Goal: Communication & Community: Answer question/provide support

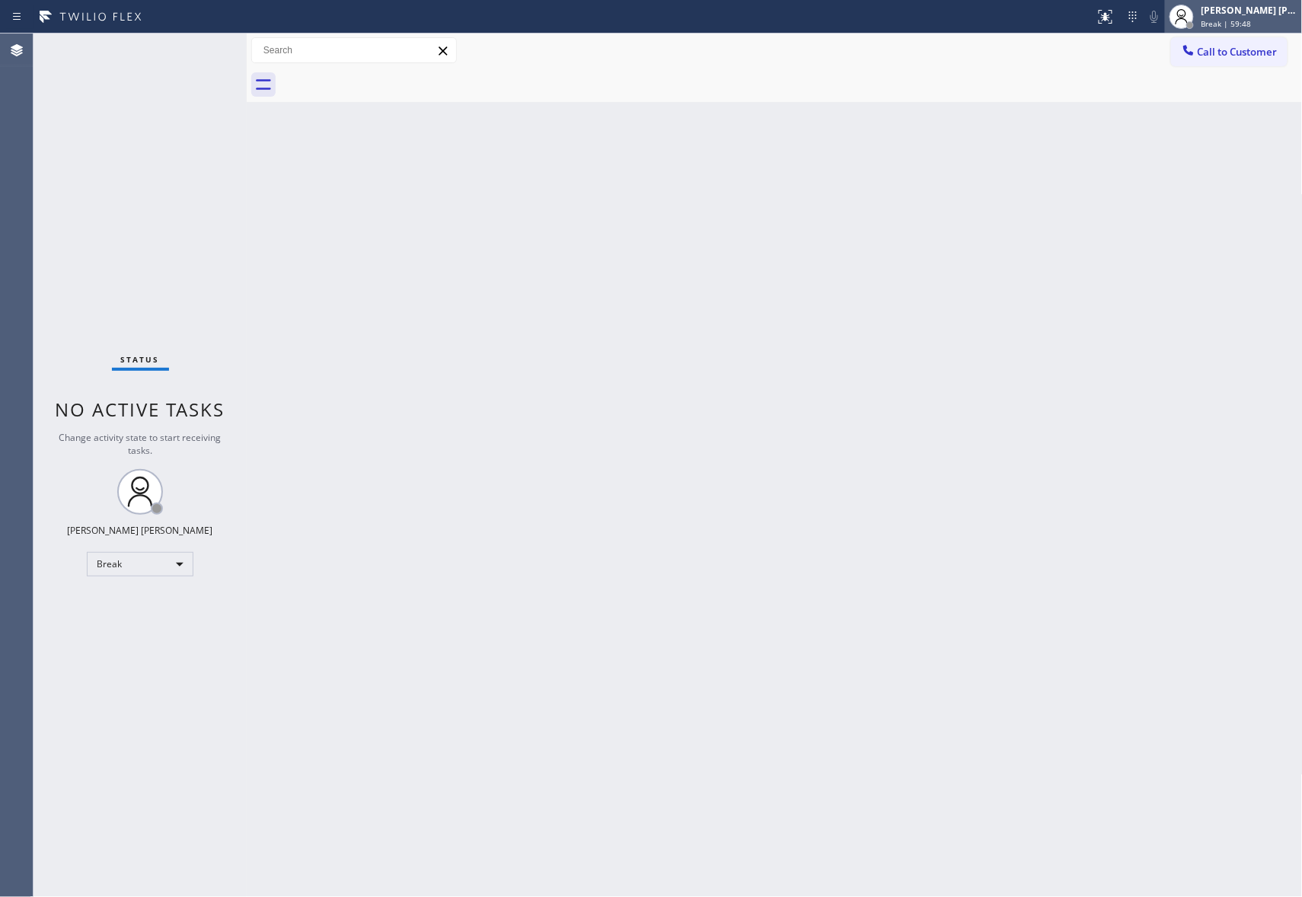
click at [1258, 15] on div "[PERSON_NAME] [PERSON_NAME]" at bounding box center [1250, 10] width 96 height 13
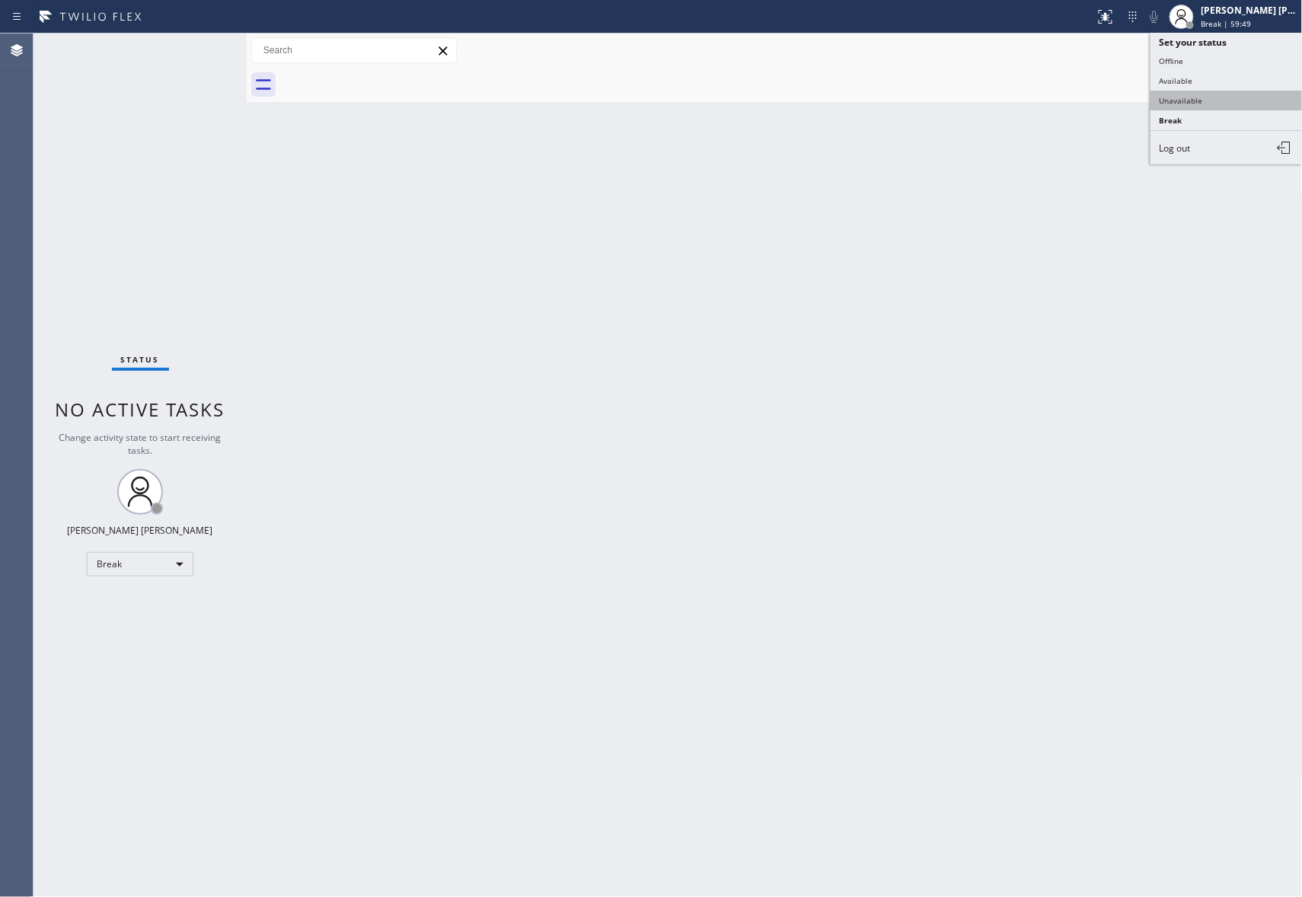
click at [1214, 101] on button "Unavailable" at bounding box center [1227, 101] width 152 height 20
click at [1286, 53] on button "Call to Customer" at bounding box center [1229, 51] width 117 height 29
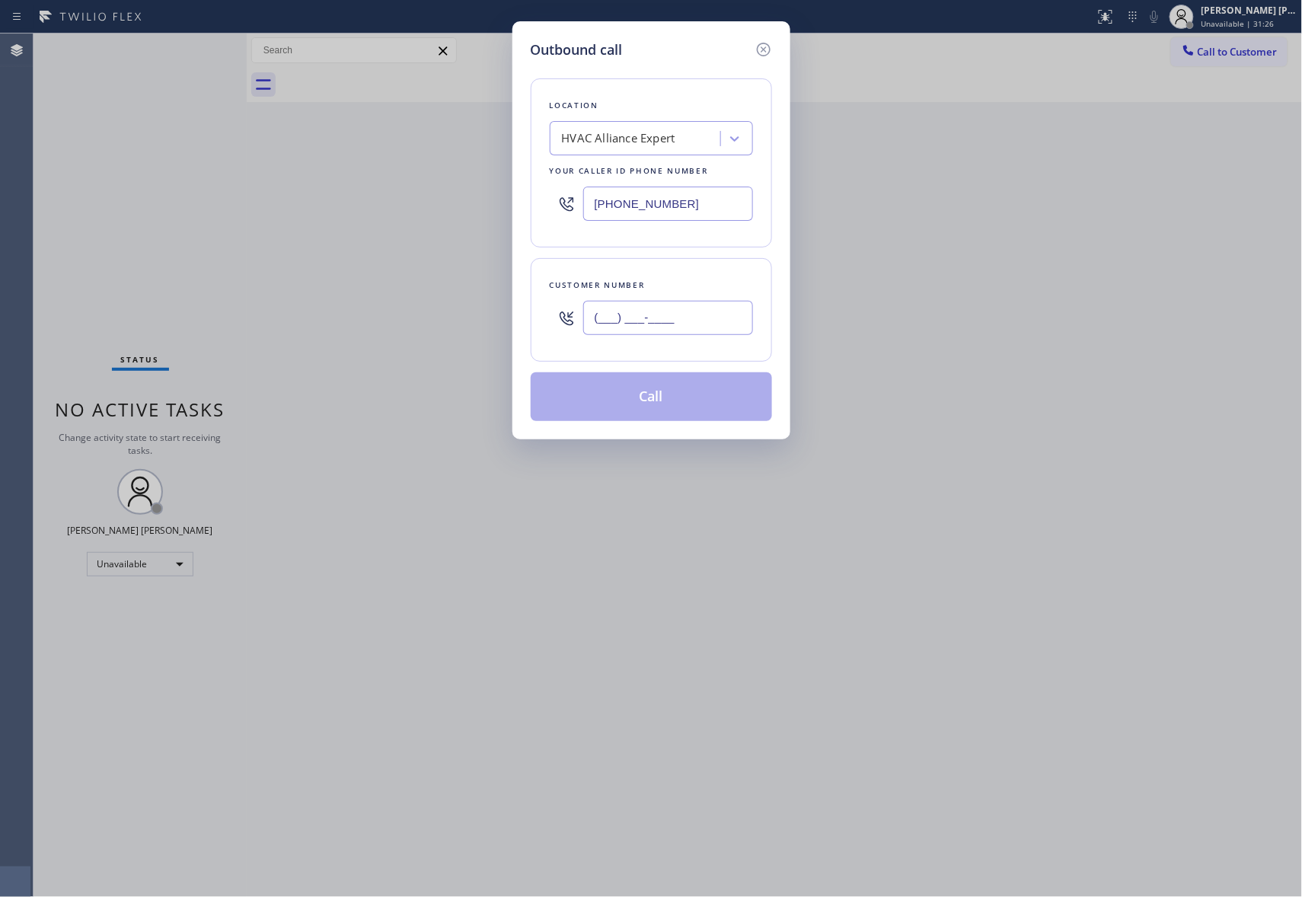
click at [671, 326] on input "(___) ___-____" at bounding box center [668, 318] width 170 height 34
paste input "415) 225-6146"
type input "[PHONE_NUMBER]"
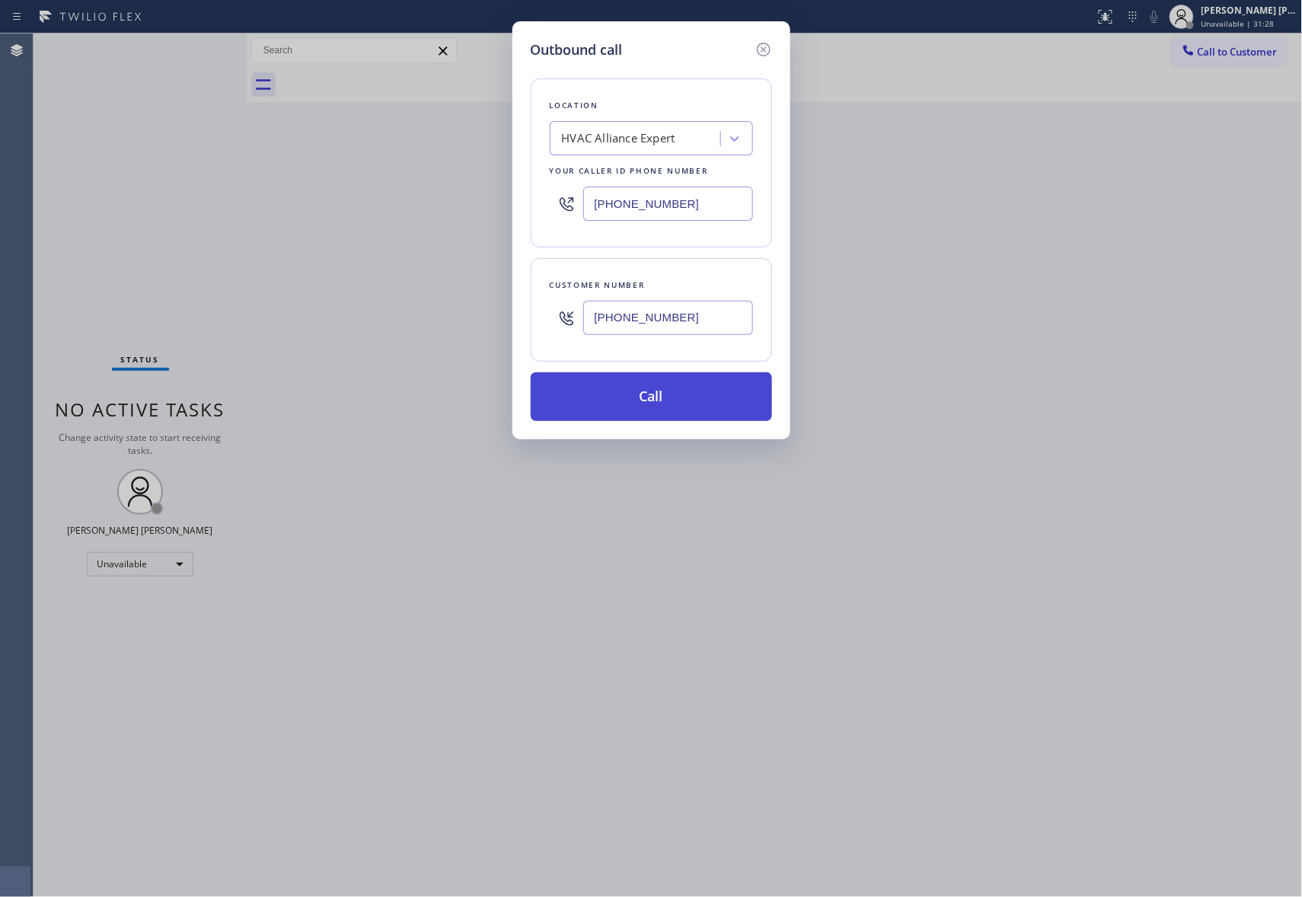
click at [664, 401] on button "Call" at bounding box center [651, 396] width 241 height 49
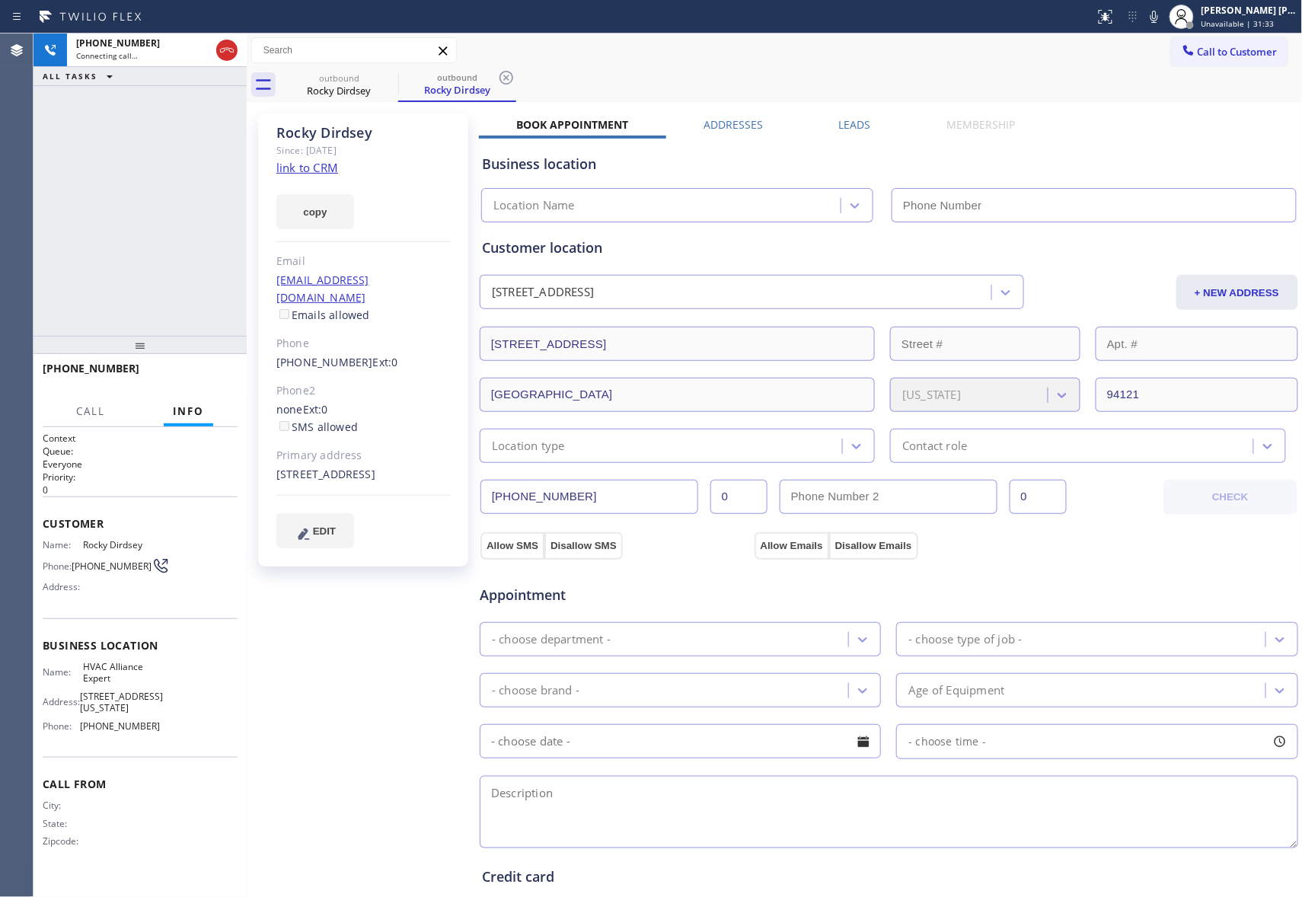
type input "[PHONE_NUMBER]"
click at [842, 126] on label "Leads" at bounding box center [855, 124] width 32 height 14
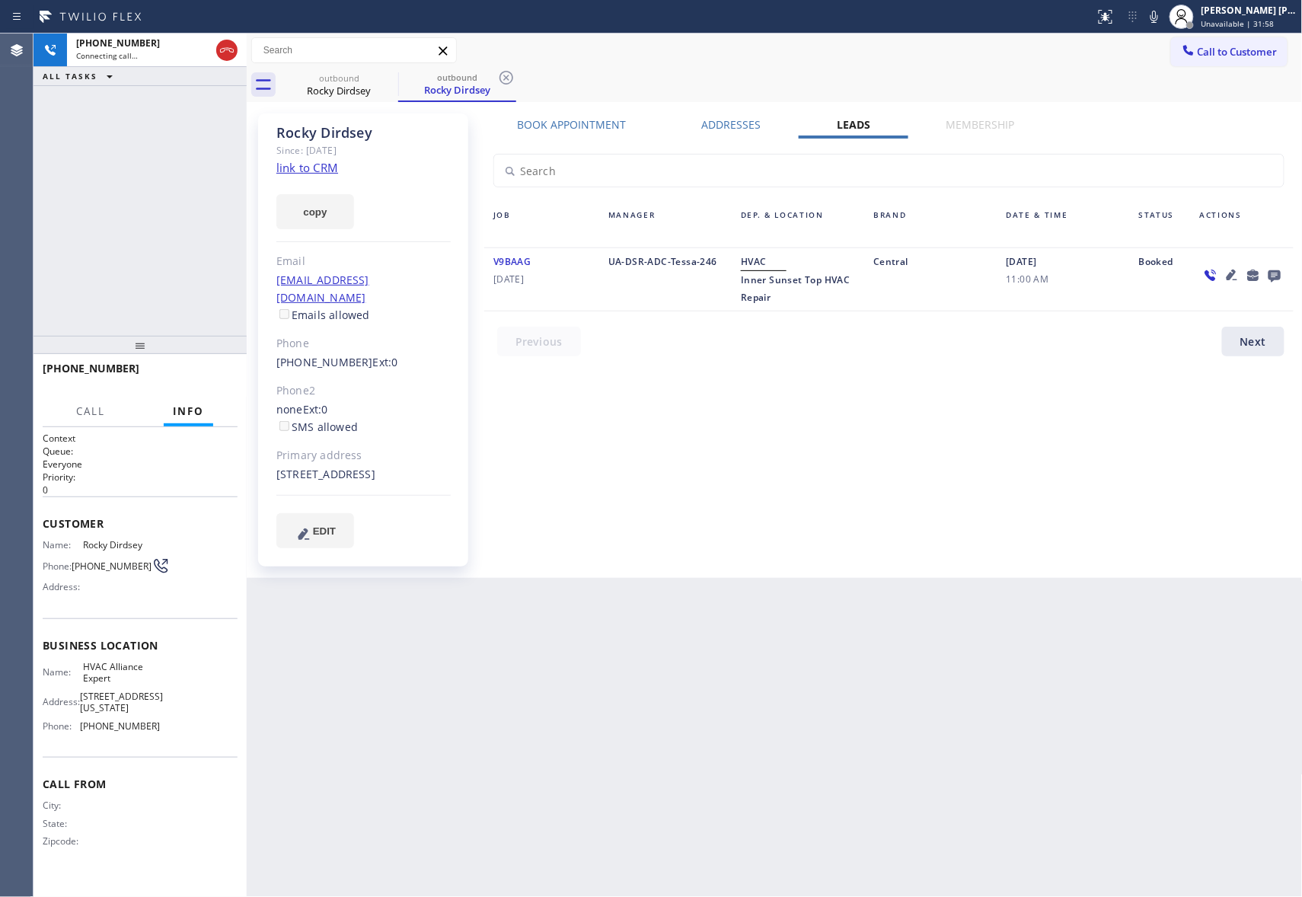
click at [1277, 275] on icon at bounding box center [1275, 275] width 18 height 19
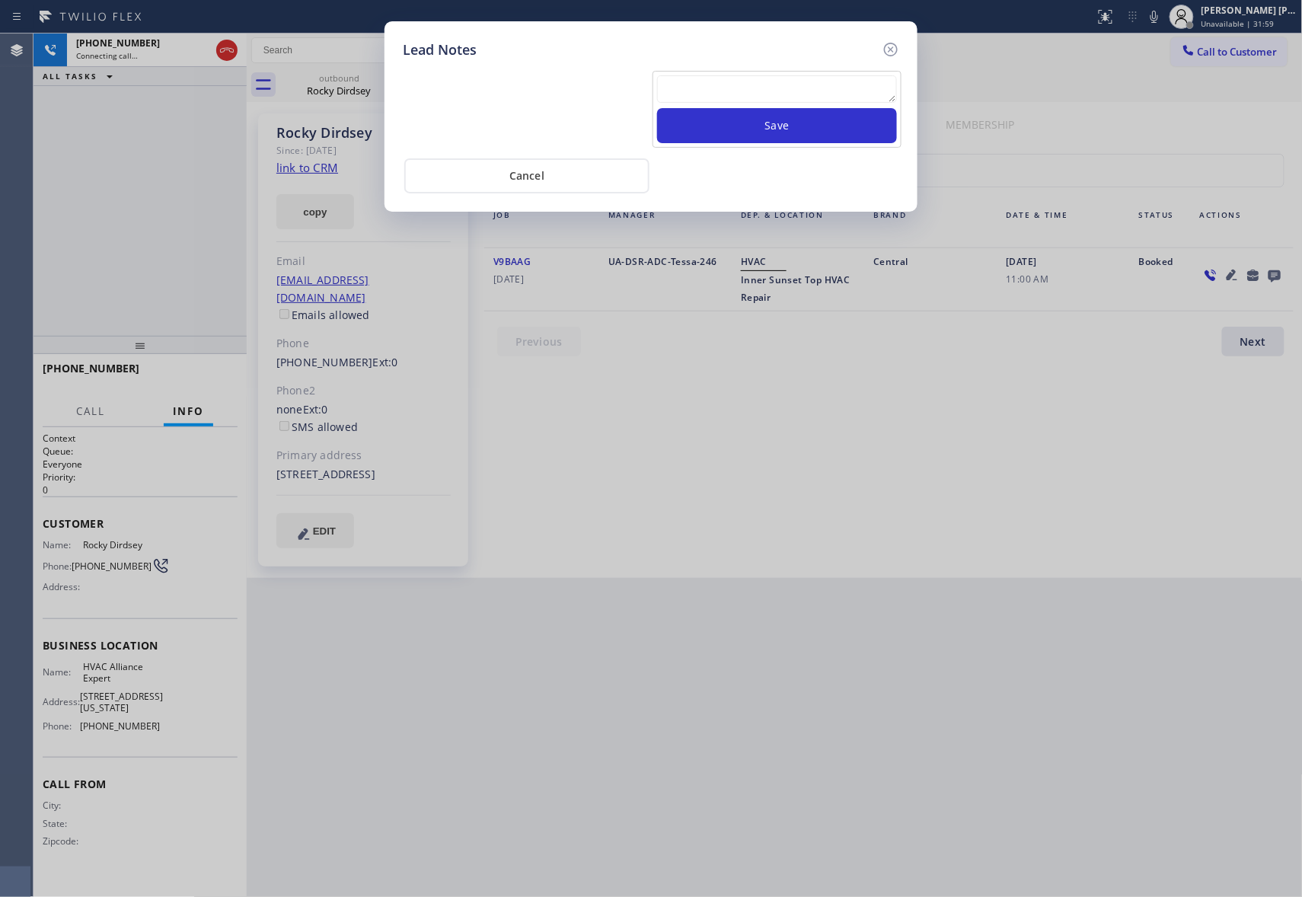
click at [723, 92] on textarea at bounding box center [777, 88] width 240 height 27
paste textarea "please transfer if cx calls back"
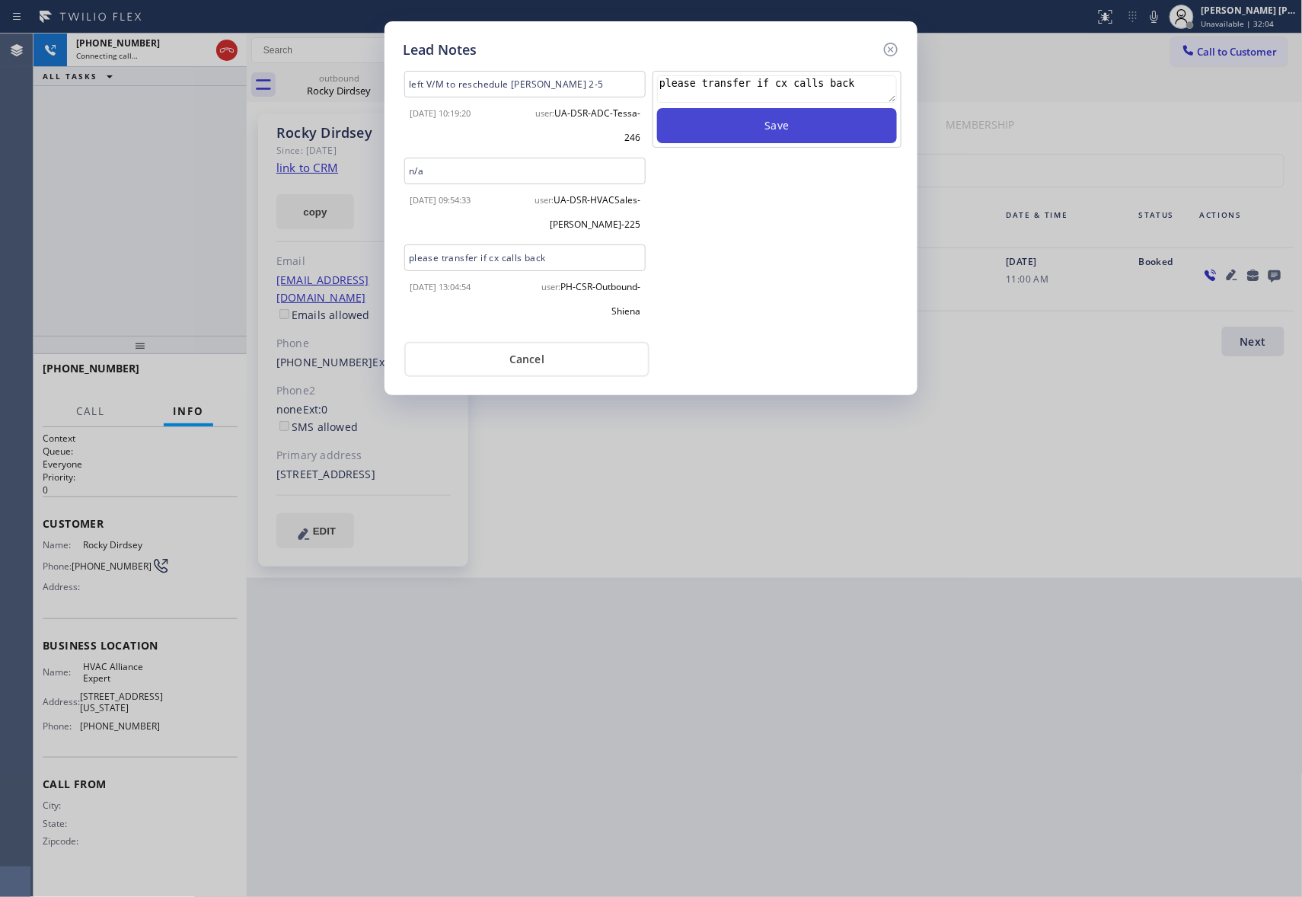
type textarea "please transfer if cx calls back"
click at [799, 126] on button "Save" at bounding box center [777, 125] width 240 height 35
click at [893, 47] on icon at bounding box center [891, 49] width 18 height 18
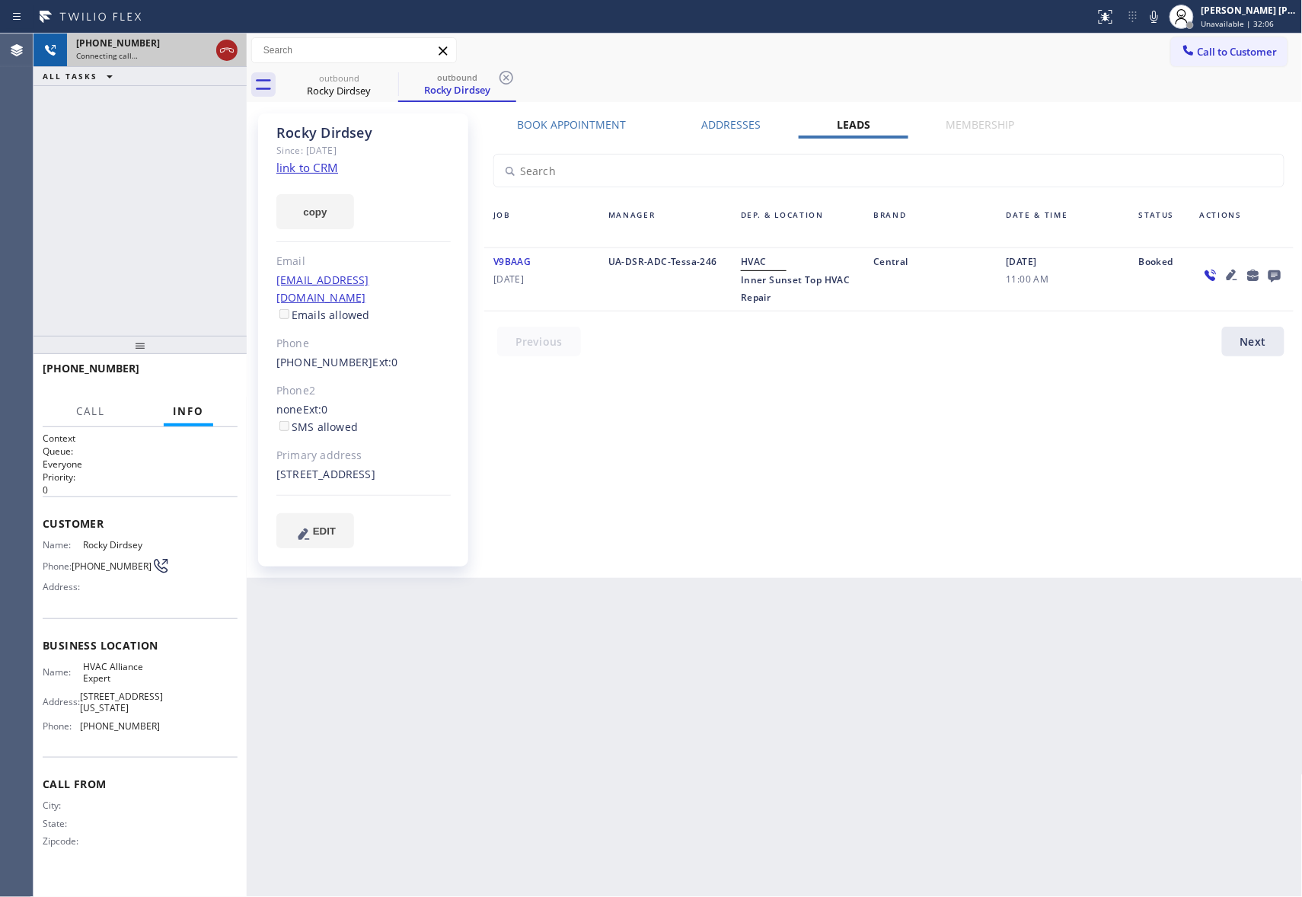
click at [230, 50] on icon at bounding box center [227, 50] width 18 height 18
click at [397, 79] on icon at bounding box center [388, 78] width 18 height 18
click at [497, 79] on icon at bounding box center [506, 78] width 18 height 18
click at [397, 79] on div "outbound [PERSON_NAME] outbound [PERSON_NAME]" at bounding box center [791, 85] width 1023 height 34
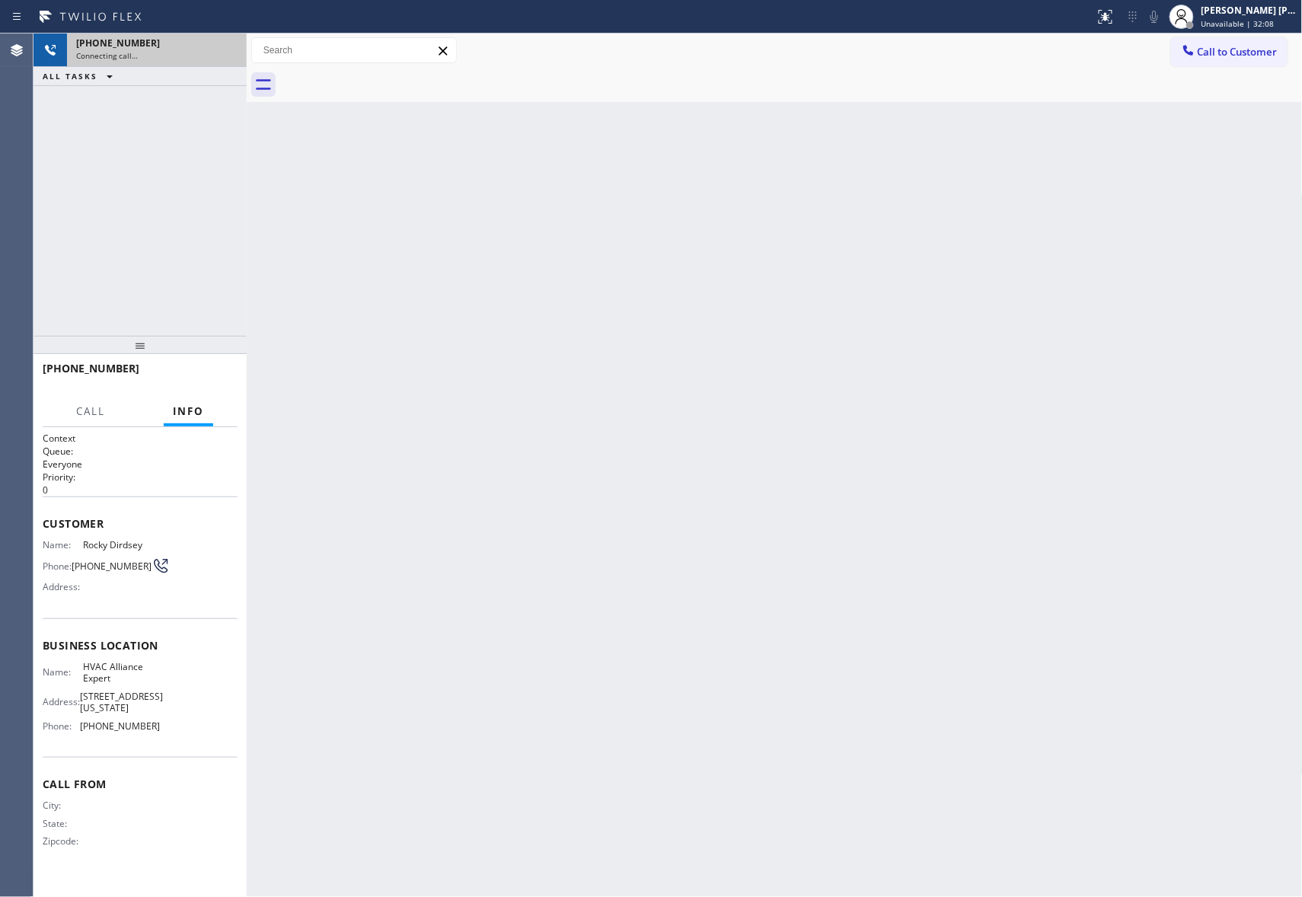
click at [397, 79] on div at bounding box center [791, 85] width 1023 height 34
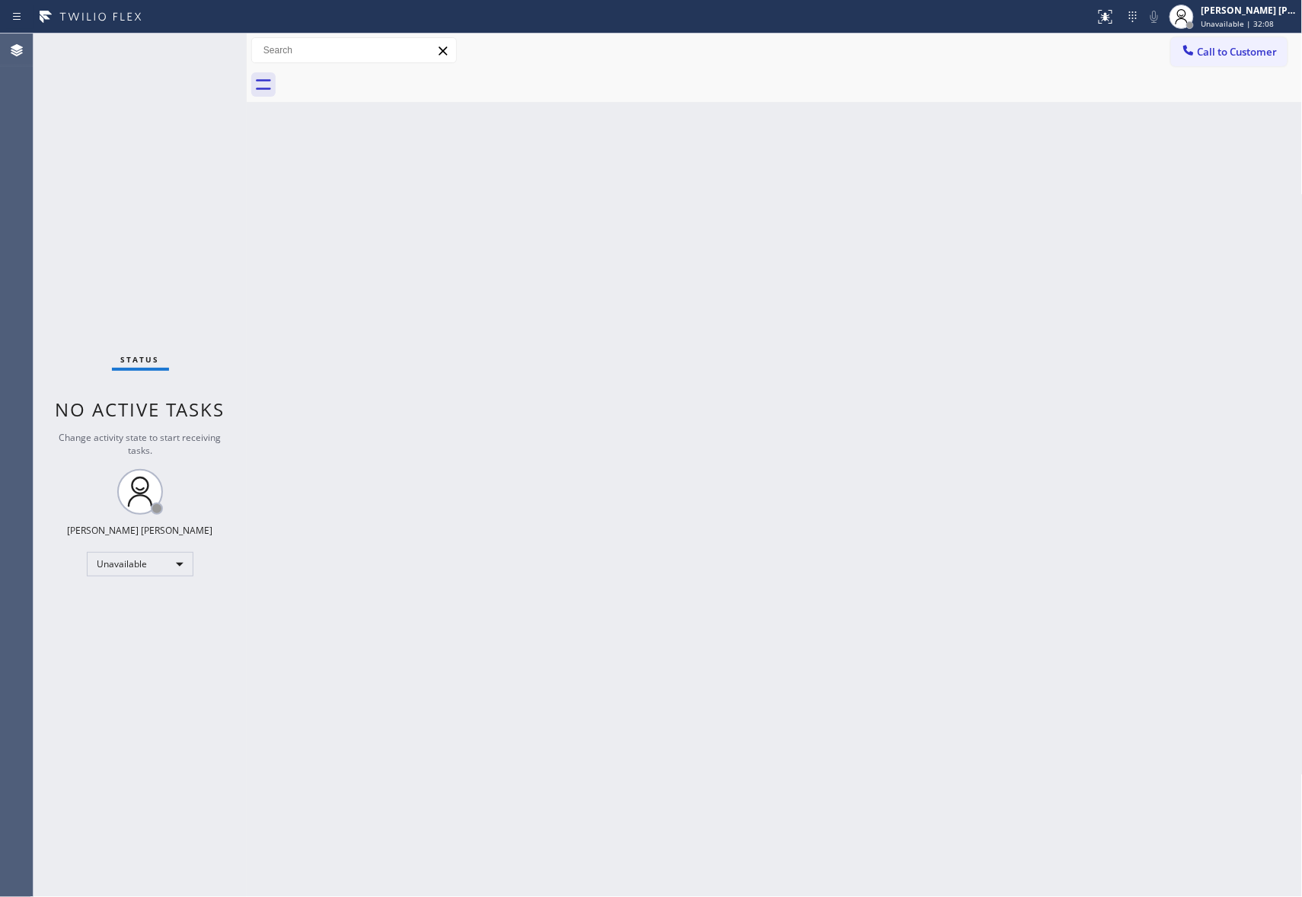
click at [397, 79] on div at bounding box center [791, 85] width 1023 height 34
click at [1270, 62] on button "Call to Customer" at bounding box center [1229, 51] width 117 height 29
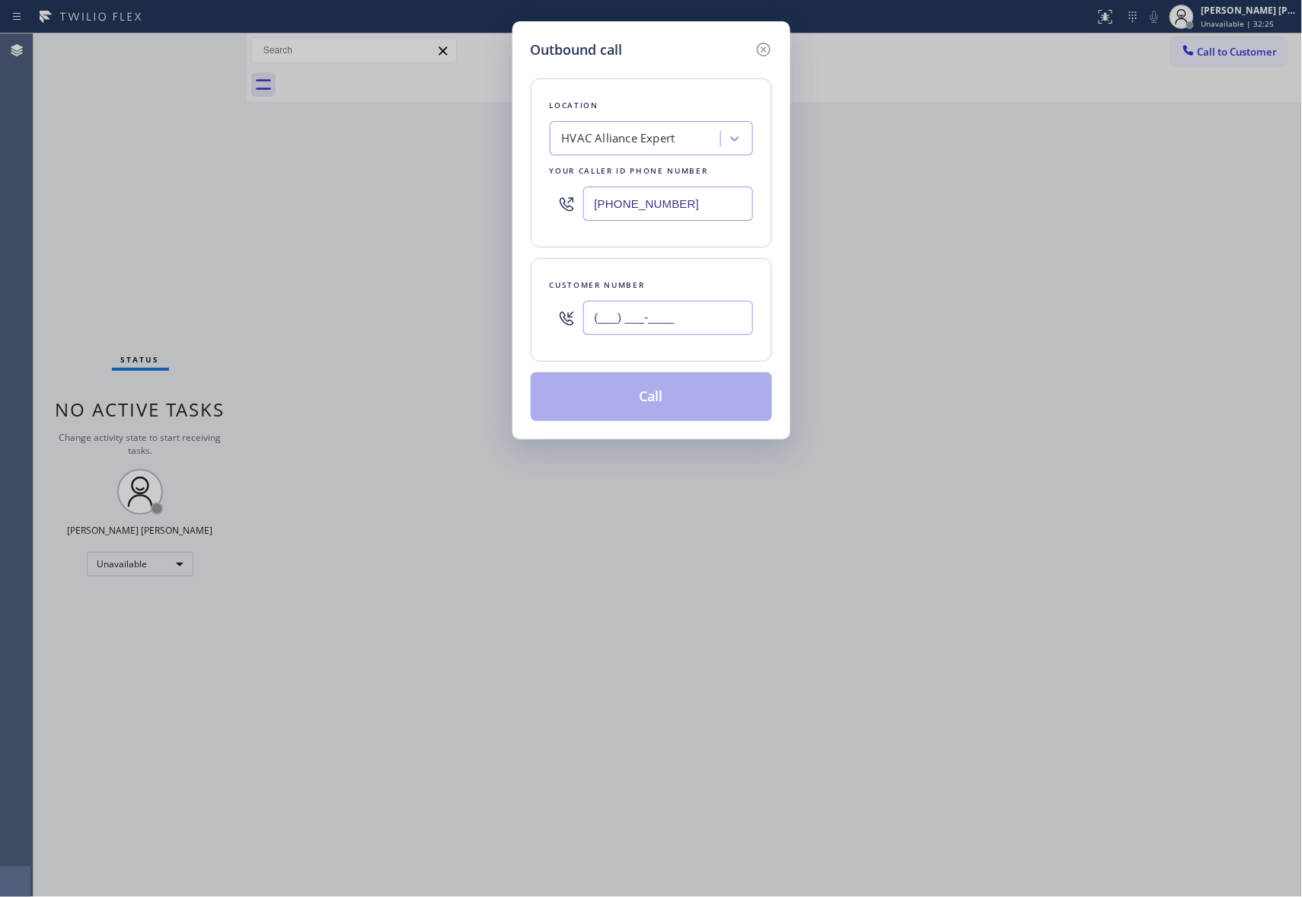
click at [682, 324] on input "(___) ___-____" at bounding box center [668, 318] width 170 height 34
paste input "818) 856-6651"
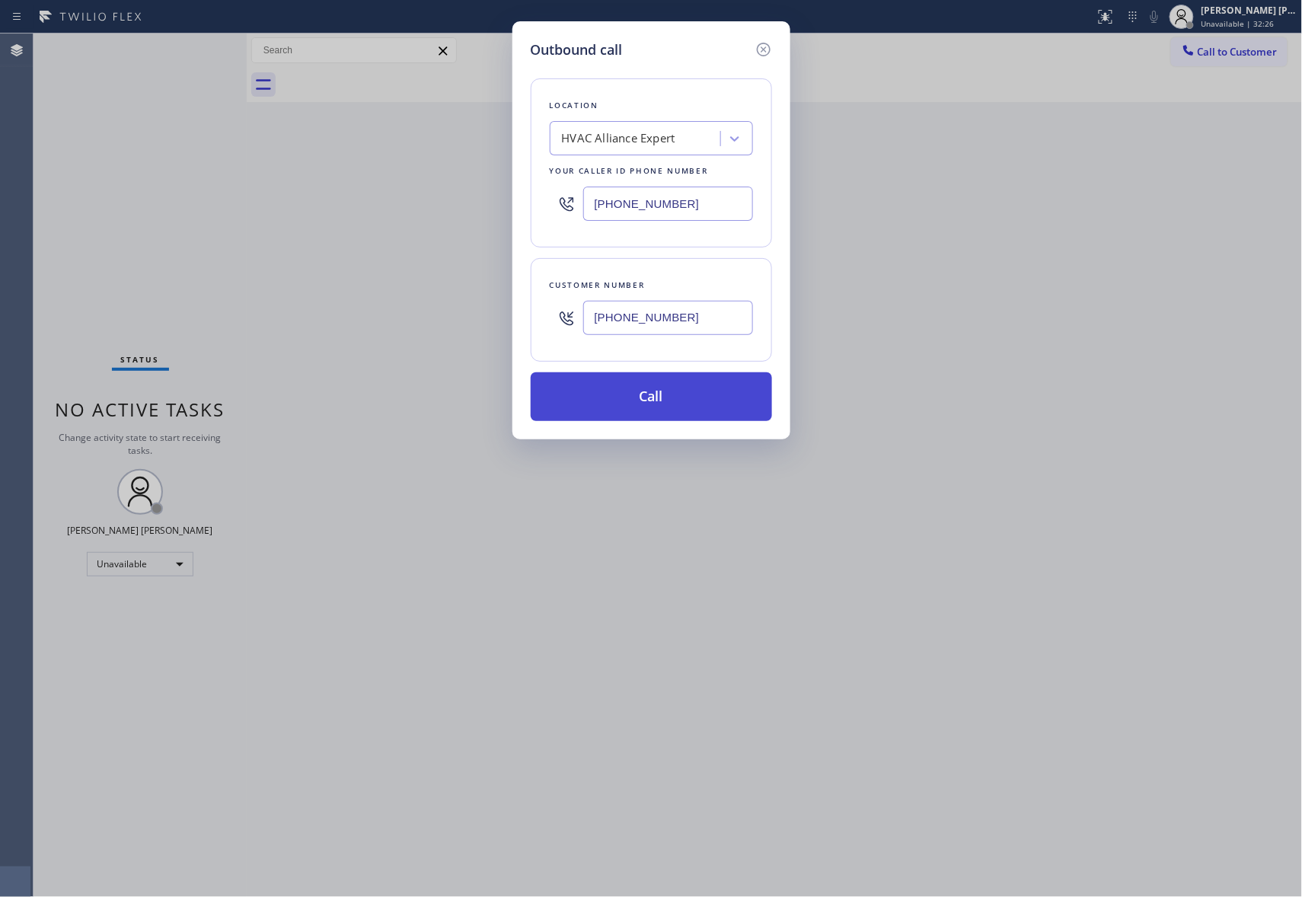
type input "[PHONE_NUMBER]"
click at [654, 415] on button "Call" at bounding box center [651, 396] width 241 height 49
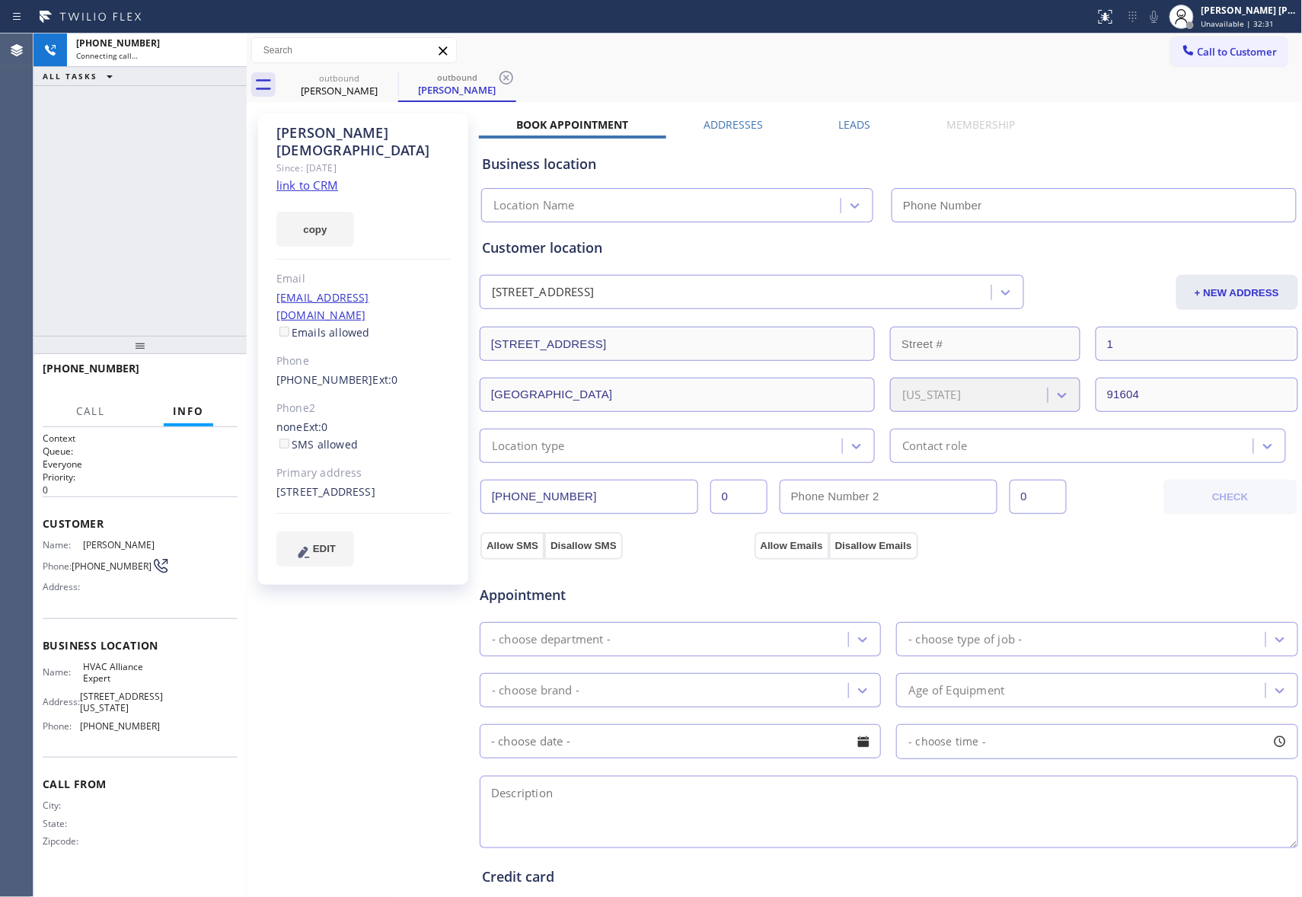
type input "[PHONE_NUMBER]"
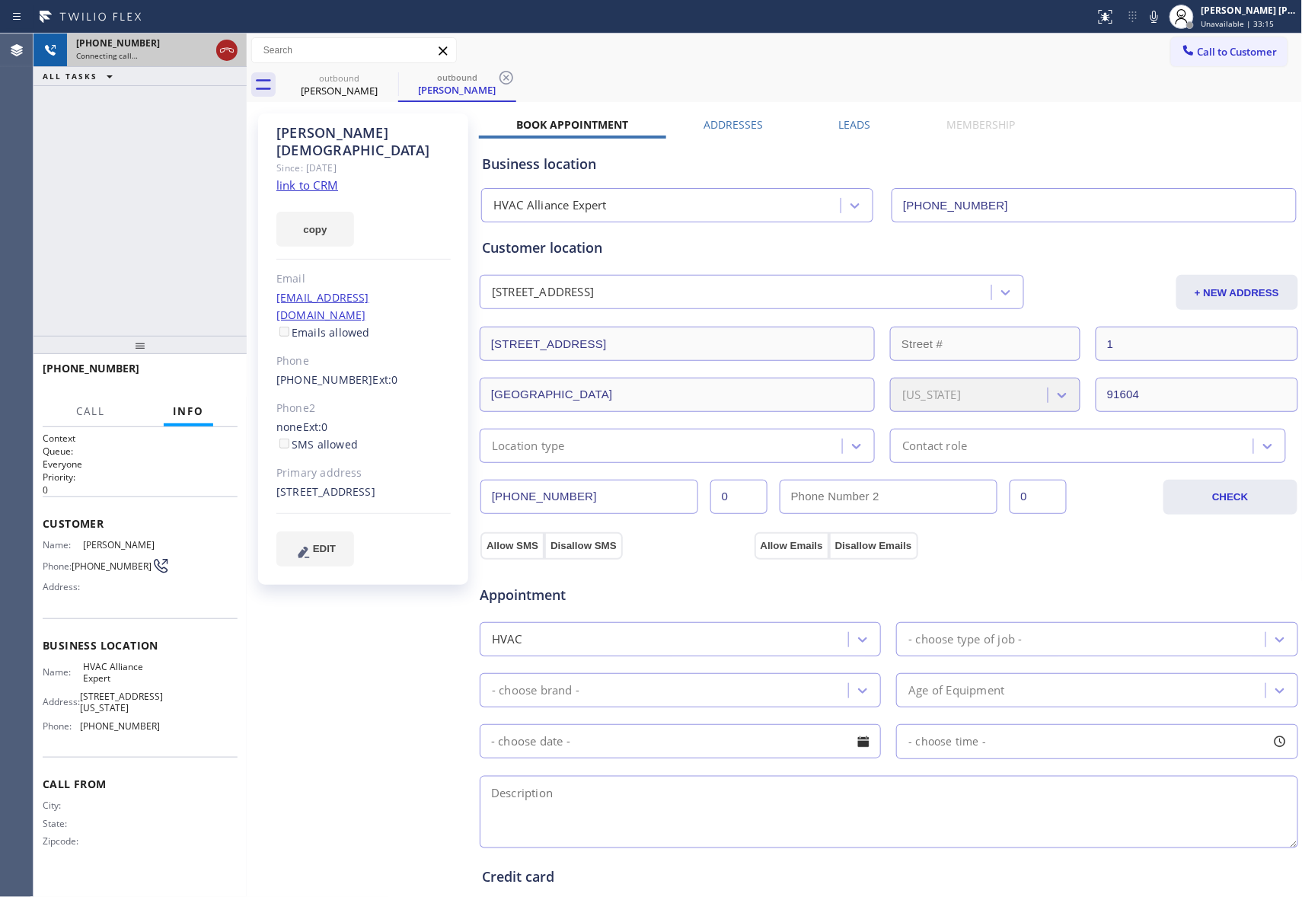
click at [221, 55] on icon at bounding box center [227, 50] width 18 height 18
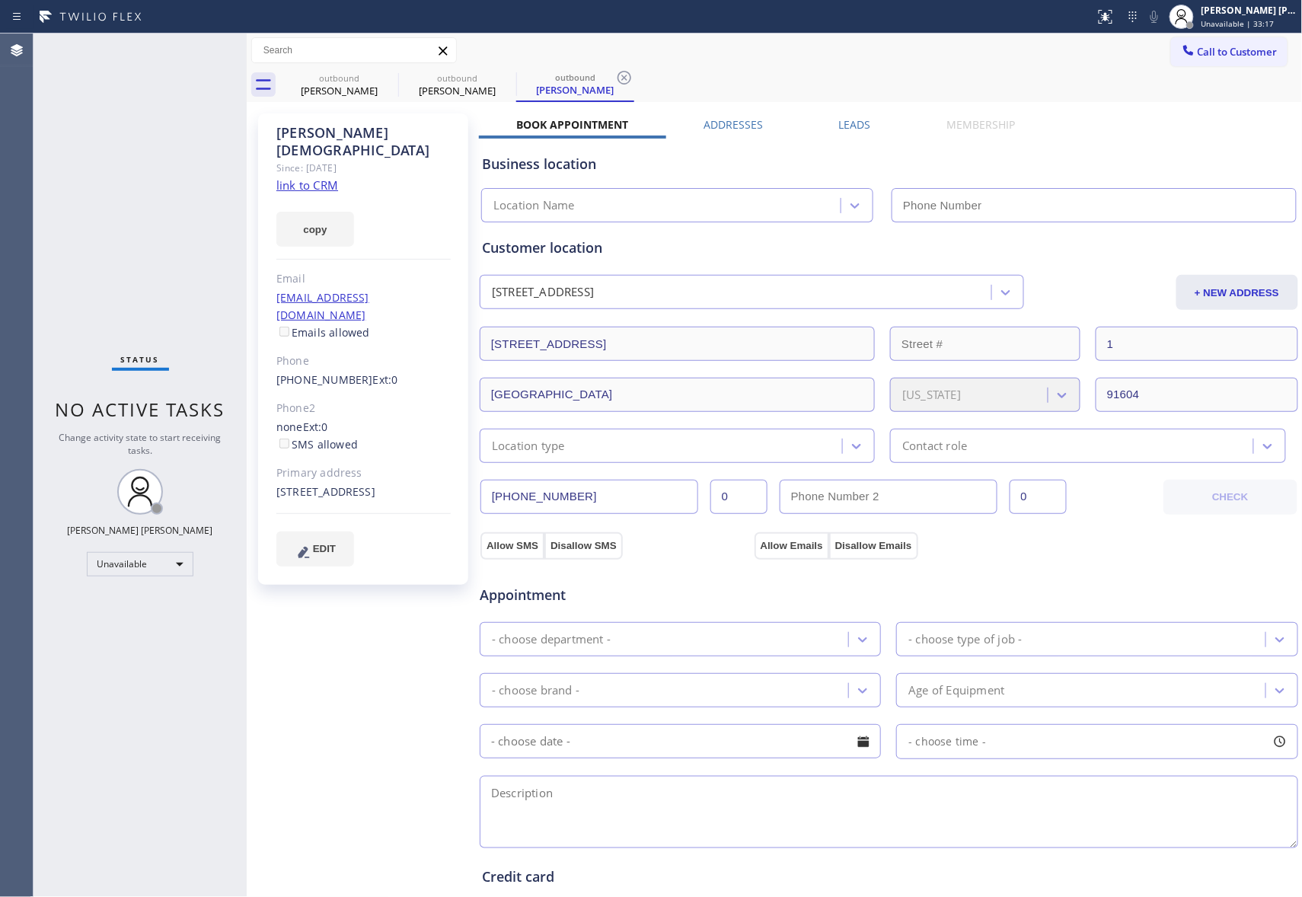
type input "[PHONE_NUMBER]"
click at [857, 126] on label "Leads" at bounding box center [855, 124] width 32 height 14
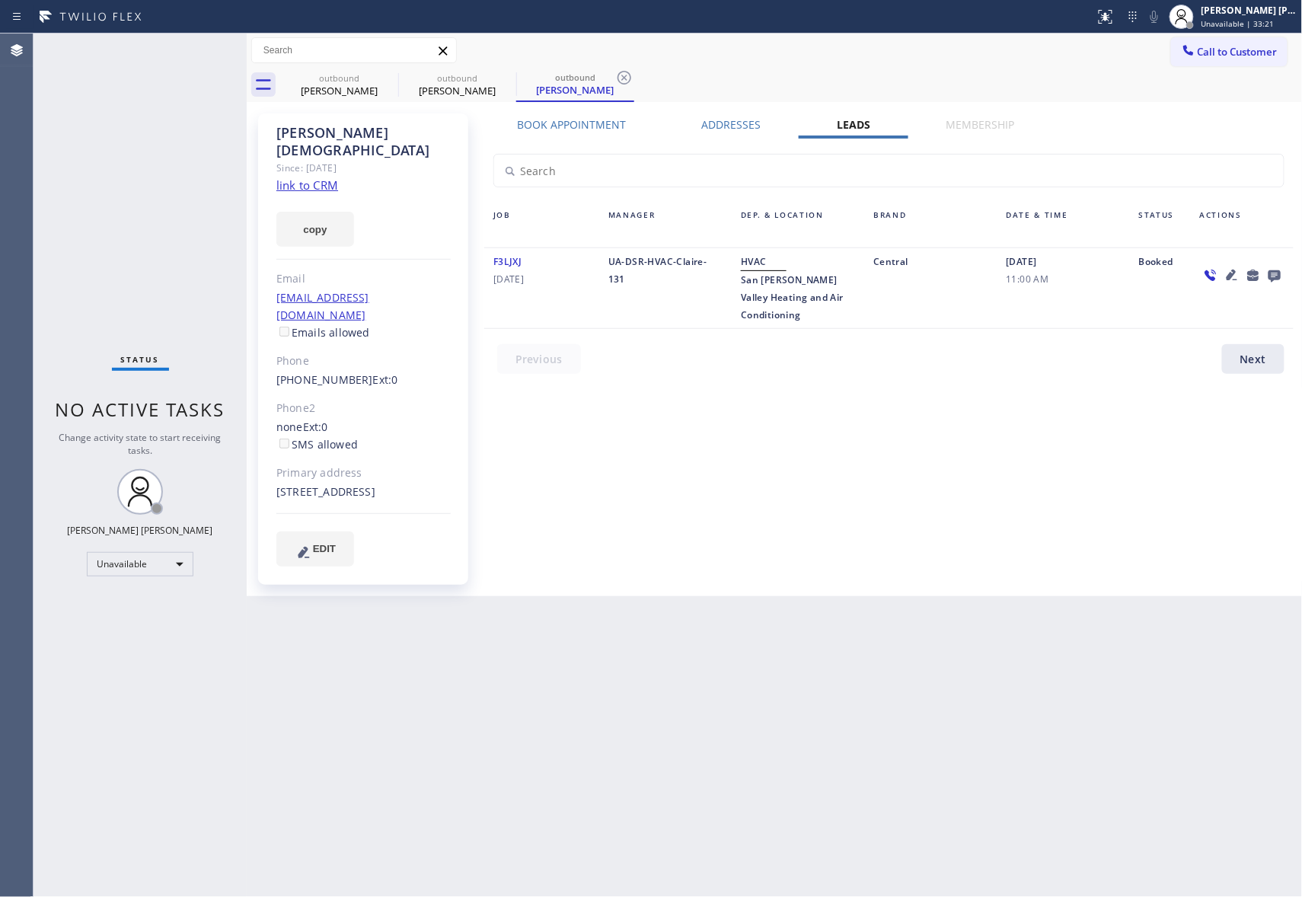
click at [1277, 274] on icon at bounding box center [1275, 276] width 12 height 12
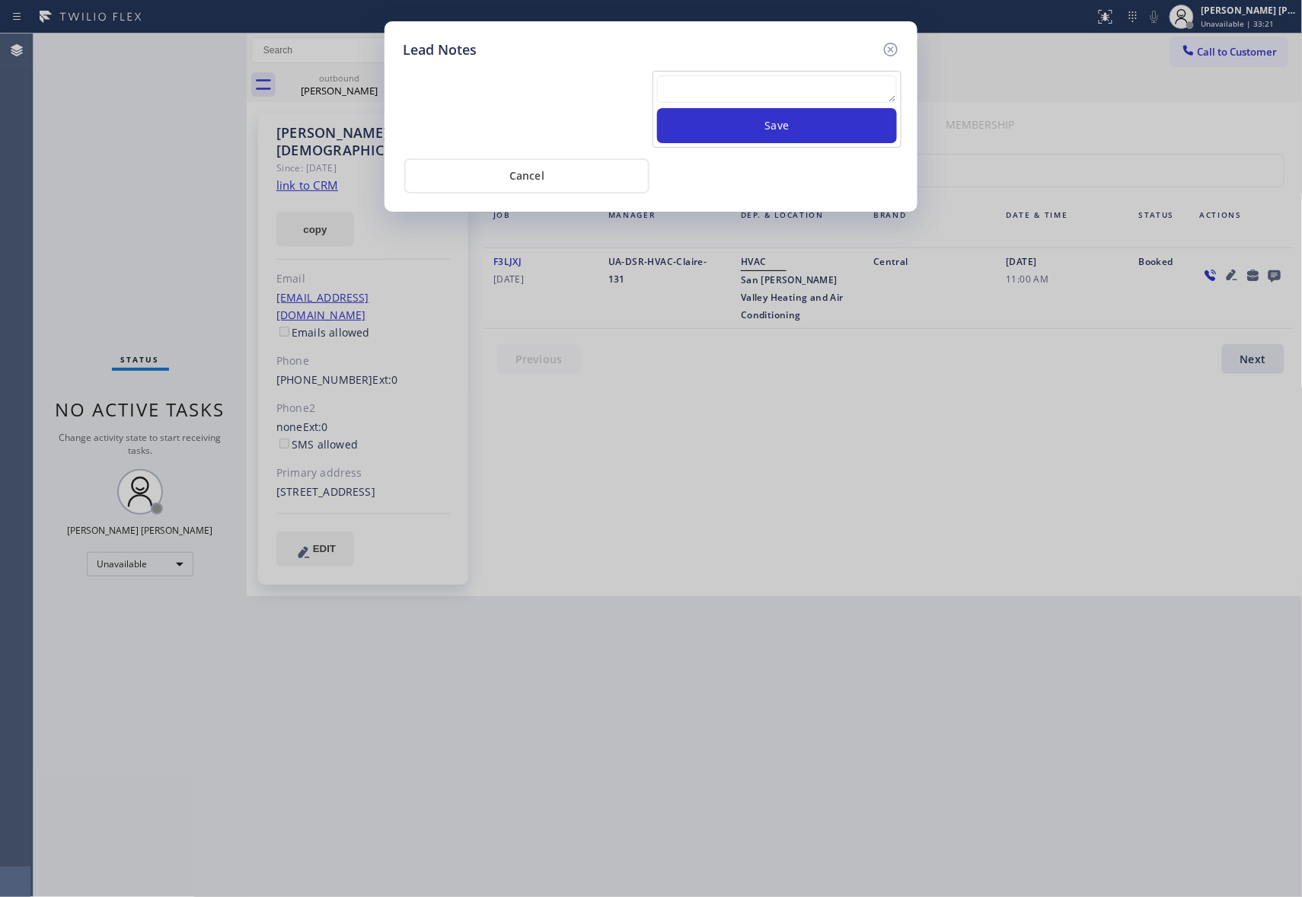
click at [714, 101] on textarea at bounding box center [777, 88] width 240 height 27
paste textarea "please transfer if cx calls back"
type textarea "please transfer if cx calls back"
click at [765, 128] on button "Save" at bounding box center [777, 125] width 240 height 35
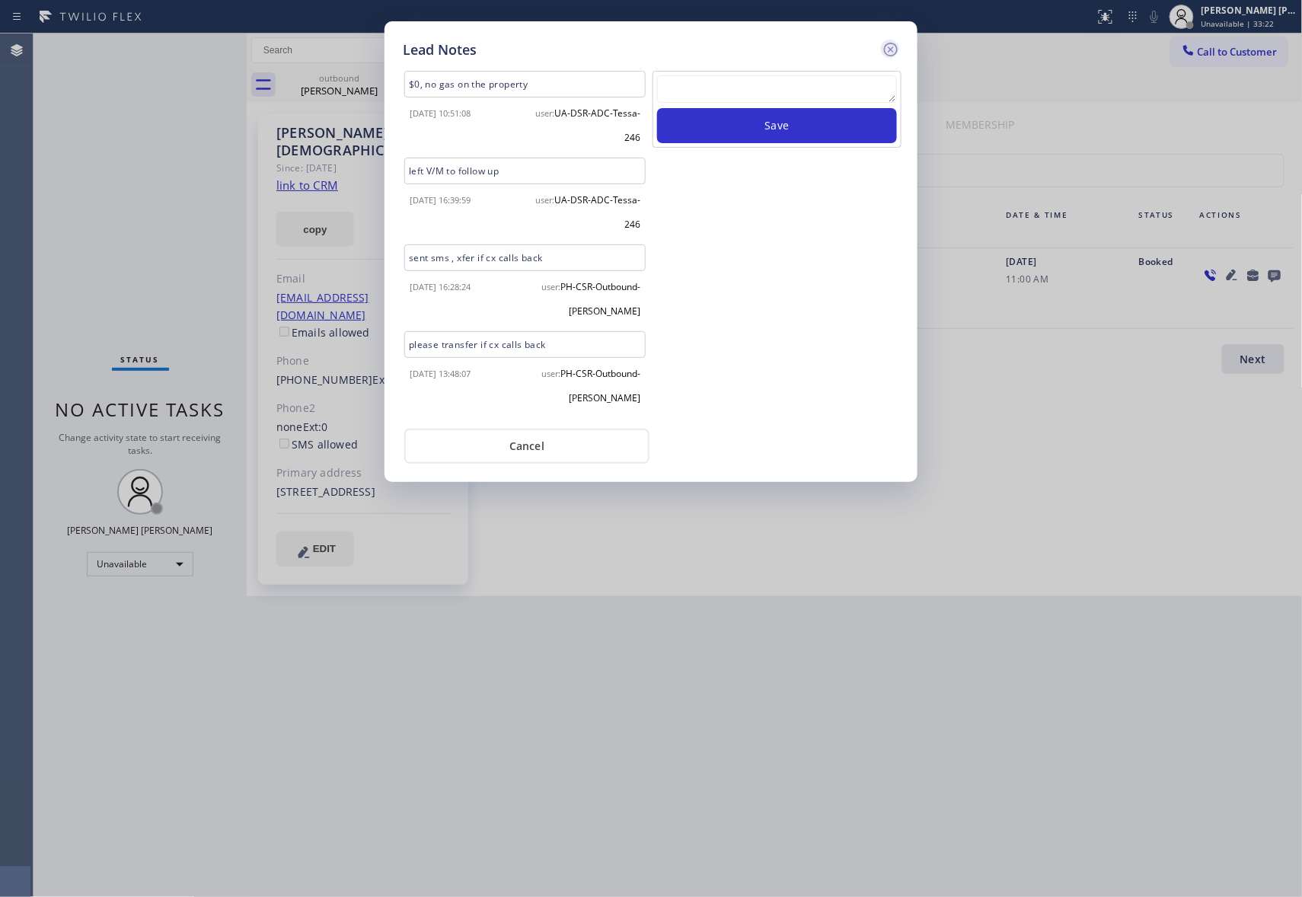
scroll to position [0, 0]
click at [896, 46] on icon at bounding box center [891, 49] width 18 height 18
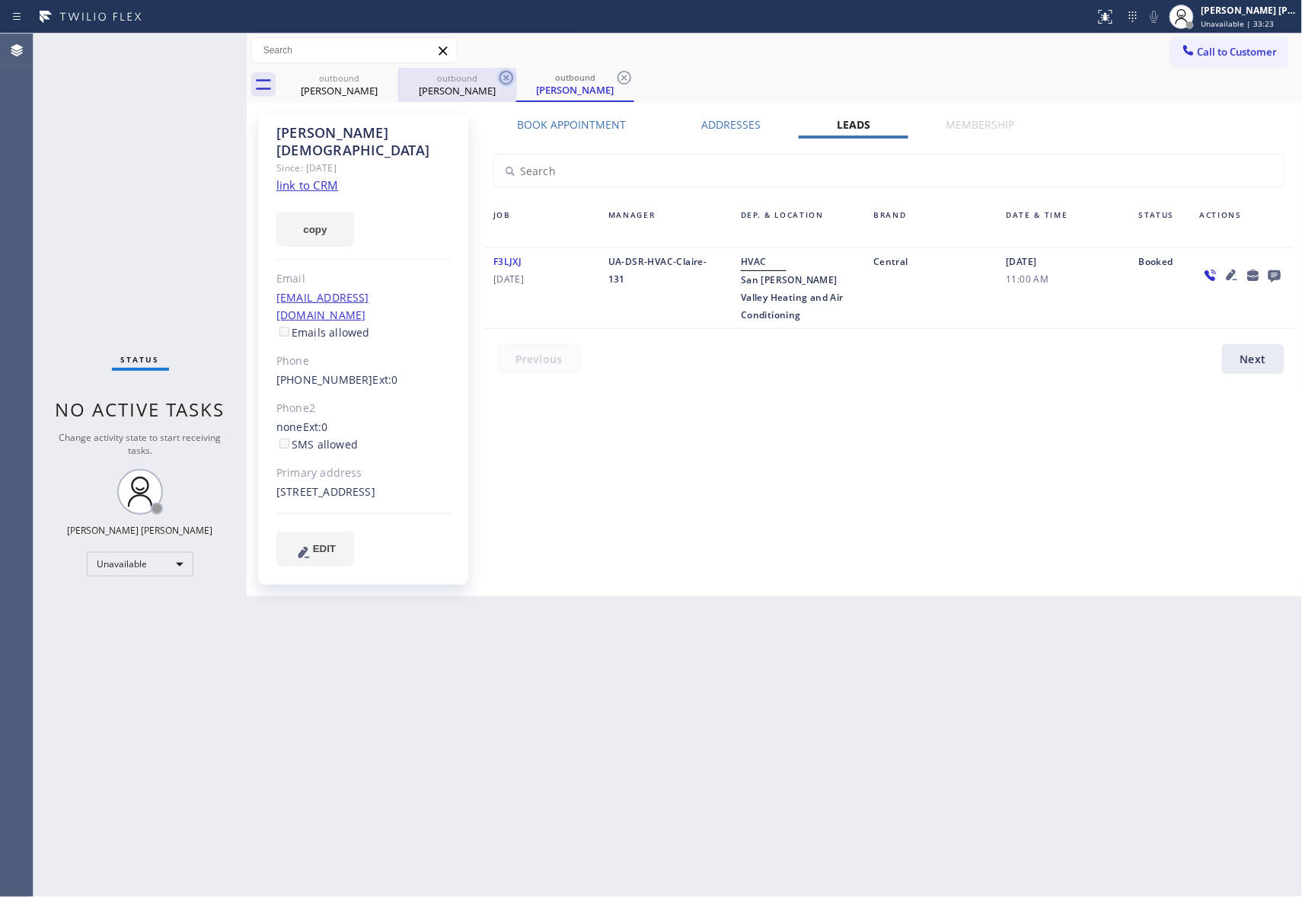
click at [0, 0] on icon at bounding box center [0, 0] width 0 height 0
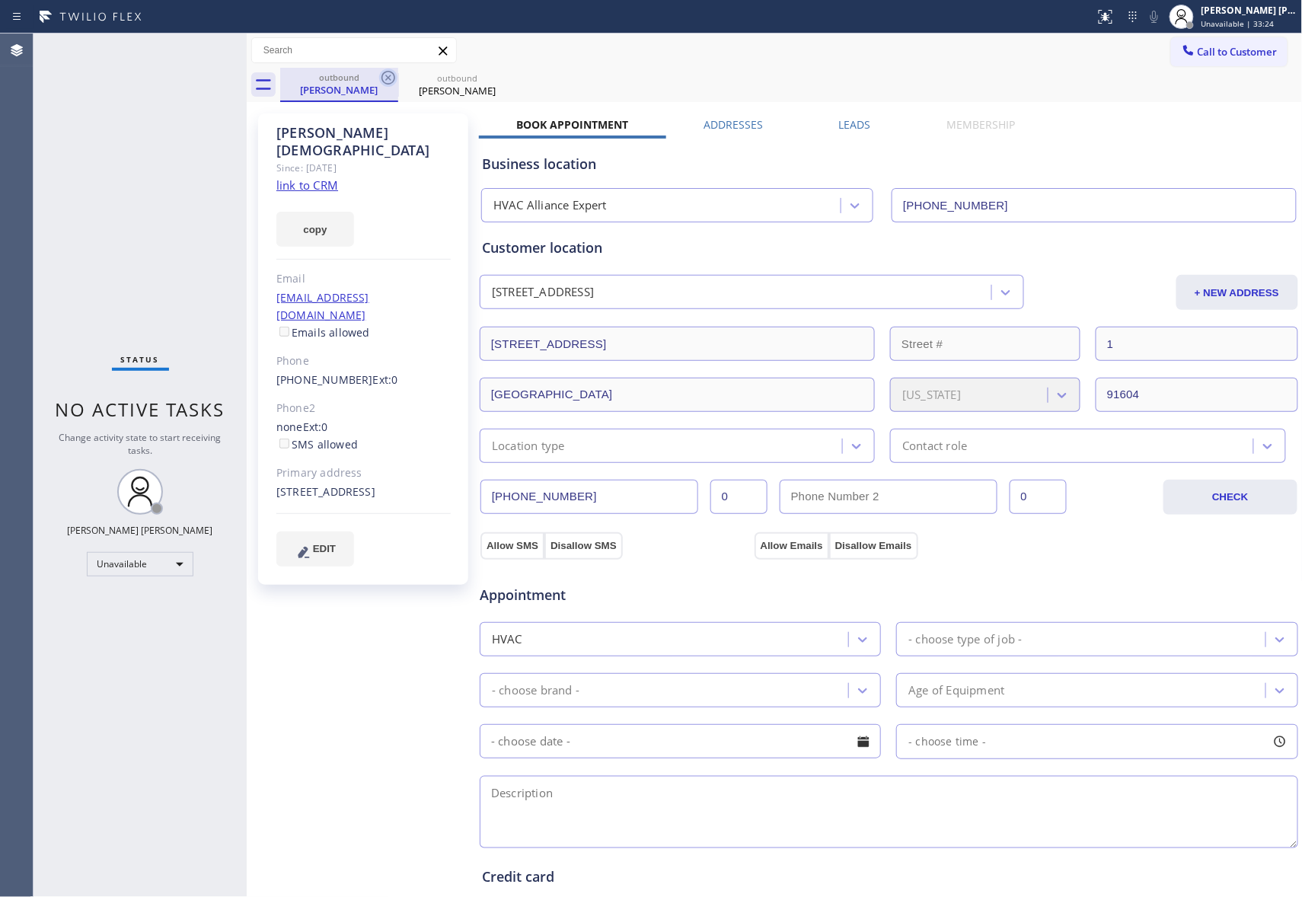
click at [392, 77] on icon at bounding box center [388, 78] width 18 height 18
click at [0, 0] on icon at bounding box center [0, 0] width 0 height 0
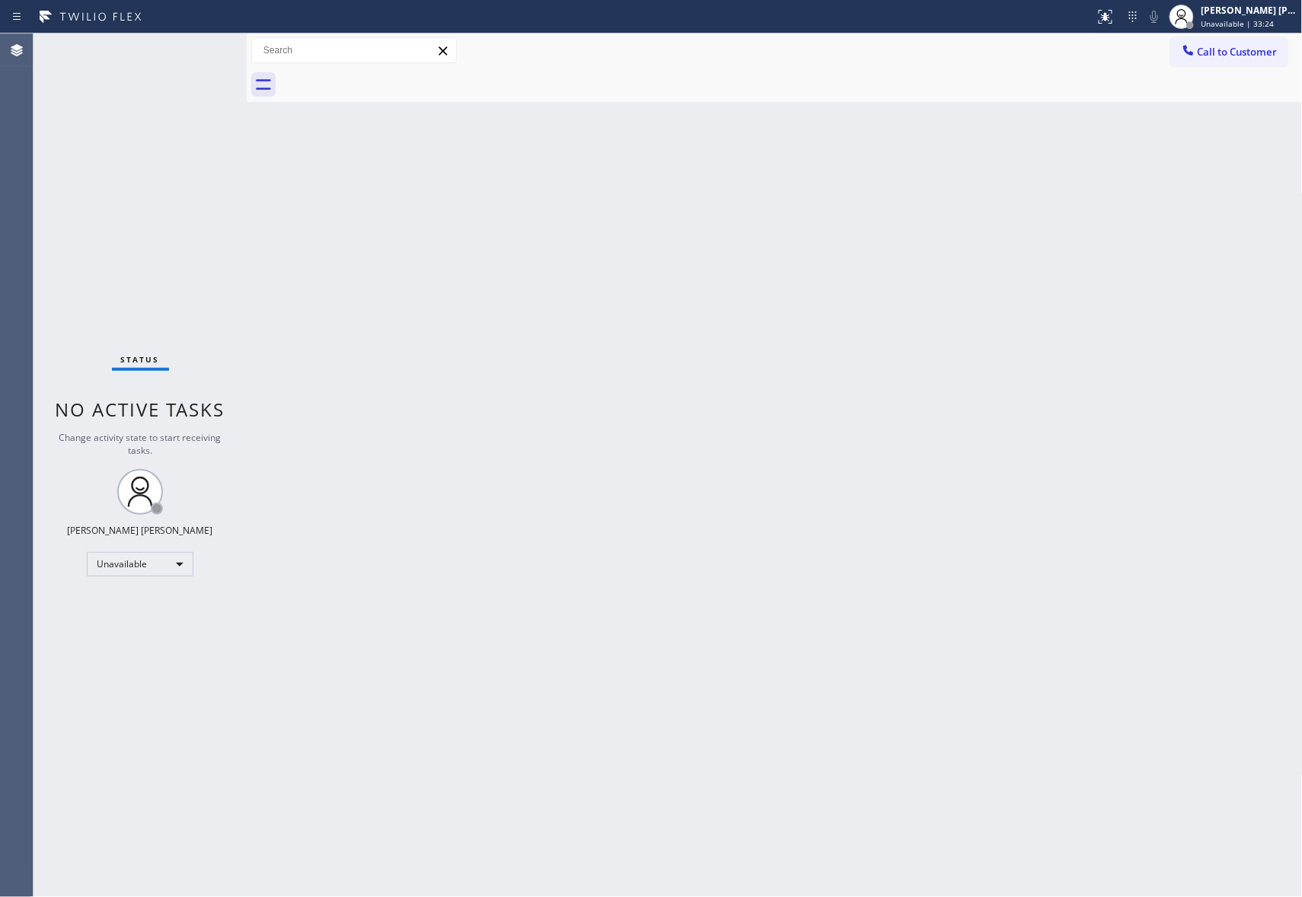
click at [392, 77] on div at bounding box center [791, 85] width 1023 height 34
click at [1268, 45] on span "Call to Customer" at bounding box center [1238, 52] width 80 height 14
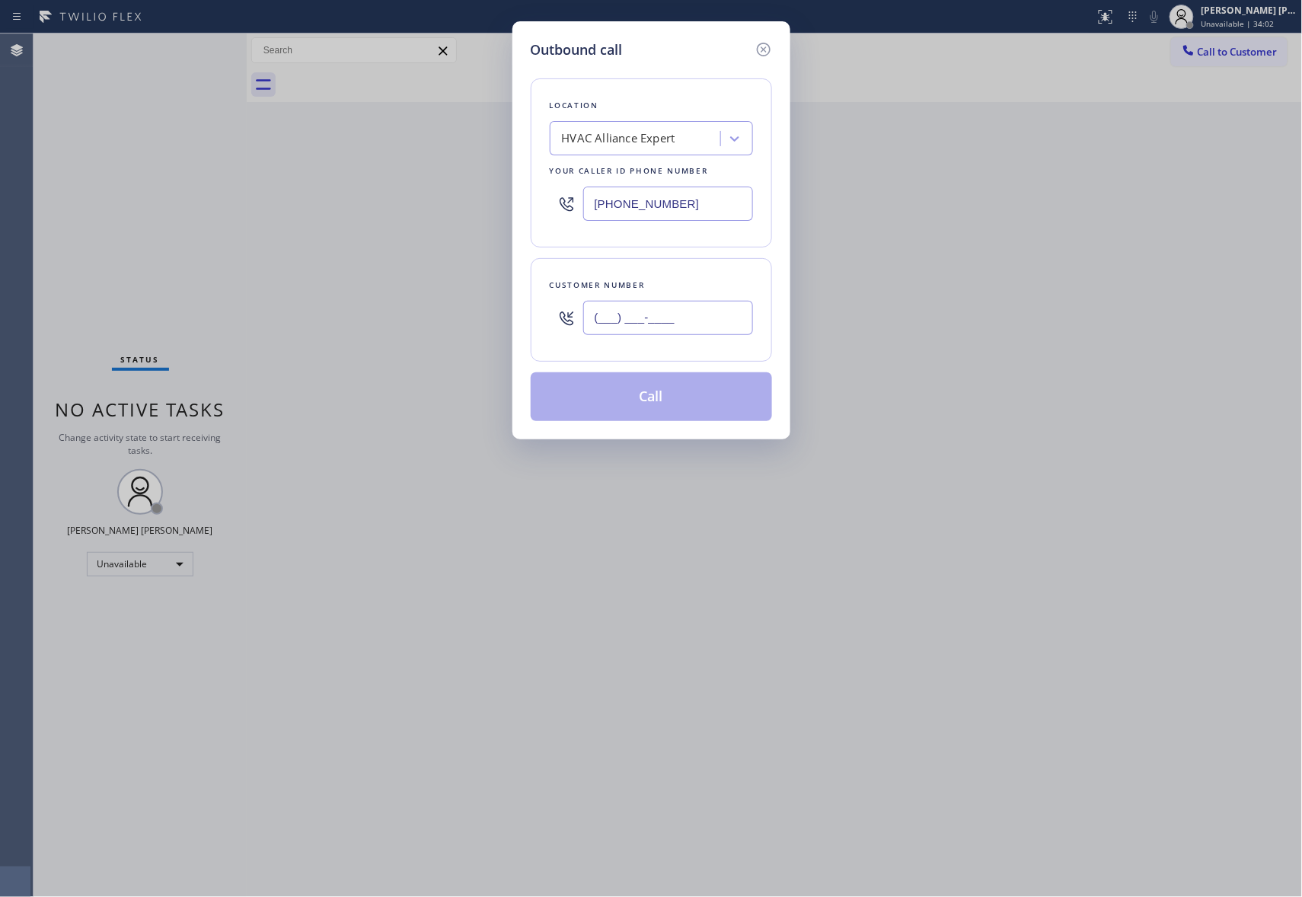
click at [666, 306] on input "(___) ___-____" at bounding box center [668, 318] width 170 height 34
paste input "619) 447-5139"
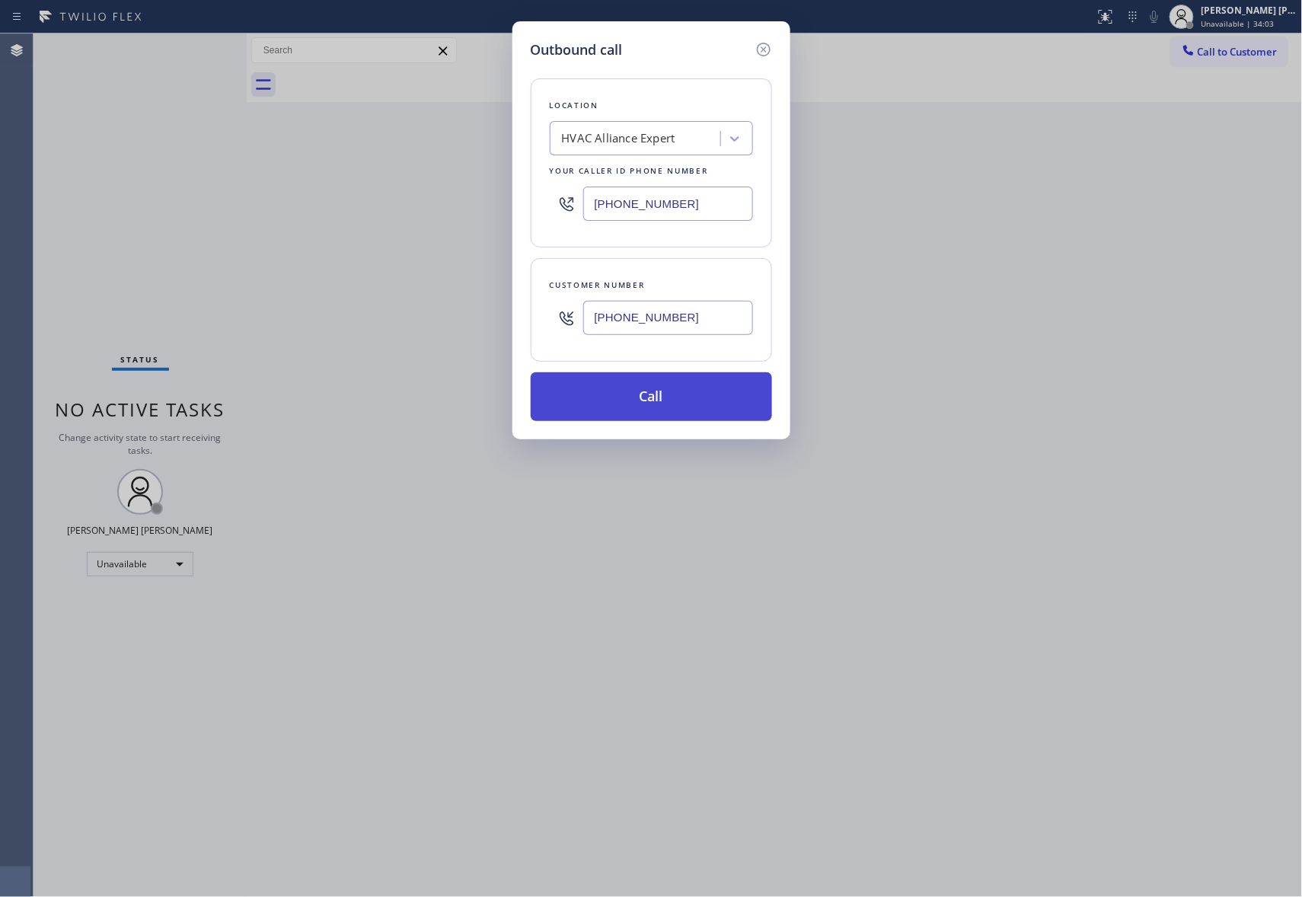
type input "[PHONE_NUMBER]"
click at [687, 395] on button "Call" at bounding box center [651, 396] width 241 height 49
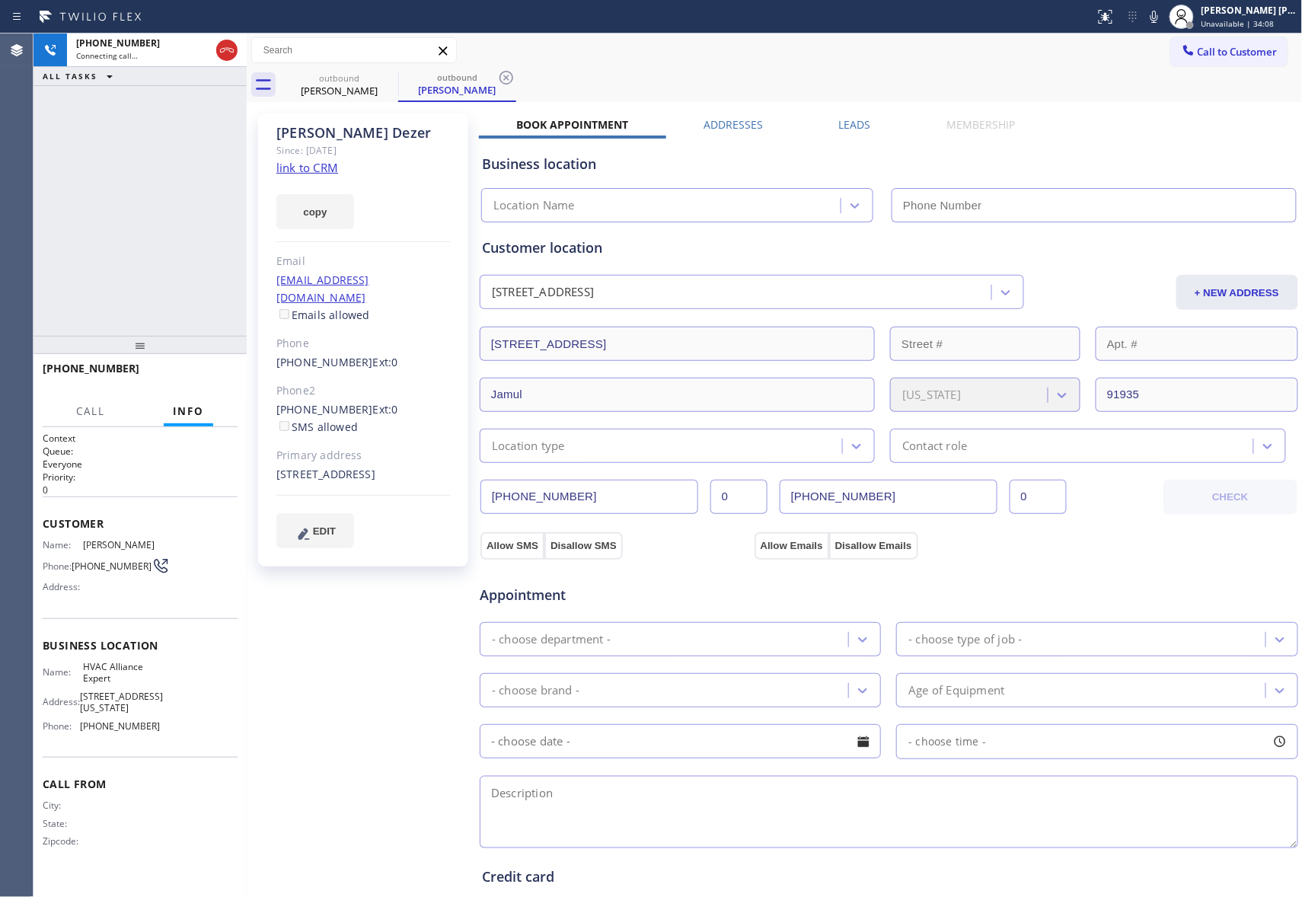
type input "[PHONE_NUMBER]"
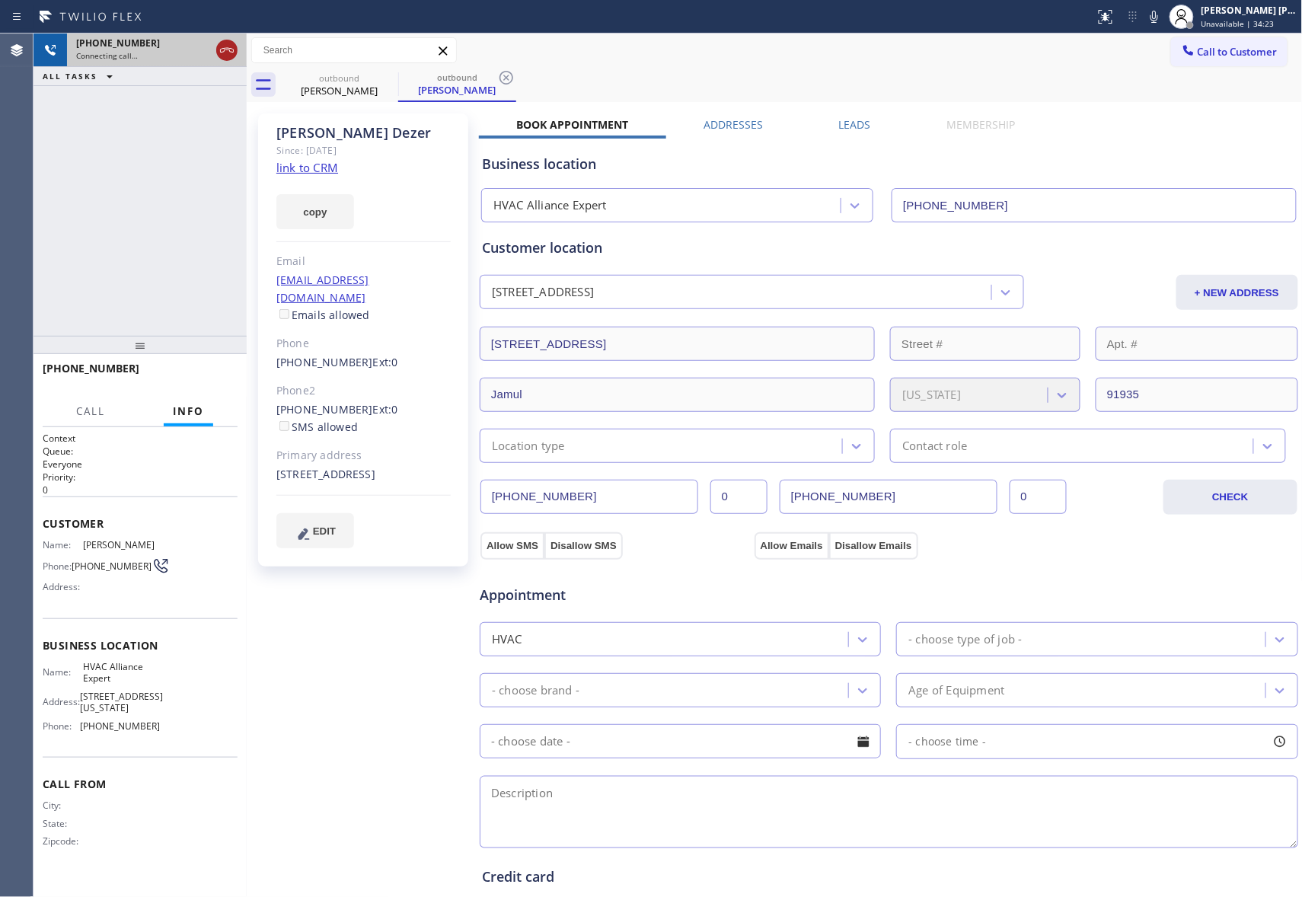
click at [232, 47] on icon at bounding box center [227, 50] width 18 height 18
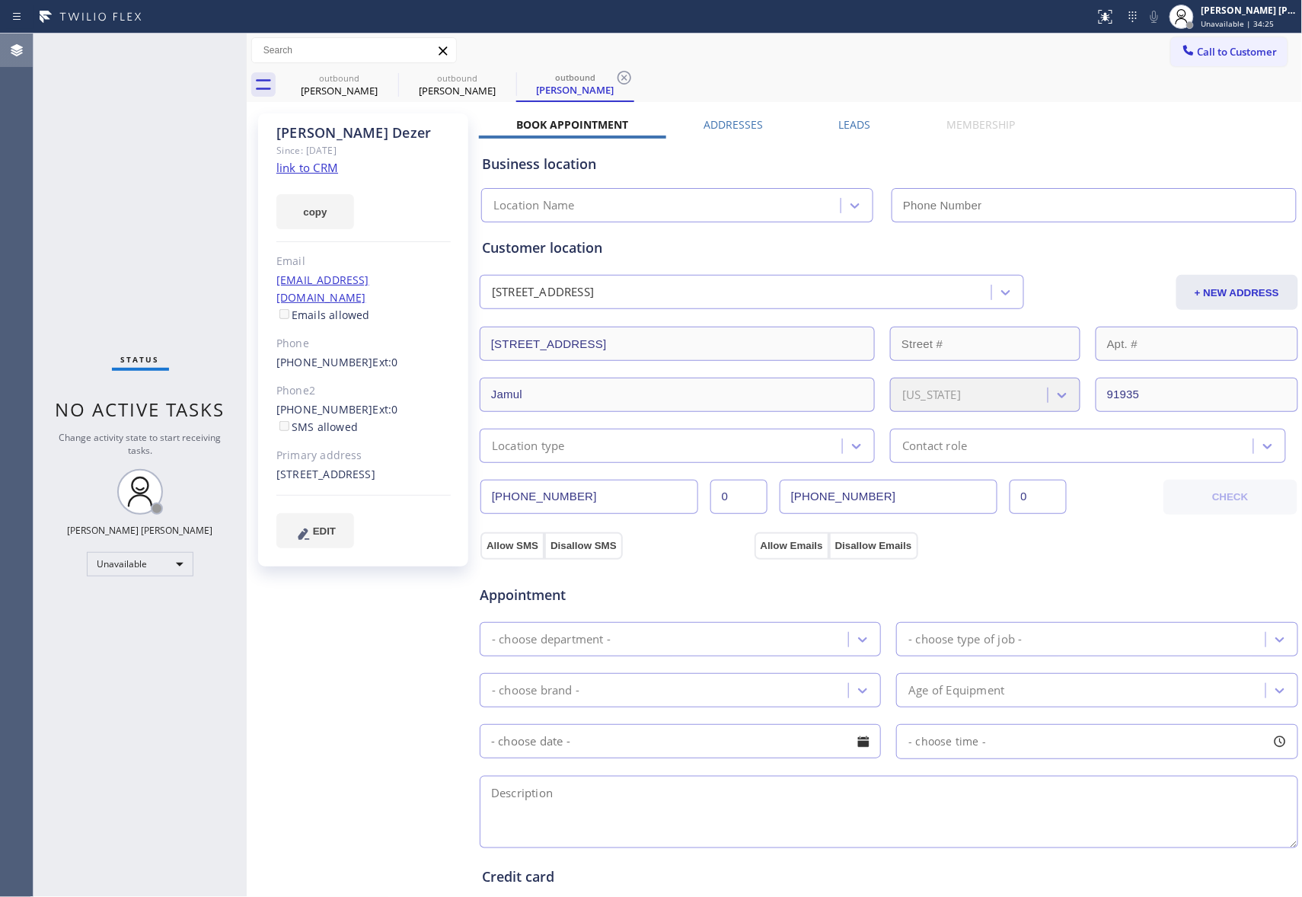
type input "[PHONE_NUMBER]"
drag, startPoint x: 376, startPoint y: 80, endPoint x: 393, endPoint y: 74, distance: 17.8
click at [376, 80] on div "outbound" at bounding box center [339, 77] width 115 height 11
click at [393, 74] on icon at bounding box center [389, 78] width 14 height 14
click at [0, 0] on icon at bounding box center [0, 0] width 0 height 0
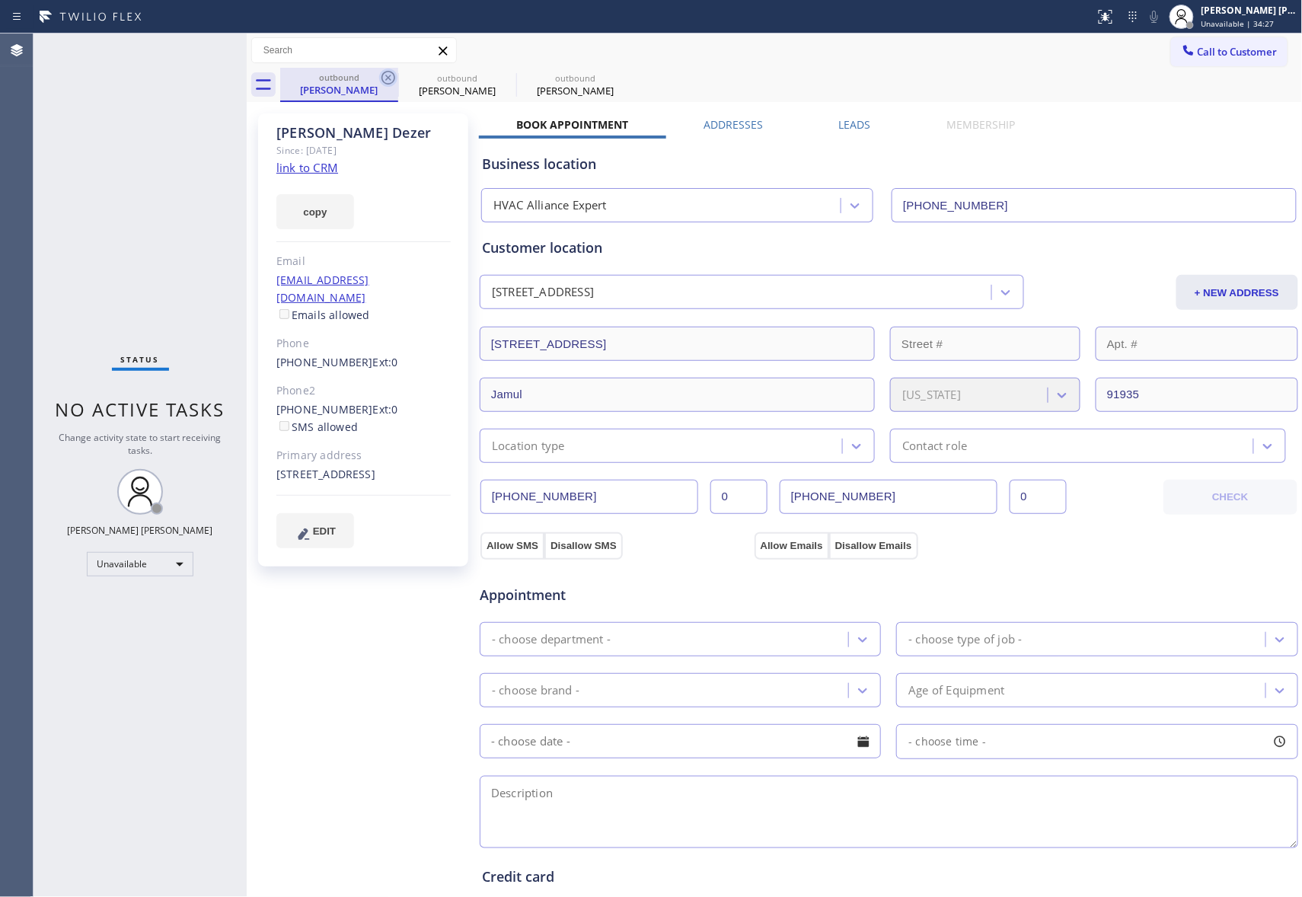
click at [0, 0] on icon at bounding box center [0, 0] width 0 height 0
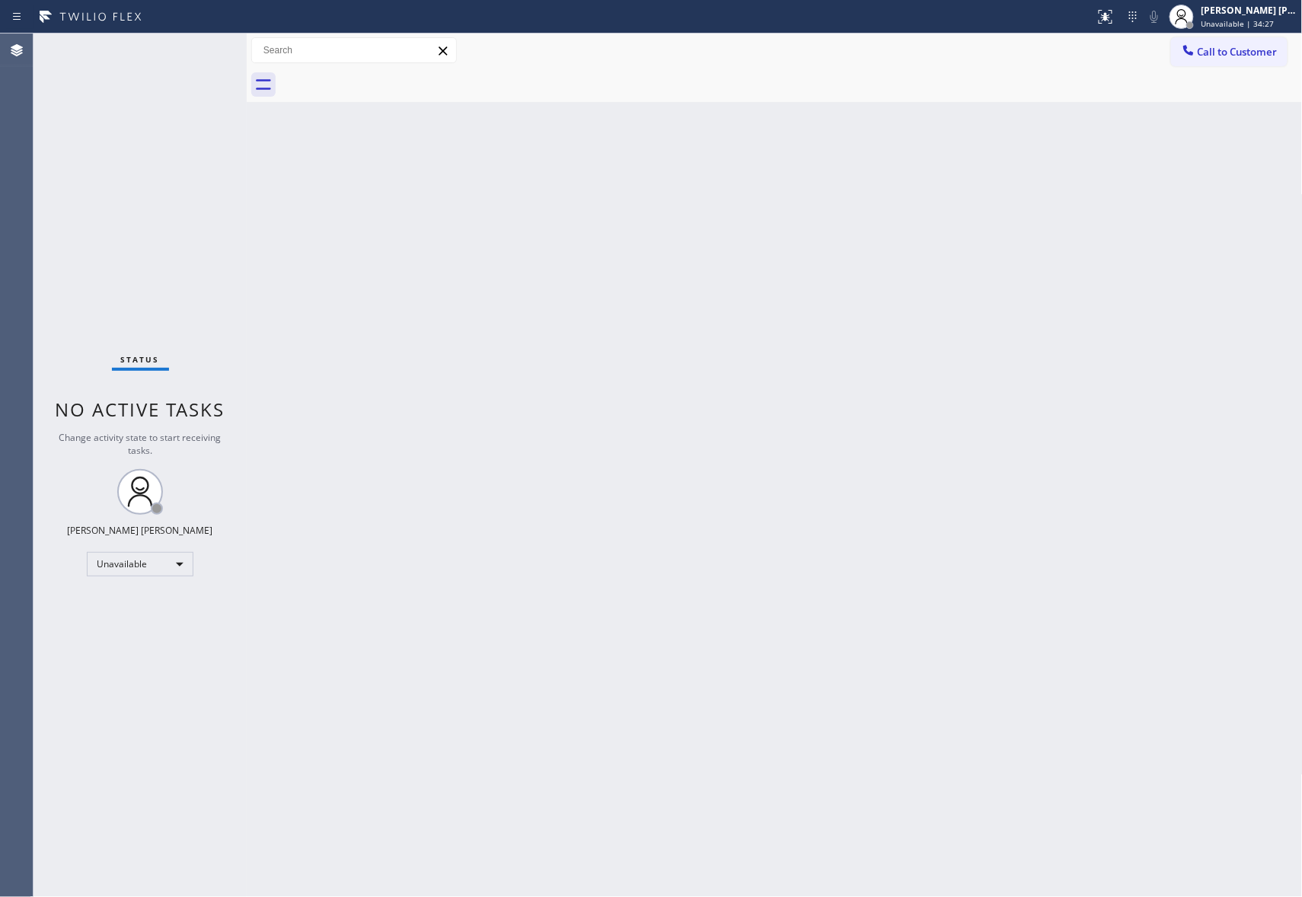
click at [393, 74] on div at bounding box center [791, 85] width 1023 height 34
click at [1226, 50] on span "Call to Customer" at bounding box center [1238, 52] width 80 height 14
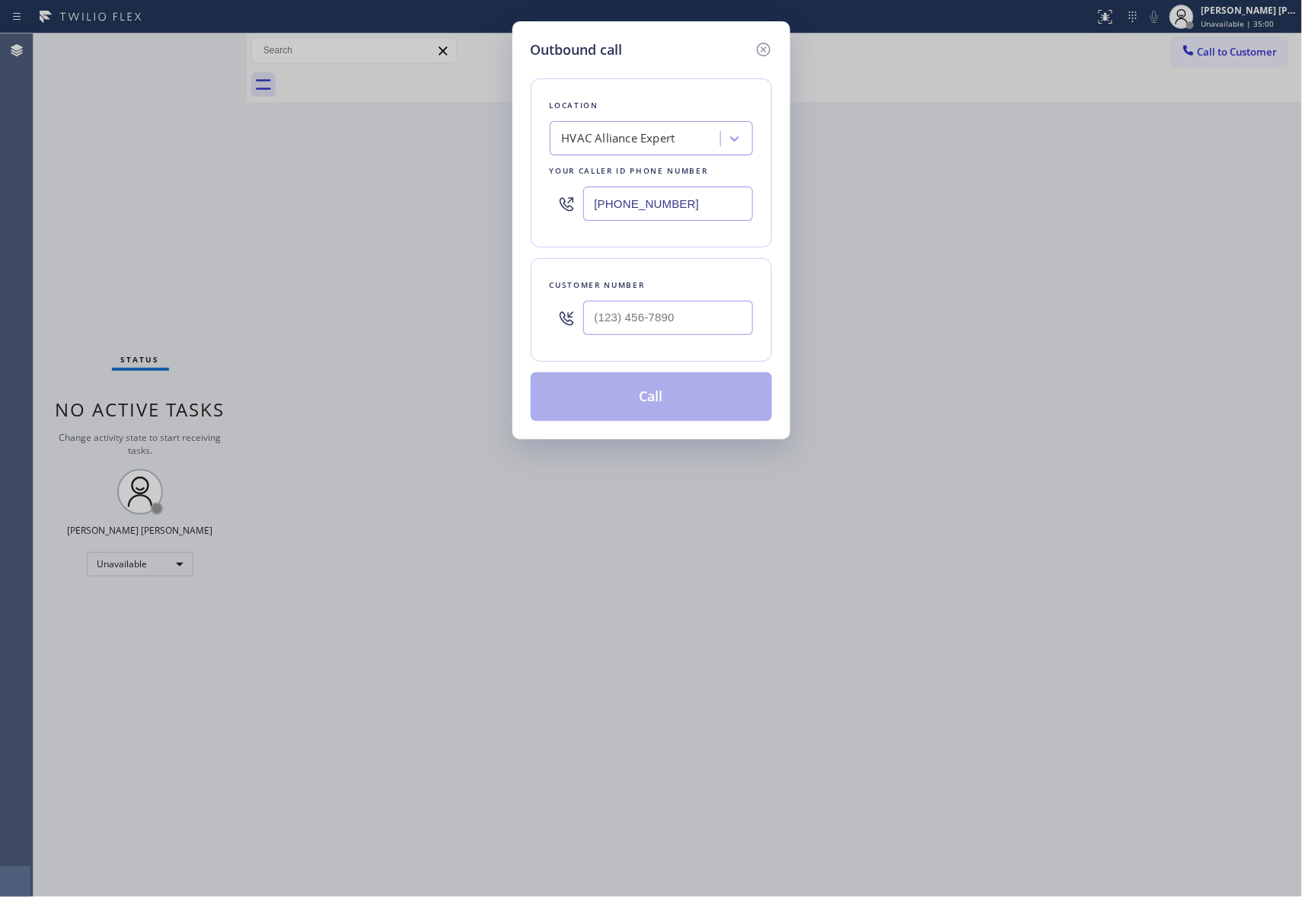
click at [708, 338] on div at bounding box center [668, 318] width 170 height 50
click at [710, 314] on input "(___) ___-____" at bounding box center [668, 318] width 170 height 34
paste input "818) 391-5460"
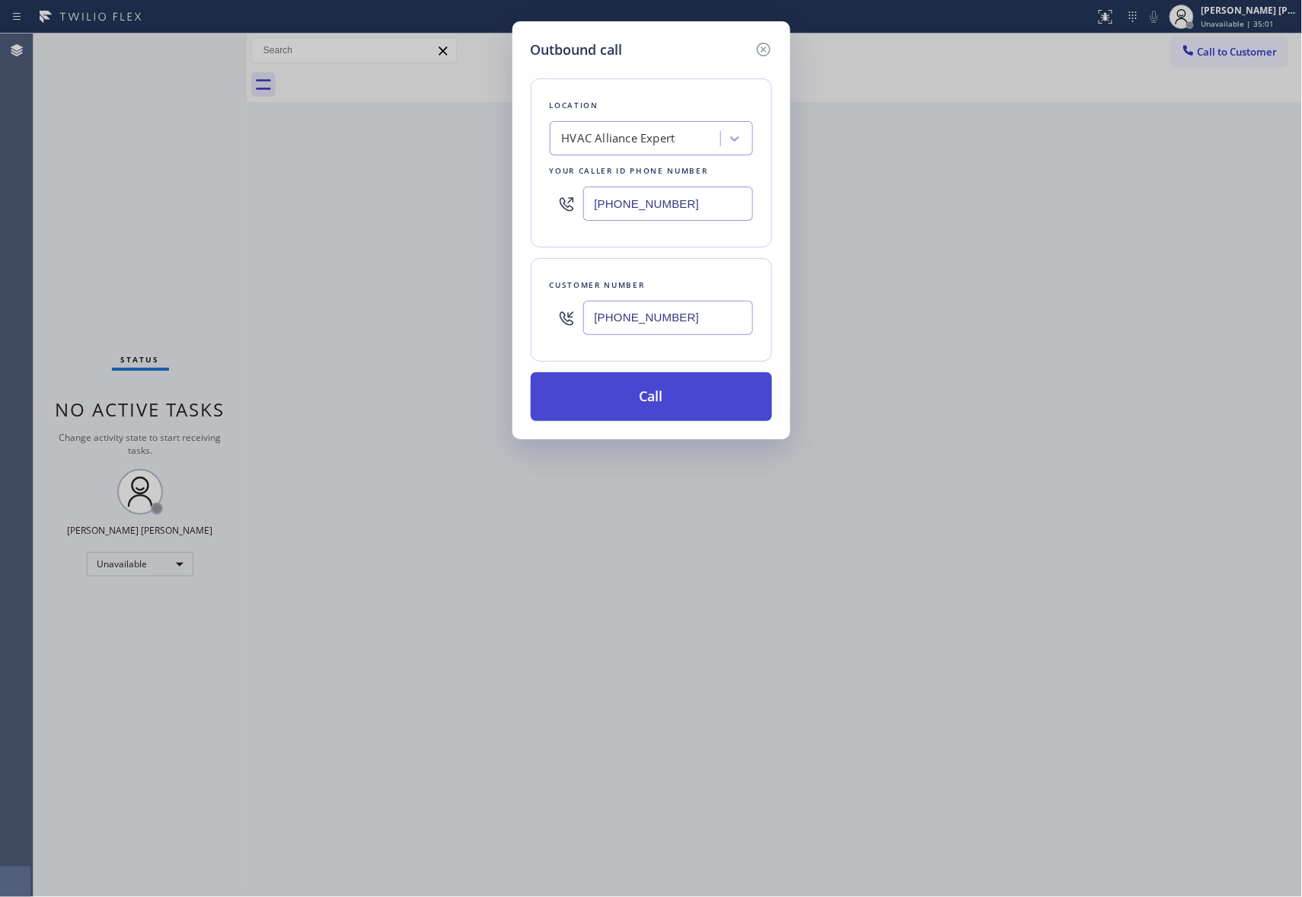
type input "[PHONE_NUMBER]"
click at [669, 403] on button "Call" at bounding box center [651, 396] width 241 height 49
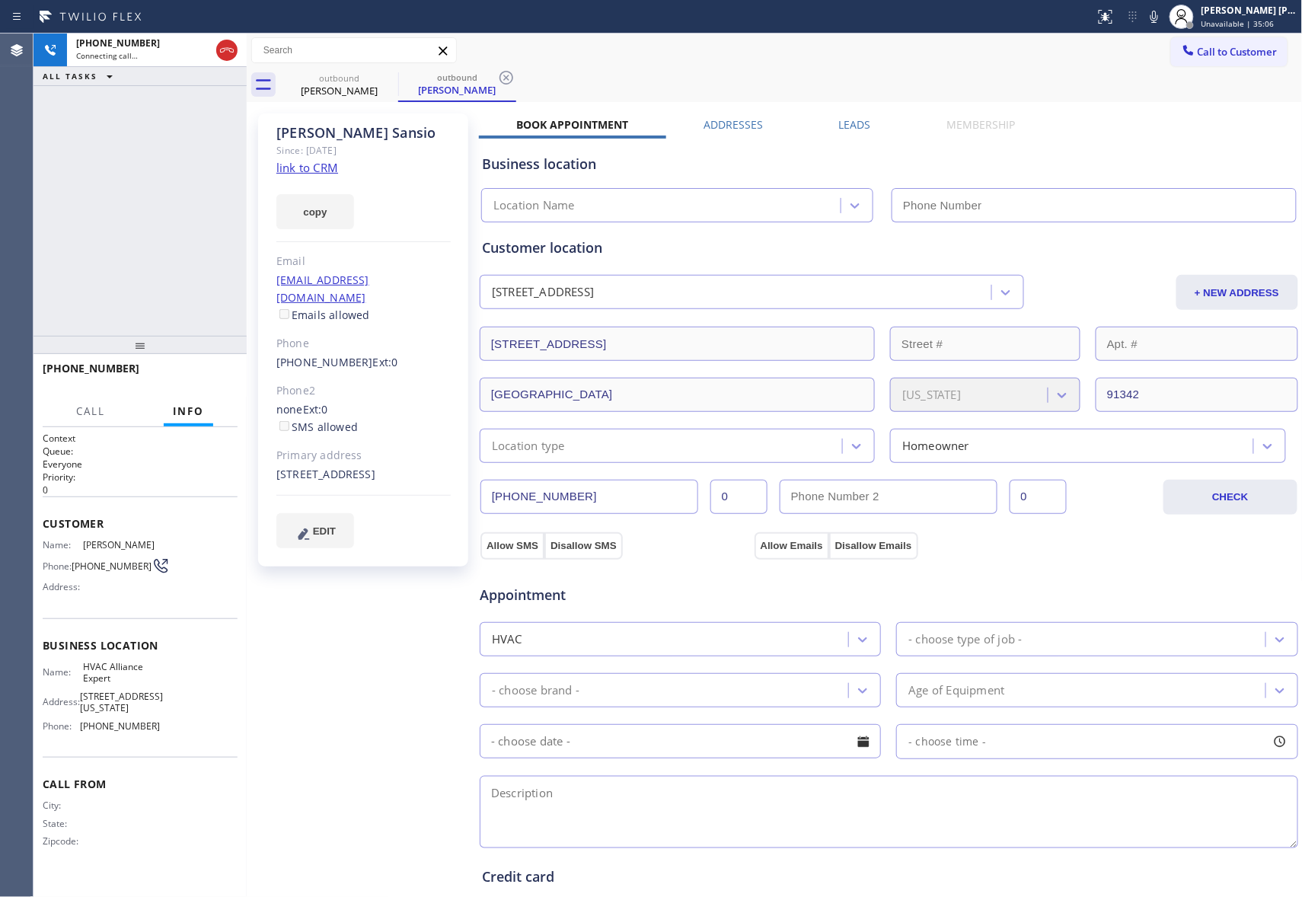
type input "[PHONE_NUMBER]"
click at [204, 375] on span "COMPLETE" at bounding box center [199, 375] width 53 height 11
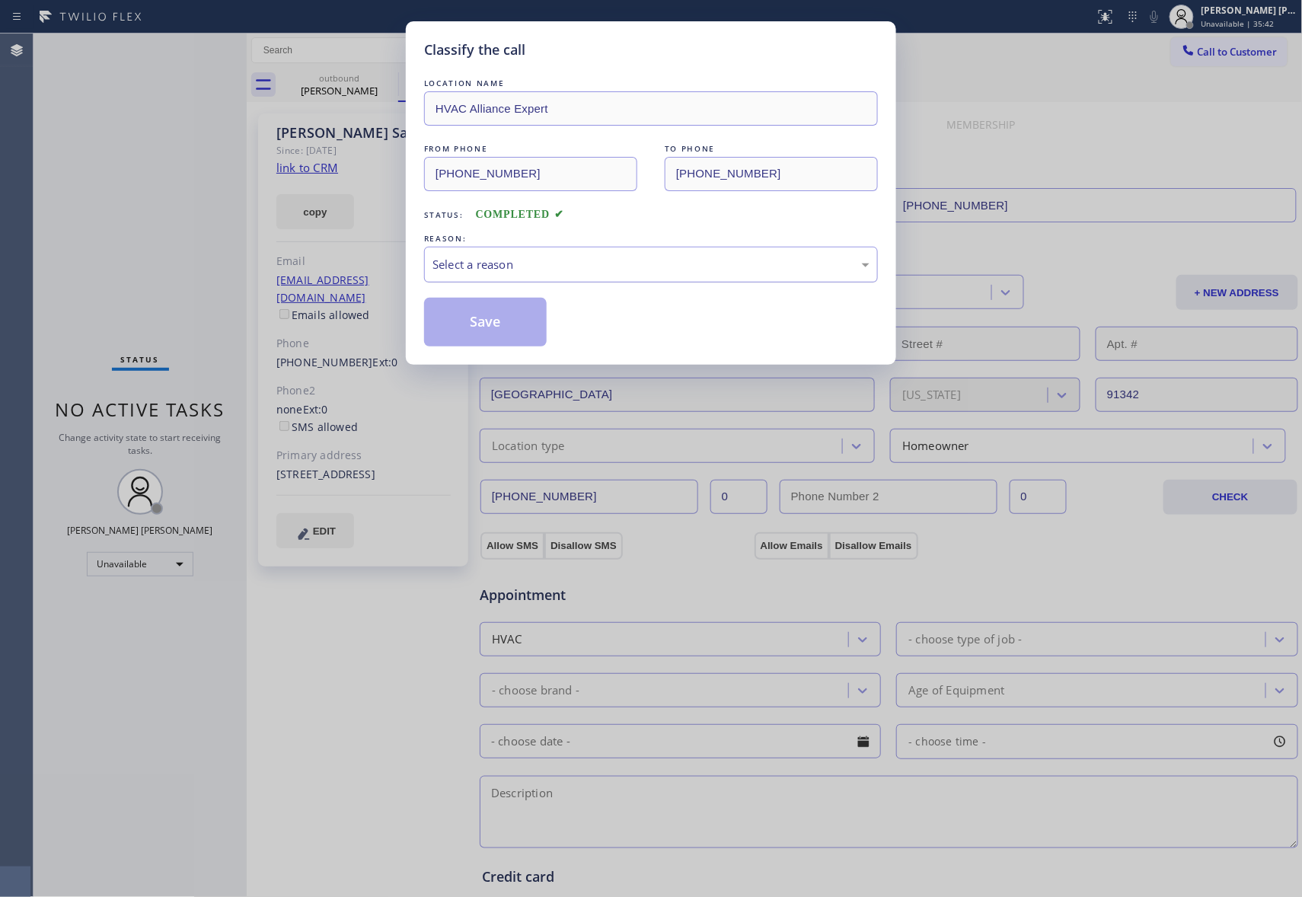
click at [586, 268] on div "Select a reason" at bounding box center [651, 265] width 437 height 18
click at [506, 324] on button "Save" at bounding box center [485, 322] width 123 height 49
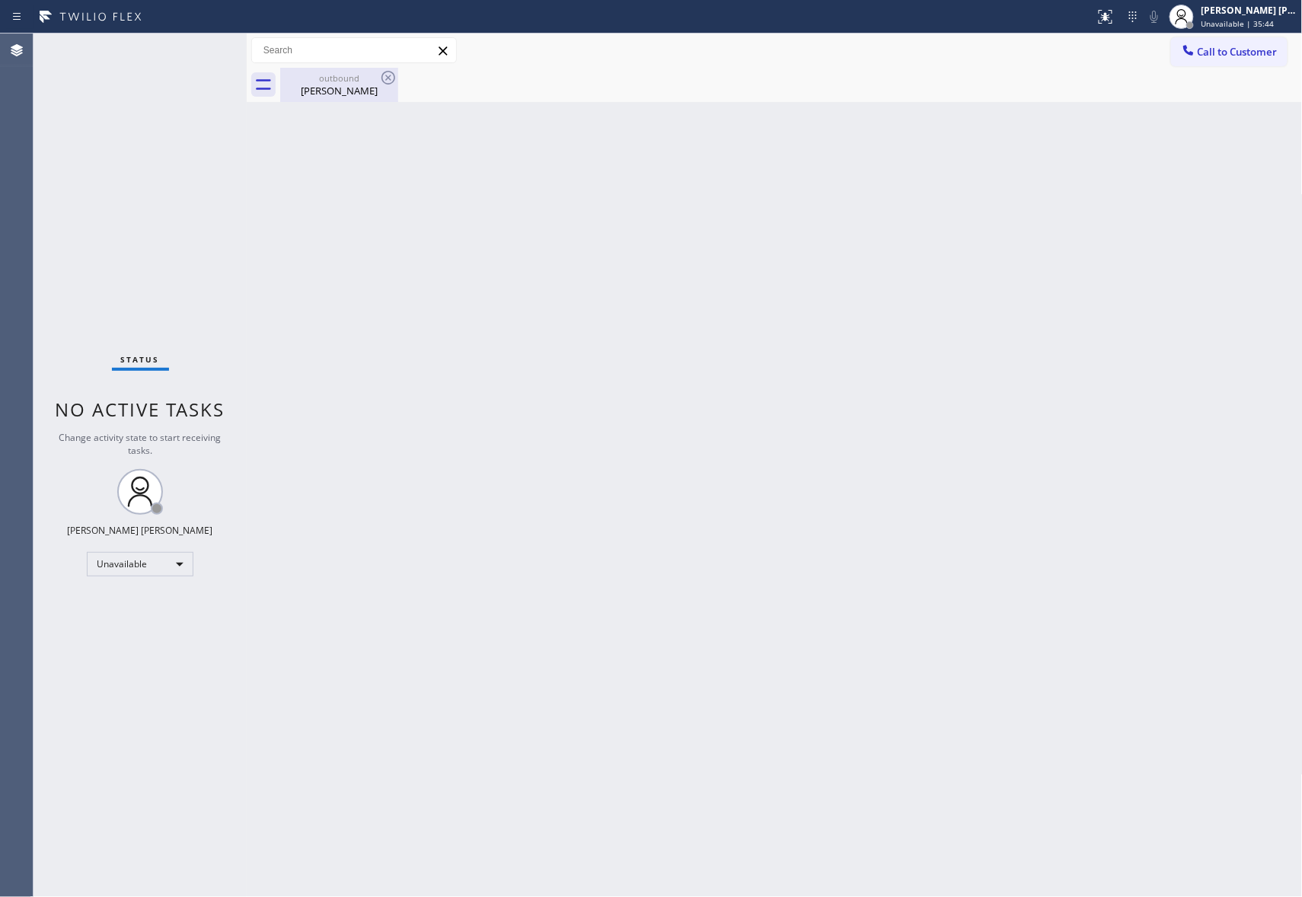
click at [352, 94] on div "[PERSON_NAME]" at bounding box center [339, 91] width 115 height 14
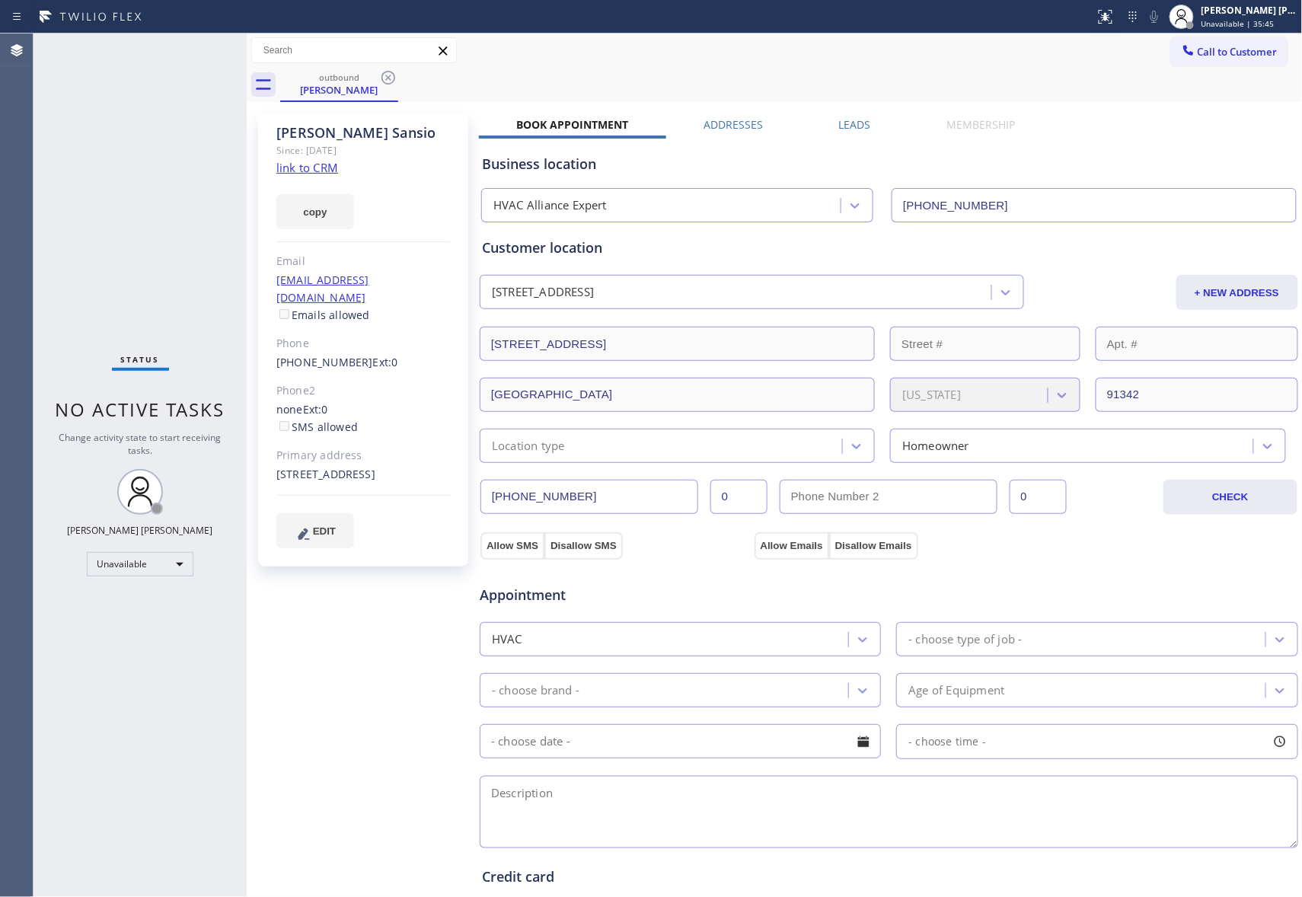
click at [839, 126] on label "Leads" at bounding box center [855, 124] width 32 height 14
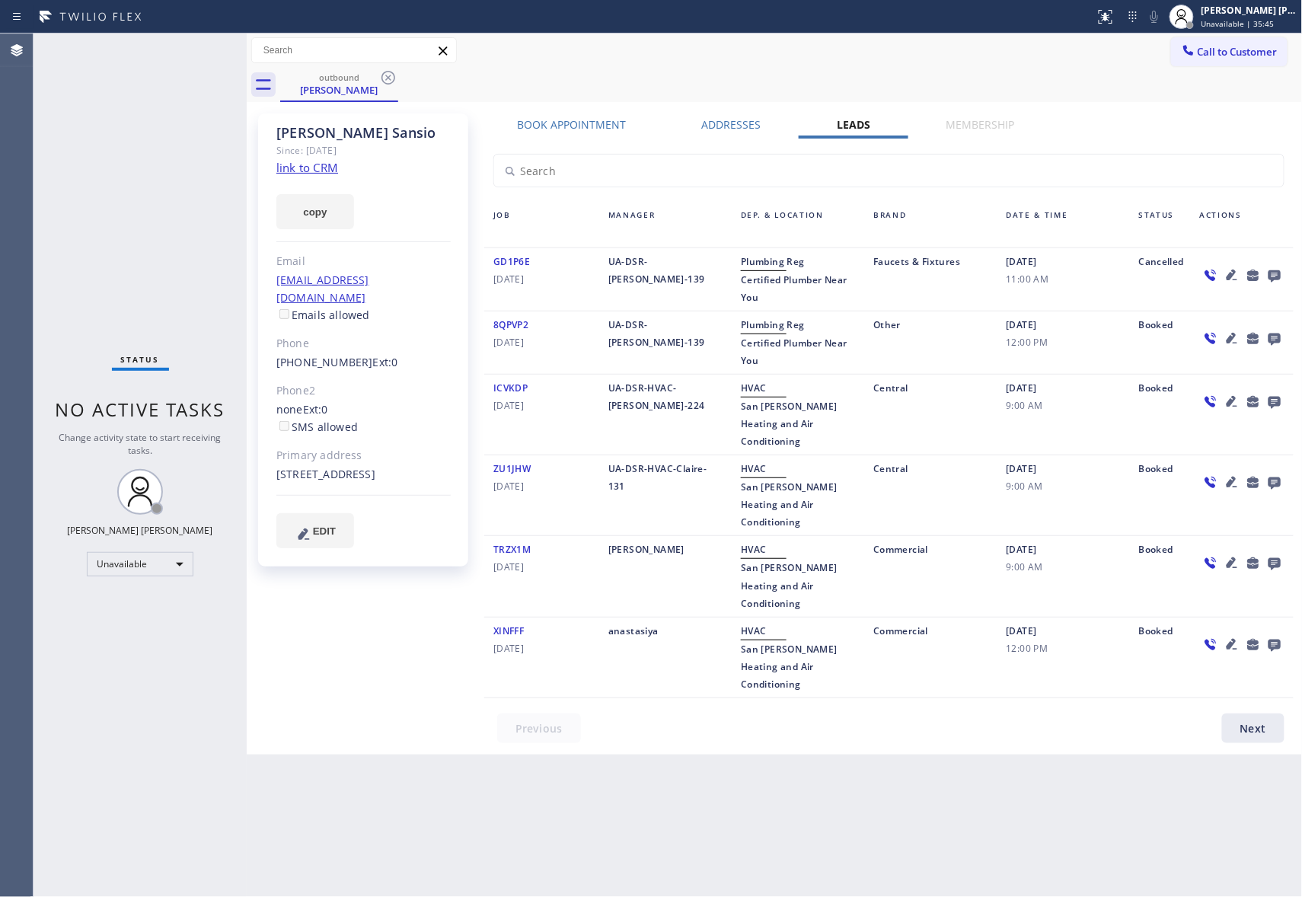
click at [1275, 273] on icon at bounding box center [1275, 275] width 18 height 19
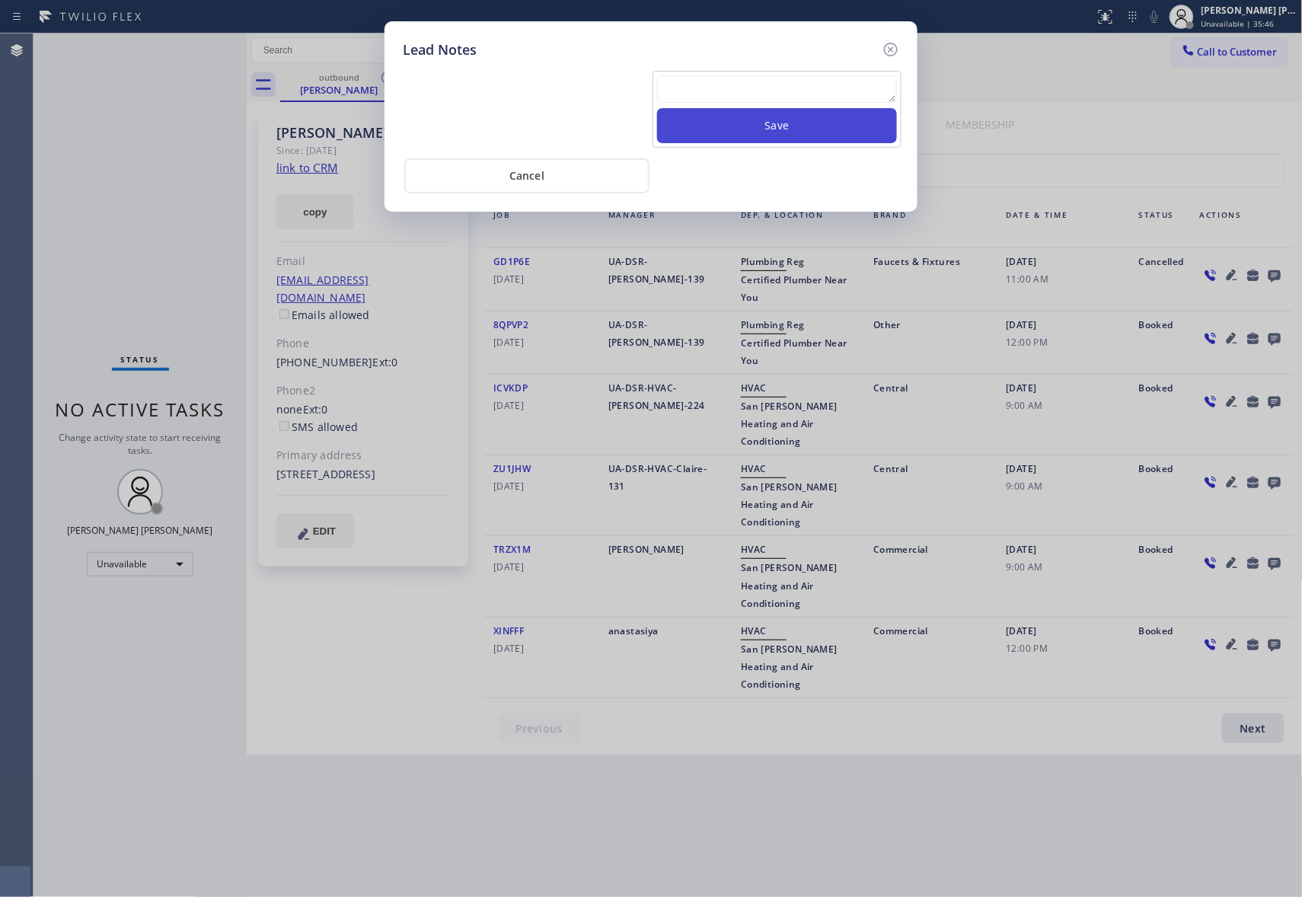
click at [732, 110] on button "Save" at bounding box center [777, 125] width 240 height 35
click at [741, 101] on textarea at bounding box center [777, 88] width 240 height 27
paste textarea "cx hung up after opening spiel"
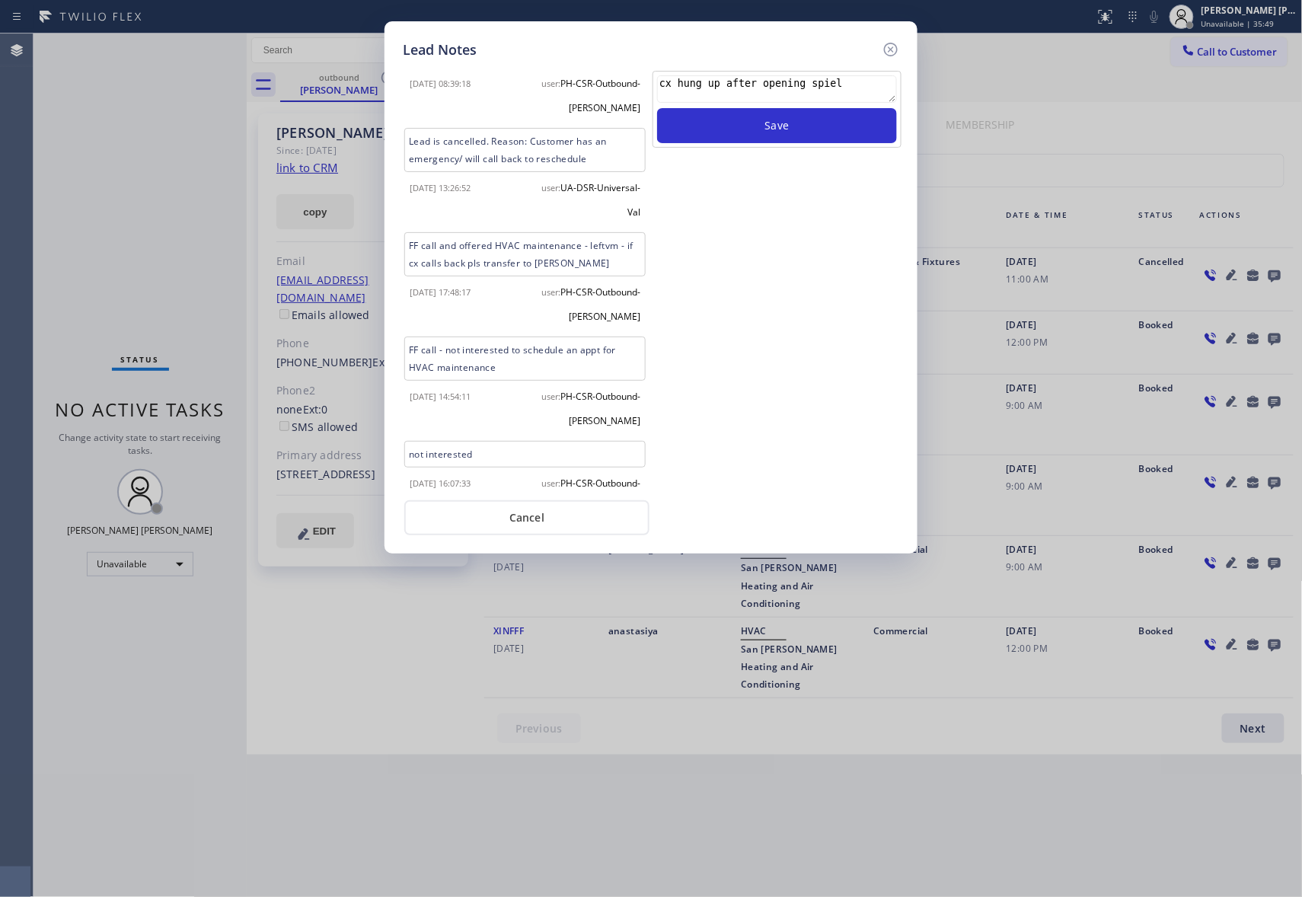
scroll to position [863, 0]
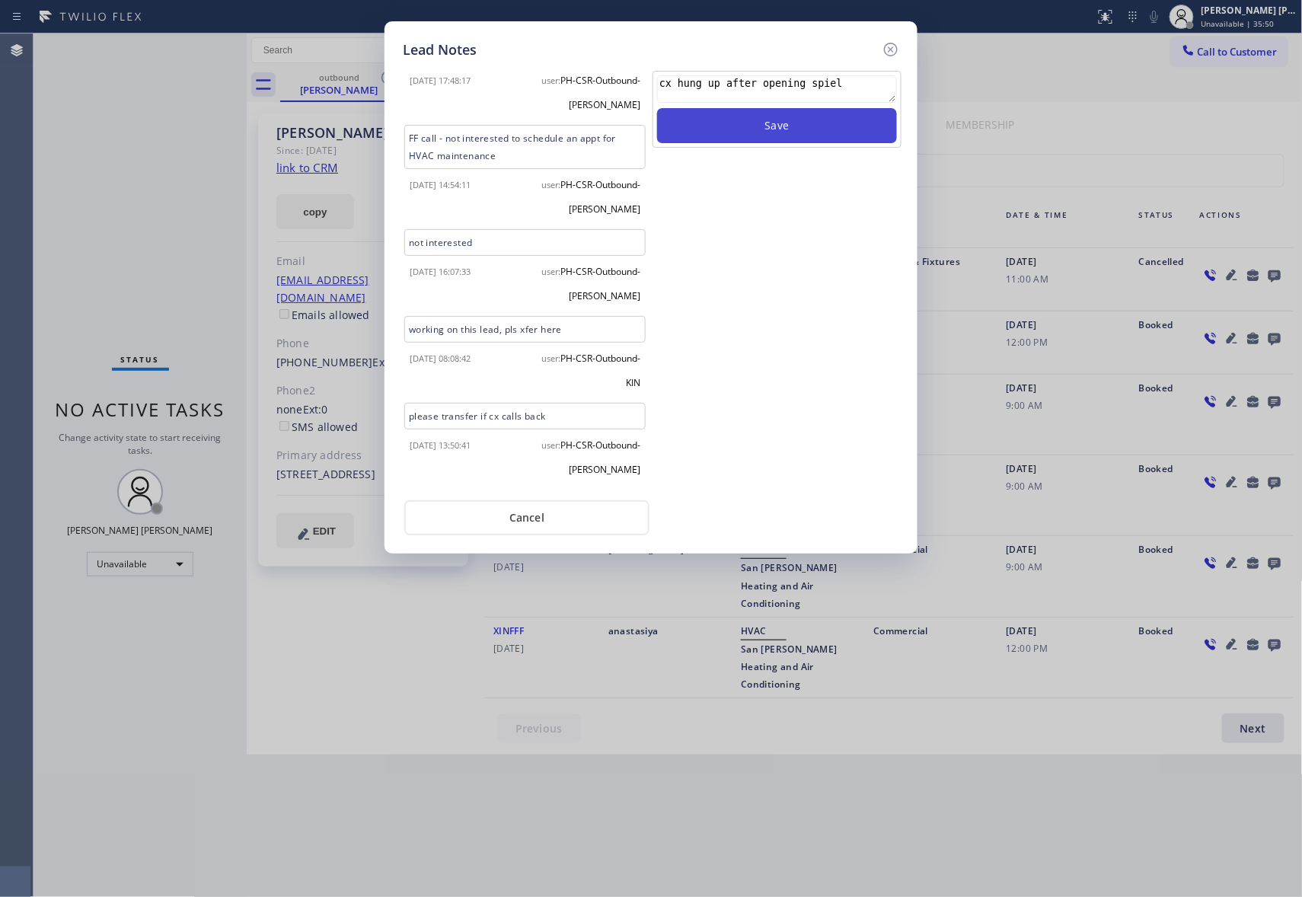
type textarea "cx hung up after opening spiel"
click at [820, 132] on button "Save" at bounding box center [777, 125] width 240 height 35
drag, startPoint x: 896, startPoint y: 47, endPoint x: 881, endPoint y: 50, distance: 15.5
click at [896, 47] on icon at bounding box center [891, 49] width 18 height 18
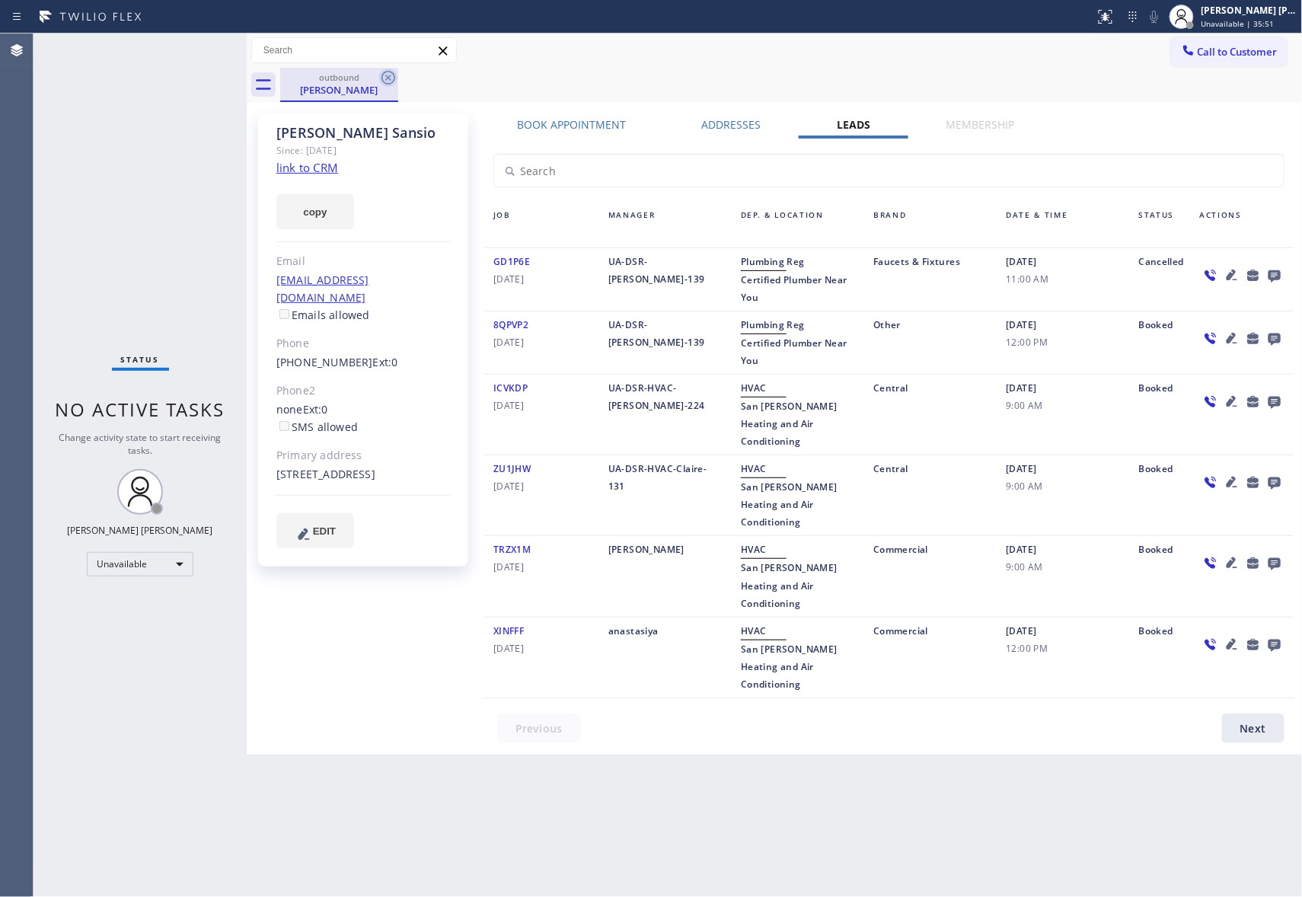
click at [385, 82] on icon at bounding box center [389, 78] width 14 height 14
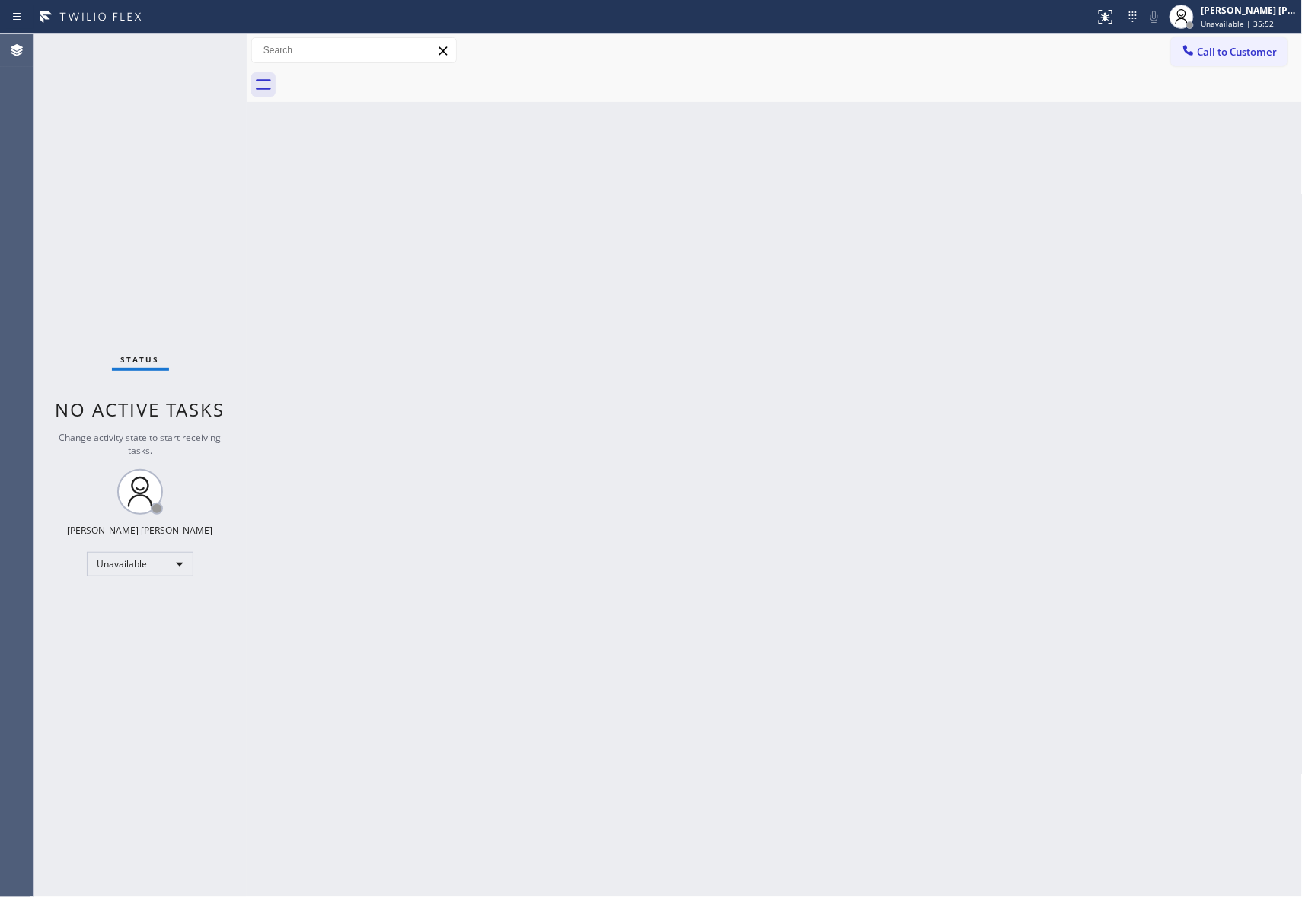
click at [391, 80] on div at bounding box center [791, 85] width 1023 height 34
click at [1259, 56] on span "Call to Customer" at bounding box center [1238, 52] width 80 height 14
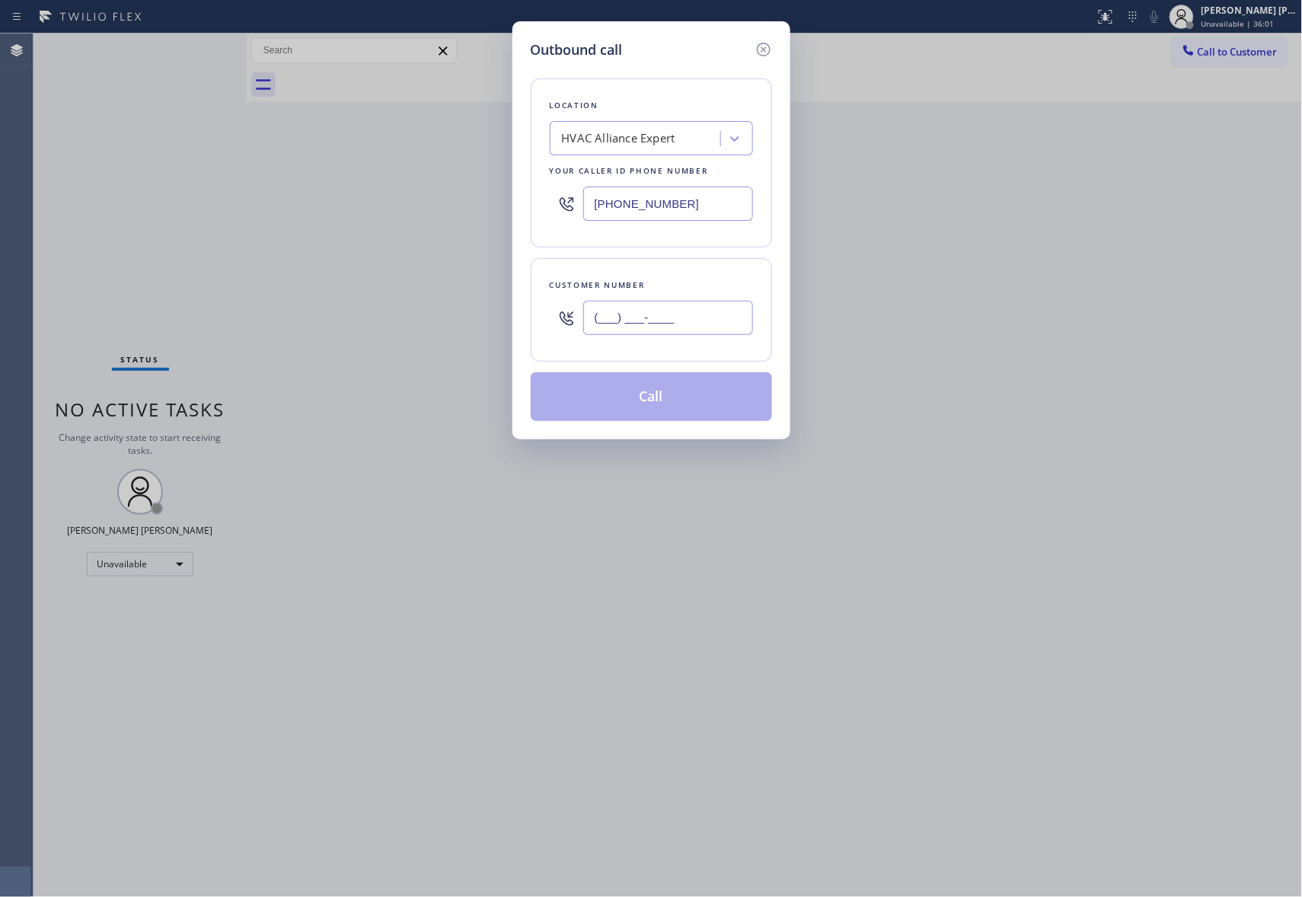
click at [693, 311] on input "(___) ___-____" at bounding box center [668, 318] width 170 height 34
paste input "615) 939-1431"
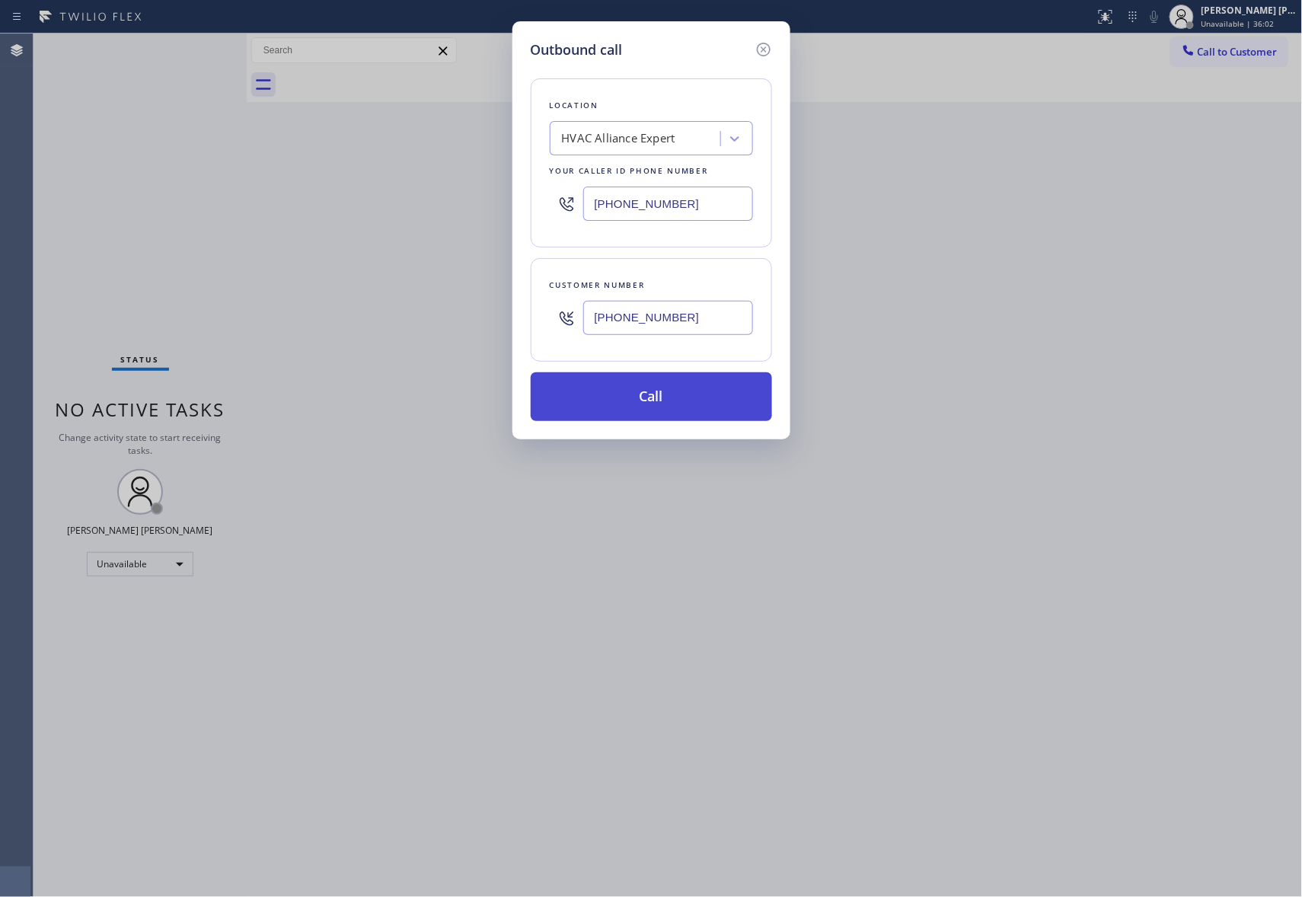
type input "[PHONE_NUMBER]"
click at [686, 398] on button "Call" at bounding box center [651, 396] width 241 height 49
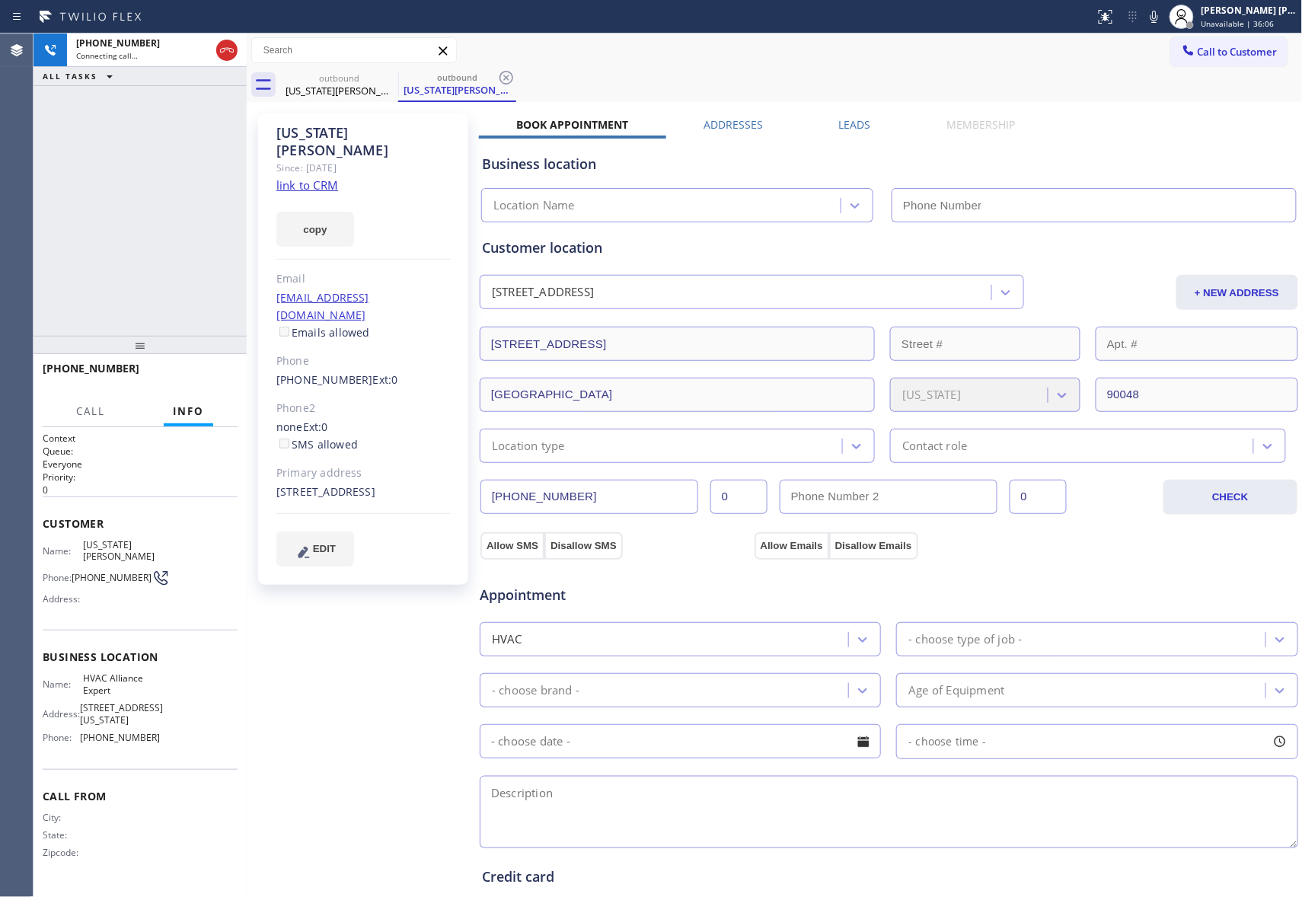
type input "[PHONE_NUMBER]"
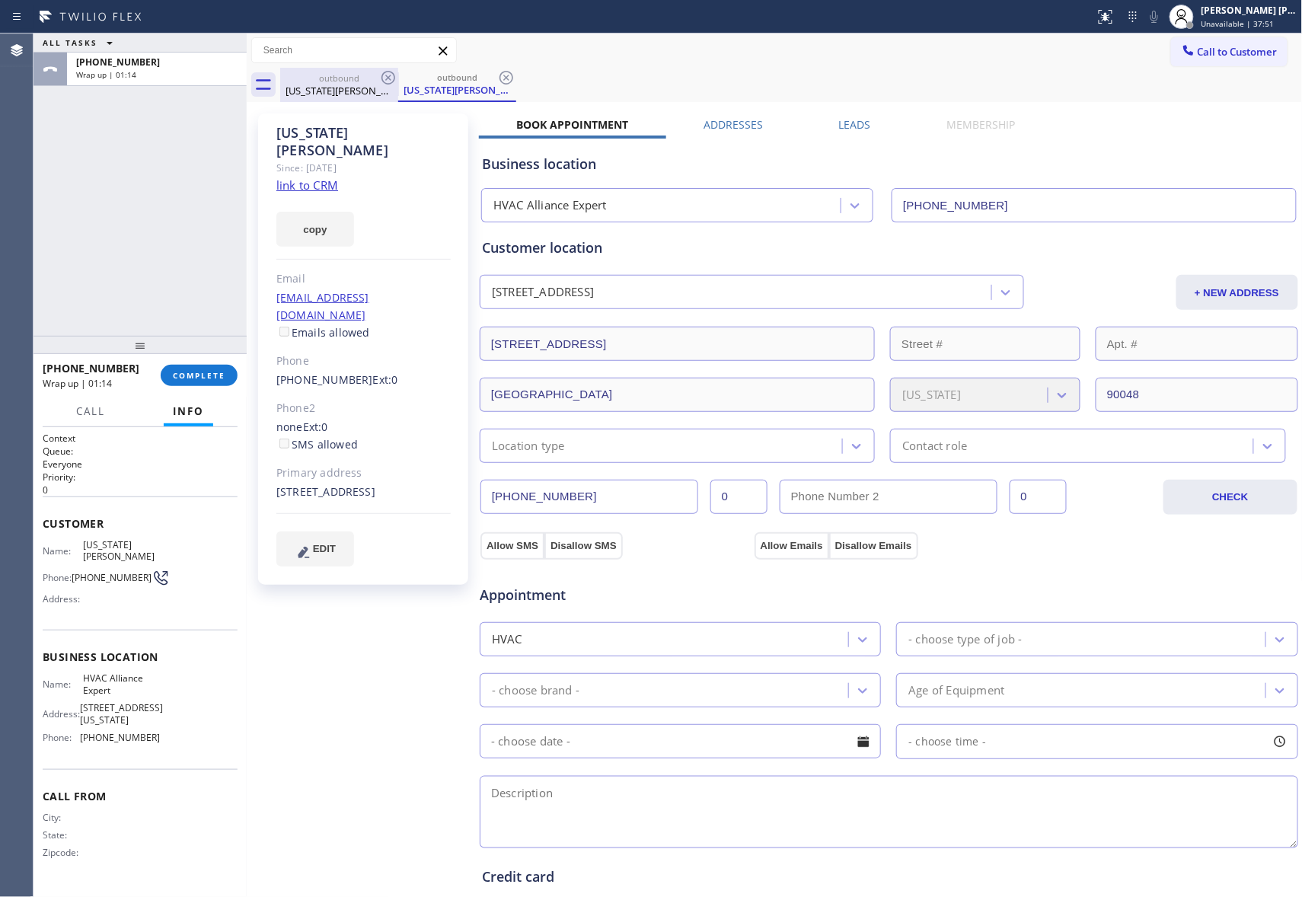
drag, startPoint x: 351, startPoint y: 90, endPoint x: 398, endPoint y: 74, distance: 49.1
click at [353, 87] on div "[US_STATE][PERSON_NAME]" at bounding box center [339, 91] width 115 height 14
click at [398, 74] on div at bounding box center [398, 85] width 1 height 24
click at [395, 75] on icon at bounding box center [388, 78] width 18 height 18
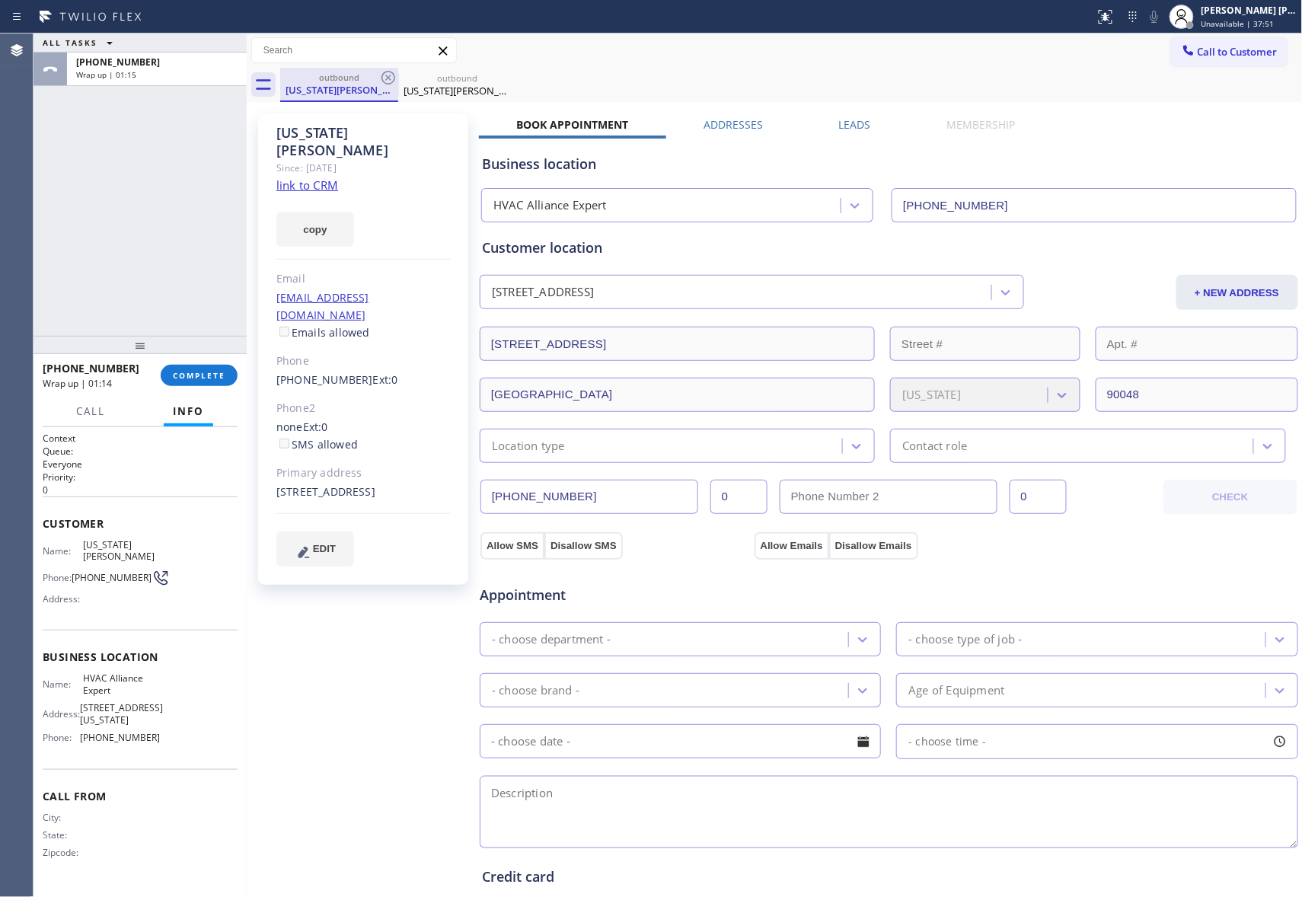
click at [0, 0] on icon at bounding box center [0, 0] width 0 height 0
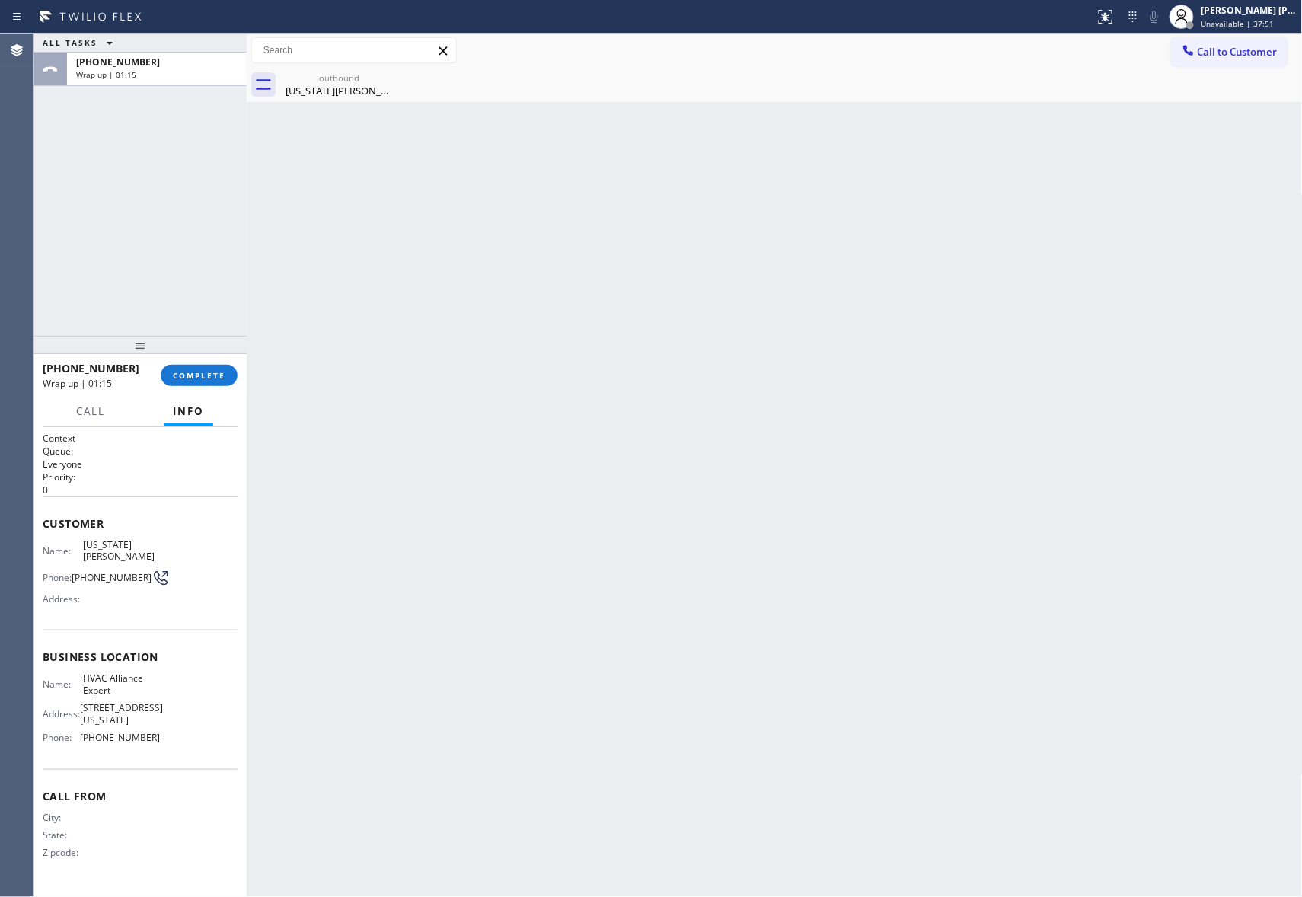
click at [0, 0] on icon at bounding box center [0, 0] width 0 height 0
click at [343, 95] on div "[US_STATE][PERSON_NAME]" at bounding box center [339, 91] width 115 height 14
click at [370, 87] on div at bounding box center [791, 85] width 1023 height 34
click at [208, 363] on div "[PHONE_NUMBER] Wrap up | 01:17 COMPLETE" at bounding box center [140, 376] width 195 height 40
click at [219, 388] on div "[PHONE_NUMBER] Wrap up | 01:17 COMPLETE" at bounding box center [140, 376] width 195 height 40
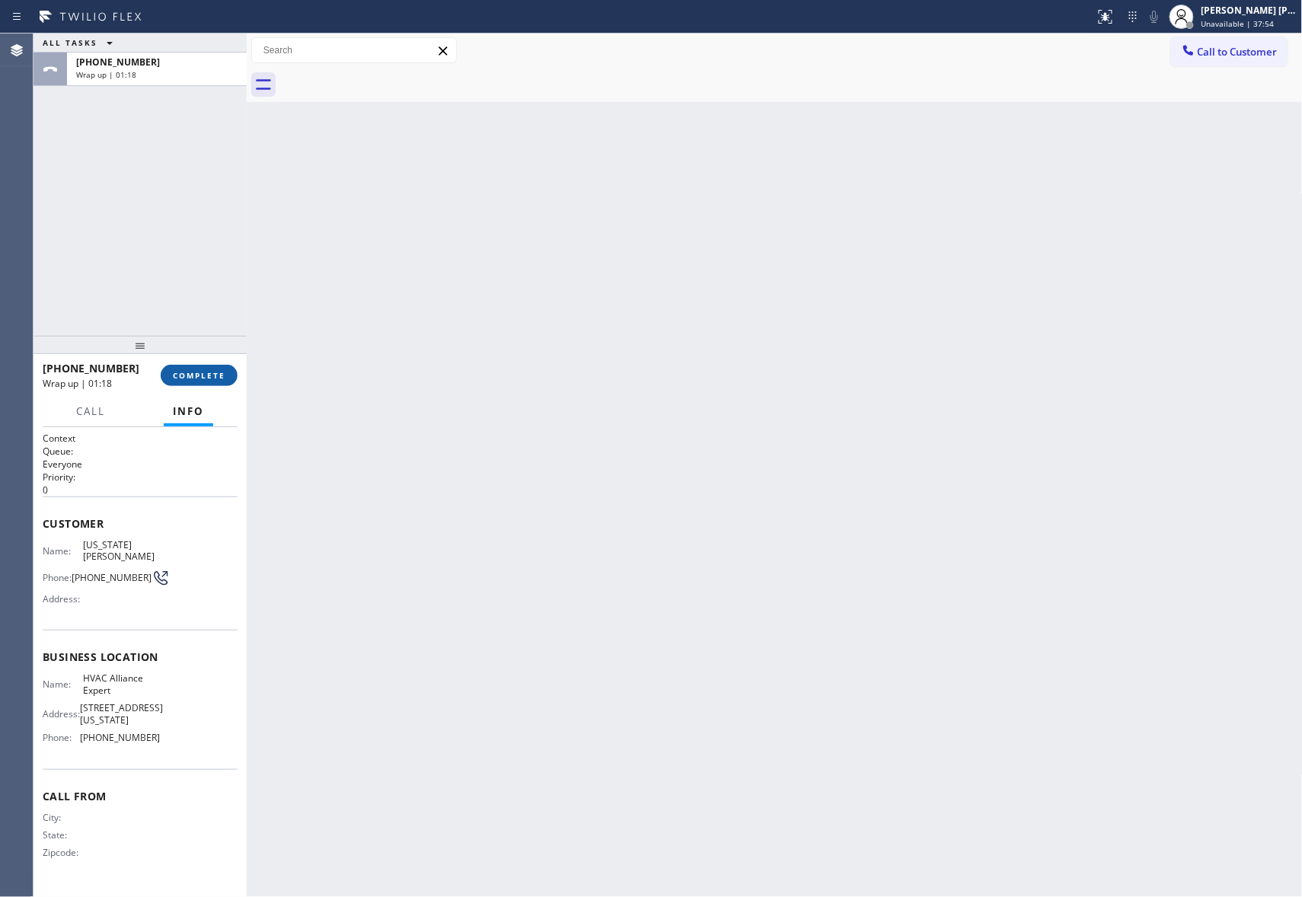
click at [199, 382] on button "COMPLETE" at bounding box center [199, 375] width 77 height 21
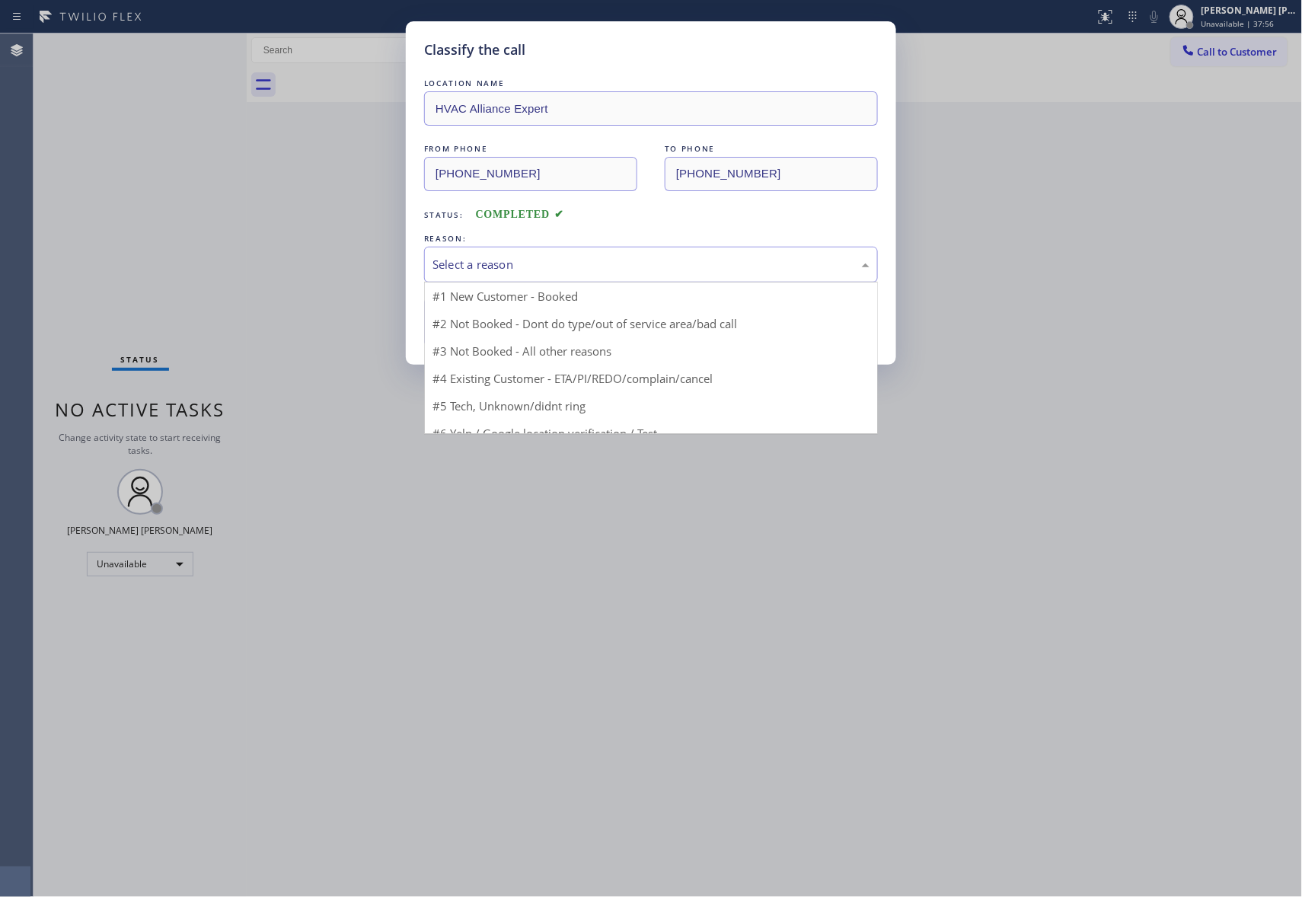
click at [567, 277] on div "Select a reason" at bounding box center [651, 265] width 454 height 36
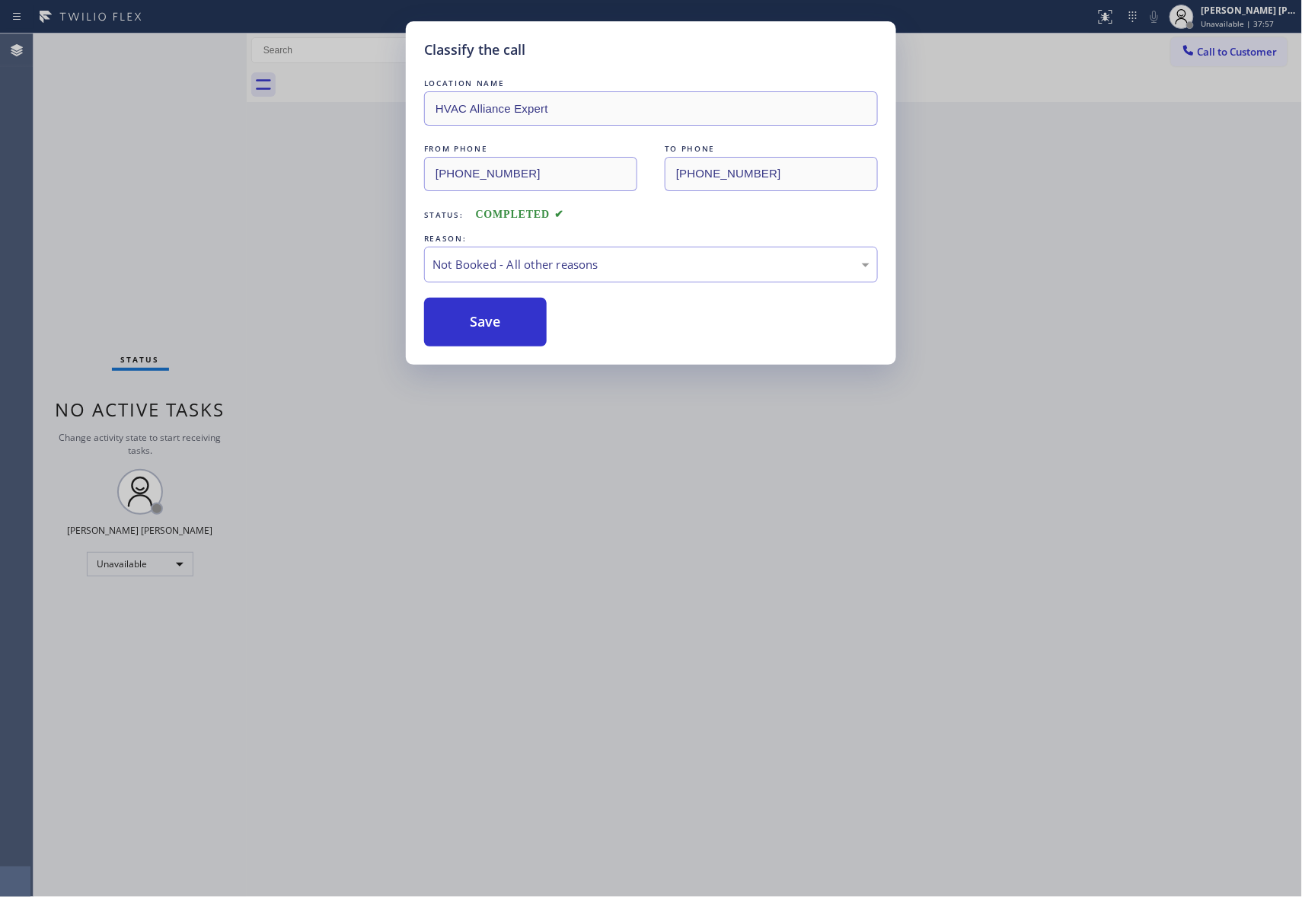
click at [504, 315] on button "Save" at bounding box center [485, 322] width 123 height 49
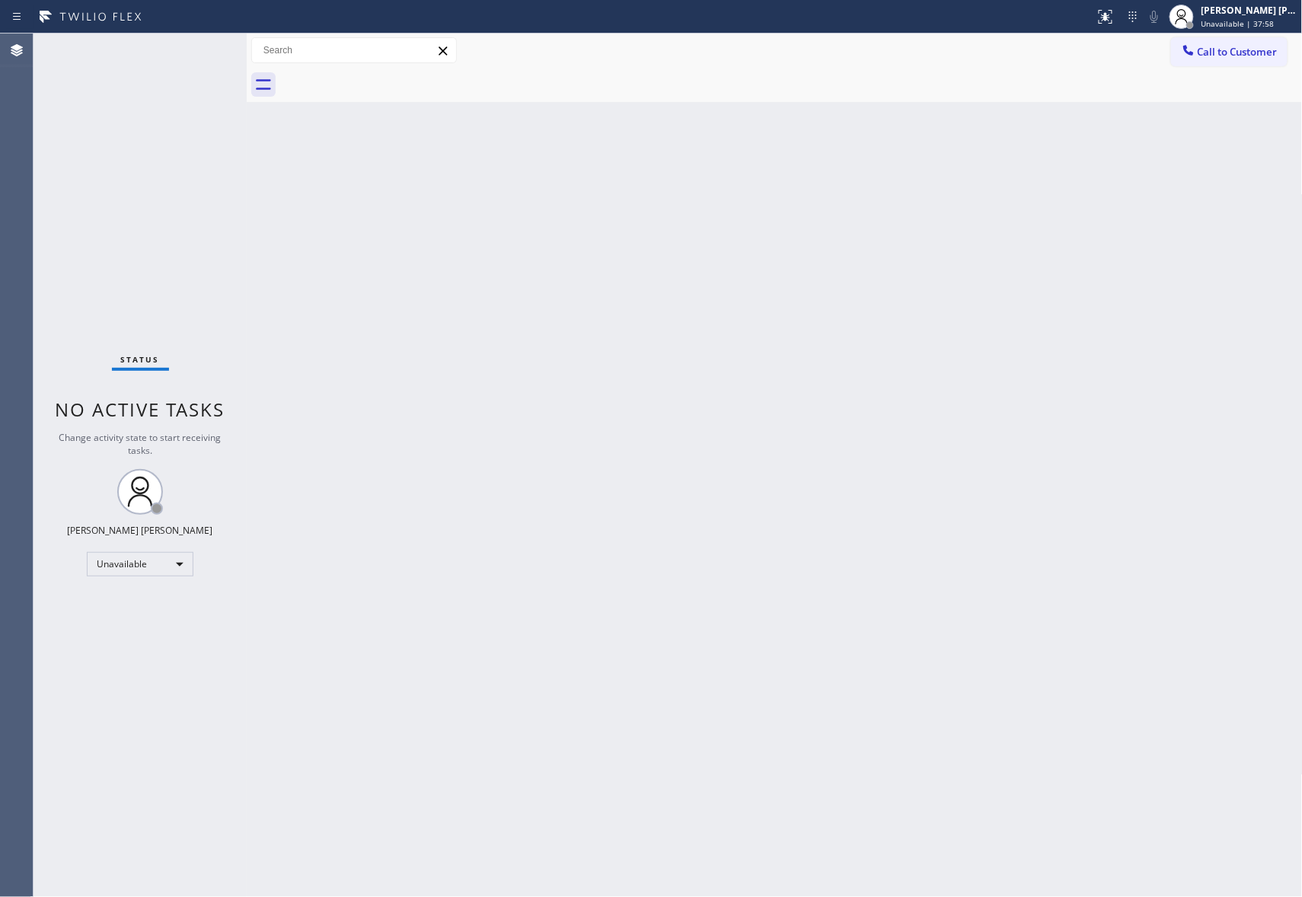
click at [1246, 53] on div "Classify the call LOCATION NAME 5 Star Appliance Repair Pro FROM PHONE [PHONE_N…" at bounding box center [668, 466] width 1269 height 864
click at [1266, 53] on span "Call to Customer" at bounding box center [1238, 52] width 80 height 14
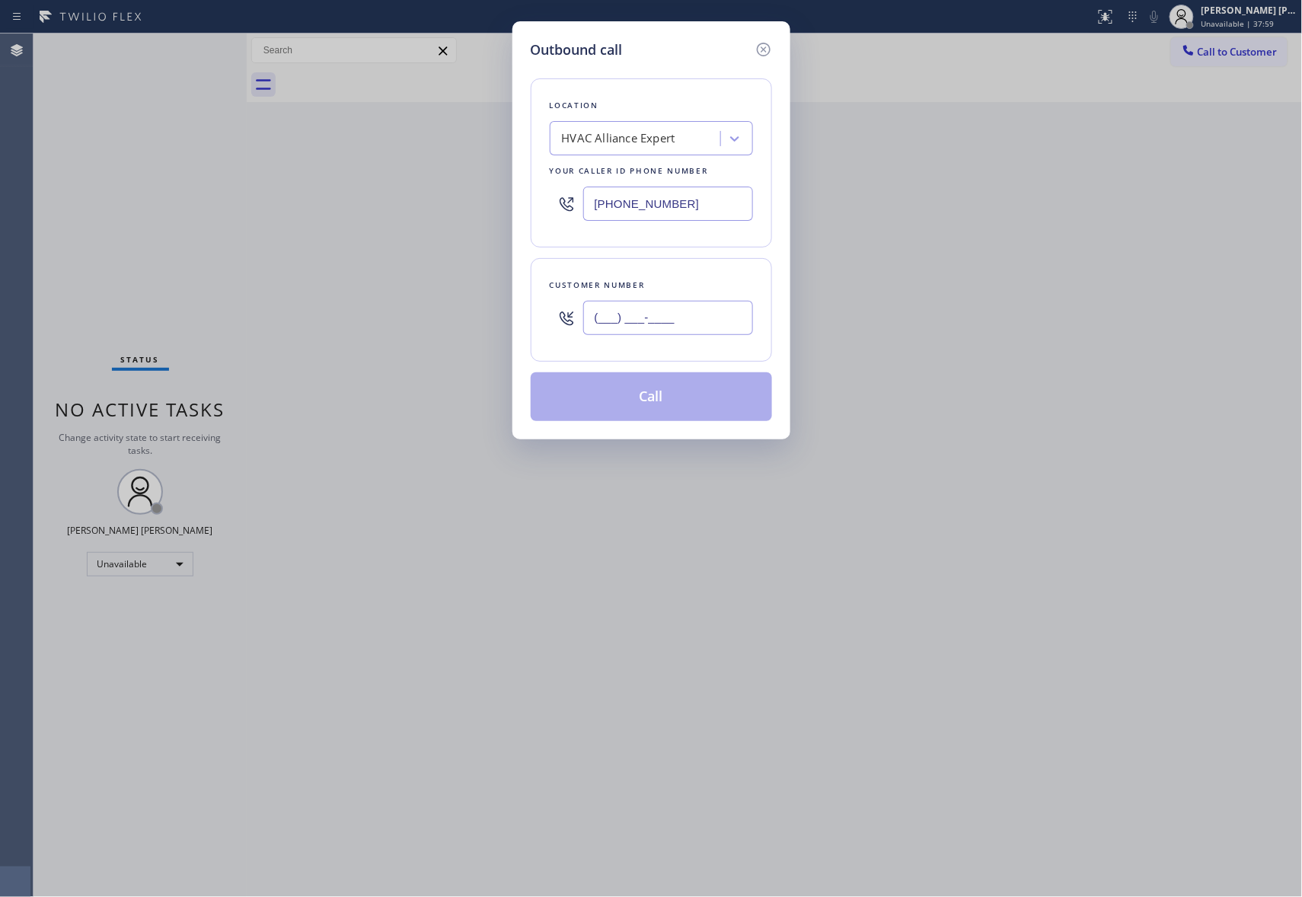
click at [689, 335] on input "(___) ___-____" at bounding box center [668, 318] width 170 height 34
paste input "415) 751-6459"
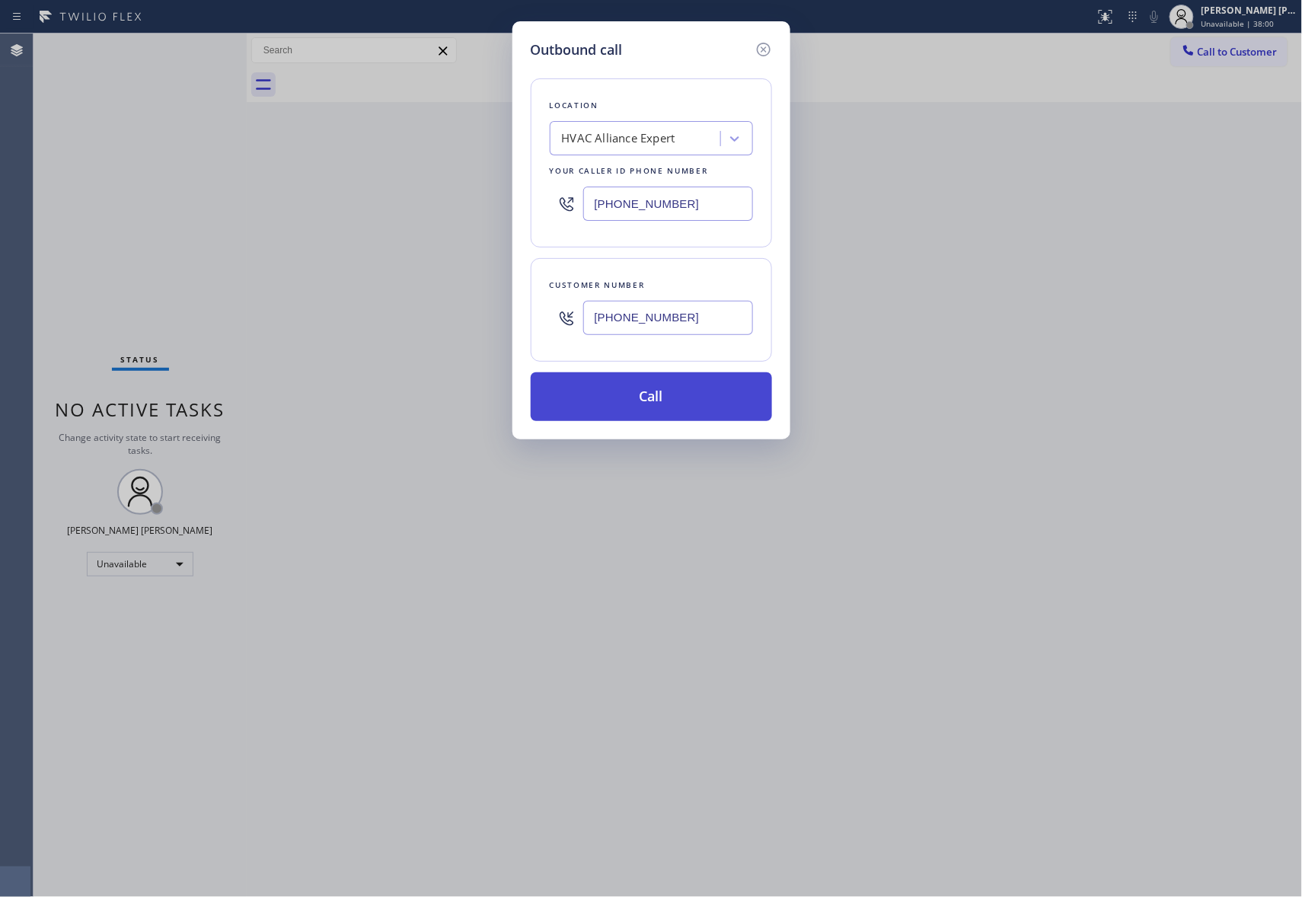
type input "[PHONE_NUMBER]"
click at [664, 403] on button "Call" at bounding box center [651, 396] width 241 height 49
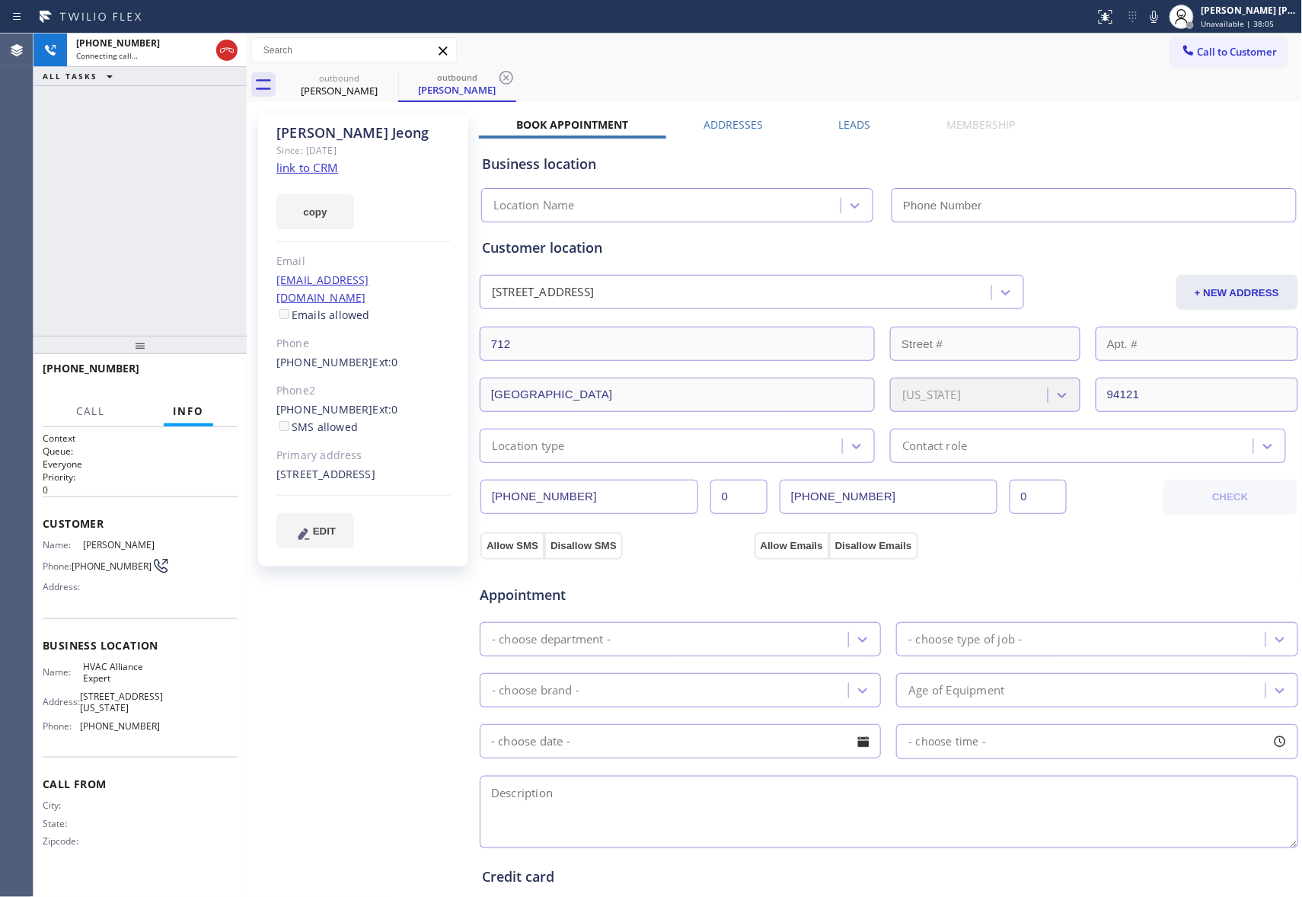
type input "[PHONE_NUMBER]"
click at [187, 378] on span "HANG UP" at bounding box center [202, 375] width 46 height 11
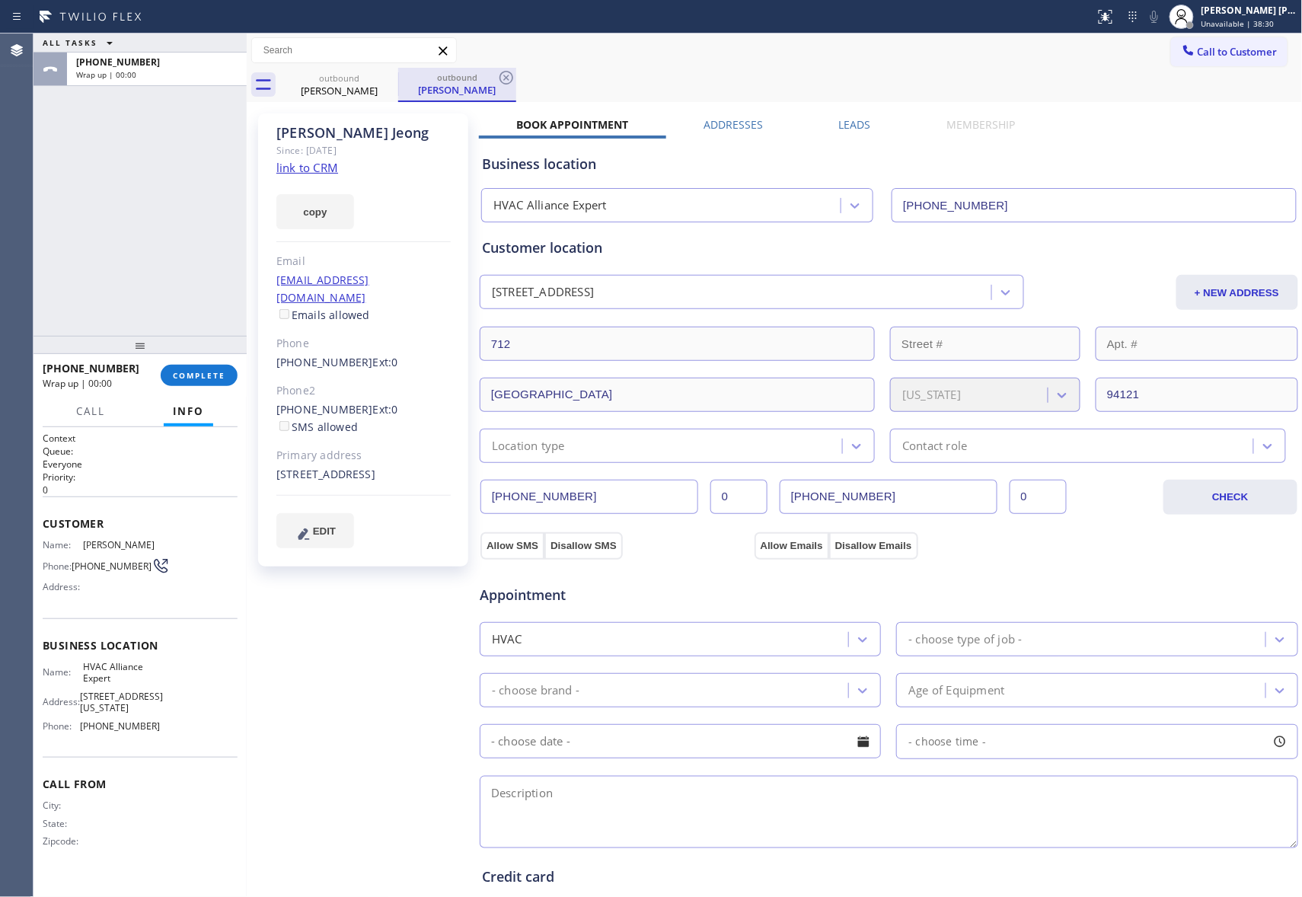
click at [400, 76] on div "outbound" at bounding box center [457, 77] width 115 height 11
click at [388, 79] on icon at bounding box center [388, 78] width 18 height 18
click at [842, 117] on label "Leads" at bounding box center [855, 124] width 32 height 14
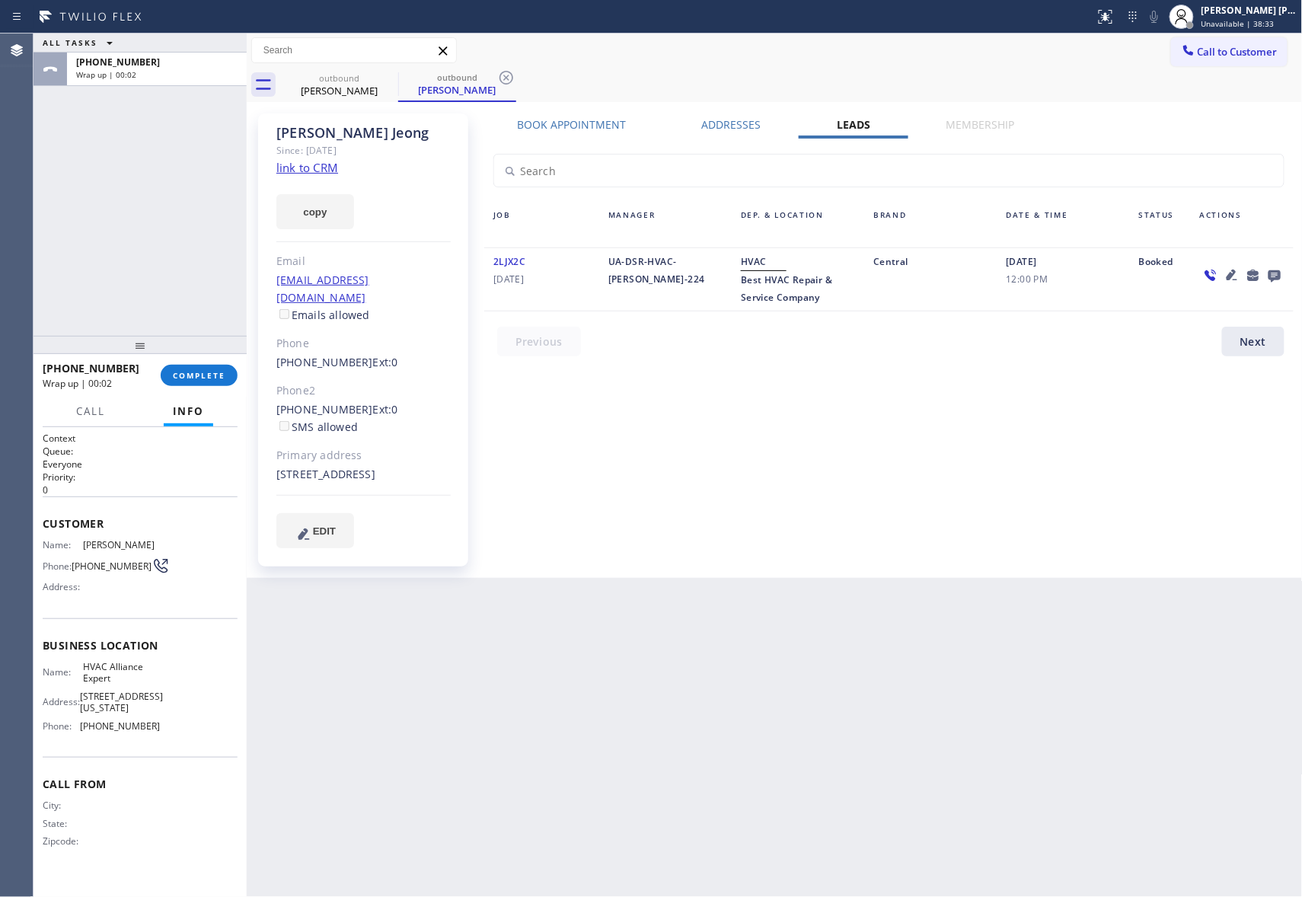
click at [1272, 277] on icon at bounding box center [1275, 276] width 12 height 12
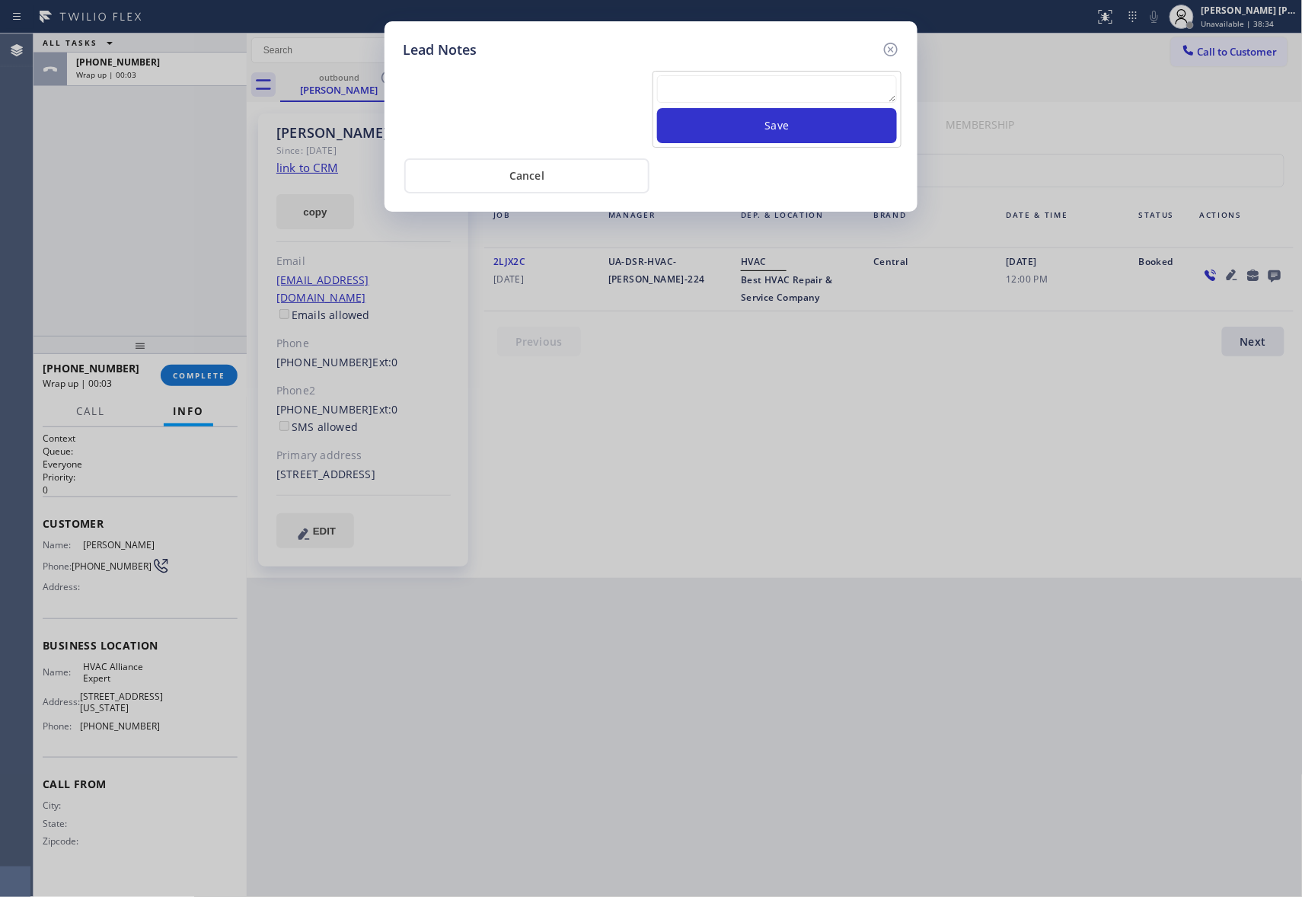
click at [739, 95] on textarea at bounding box center [777, 88] width 240 height 27
paste textarea "please transfer if cx calls back"
type textarea "please transfer if cx calls back"
click at [781, 135] on button "Save" at bounding box center [777, 125] width 240 height 35
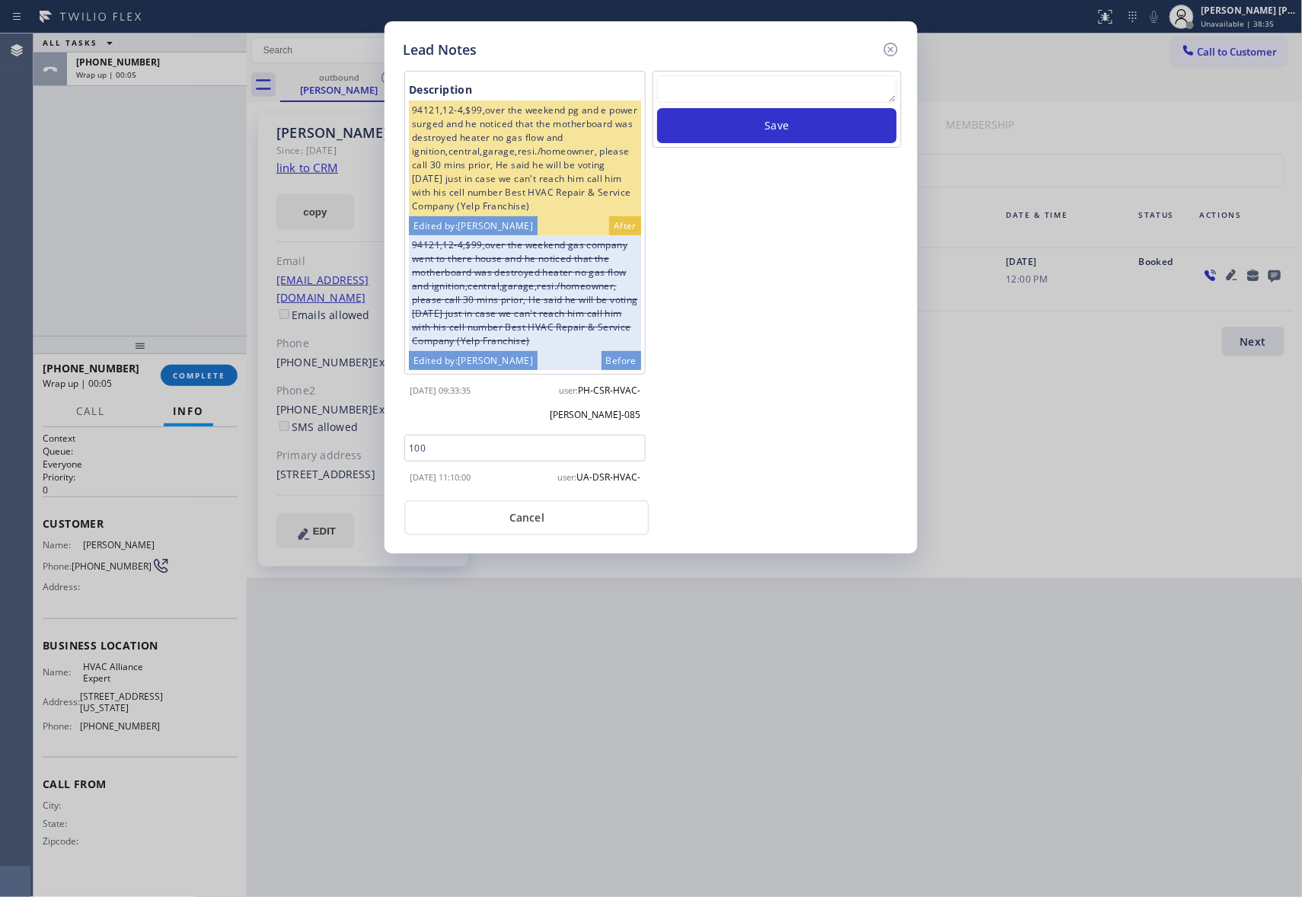
drag, startPoint x: 890, startPoint y: 50, endPoint x: 855, endPoint y: 53, distance: 35.2
click at [870, 53] on div "Lead Notes" at bounding box center [651, 50] width 497 height 21
click at [378, 82] on div "Lead Notes Description 94121,12-4,$99,over the weekend pg and e power surged an…" at bounding box center [651, 448] width 1302 height 897
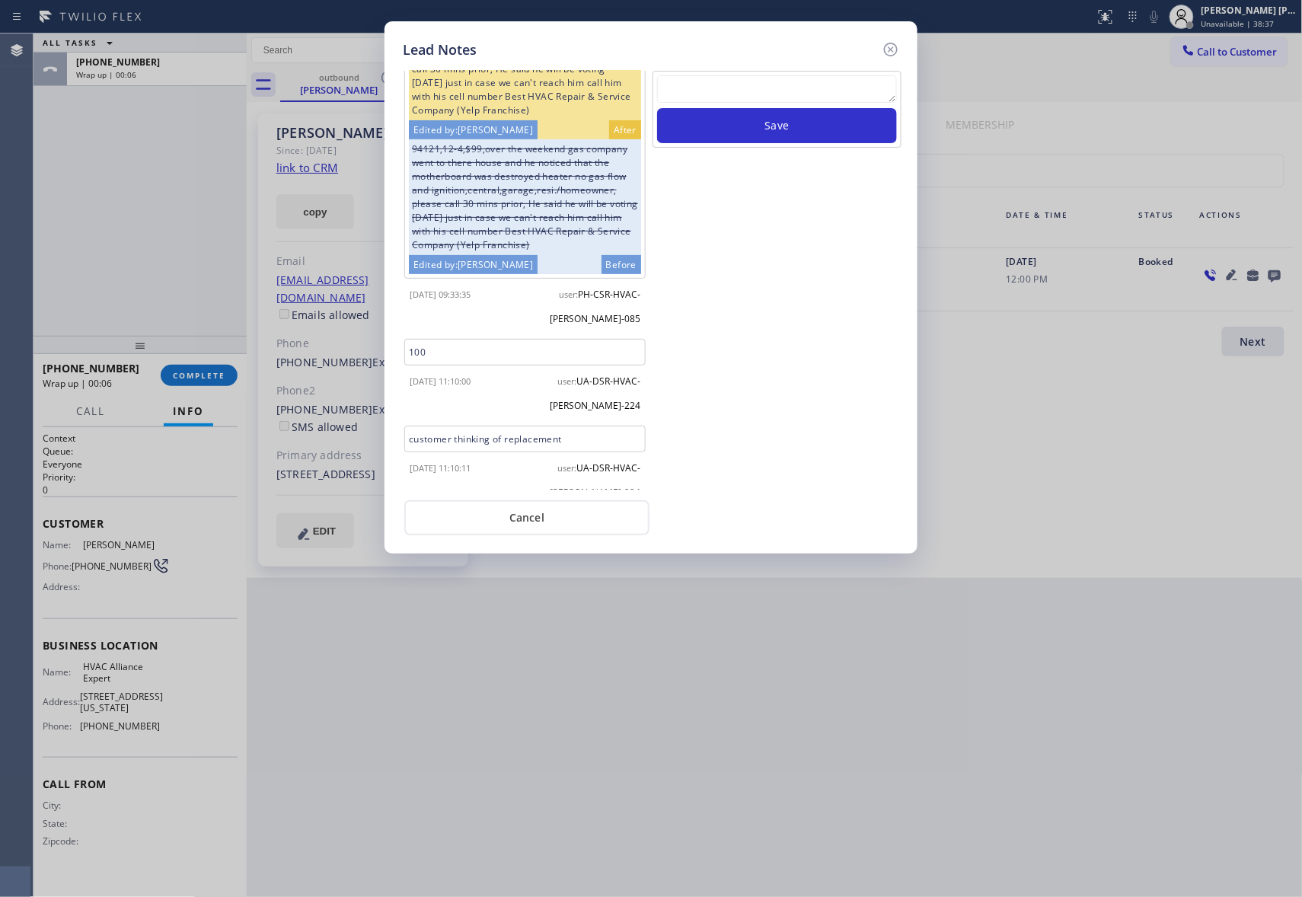
scroll to position [494, 0]
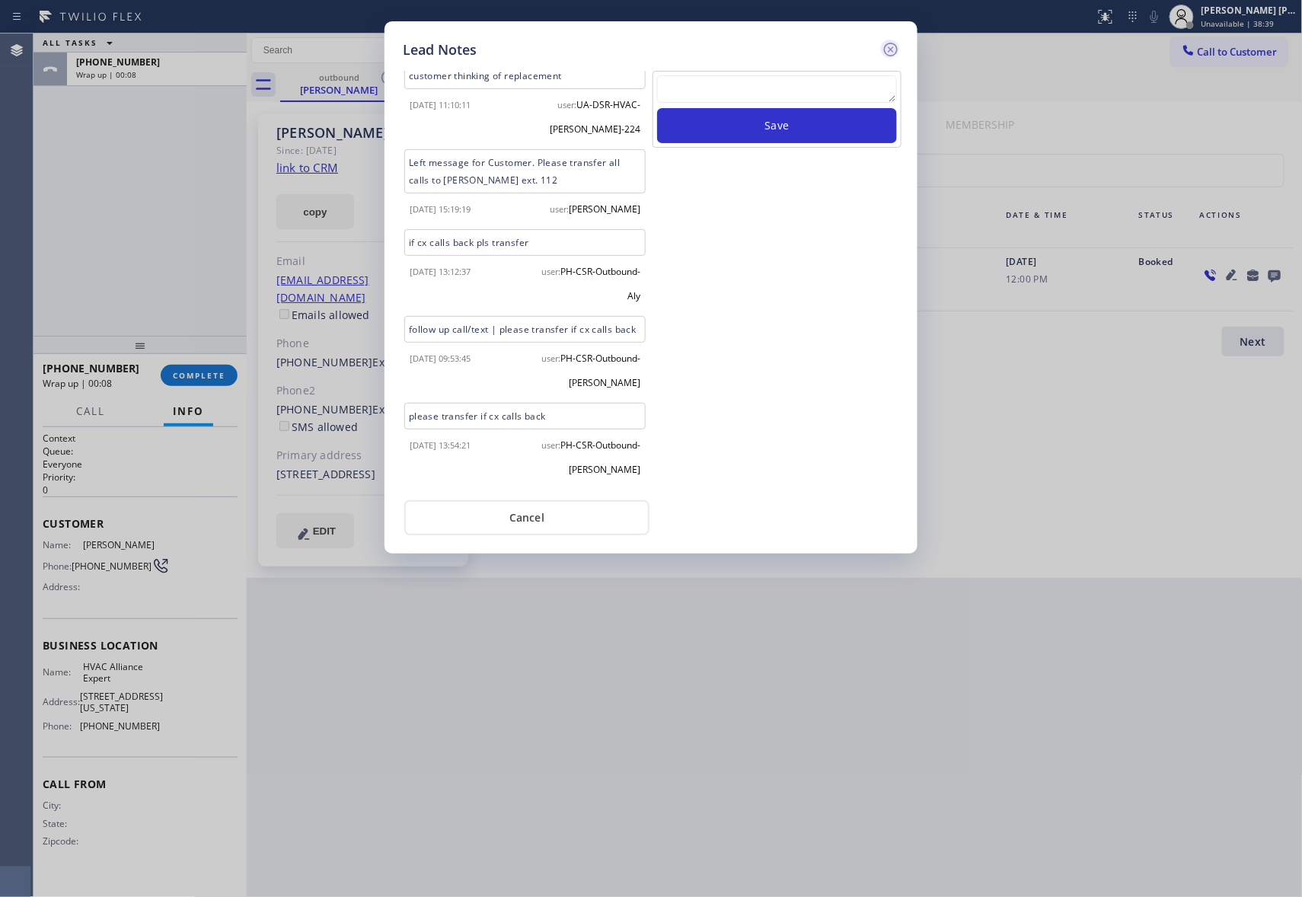
click at [891, 46] on icon at bounding box center [891, 49] width 18 height 18
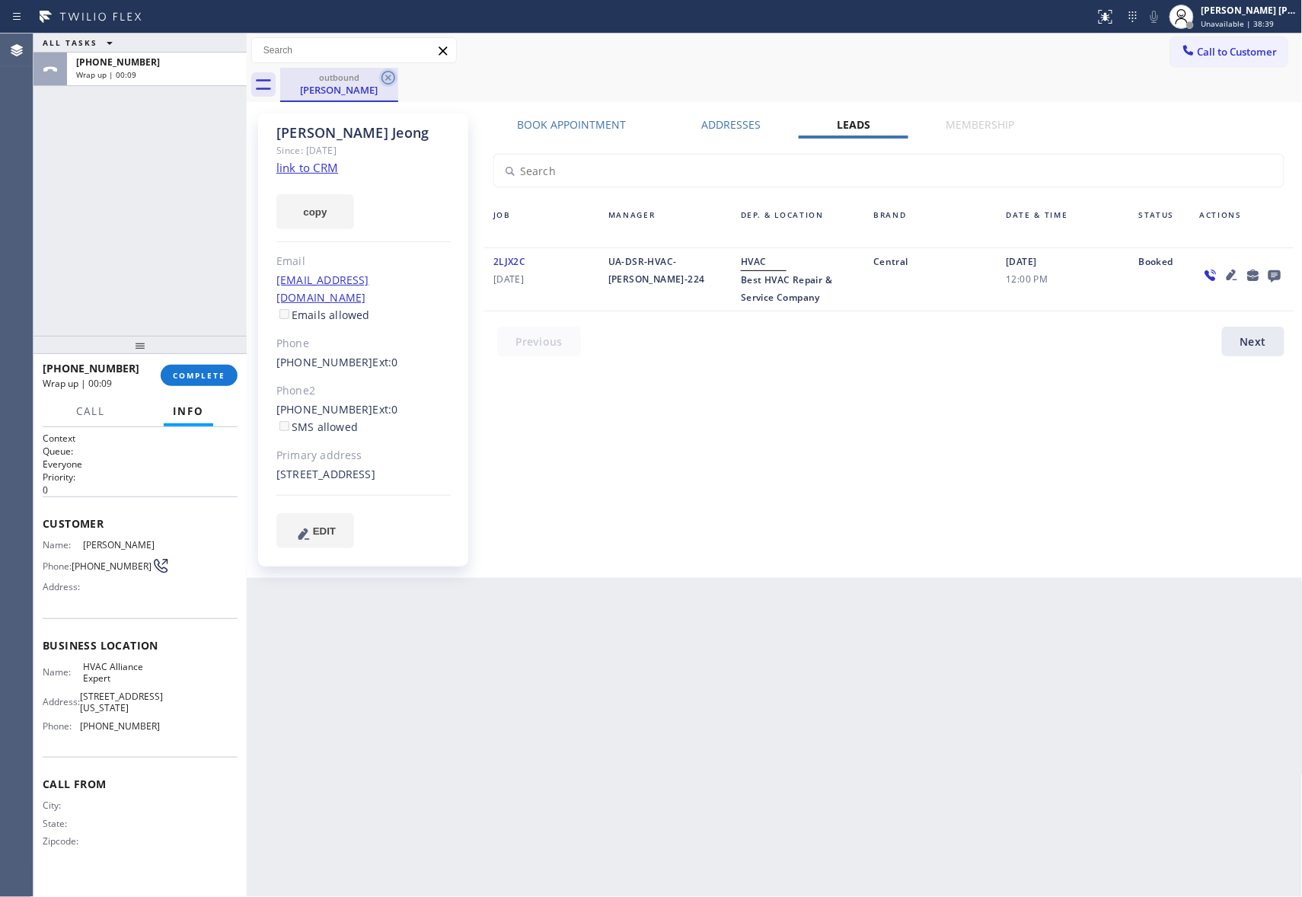
click at [391, 85] on icon at bounding box center [388, 78] width 18 height 18
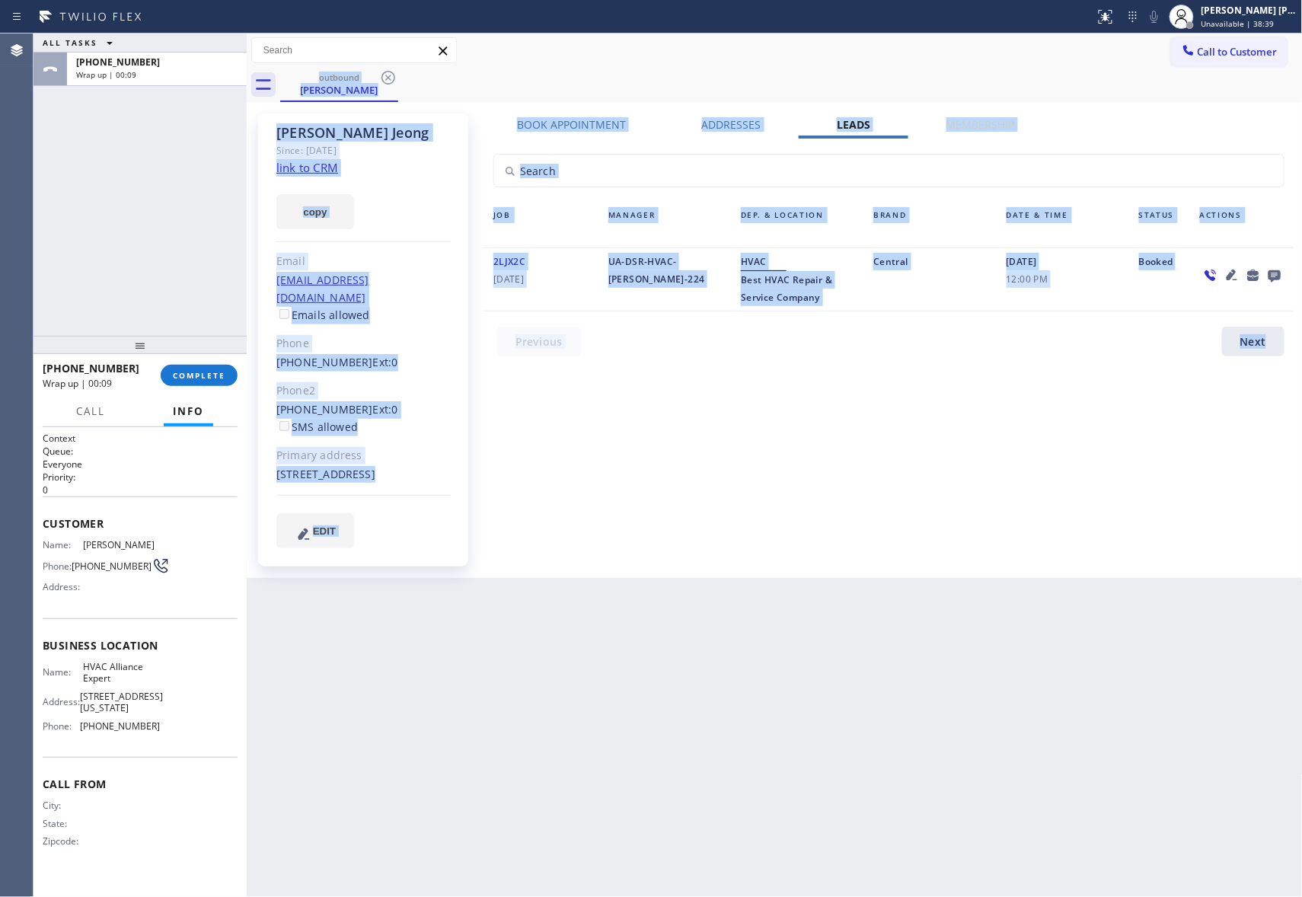
click at [392, 83] on div "outbound [PERSON_NAME]" at bounding box center [791, 85] width 1023 height 34
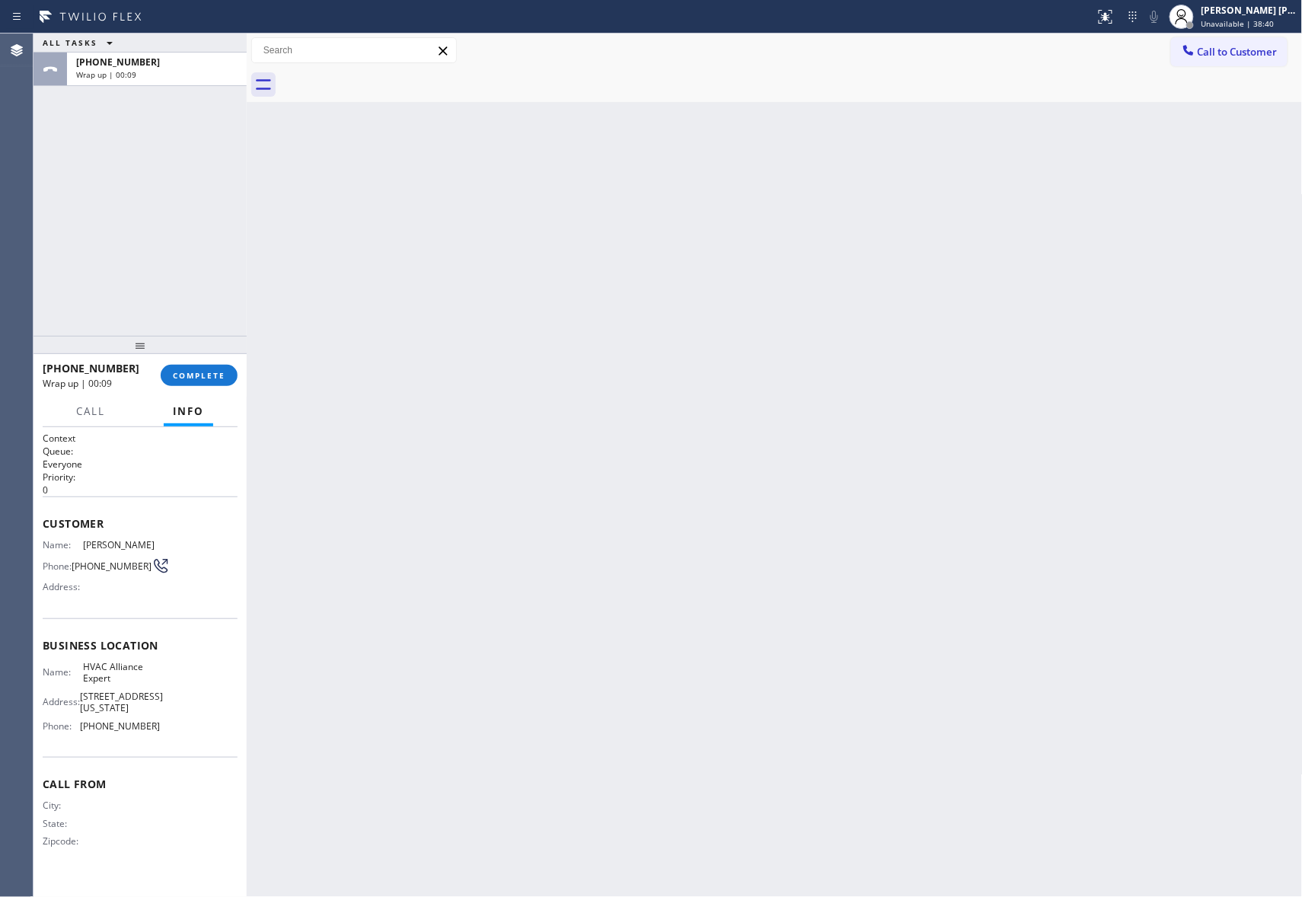
click at [392, 83] on div at bounding box center [791, 85] width 1023 height 34
click at [204, 370] on span "COMPLETE" at bounding box center [199, 375] width 53 height 11
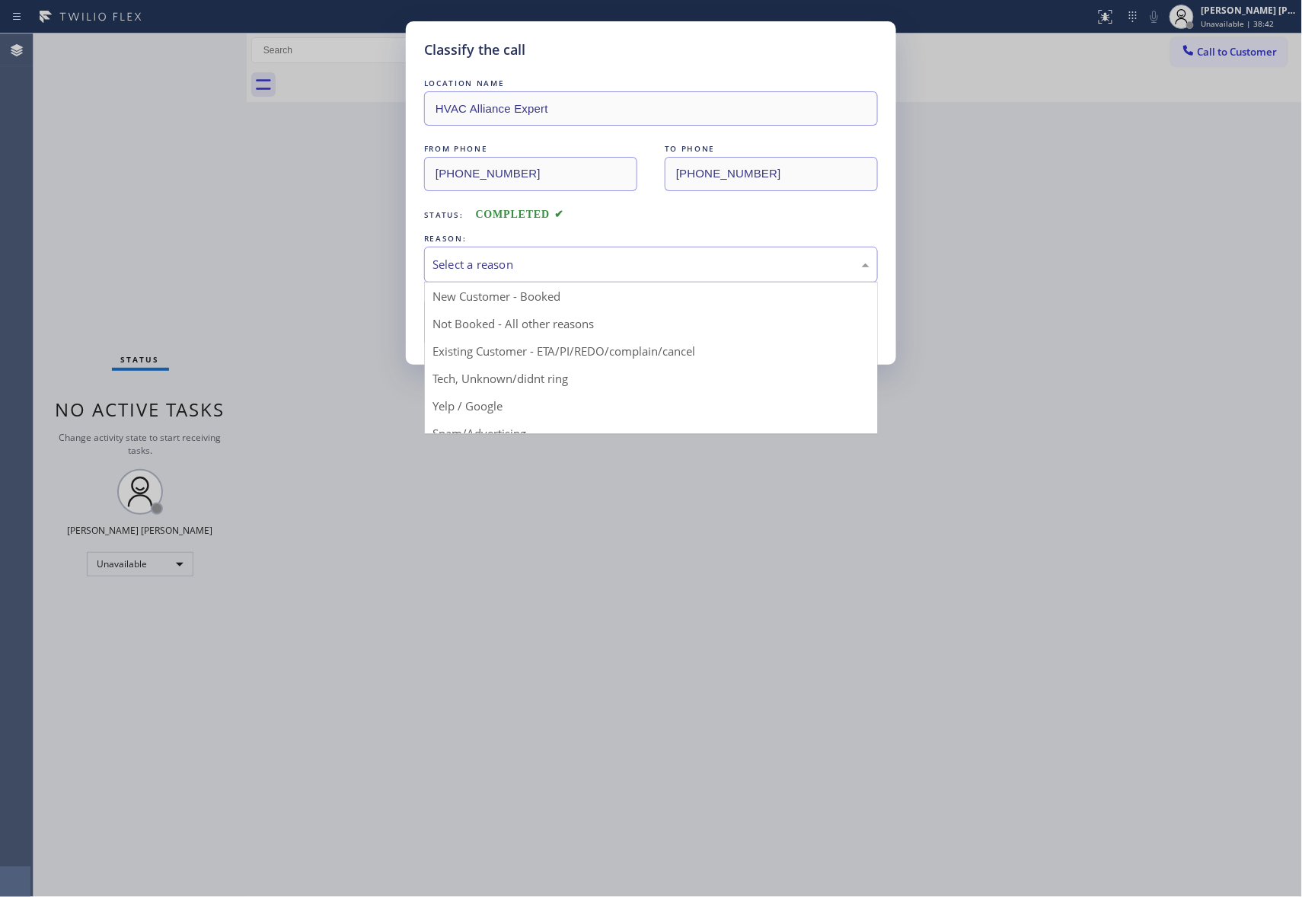
click at [669, 259] on div "Select a reason" at bounding box center [651, 265] width 437 height 18
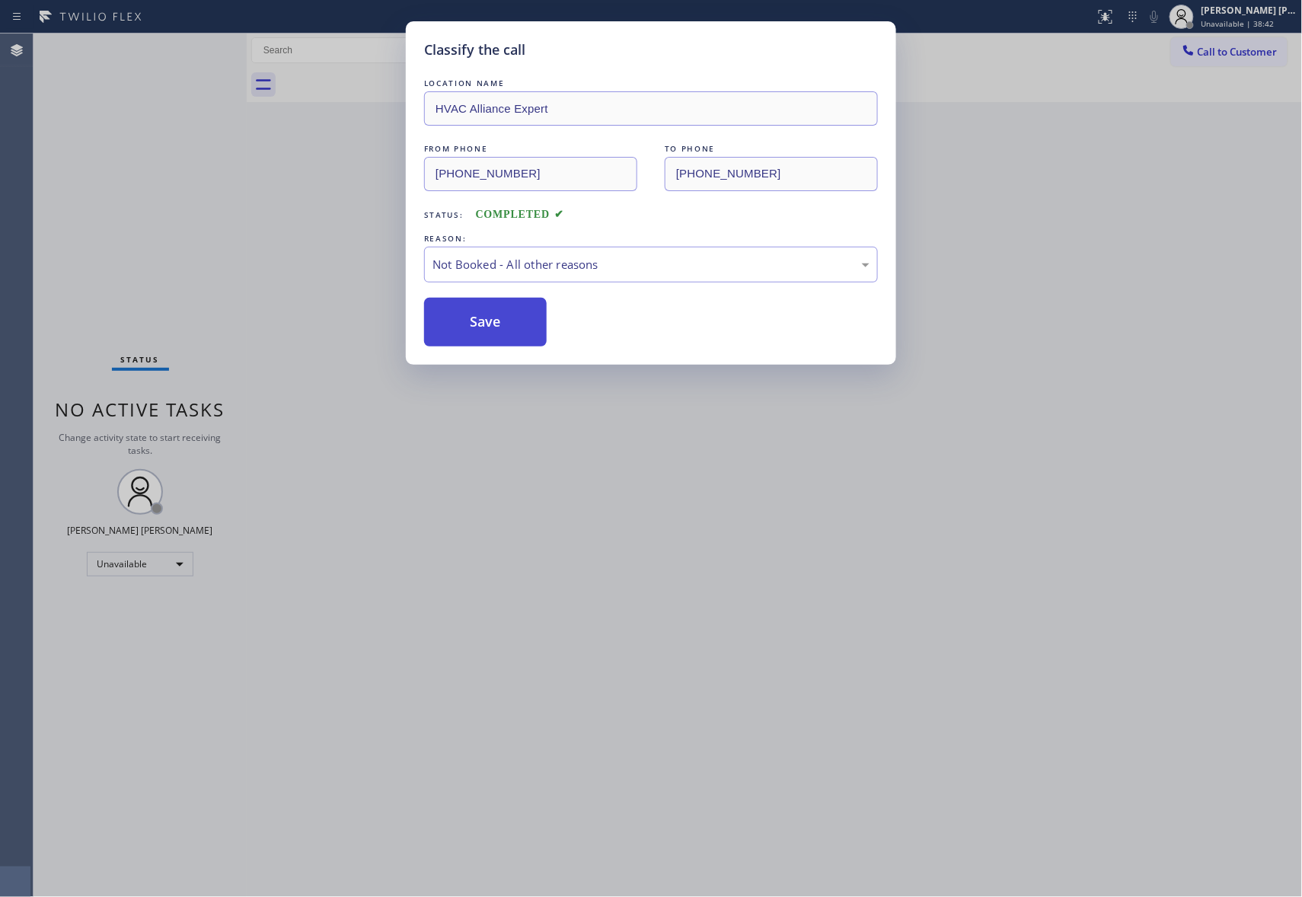
click at [497, 324] on button "Save" at bounding box center [485, 322] width 123 height 49
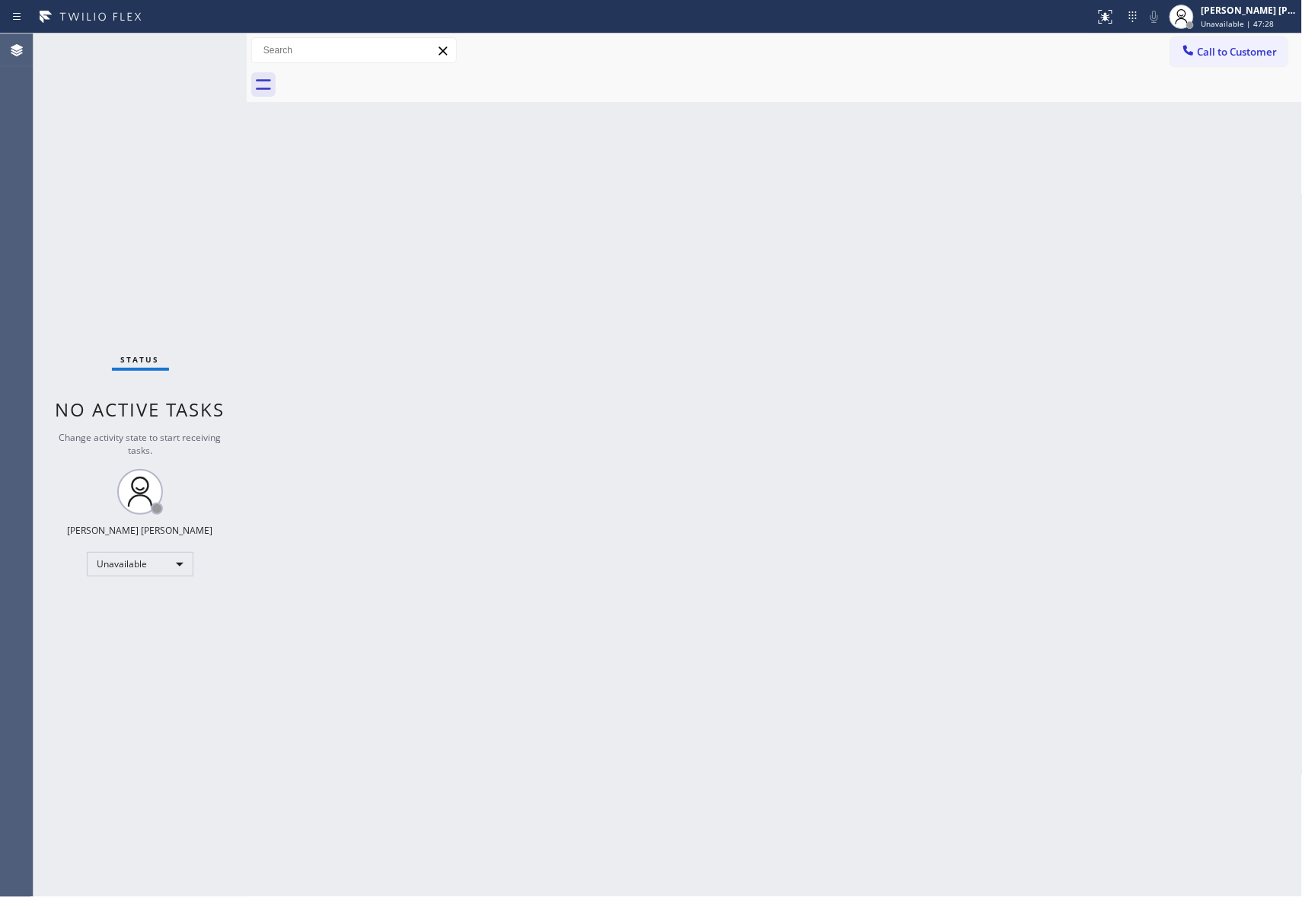
click at [1263, 70] on div at bounding box center [791, 85] width 1023 height 34
click at [1261, 59] on button "Call to Customer" at bounding box center [1229, 51] width 117 height 29
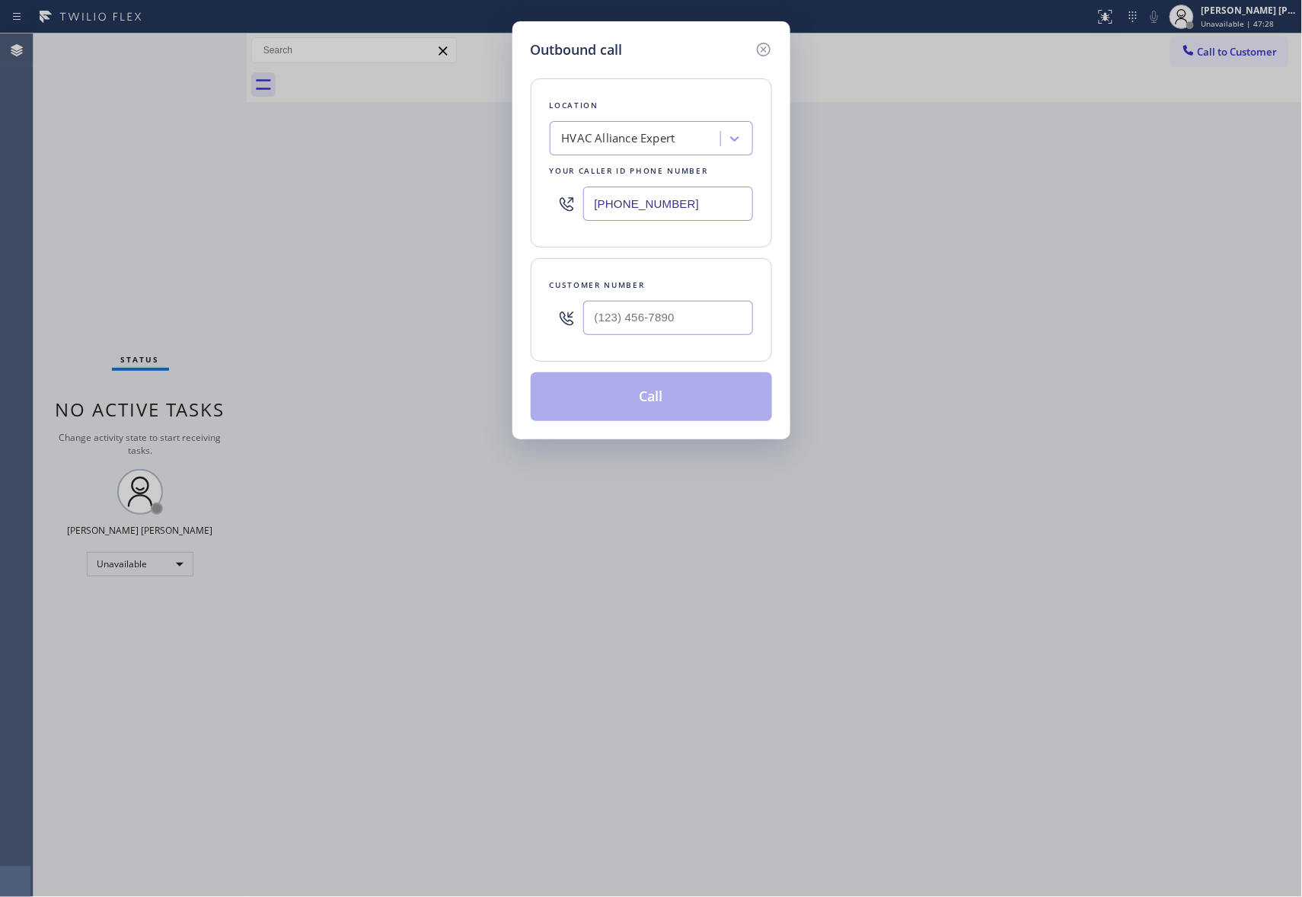
click at [667, 338] on div at bounding box center [668, 318] width 170 height 50
click at [680, 308] on input "(___) ___-____" at bounding box center [668, 318] width 170 height 34
paste input "725) 233-5750"
type input "[PHONE_NUMBER]"
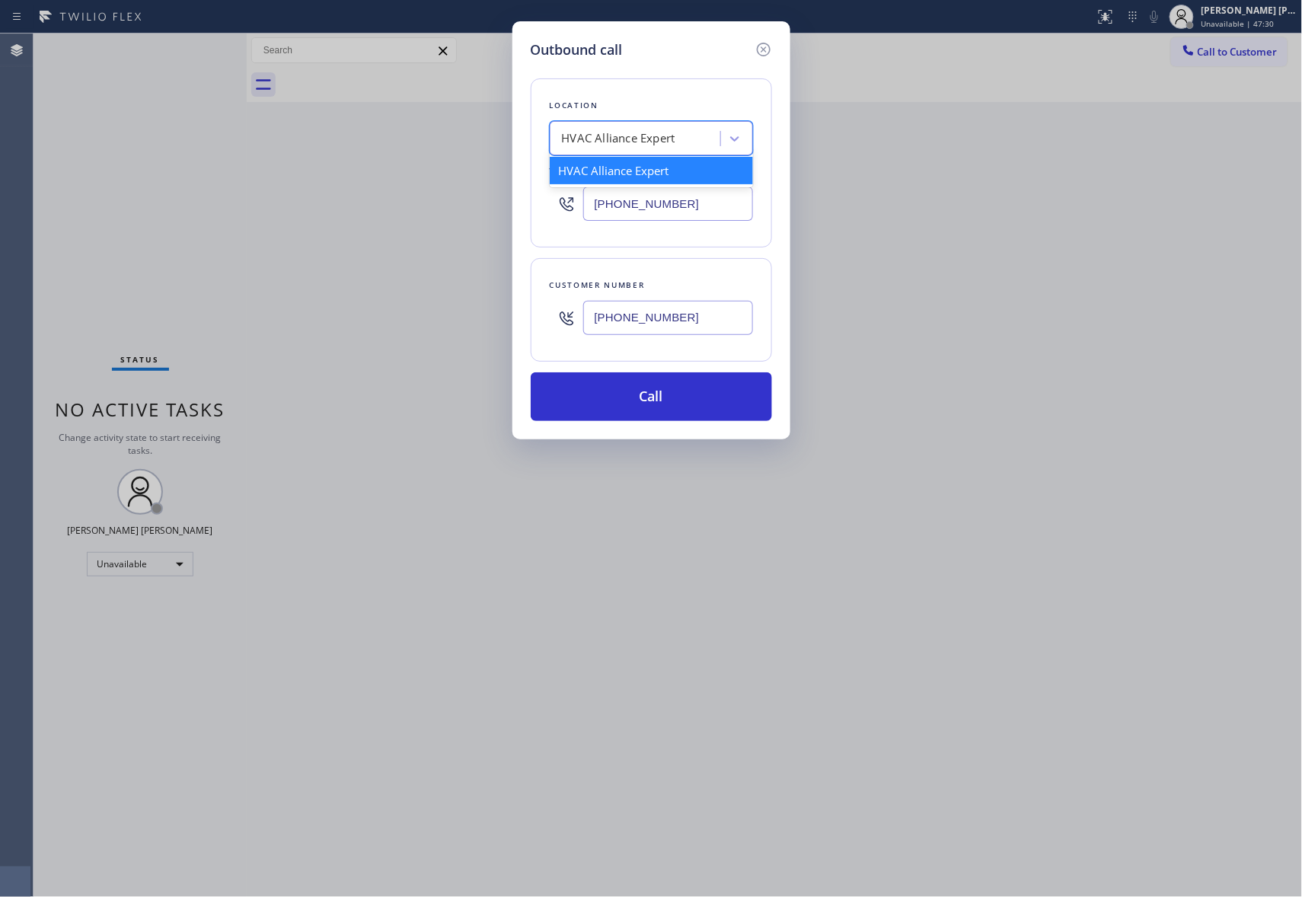
click at [657, 123] on div "HVAC Alliance Expert" at bounding box center [651, 138] width 203 height 34
type input "5 star appliance repair"
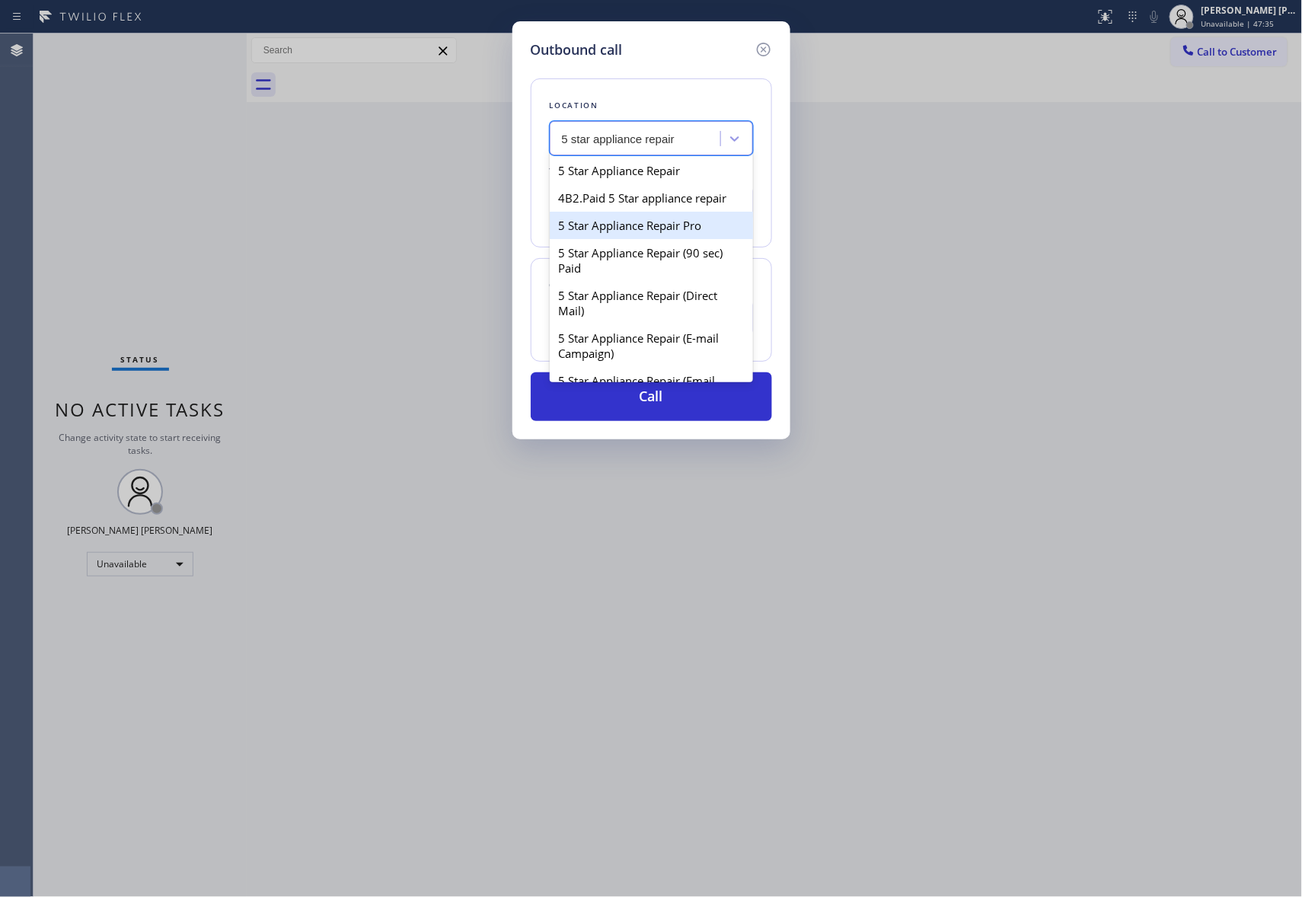
click at [680, 232] on div "5 Star Appliance Repair Pro" at bounding box center [651, 225] width 203 height 27
type input "[PHONE_NUMBER]"
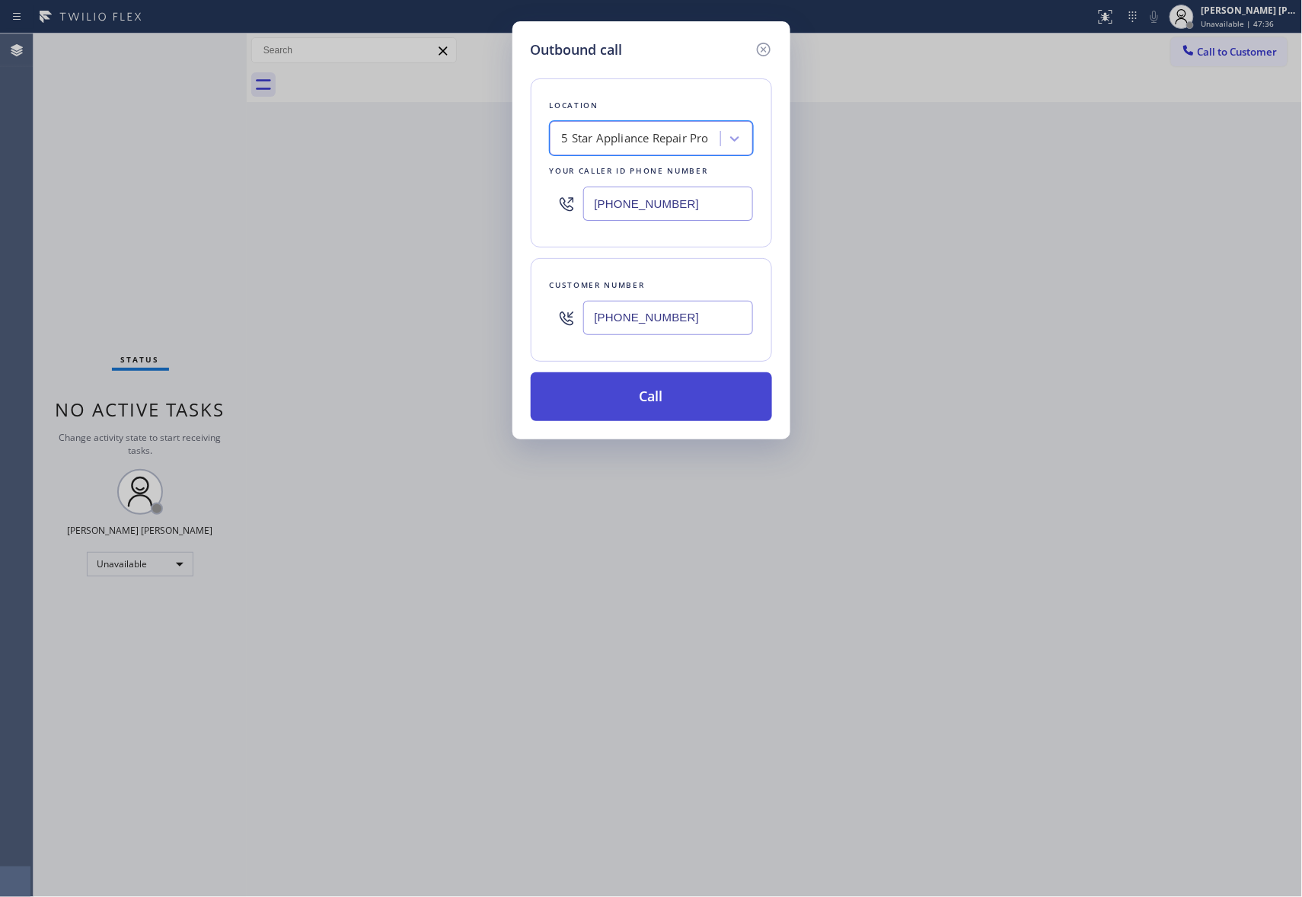
click at [708, 406] on button "Call" at bounding box center [651, 396] width 241 height 49
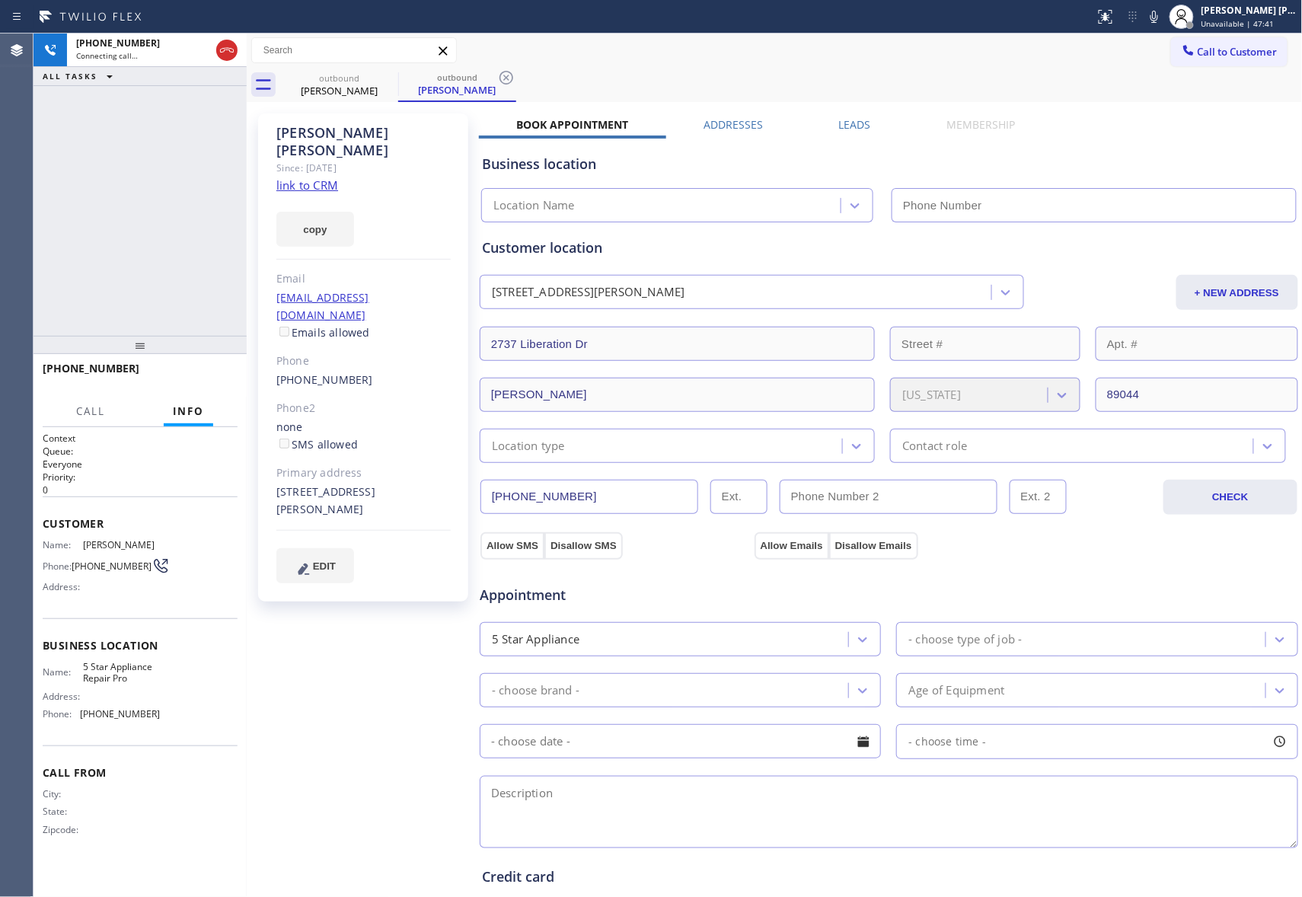
type input "[PHONE_NUMBER]"
click at [230, 53] on icon at bounding box center [227, 50] width 18 height 18
click at [390, 78] on icon at bounding box center [388, 78] width 18 height 18
click at [398, 78] on div "outbound [PERSON_NAME]" at bounding box center [457, 85] width 118 height 34
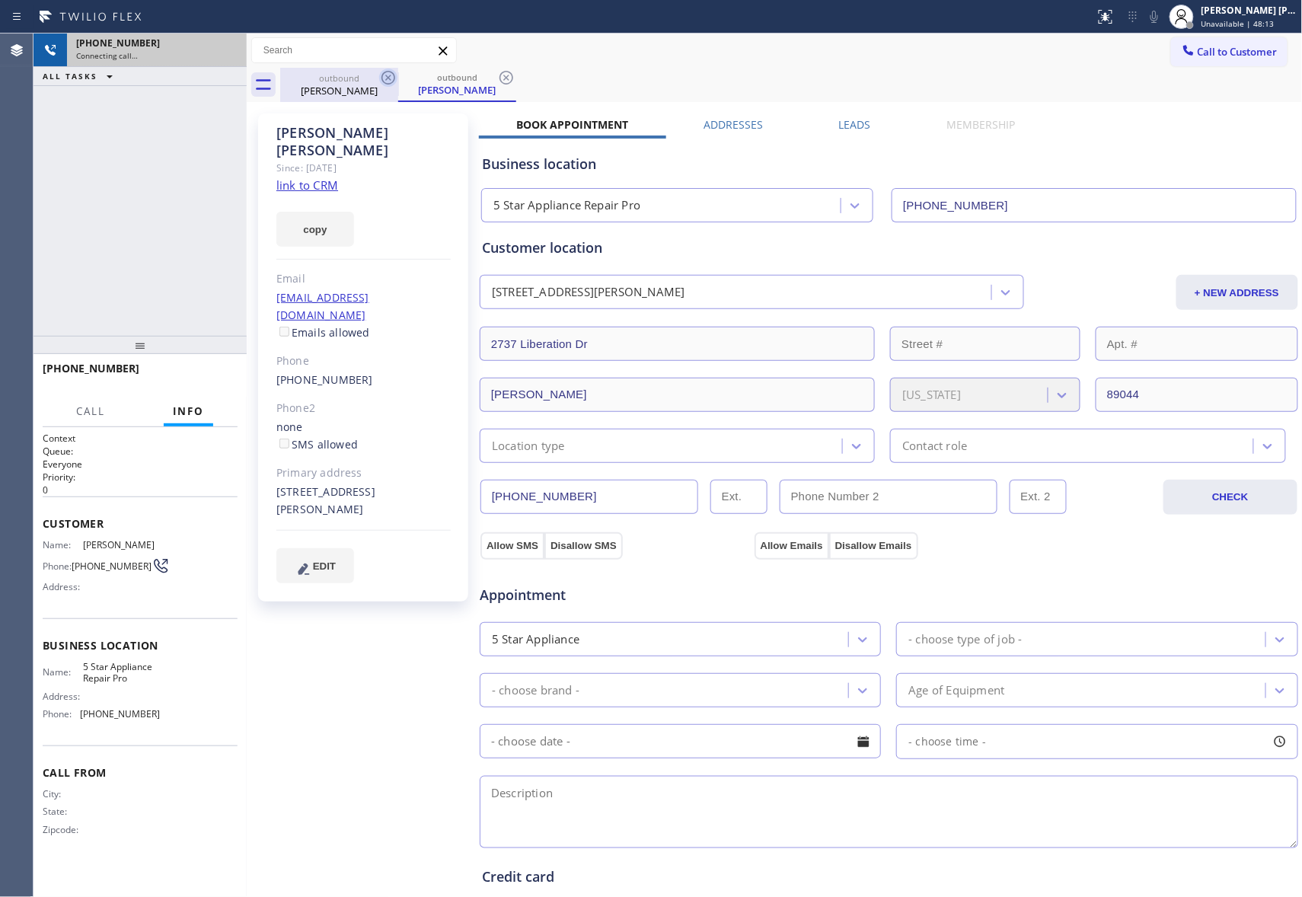
click at [497, 78] on icon at bounding box center [506, 78] width 18 height 18
click at [390, 78] on div "outbound [PERSON_NAME] outbound [PERSON_NAME]" at bounding box center [791, 85] width 1023 height 34
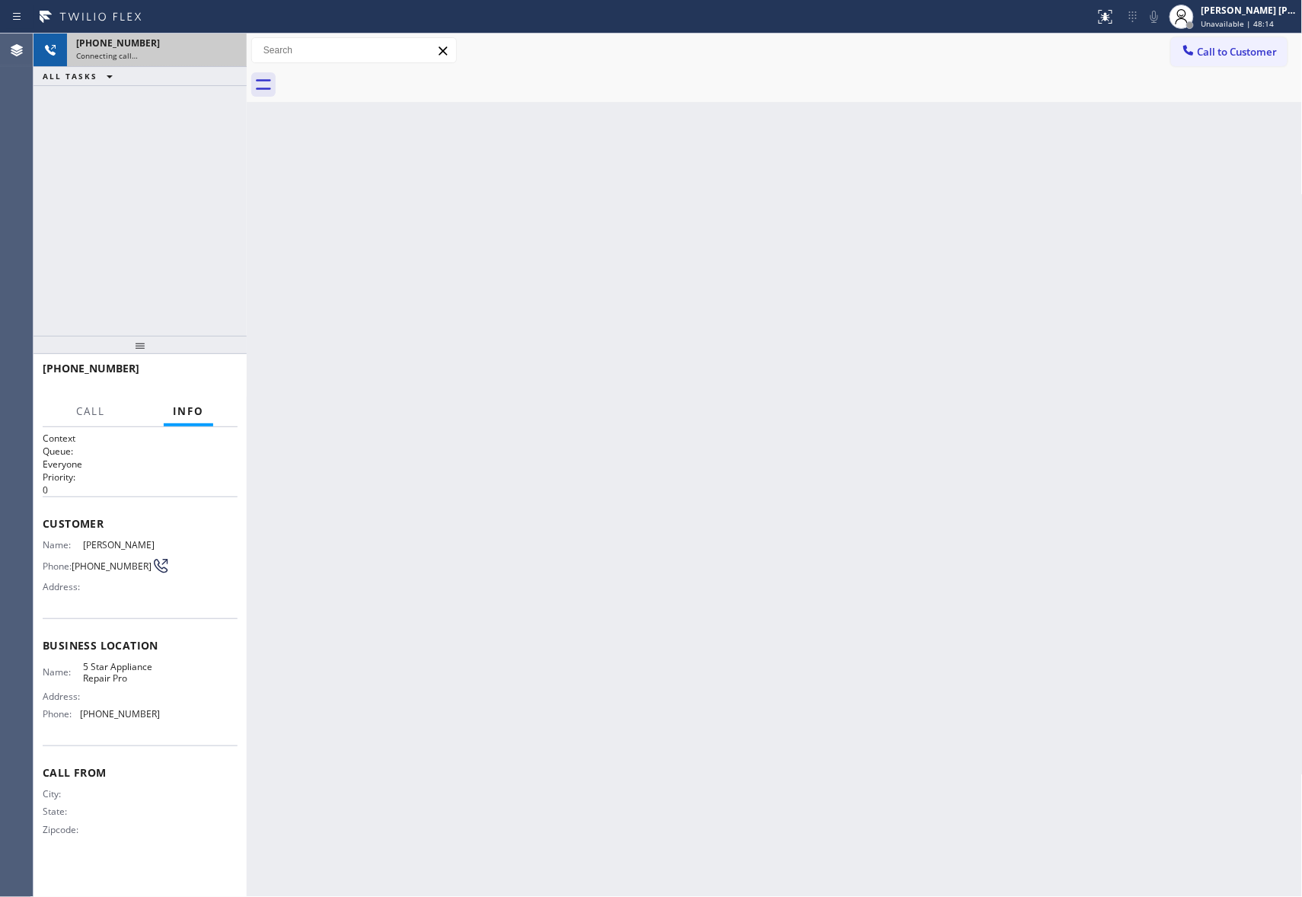
click at [390, 78] on div at bounding box center [791, 85] width 1023 height 34
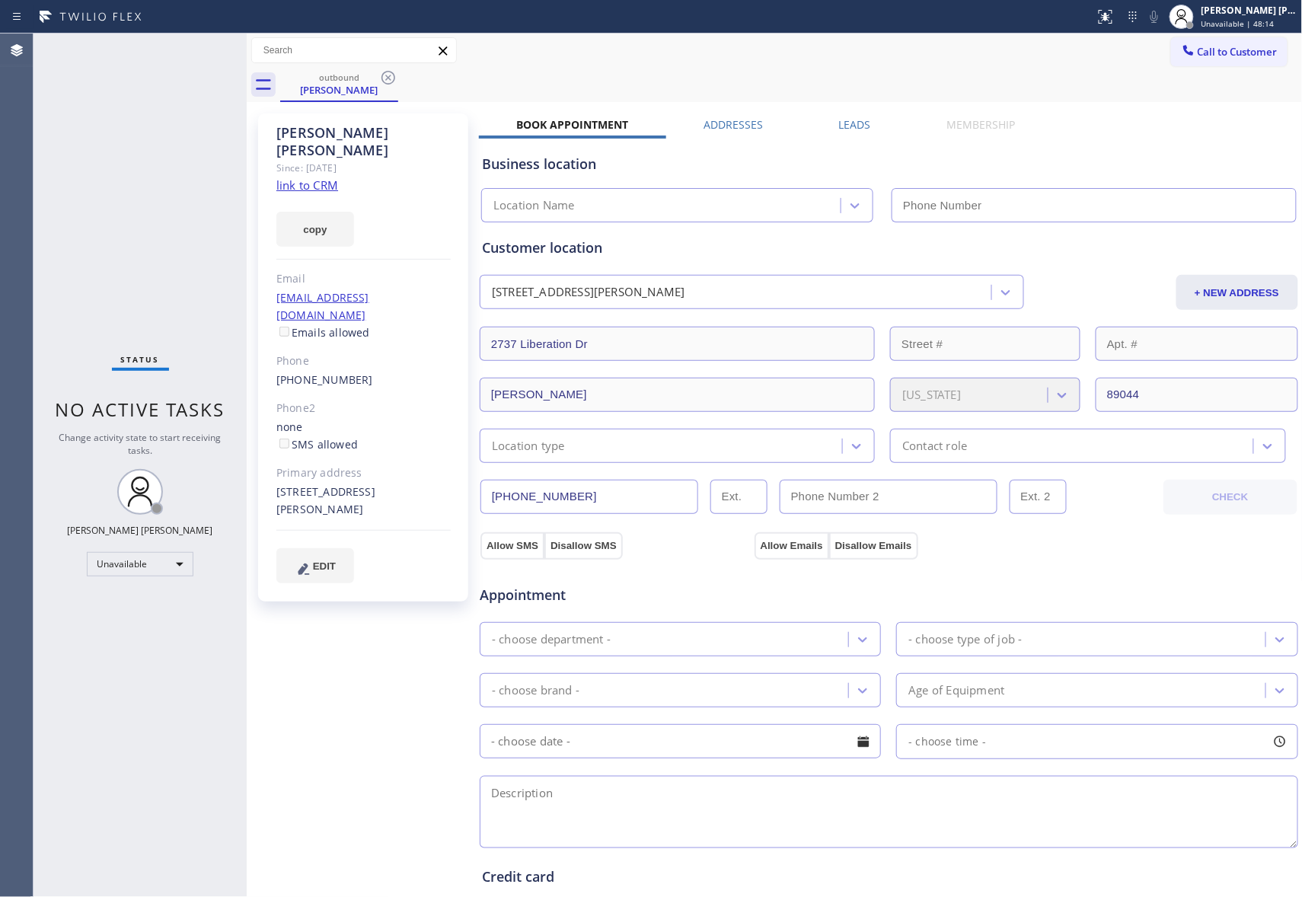
click at [390, 78] on icon at bounding box center [388, 78] width 18 height 18
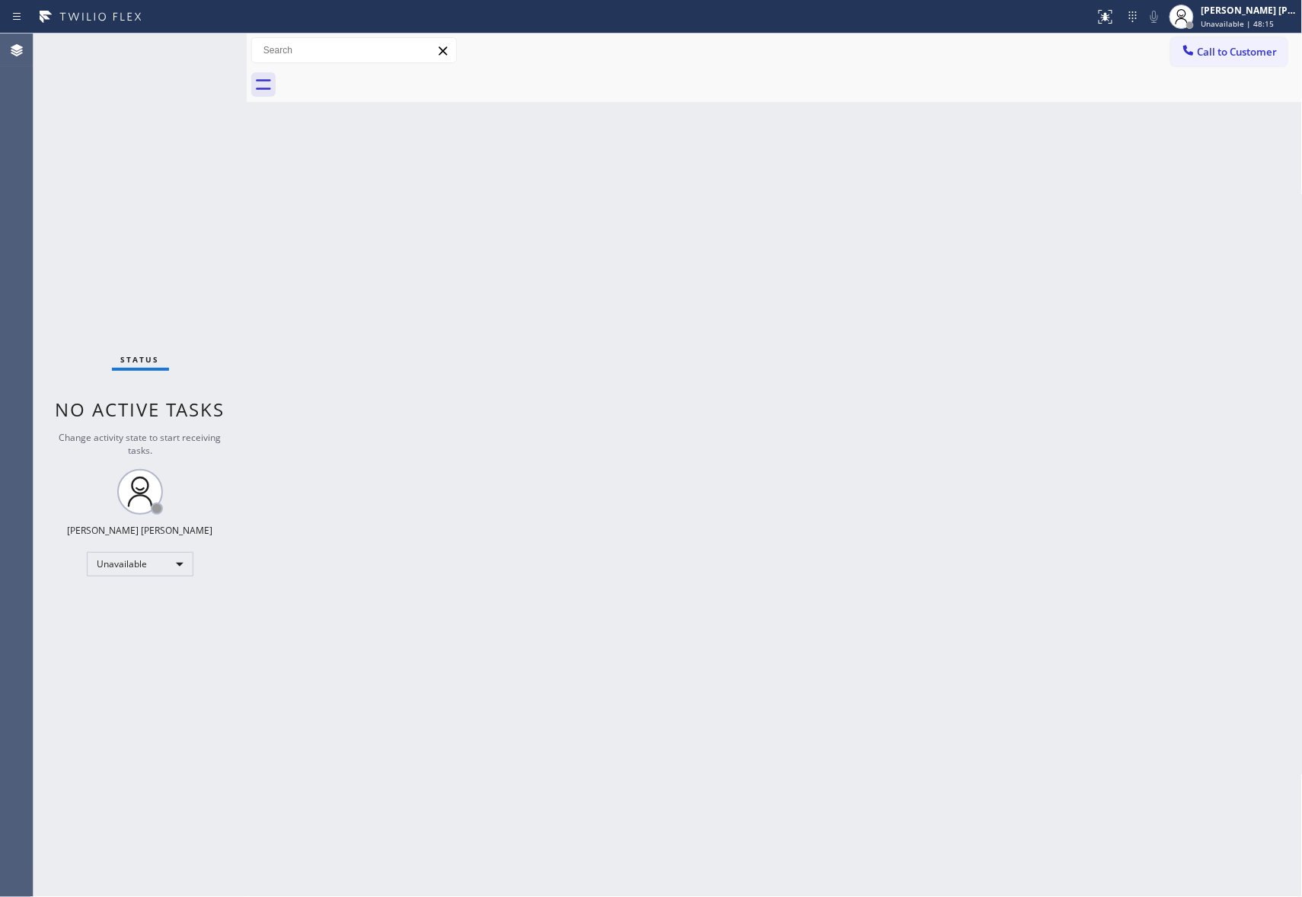
click at [390, 78] on div at bounding box center [791, 85] width 1023 height 34
click at [1246, 46] on span "Call to Customer" at bounding box center [1238, 52] width 80 height 14
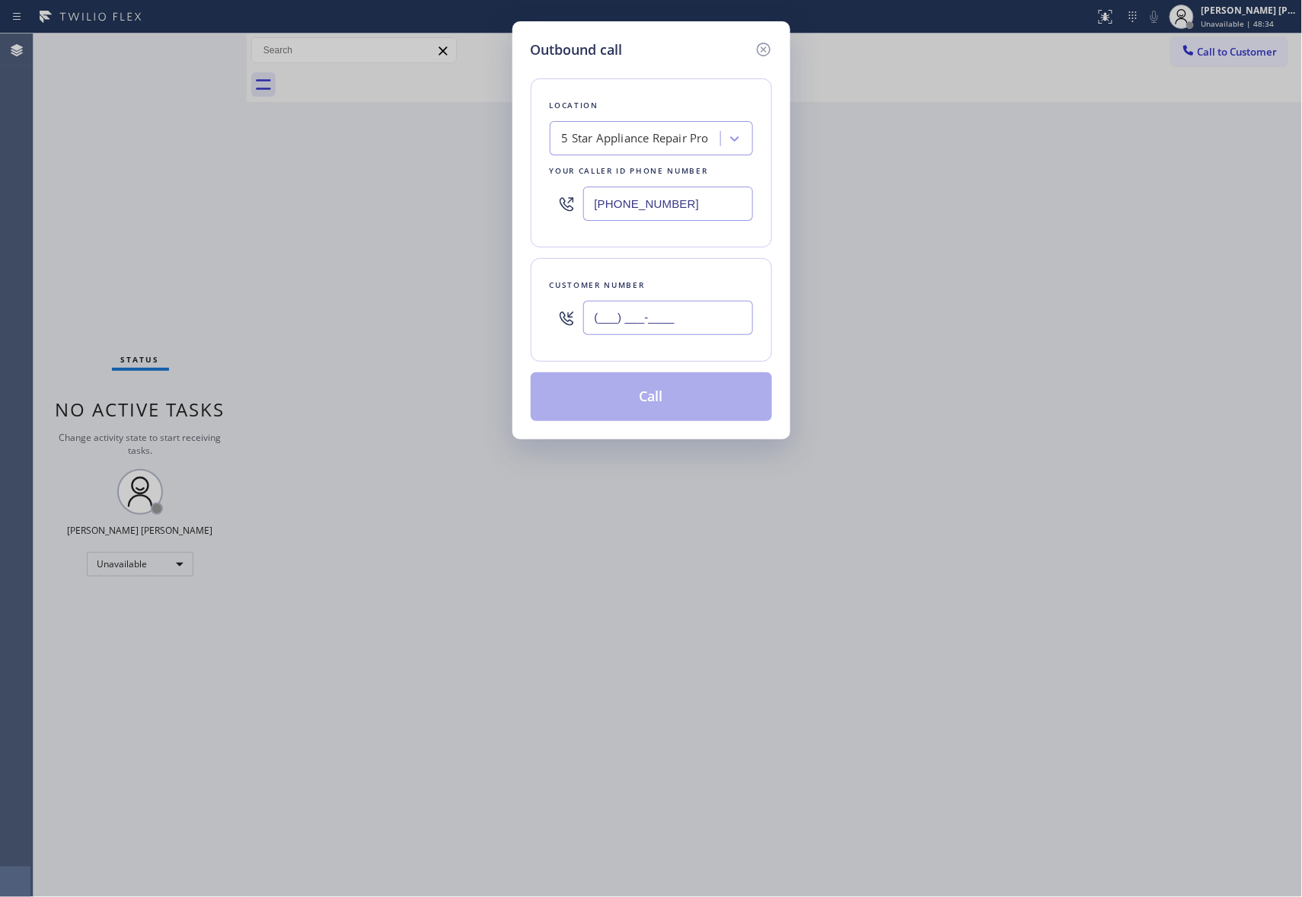
click at [736, 309] on input "(___) ___-____" at bounding box center [668, 318] width 170 height 34
paste input "949) 444-6889"
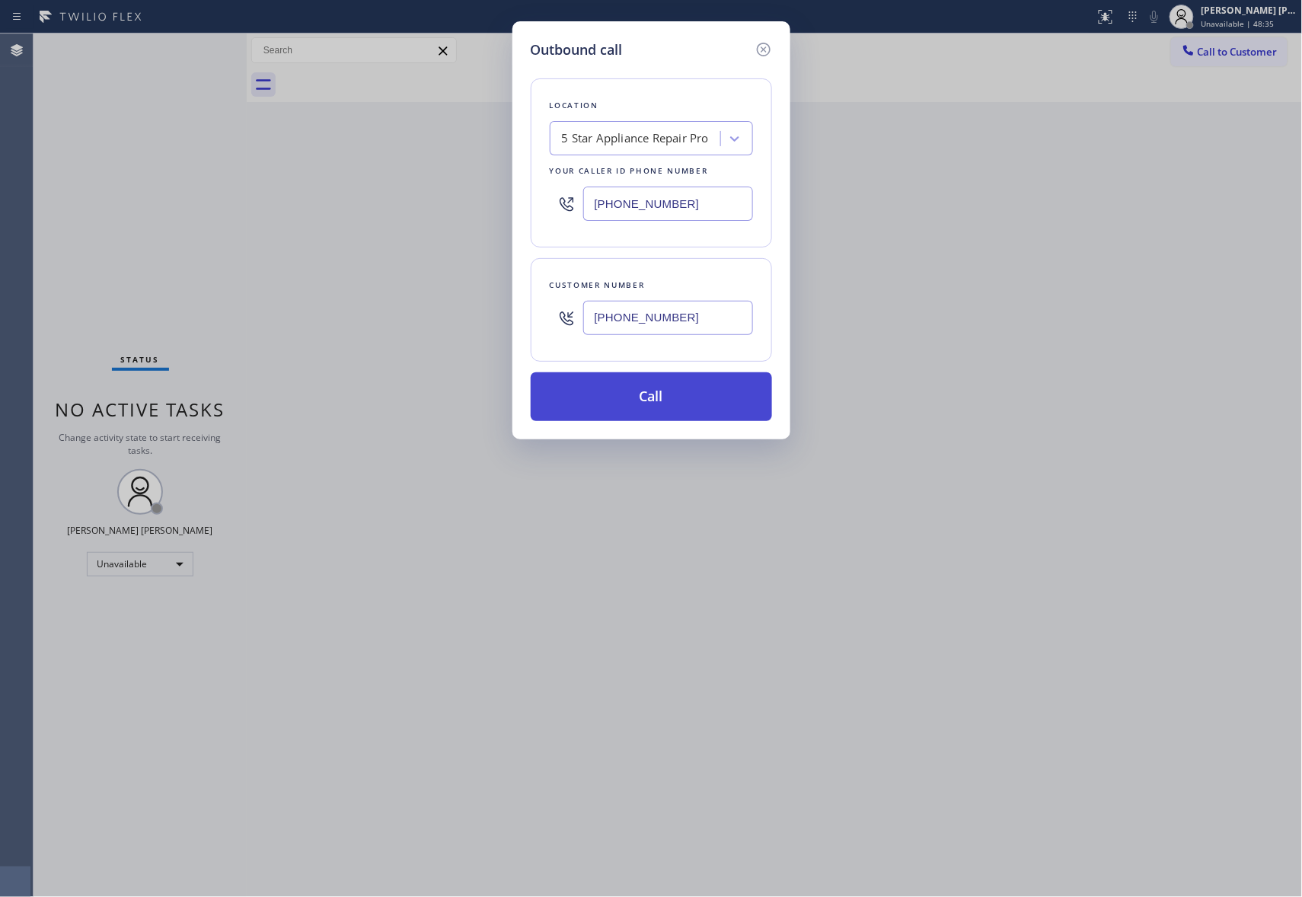
type input "[PHONE_NUMBER]"
click at [670, 398] on button "Call" at bounding box center [651, 396] width 241 height 49
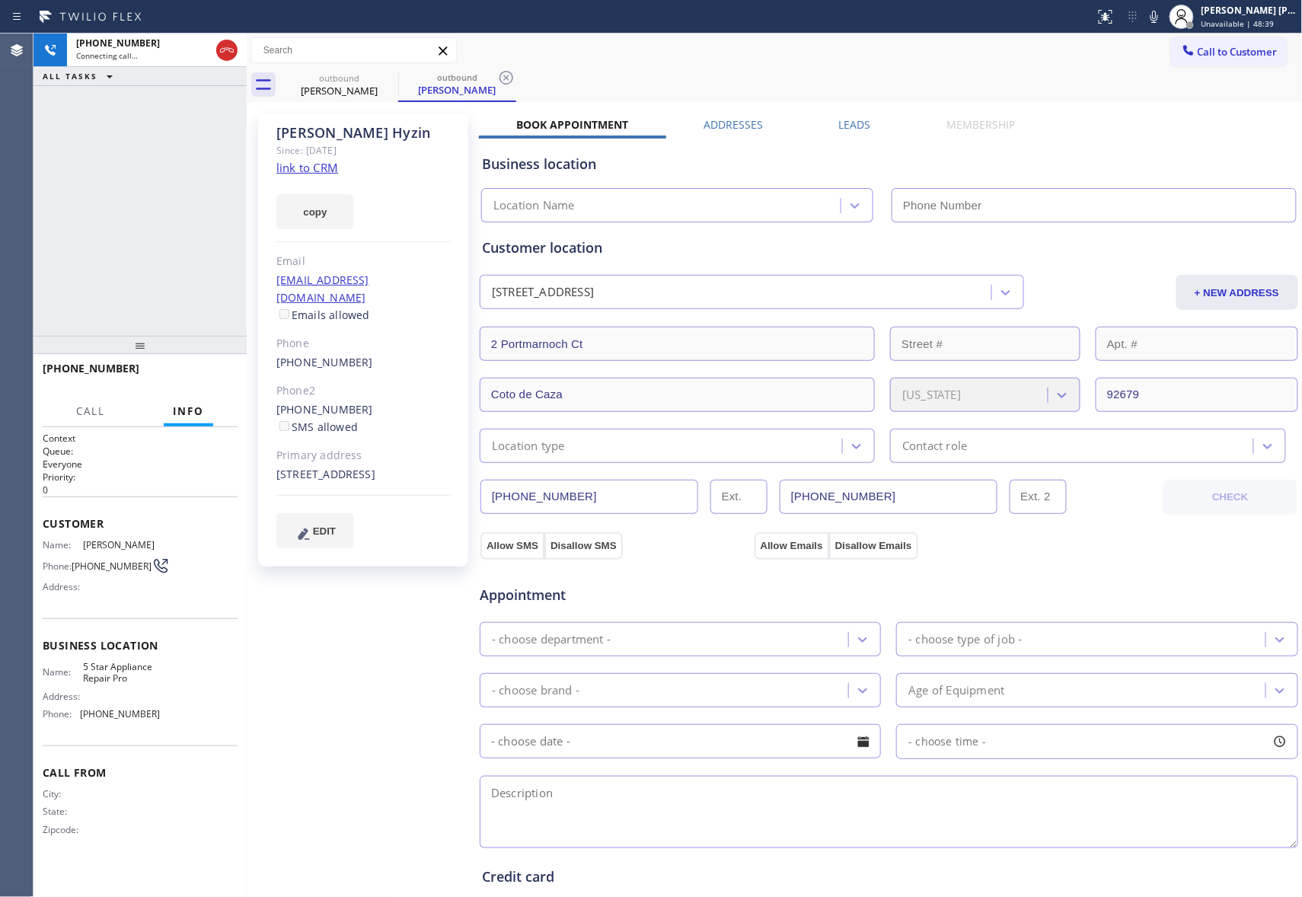
type input "[PHONE_NUMBER]"
click at [867, 131] on div "Leads" at bounding box center [854, 127] width 107 height 21
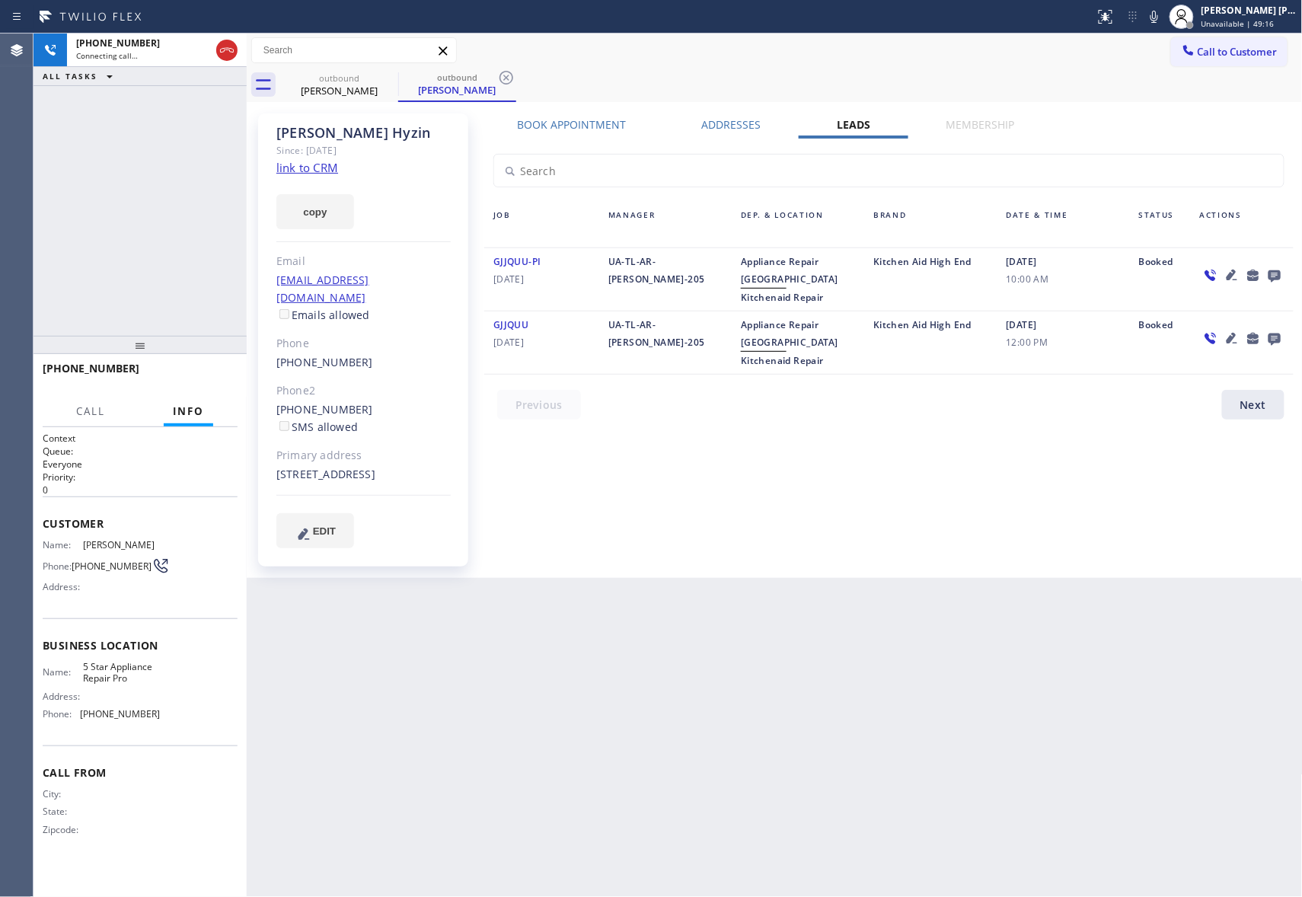
click at [1277, 266] on icon at bounding box center [1275, 275] width 18 height 19
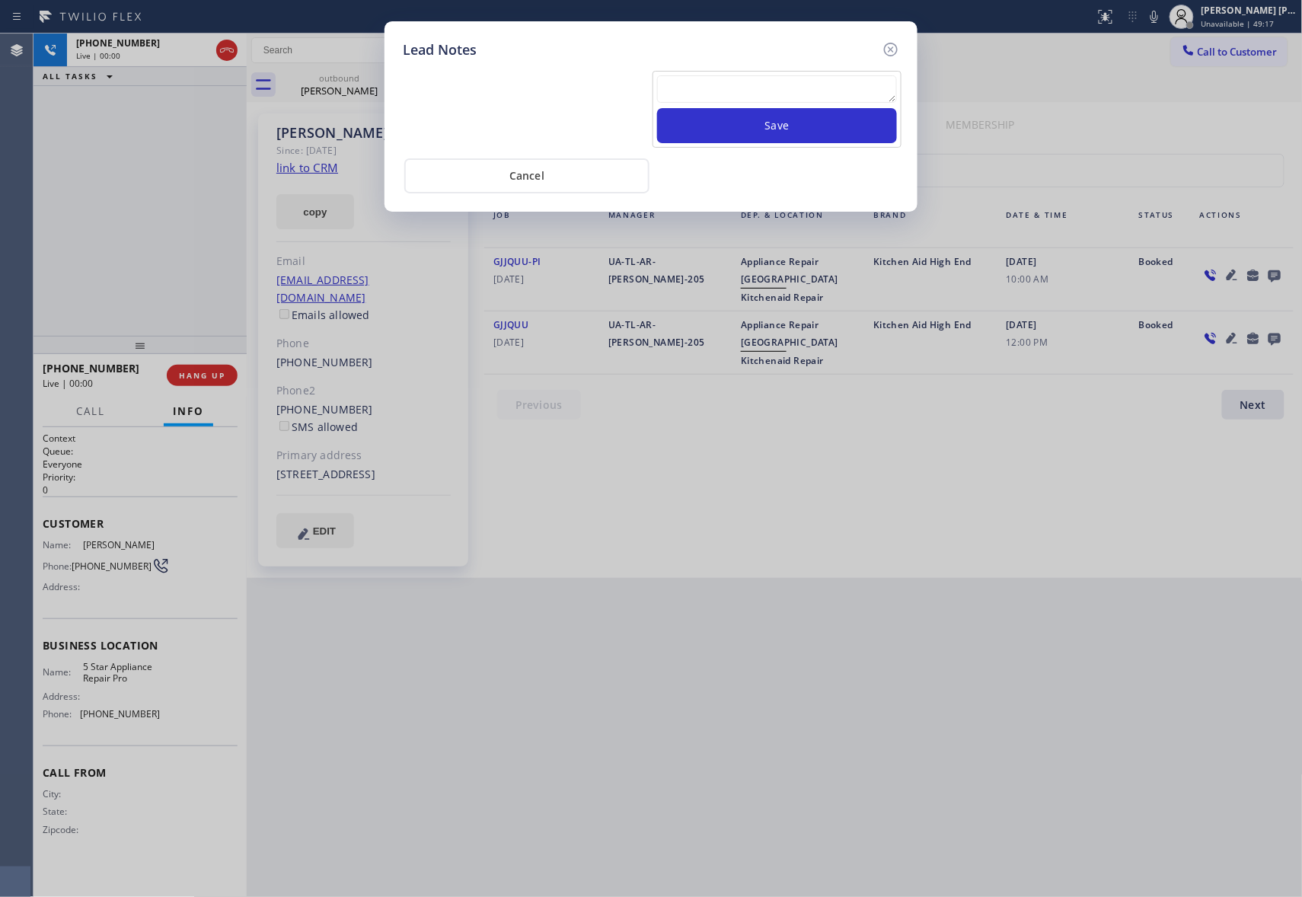
click at [803, 90] on textarea at bounding box center [777, 88] width 240 height 27
paste textarea "VM | please transfer if cx calls back"
type textarea "VM | please transfer if cx calls back"
click at [847, 123] on button "Save" at bounding box center [777, 125] width 240 height 35
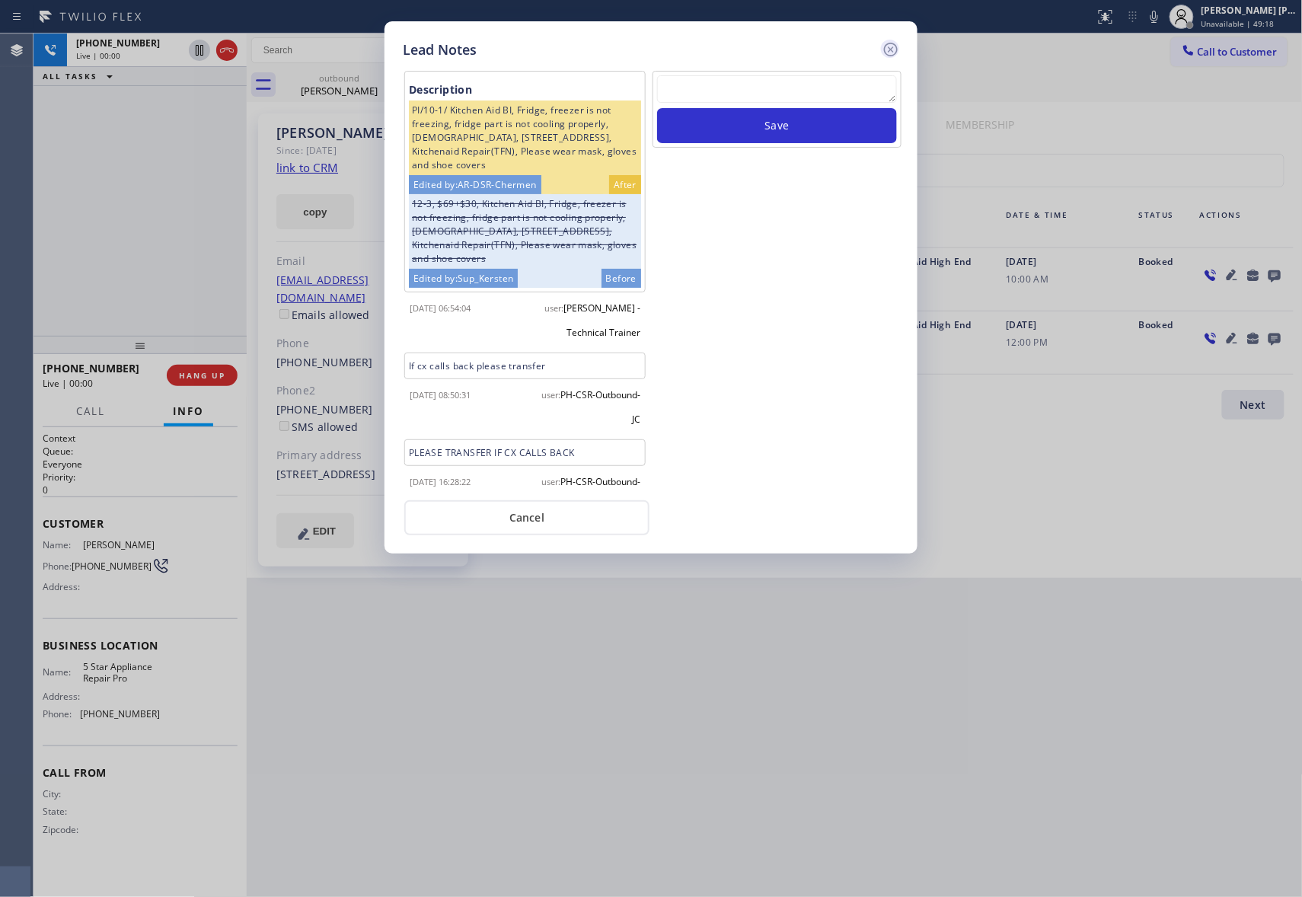
click at [894, 43] on icon at bounding box center [891, 49] width 18 height 18
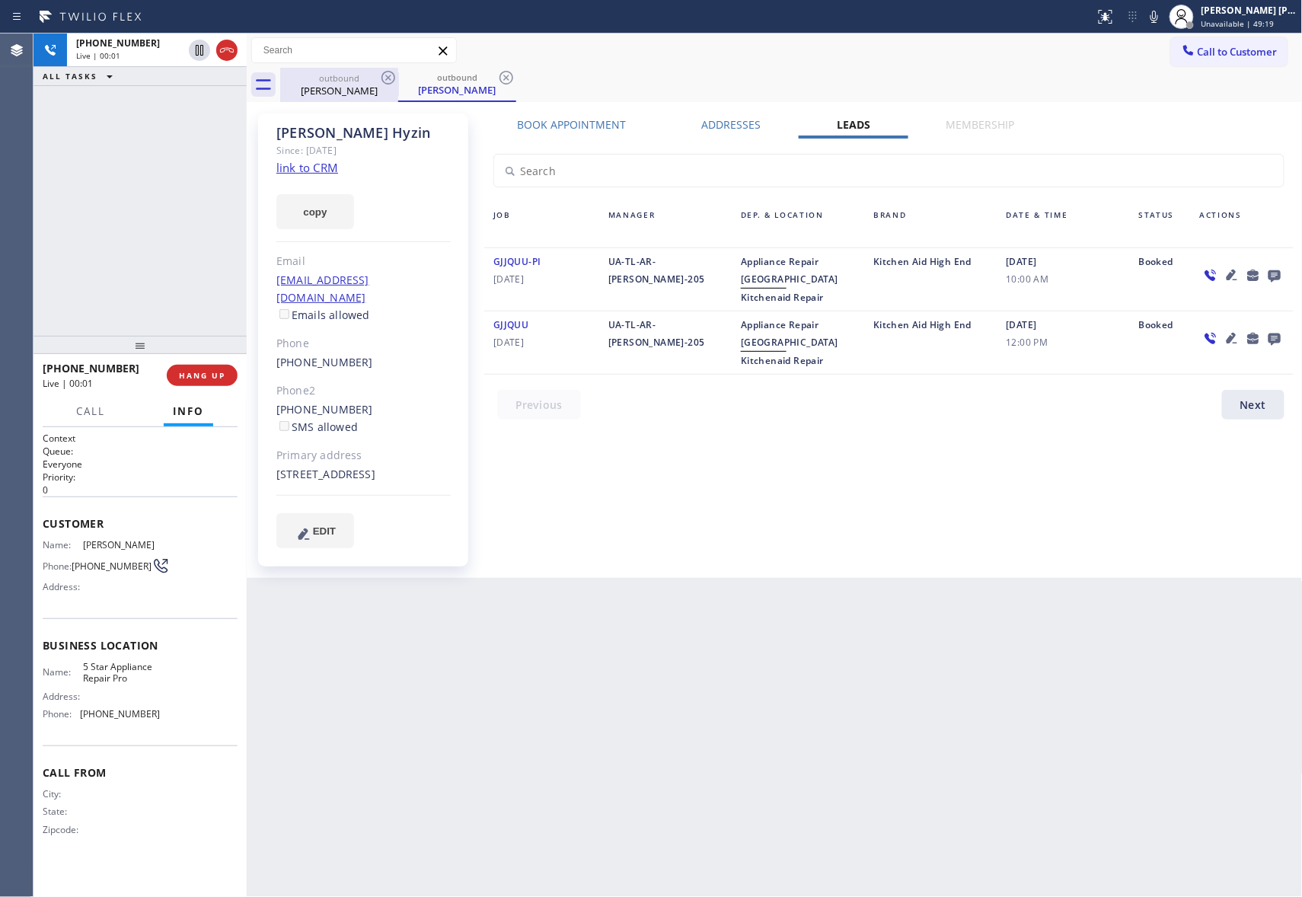
click at [369, 81] on div "outbound" at bounding box center [339, 77] width 115 height 11
click at [379, 79] on icon at bounding box center [388, 78] width 18 height 18
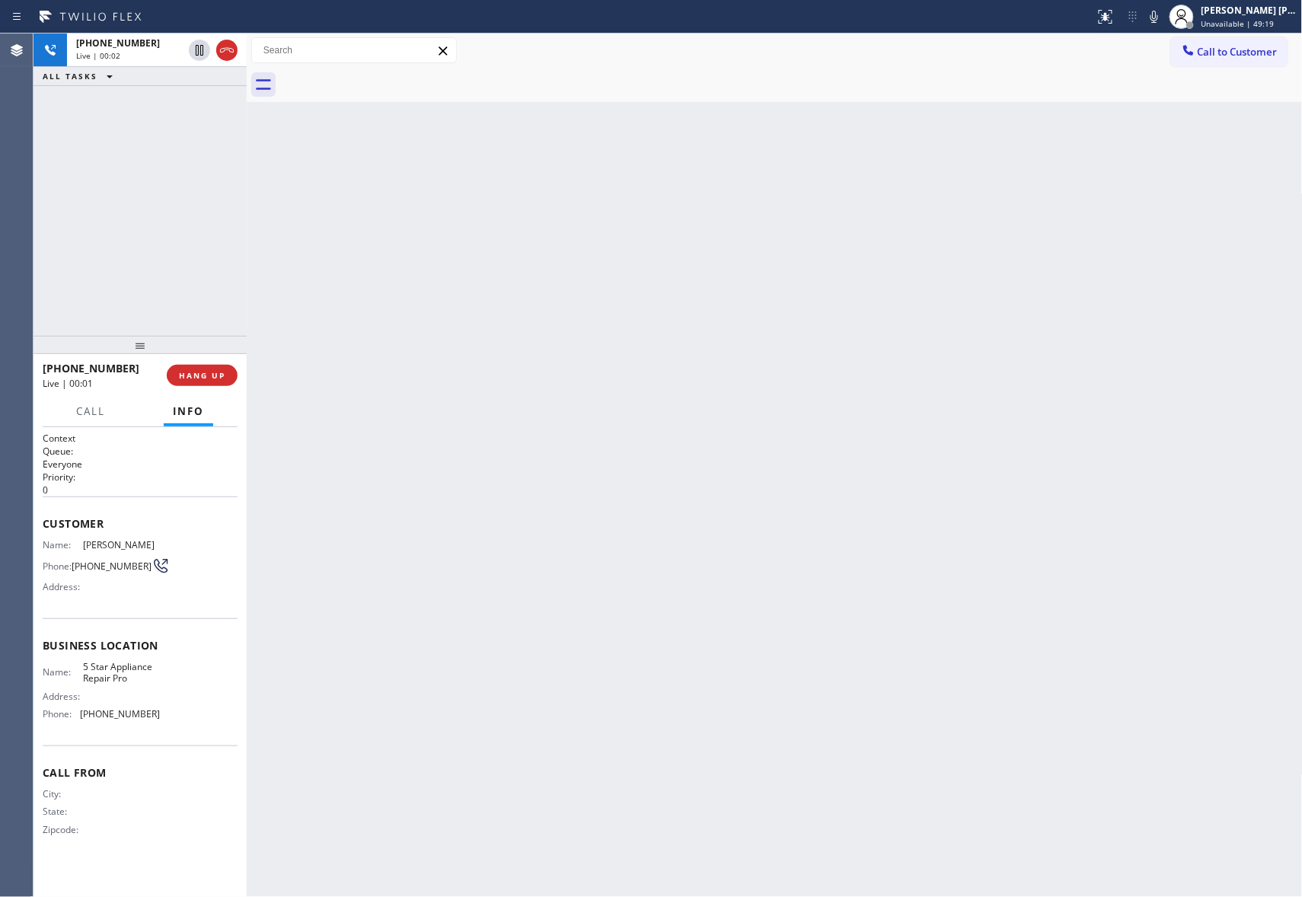
click at [379, 79] on div at bounding box center [791, 85] width 1023 height 34
click at [204, 385] on button "HANG UP" at bounding box center [202, 375] width 71 height 21
click at [205, 382] on button "HANG UP" at bounding box center [202, 375] width 71 height 21
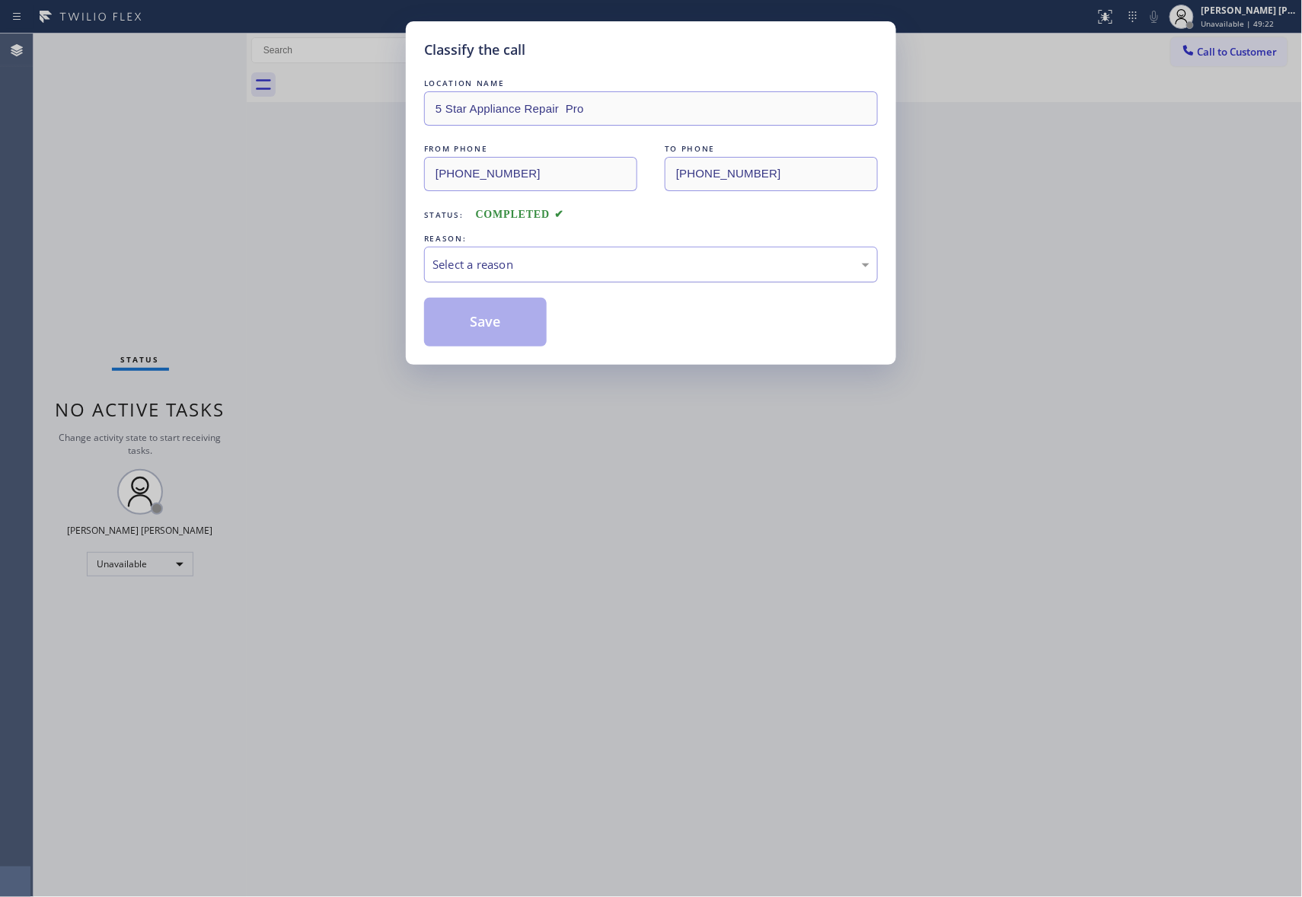
click at [519, 260] on div "Select a reason" at bounding box center [651, 265] width 437 height 18
click at [491, 320] on button "Save" at bounding box center [485, 322] width 123 height 49
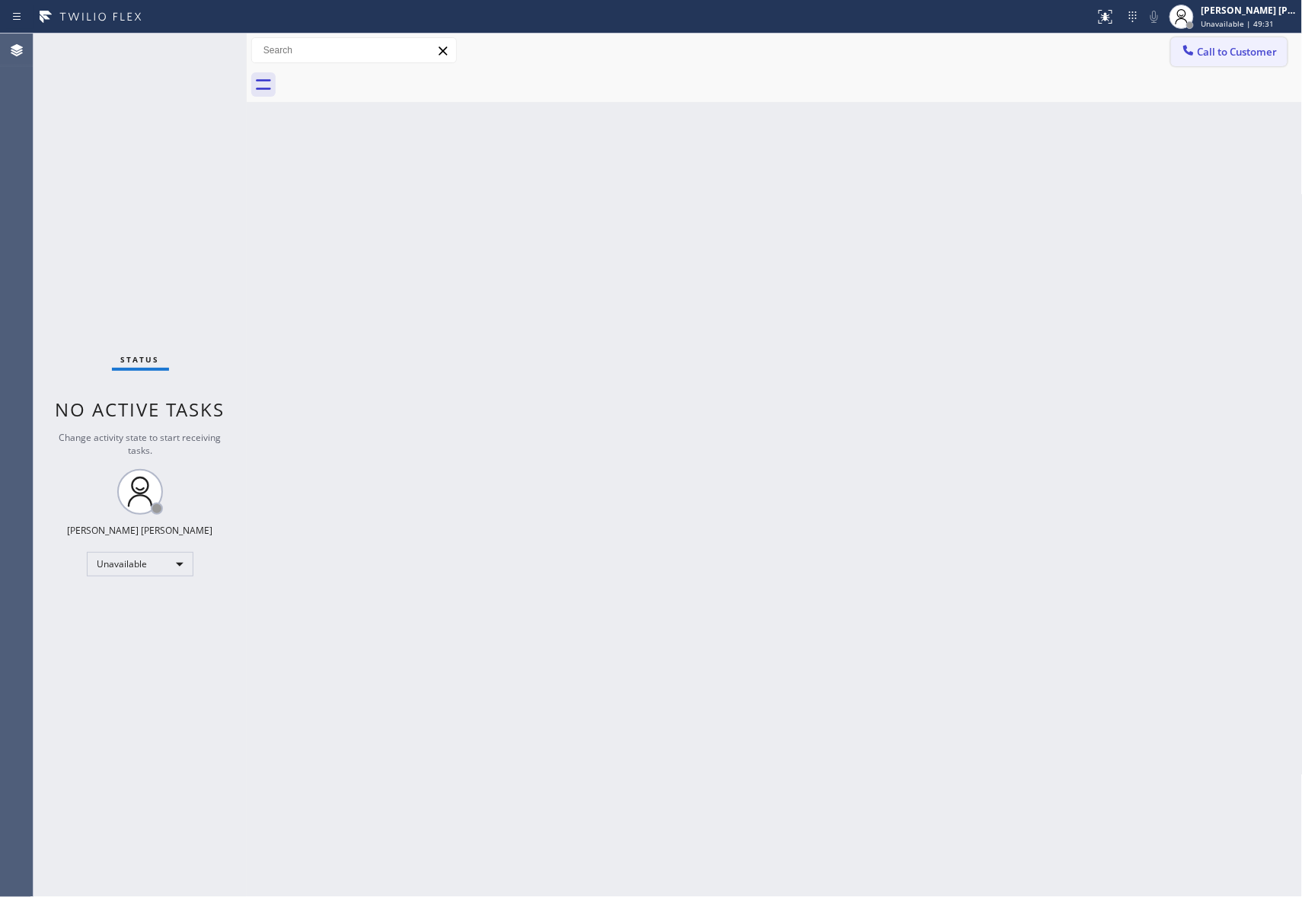
click at [1272, 58] on span "Call to Customer" at bounding box center [1238, 52] width 80 height 14
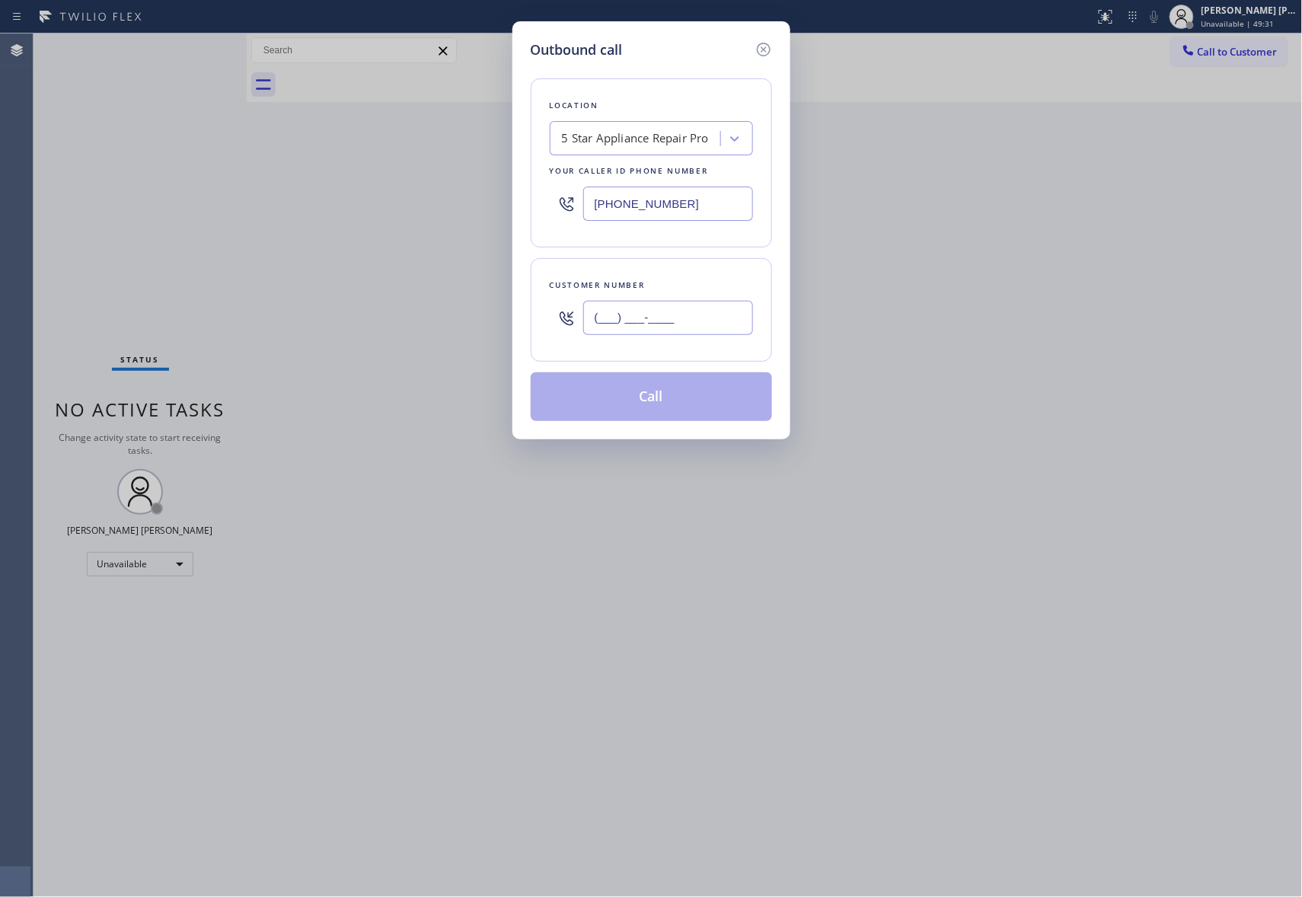
click at [638, 332] on input "(___) ___-____" at bounding box center [668, 318] width 170 height 34
paste input "408) 739-8231"
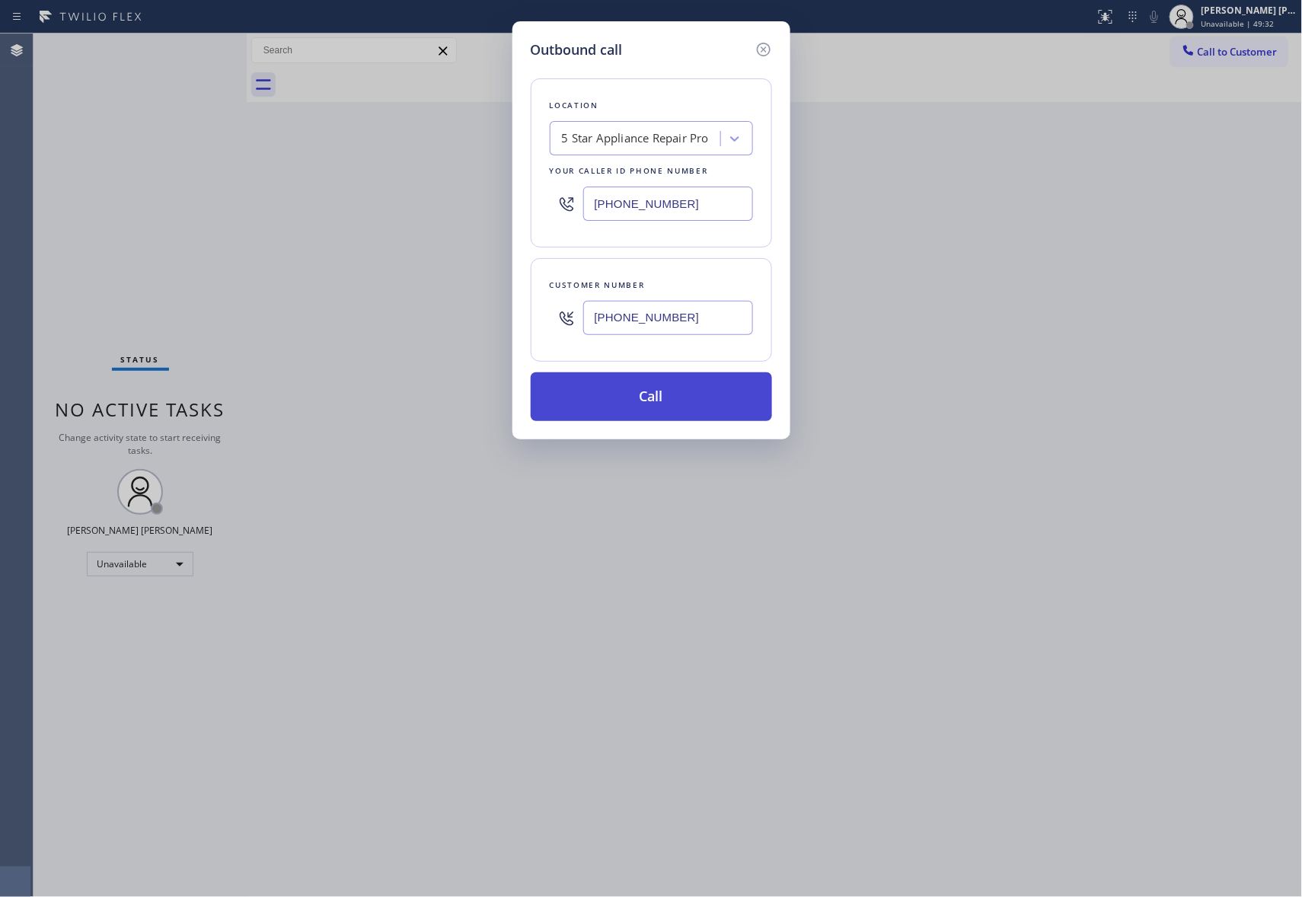
type input "[PHONE_NUMBER]"
click at [666, 408] on button "Call" at bounding box center [651, 396] width 241 height 49
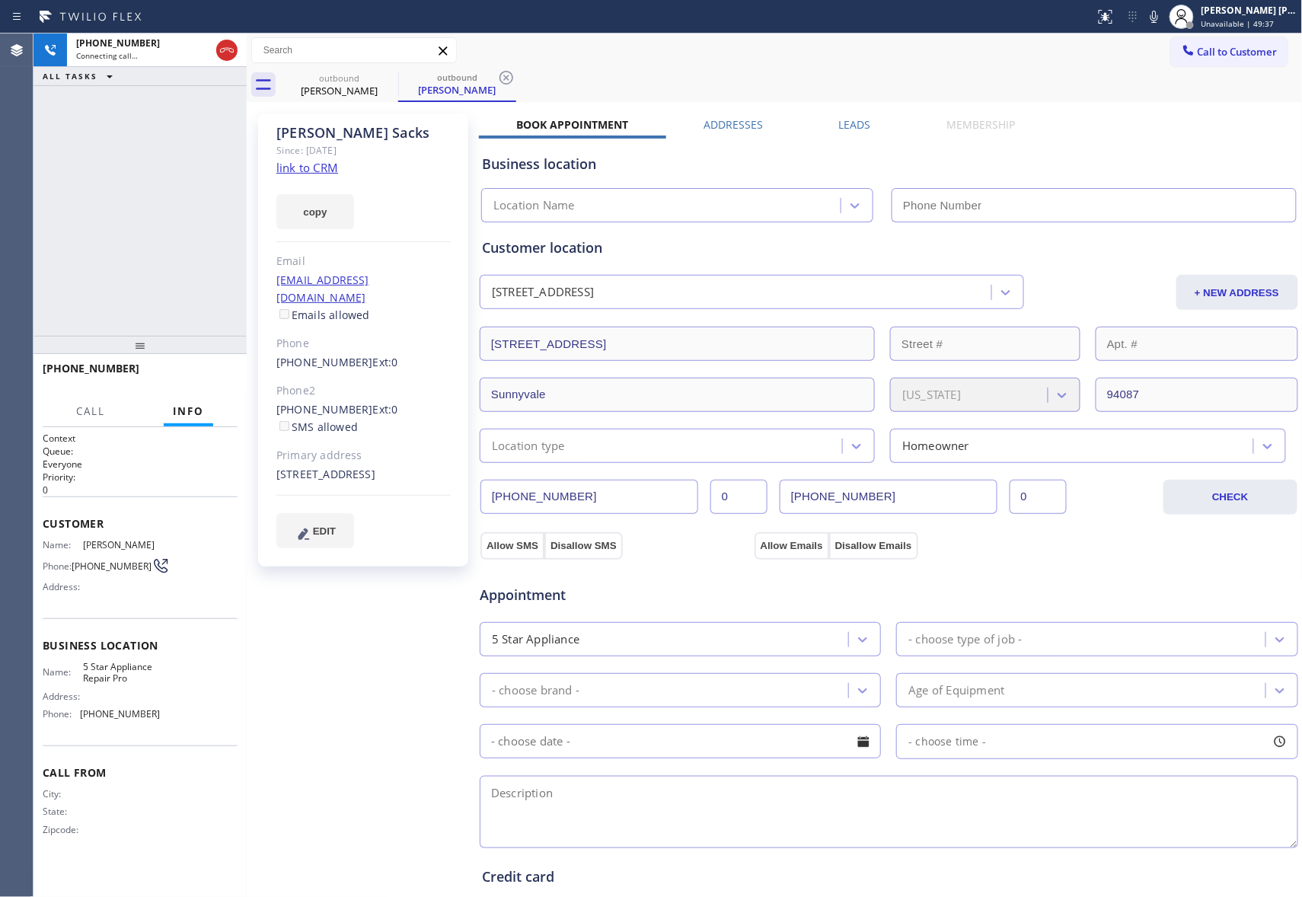
type input "[PHONE_NUMBER]"
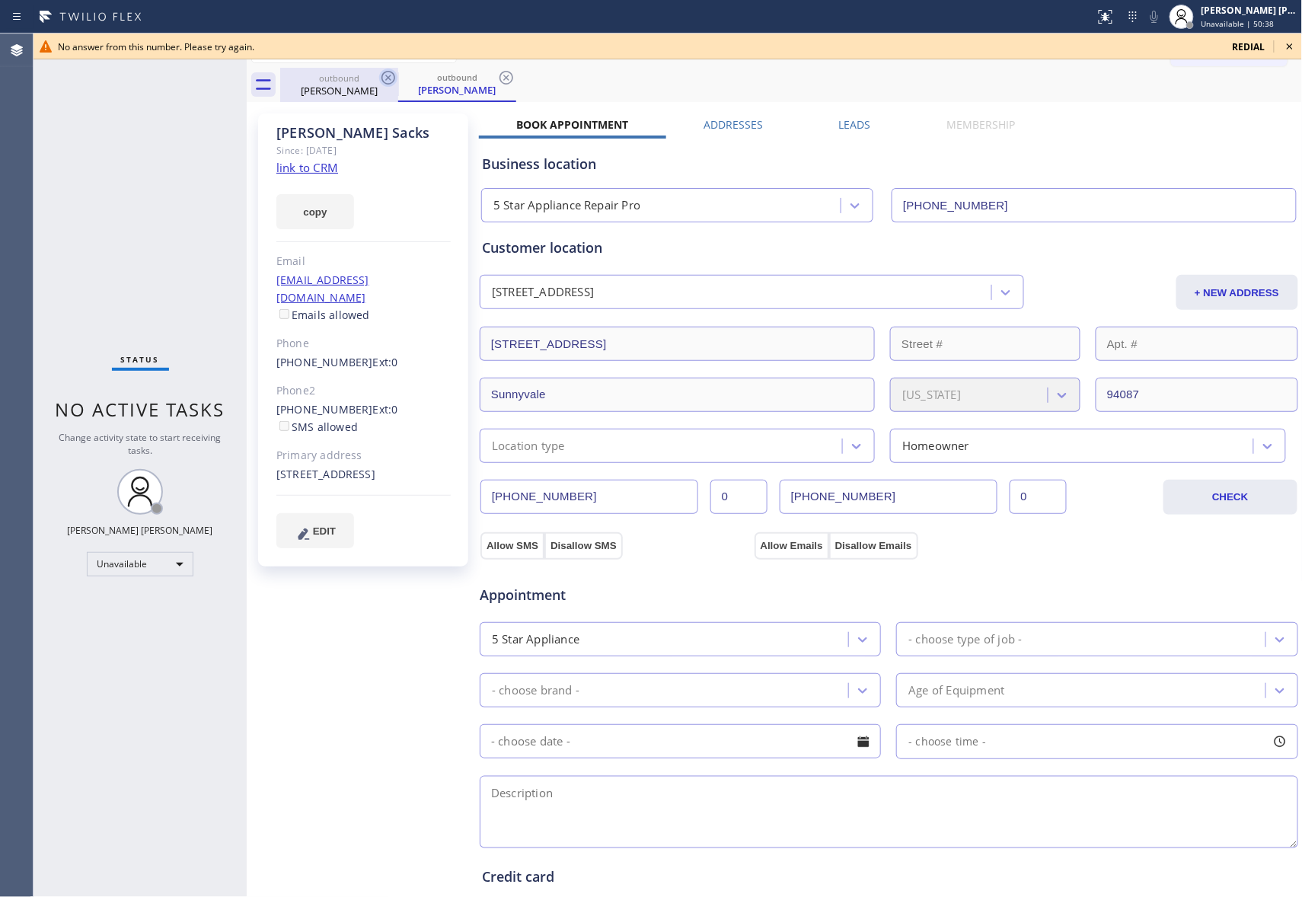
click at [395, 81] on icon at bounding box center [388, 78] width 18 height 18
click at [396, 81] on icon at bounding box center [388, 78] width 18 height 18
click at [398, 81] on div "outbound [PERSON_NAME]" at bounding box center [457, 85] width 118 height 34
click at [397, 78] on icon at bounding box center [388, 78] width 18 height 18
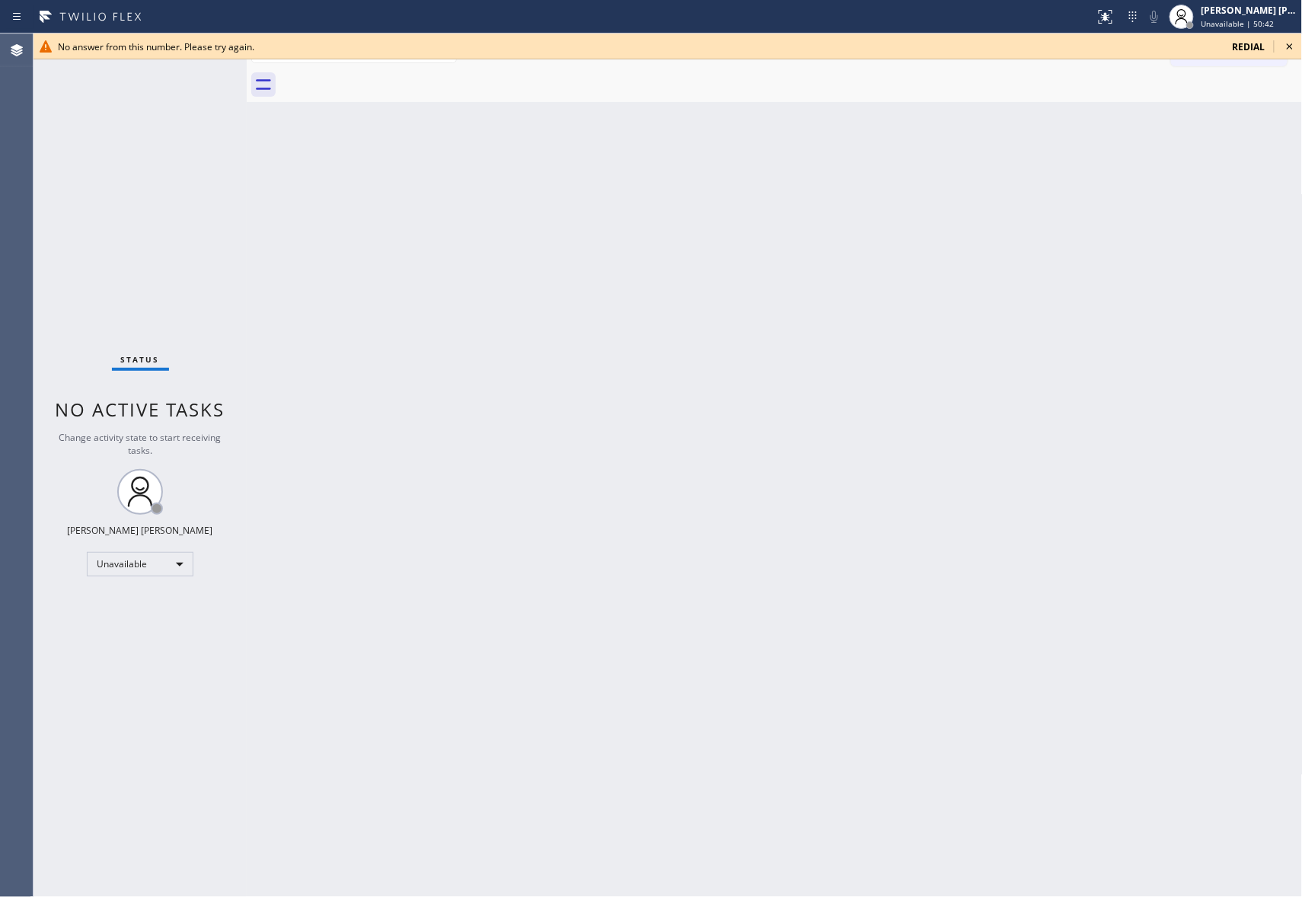
click at [1295, 47] on icon at bounding box center [1290, 46] width 18 height 18
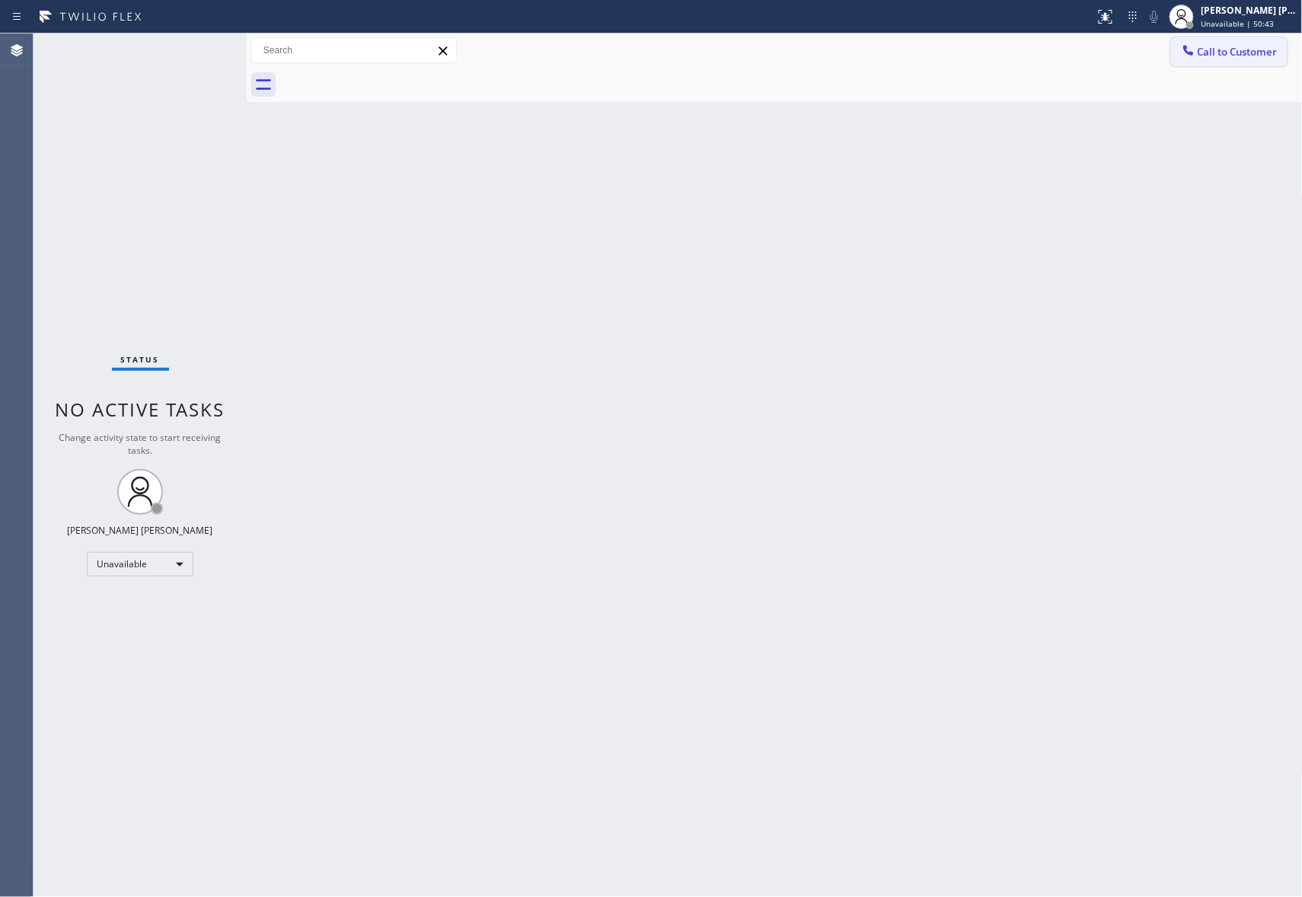
click at [1242, 44] on button "Call to Customer" at bounding box center [1229, 51] width 117 height 29
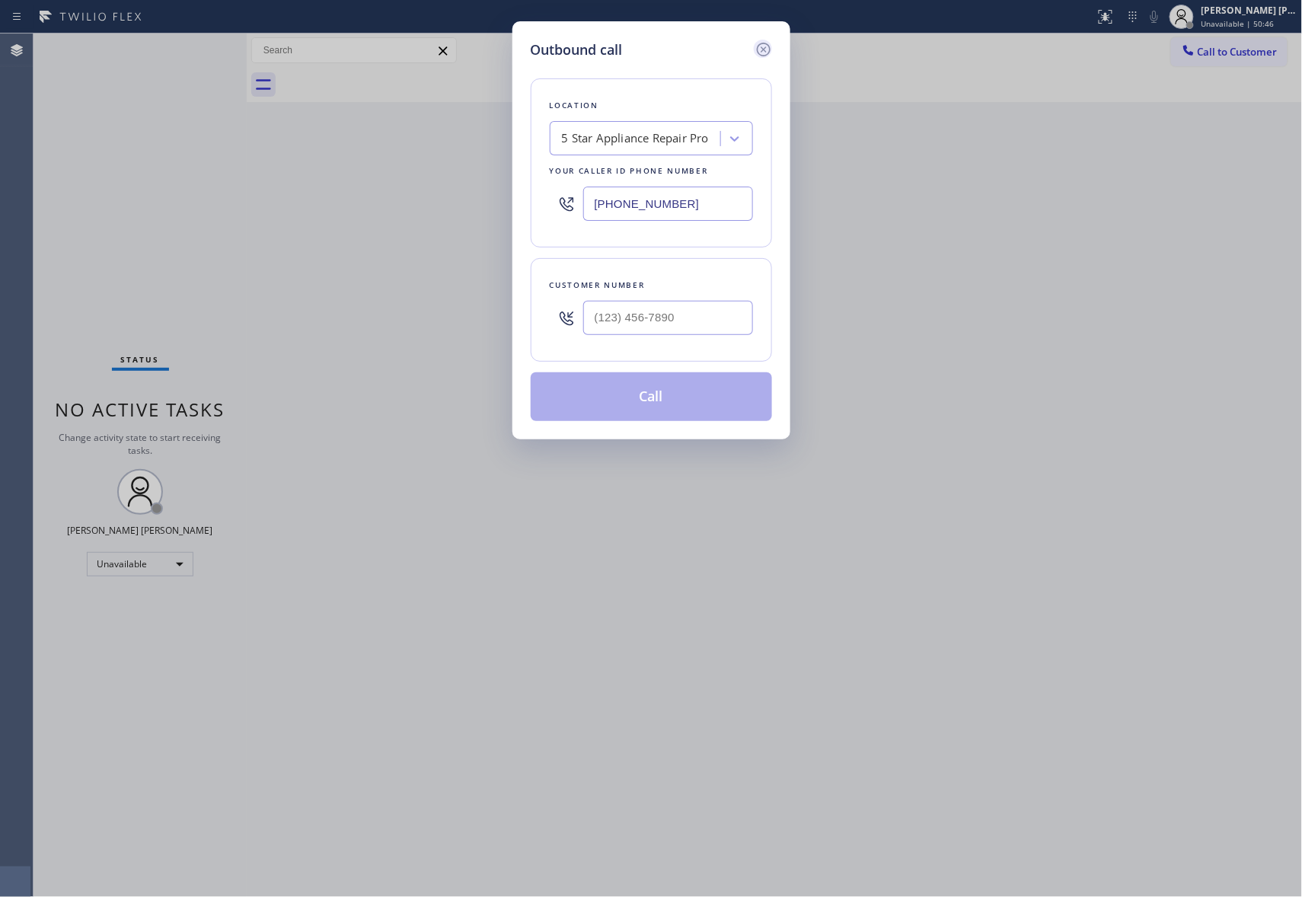
click at [763, 43] on icon at bounding box center [764, 49] width 18 height 18
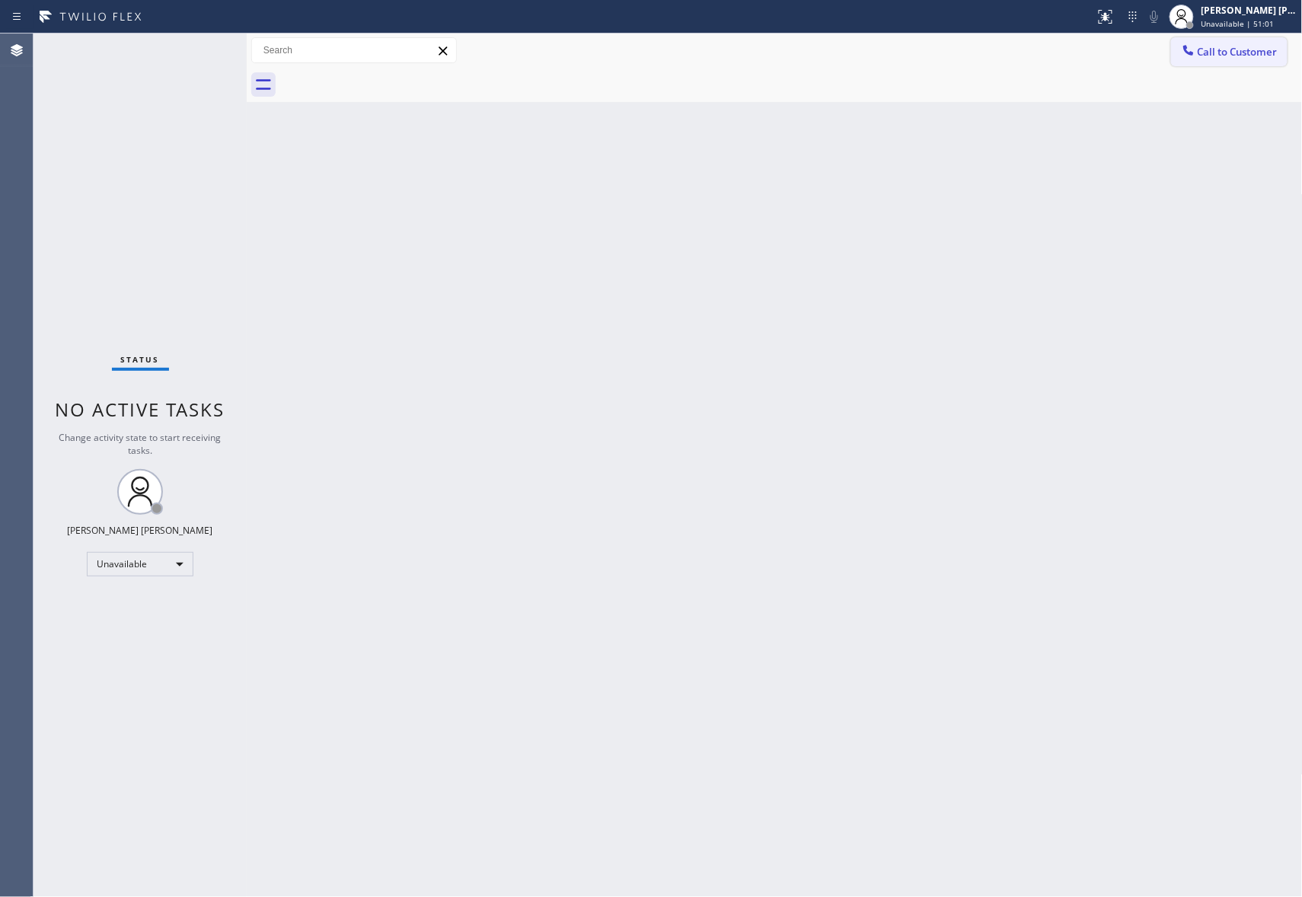
click at [1238, 45] on span "Call to Customer" at bounding box center [1238, 52] width 80 height 14
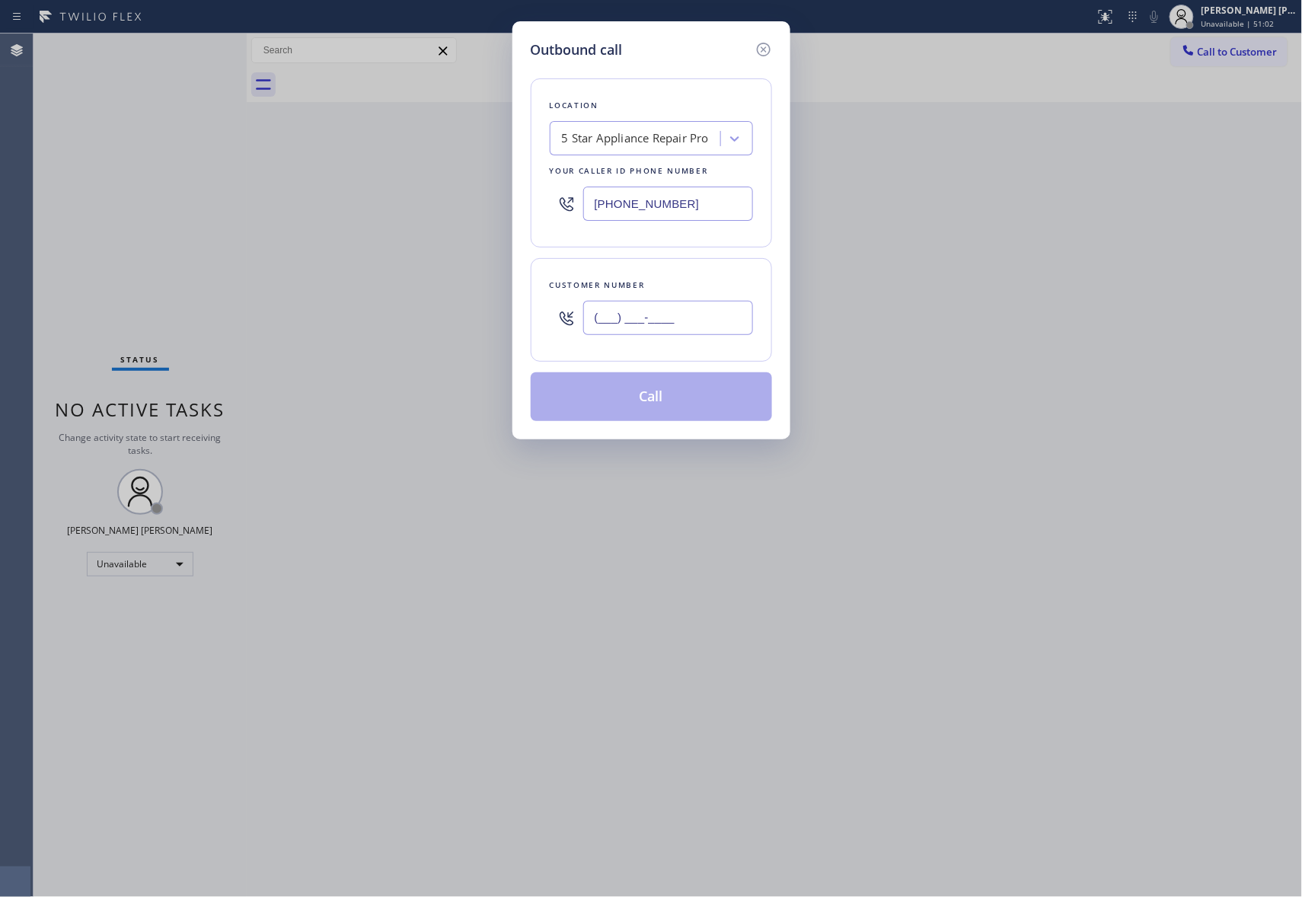
click at [674, 327] on input "(___) ___-____" at bounding box center [668, 318] width 170 height 34
paste input "310) 991-9768"
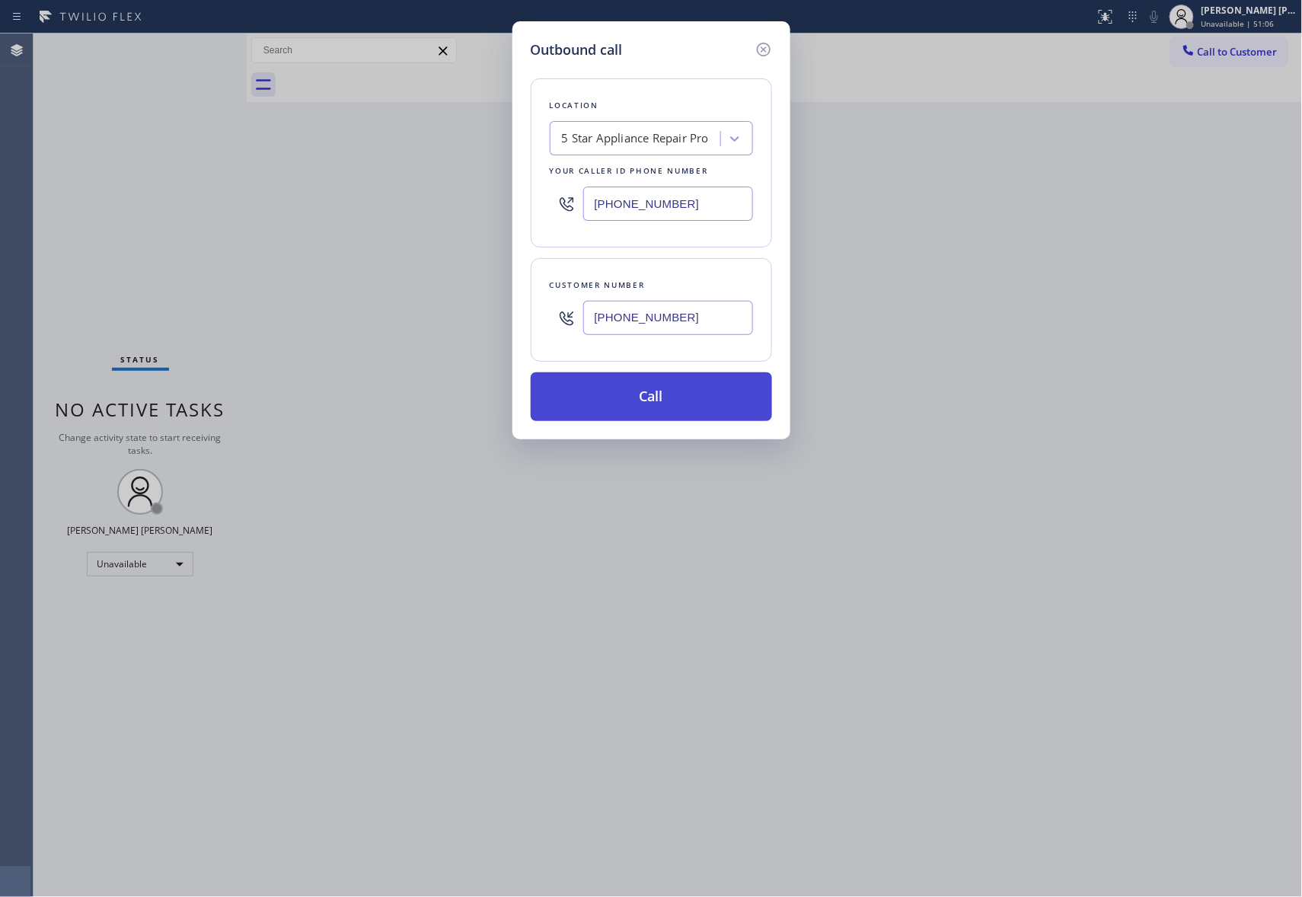
type input "[PHONE_NUMBER]"
click at [671, 400] on button "Call" at bounding box center [651, 396] width 241 height 49
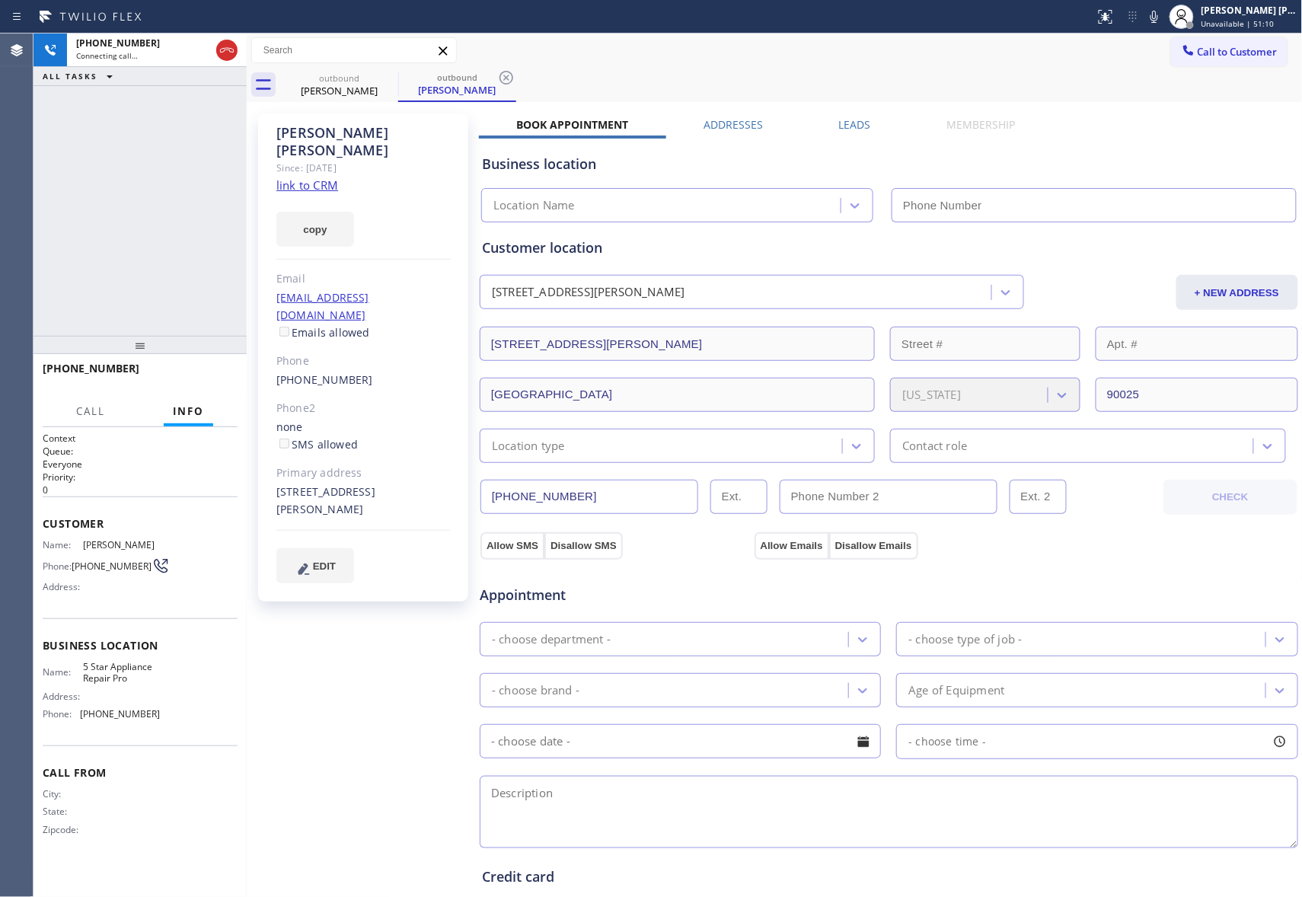
type input "[PHONE_NUMBER]"
drag, startPoint x: 225, startPoint y: 378, endPoint x: 461, endPoint y: 264, distance: 261.6
click at [225, 378] on button "HANG UP" at bounding box center [202, 375] width 71 height 21
click at [849, 120] on label "Leads" at bounding box center [855, 124] width 32 height 14
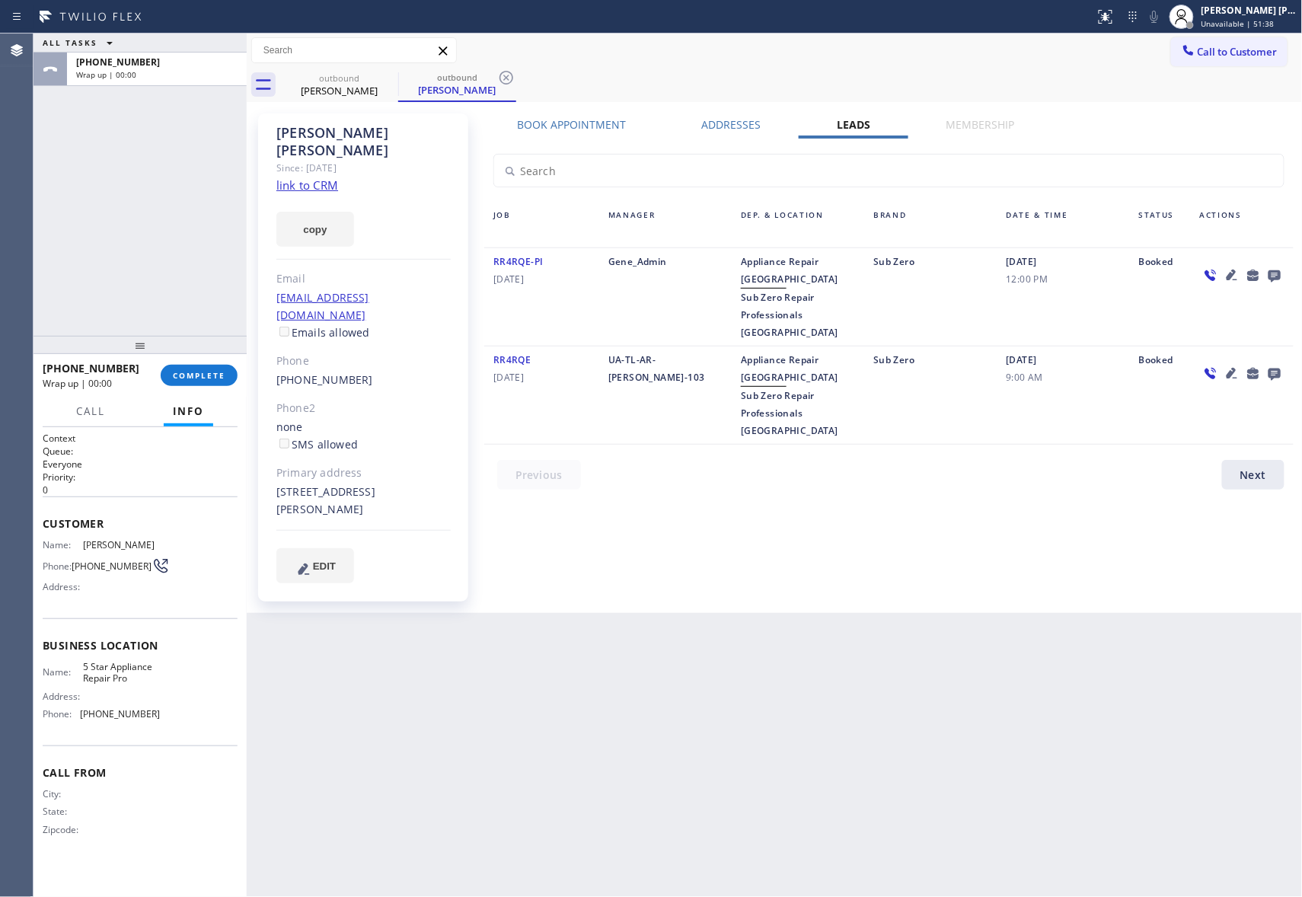
click at [1277, 272] on icon at bounding box center [1275, 276] width 12 height 12
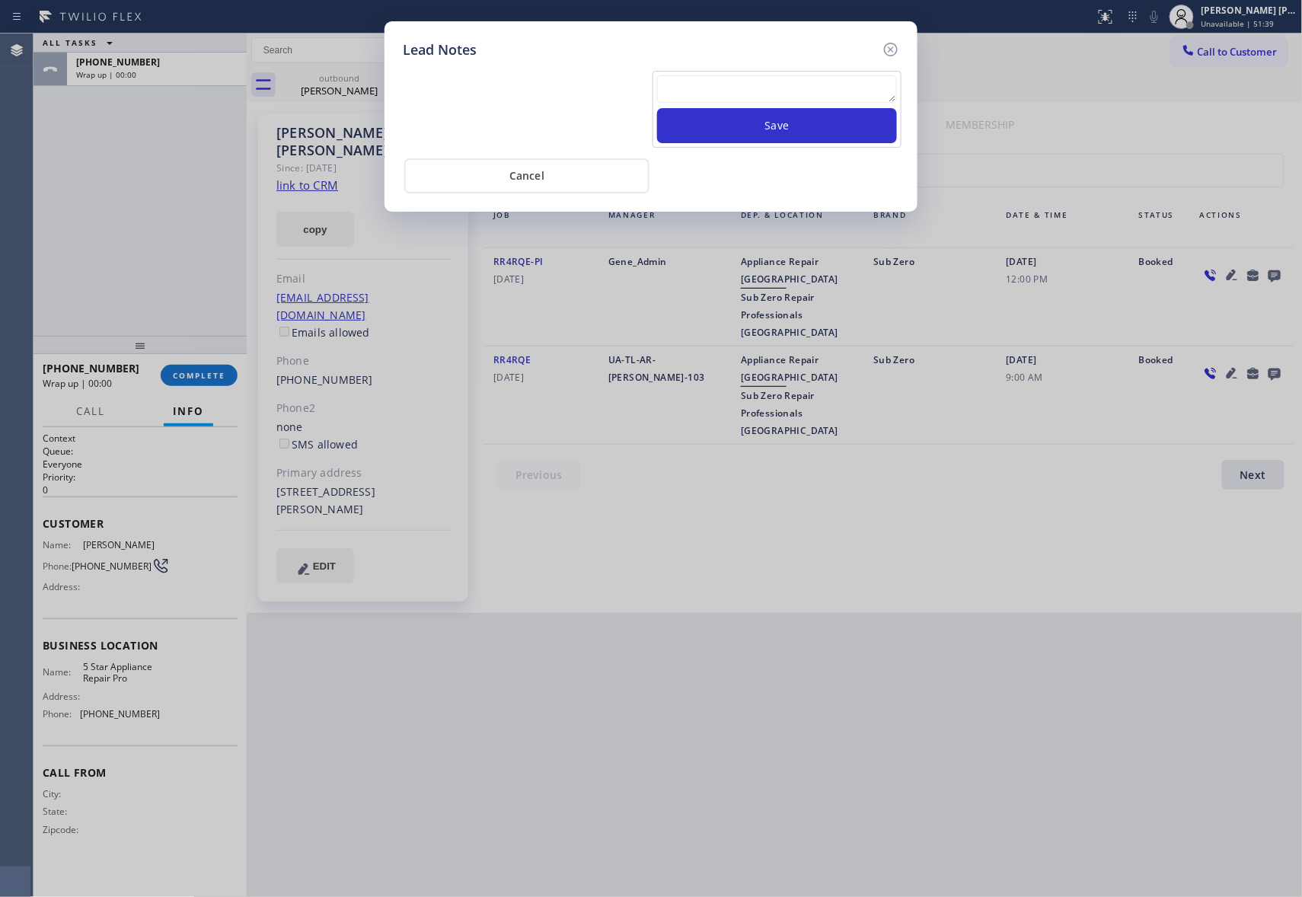
click at [711, 86] on textarea at bounding box center [777, 88] width 240 height 27
paste textarea "VM | please transfer if cx calls back"
type textarea "VM | please transfer if cx calls back"
click at [795, 128] on button "Save" at bounding box center [777, 125] width 240 height 35
drag, startPoint x: 896, startPoint y: 40, endPoint x: 775, endPoint y: 40, distance: 121.1
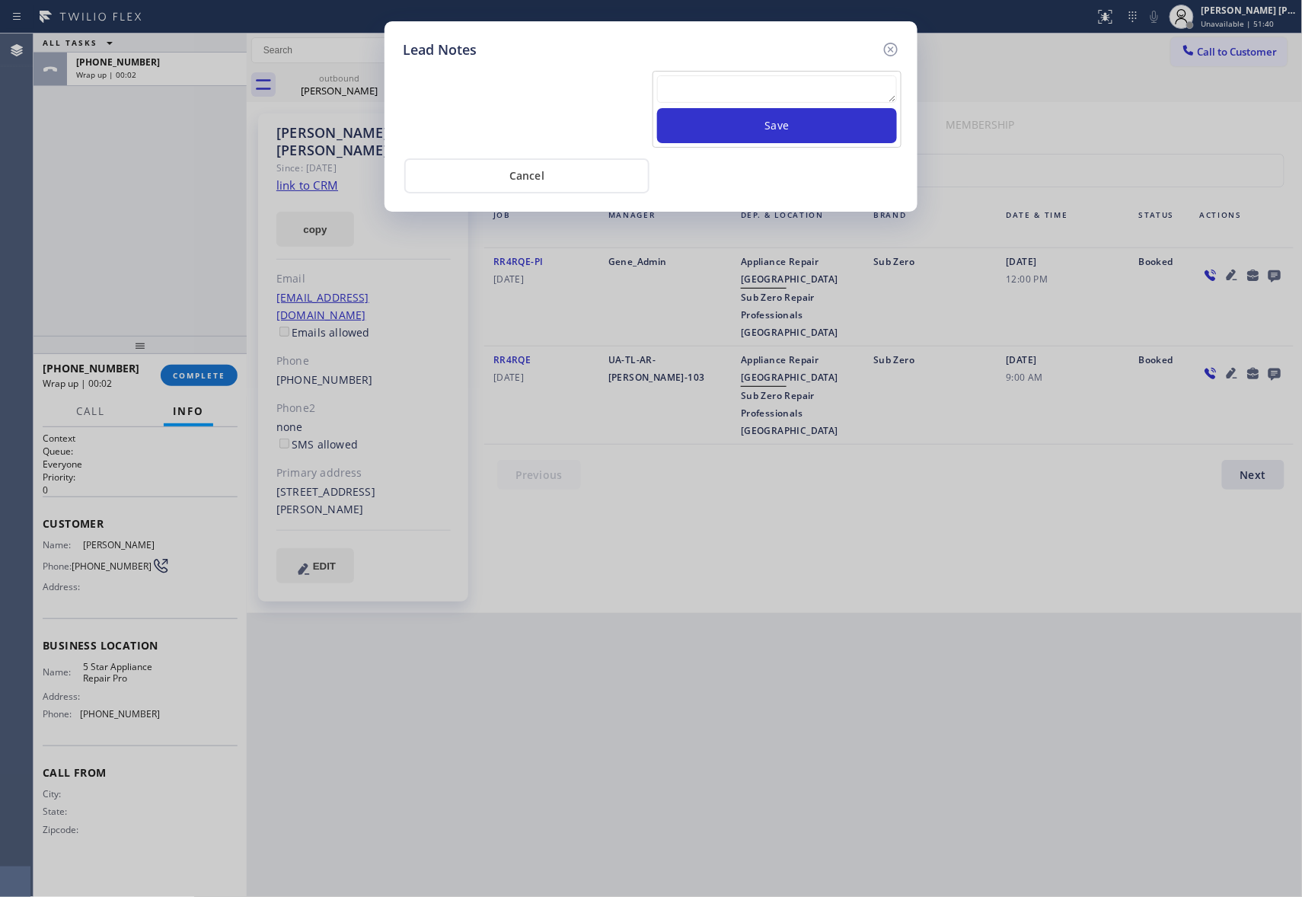
click at [893, 38] on div "Lead Notes Save Cancel" at bounding box center [651, 116] width 533 height 190
click at [348, 86] on div "Lead Notes Save Cancel" at bounding box center [651, 448] width 1302 height 897
click at [353, 78] on div "Lead Notes Save Cancel" at bounding box center [651, 448] width 1302 height 897
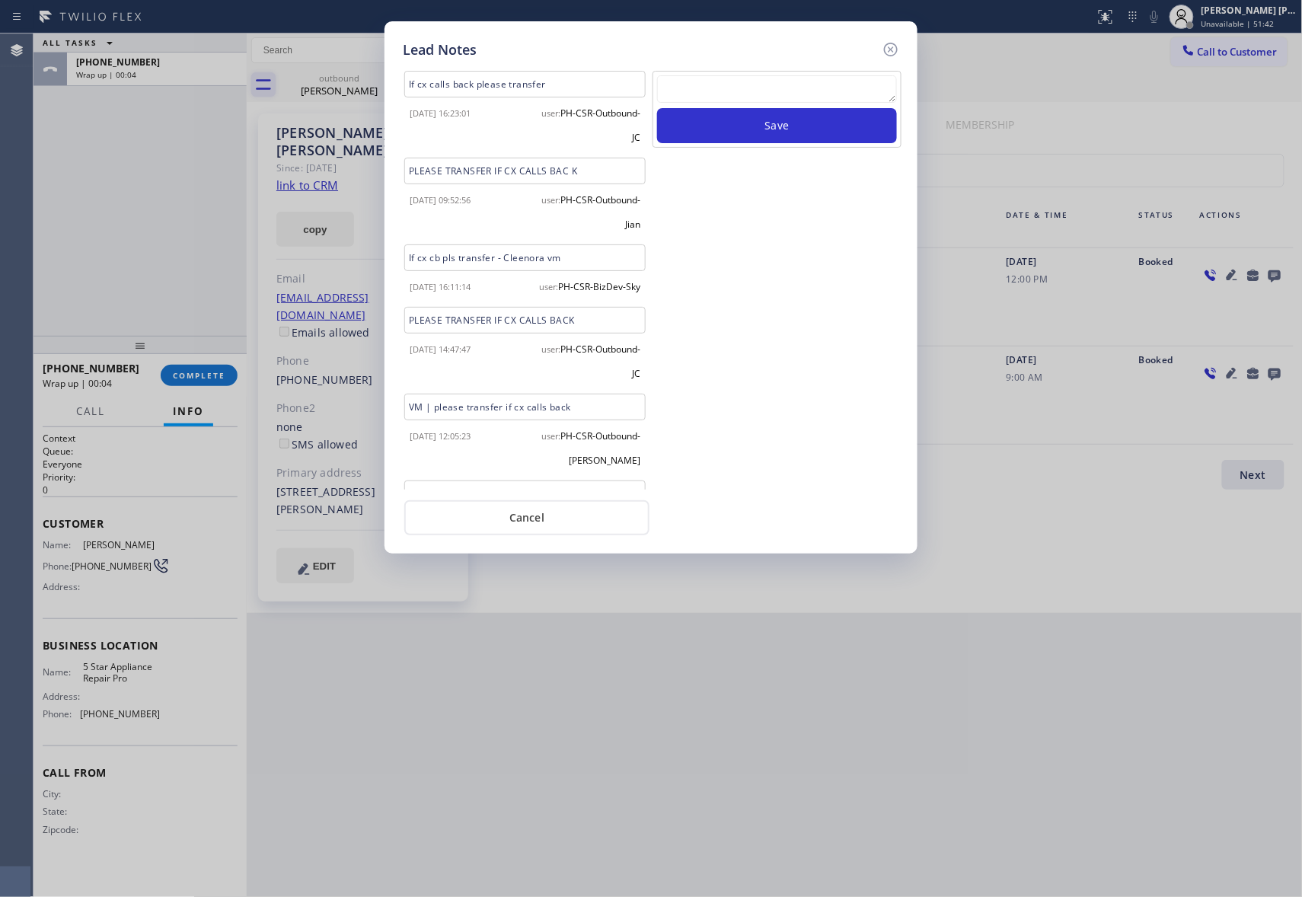
drag, startPoint x: 887, startPoint y: 50, endPoint x: 265, endPoint y: 91, distance: 622.9
click at [884, 50] on icon at bounding box center [891, 49] width 18 height 18
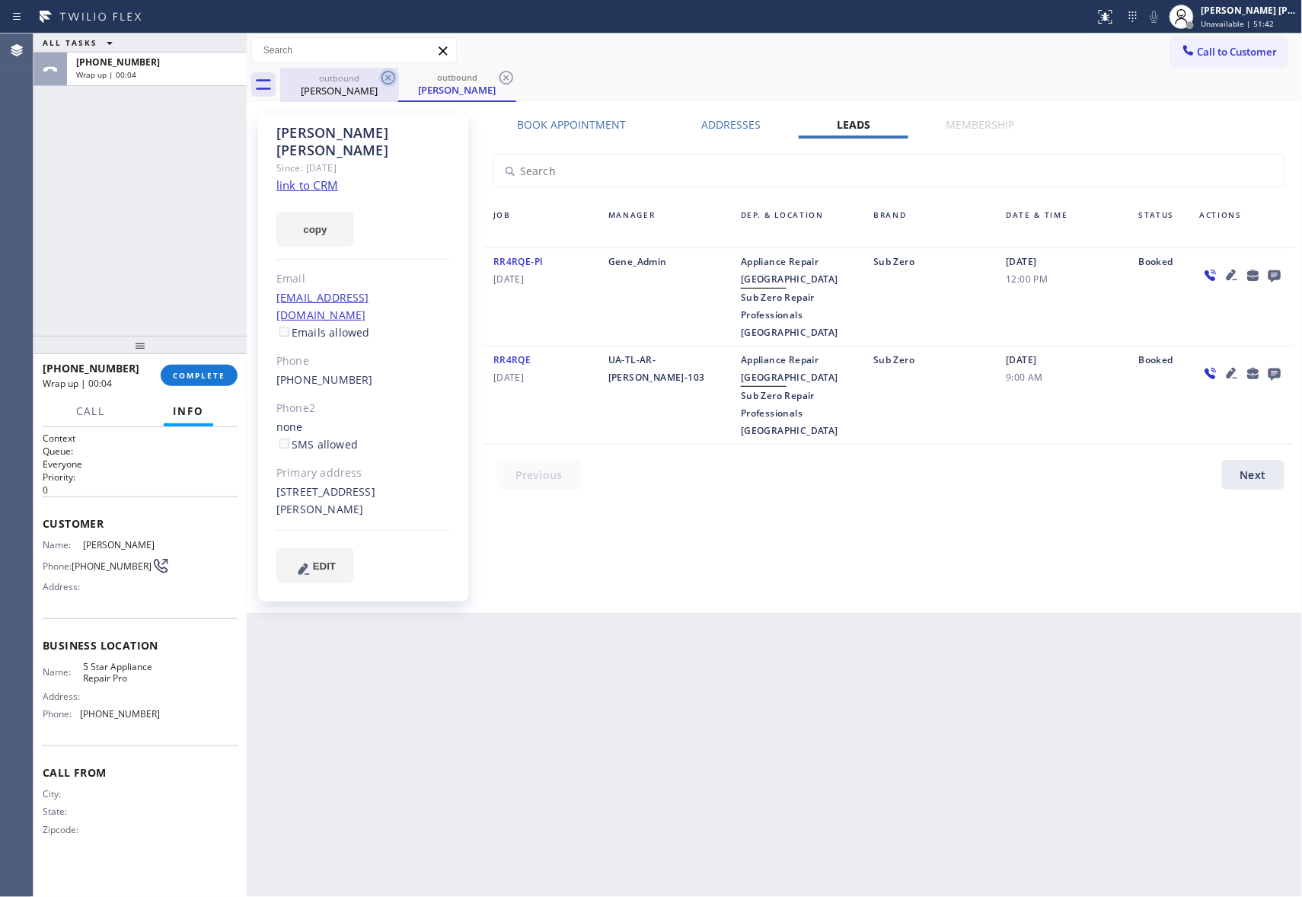
drag, startPoint x: 360, startPoint y: 91, endPoint x: 388, endPoint y: 80, distance: 31.1
click at [364, 89] on div "[PERSON_NAME]" at bounding box center [339, 91] width 115 height 14
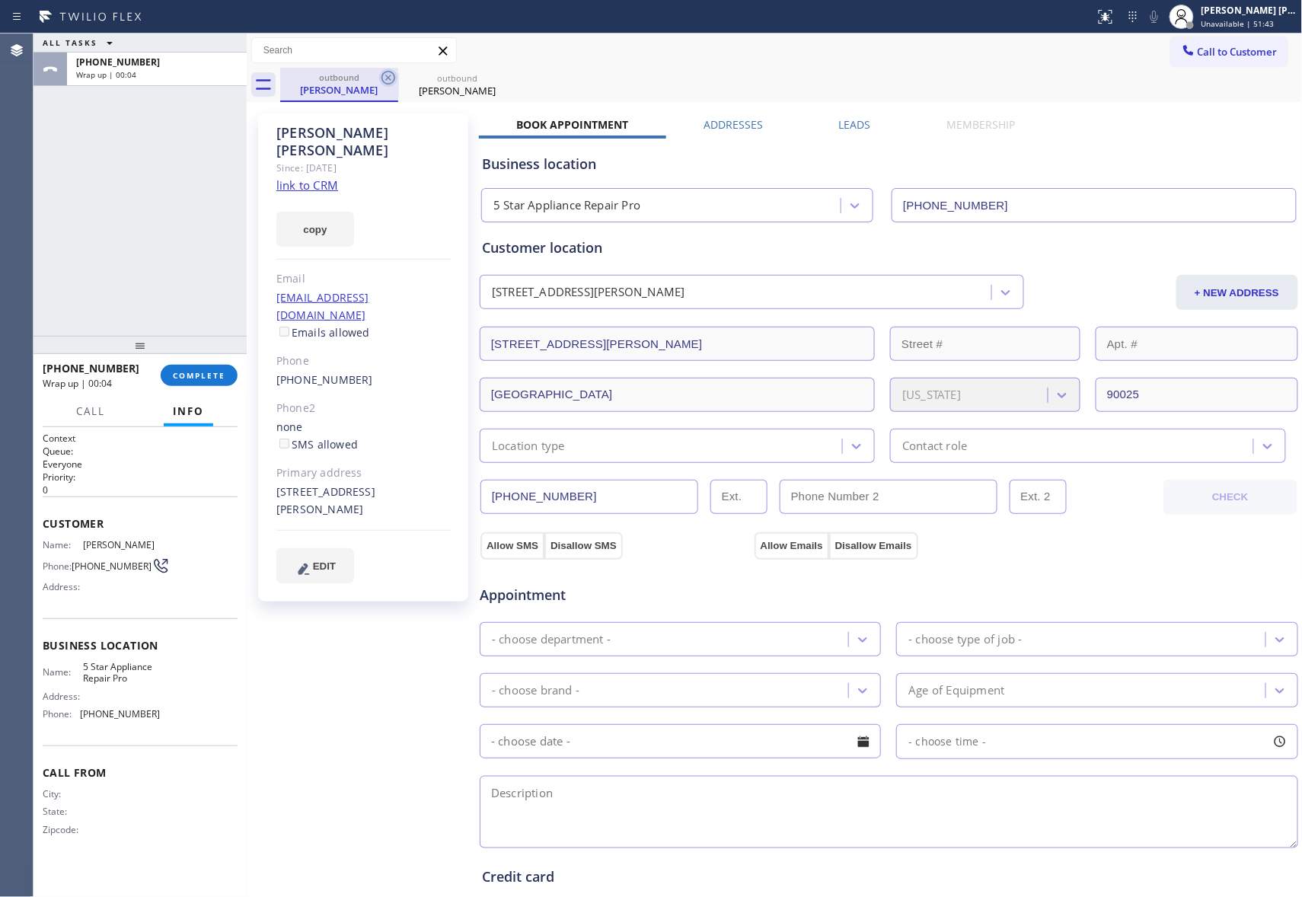
click at [388, 80] on icon at bounding box center [388, 78] width 18 height 18
click at [0, 0] on icon at bounding box center [0, 0] width 0 height 0
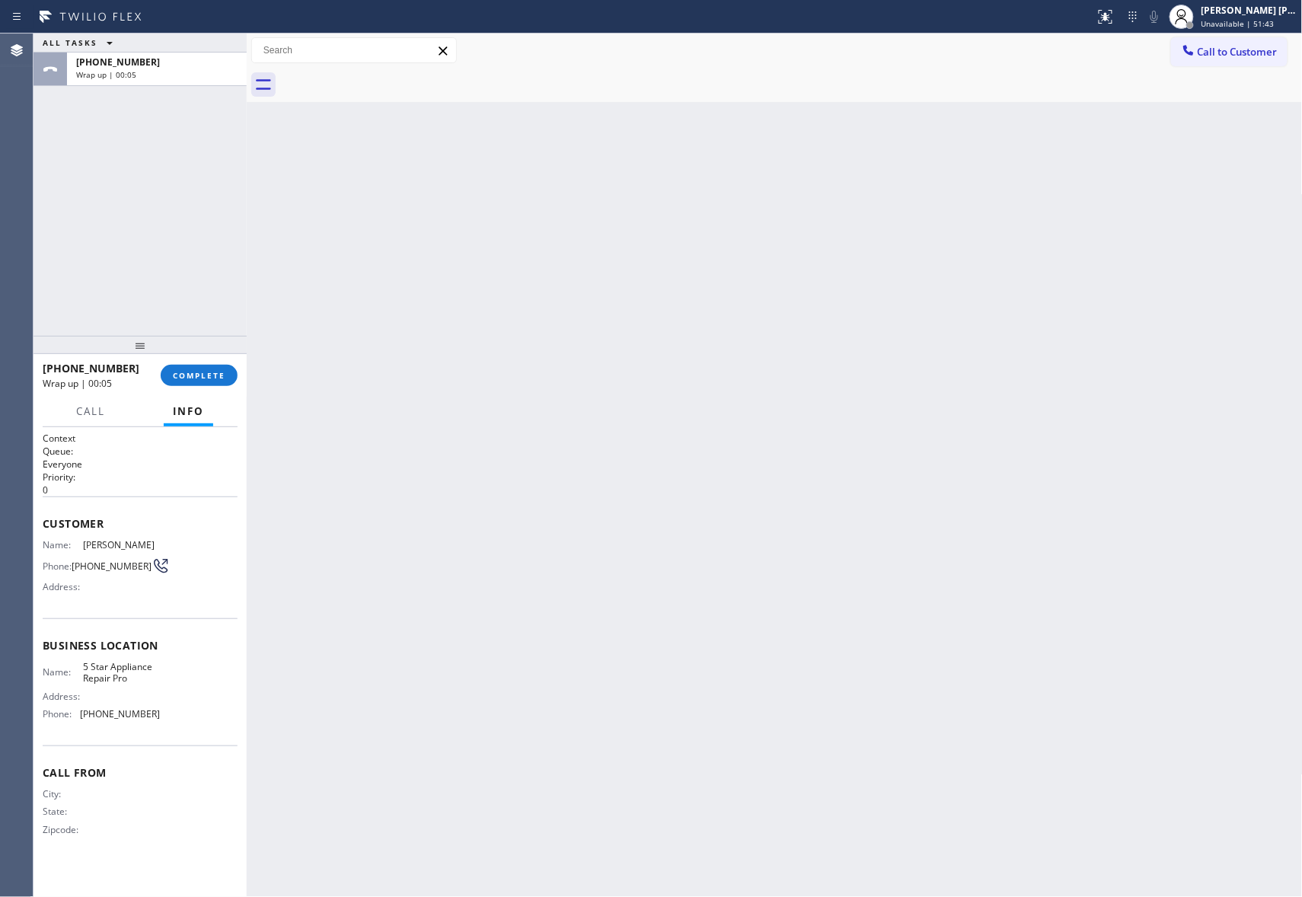
click at [388, 80] on div at bounding box center [791, 85] width 1023 height 34
click at [201, 381] on button "COMPLETE" at bounding box center [199, 375] width 77 height 21
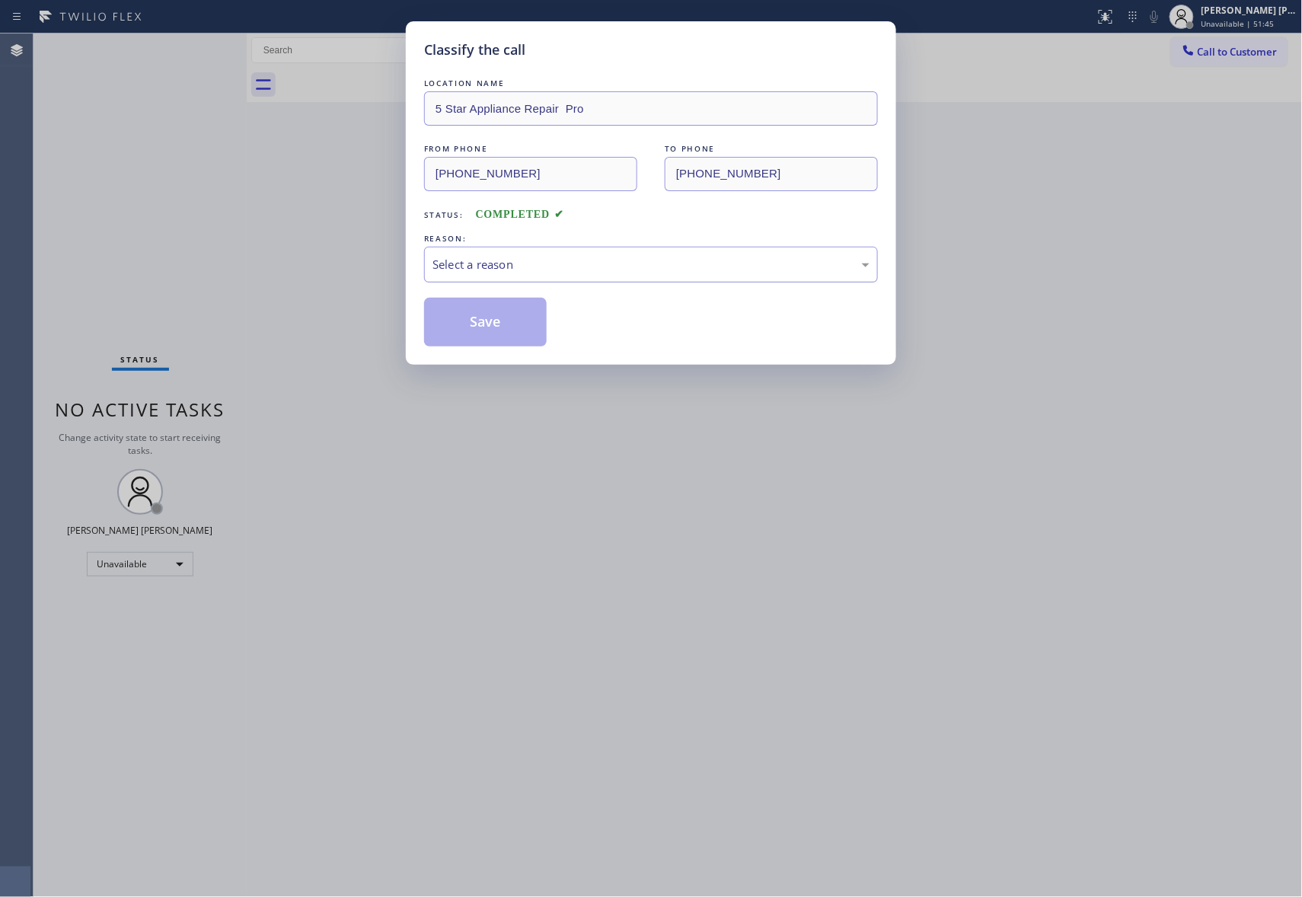
click at [658, 250] on div "Select a reason" at bounding box center [651, 265] width 454 height 36
click at [497, 324] on button "Save" at bounding box center [485, 322] width 123 height 49
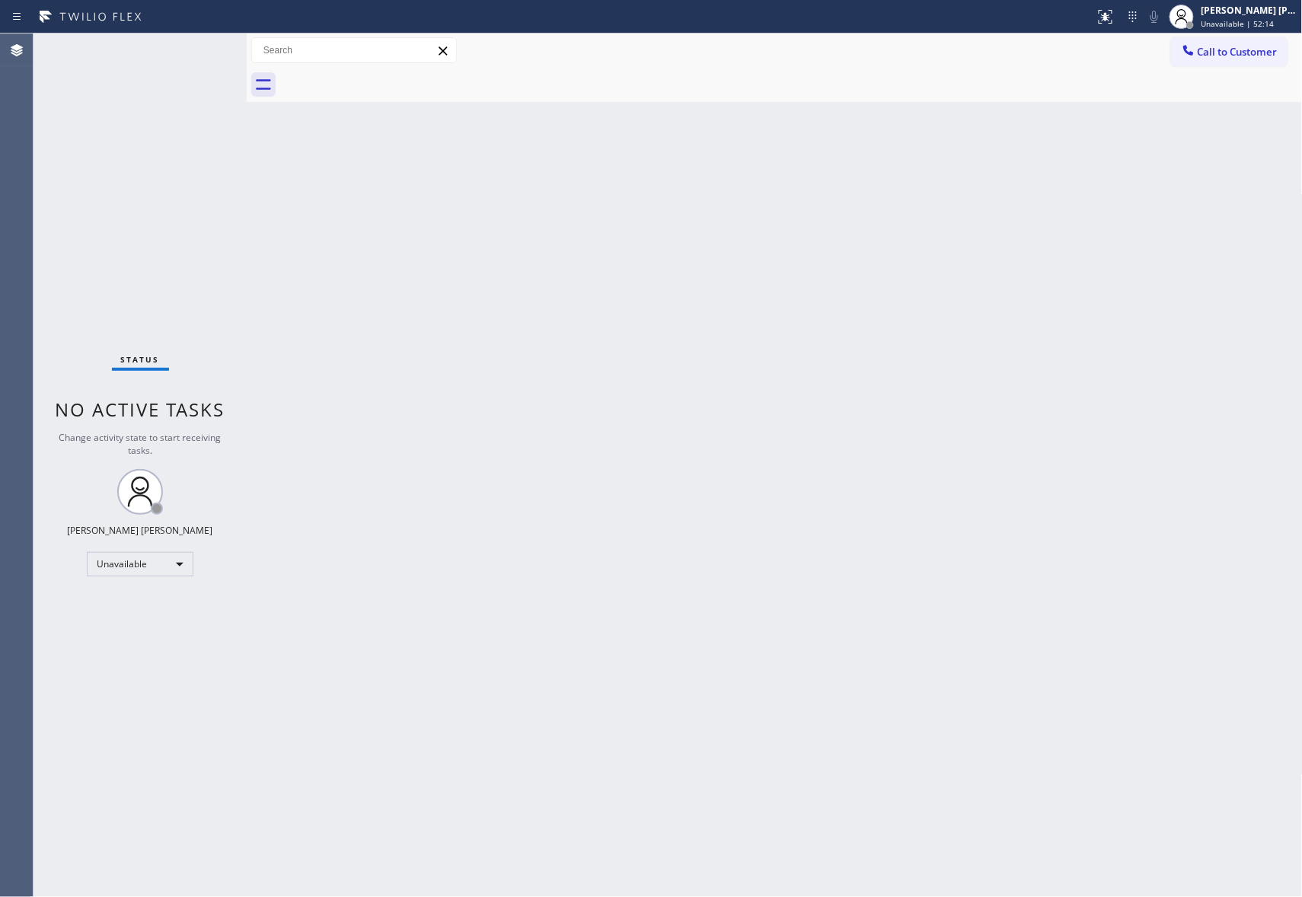
click at [1238, 68] on div at bounding box center [791, 85] width 1023 height 34
click at [1238, 55] on span "Call to Customer" at bounding box center [1238, 52] width 80 height 14
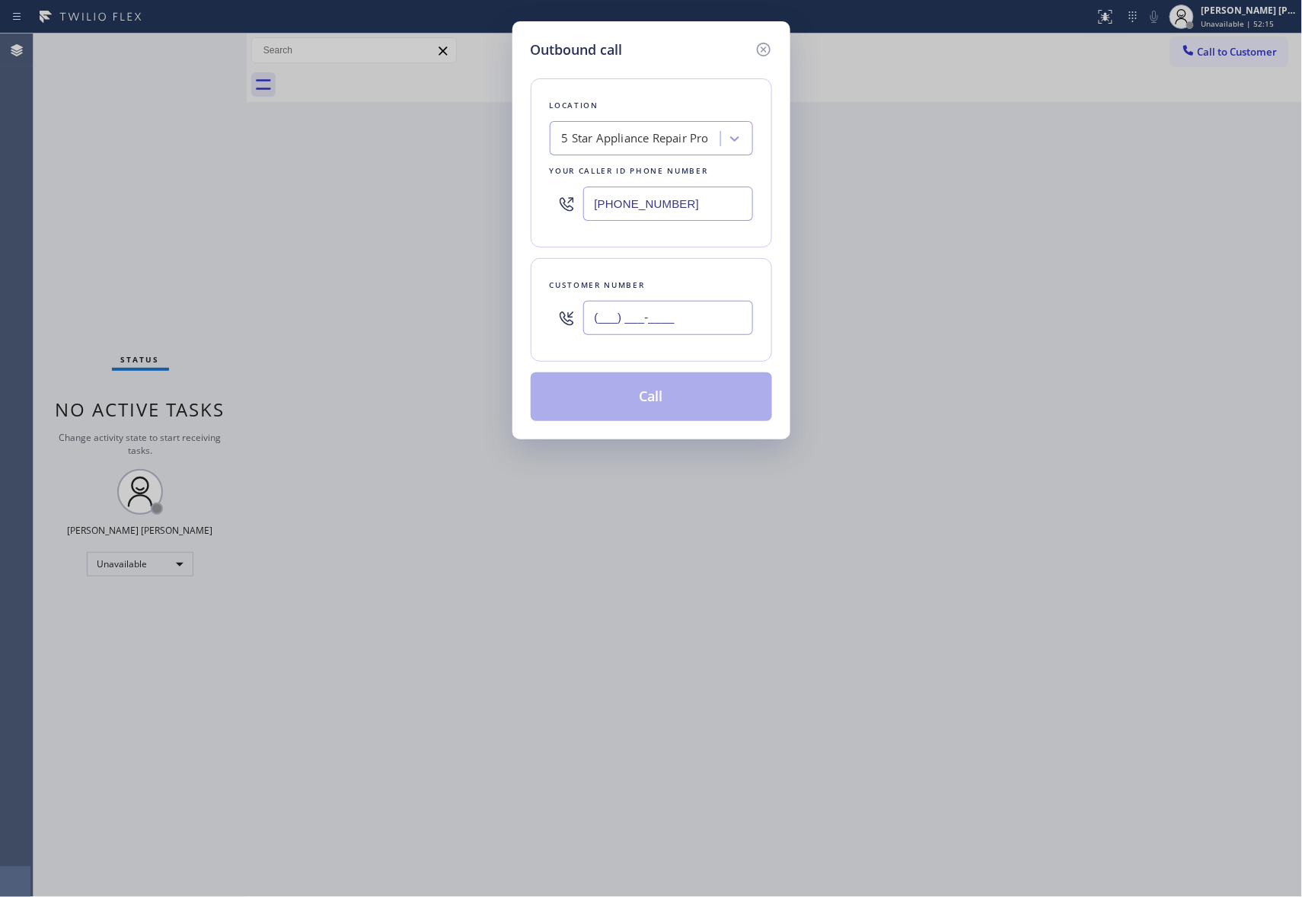
click at [686, 308] on input "(___) ___-____" at bounding box center [668, 318] width 170 height 34
paste input "708) 259-2072"
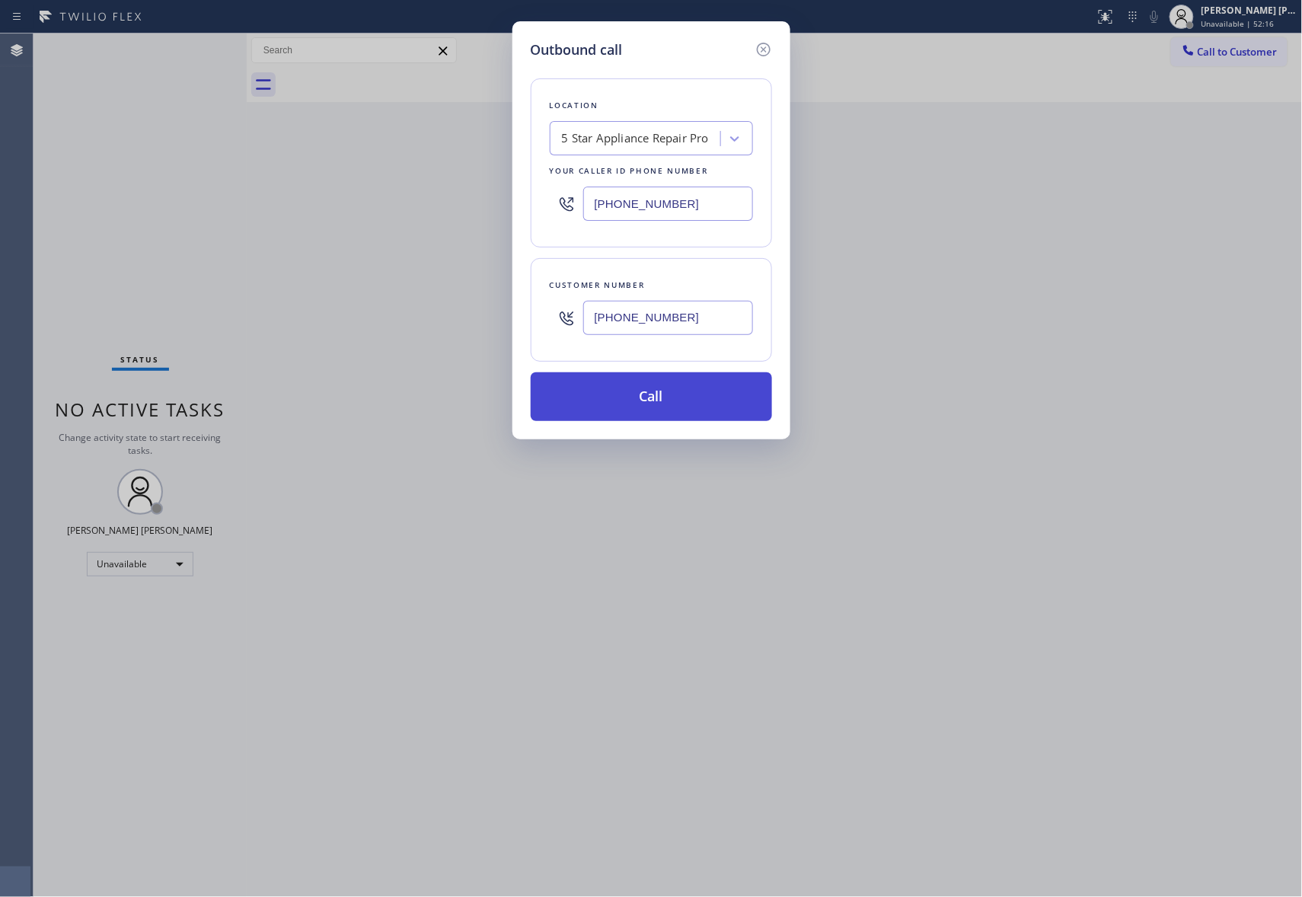
type input "[PHONE_NUMBER]"
click at [683, 396] on button "Call" at bounding box center [651, 396] width 241 height 49
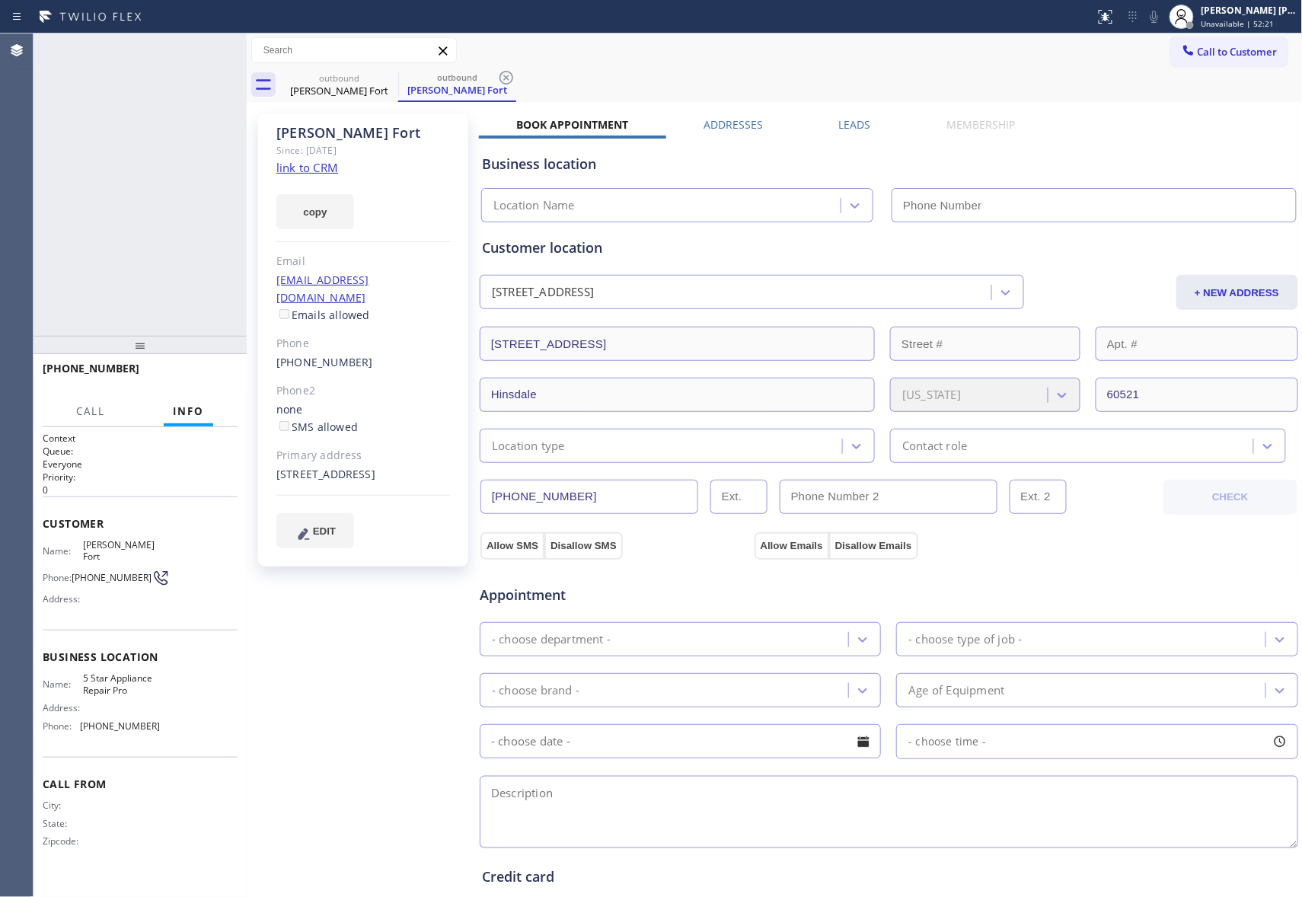
type input "[PHONE_NUMBER]"
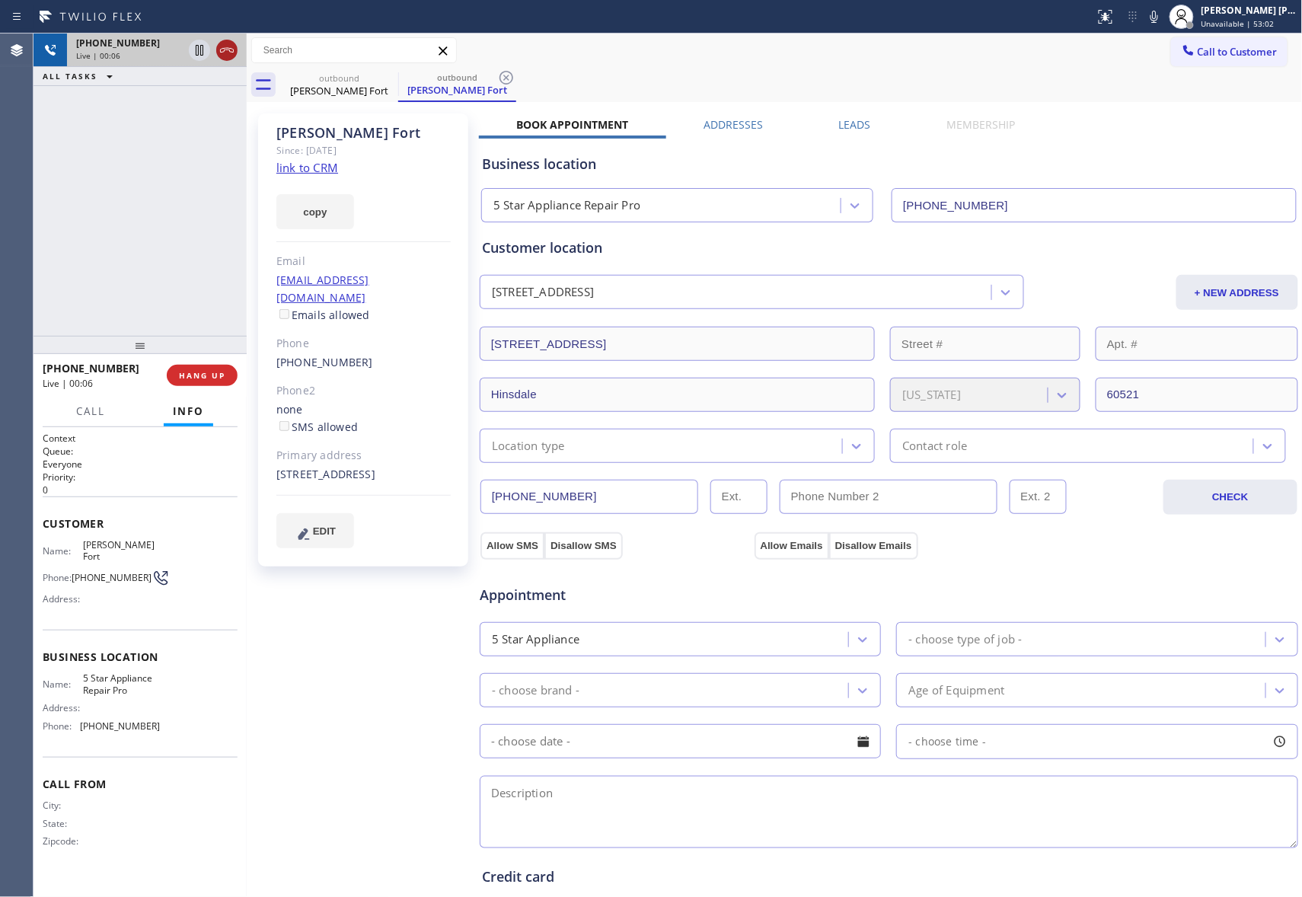
click at [229, 53] on icon at bounding box center [227, 50] width 18 height 18
click at [0, 0] on icon at bounding box center [0, 0] width 0 height 0
click at [500, 75] on icon at bounding box center [507, 78] width 14 height 14
click at [391, 75] on div "outbound [PERSON_NAME] Fort outbound [PERSON_NAME] Fort" at bounding box center [791, 85] width 1023 height 34
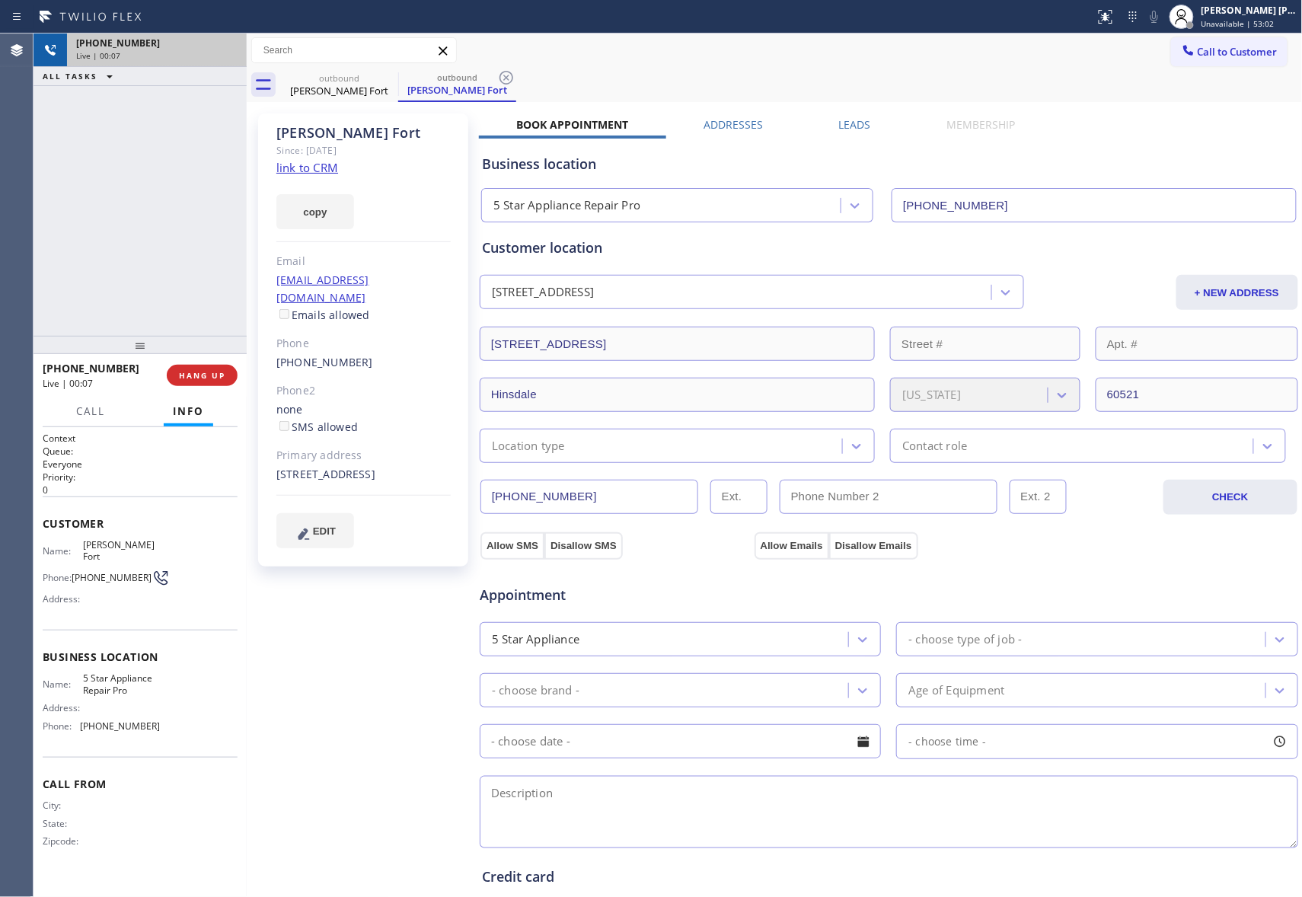
click at [391, 75] on div "outbound [PERSON_NAME] Fort outbound [PERSON_NAME] Fort" at bounding box center [791, 85] width 1023 height 34
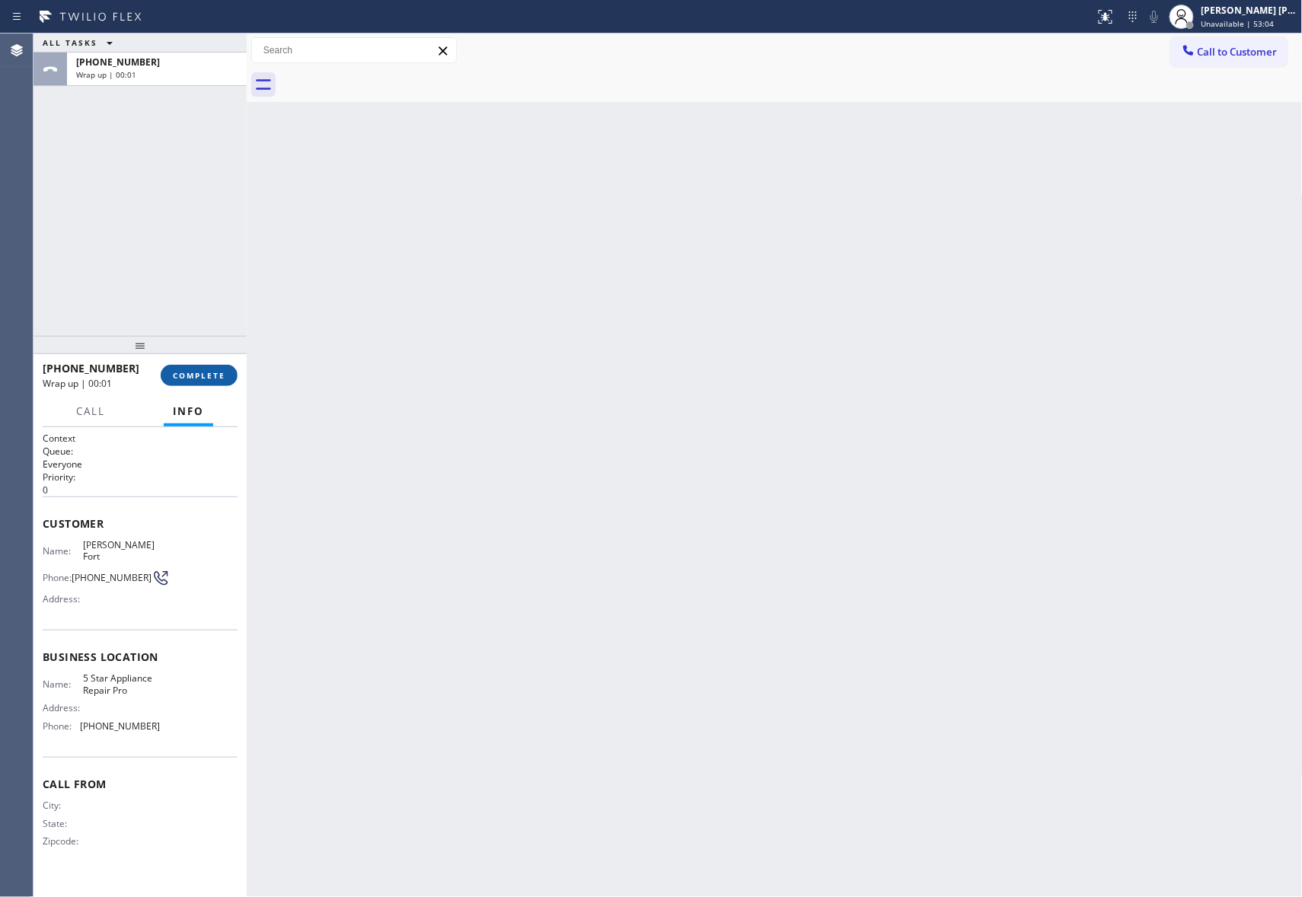
click at [216, 376] on span "COMPLETE" at bounding box center [199, 375] width 53 height 11
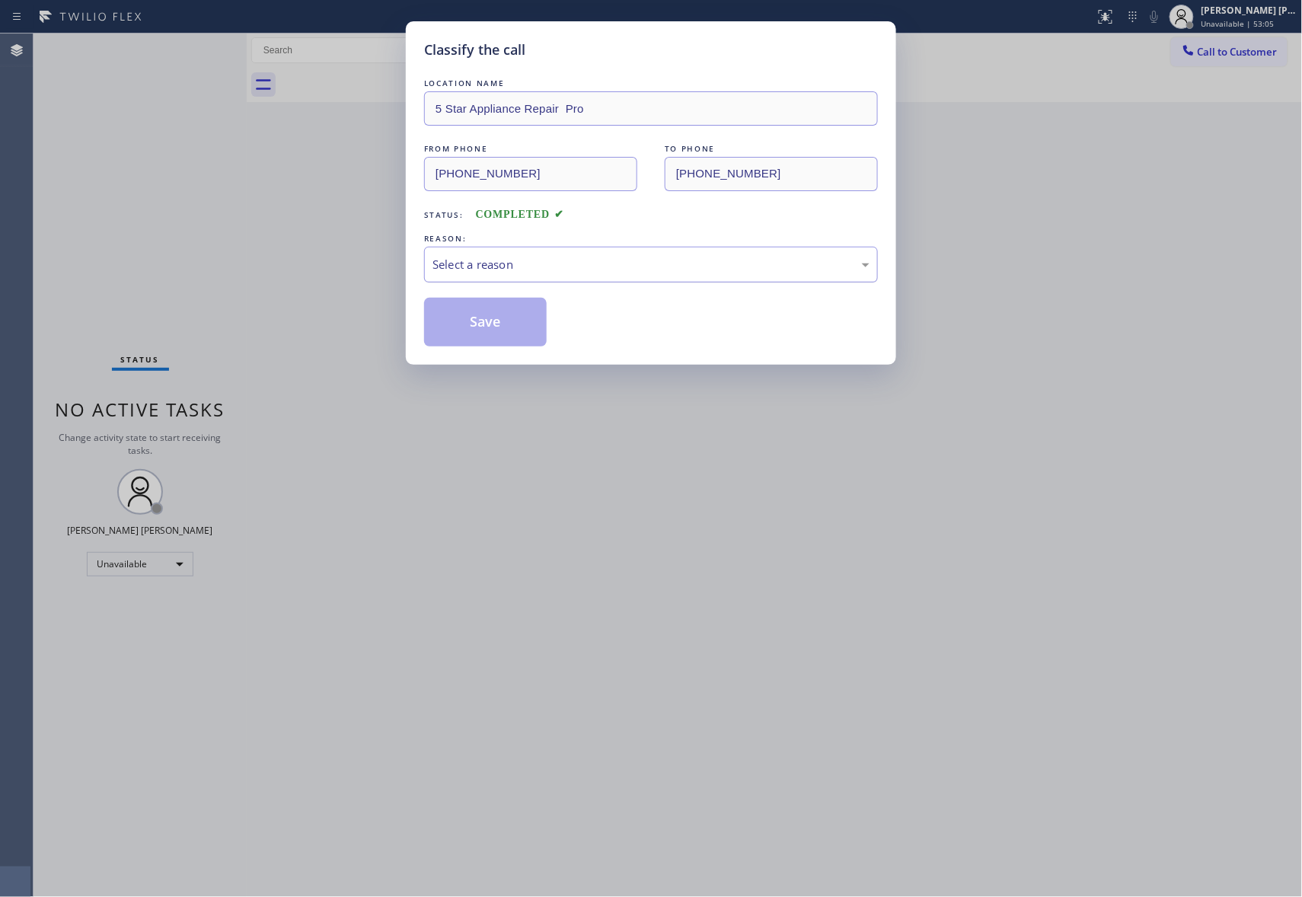
click at [625, 262] on div "Select a reason" at bounding box center [651, 265] width 437 height 18
click at [494, 320] on button "Save" at bounding box center [485, 322] width 123 height 49
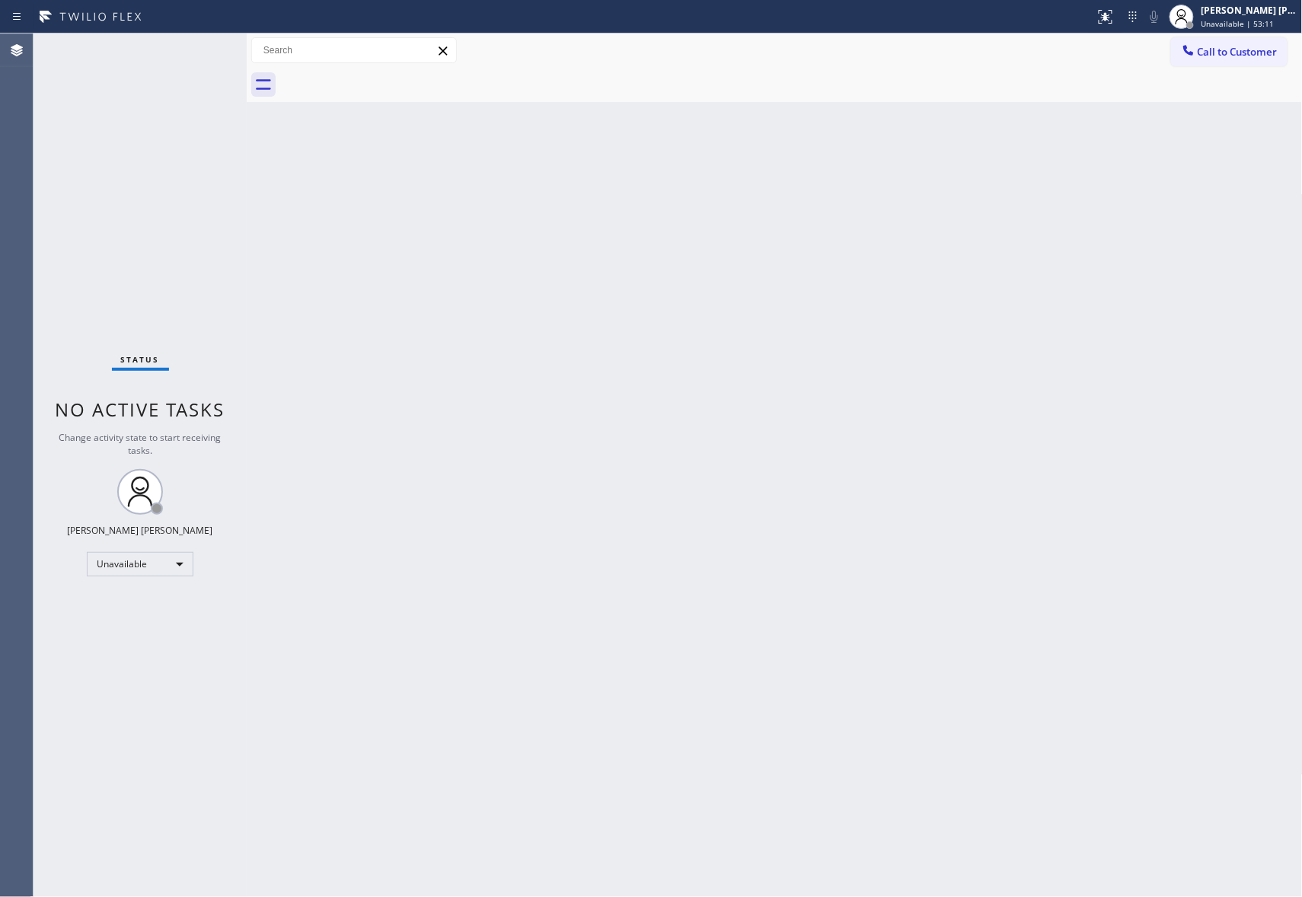
drag, startPoint x: 1252, startPoint y: 59, endPoint x: 882, endPoint y: 119, distance: 374.9
click at [1253, 59] on button "Call to Customer" at bounding box center [1229, 51] width 117 height 29
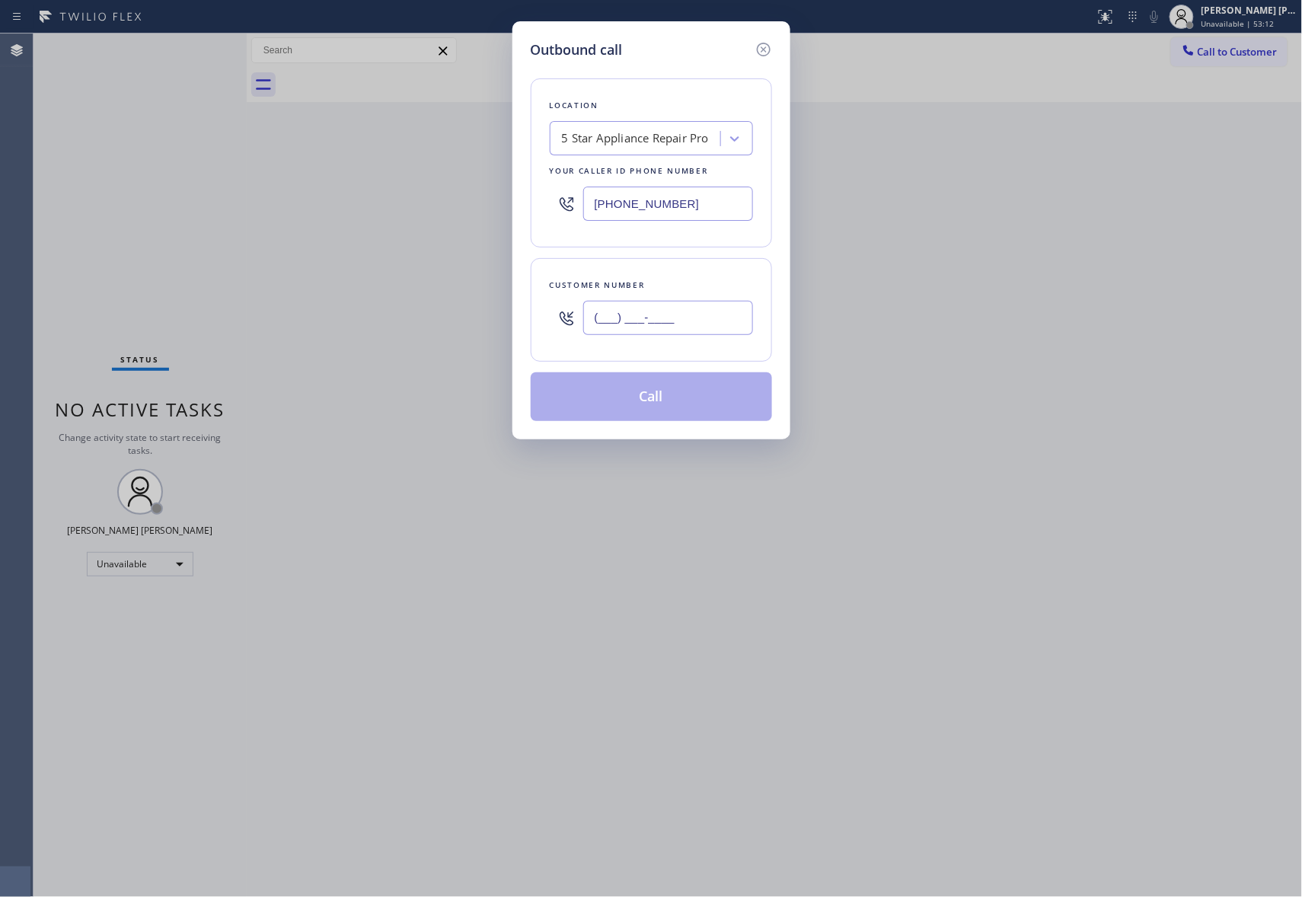
click at [705, 311] on input "(___) ___-____" at bounding box center [668, 318] width 170 height 34
paste input "773) 213-4000"
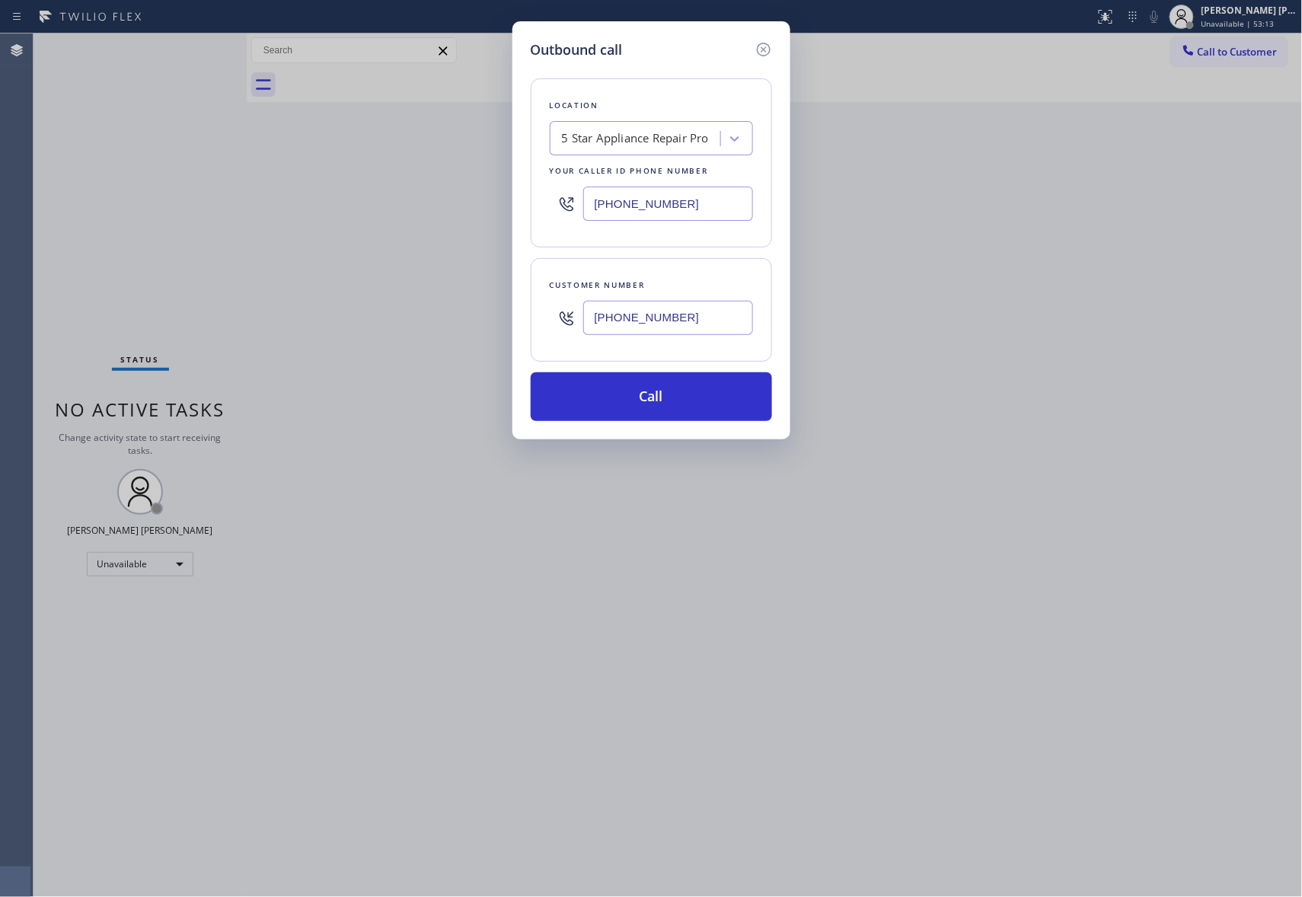
click at [707, 318] on input "[PHONE_NUMBER]" at bounding box center [668, 318] width 170 height 34
type input "[PHONE_NUMBER]"
click at [667, 390] on button "Call" at bounding box center [651, 396] width 241 height 49
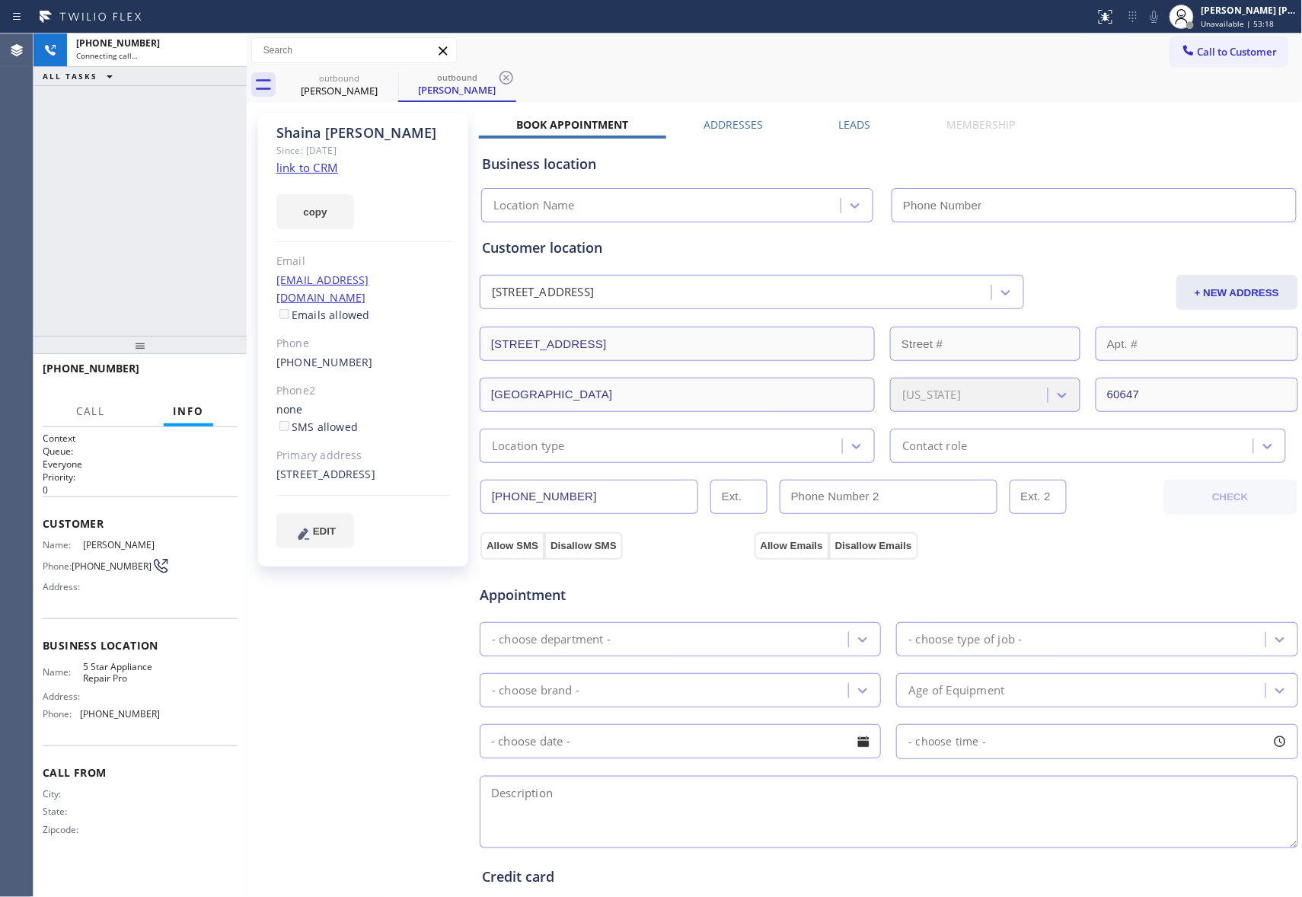
type input "[PHONE_NUMBER]"
click at [211, 376] on span "HANG UP" at bounding box center [202, 375] width 46 height 11
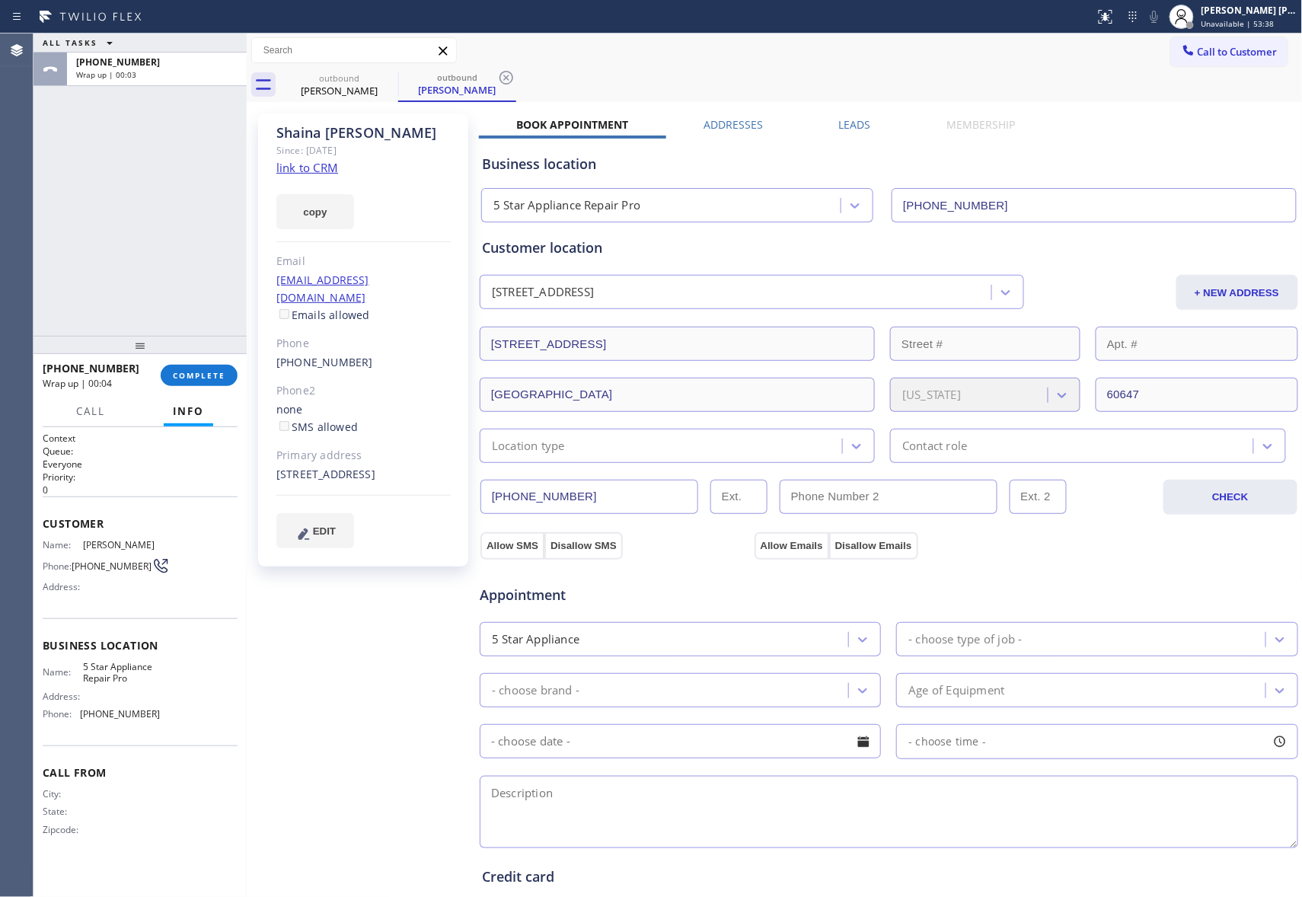
click at [832, 123] on div "Leads" at bounding box center [854, 127] width 107 height 21
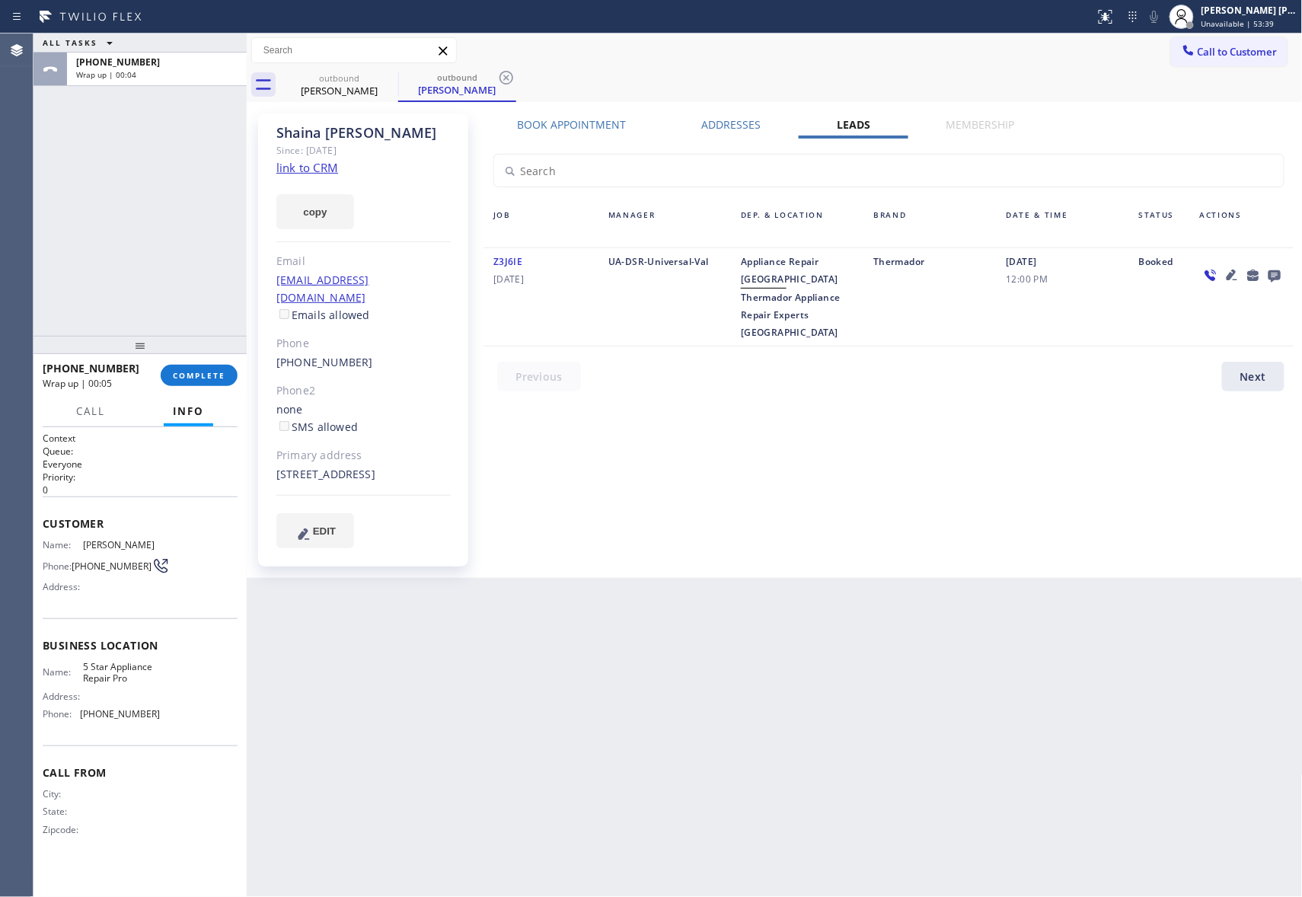
click at [1277, 276] on icon at bounding box center [1275, 276] width 12 height 12
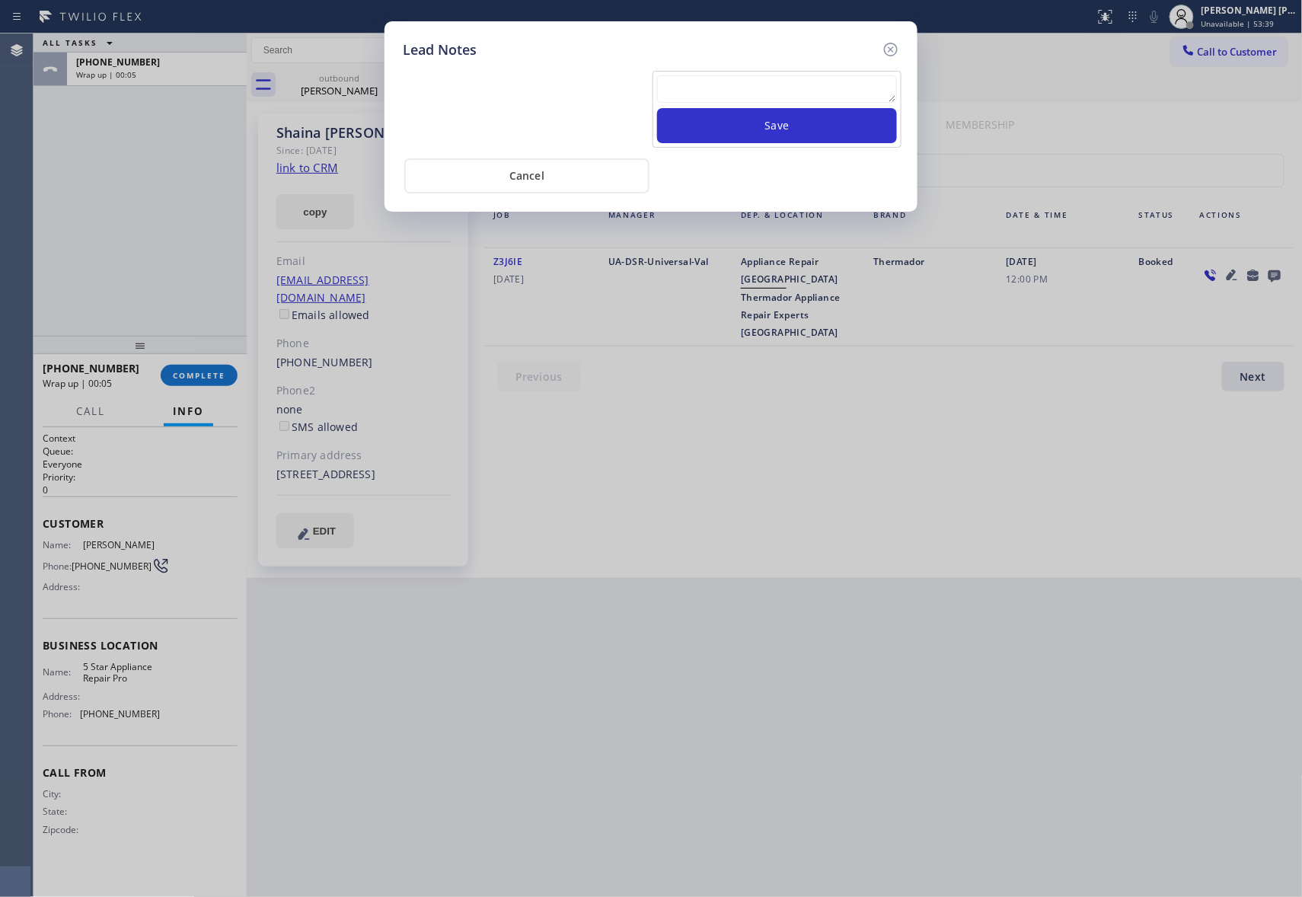
click at [815, 82] on textarea at bounding box center [777, 88] width 240 height 27
paste textarea "VM | please transfer if cx calls back"
type textarea "VM | please transfer if cx calls back"
click at [817, 122] on button "Save" at bounding box center [777, 125] width 240 height 35
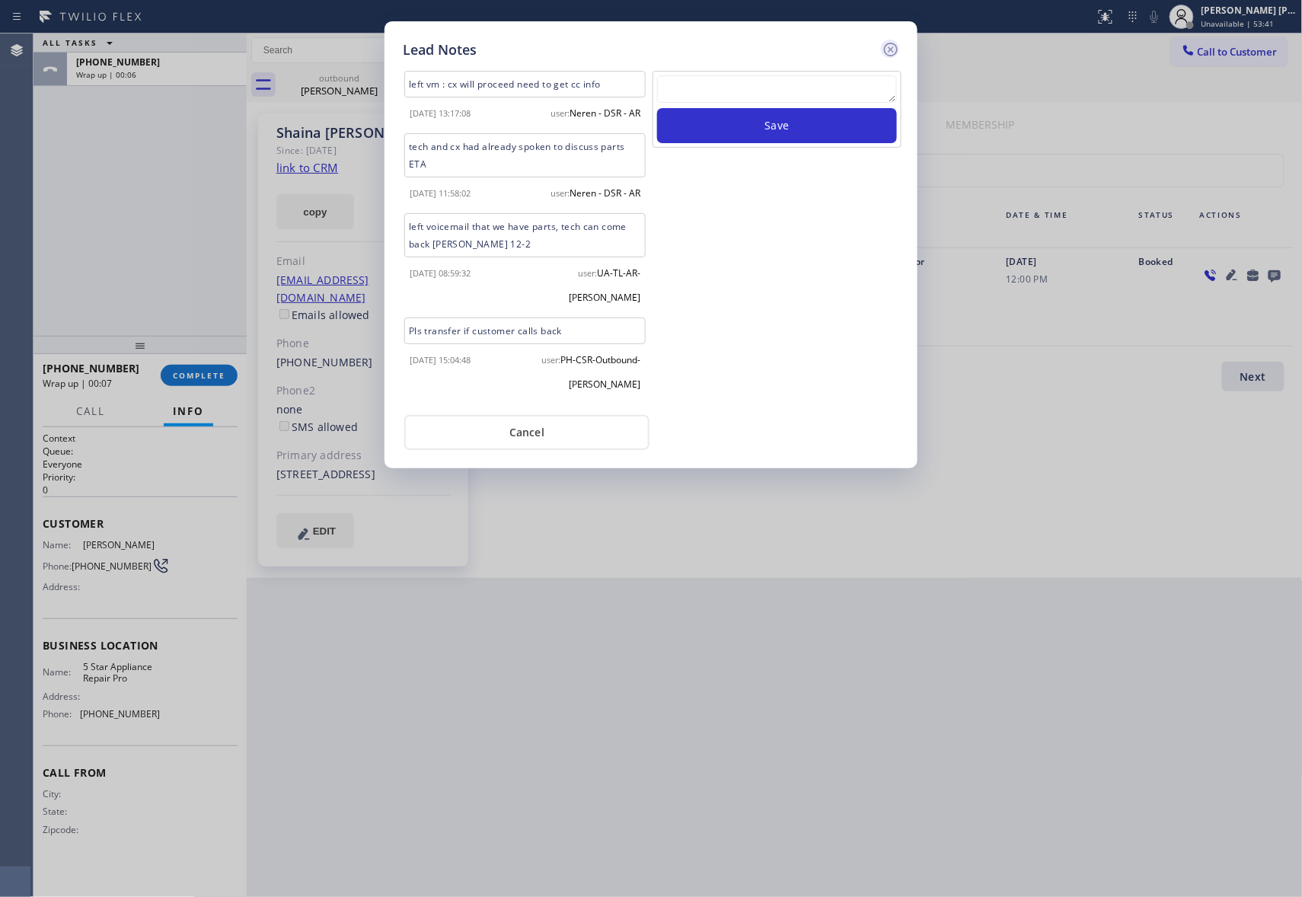
click at [891, 52] on icon at bounding box center [891, 49] width 18 height 18
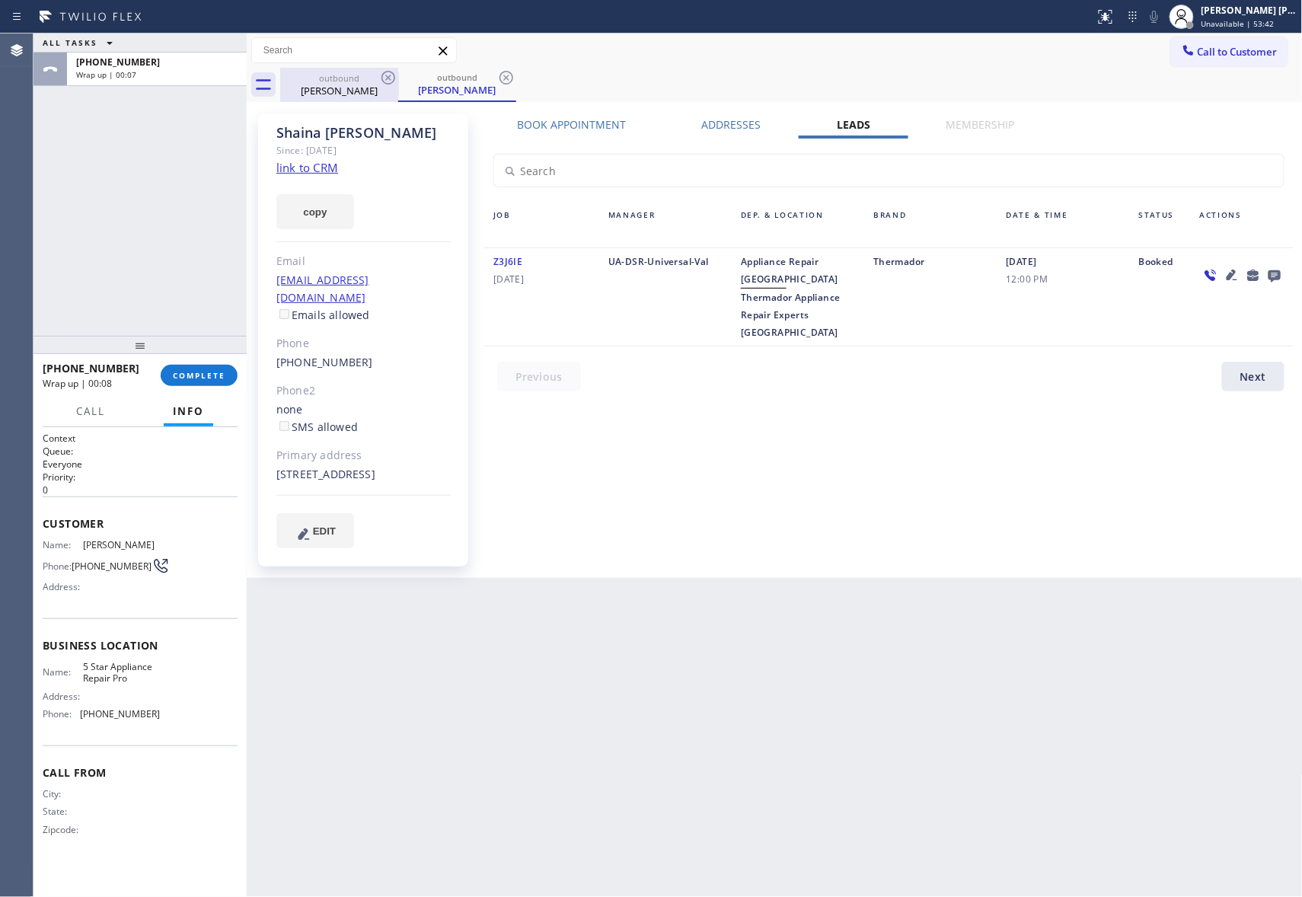
drag, startPoint x: 354, startPoint y: 82, endPoint x: 376, endPoint y: 78, distance: 21.8
click at [357, 82] on div "outbound" at bounding box center [339, 77] width 115 height 11
click at [376, 78] on div "outbound" at bounding box center [339, 77] width 115 height 11
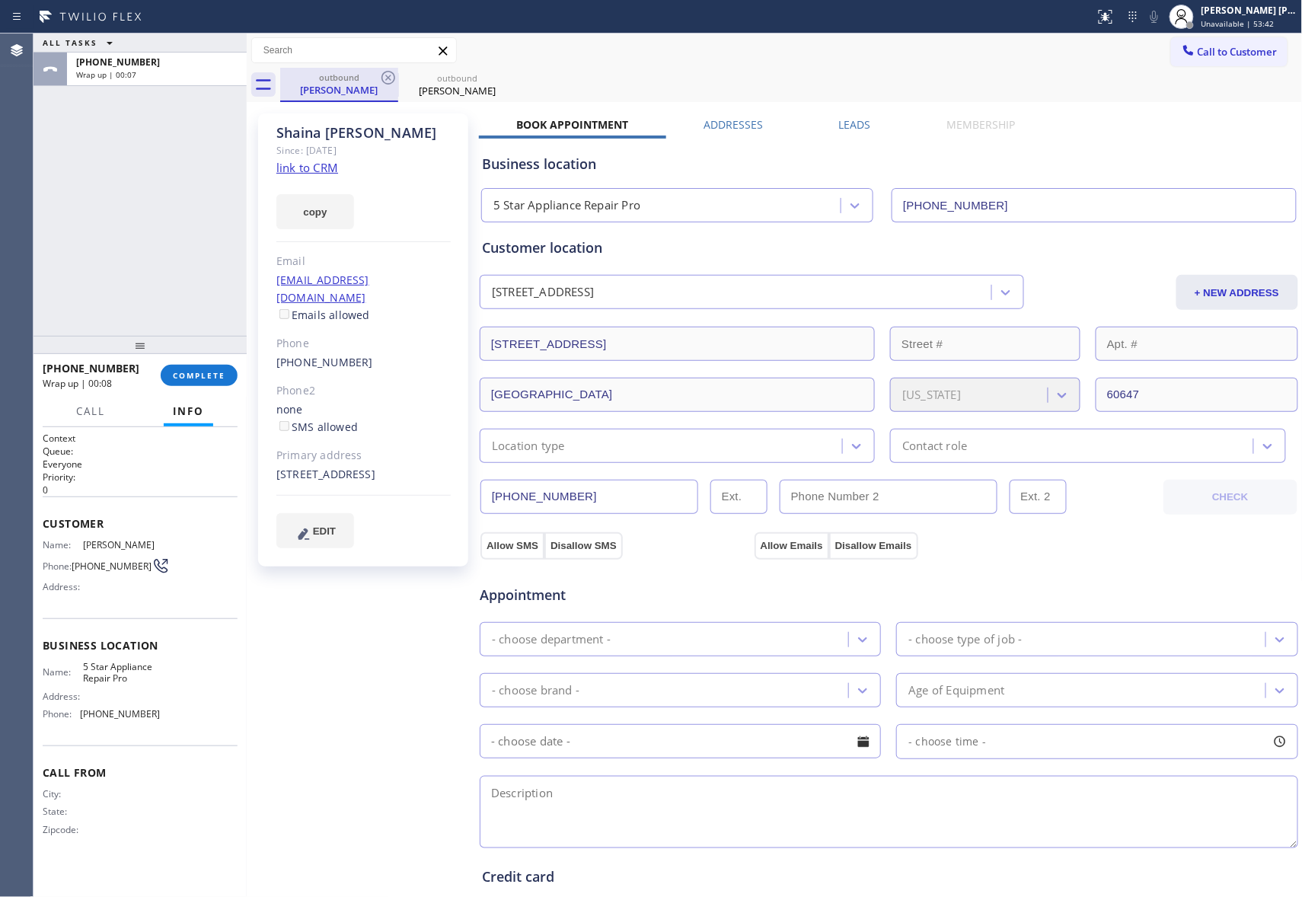
click at [378, 78] on div "outbound" at bounding box center [339, 77] width 115 height 11
drag, startPoint x: 378, startPoint y: 78, endPoint x: 387, endPoint y: 78, distance: 9.1
click at [382, 78] on div "outbound [PERSON_NAME]" at bounding box center [339, 85] width 118 height 34
click at [387, 78] on icon at bounding box center [388, 78] width 18 height 18
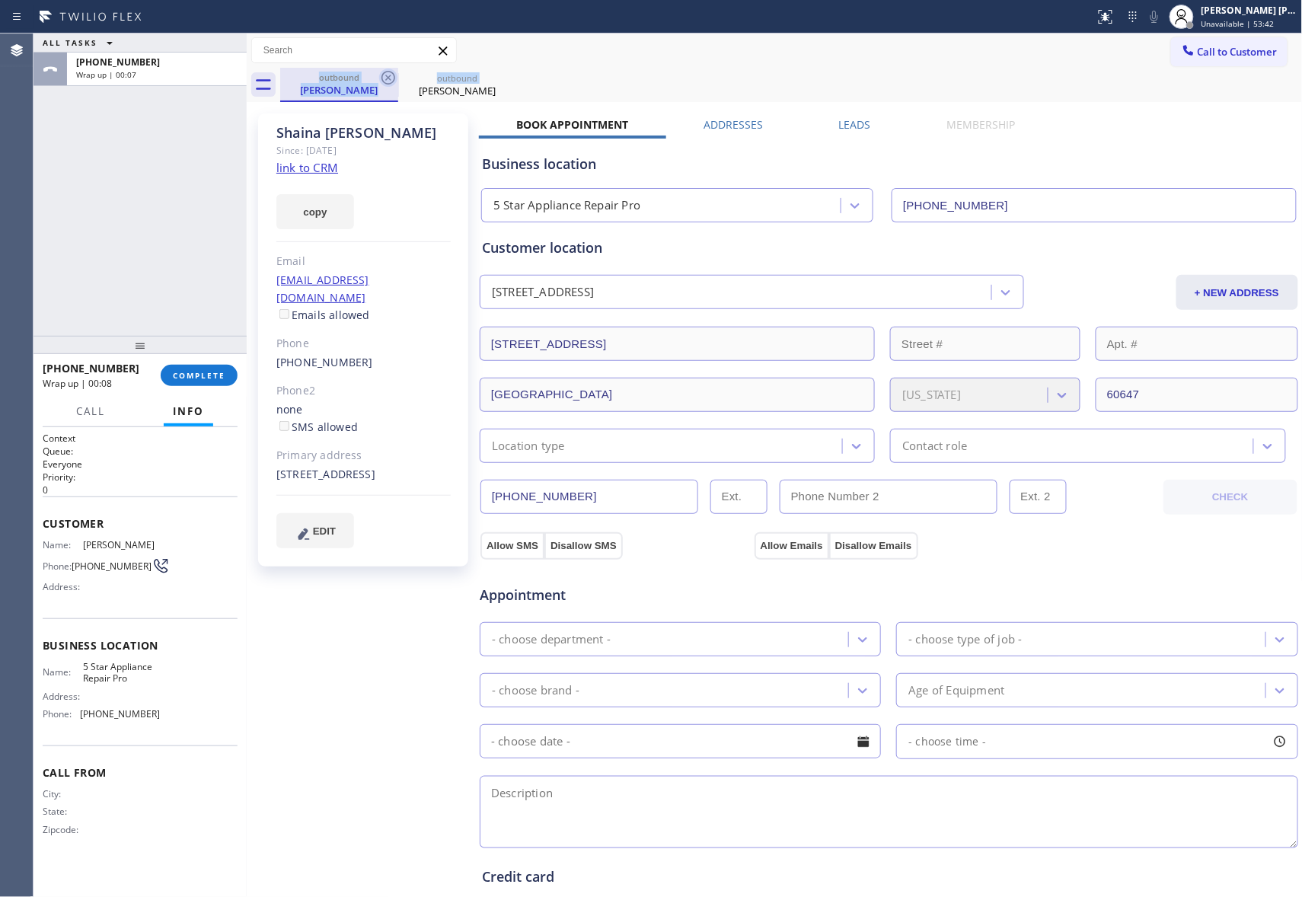
click at [0, 0] on icon at bounding box center [0, 0] width 0 height 0
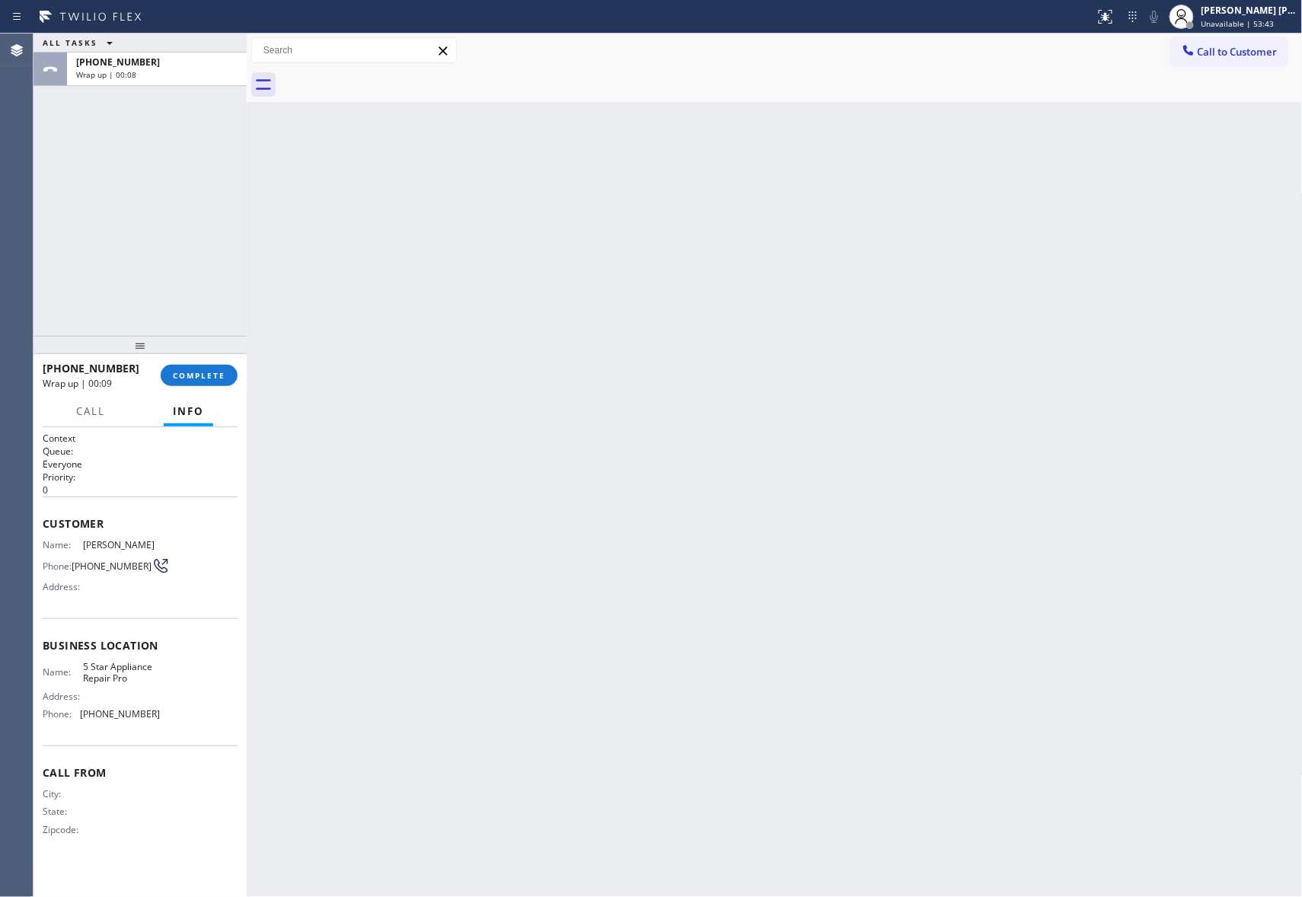
click at [387, 78] on div at bounding box center [791, 85] width 1023 height 34
click at [222, 376] on span "COMPLETE" at bounding box center [199, 375] width 53 height 11
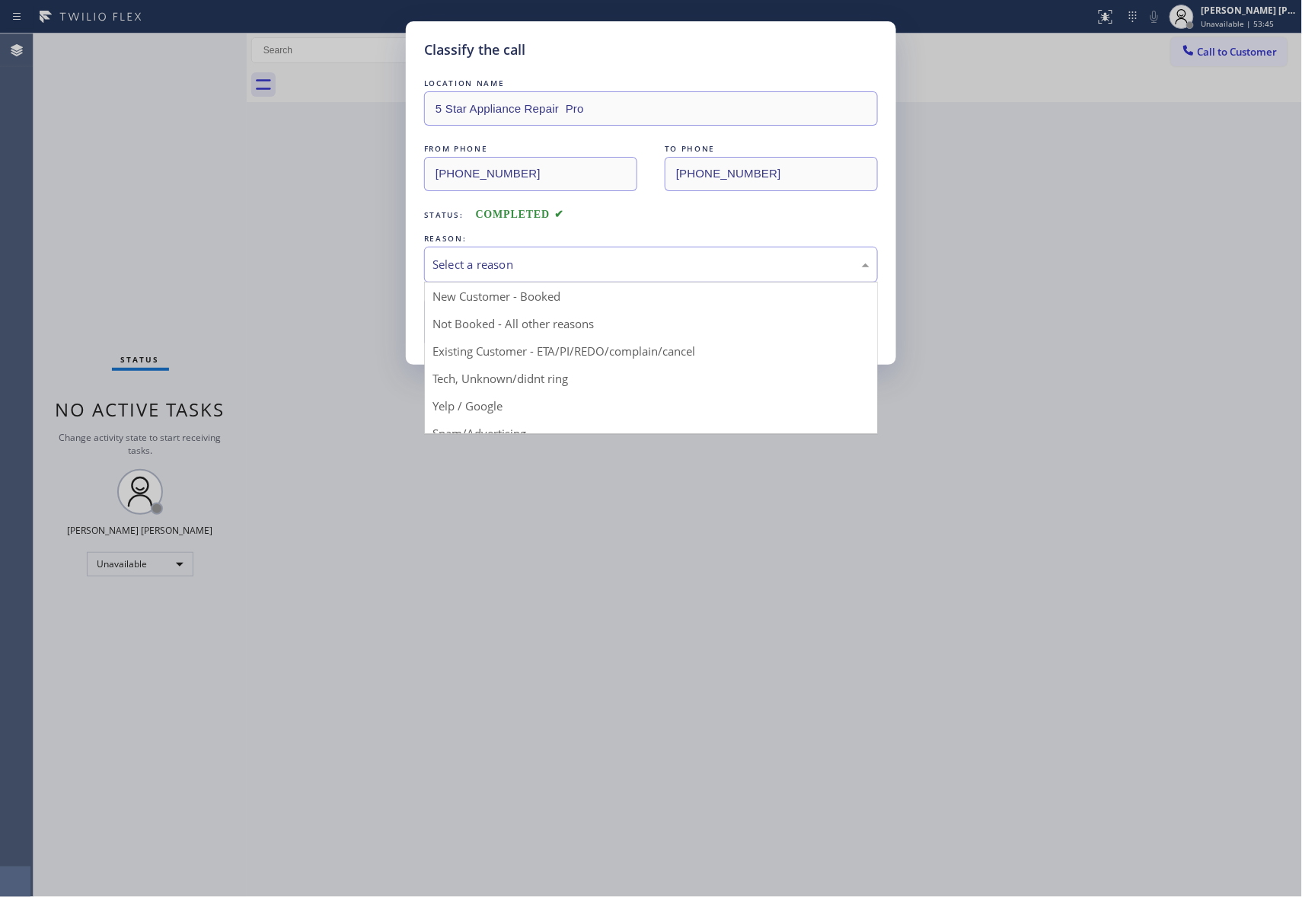
click at [541, 268] on div "Select a reason" at bounding box center [651, 265] width 437 height 18
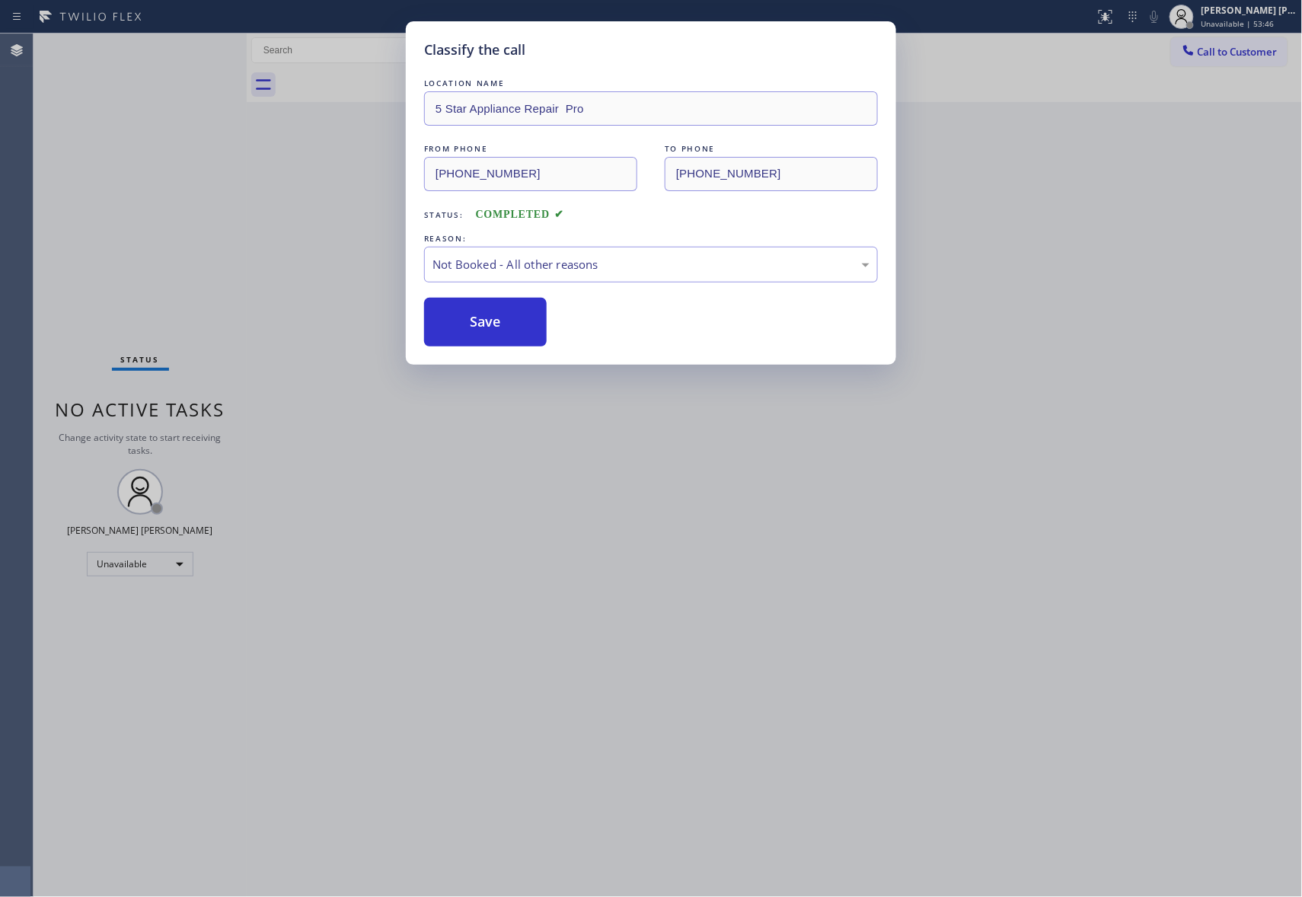
click at [451, 330] on button "Save" at bounding box center [485, 322] width 123 height 49
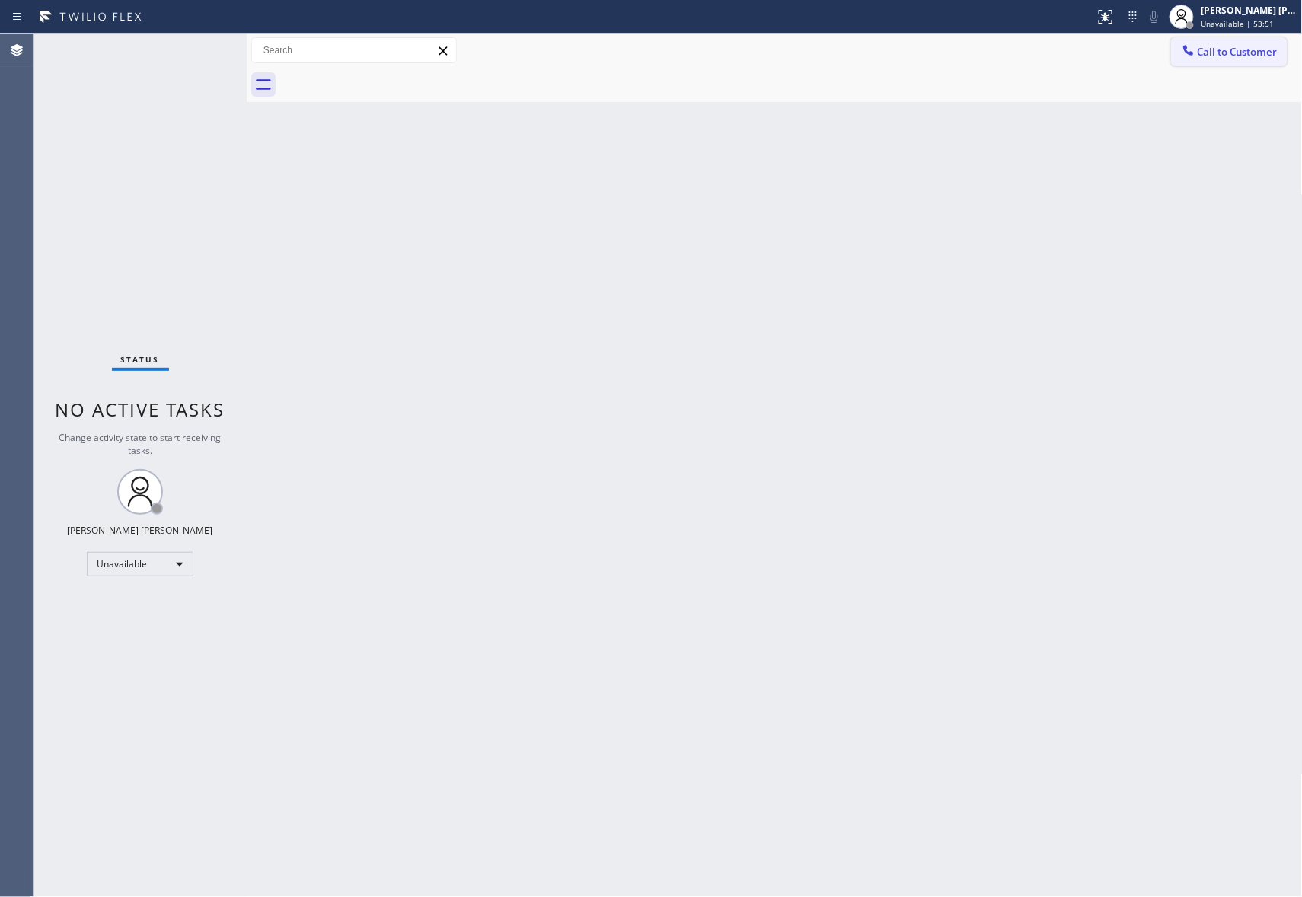
click at [1241, 50] on span "Call to Customer" at bounding box center [1238, 52] width 80 height 14
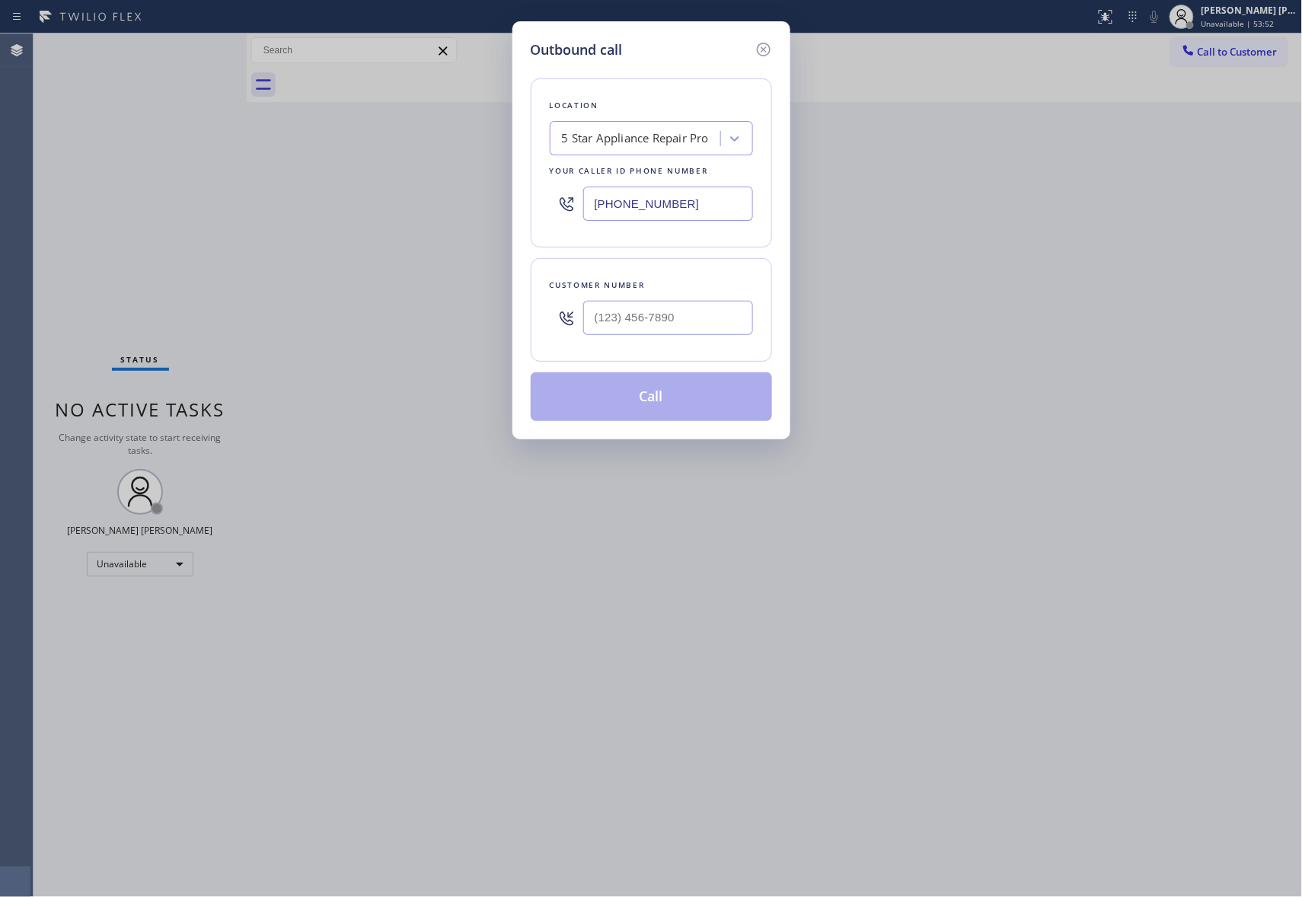
click at [666, 321] on input "text" at bounding box center [668, 318] width 170 height 34
paste input "408) 887-3636"
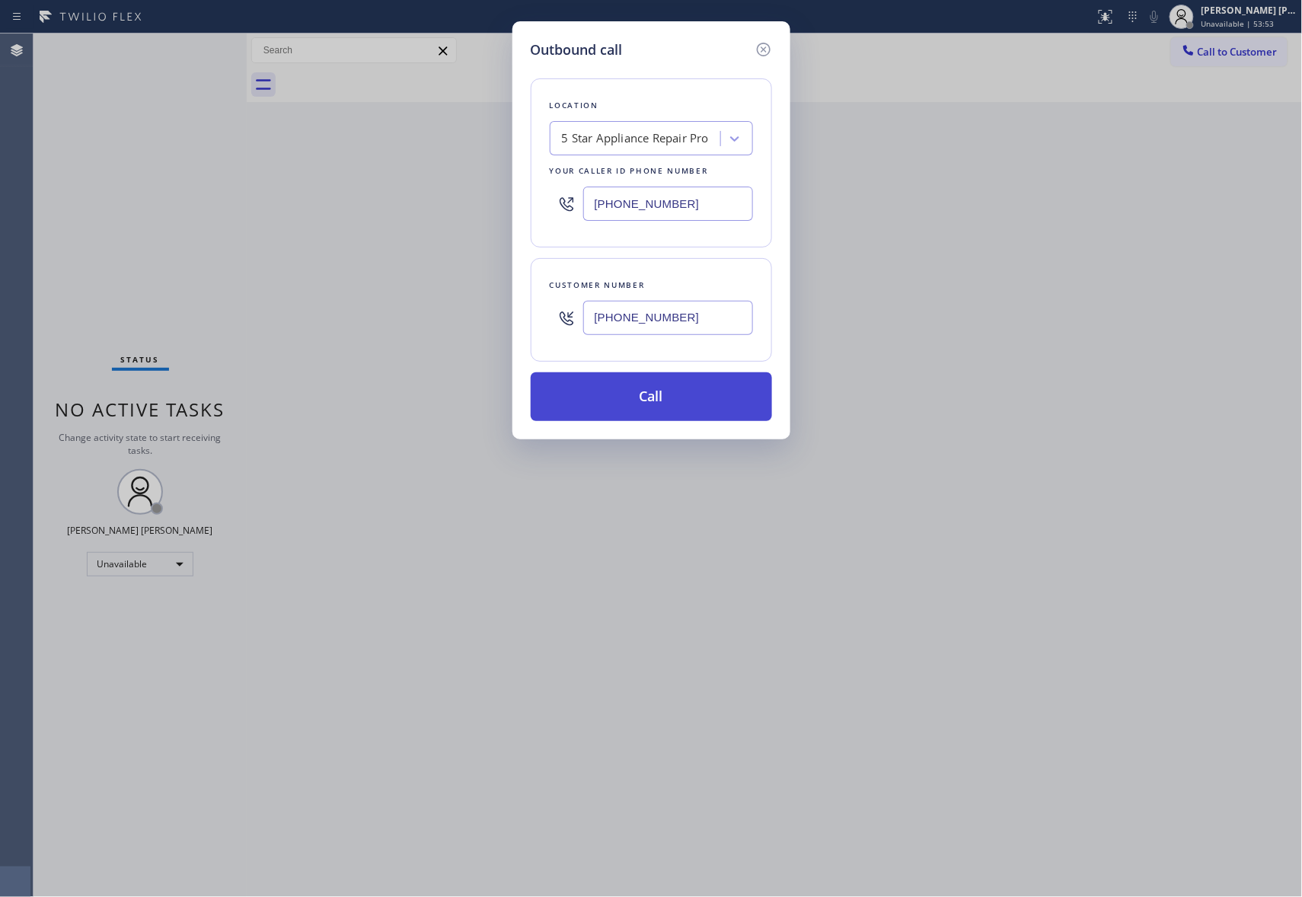
type input "[PHONE_NUMBER]"
click at [660, 396] on button "Call" at bounding box center [651, 396] width 241 height 49
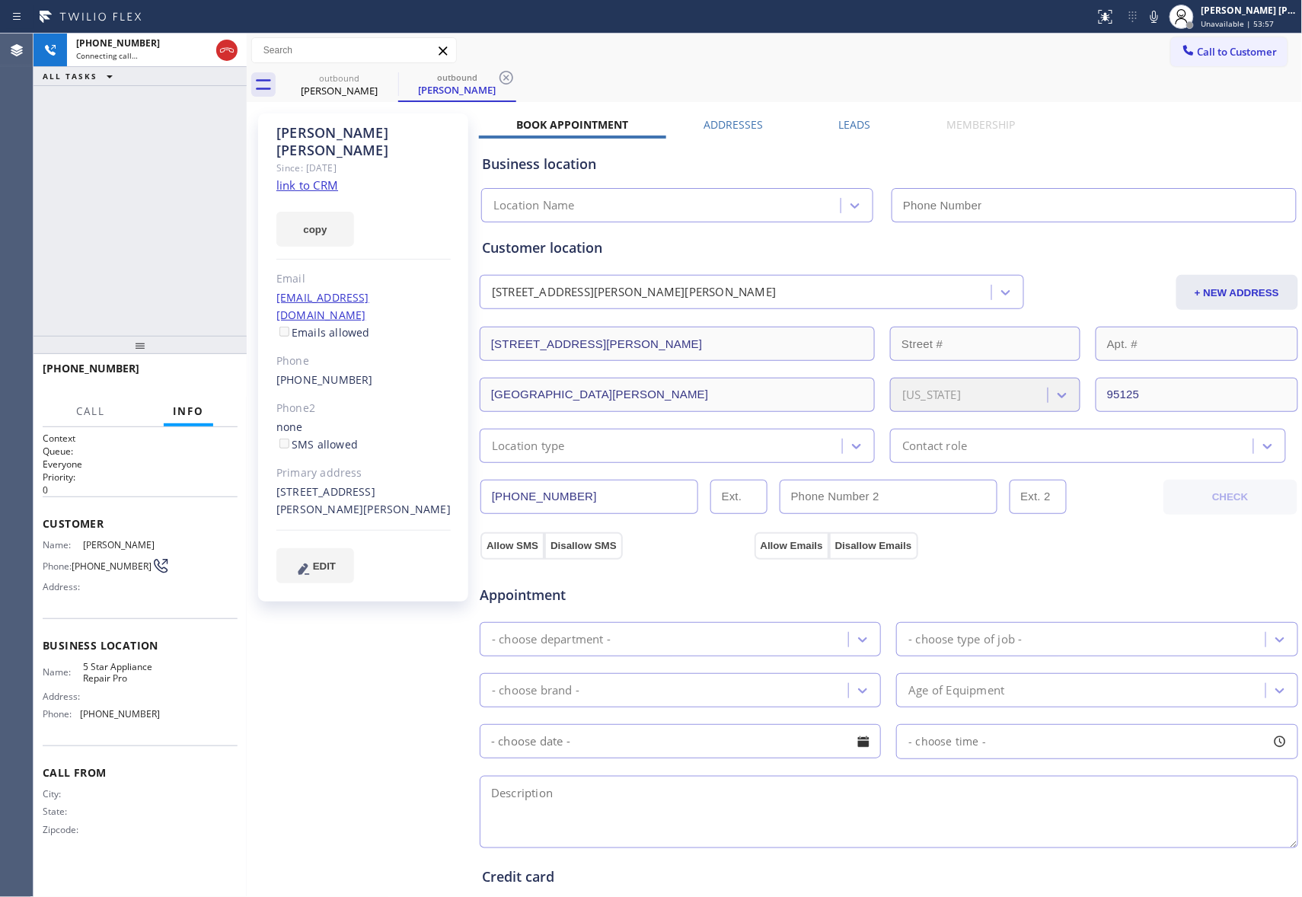
type input "[PHONE_NUMBER]"
click at [833, 116] on div "[PERSON_NAME] Since: [DATE] link to CRM copy Email [EMAIL_ADDRESS][DOMAIN_NAME]…" at bounding box center [775, 615] width 1049 height 1018
click at [850, 126] on label "Leads" at bounding box center [855, 124] width 32 height 14
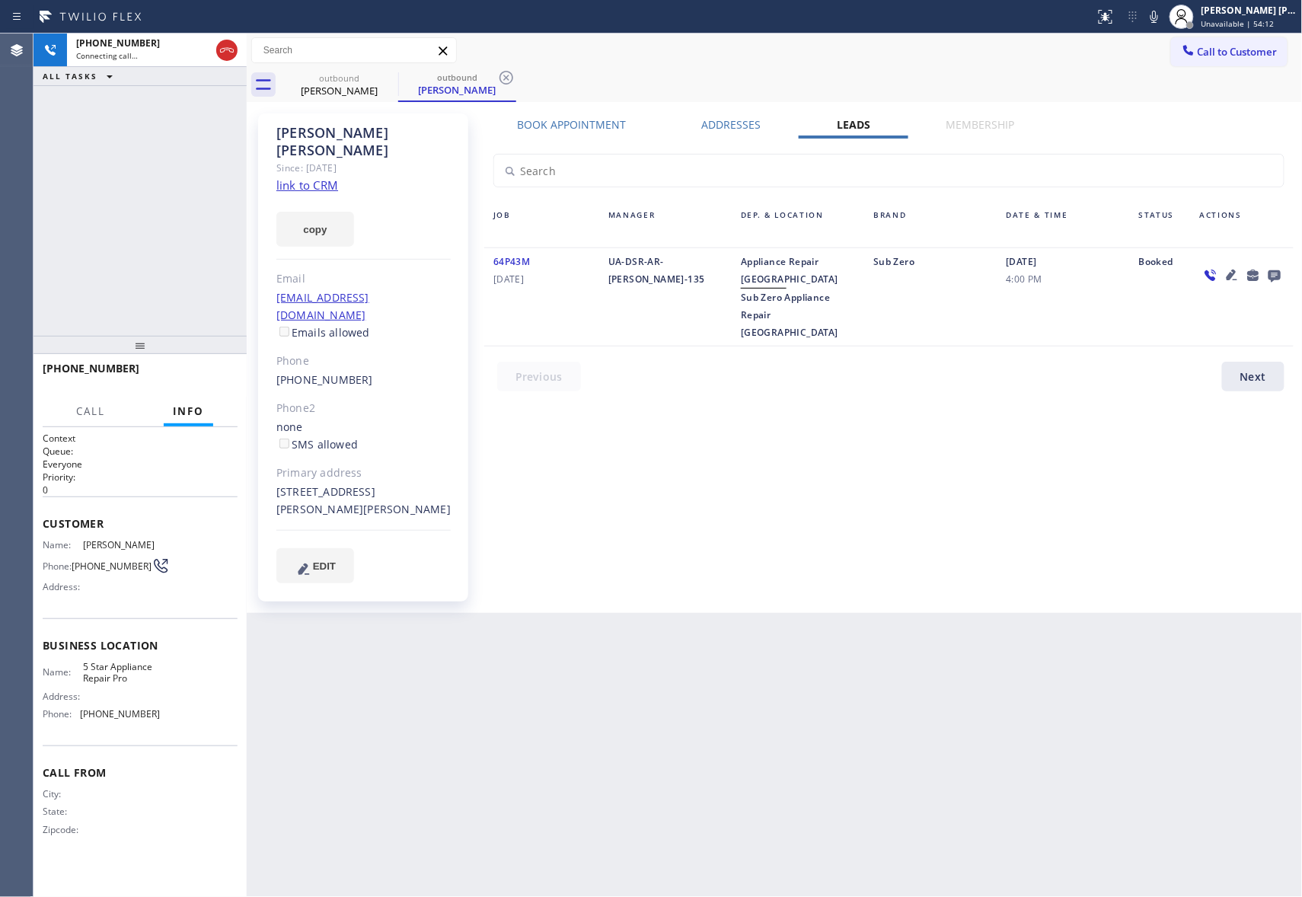
click at [1281, 276] on icon at bounding box center [1275, 275] width 18 height 19
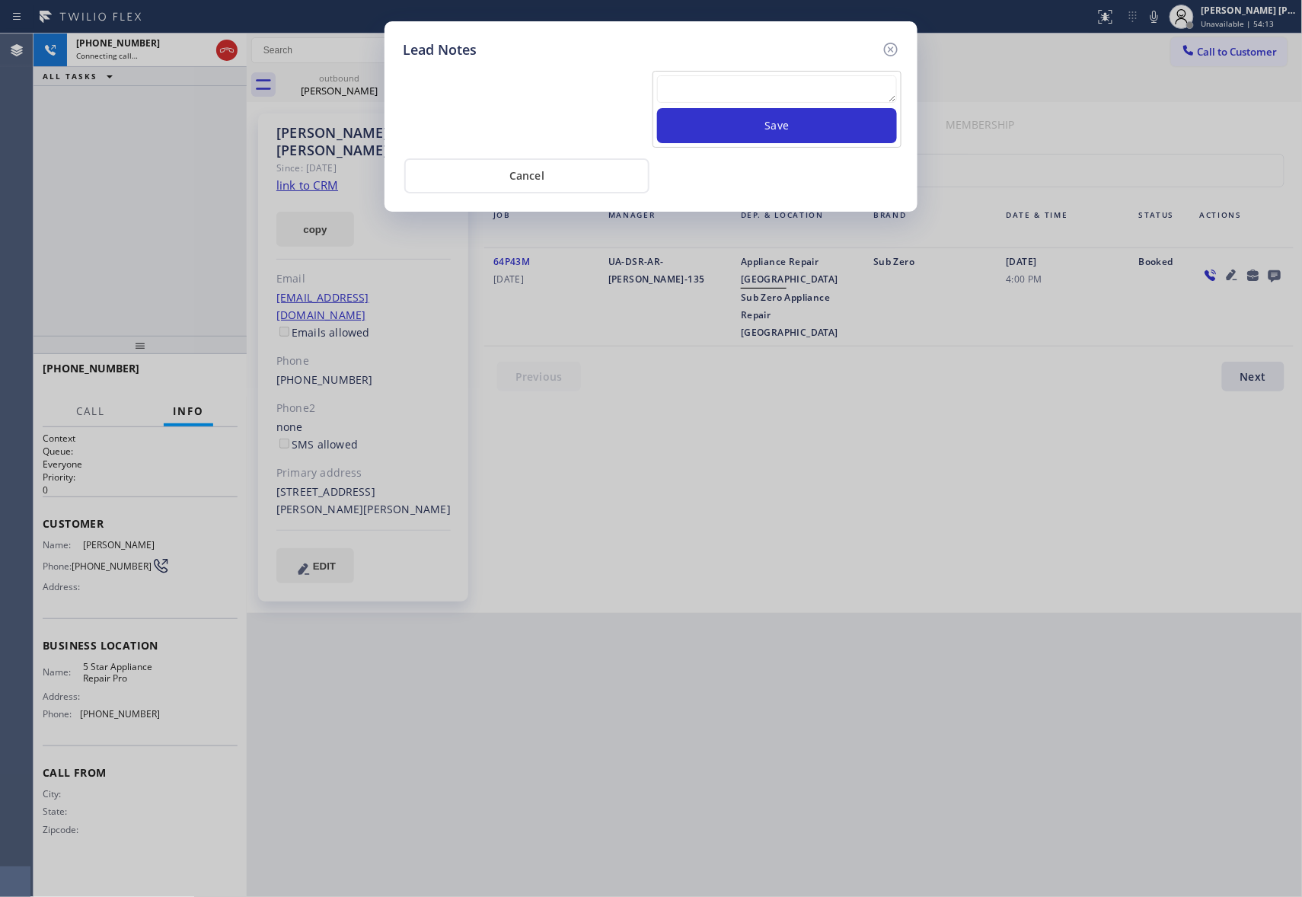
click at [787, 87] on textarea at bounding box center [777, 88] width 240 height 27
paste textarea "please transfer if cx calls back"
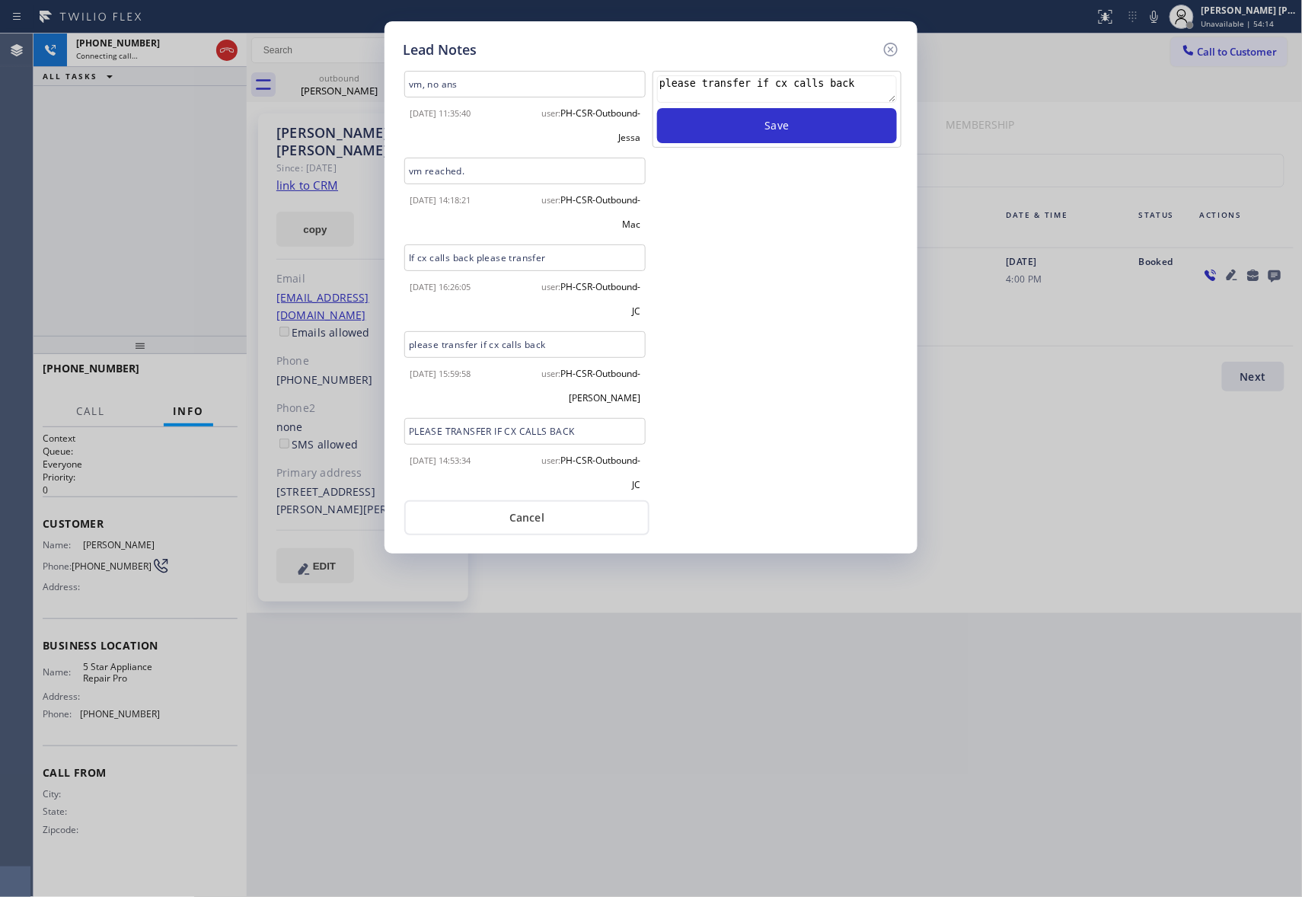
scroll to position [92, 0]
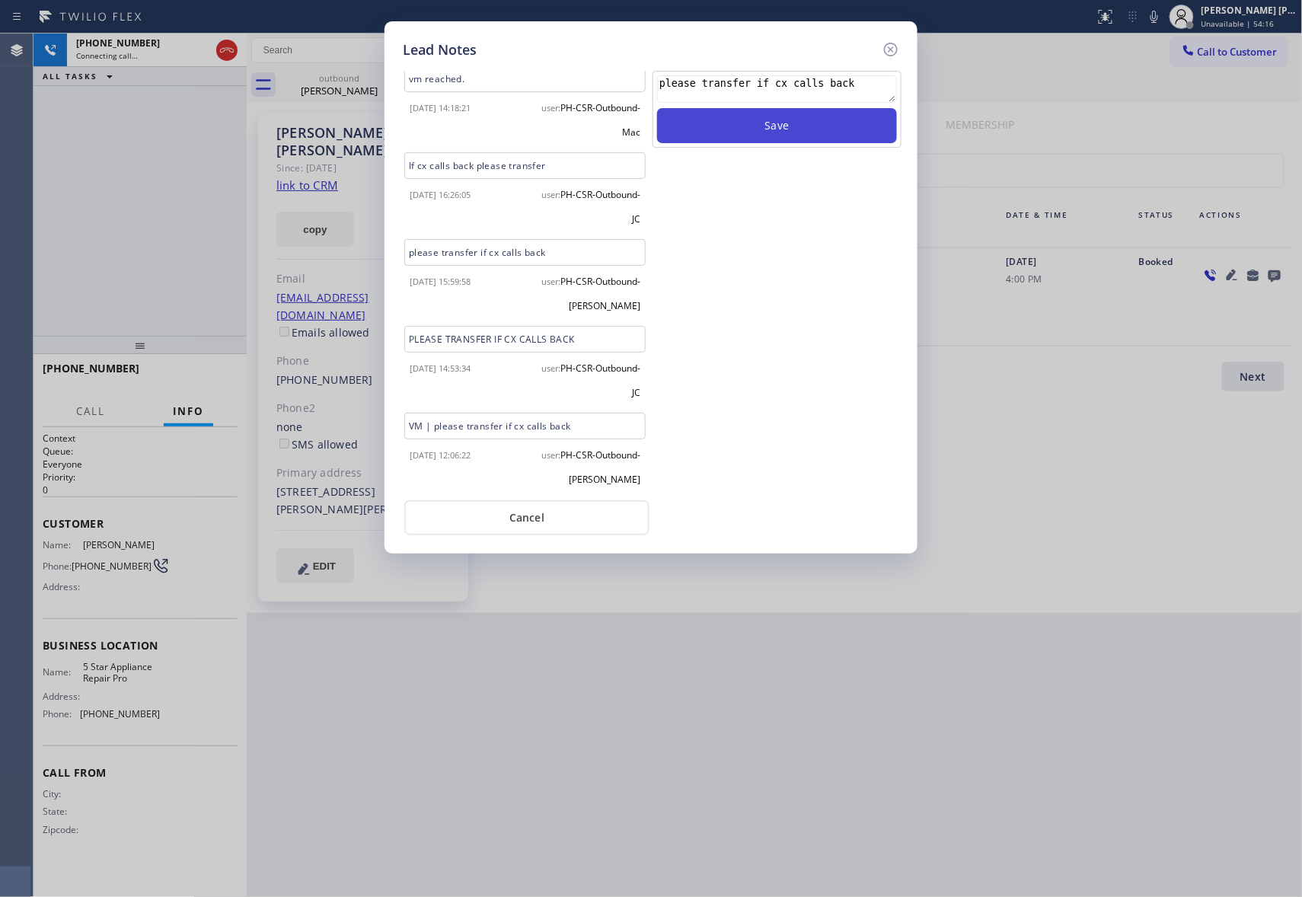
type textarea "please transfer if cx calls back"
click at [772, 129] on button "Save" at bounding box center [777, 125] width 240 height 35
click at [890, 49] on icon at bounding box center [891, 49] width 18 height 18
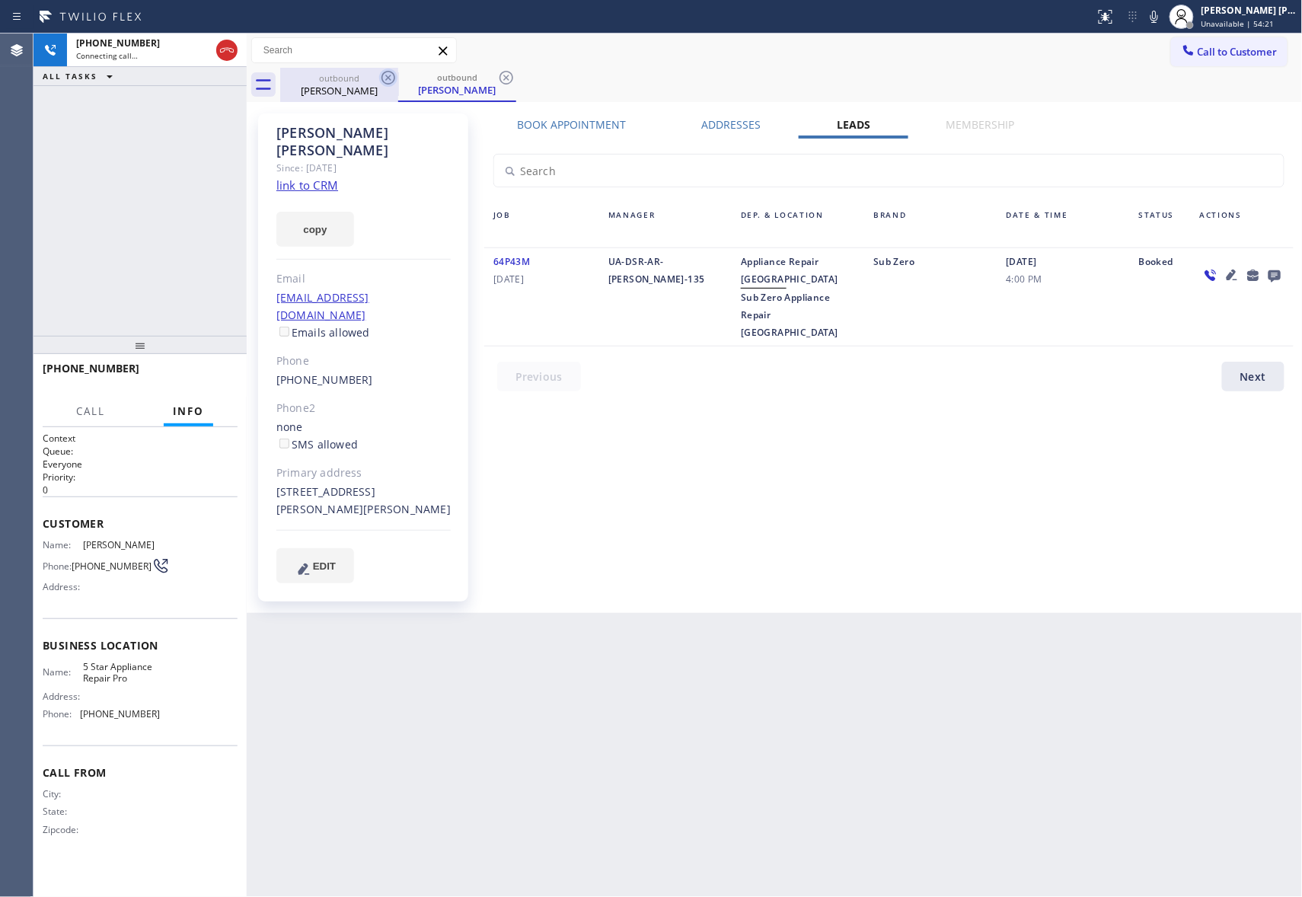
click at [382, 79] on icon at bounding box center [389, 78] width 14 height 14
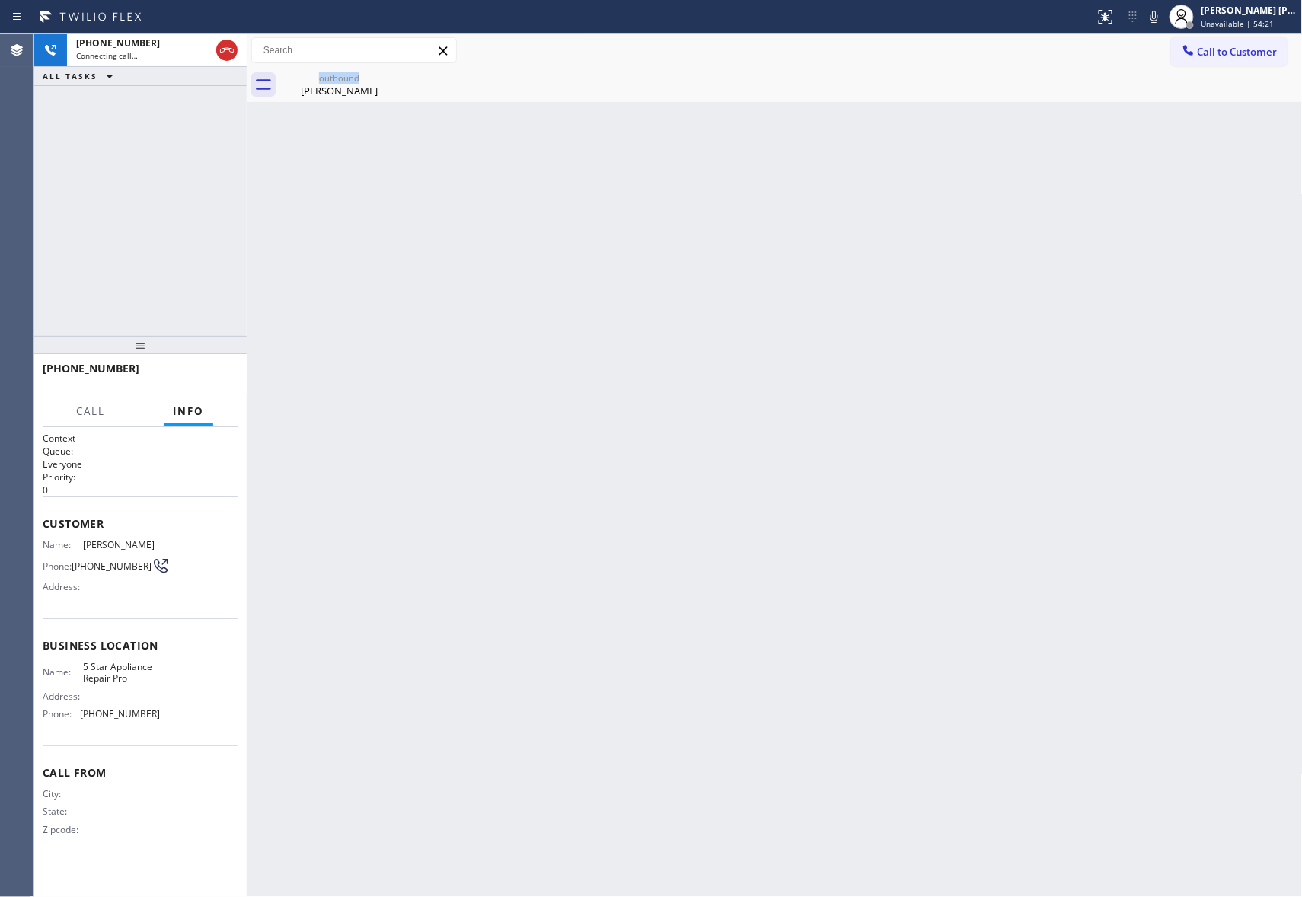
click at [382, 79] on div "outbound [PERSON_NAME]" at bounding box center [339, 85] width 118 height 34
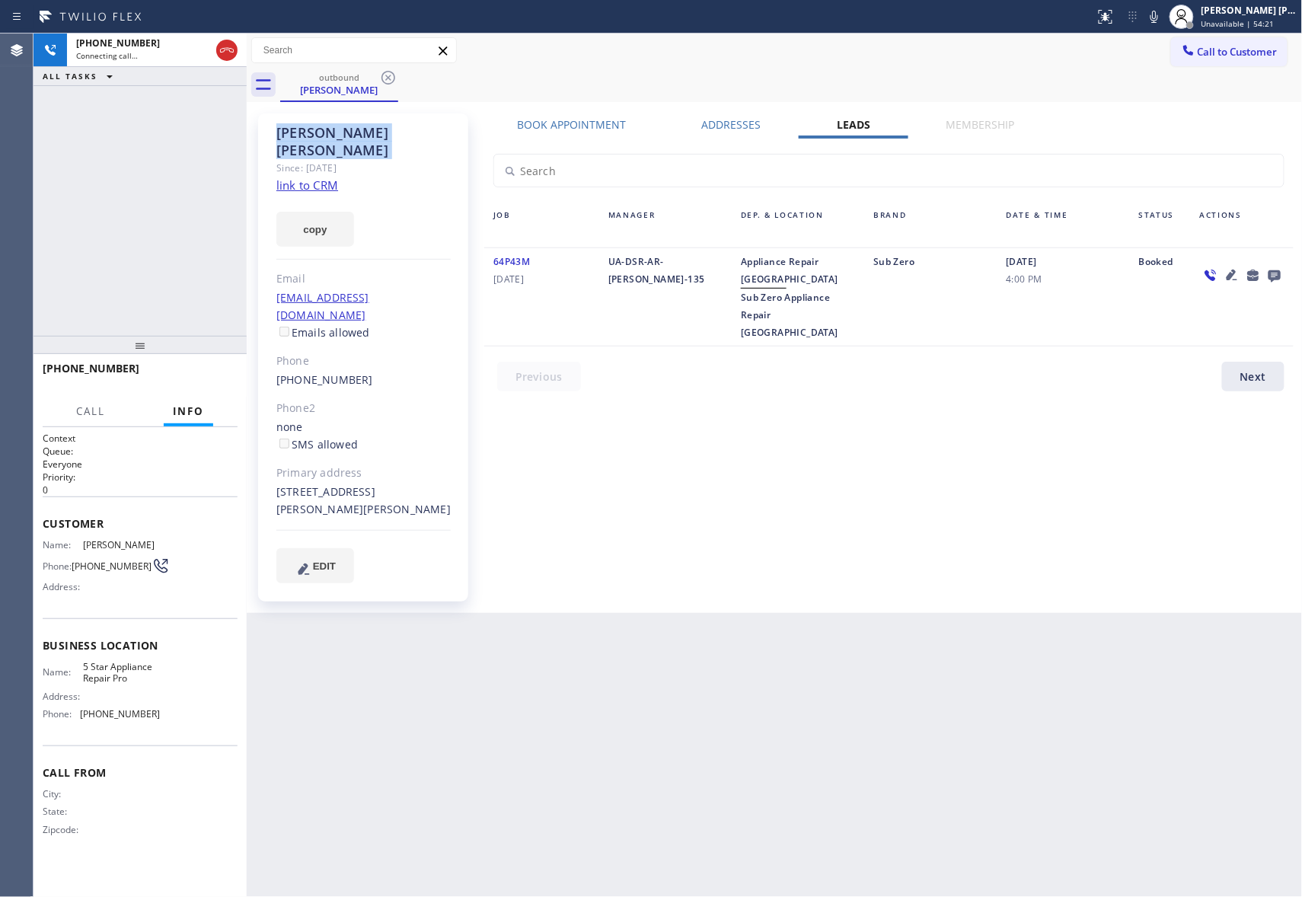
click at [382, 79] on icon at bounding box center [389, 78] width 14 height 14
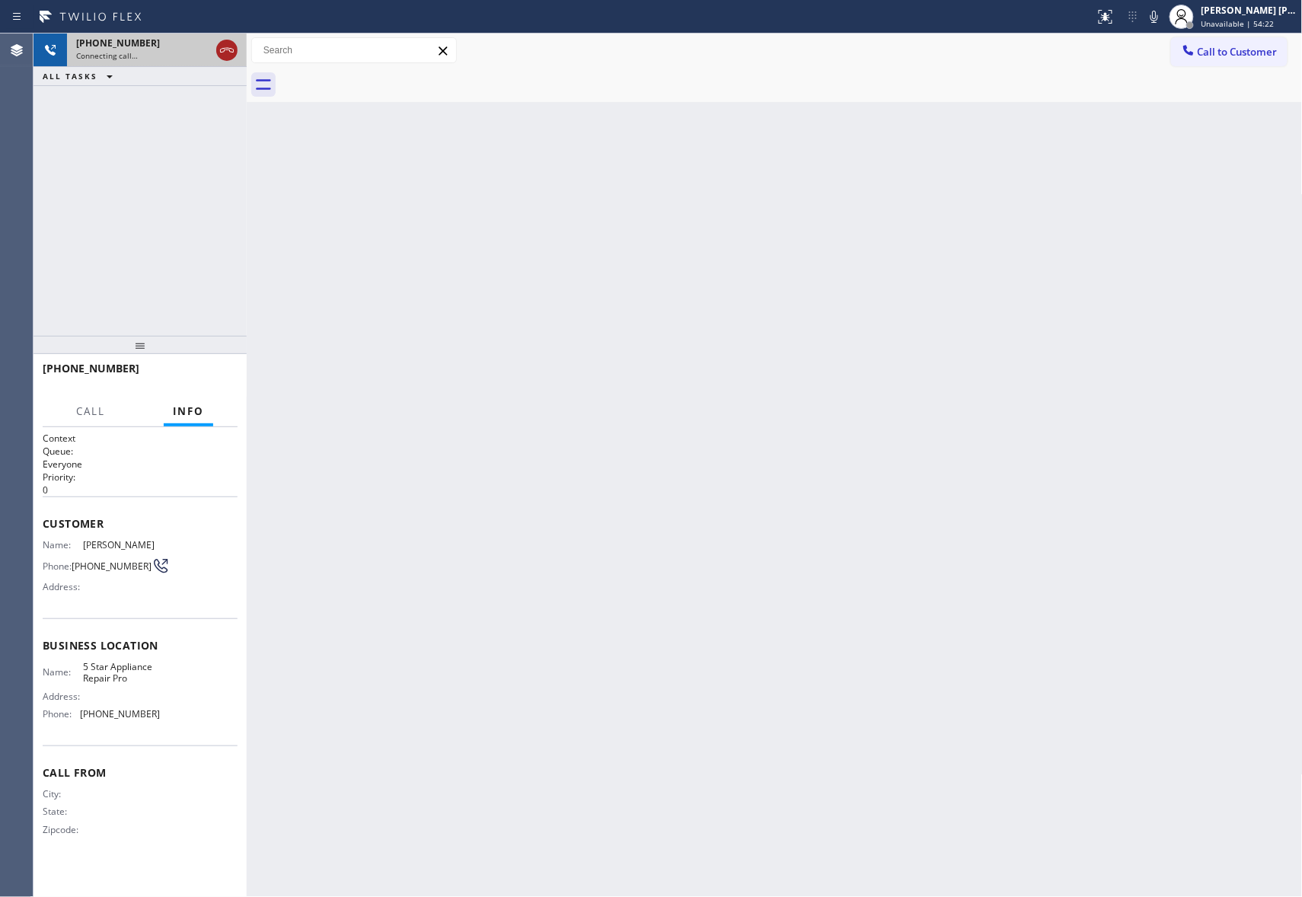
click at [229, 55] on icon at bounding box center [227, 50] width 18 height 18
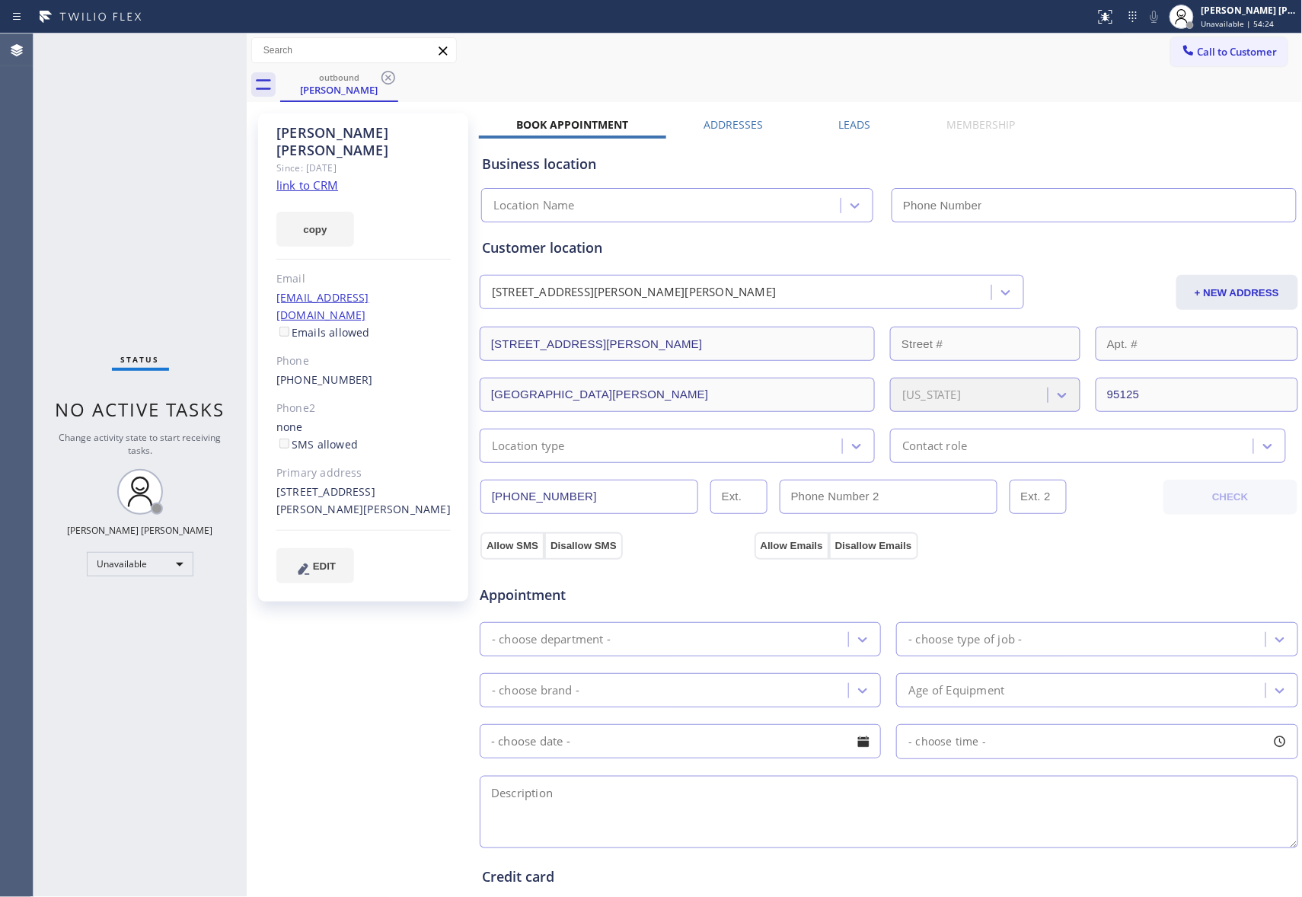
type input "[PHONE_NUMBER]"
drag, startPoint x: 367, startPoint y: 88, endPoint x: 387, endPoint y: 81, distance: 21.2
click at [372, 88] on div "[PERSON_NAME]" at bounding box center [339, 90] width 115 height 14
click at [388, 80] on icon at bounding box center [388, 78] width 18 height 18
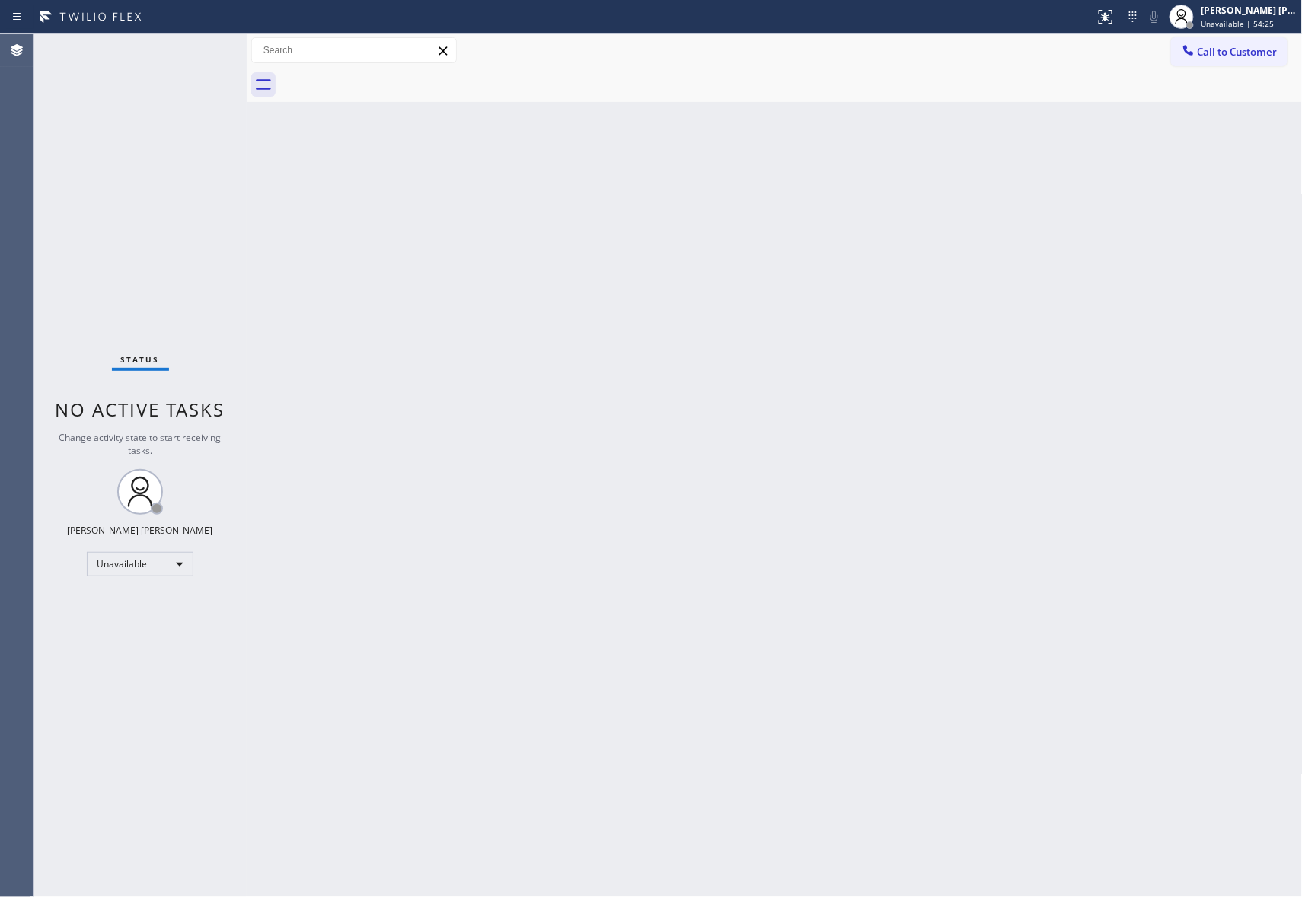
click at [388, 80] on div at bounding box center [791, 85] width 1023 height 34
click at [1237, 58] on span "Call to Customer" at bounding box center [1238, 52] width 80 height 14
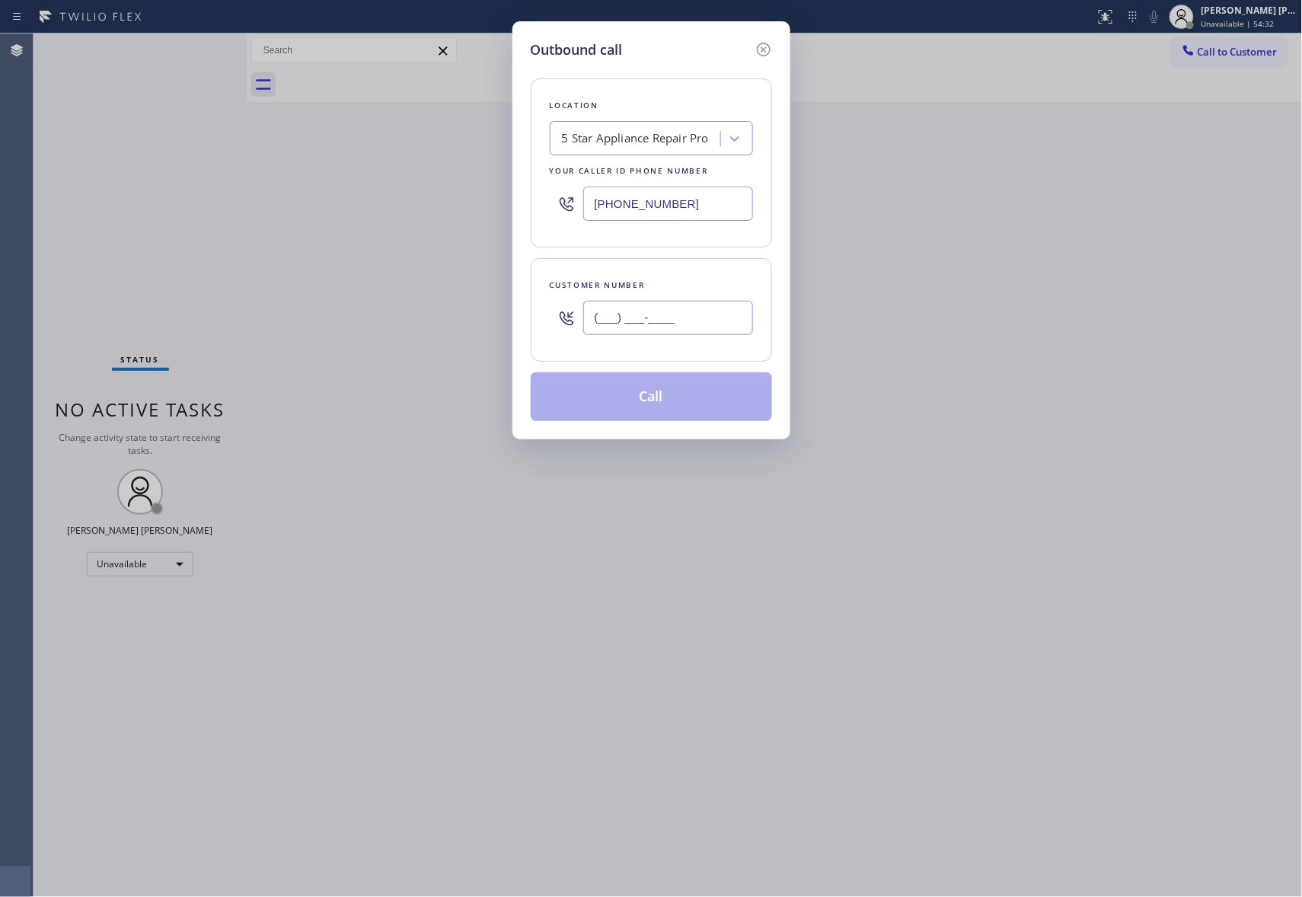
click at [652, 321] on input "(___) ___-____" at bounding box center [668, 318] width 170 height 34
paste input "949) 285-4700"
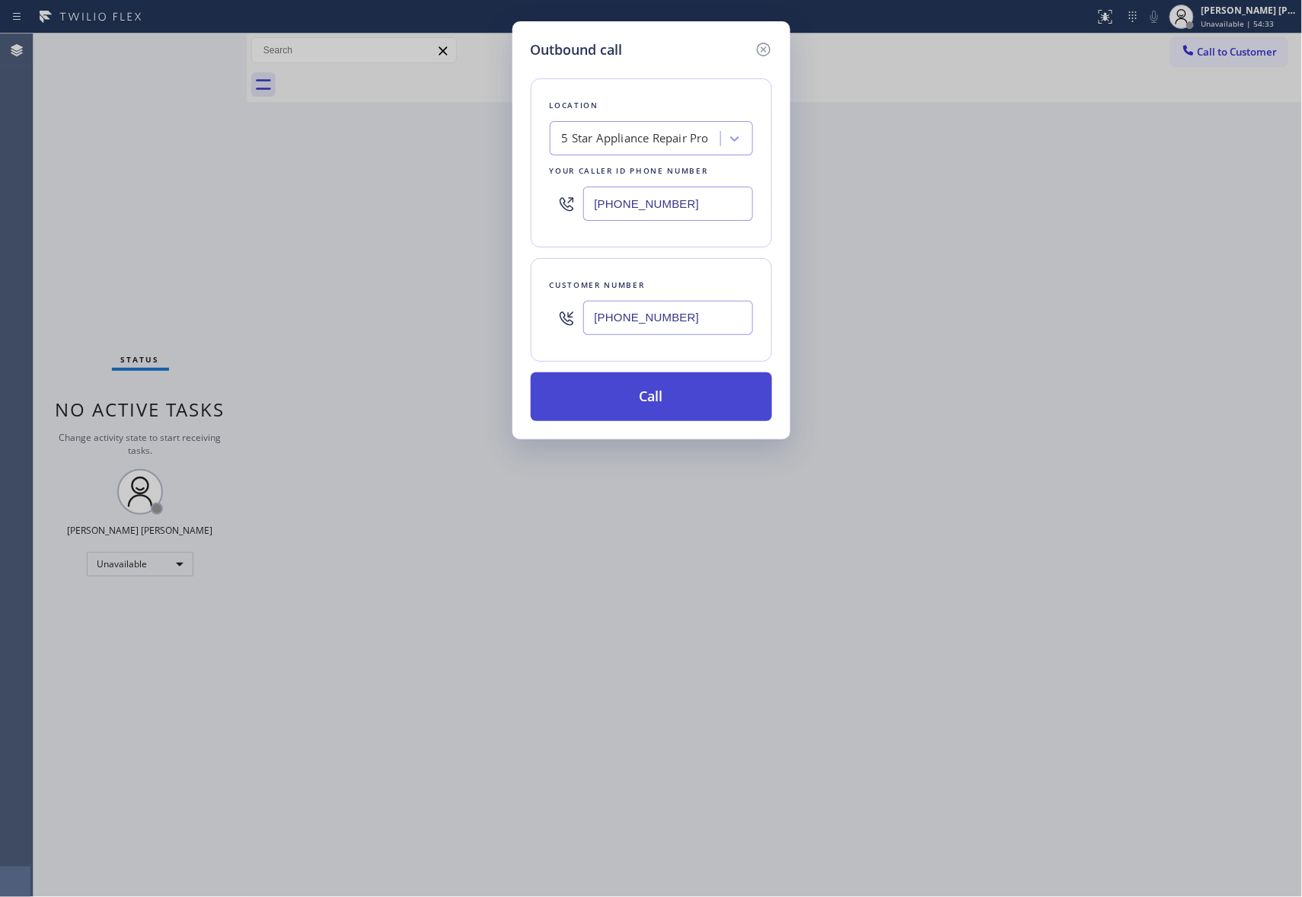
type input "[PHONE_NUMBER]"
click at [667, 400] on button "Call" at bounding box center [651, 396] width 241 height 49
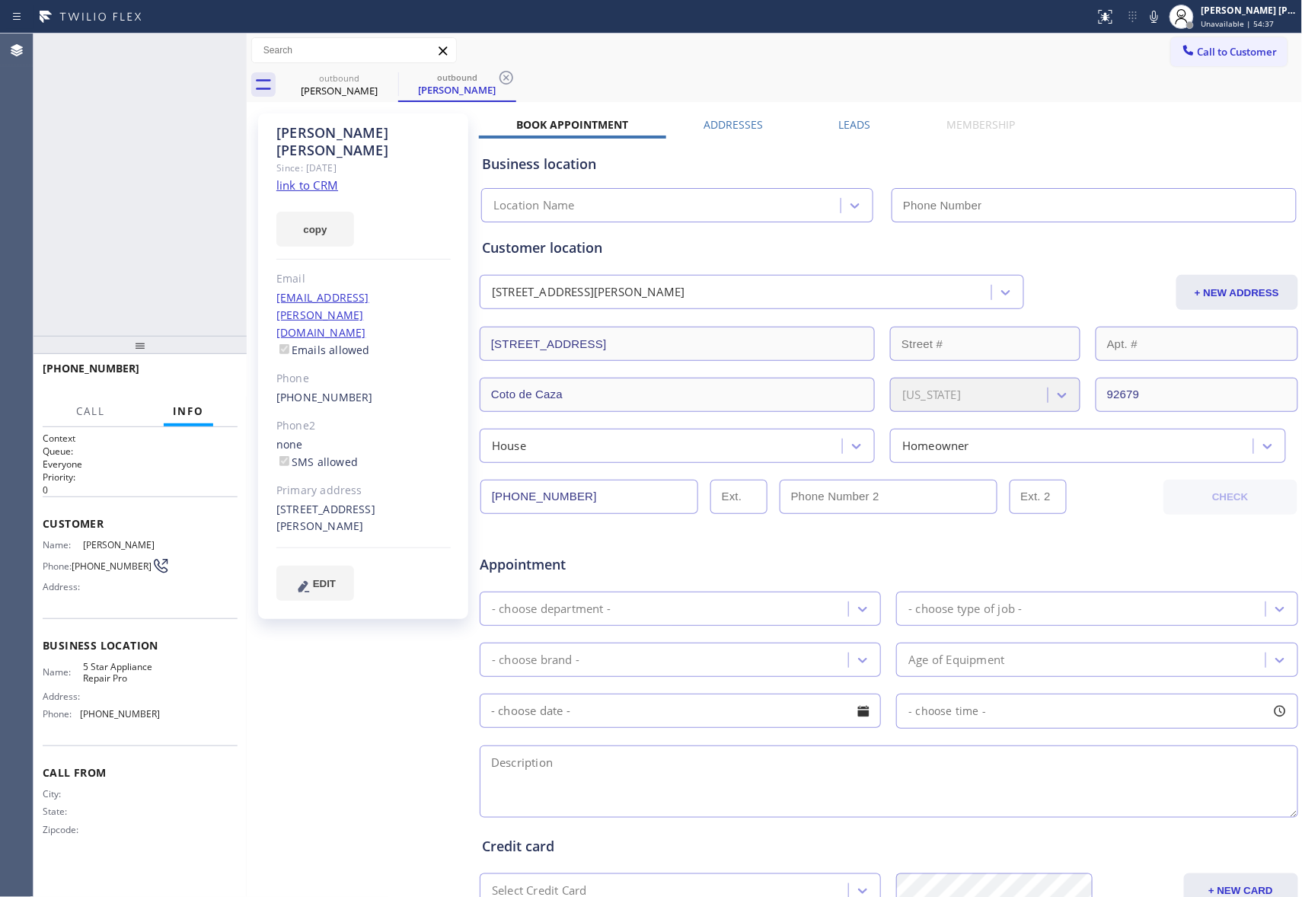
type input "[PHONE_NUMBER]"
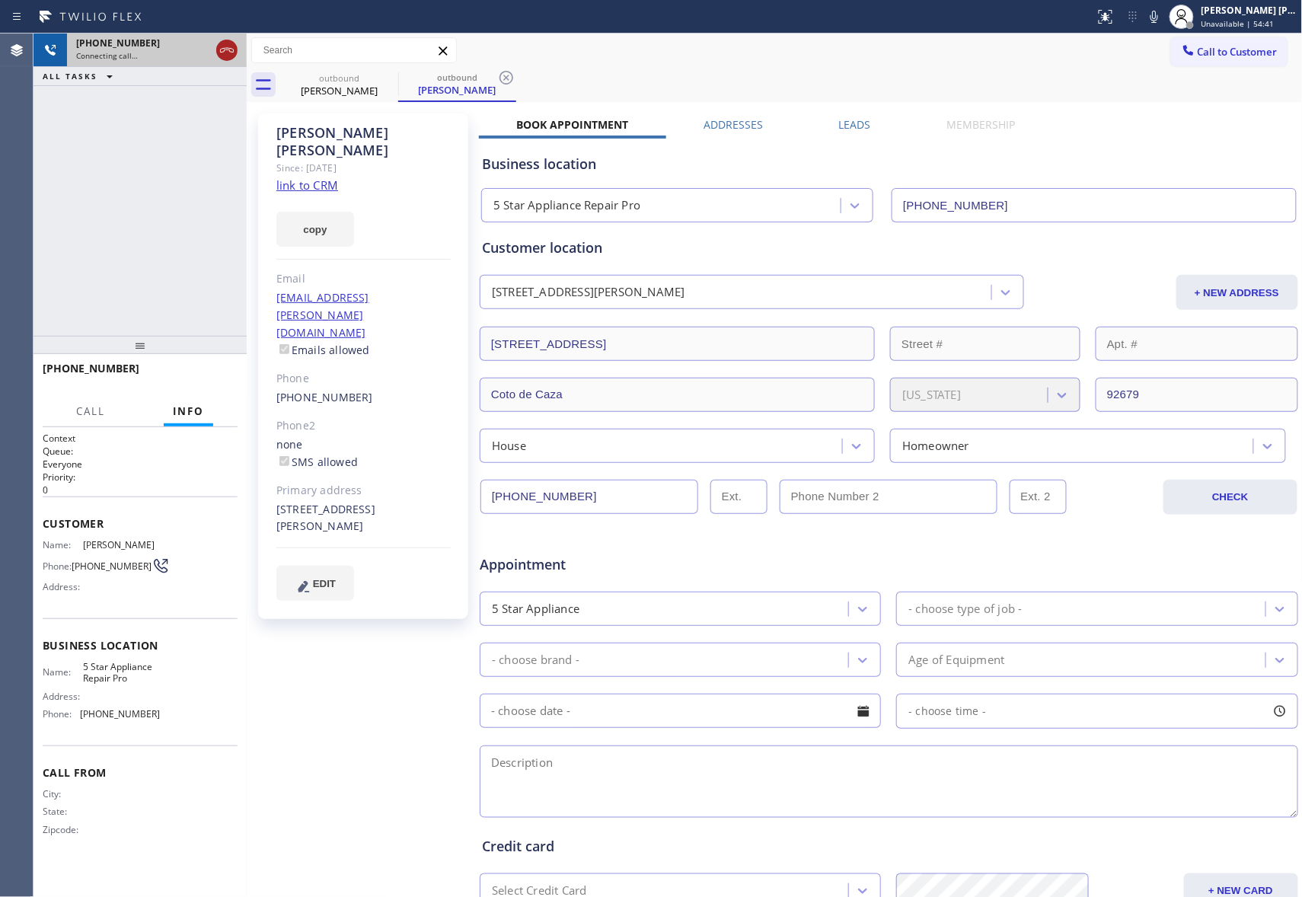
click at [225, 47] on icon at bounding box center [227, 50] width 18 height 18
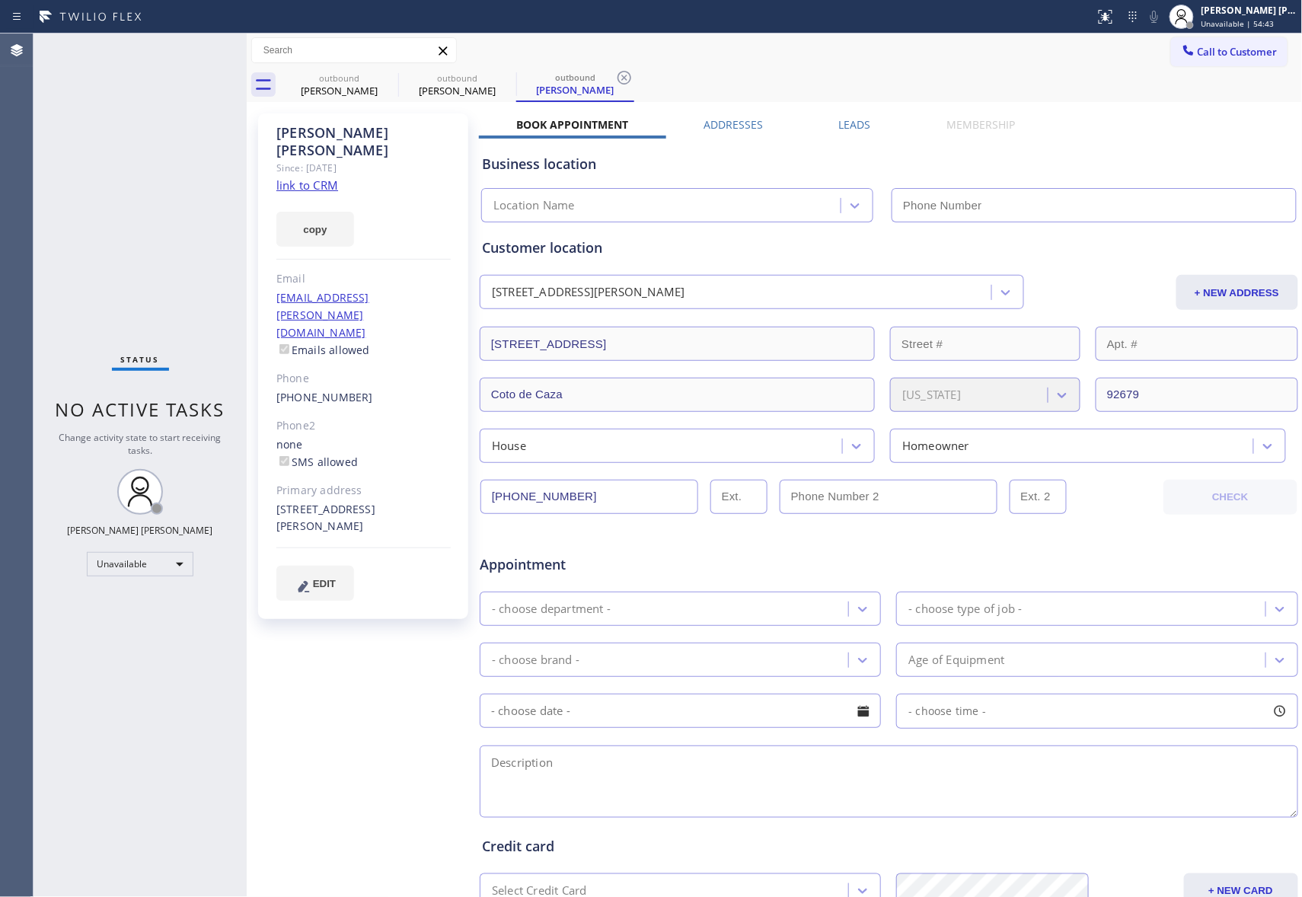
type input "[PHONE_NUMBER]"
drag, startPoint x: 355, startPoint y: 92, endPoint x: 395, endPoint y: 80, distance: 41.4
click at [363, 89] on div "[PERSON_NAME]" at bounding box center [339, 91] width 115 height 14
click at [395, 80] on icon at bounding box center [388, 78] width 18 height 18
click at [0, 0] on icon at bounding box center [0, 0] width 0 height 0
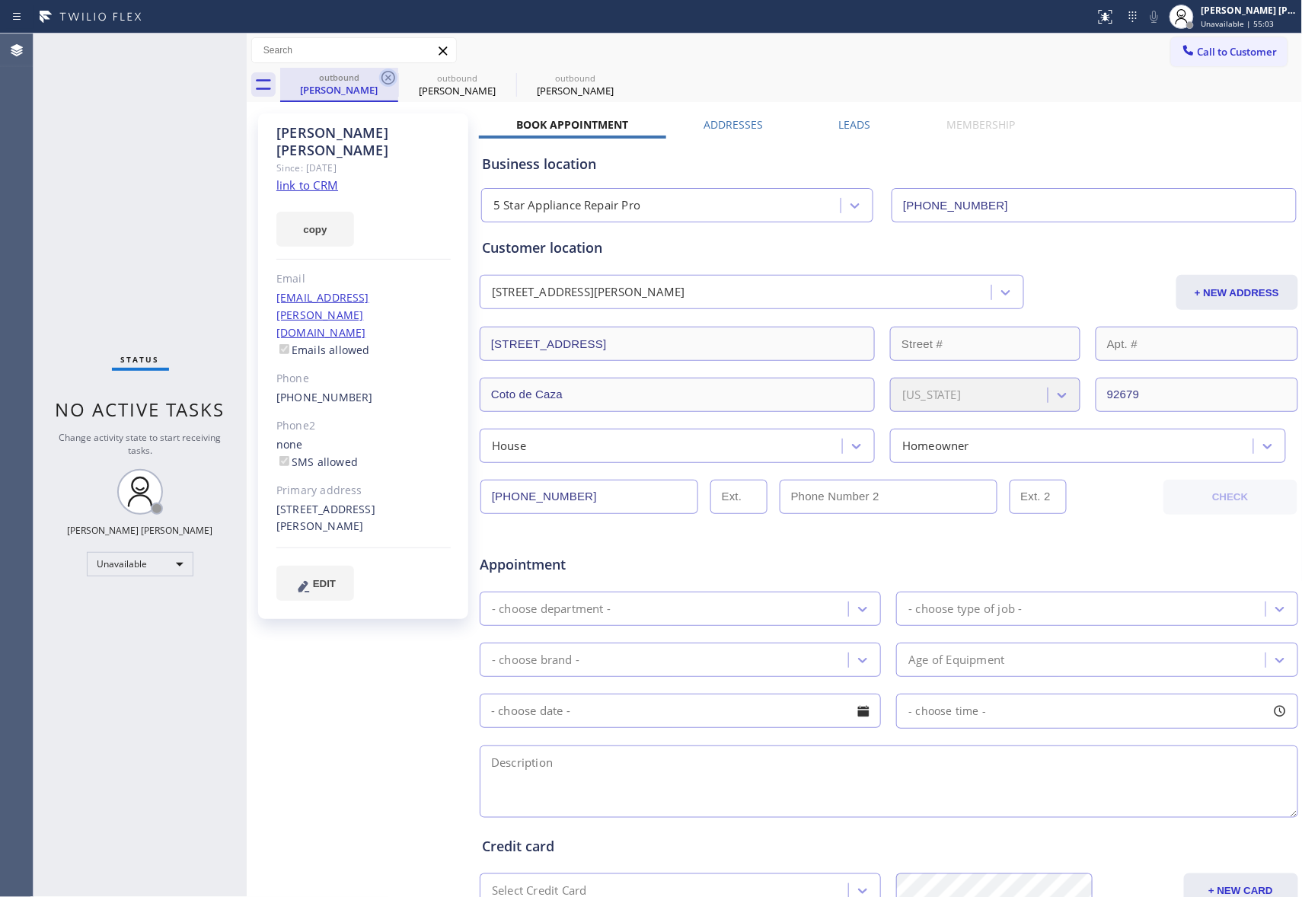
click at [0, 0] on icon at bounding box center [0, 0] width 0 height 0
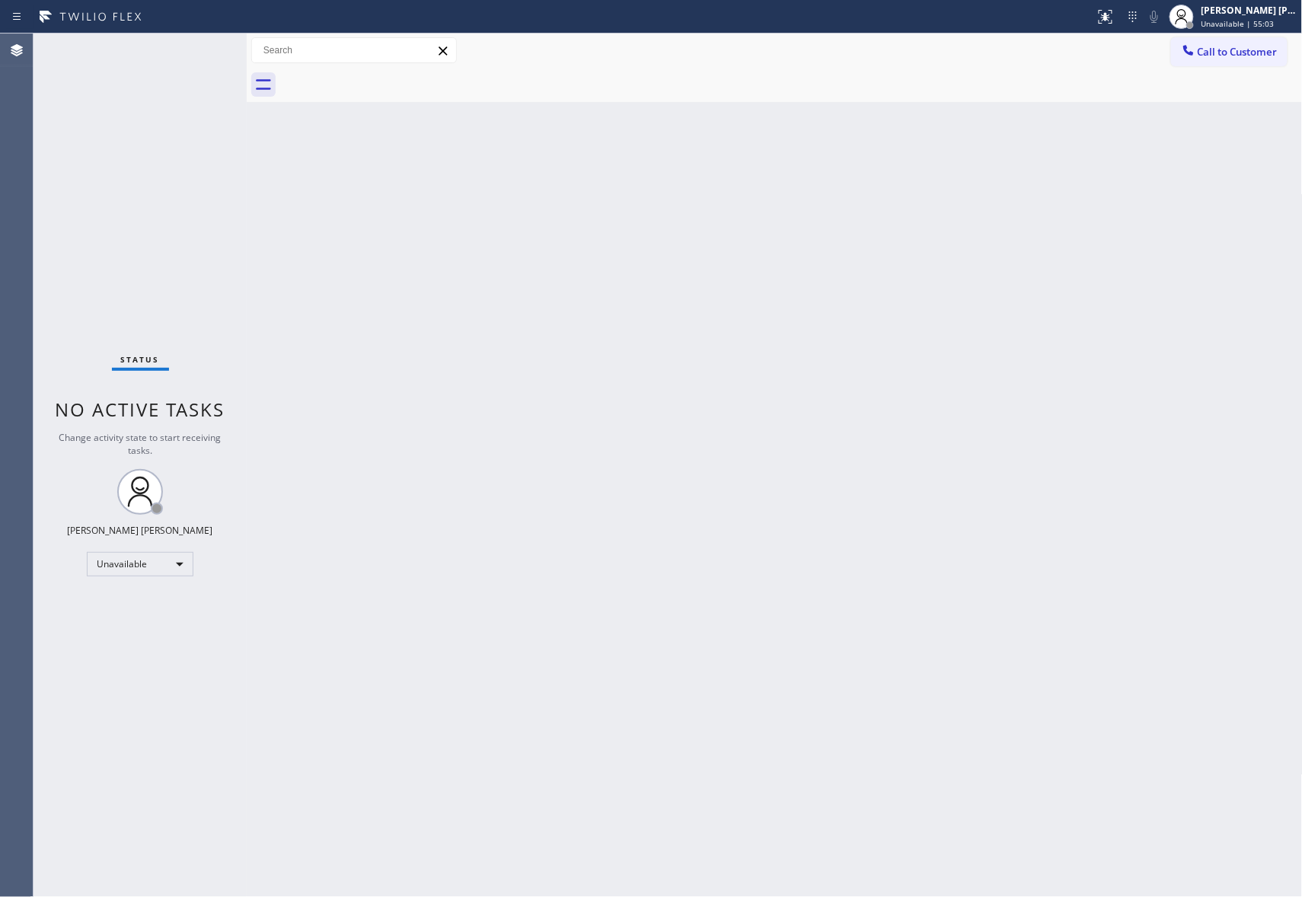
click at [395, 80] on div at bounding box center [791, 85] width 1023 height 34
click at [1245, 58] on span "Call to Customer" at bounding box center [1238, 52] width 80 height 14
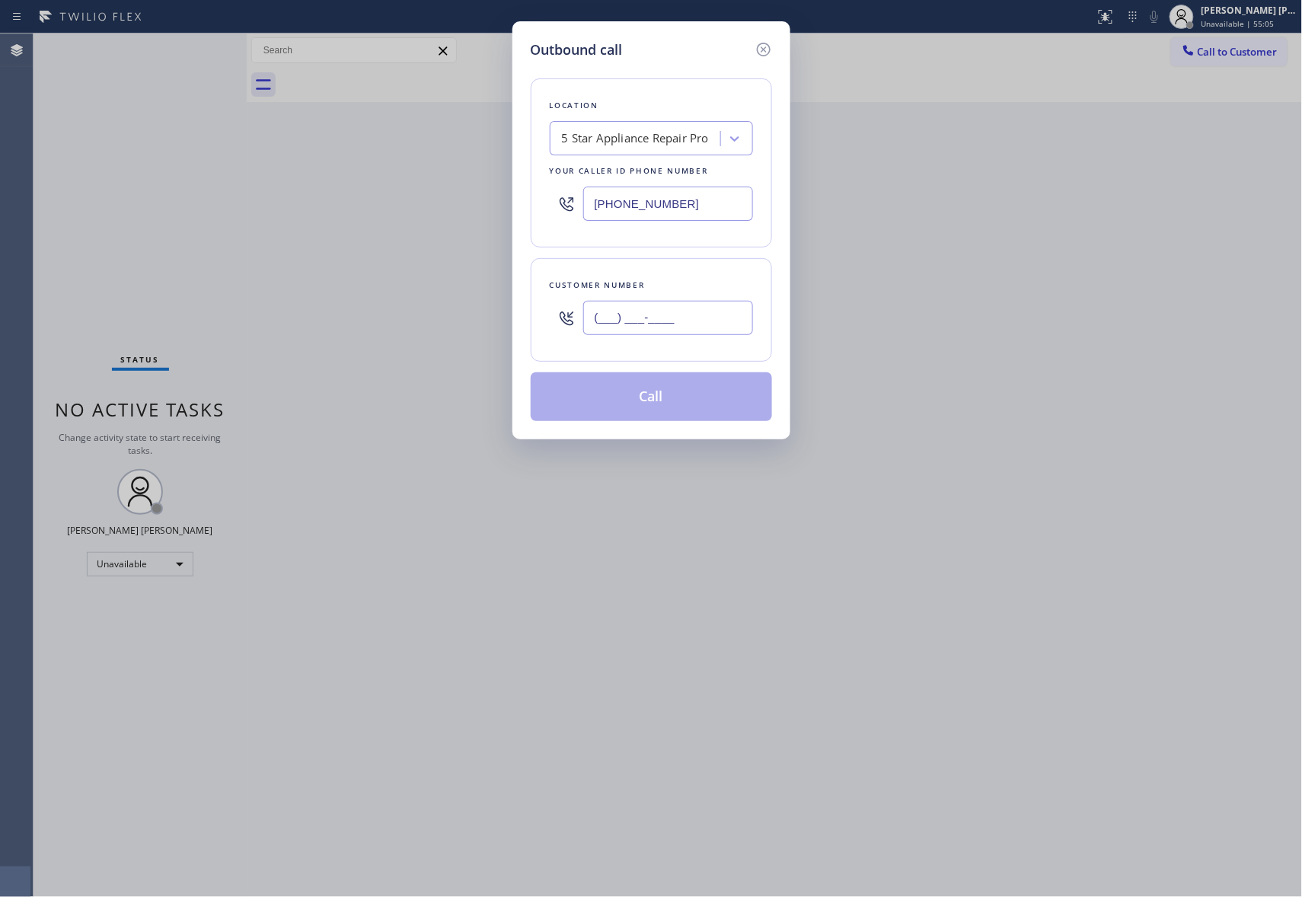
click at [695, 306] on input "(___) ___-____" at bounding box center [668, 318] width 170 height 34
paste input "310) 365-7354"
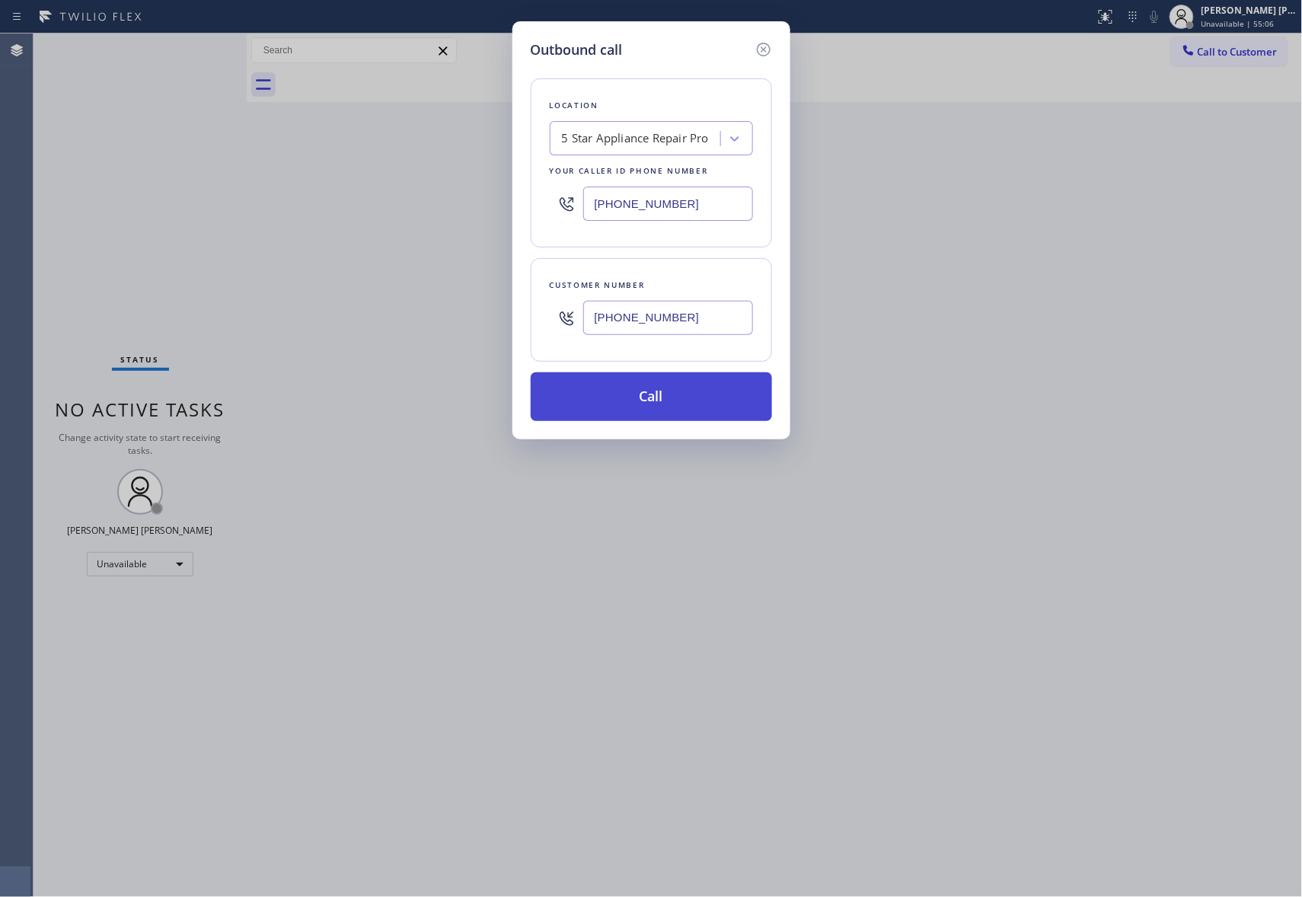
type input "[PHONE_NUMBER]"
click at [672, 396] on button "Call" at bounding box center [651, 396] width 241 height 49
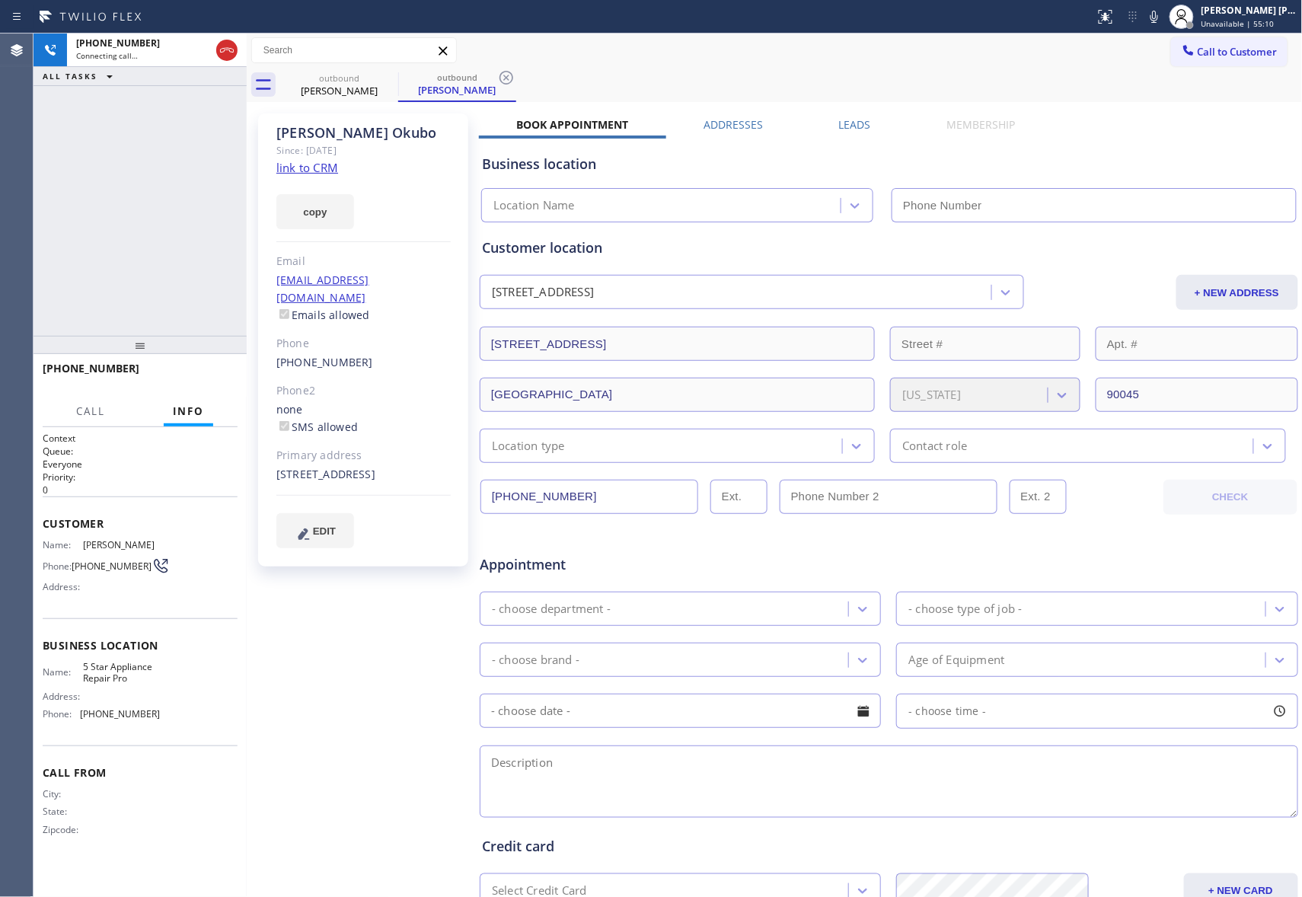
type input "[PHONE_NUMBER]"
click at [874, 122] on div "Leads" at bounding box center [854, 127] width 107 height 21
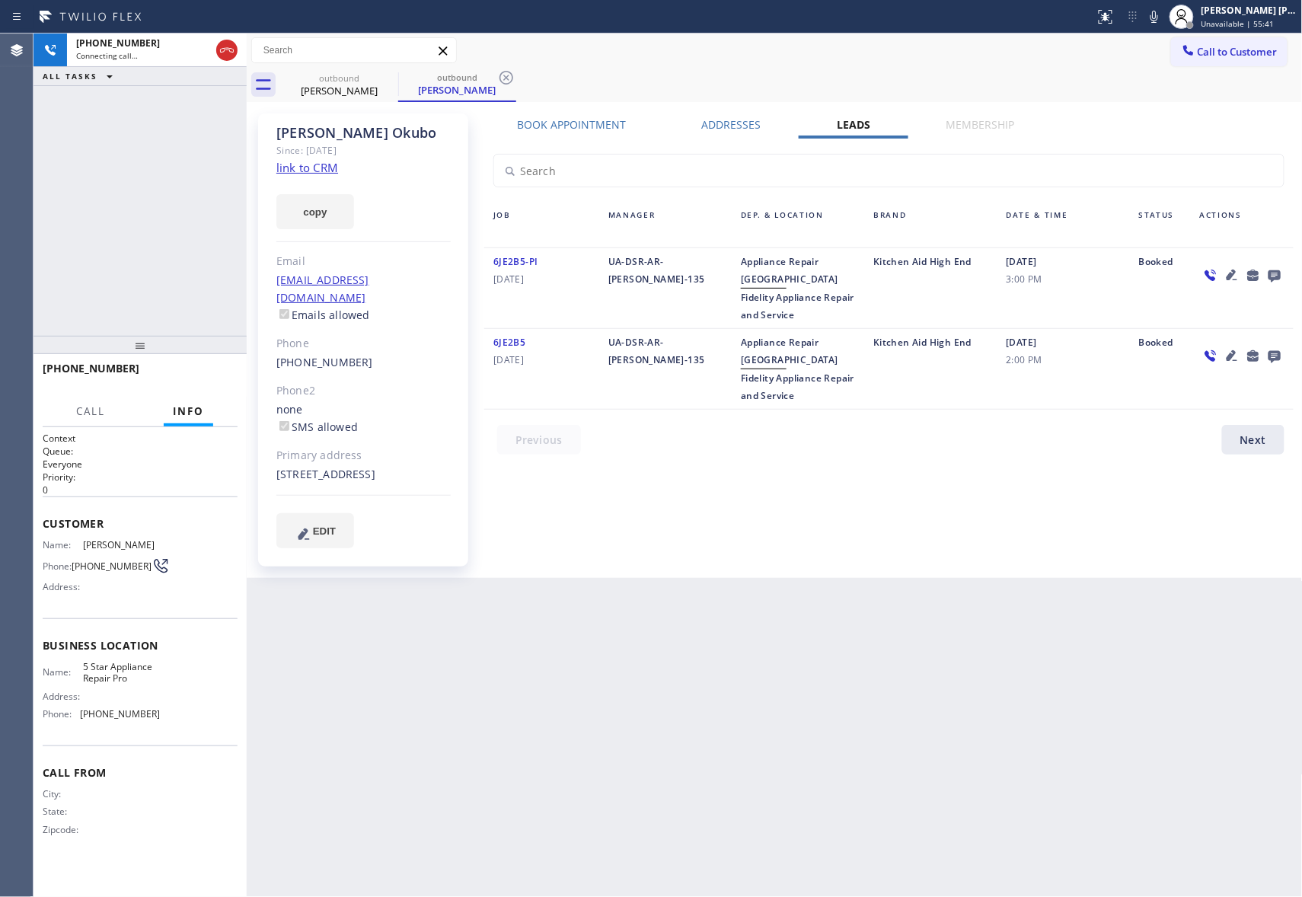
click at [1274, 276] on icon at bounding box center [1275, 276] width 12 height 12
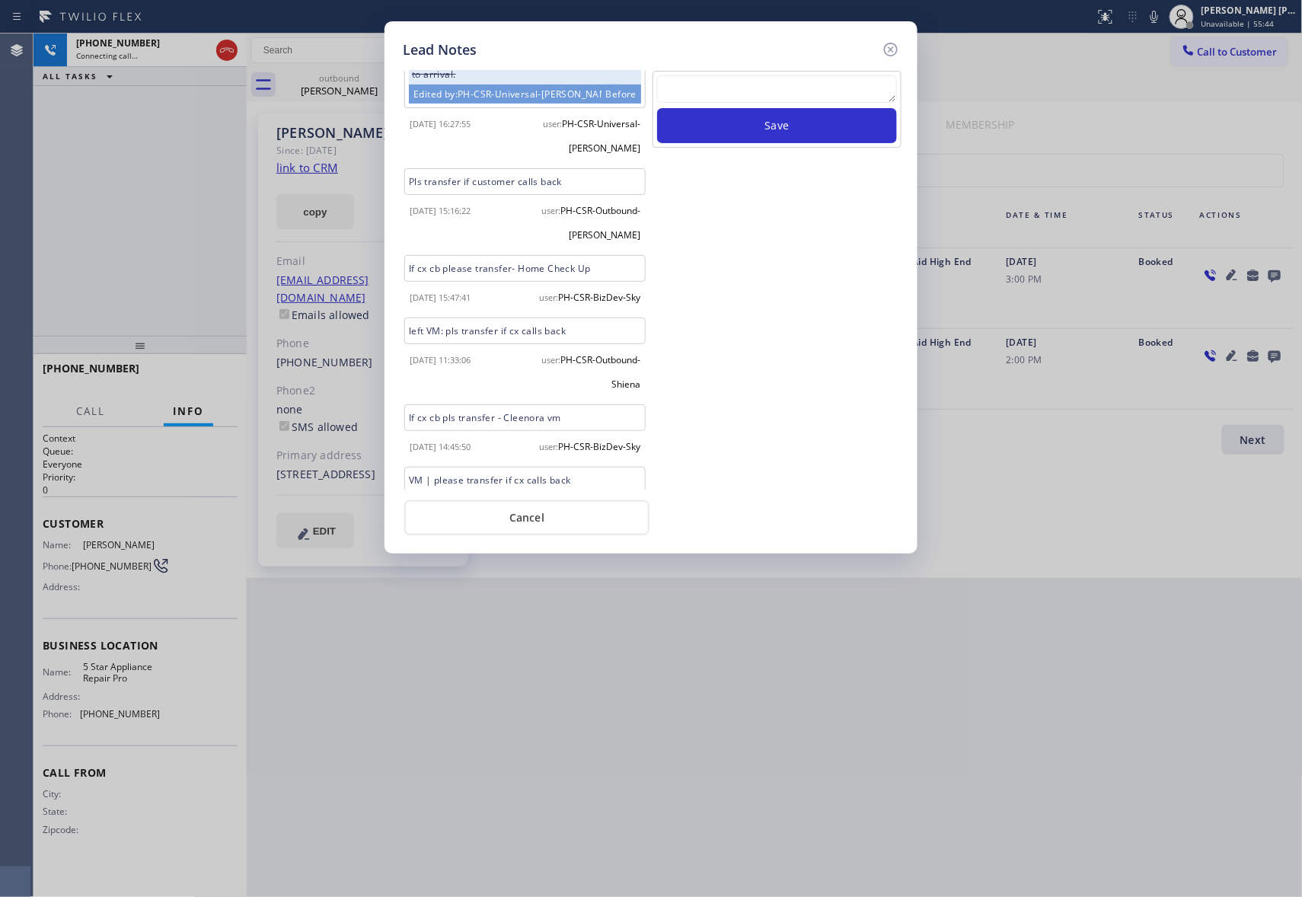
scroll to position [315, 0]
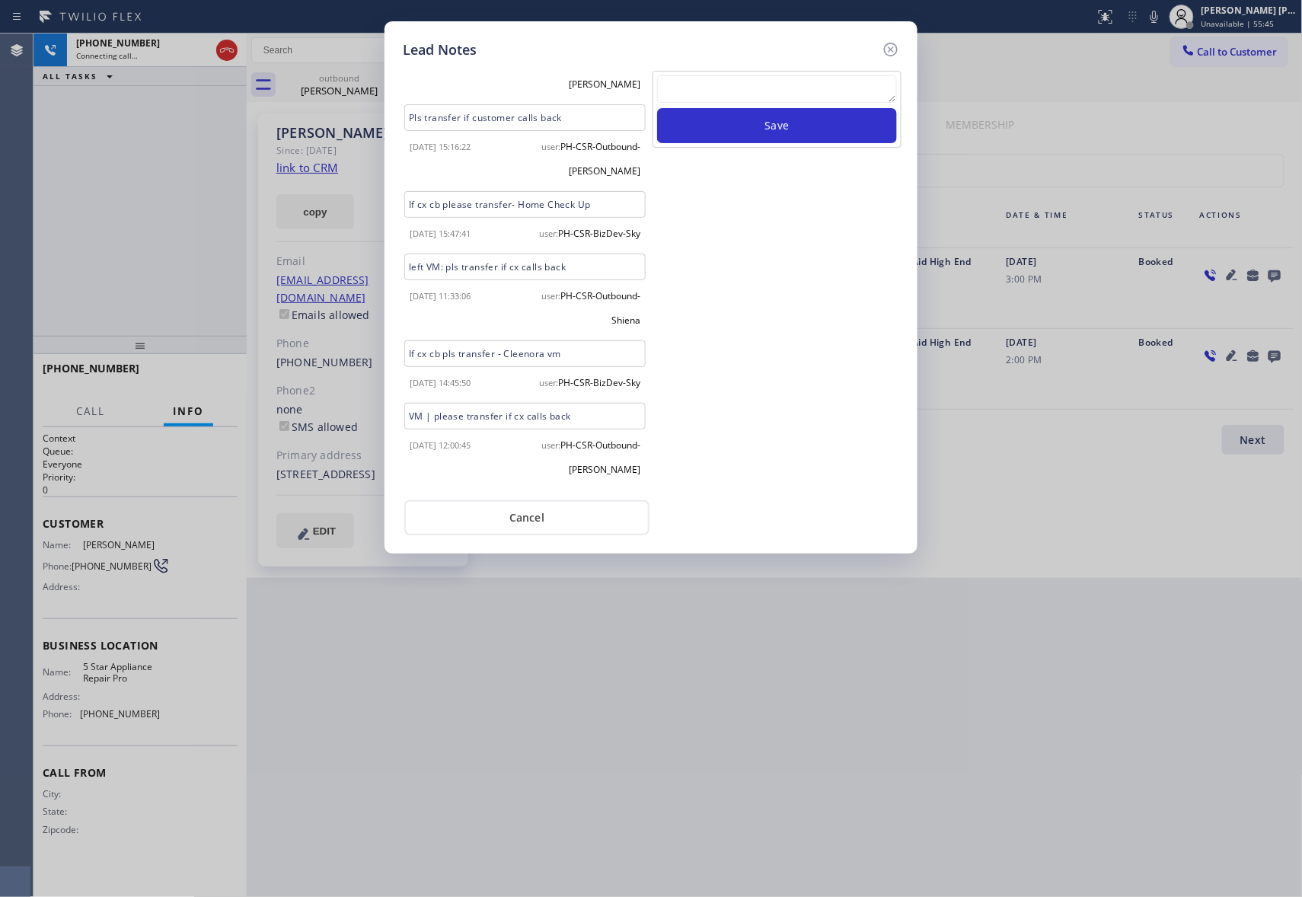
click at [778, 91] on textarea at bounding box center [777, 88] width 240 height 27
paste textarea "please transfer if cx calls back"
type textarea "please transfer if cx calls back"
click at [803, 131] on button "Save" at bounding box center [777, 125] width 240 height 35
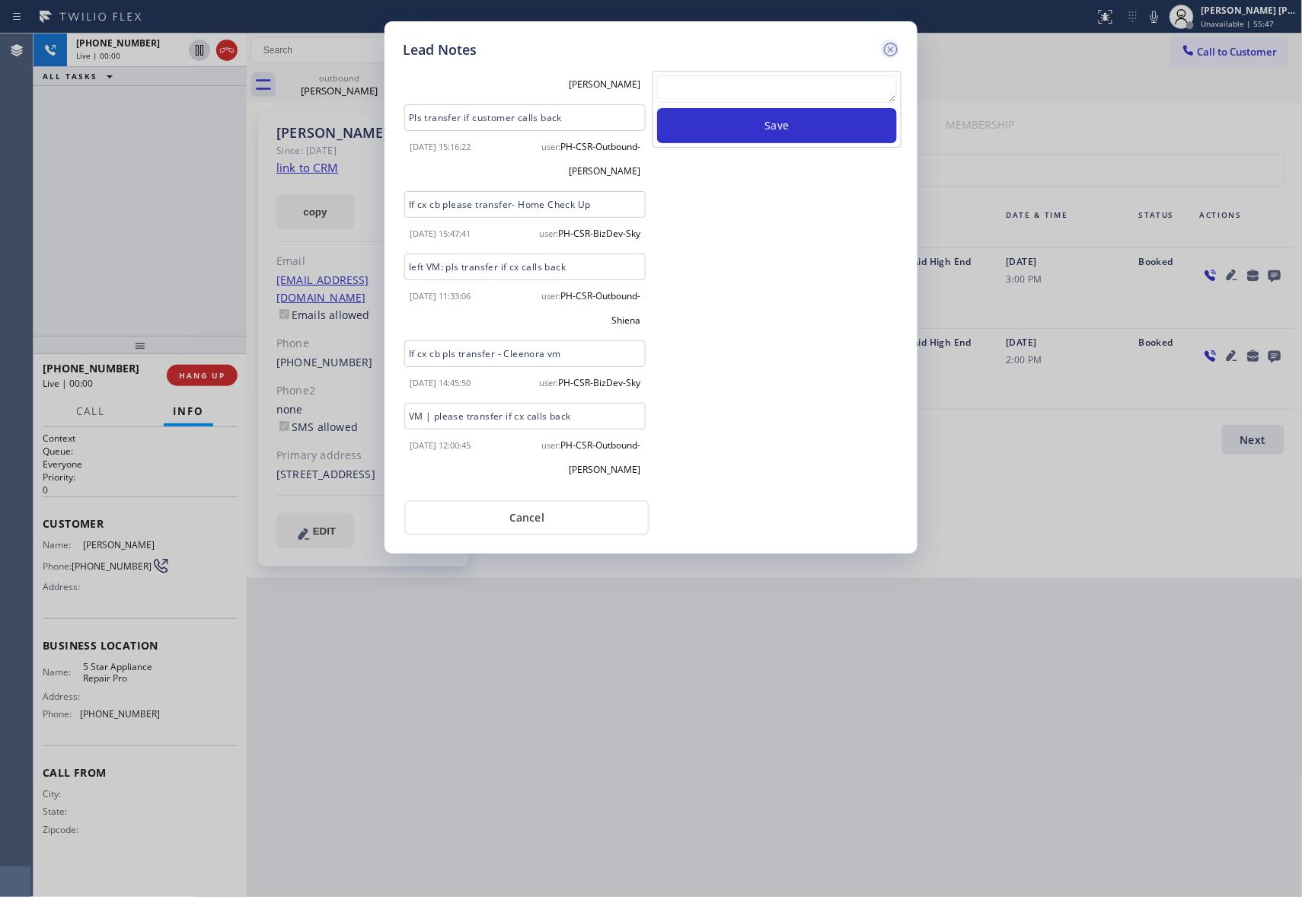
scroll to position [0, 0]
click at [894, 50] on icon at bounding box center [891, 49] width 18 height 18
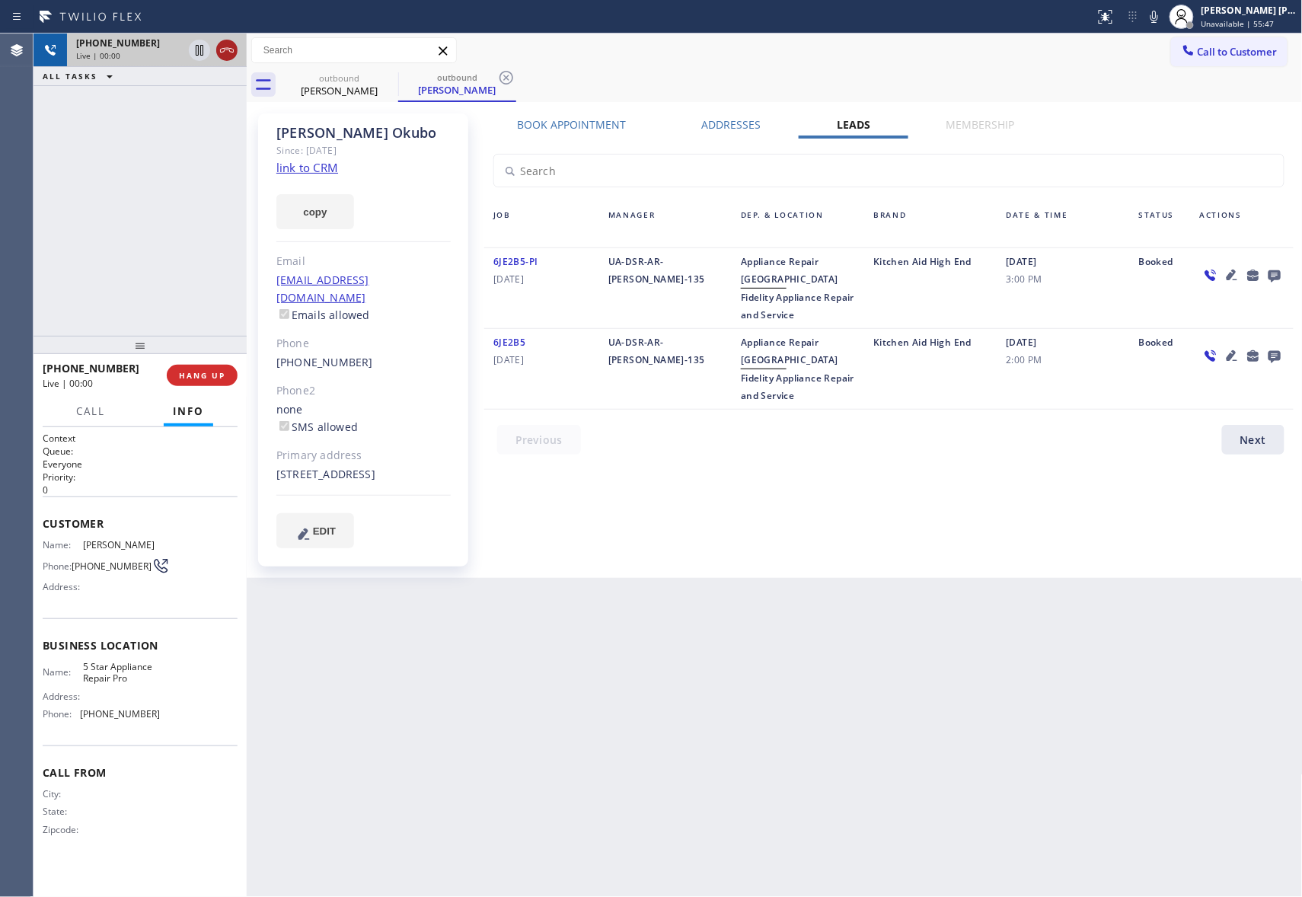
click at [225, 56] on icon at bounding box center [227, 50] width 18 height 18
click at [0, 0] on icon at bounding box center [0, 0] width 0 height 0
click at [500, 77] on icon at bounding box center [507, 78] width 14 height 14
click at [382, 77] on div "outbound [PERSON_NAME] outbound [PERSON_NAME]" at bounding box center [791, 85] width 1023 height 34
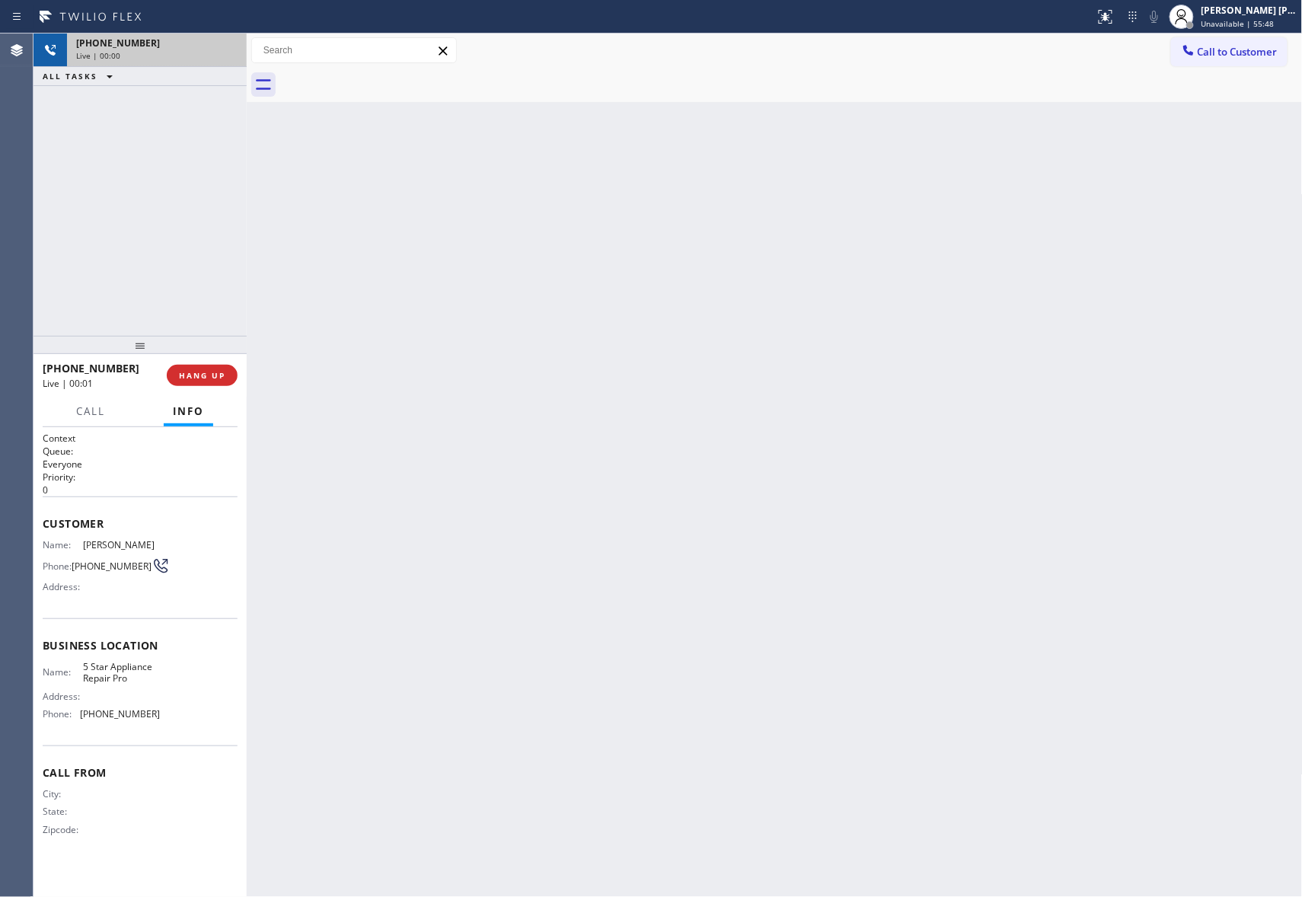
click at [382, 77] on div at bounding box center [791, 85] width 1023 height 34
click at [198, 382] on button "COMPLETE" at bounding box center [199, 375] width 77 height 21
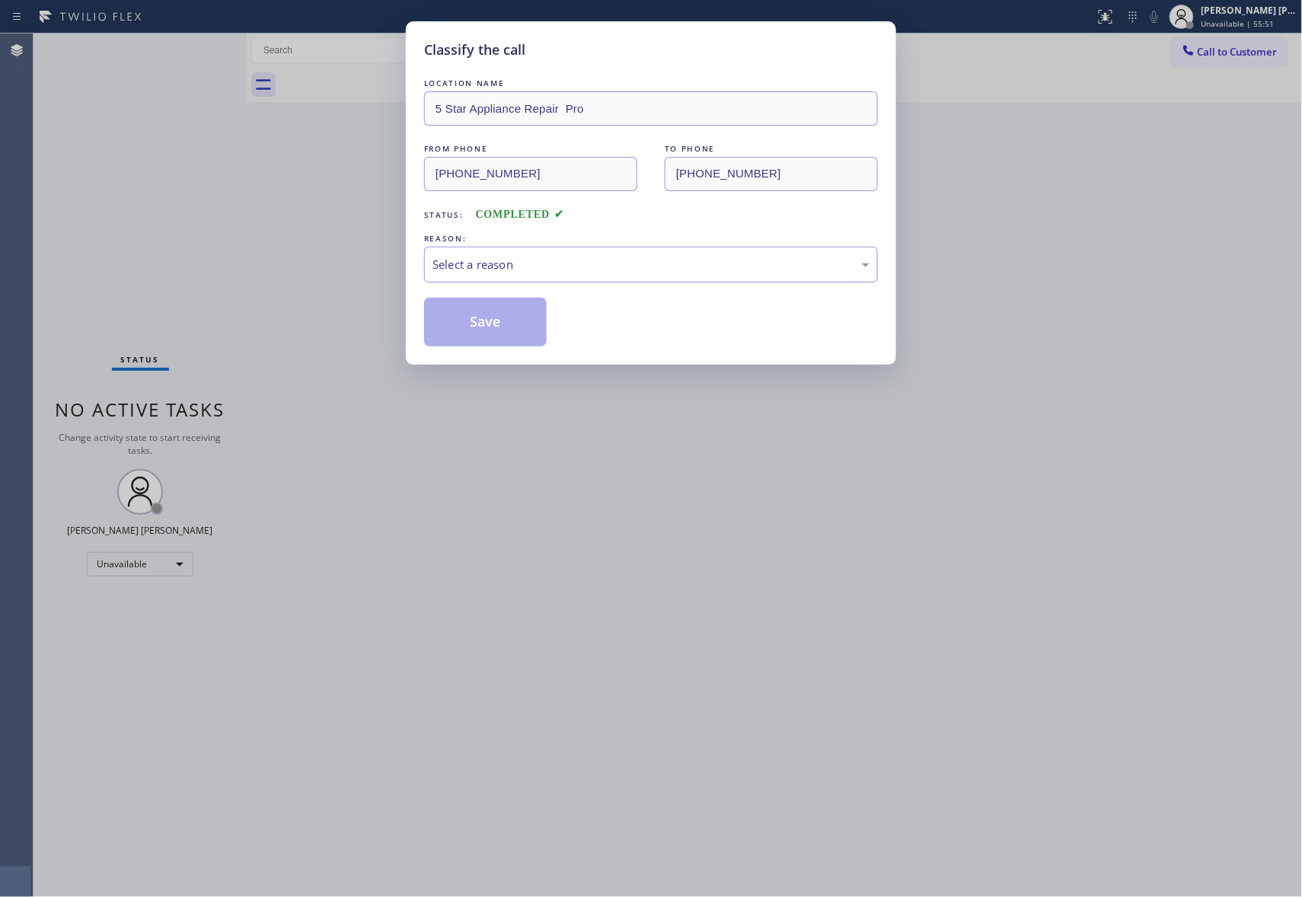
click at [519, 262] on div "Select a reason" at bounding box center [651, 265] width 437 height 18
click at [468, 314] on button "Save" at bounding box center [485, 322] width 123 height 49
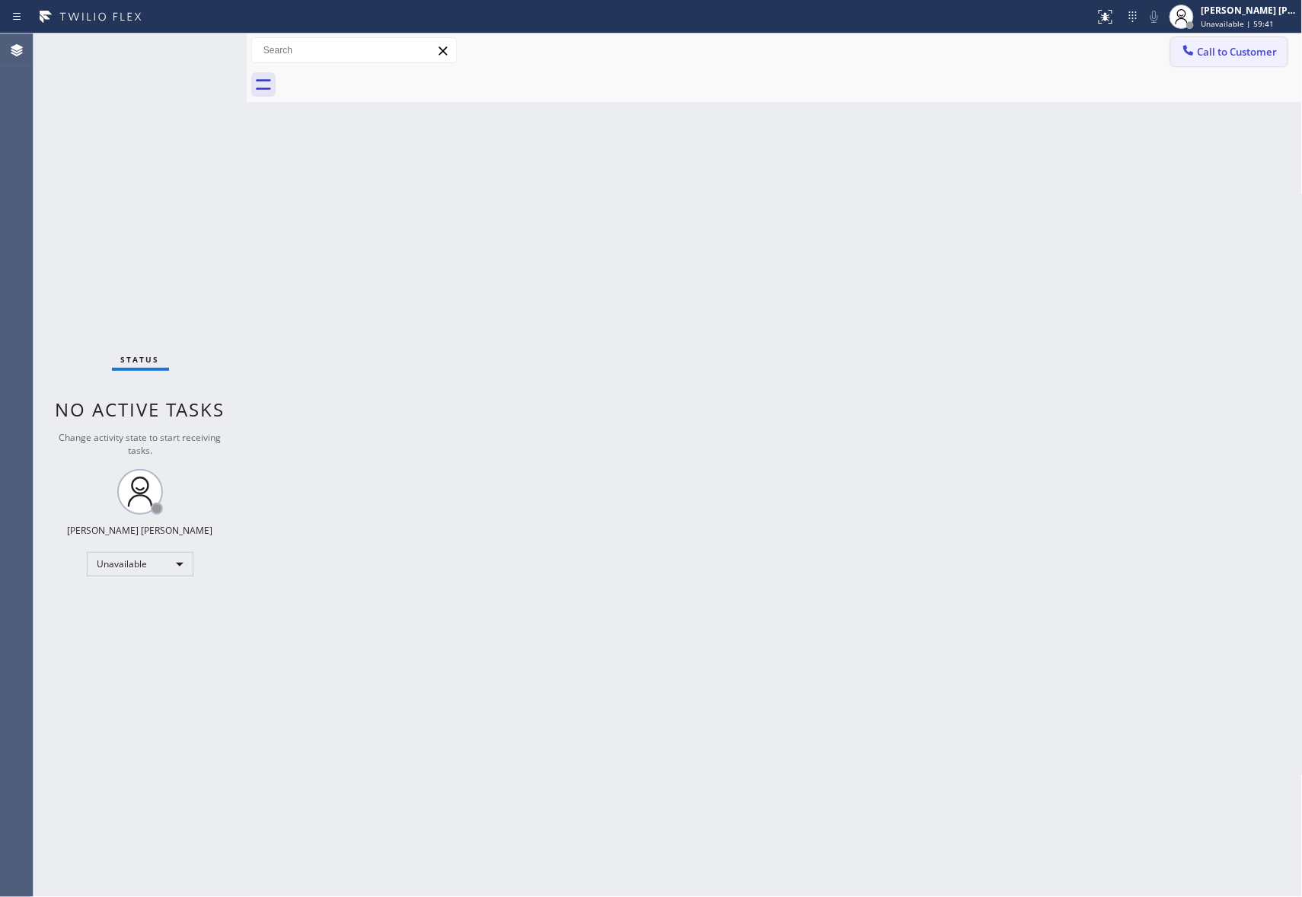
click at [1251, 59] on button "Call to Customer" at bounding box center [1229, 51] width 117 height 29
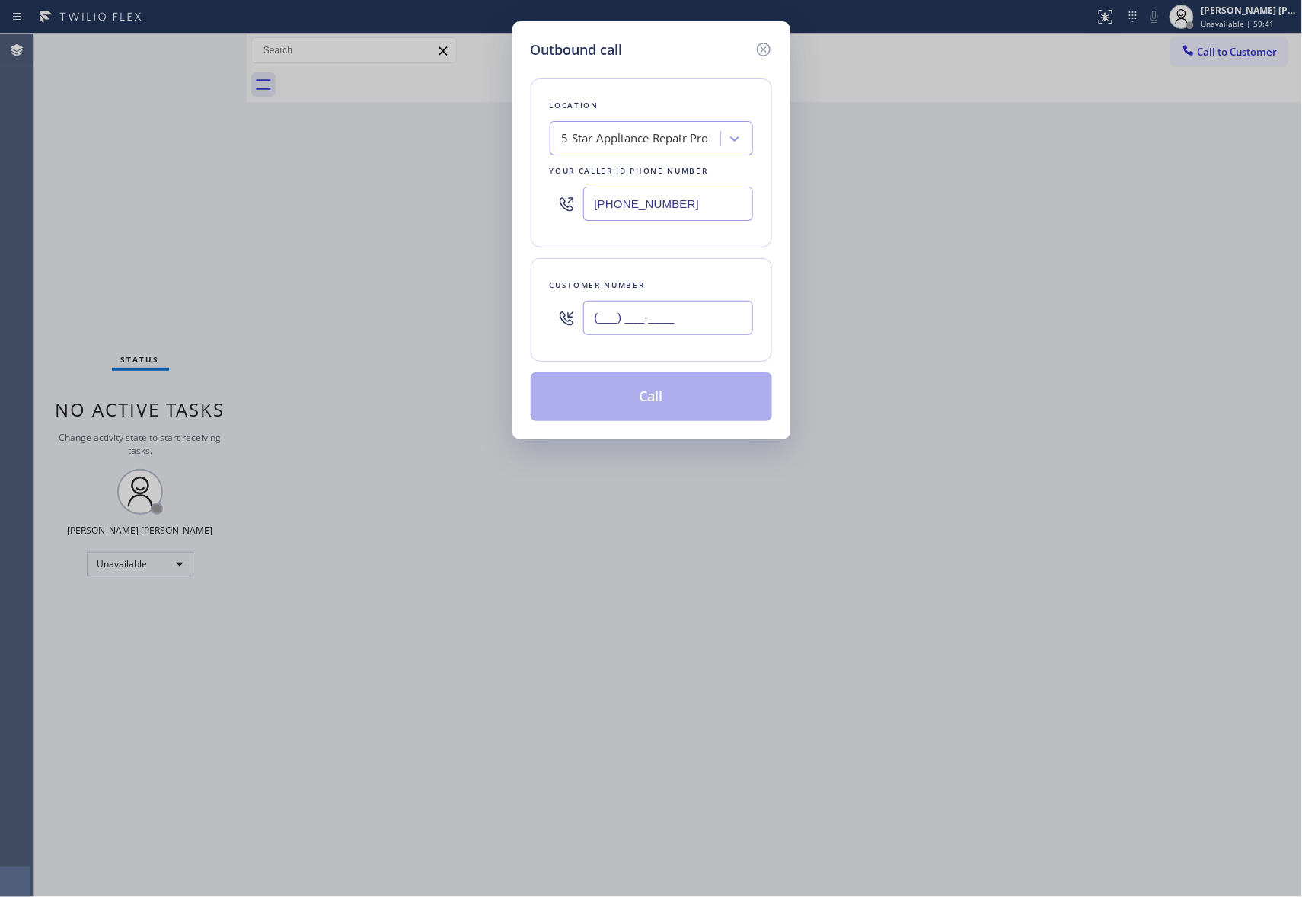
click at [692, 324] on input "(___) ___-____" at bounding box center [668, 318] width 170 height 34
paste input "914) 649-7872"
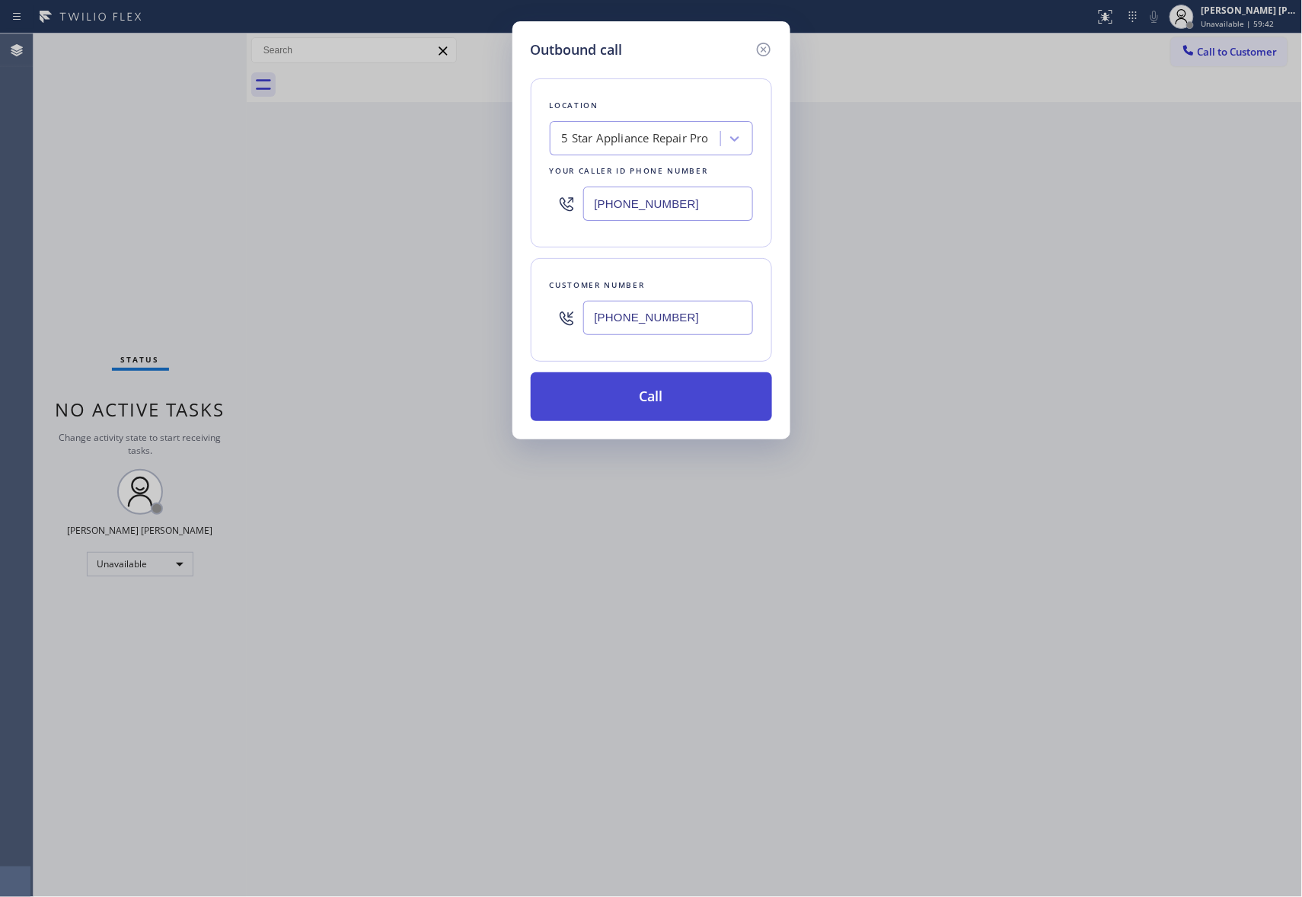
type input "[PHONE_NUMBER]"
click at [643, 408] on button "Call" at bounding box center [651, 396] width 241 height 49
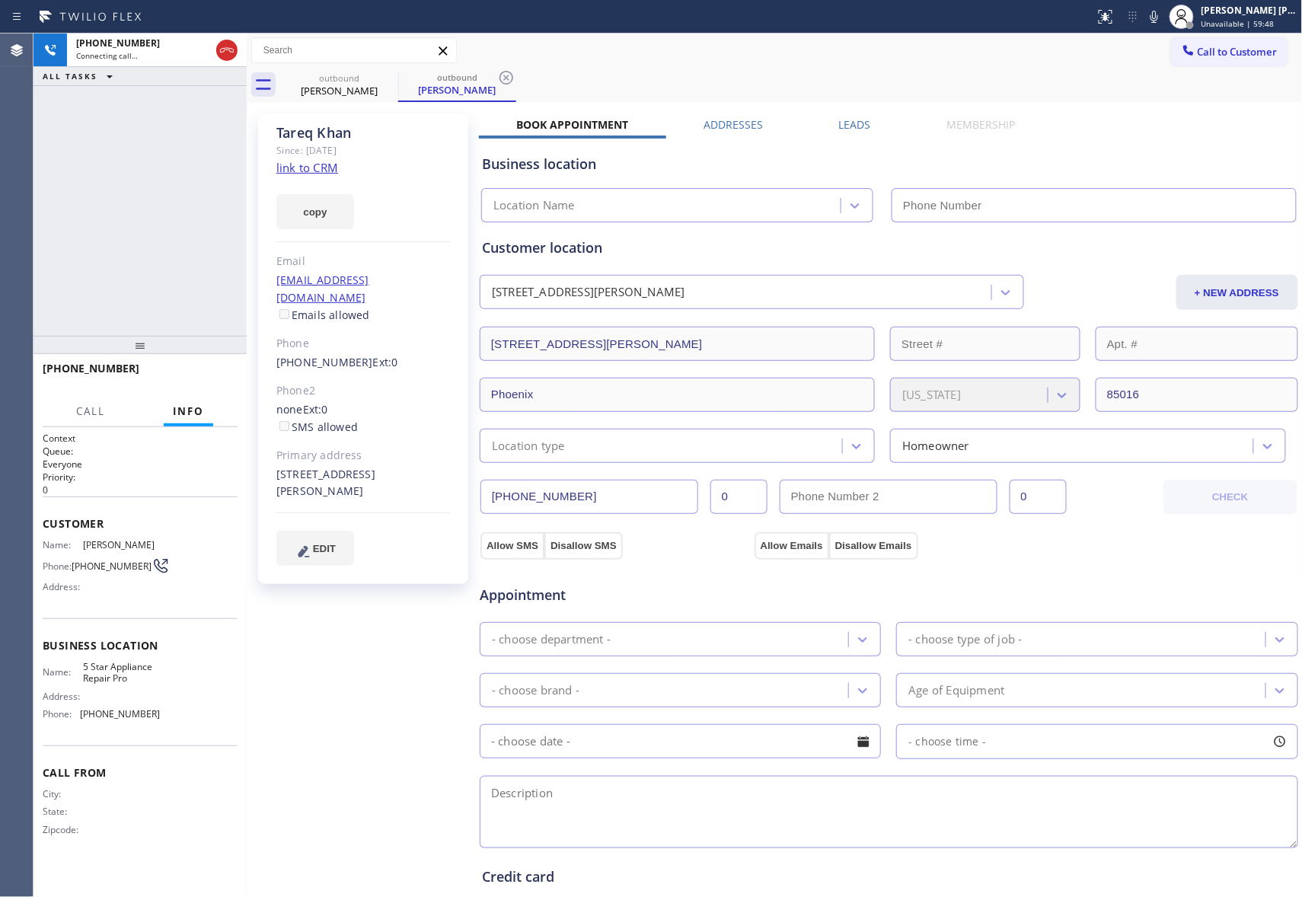
type input "[PHONE_NUMBER]"
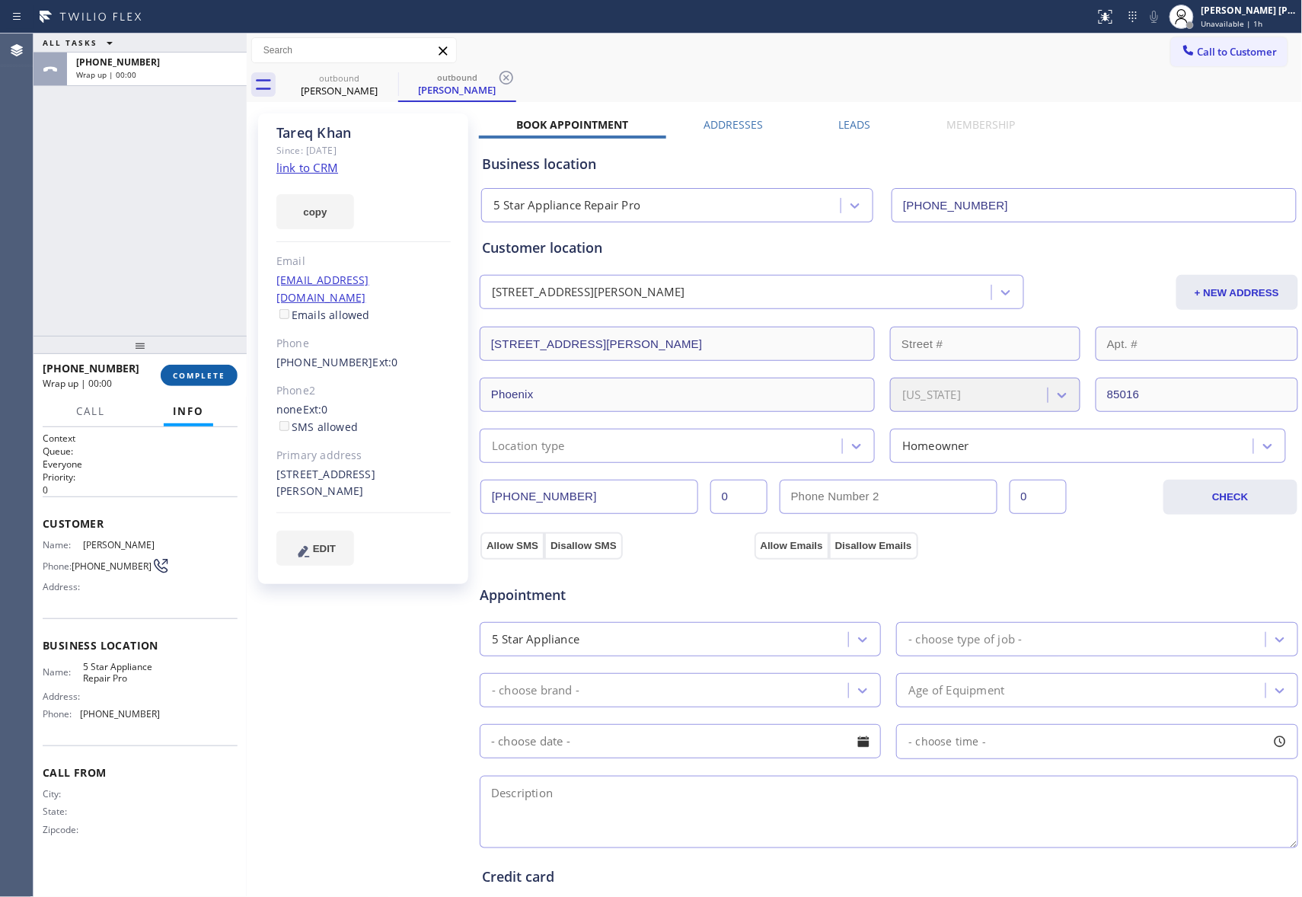
click at [195, 373] on span "COMPLETE" at bounding box center [199, 375] width 53 height 11
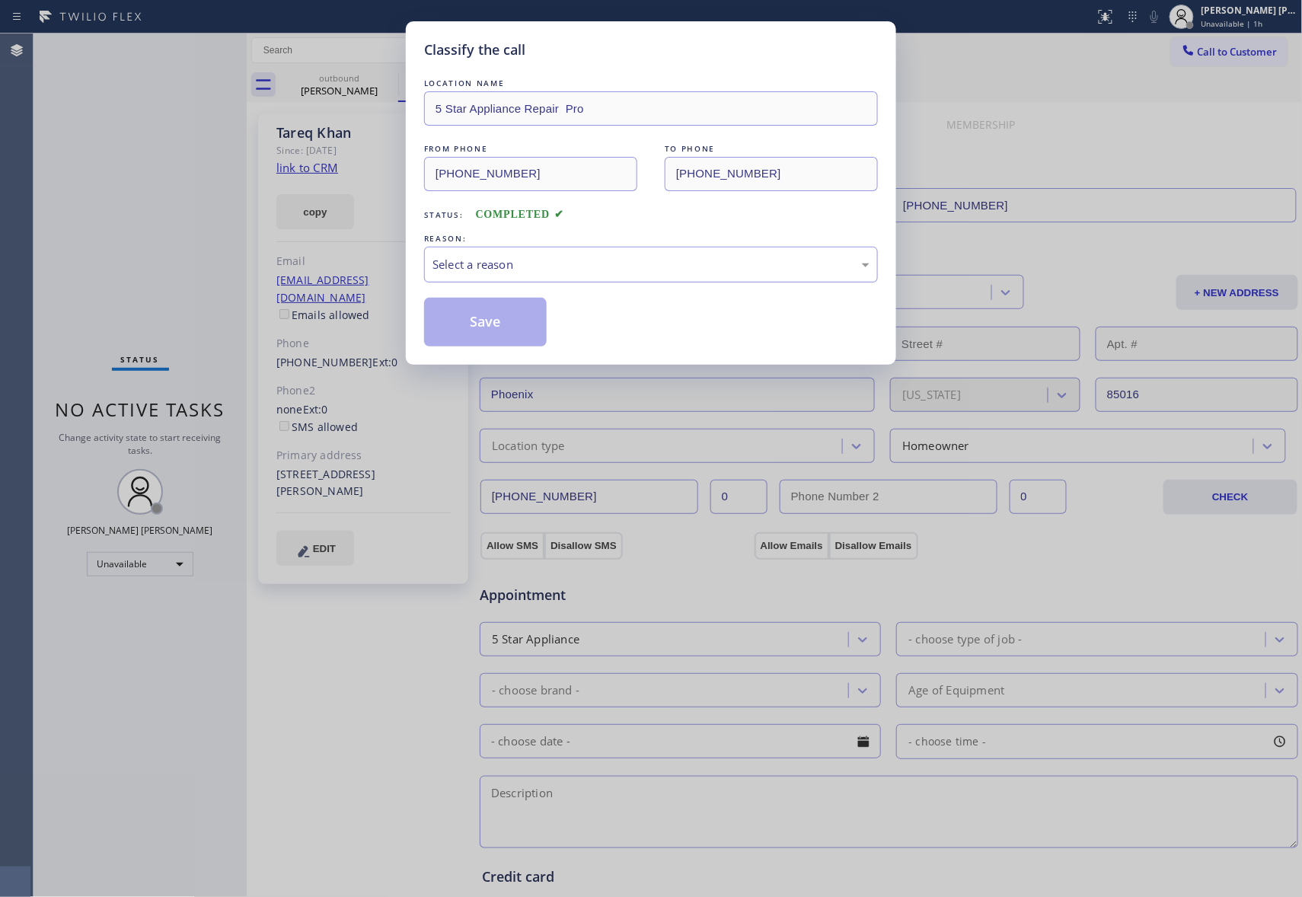
click at [687, 257] on div "Select a reason" at bounding box center [651, 265] width 437 height 18
click at [488, 323] on button "Save" at bounding box center [485, 322] width 123 height 49
click at [332, 88] on div "Classify the call LOCATION NAME 5 Star Appliance Repair Pro FROM PHONE [PHONE_N…" at bounding box center [651, 448] width 1302 height 897
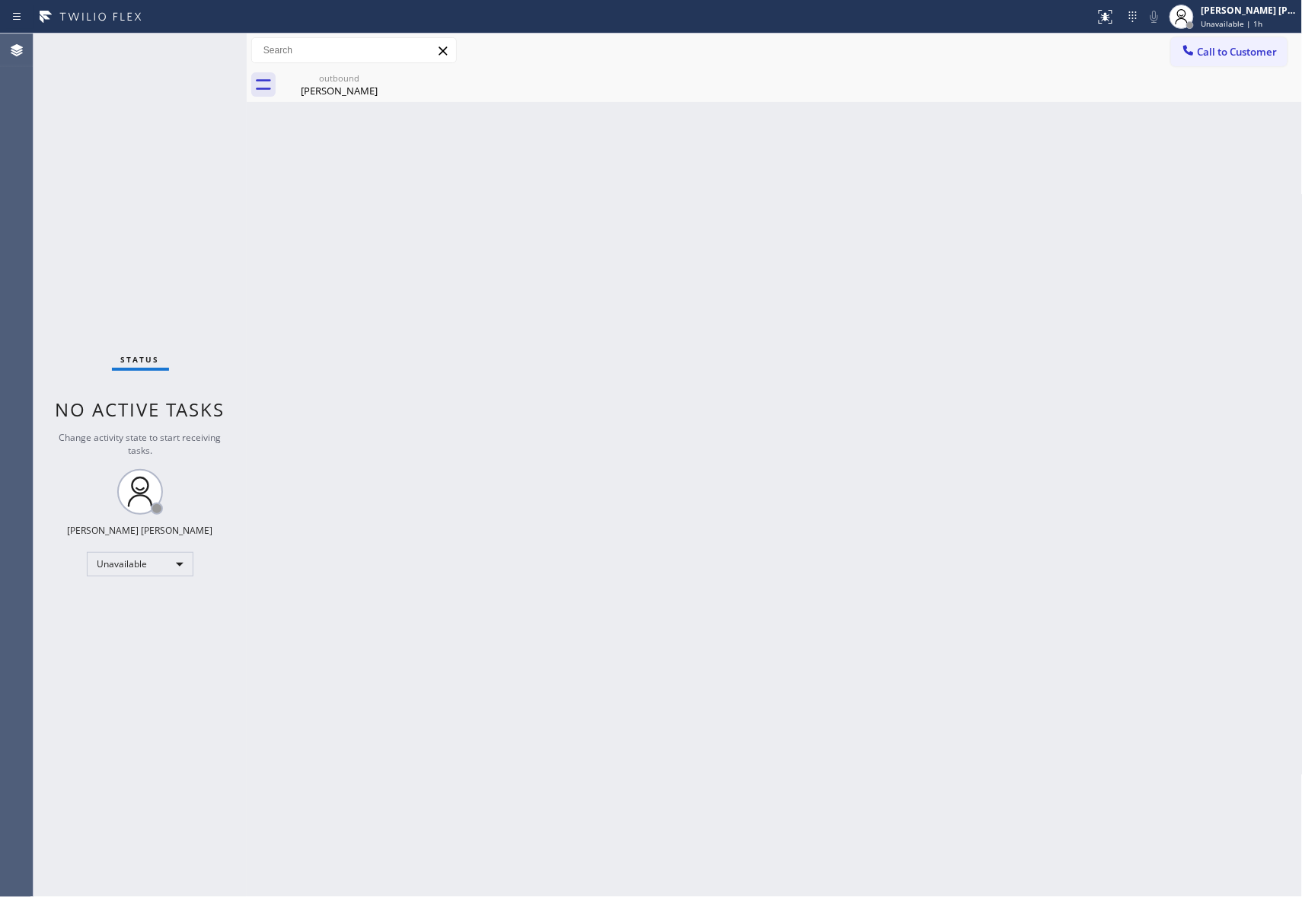
click at [332, 88] on div "[PERSON_NAME]" at bounding box center [339, 91] width 115 height 14
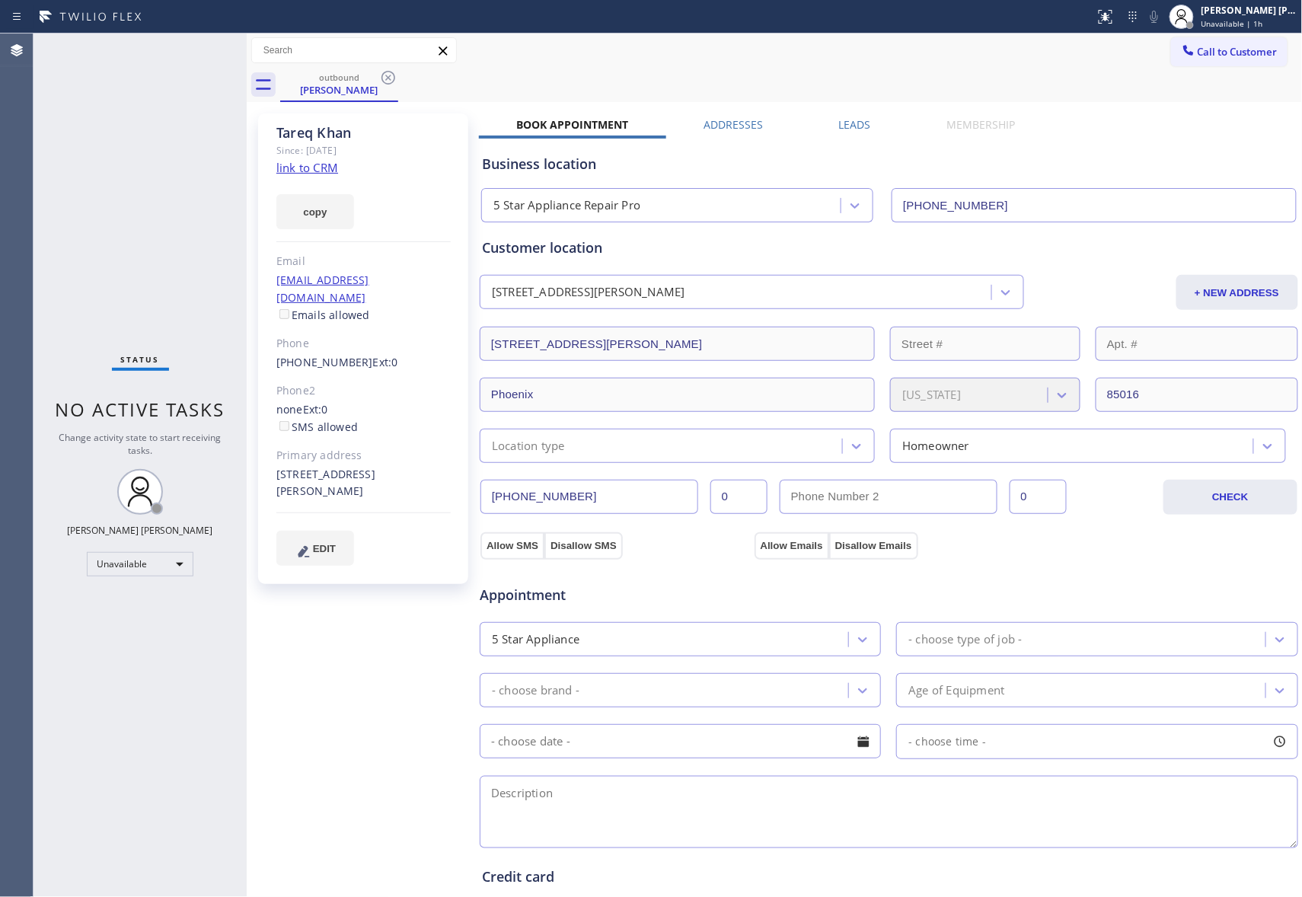
click at [856, 116] on div "[PERSON_NAME] Since: [DATE] link to CRM copy Email [EMAIL_ADDRESS][DOMAIN_NAME]…" at bounding box center [775, 615] width 1049 height 1018
click at [857, 126] on label "Leads" at bounding box center [855, 124] width 32 height 14
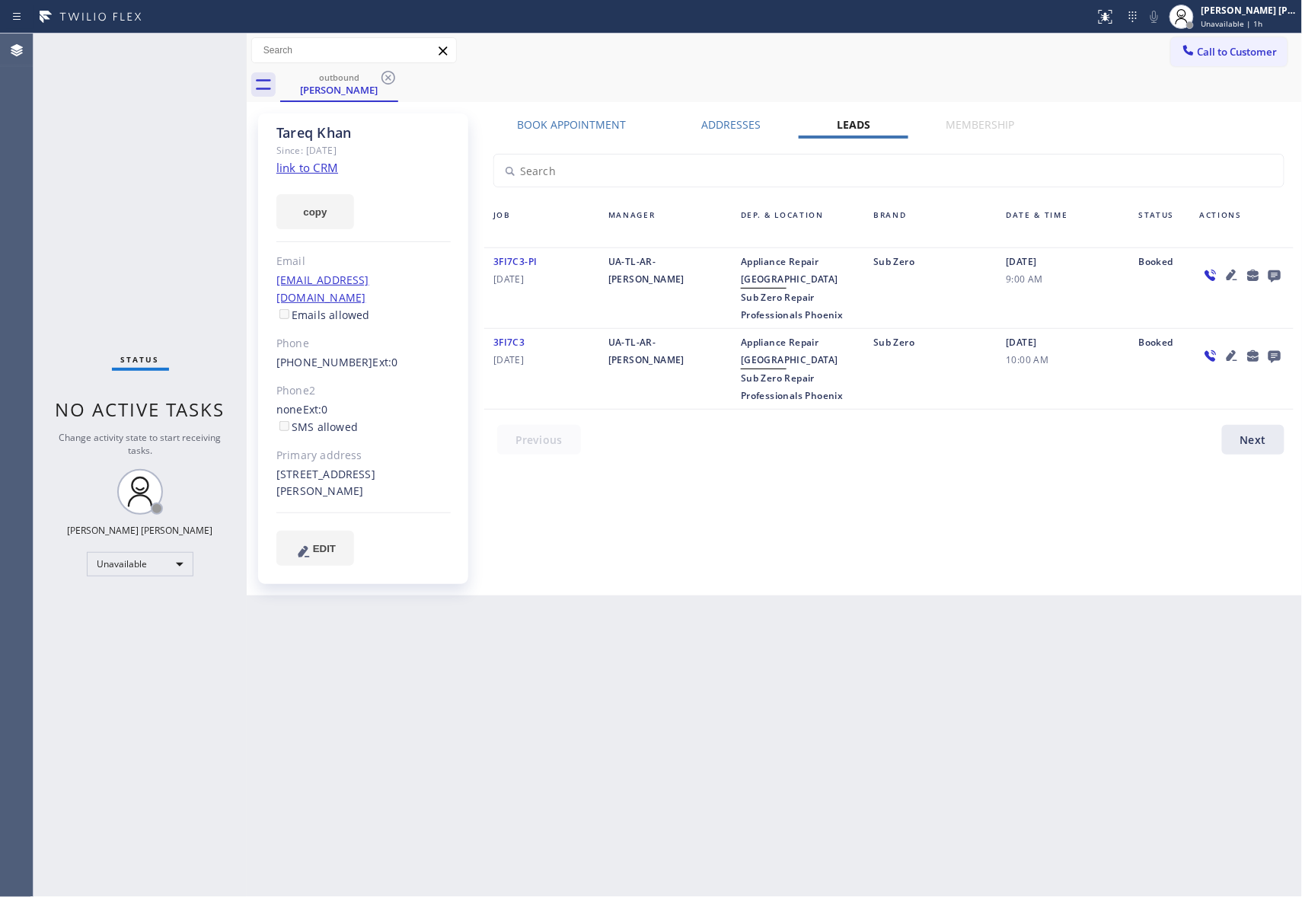
click at [1274, 280] on icon at bounding box center [1275, 275] width 18 height 19
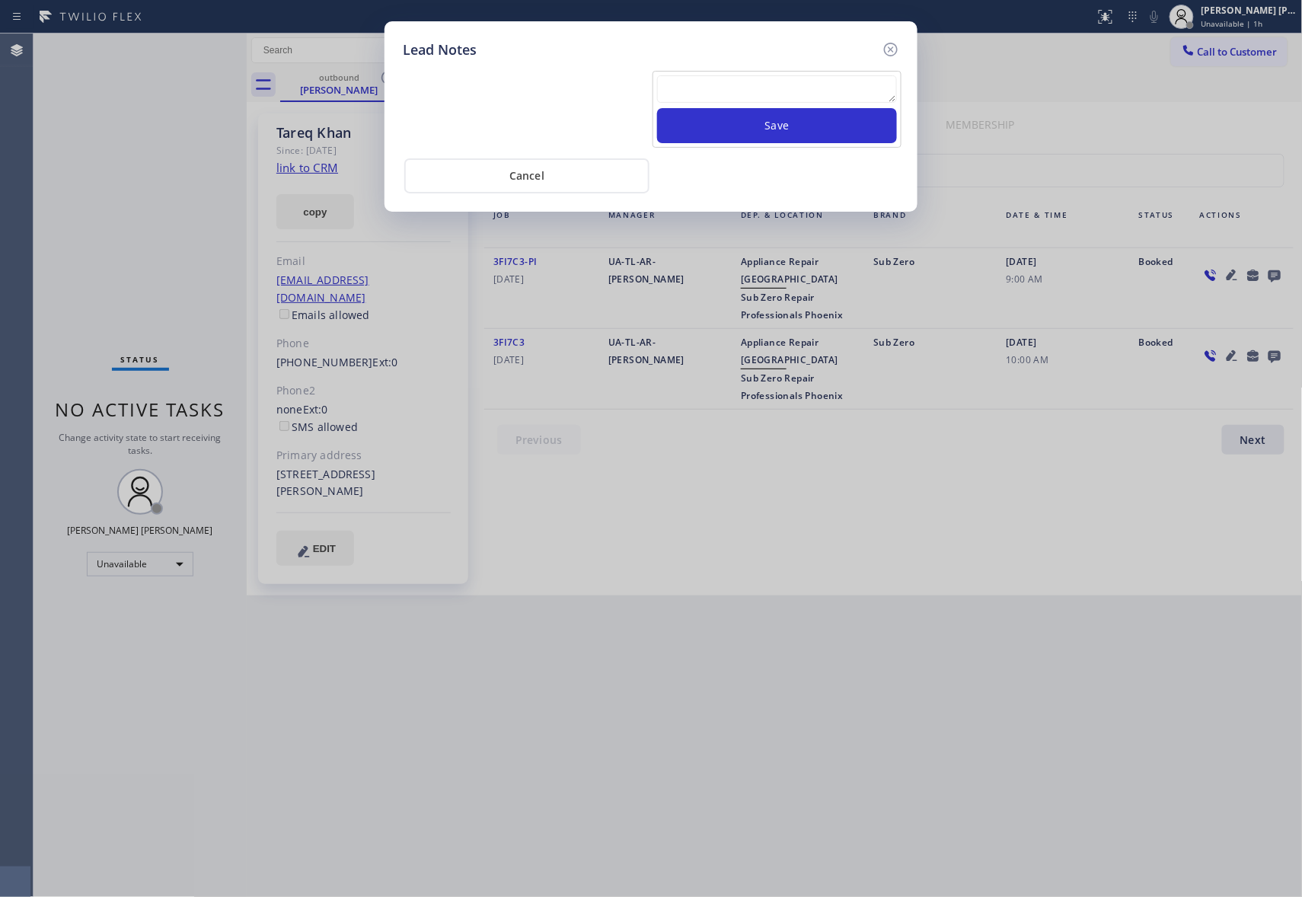
click at [806, 99] on textarea at bounding box center [777, 88] width 240 height 27
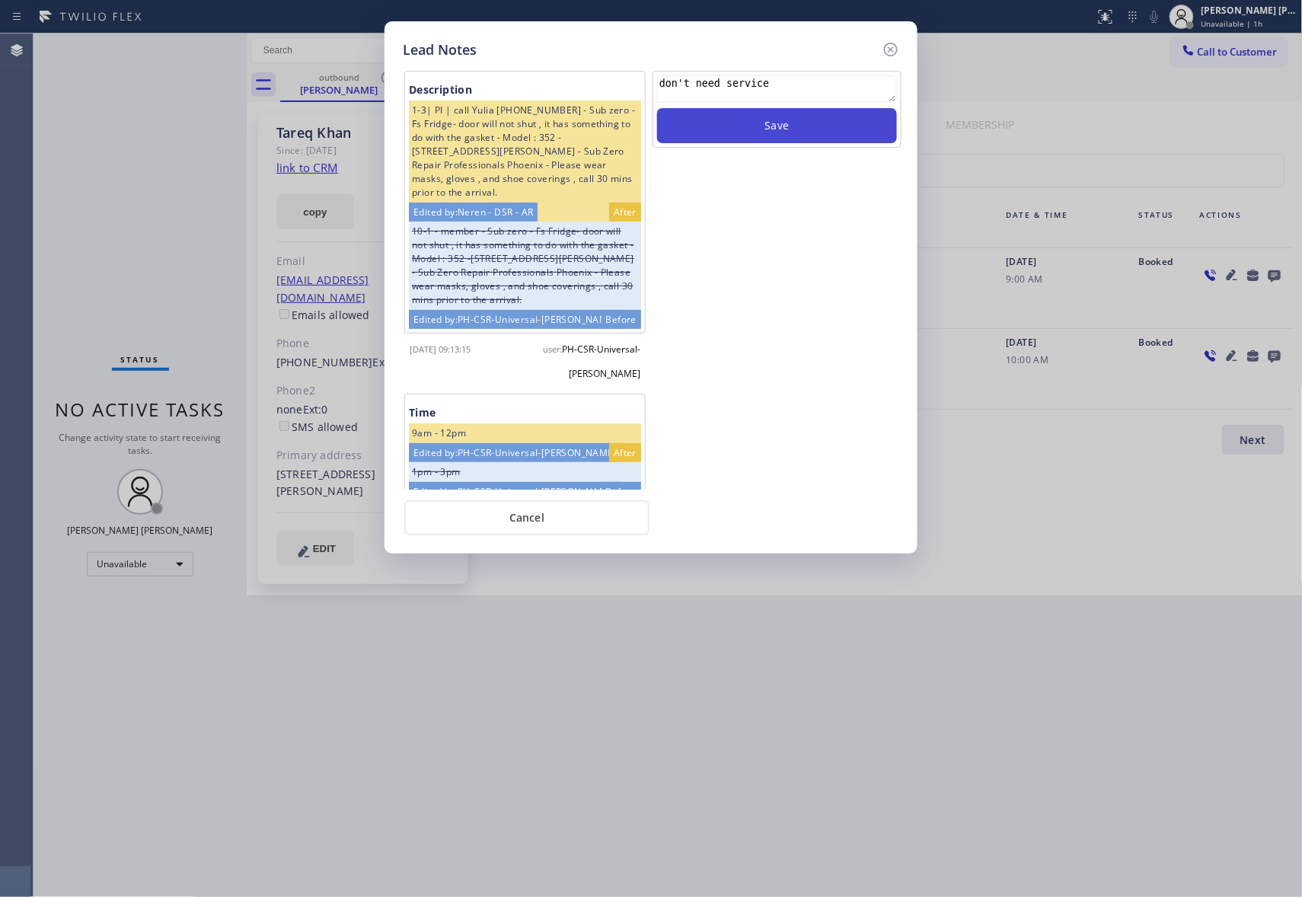
type textarea "don't need service"
click at [809, 125] on button "Save" at bounding box center [777, 125] width 240 height 35
click at [896, 41] on icon at bounding box center [891, 49] width 18 height 18
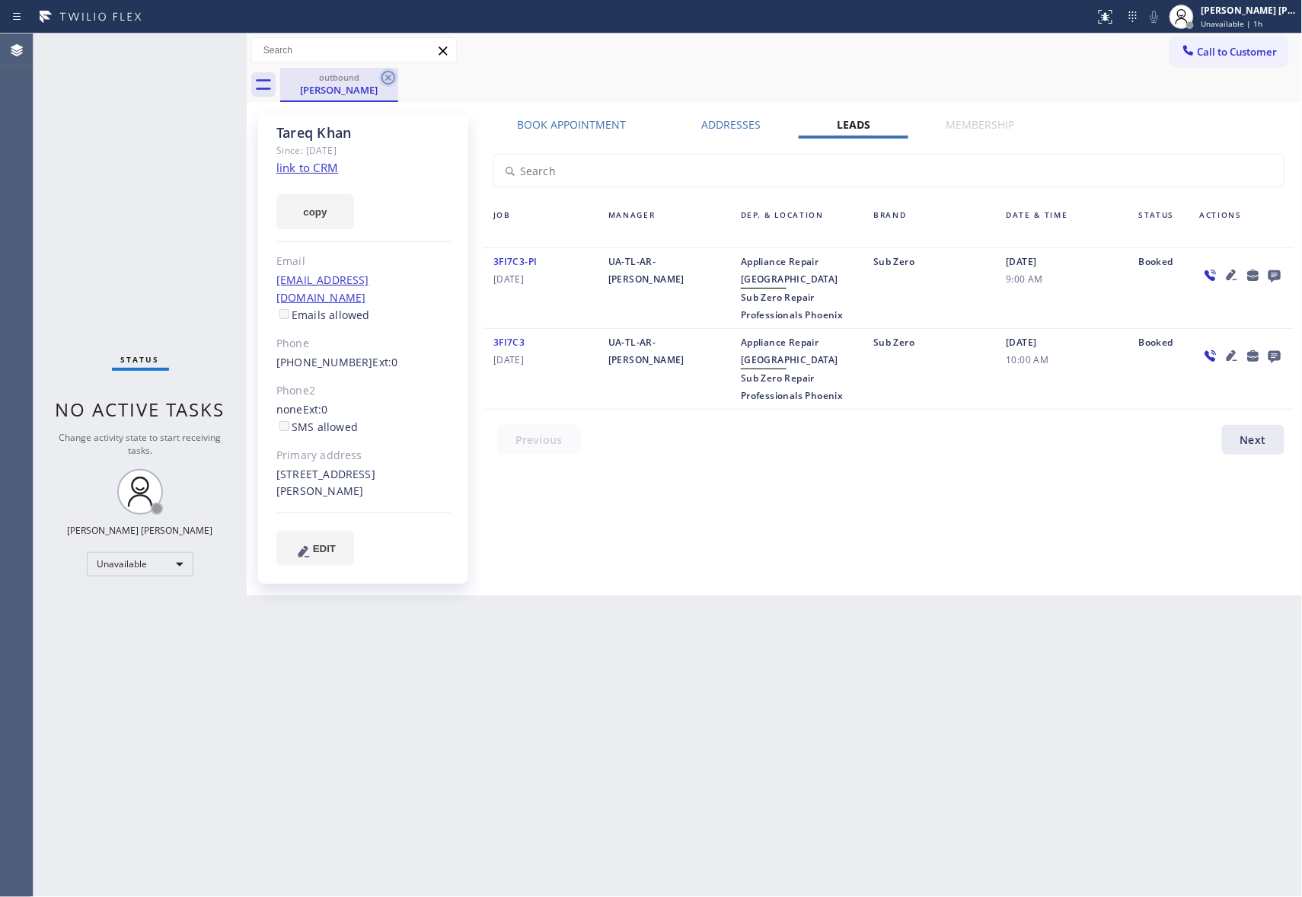
drag, startPoint x: 363, startPoint y: 76, endPoint x: 382, endPoint y: 69, distance: 19.8
click at [370, 73] on div "outbound" at bounding box center [339, 77] width 115 height 11
click at [382, 69] on icon at bounding box center [388, 78] width 18 height 18
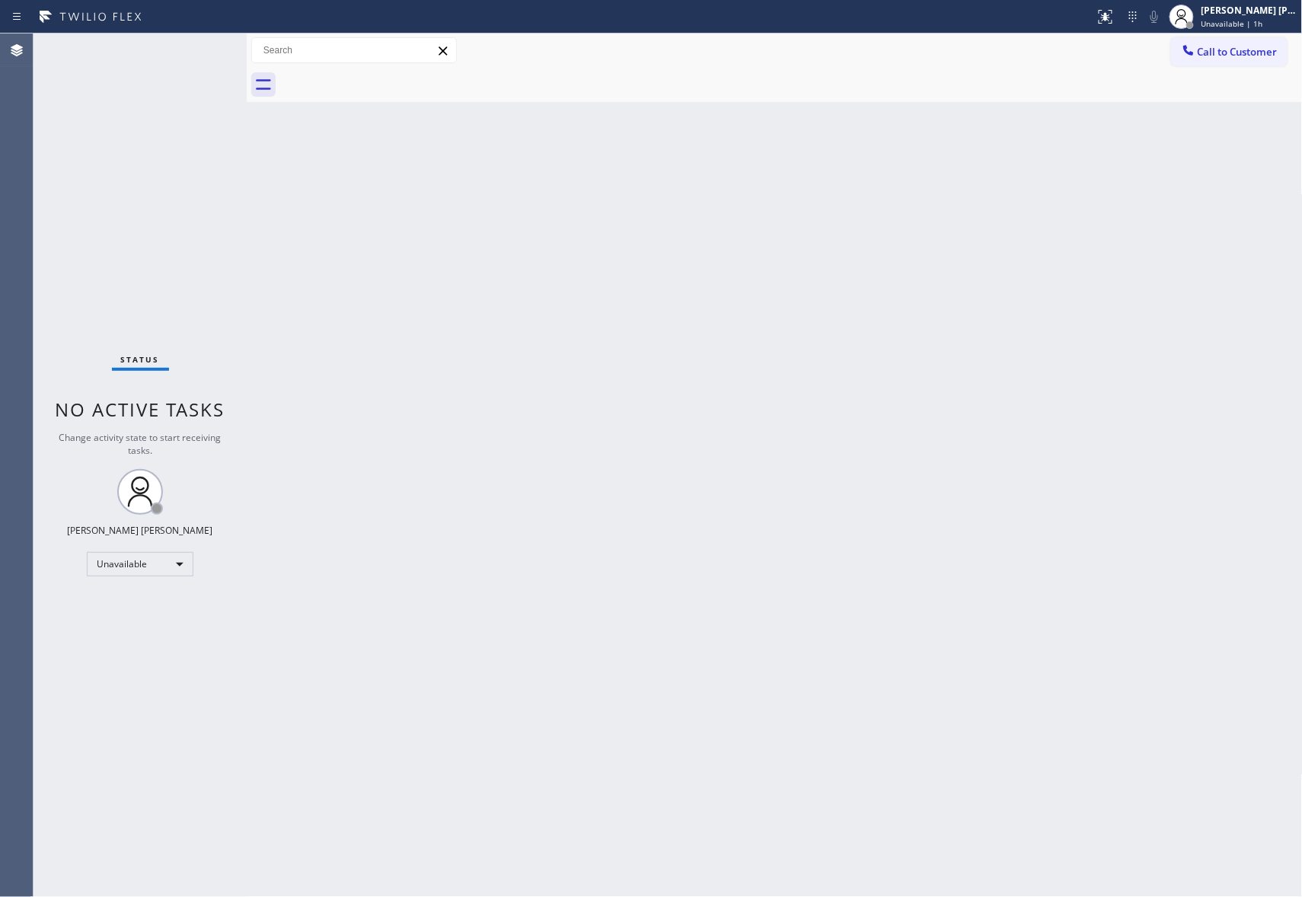
click at [382, 72] on div at bounding box center [791, 85] width 1023 height 34
click at [382, 73] on div at bounding box center [791, 85] width 1023 height 34
drag, startPoint x: 1257, startPoint y: 49, endPoint x: 1228, endPoint y: 49, distance: 28.9
click at [1256, 49] on span "Call to Customer" at bounding box center [1238, 52] width 80 height 14
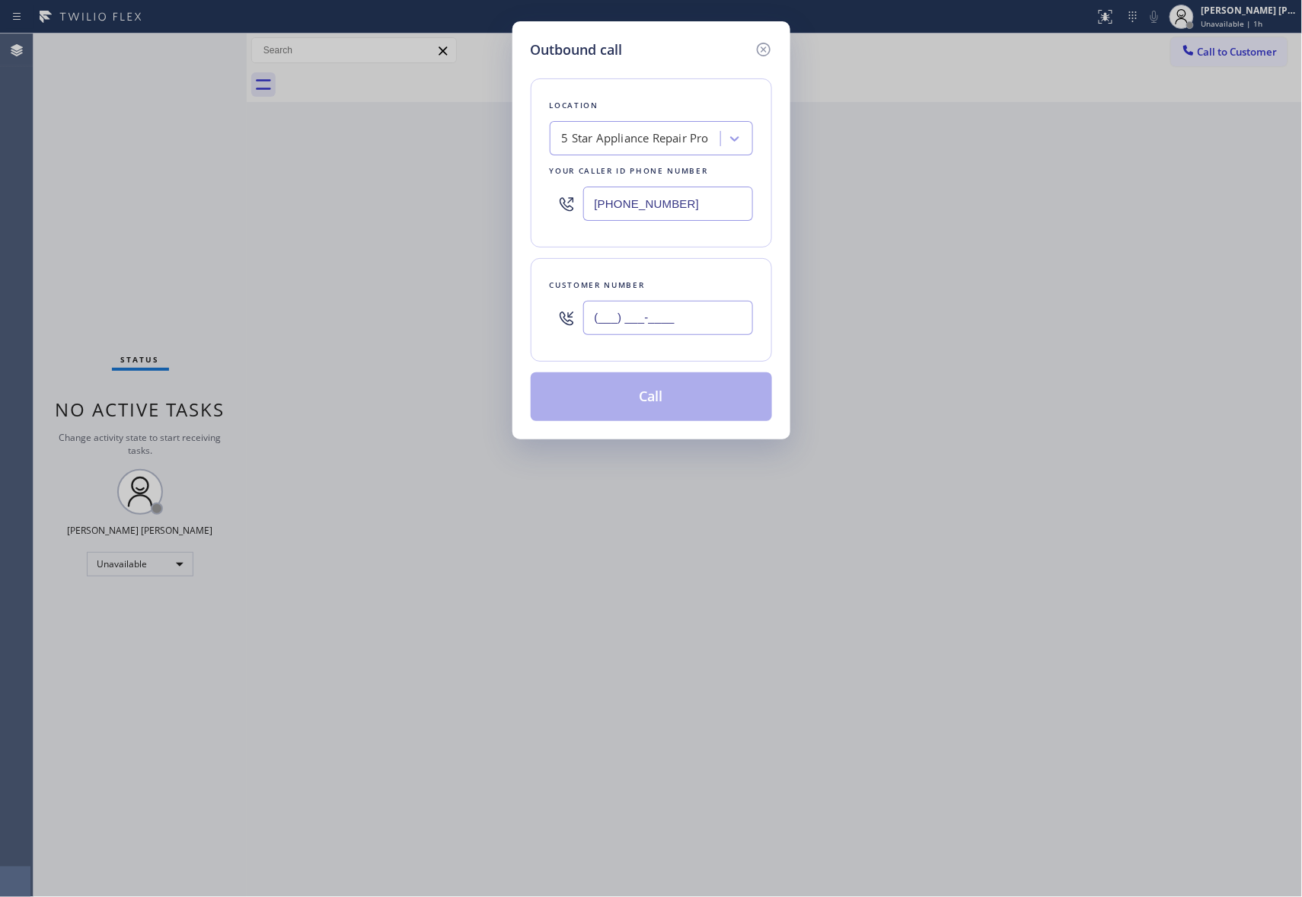
click at [689, 324] on input "(___) ___-____" at bounding box center [668, 318] width 170 height 34
paste input "949) 916-5570"
type input "[PHONE_NUMBER]"
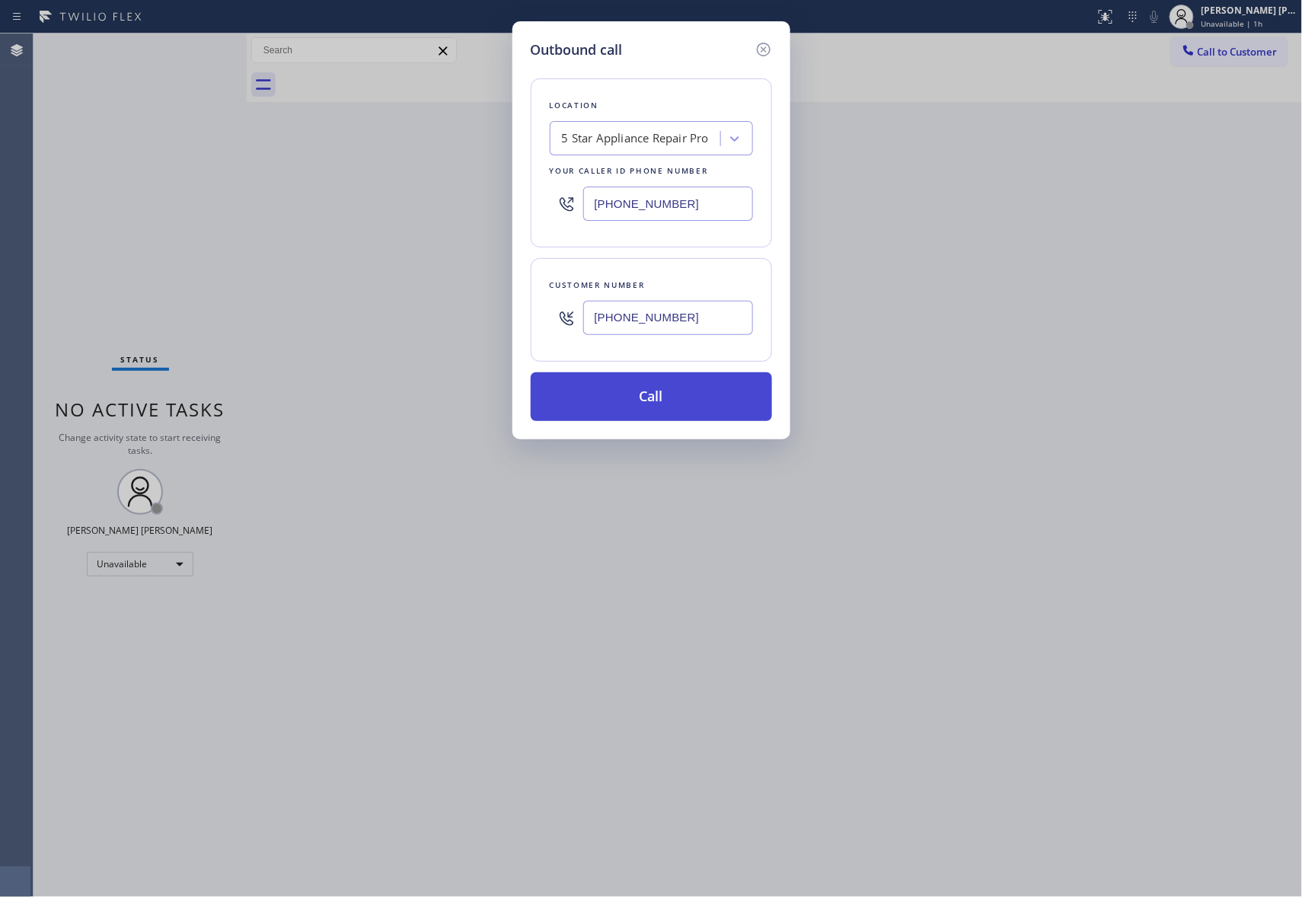
click at [693, 394] on button "Call" at bounding box center [651, 396] width 241 height 49
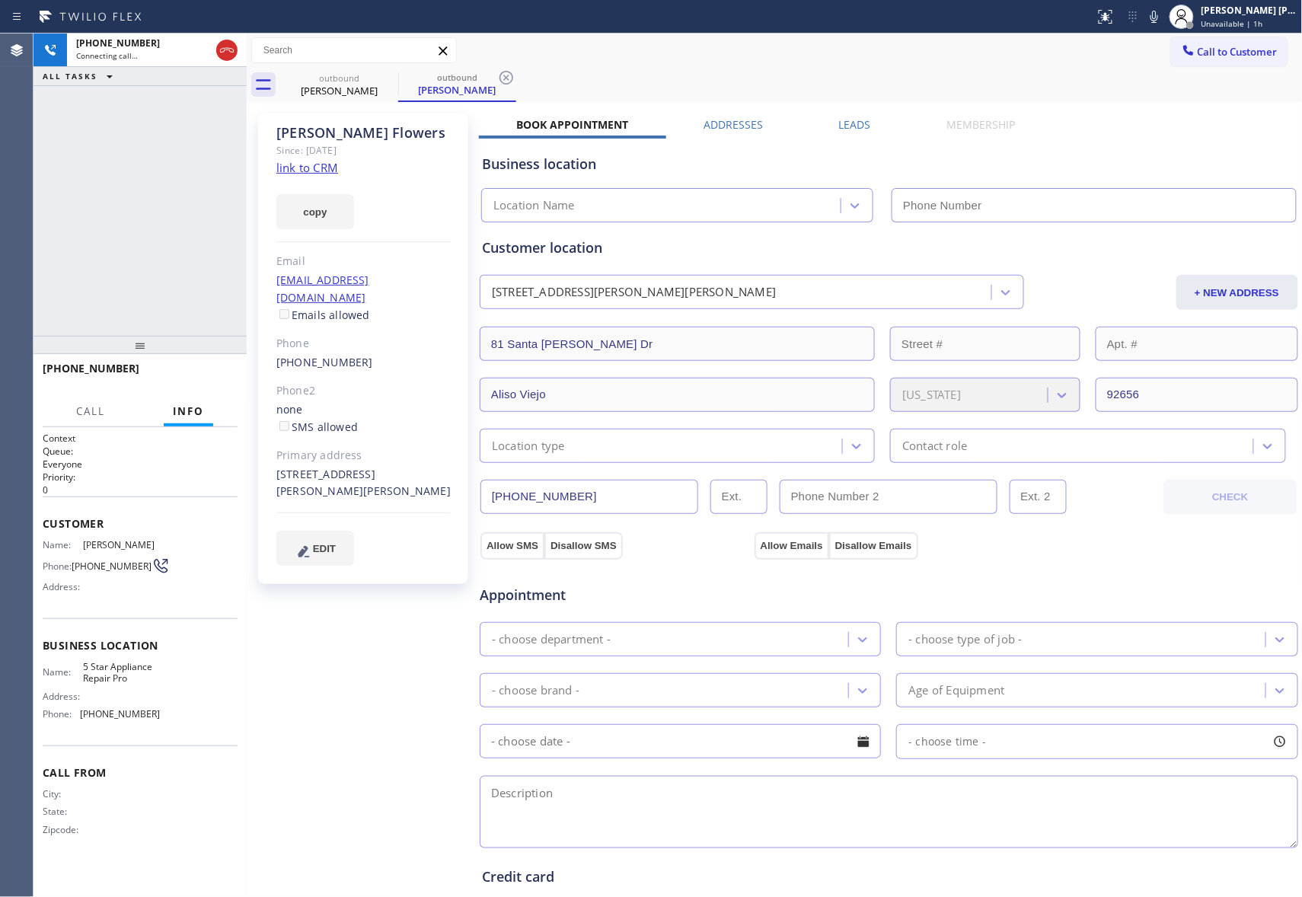
type input "[PHONE_NUMBER]"
click at [861, 125] on label "Leads" at bounding box center [855, 124] width 32 height 14
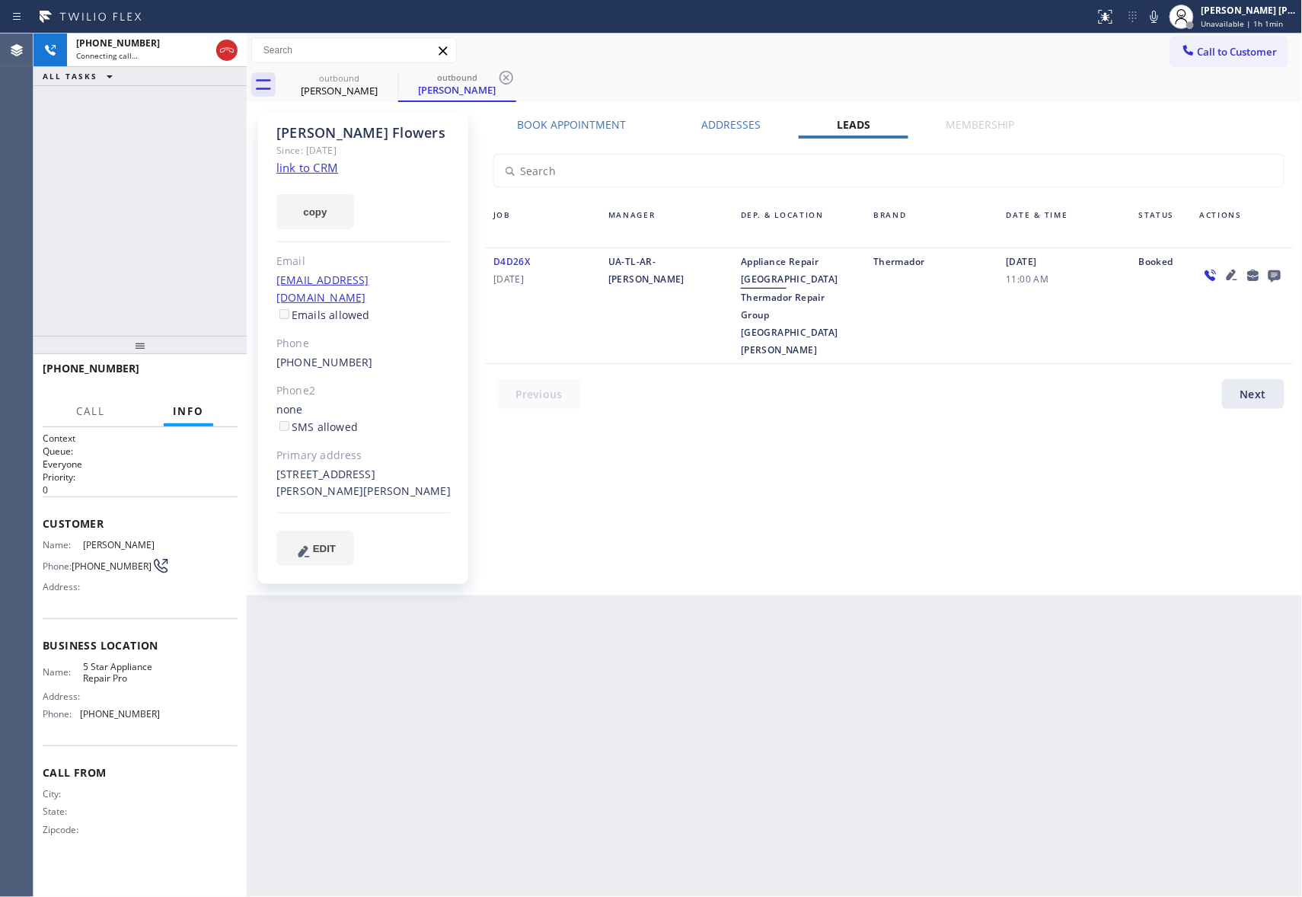
click at [1274, 271] on icon at bounding box center [1275, 276] width 12 height 12
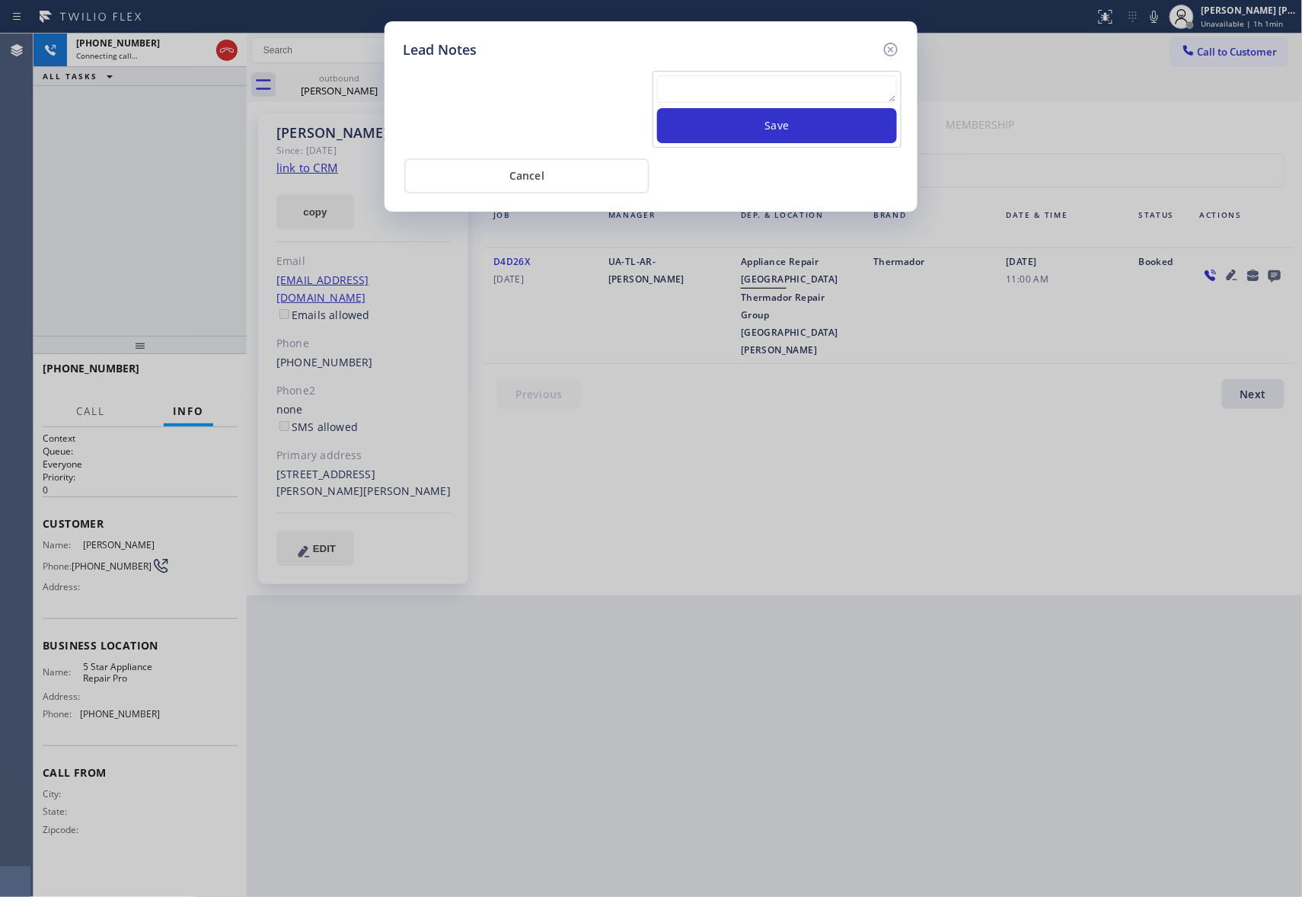
click at [765, 90] on textarea at bounding box center [777, 88] width 240 height 27
paste textarea "please transfer if cx calls back"
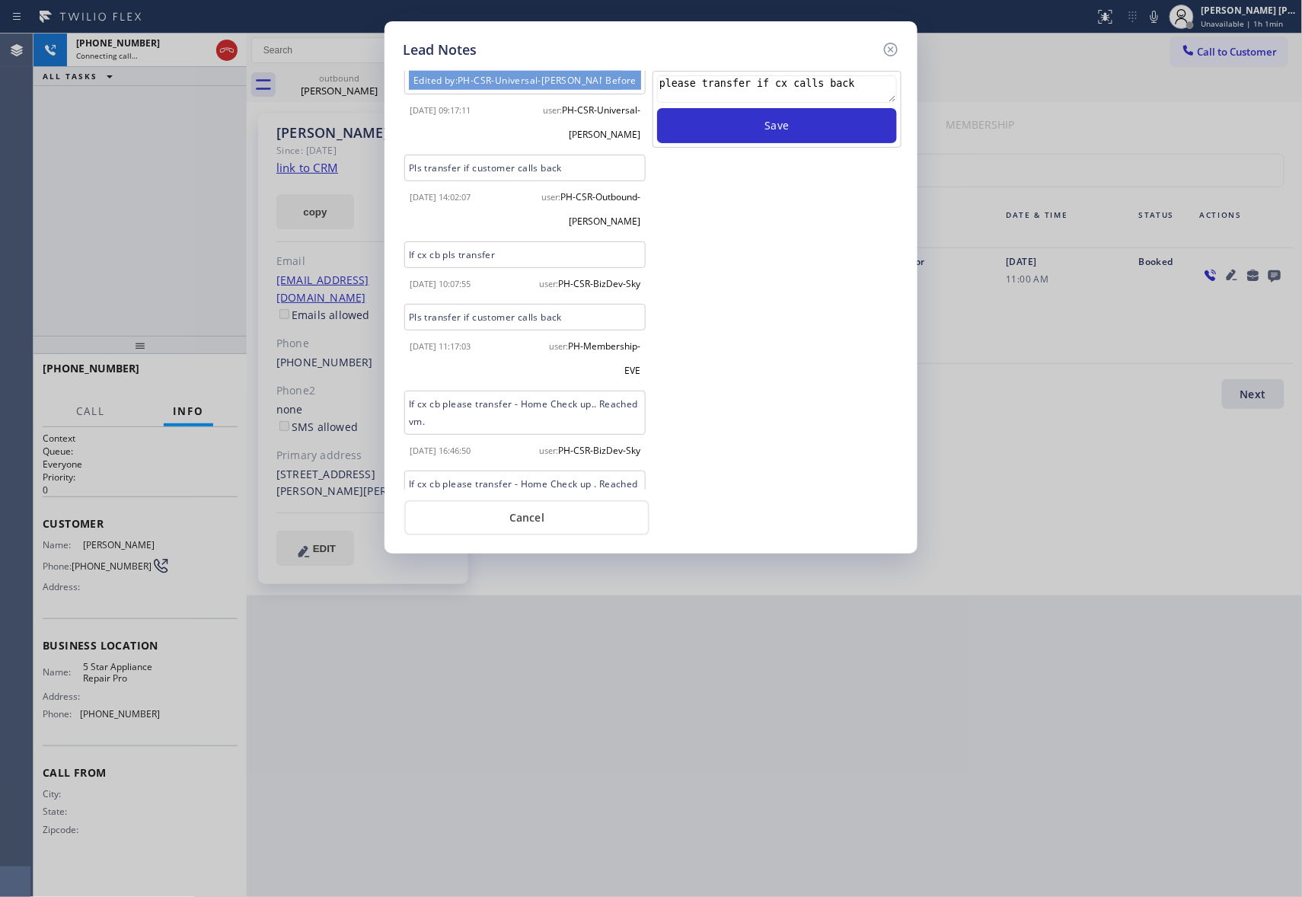
scroll to position [663, 0]
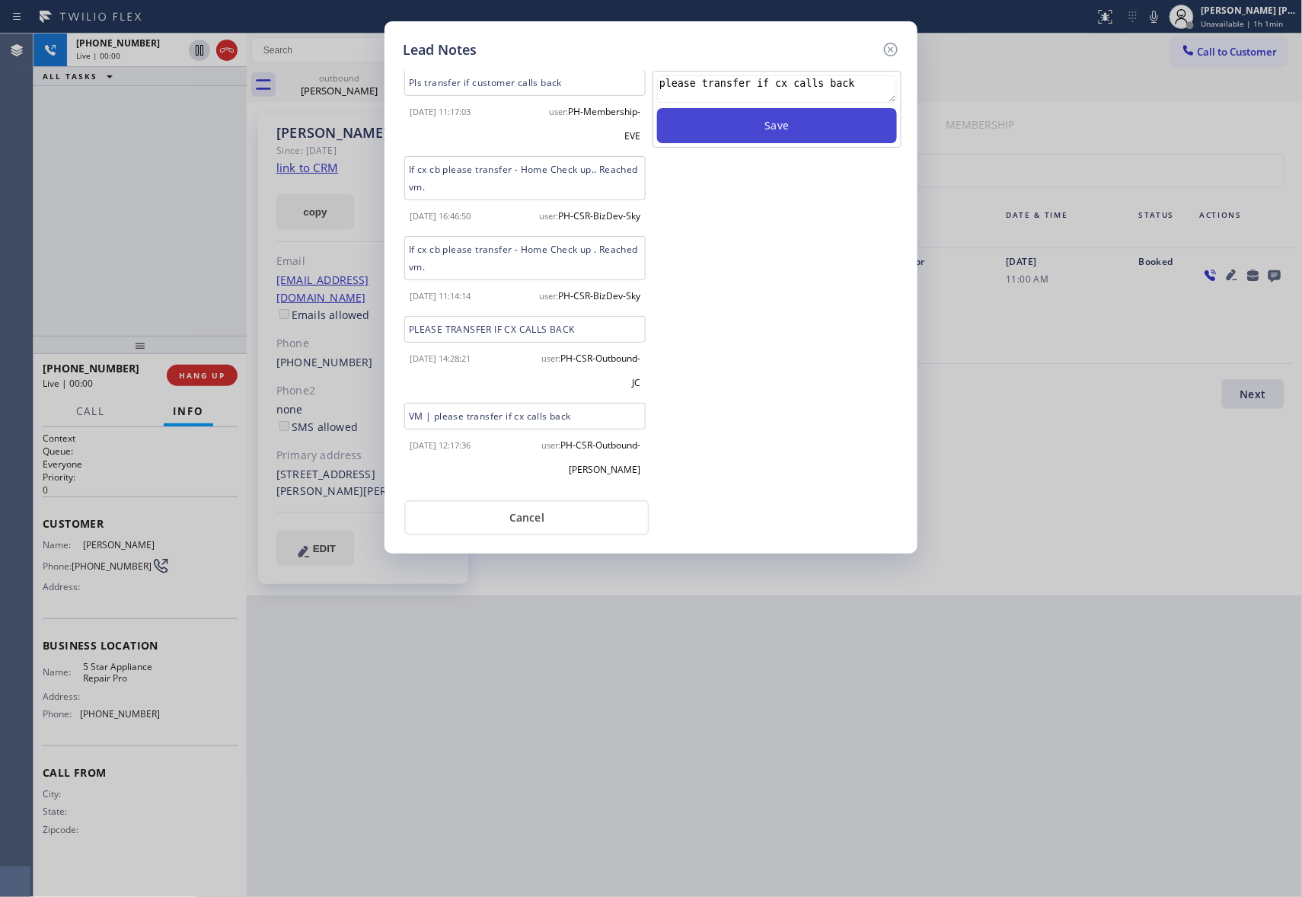
type textarea "please transfer if cx calls back"
click at [817, 126] on button "Save" at bounding box center [777, 125] width 240 height 35
click at [893, 50] on icon at bounding box center [891, 49] width 18 height 18
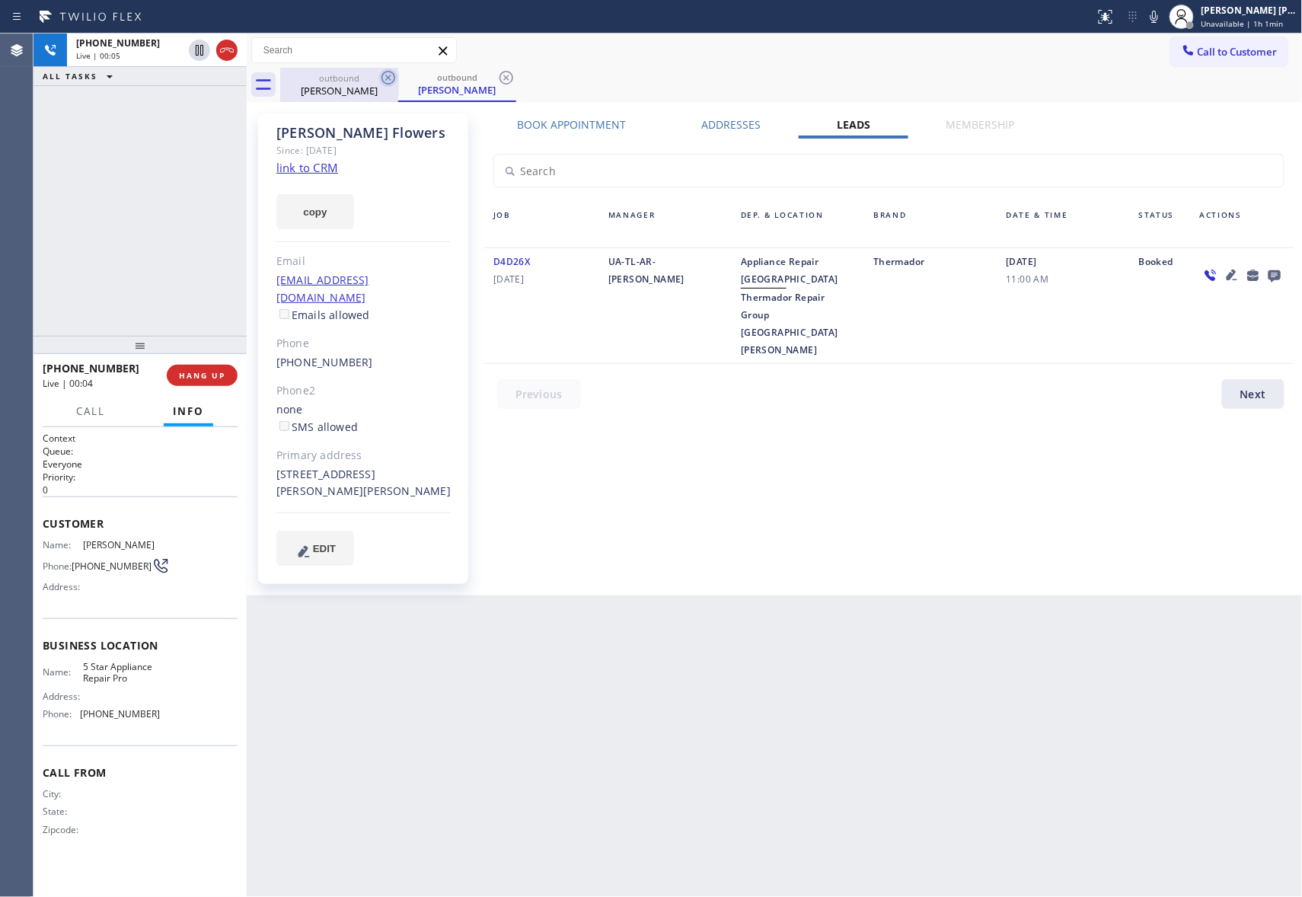
click at [388, 78] on icon at bounding box center [389, 78] width 14 height 14
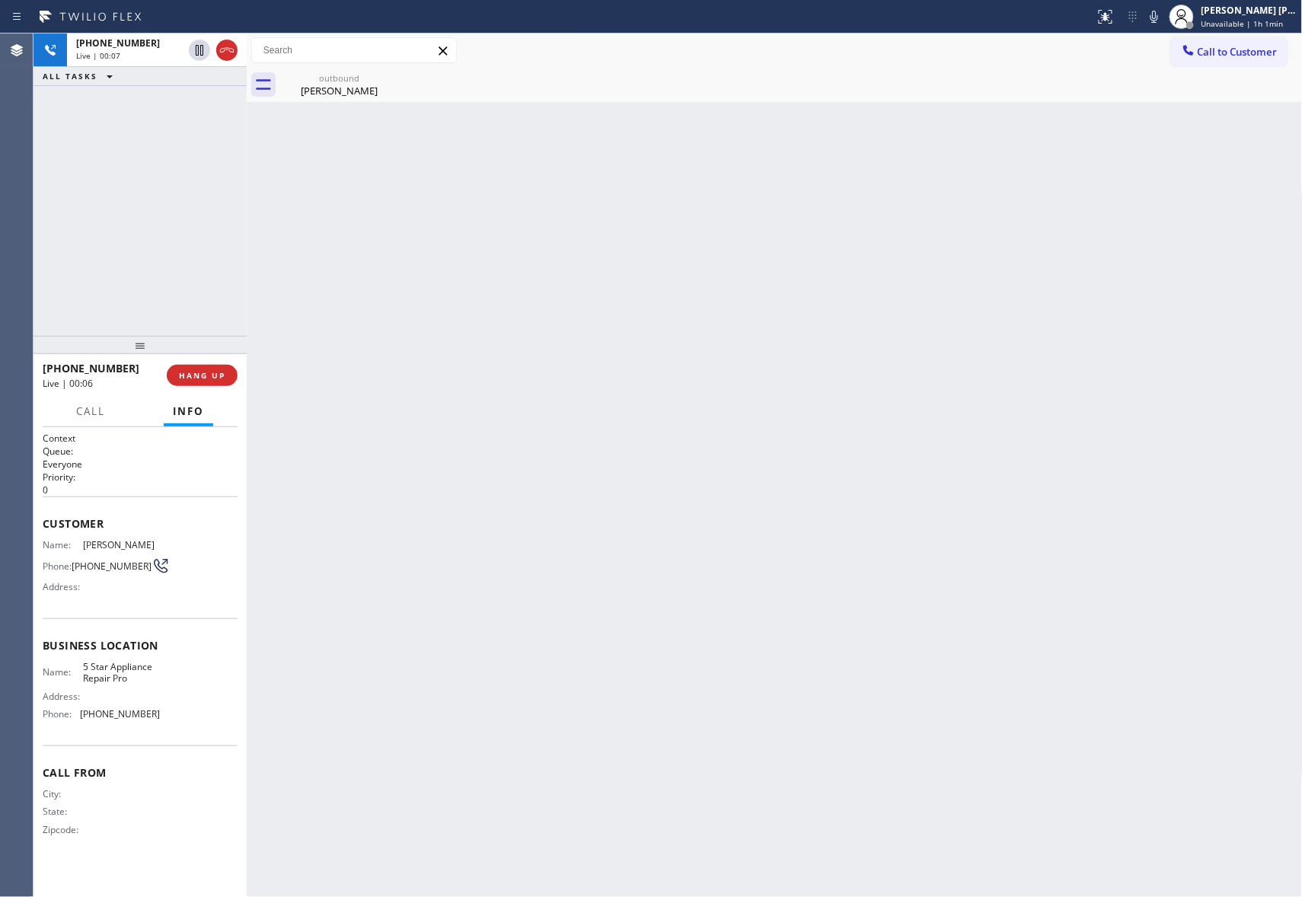
click at [388, 78] on div "outbound [PERSON_NAME]" at bounding box center [339, 85] width 118 height 34
click at [0, 0] on icon at bounding box center [0, 0] width 0 height 0
click at [223, 55] on icon at bounding box center [227, 50] width 18 height 18
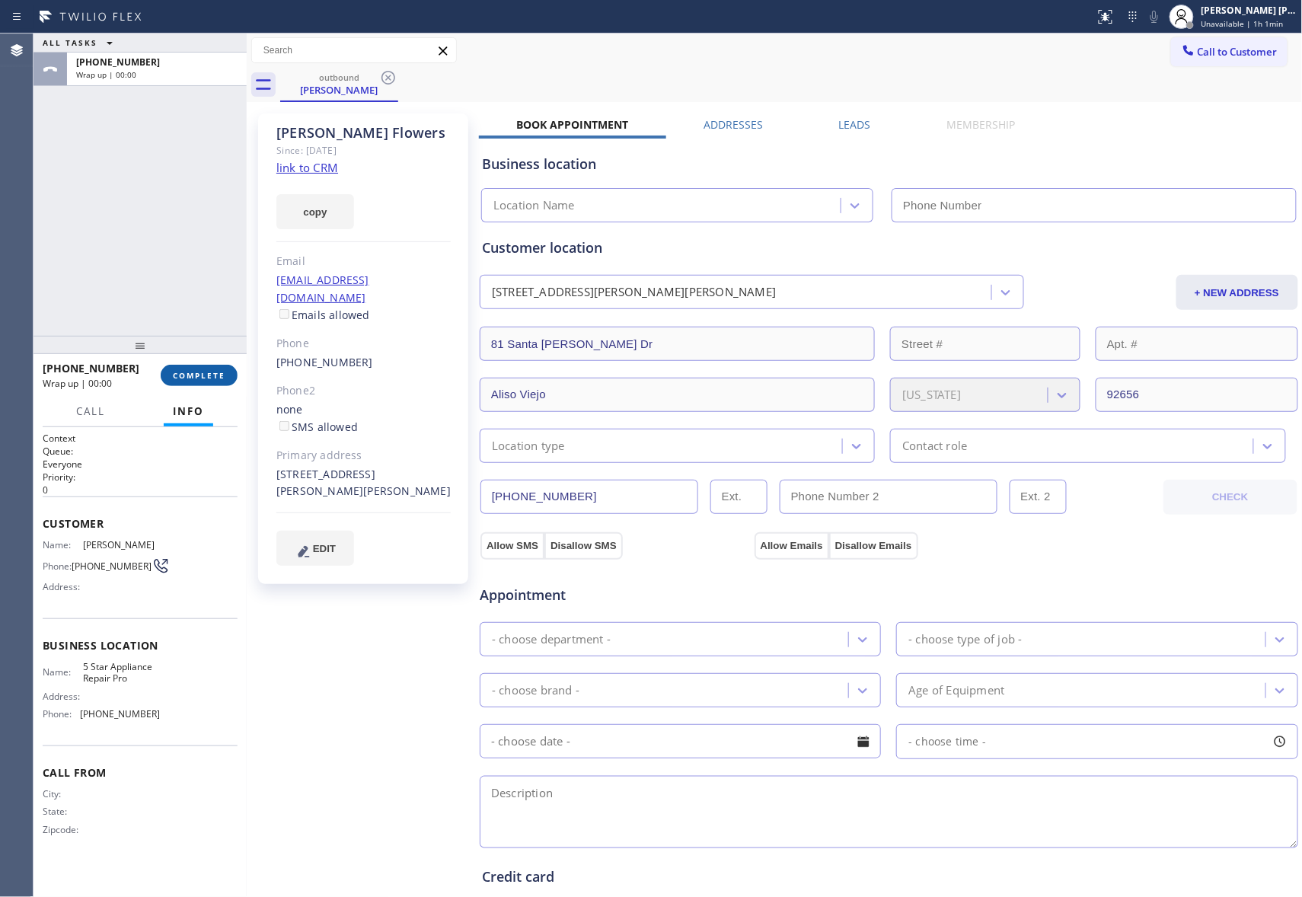
click at [213, 370] on span "COMPLETE" at bounding box center [199, 375] width 53 height 11
type input "[PHONE_NUMBER]"
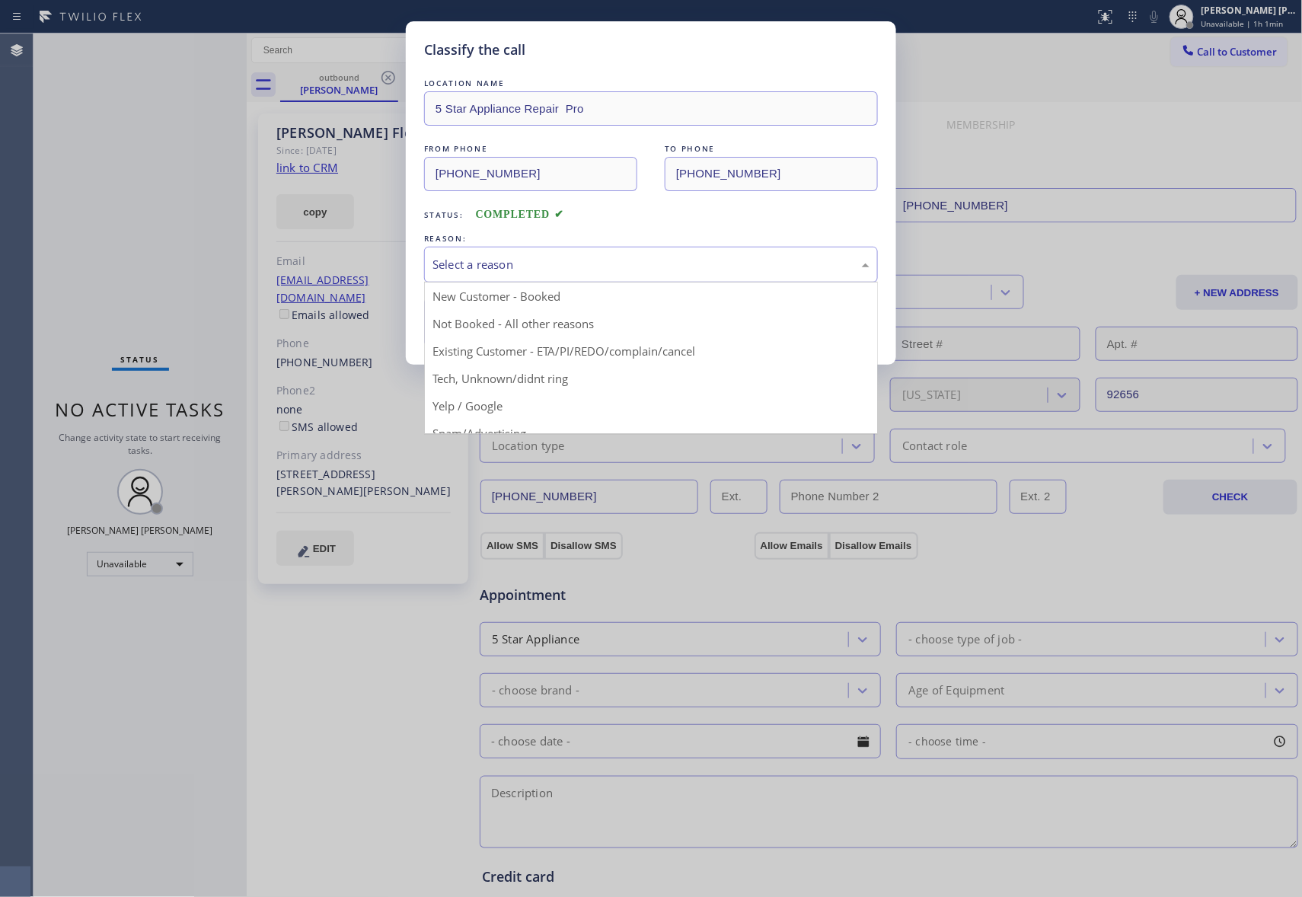
click at [538, 275] on div "Select a reason" at bounding box center [651, 265] width 454 height 36
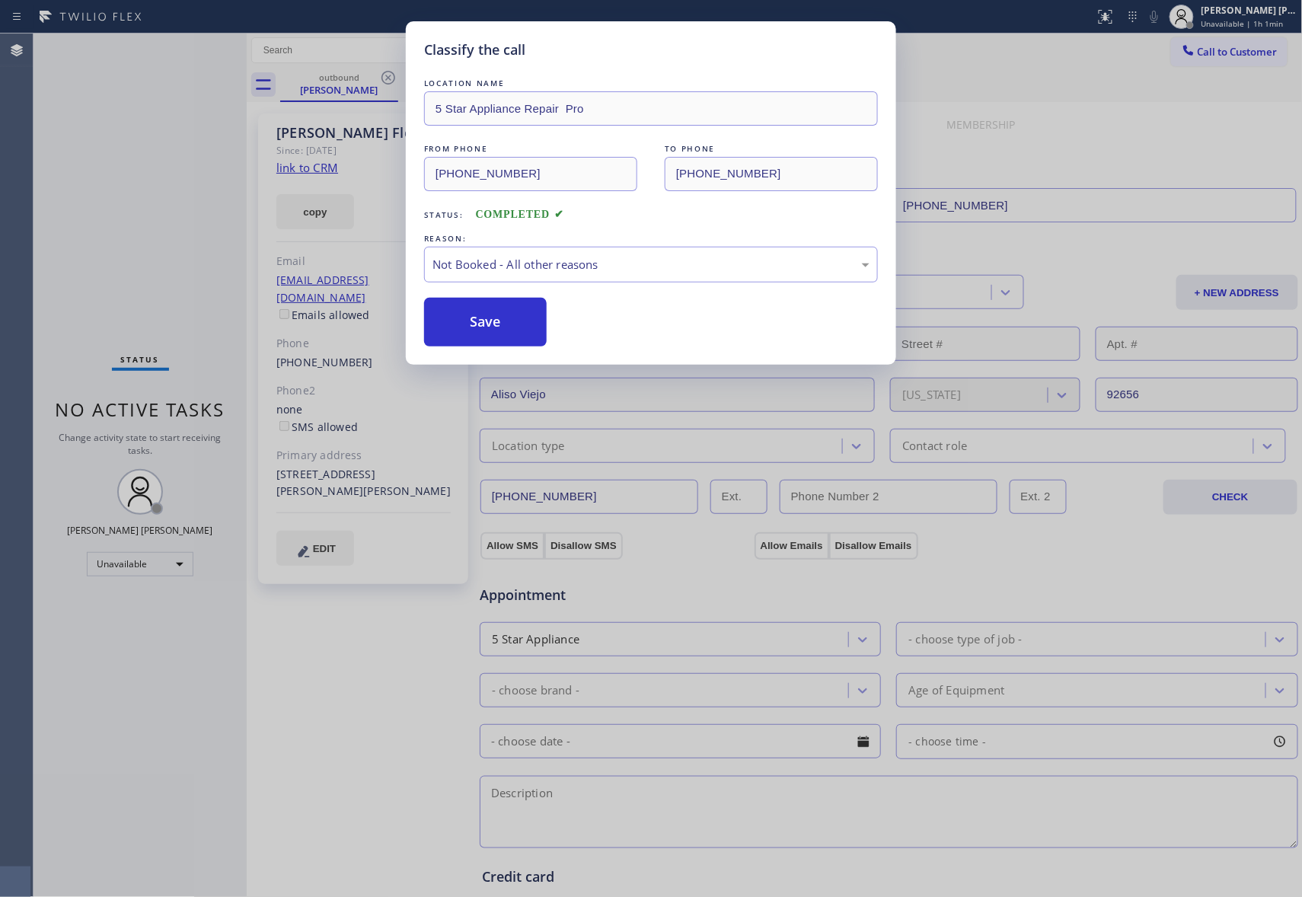
click at [494, 321] on button "Save" at bounding box center [485, 322] width 123 height 49
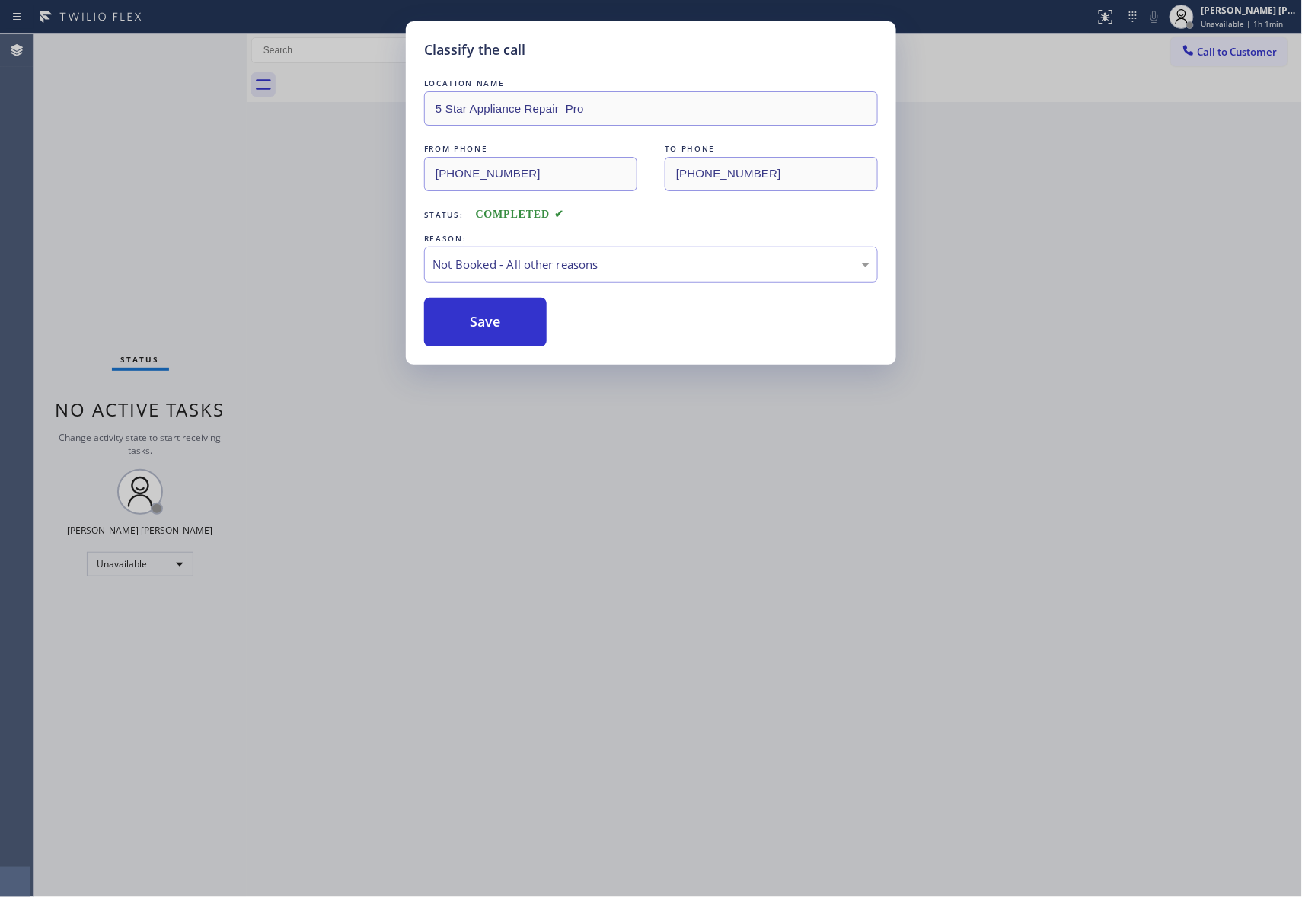
drag, startPoint x: 494, startPoint y: 321, endPoint x: 355, endPoint y: 24, distance: 327.1
click at [491, 318] on button "Save" at bounding box center [485, 322] width 123 height 49
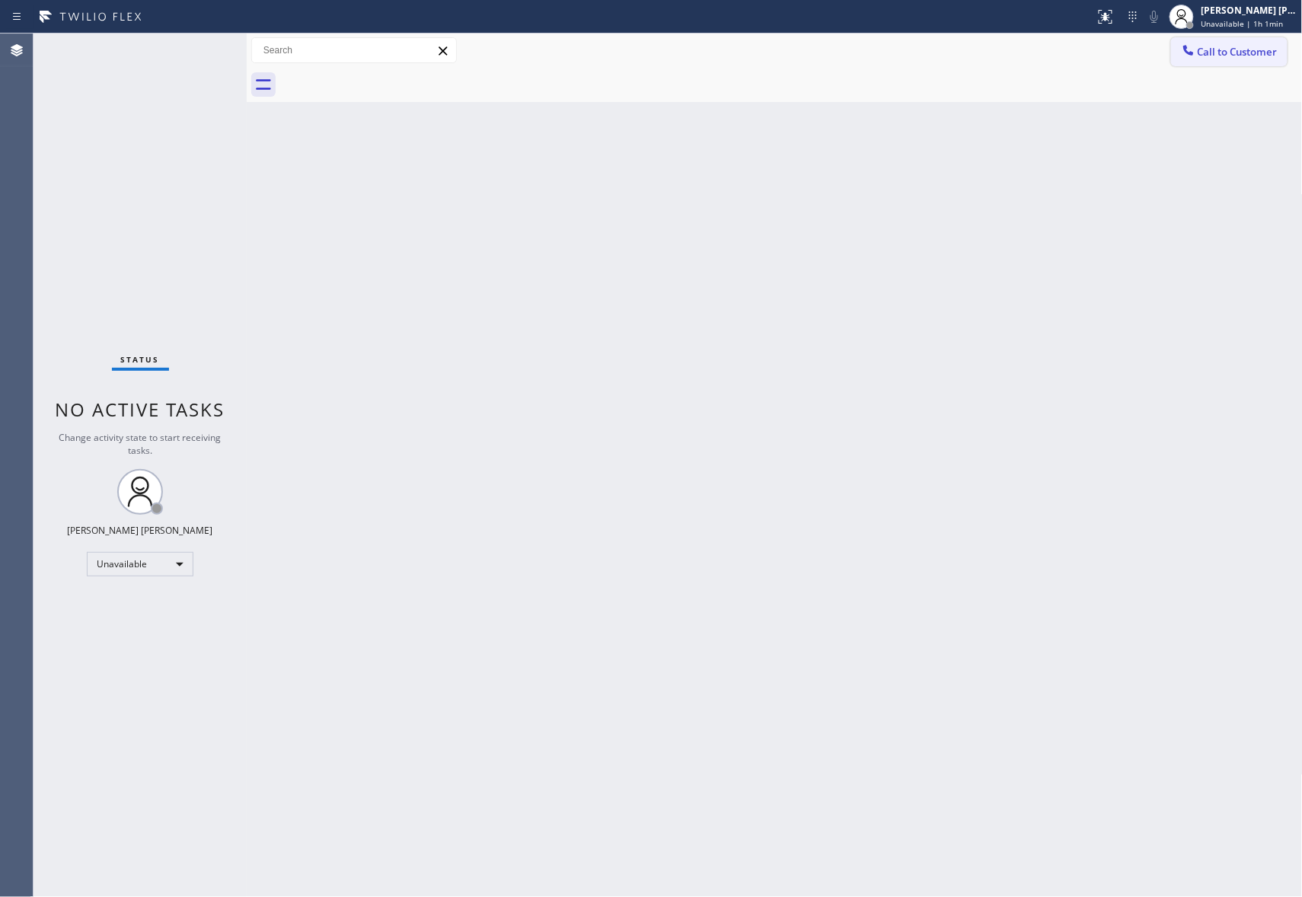
click at [1272, 55] on span "Call to Customer" at bounding box center [1238, 52] width 80 height 14
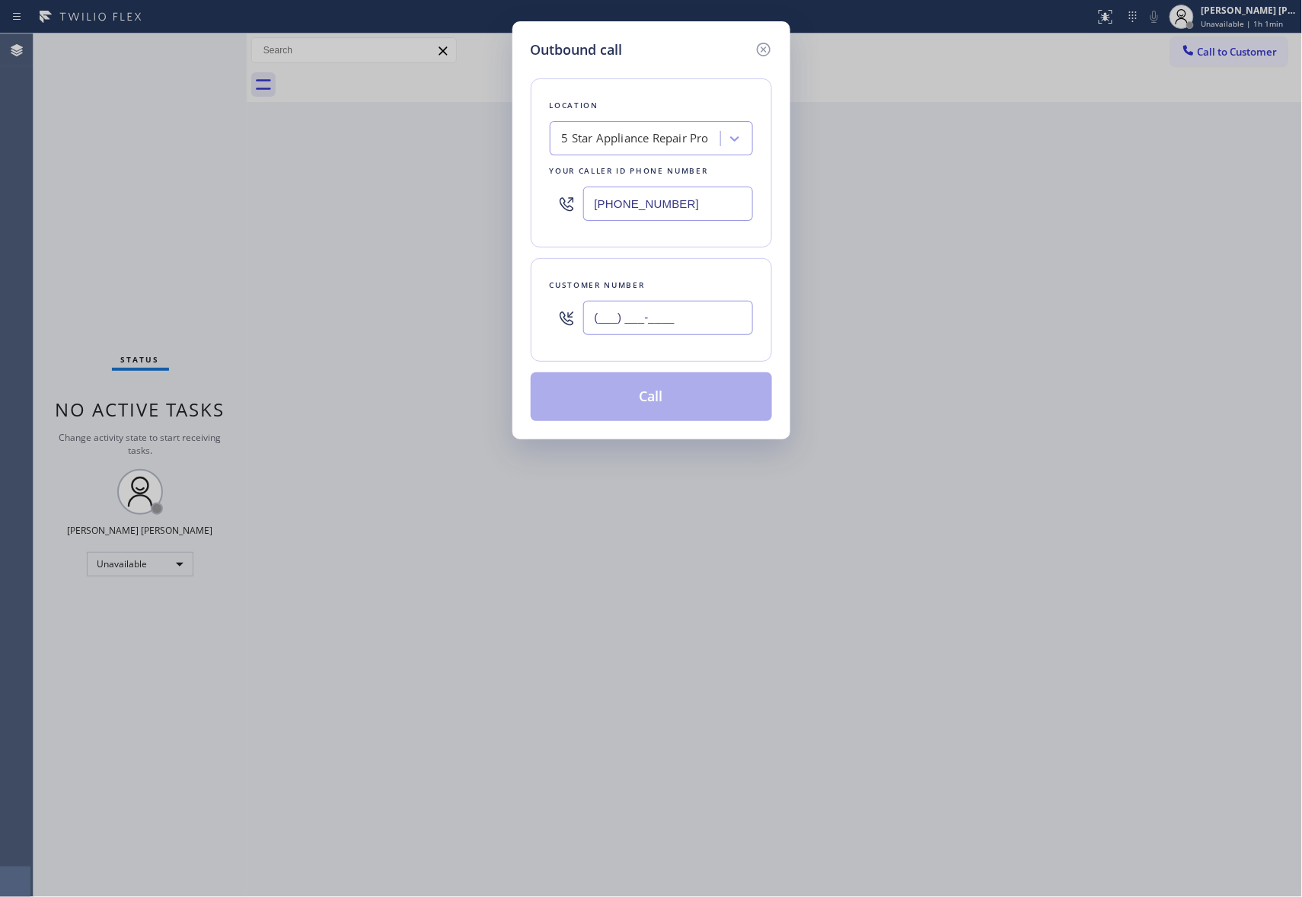
click at [705, 324] on input "(___) ___-____" at bounding box center [668, 318] width 170 height 34
paste input "949) 561-2244"
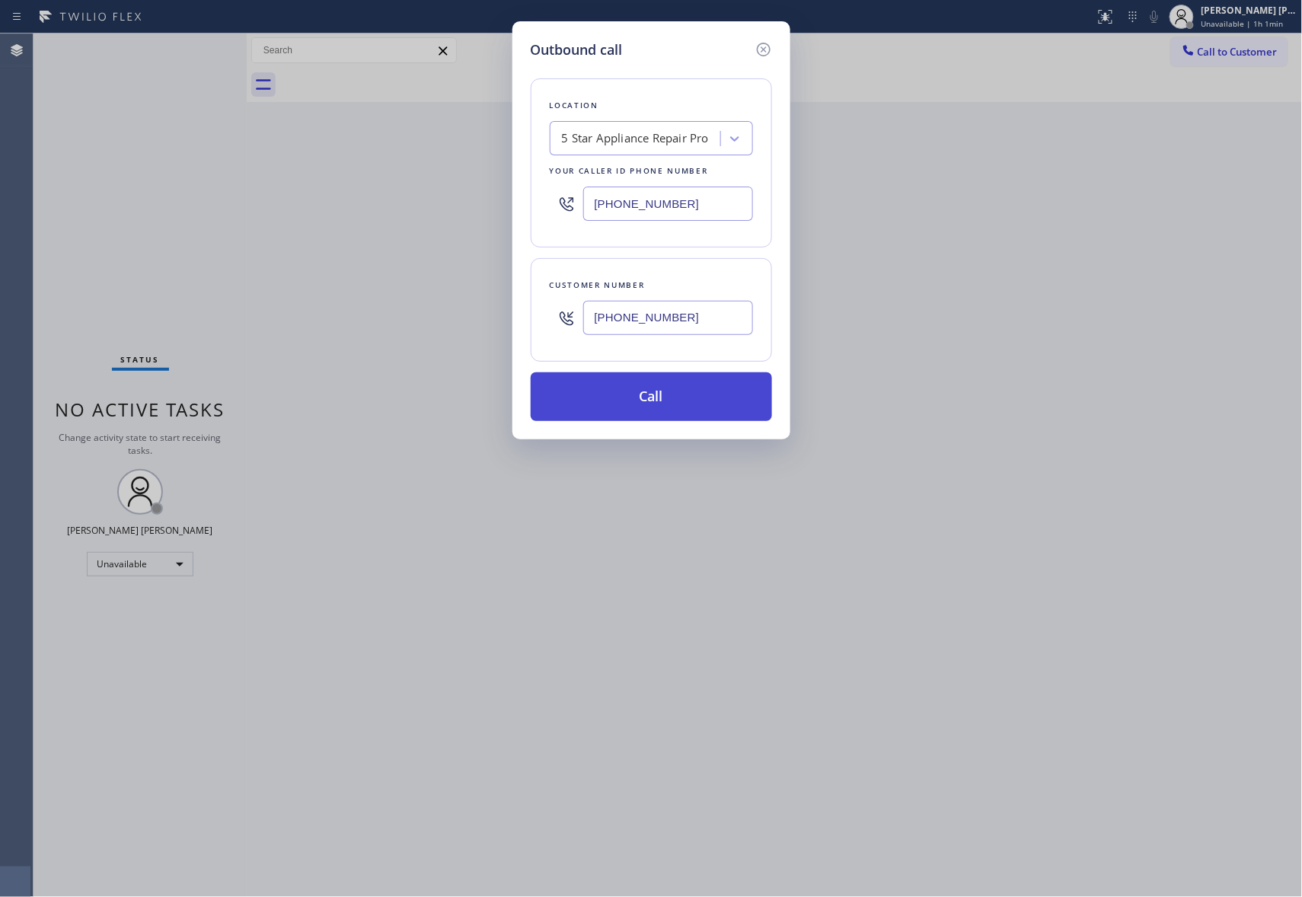
type input "[PHONE_NUMBER]"
click at [666, 405] on button "Call" at bounding box center [651, 396] width 241 height 49
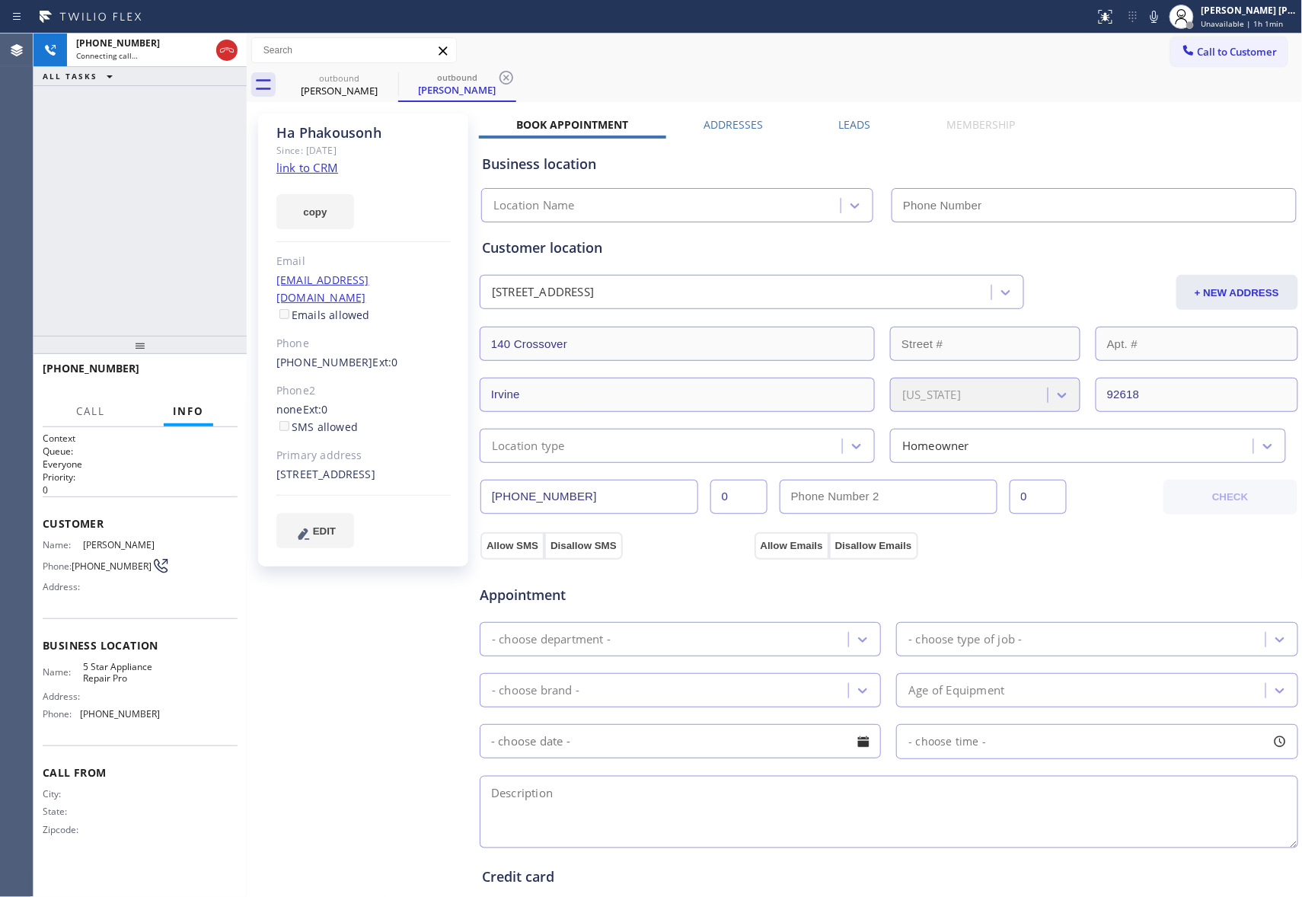
type input "[PHONE_NUMBER]"
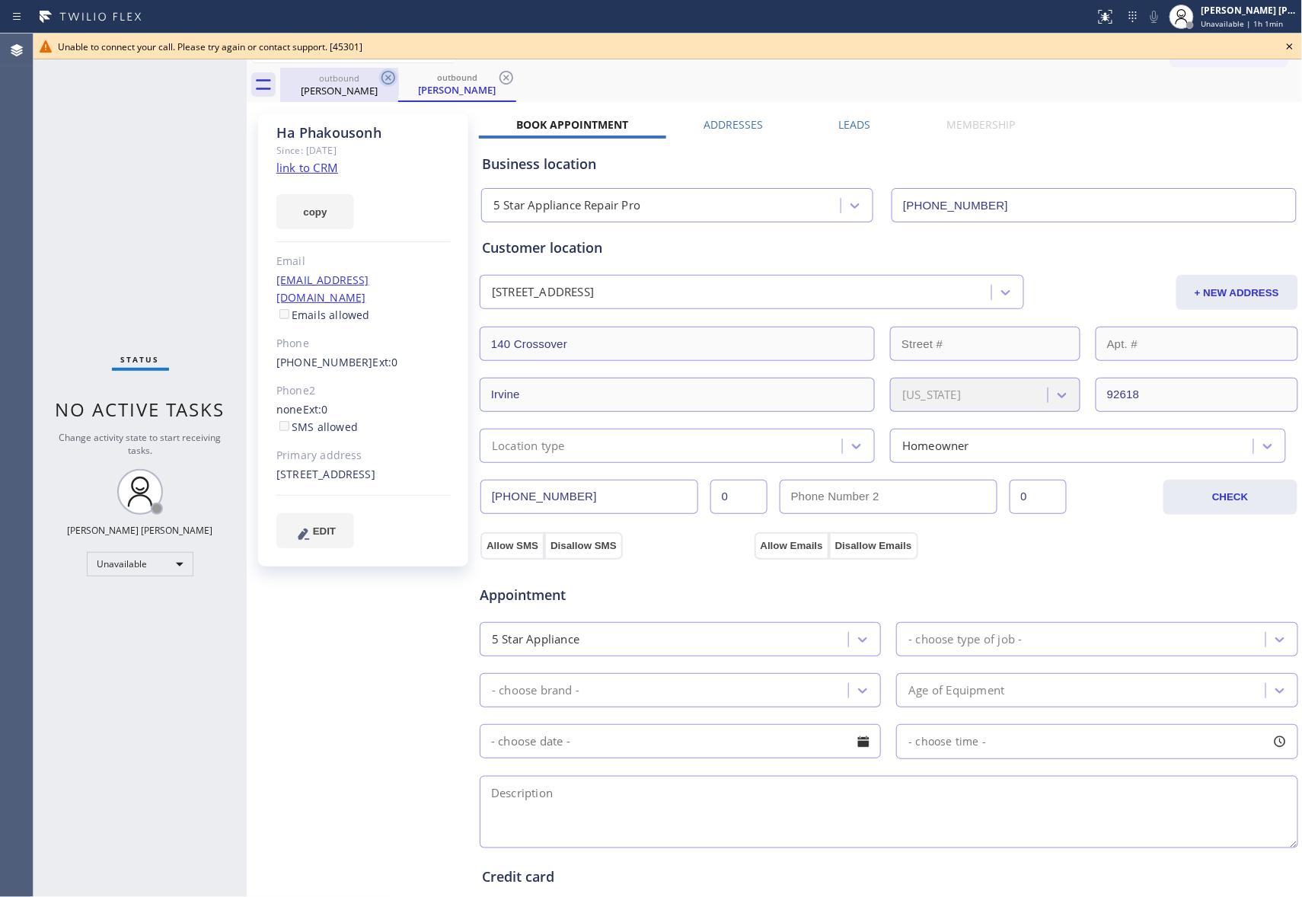
click at [379, 77] on icon at bounding box center [388, 78] width 18 height 18
click at [382, 77] on icon at bounding box center [389, 78] width 14 height 14
click at [398, 77] on div "outbound [PERSON_NAME]" at bounding box center [457, 85] width 118 height 34
click at [382, 77] on icon at bounding box center [389, 78] width 14 height 14
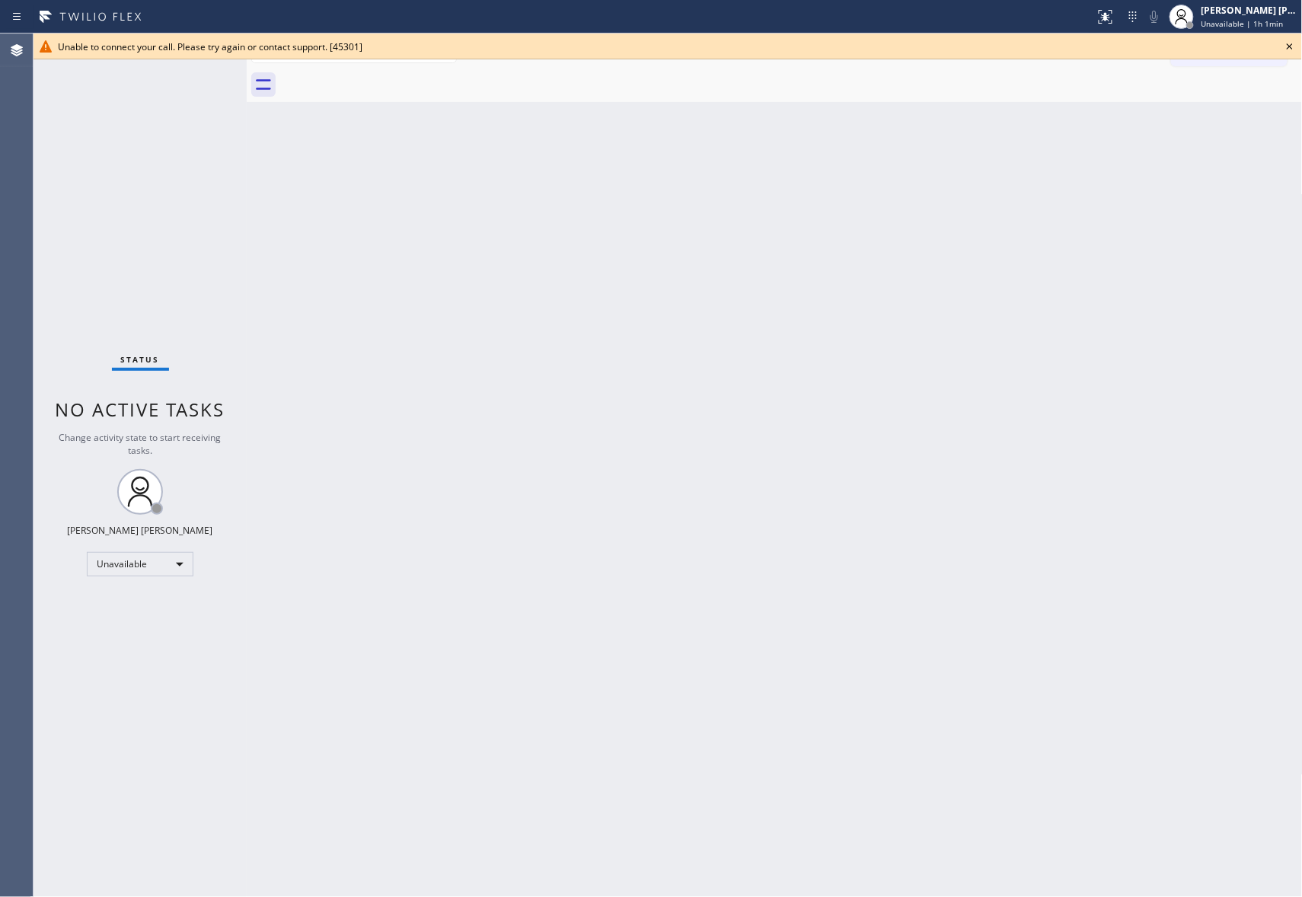
click at [1290, 46] on icon at bounding box center [1290, 46] width 6 height 6
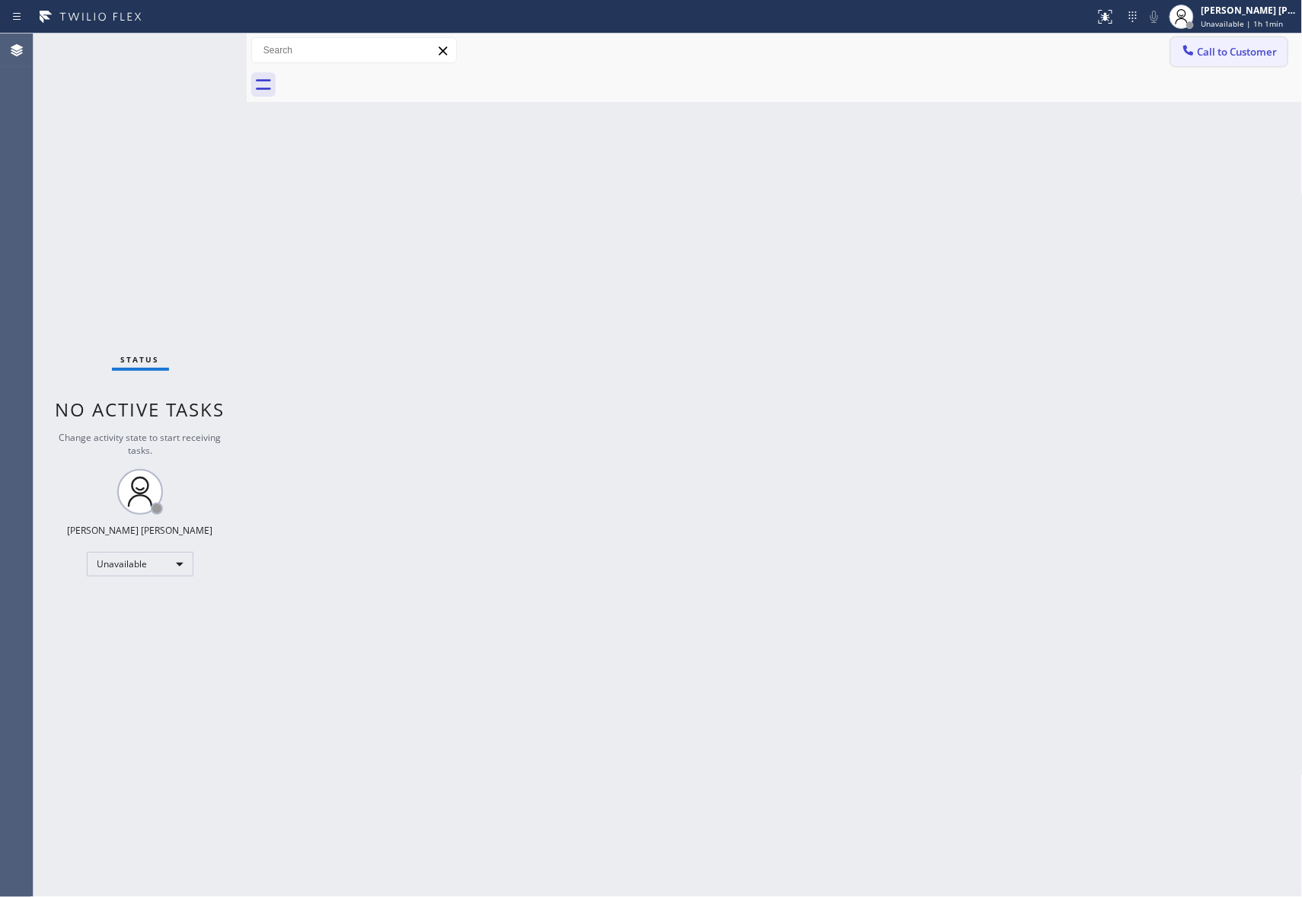
click at [1275, 49] on span "Call to Customer" at bounding box center [1238, 52] width 80 height 14
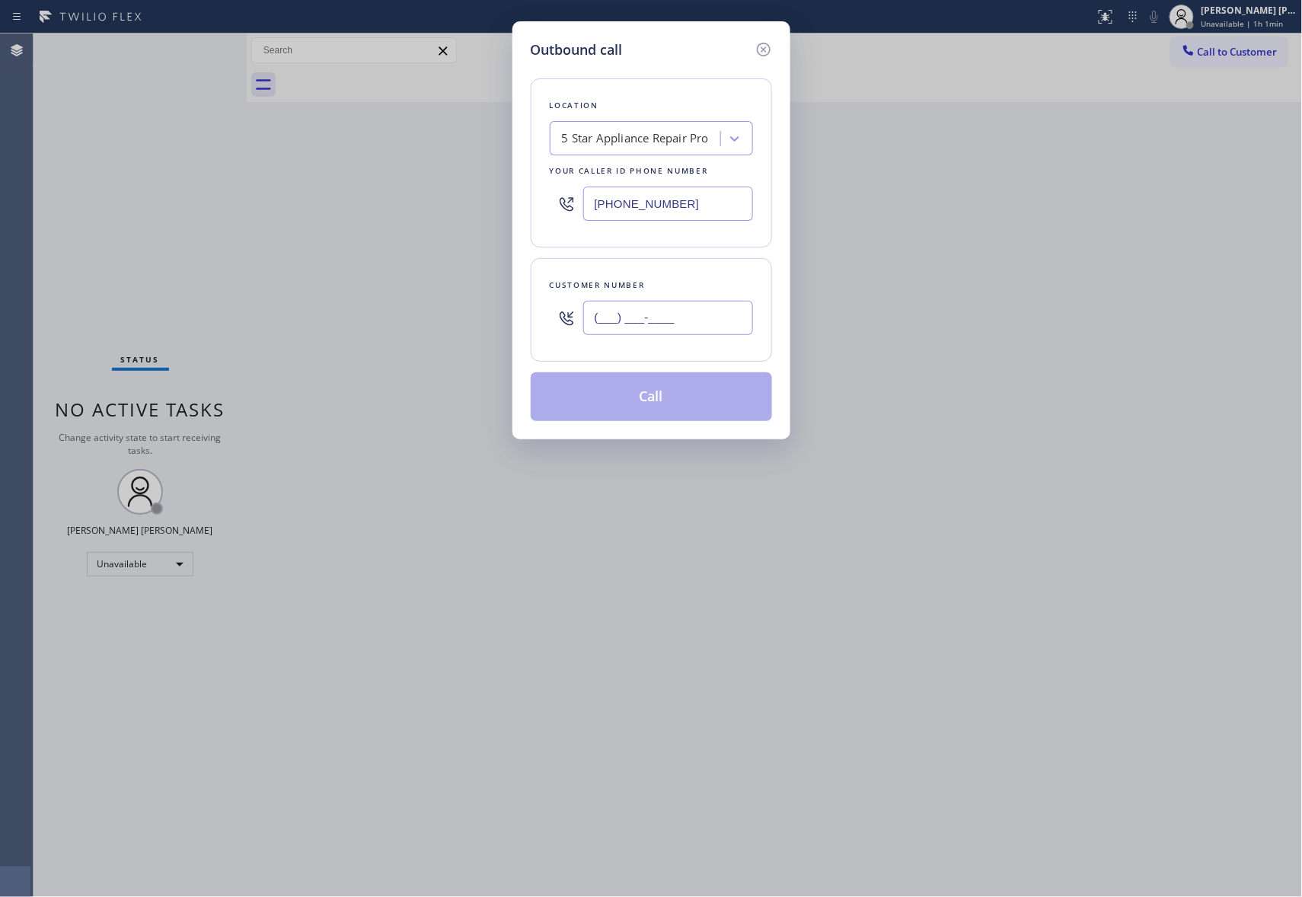
click at [711, 323] on input "(___) ___-____" at bounding box center [668, 318] width 170 height 34
paste input "714) 322-4965"
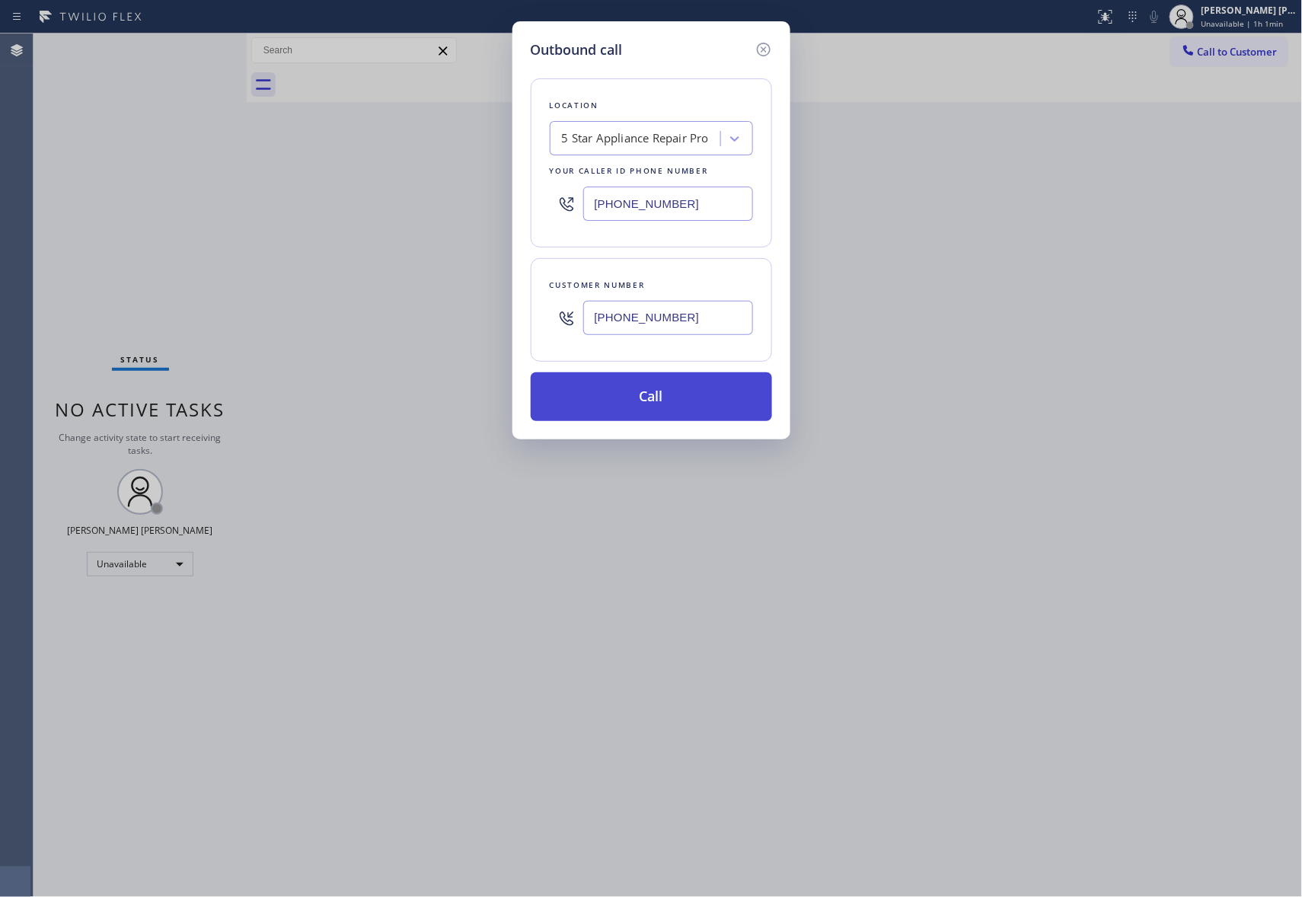
type input "[PHONE_NUMBER]"
click at [681, 402] on button "Call" at bounding box center [651, 396] width 241 height 49
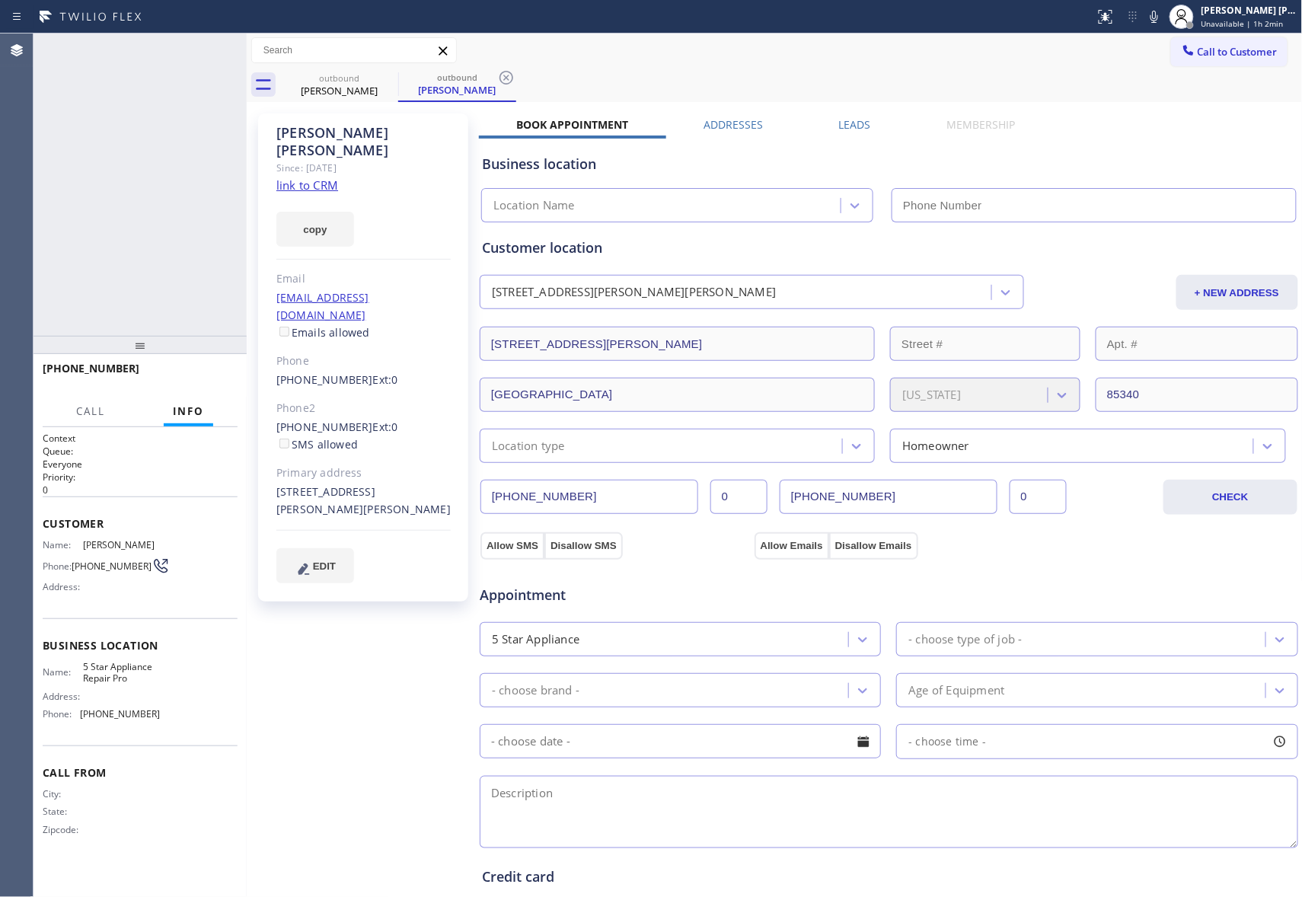
type input "[PHONE_NUMBER]"
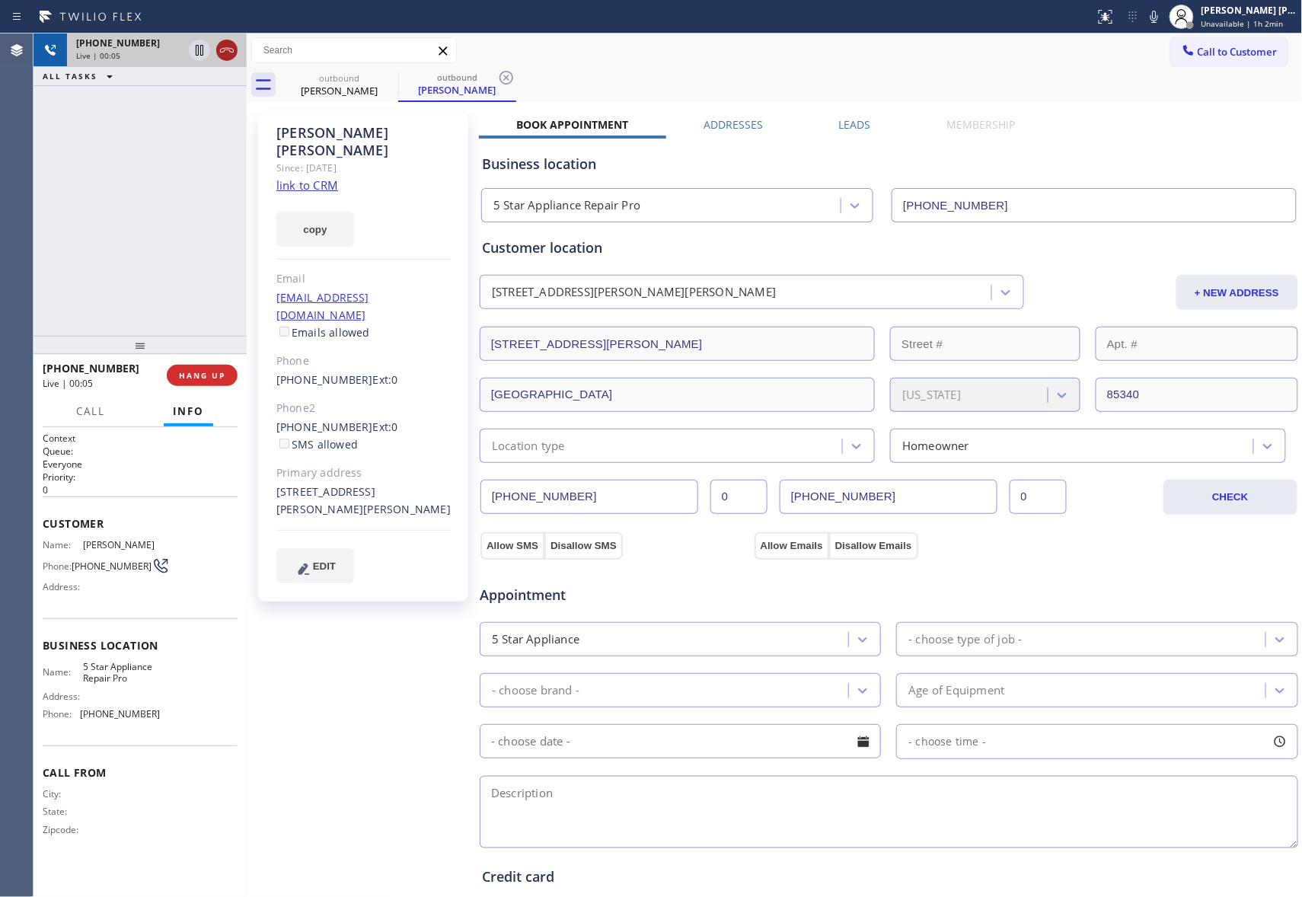
click at [230, 43] on icon at bounding box center [227, 50] width 18 height 18
click at [839, 132] on div "outbound [PERSON_NAME] outbound [PERSON_NAME] Call to Customer Outbound call Lo…" at bounding box center [775, 581] width 1056 height 1094
click at [855, 126] on label "Leads" at bounding box center [855, 124] width 32 height 14
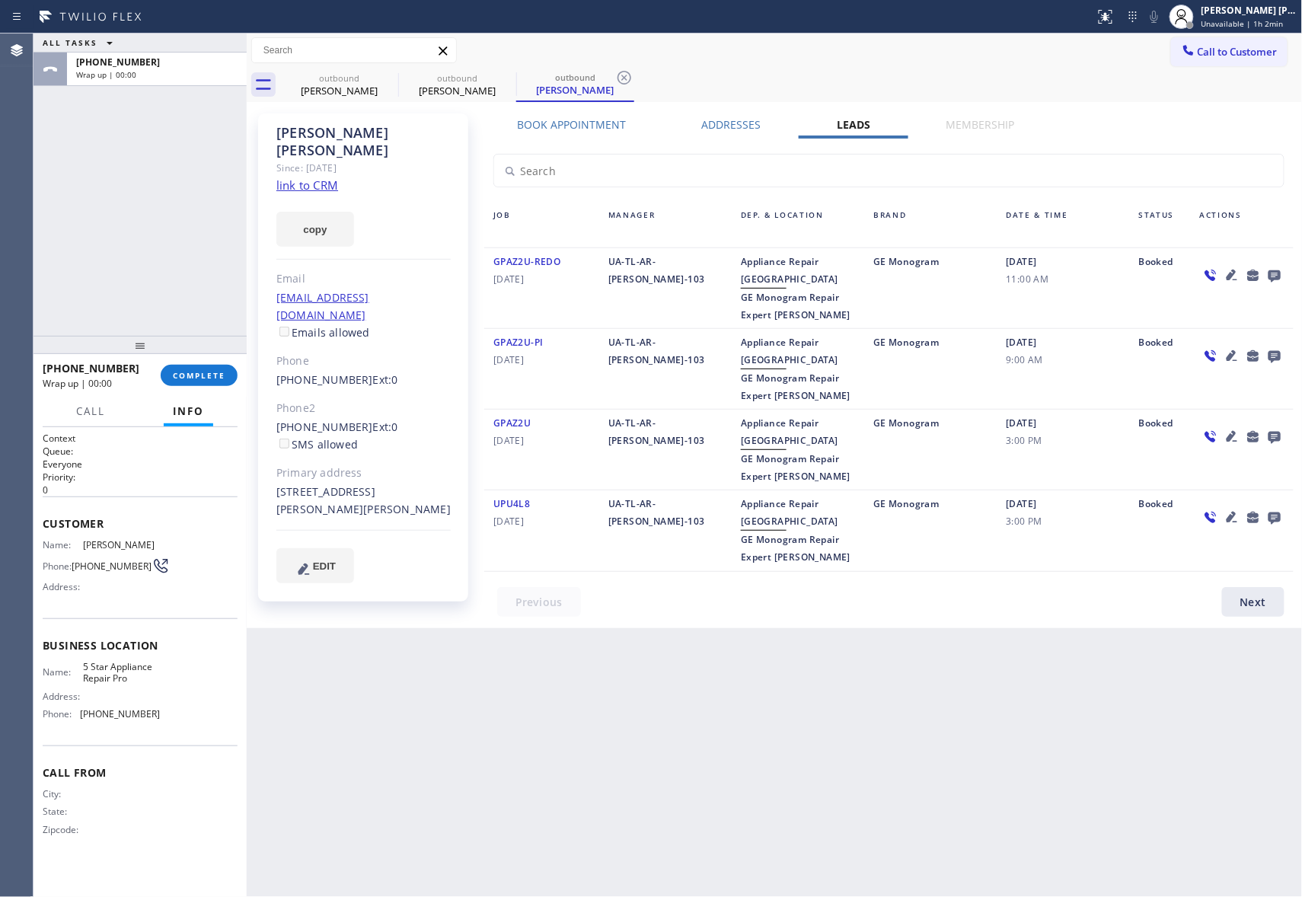
click at [1274, 276] on icon at bounding box center [1275, 276] width 12 height 12
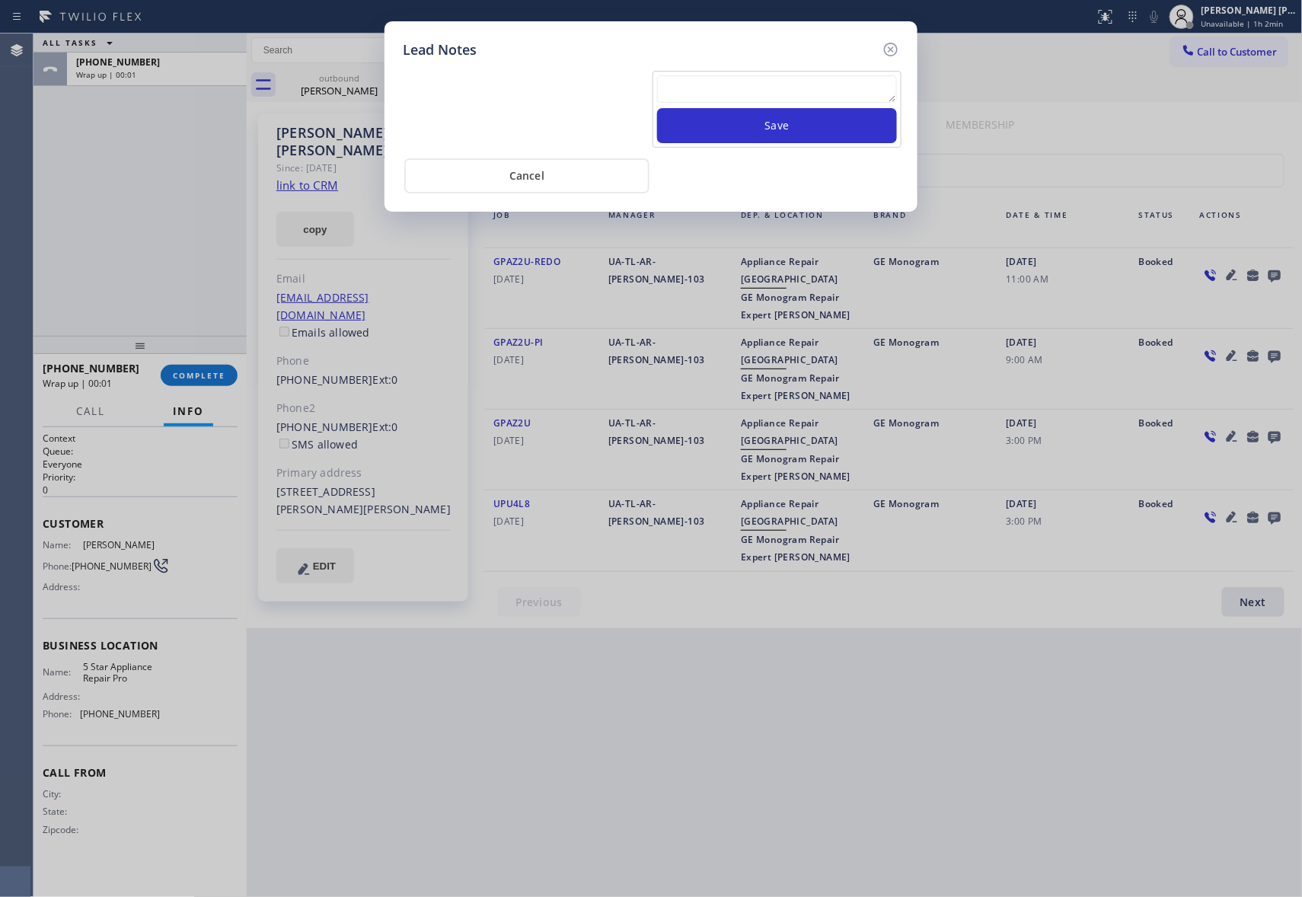
click at [750, 87] on textarea at bounding box center [777, 88] width 240 height 27
paste textarea "VM | please transfer if cx calls back"
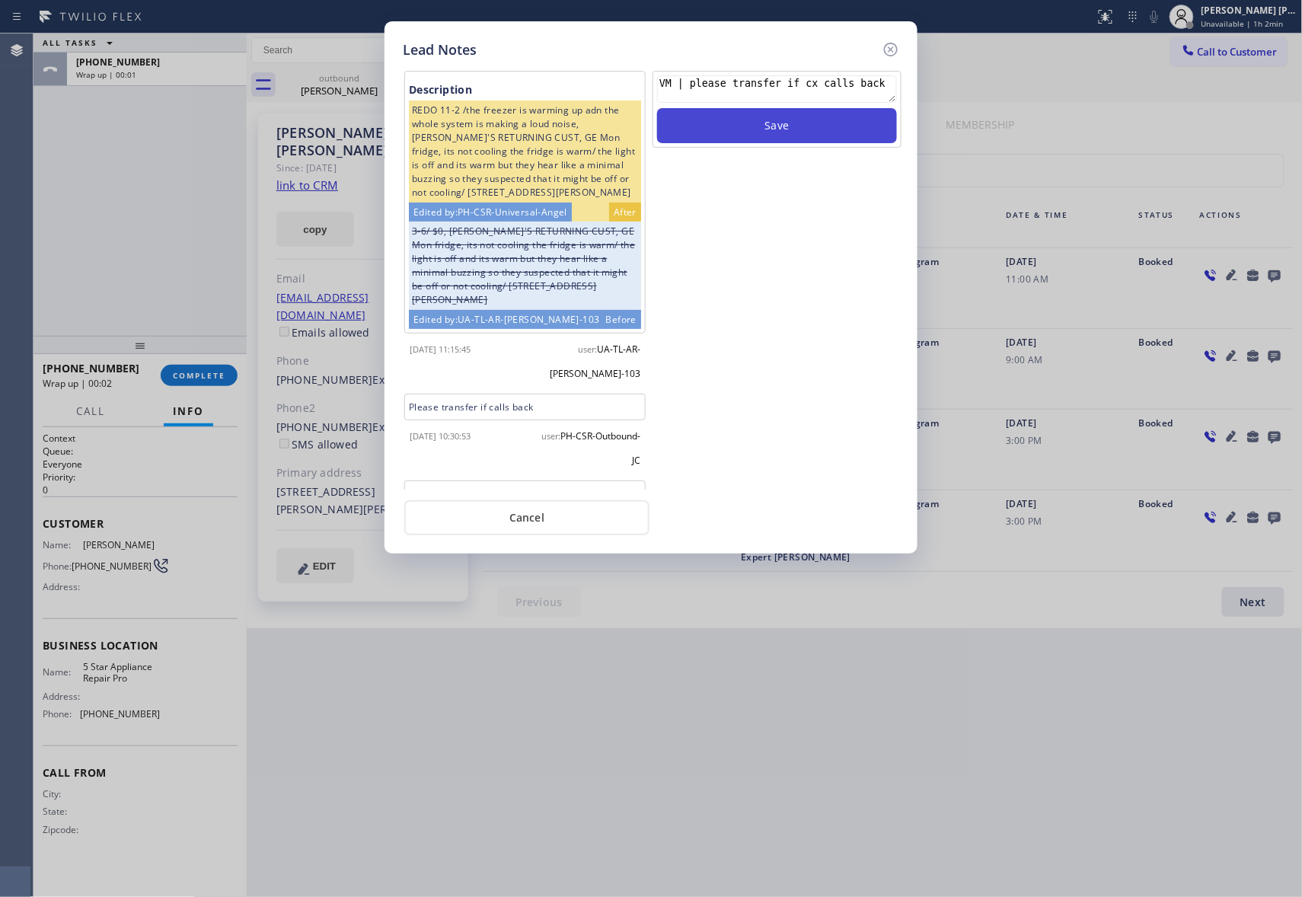
type textarea "VM | please transfer if cx calls back"
click at [785, 126] on button "Save" at bounding box center [777, 125] width 240 height 35
click at [894, 56] on icon at bounding box center [891, 49] width 18 height 18
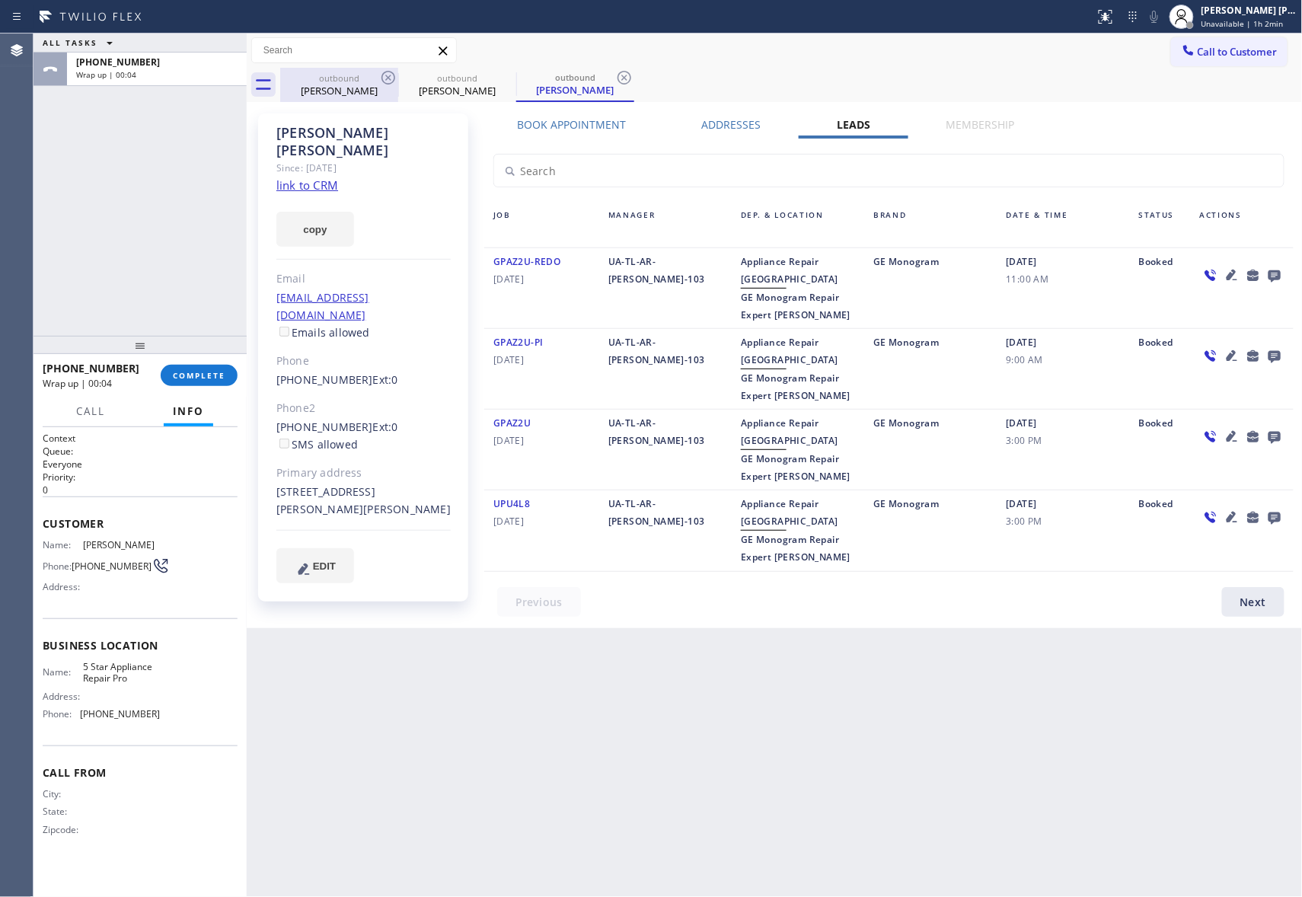
drag, startPoint x: 354, startPoint y: 88, endPoint x: 393, endPoint y: 75, distance: 41.2
click at [355, 87] on div "[PERSON_NAME]" at bounding box center [339, 91] width 115 height 14
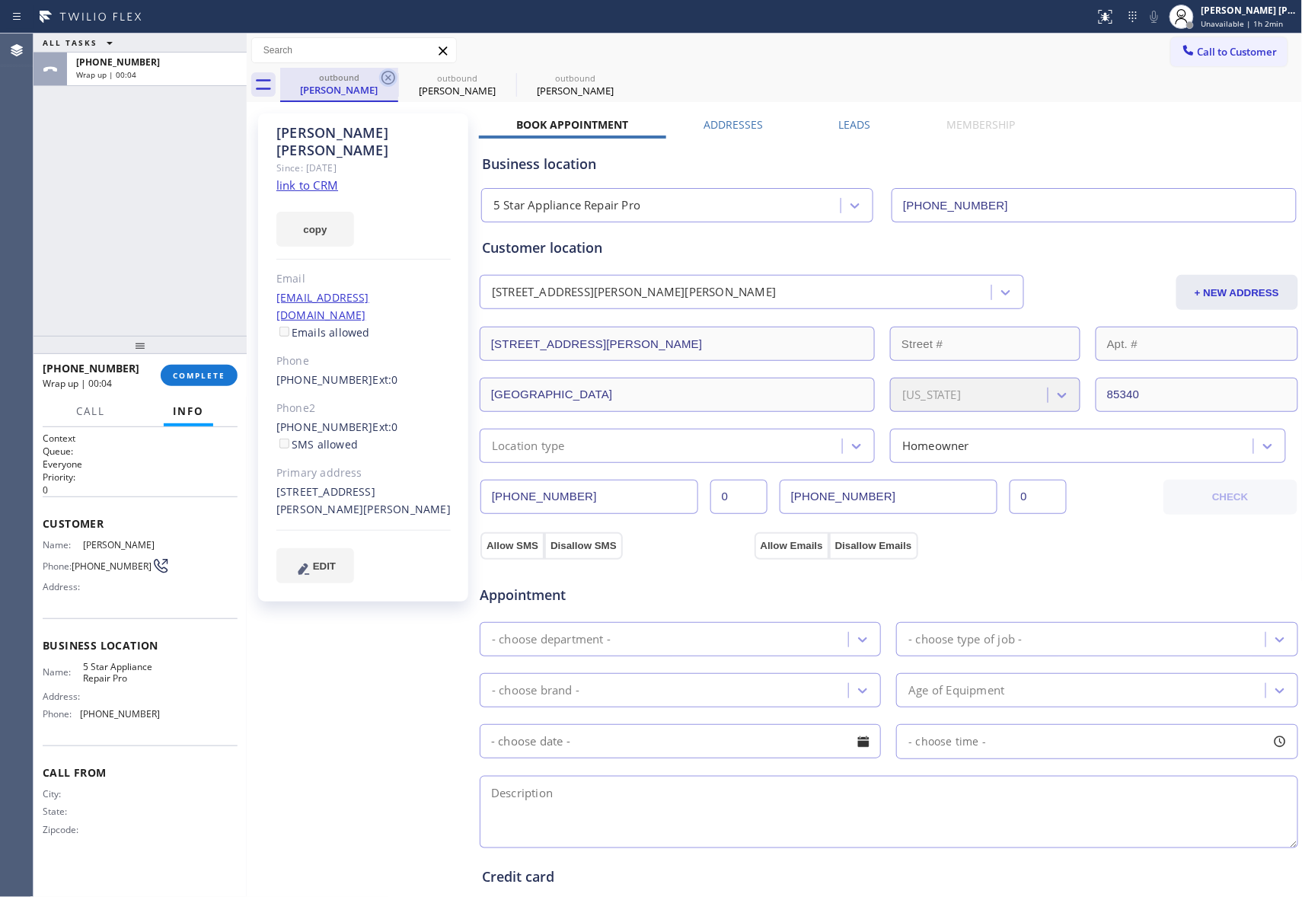
click at [393, 75] on icon at bounding box center [388, 78] width 18 height 18
click at [0, 0] on icon at bounding box center [0, 0] width 0 height 0
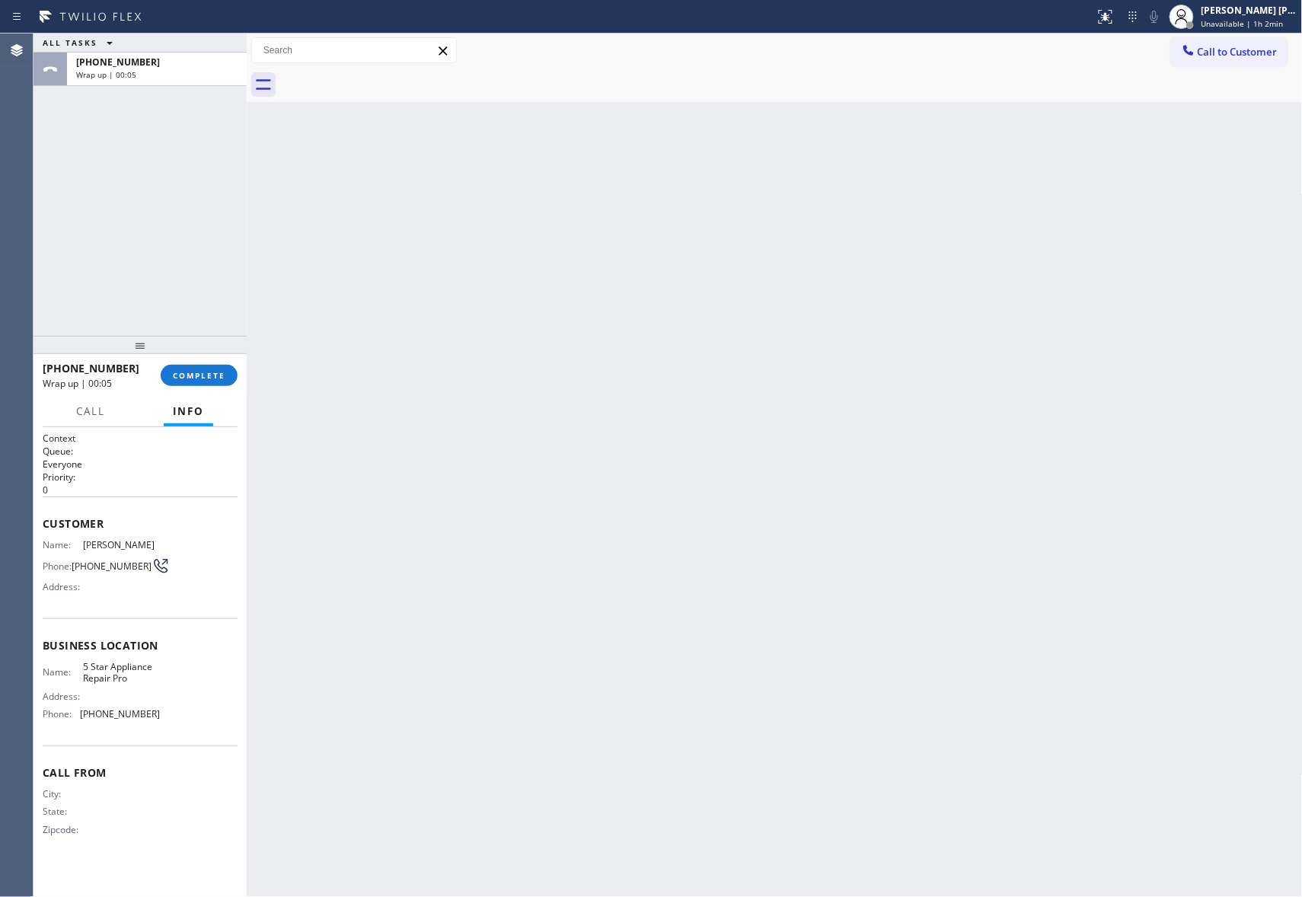
click at [393, 75] on div at bounding box center [791, 85] width 1023 height 34
click at [212, 367] on button "COMPLETE" at bounding box center [199, 375] width 77 height 21
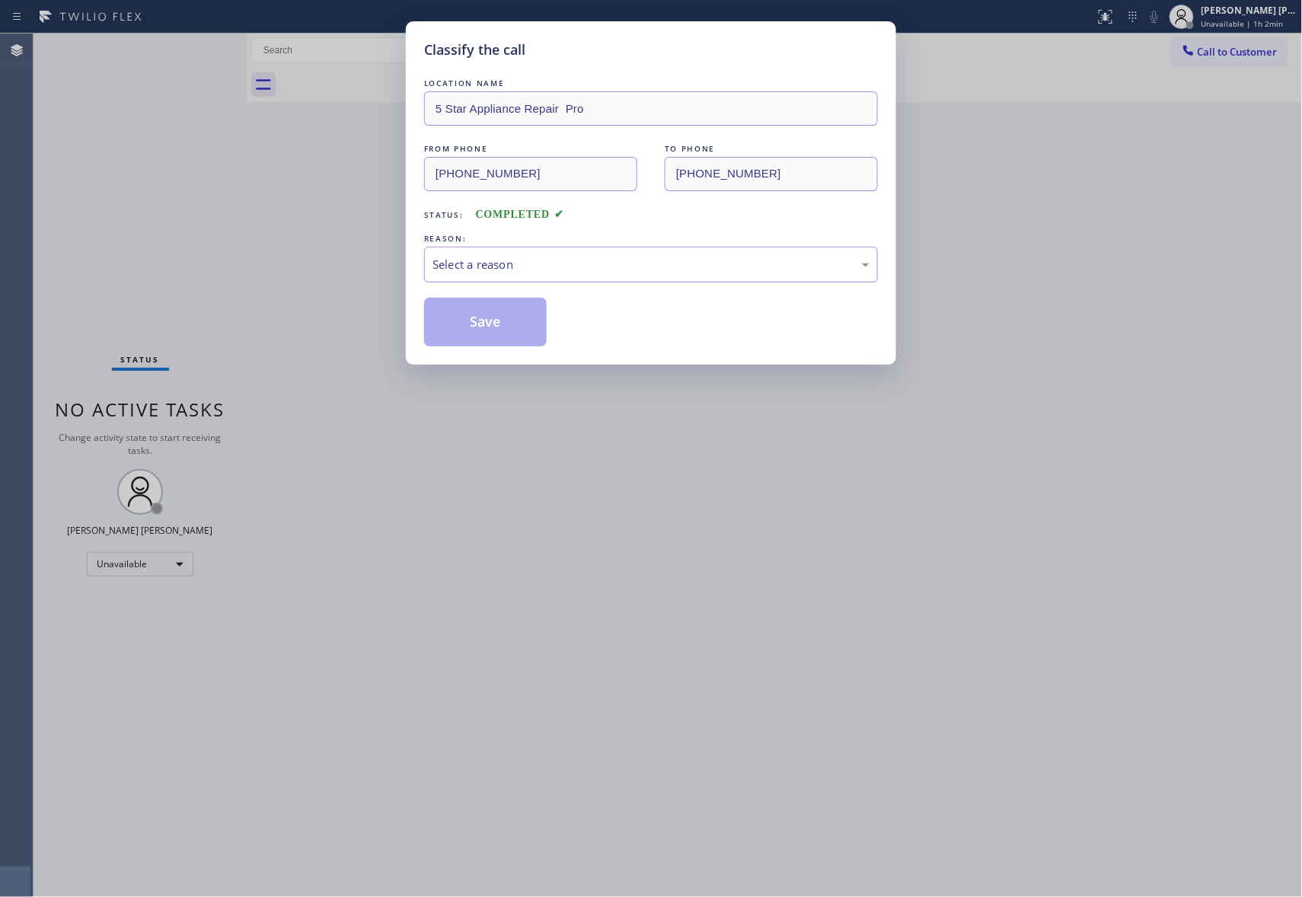
click at [640, 257] on div "Select a reason" at bounding box center [651, 265] width 437 height 18
click at [500, 318] on button "Save" at bounding box center [485, 322] width 123 height 49
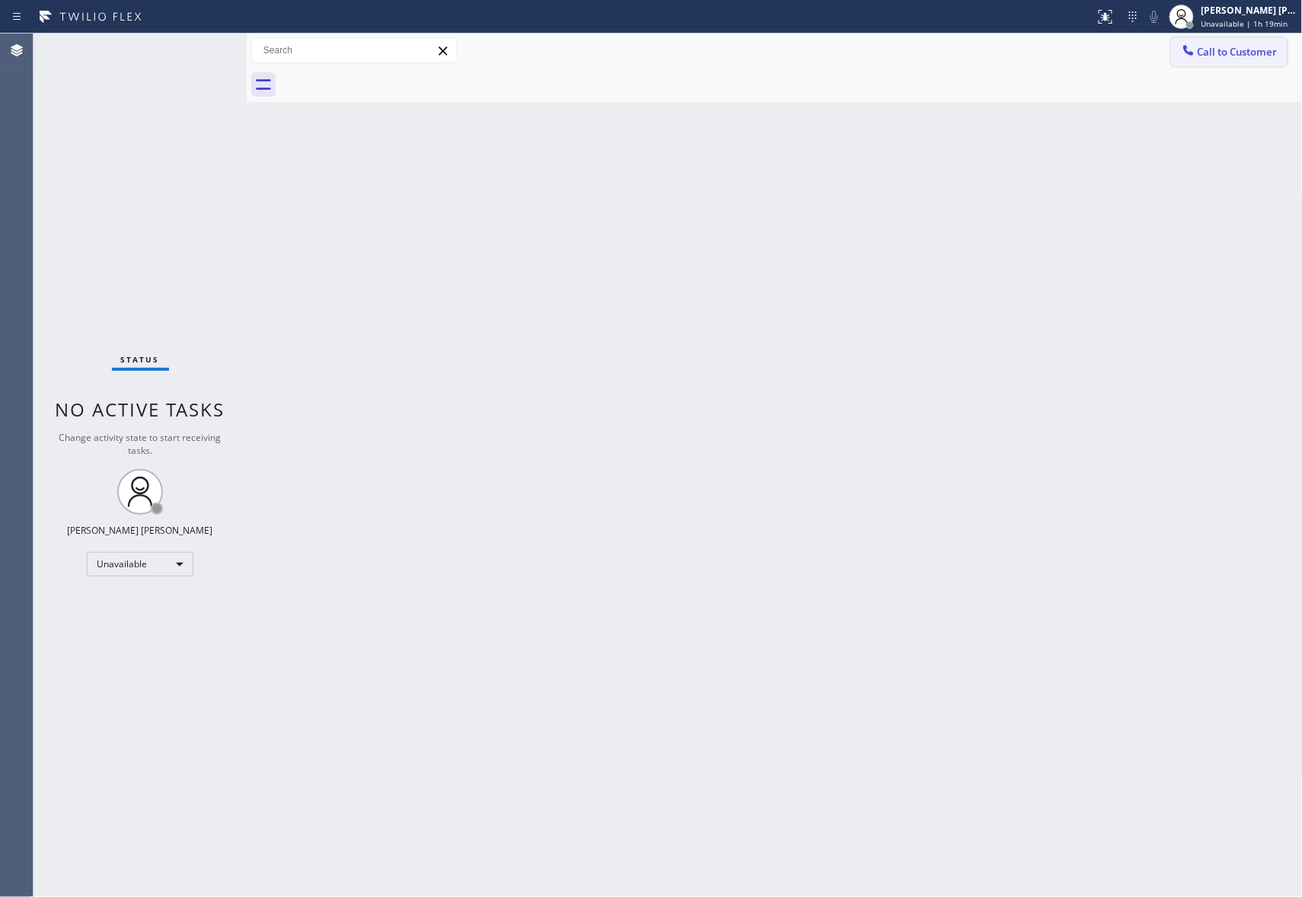
click at [1263, 45] on span "Call to Customer" at bounding box center [1238, 52] width 80 height 14
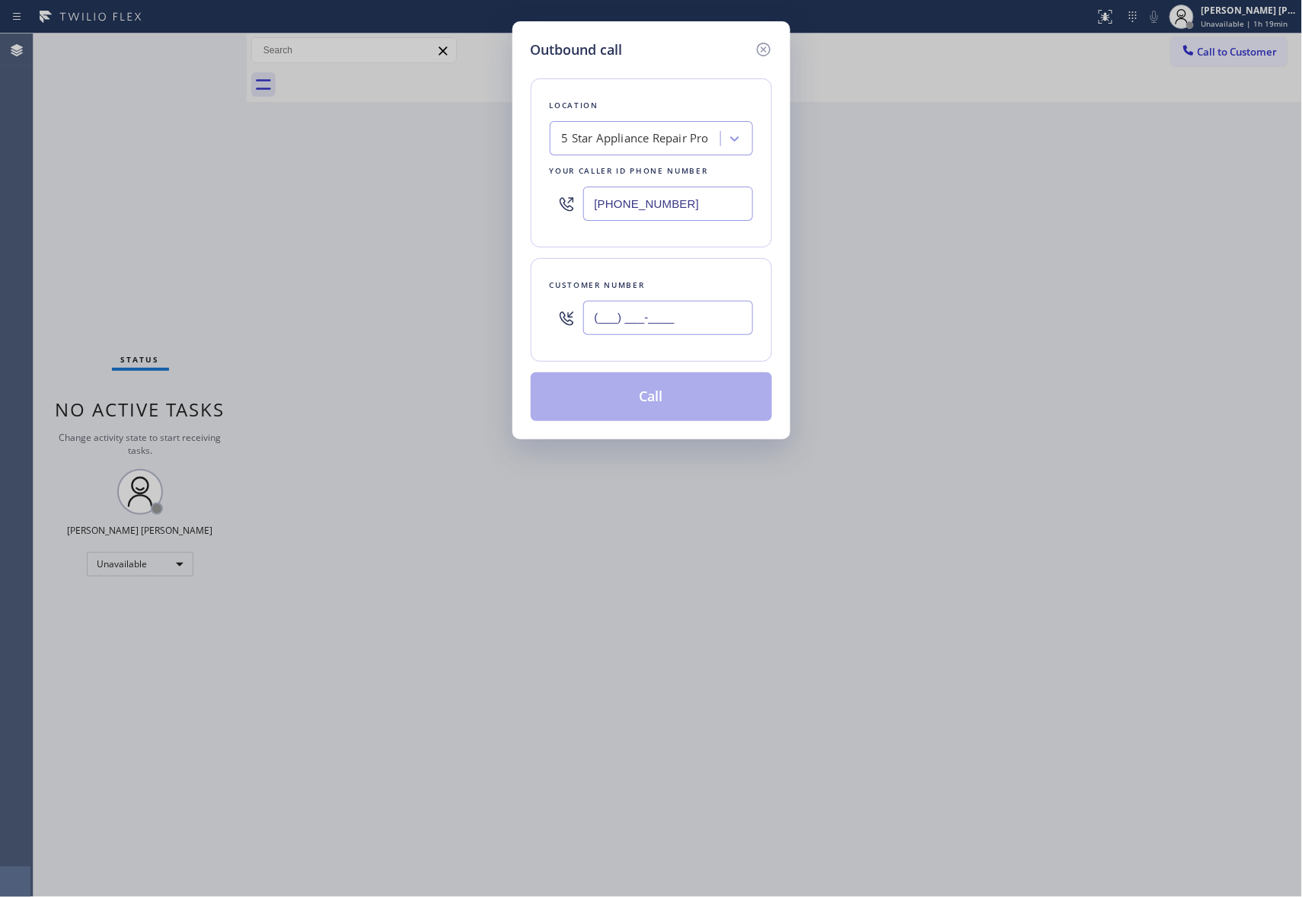
click at [689, 327] on input "(___) ___-____" at bounding box center [668, 318] width 170 height 34
paste input "206) 913-8232"
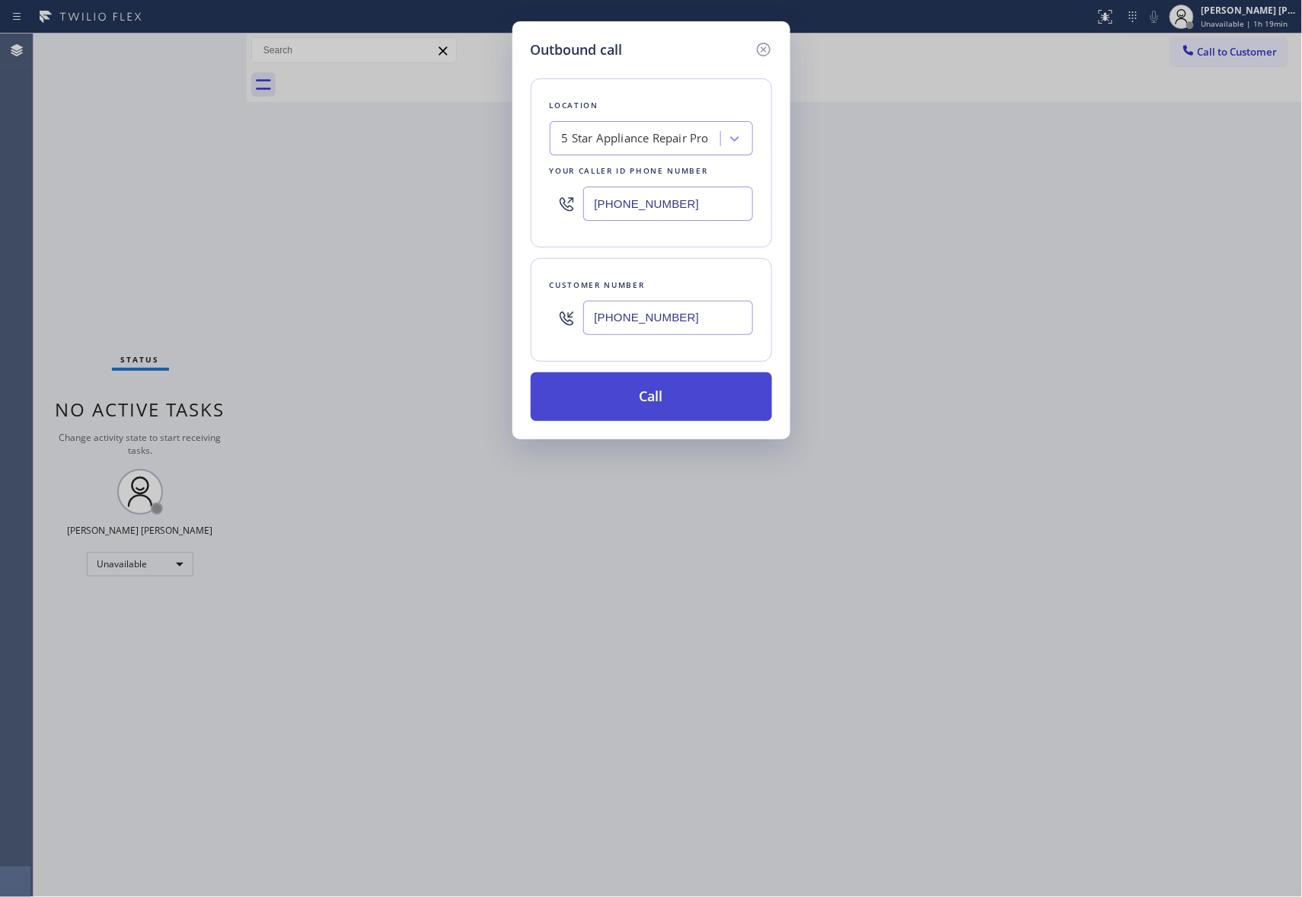
type input "[PHONE_NUMBER]"
click at [676, 397] on button "Call" at bounding box center [651, 396] width 241 height 49
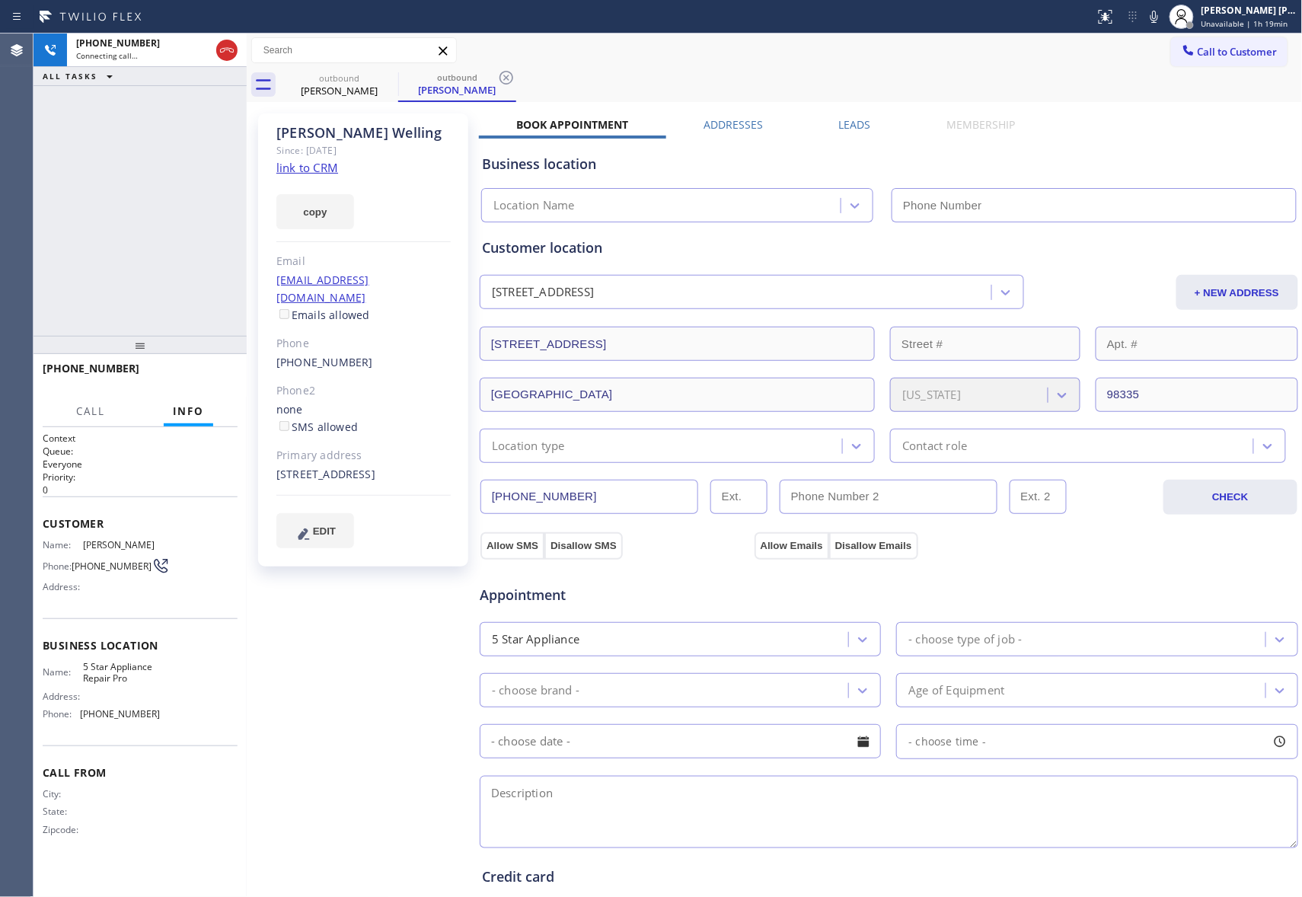
type input "[PHONE_NUMBER]"
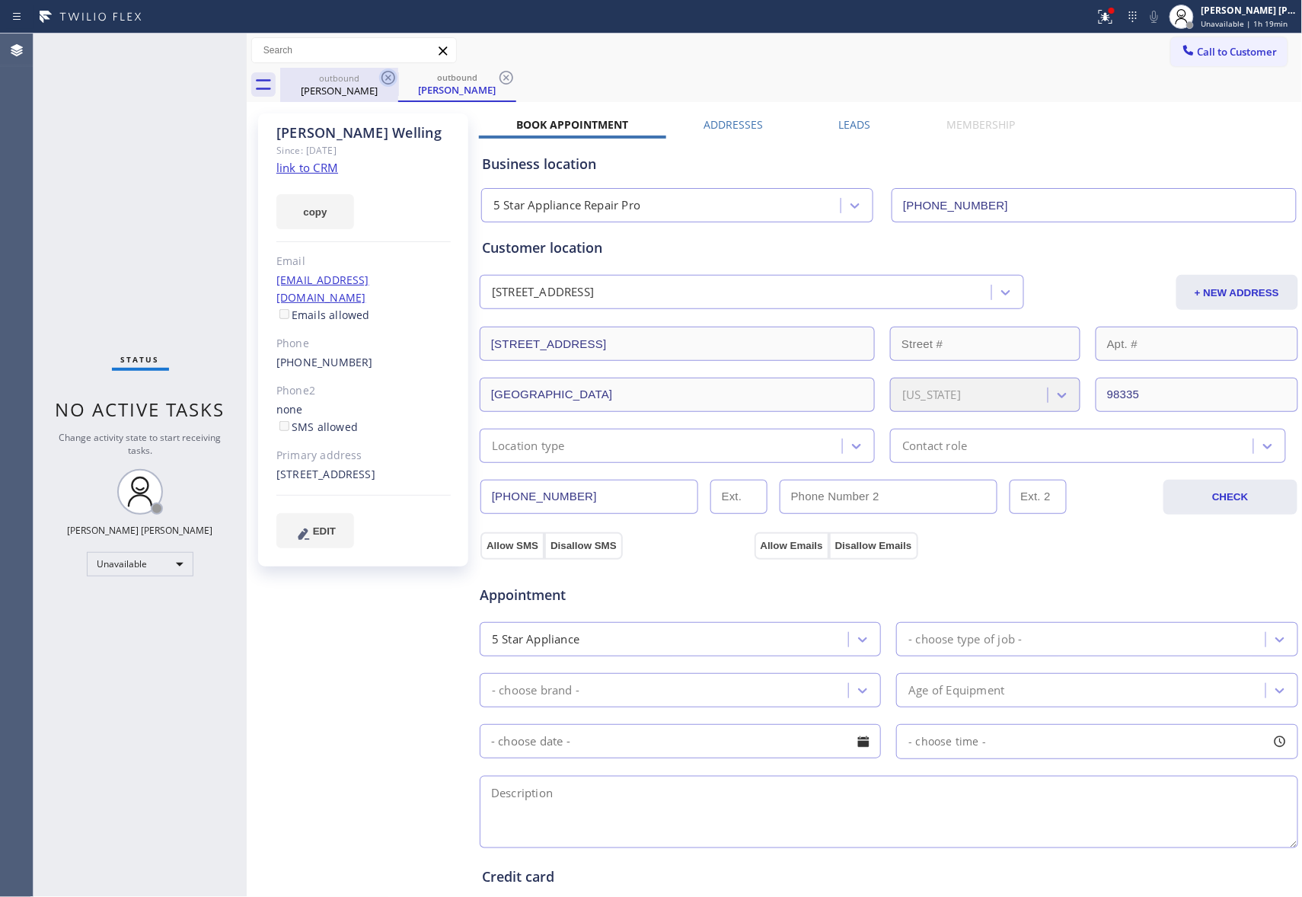
click at [388, 74] on icon at bounding box center [388, 78] width 18 height 18
click at [398, 74] on div "outbound [PERSON_NAME]" at bounding box center [457, 85] width 118 height 34
click at [388, 74] on icon at bounding box center [388, 78] width 18 height 18
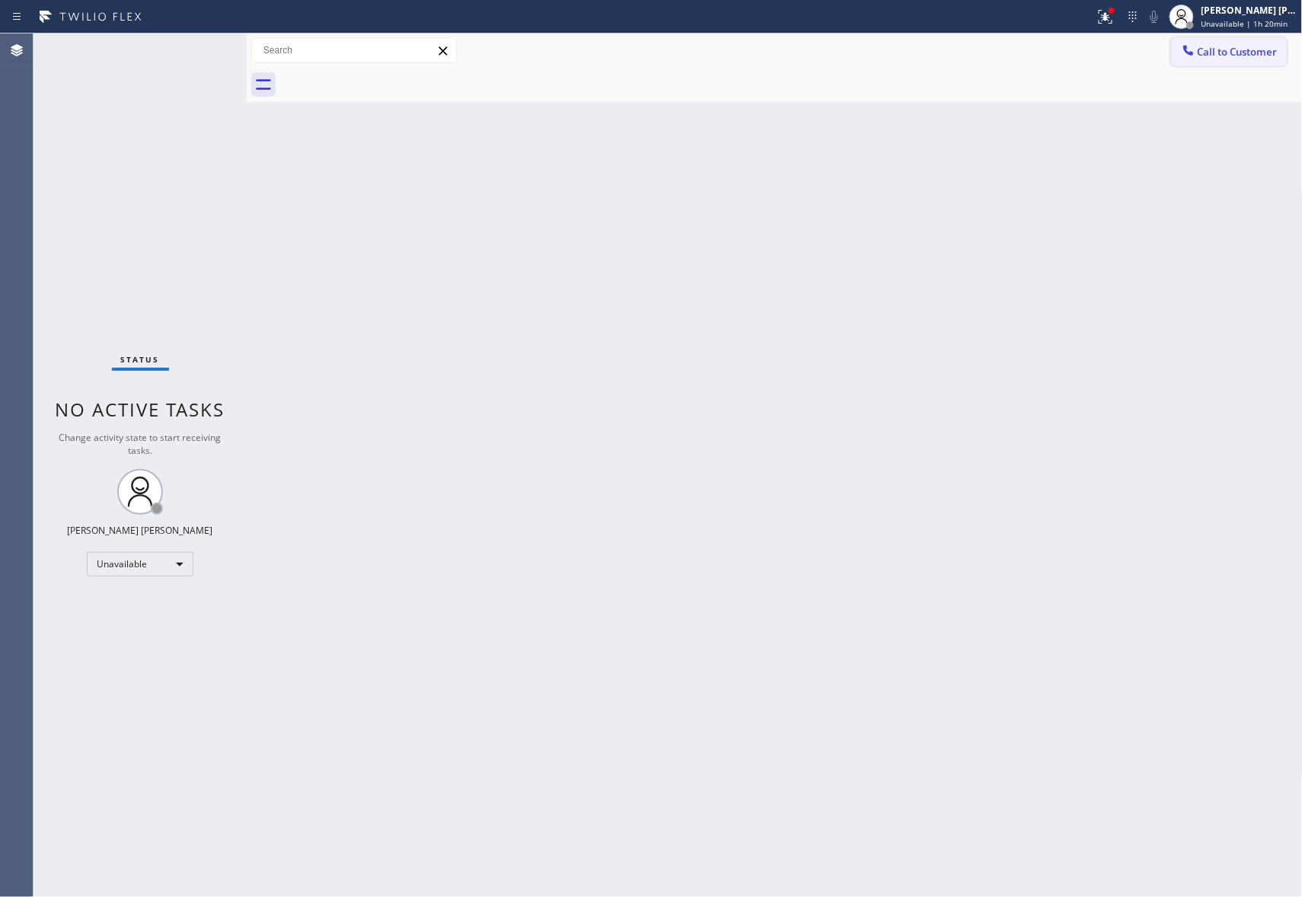
click at [1226, 55] on span "Call to Customer" at bounding box center [1238, 52] width 80 height 14
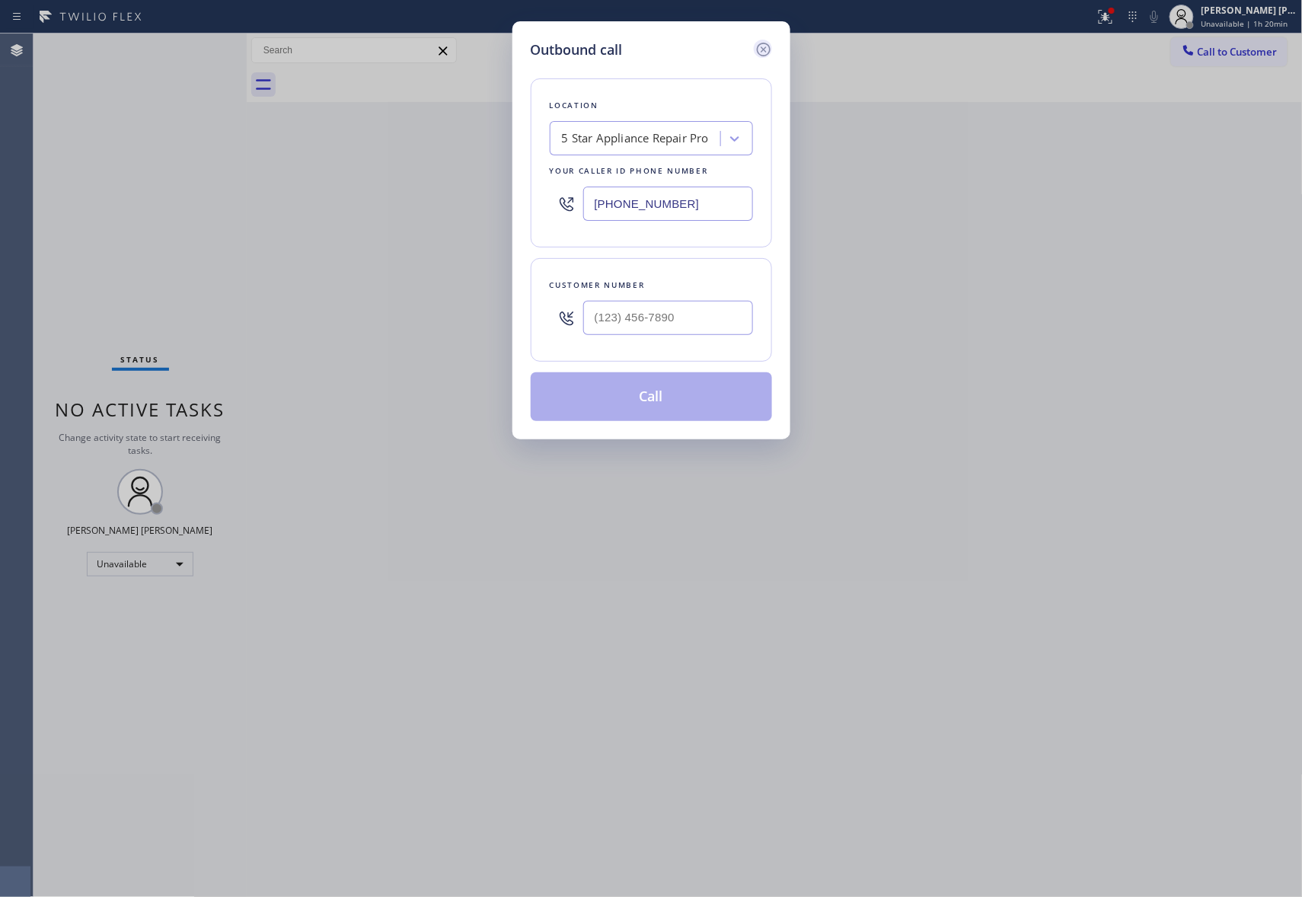
click at [757, 46] on icon at bounding box center [763, 50] width 14 height 14
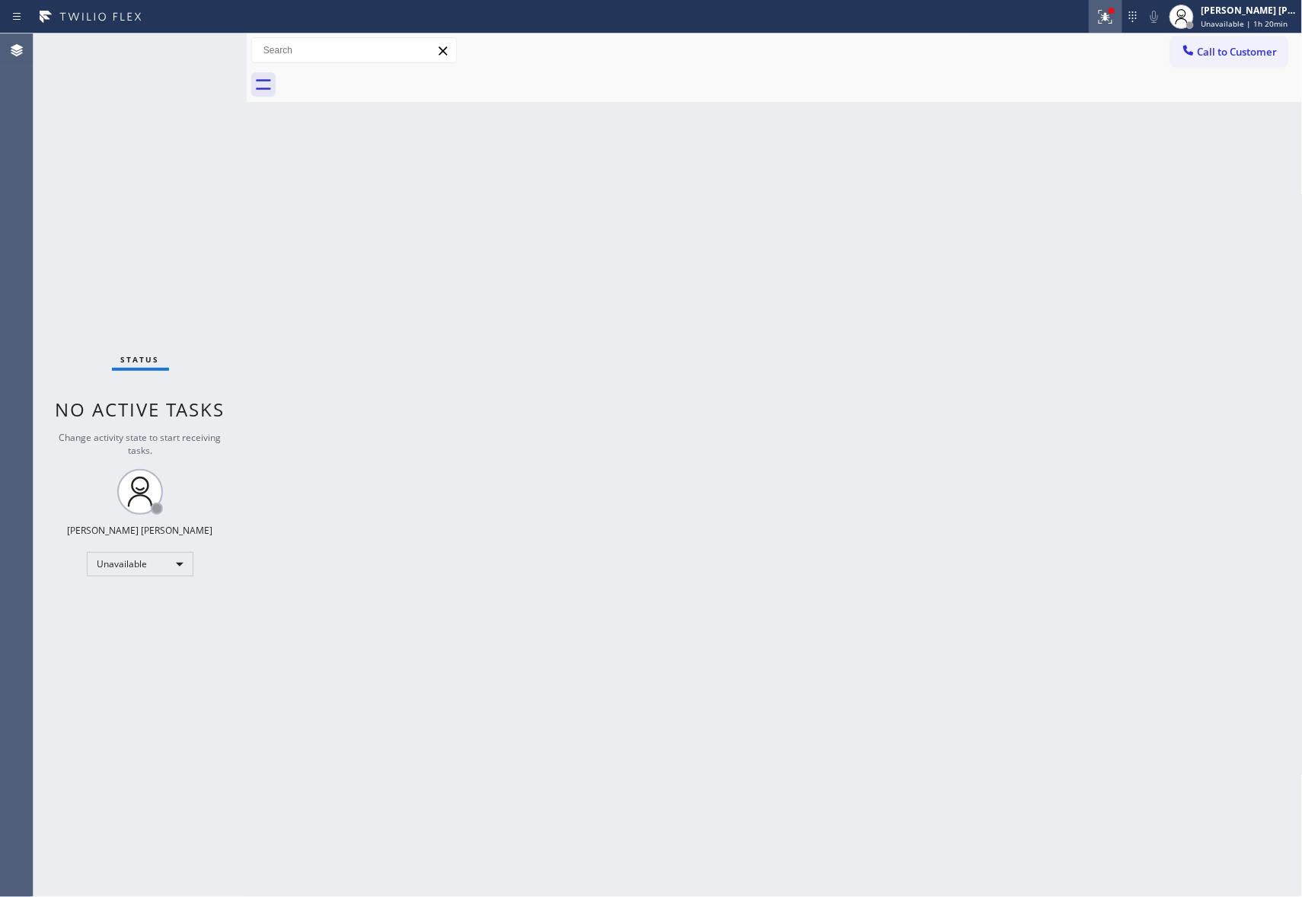
click at [1098, 16] on icon at bounding box center [1106, 17] width 18 height 18
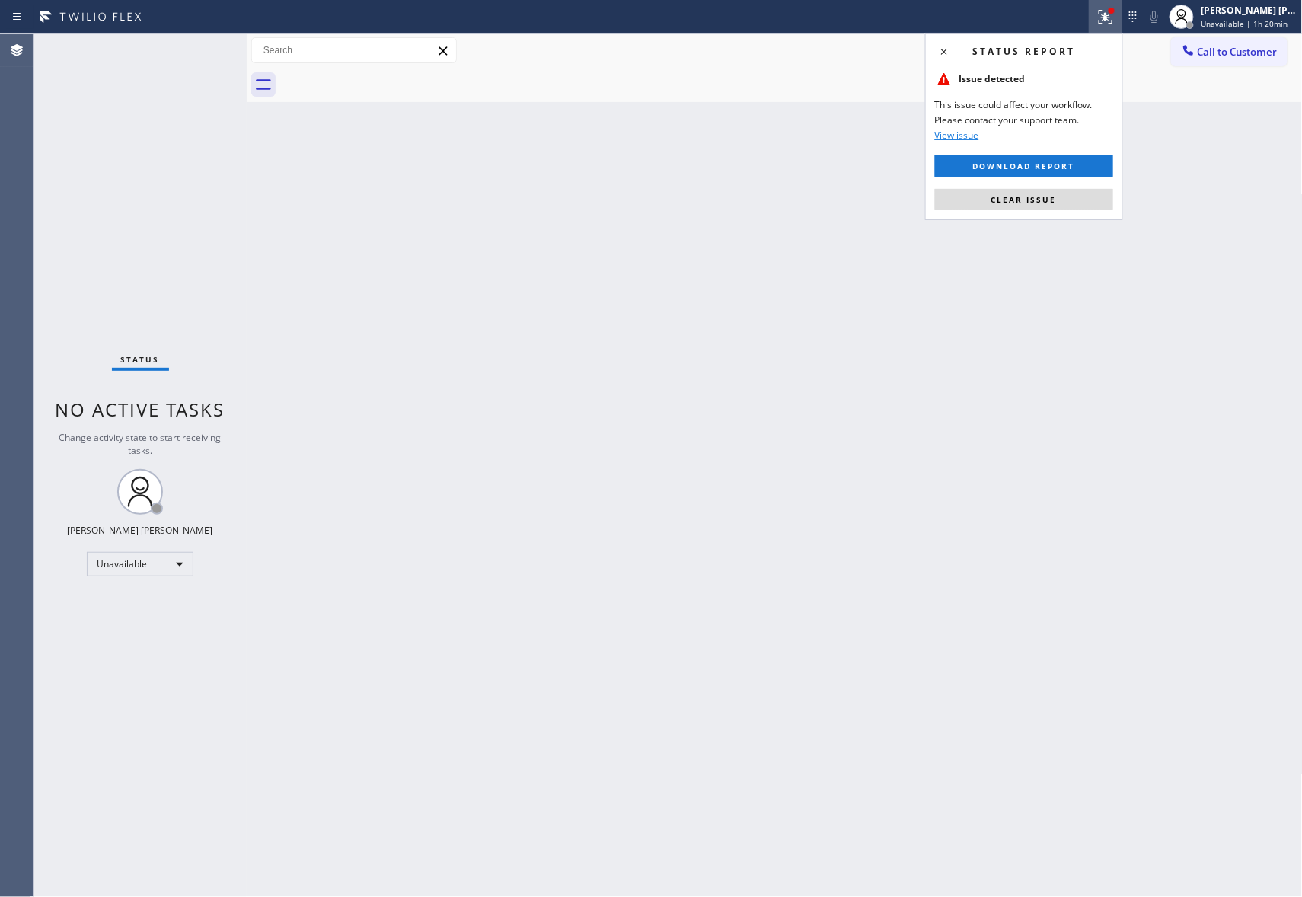
type input "[PHONE_NUMBER]"
click at [1091, 199] on button "Clear issue" at bounding box center [1024, 199] width 178 height 21
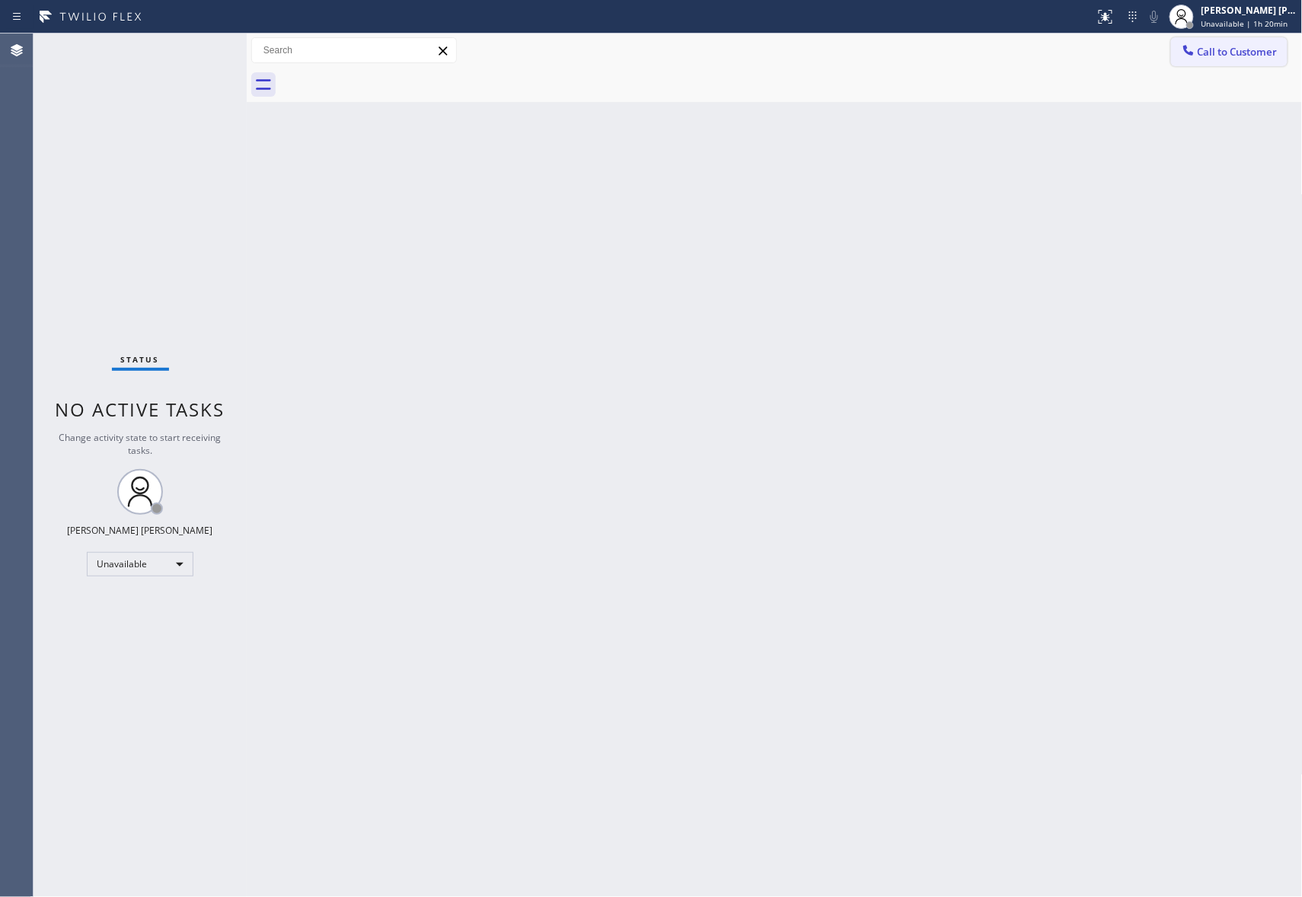
click at [1250, 50] on span "Call to Customer" at bounding box center [1238, 52] width 80 height 14
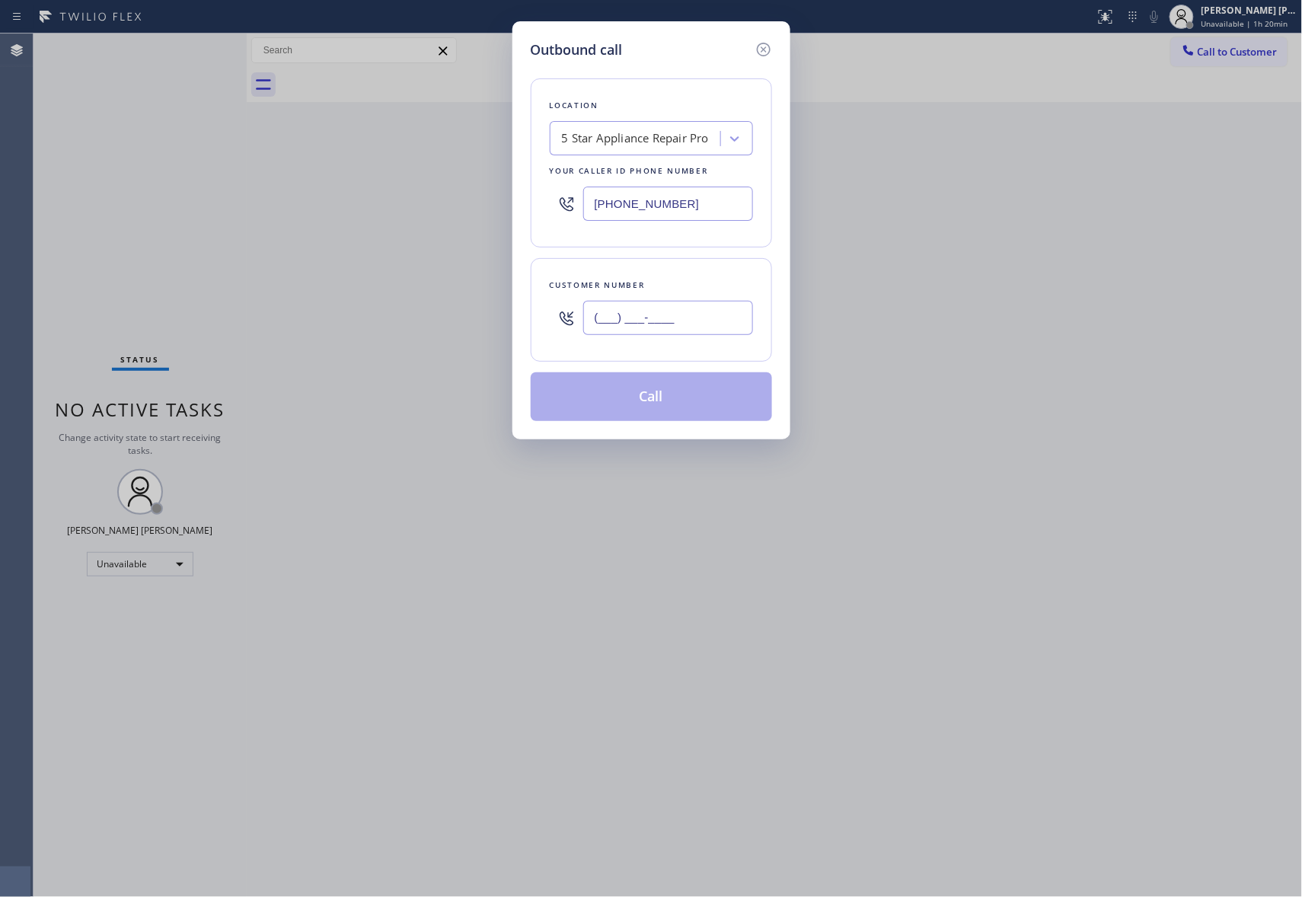
click at [692, 335] on input "(___) ___-____" at bounding box center [668, 318] width 170 height 34
paste input "954) 224-5253"
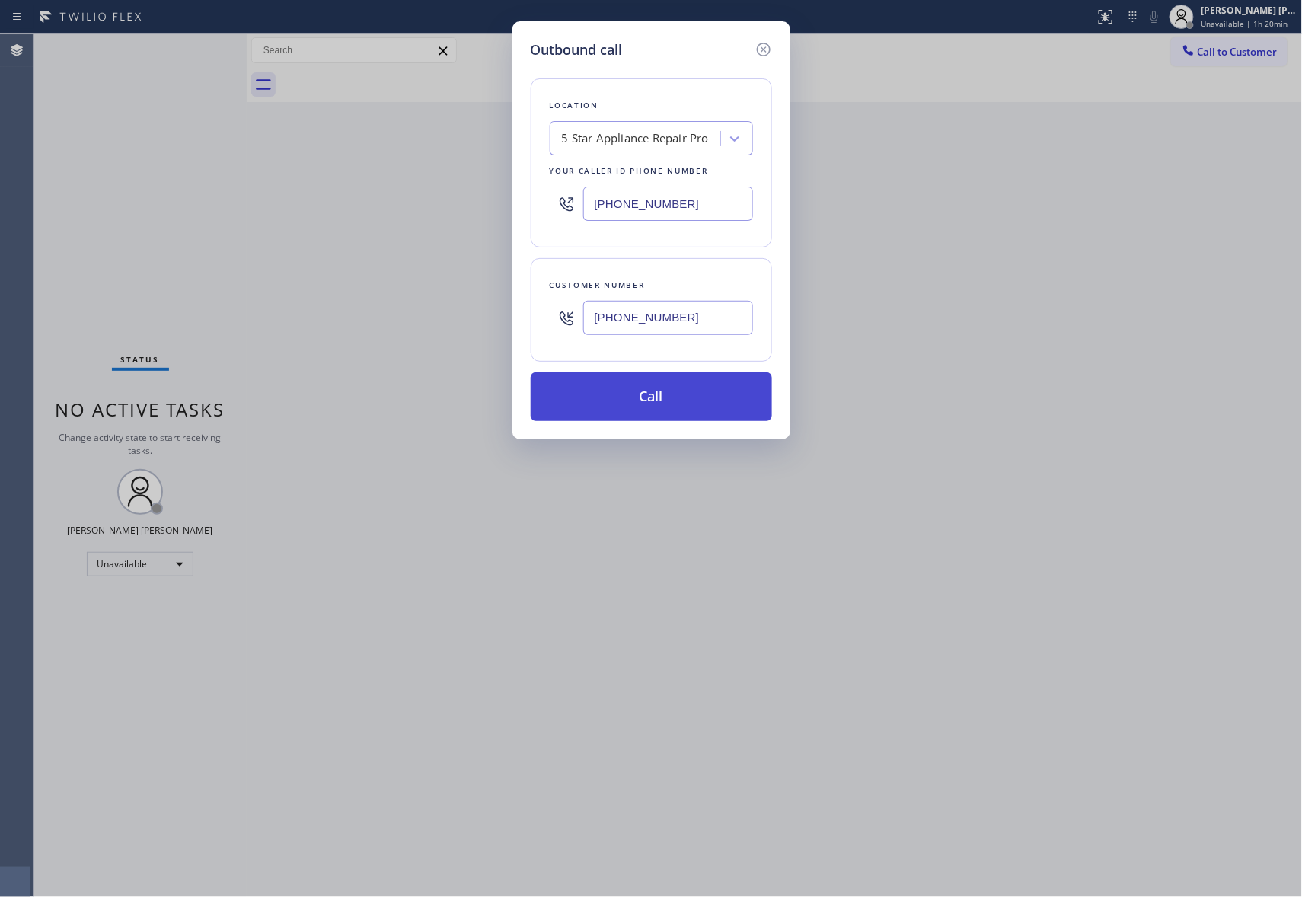
type input "[PHONE_NUMBER]"
click at [669, 395] on button "Call" at bounding box center [651, 396] width 241 height 49
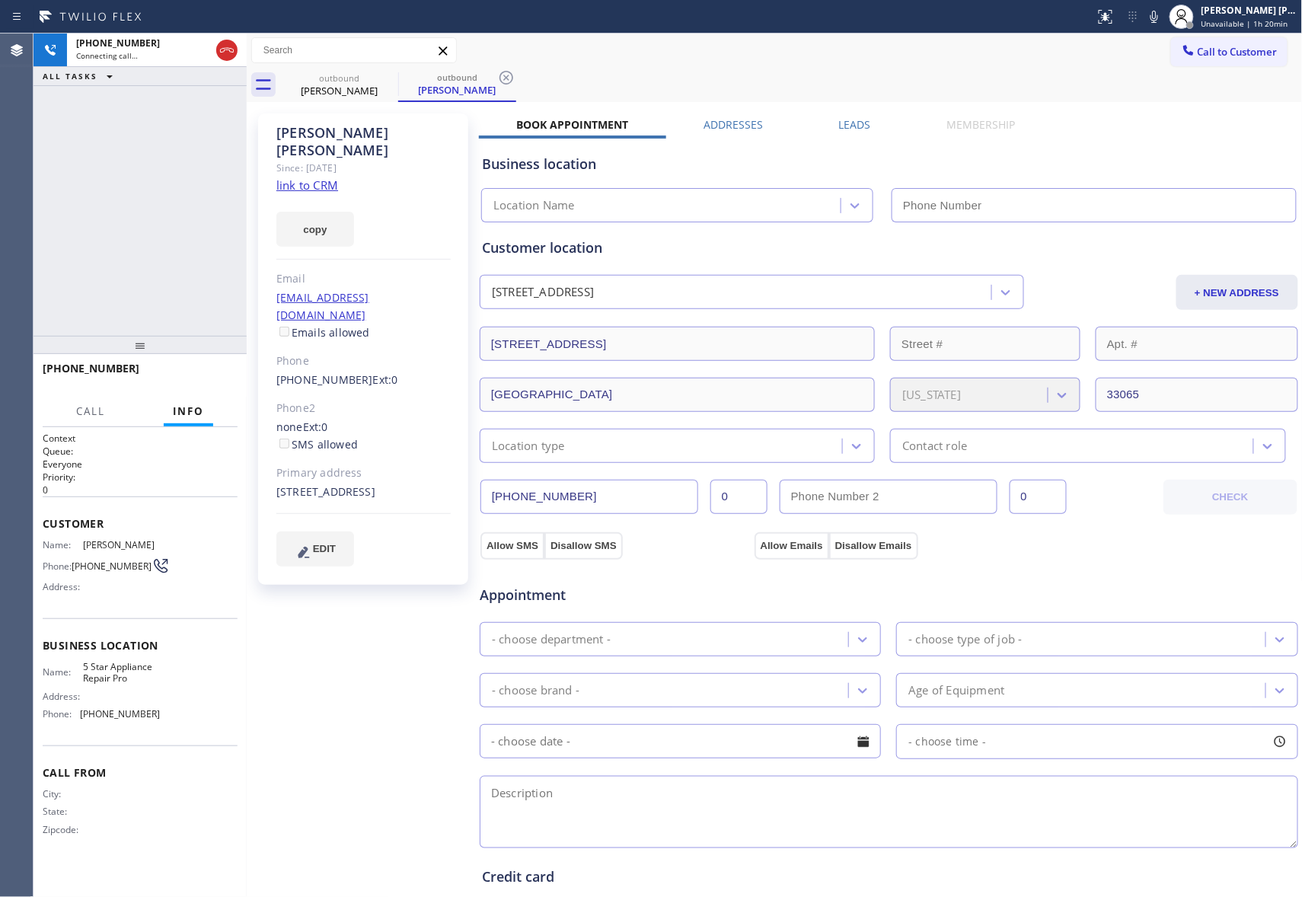
type input "[PHONE_NUMBER]"
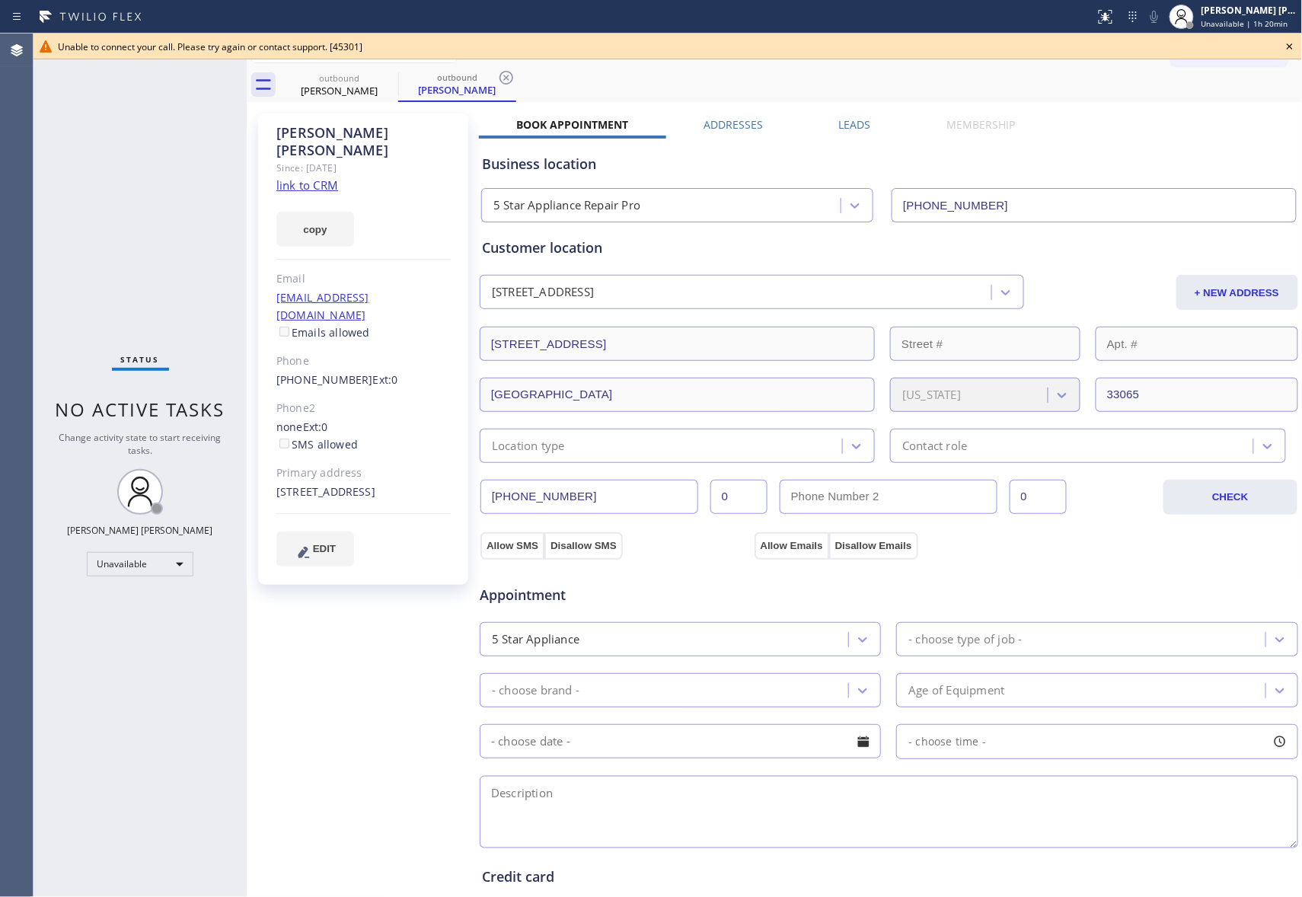
click at [1293, 43] on icon at bounding box center [1290, 46] width 18 height 18
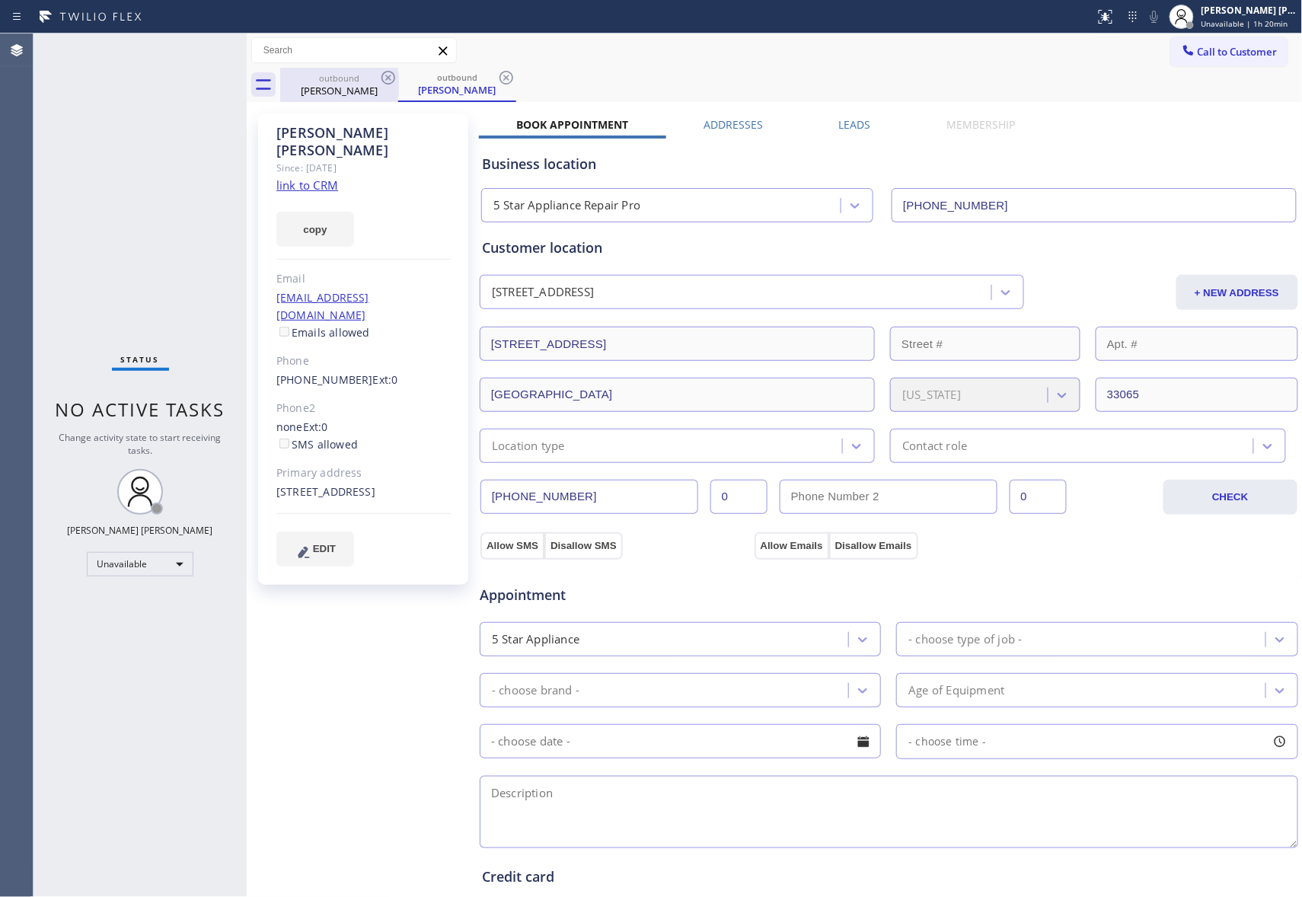
drag, startPoint x: 349, startPoint y: 91, endPoint x: 364, endPoint y: 82, distance: 17.8
click at [350, 89] on div "[PERSON_NAME]" at bounding box center [339, 91] width 115 height 14
click at [364, 82] on div "outbound" at bounding box center [339, 77] width 115 height 11
click at [372, 78] on div "outbound" at bounding box center [339, 77] width 115 height 11
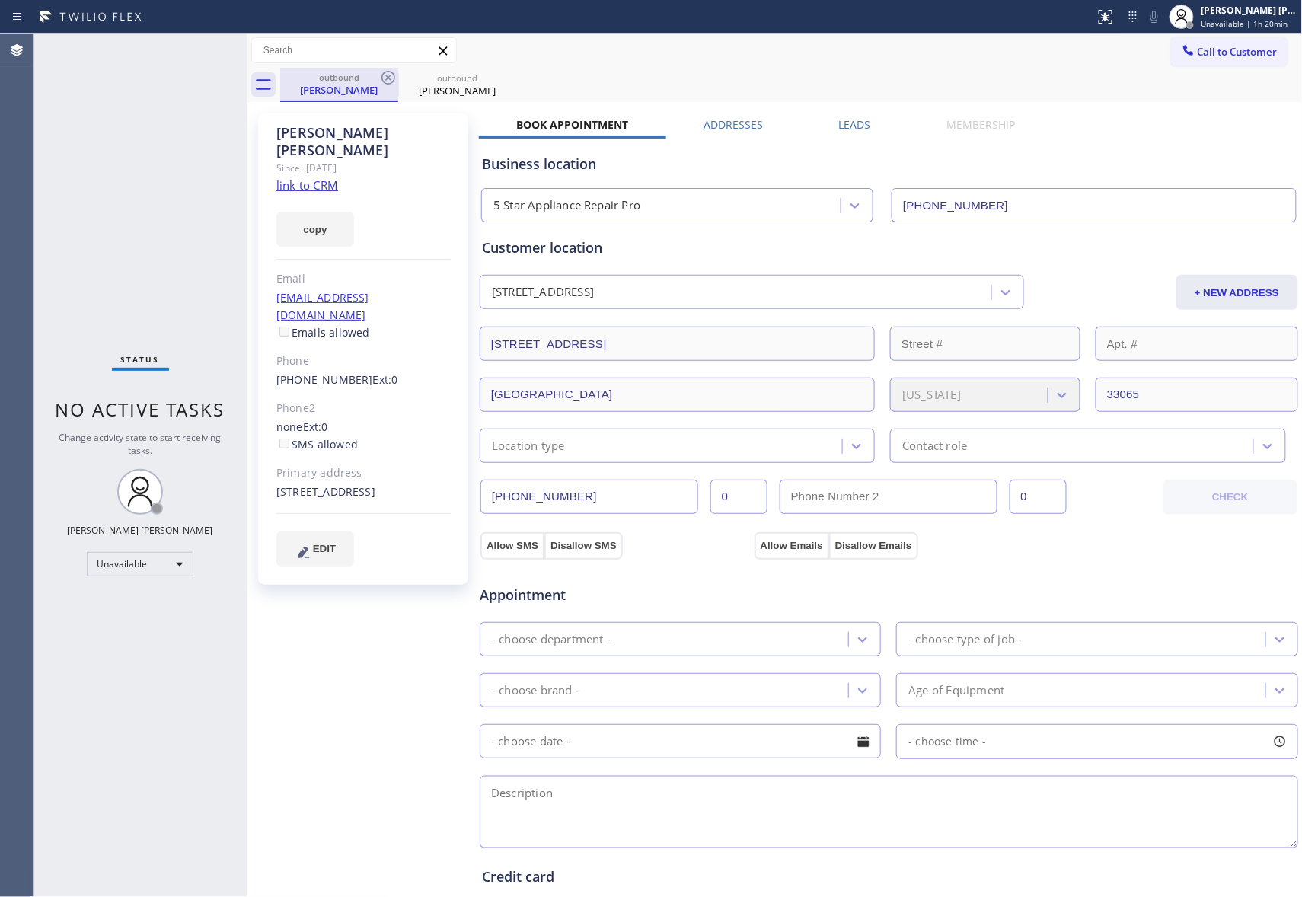
click at [378, 77] on div "outbound" at bounding box center [339, 77] width 115 height 11
click at [379, 77] on icon at bounding box center [388, 78] width 18 height 18
click at [0, 0] on icon at bounding box center [0, 0] width 0 height 0
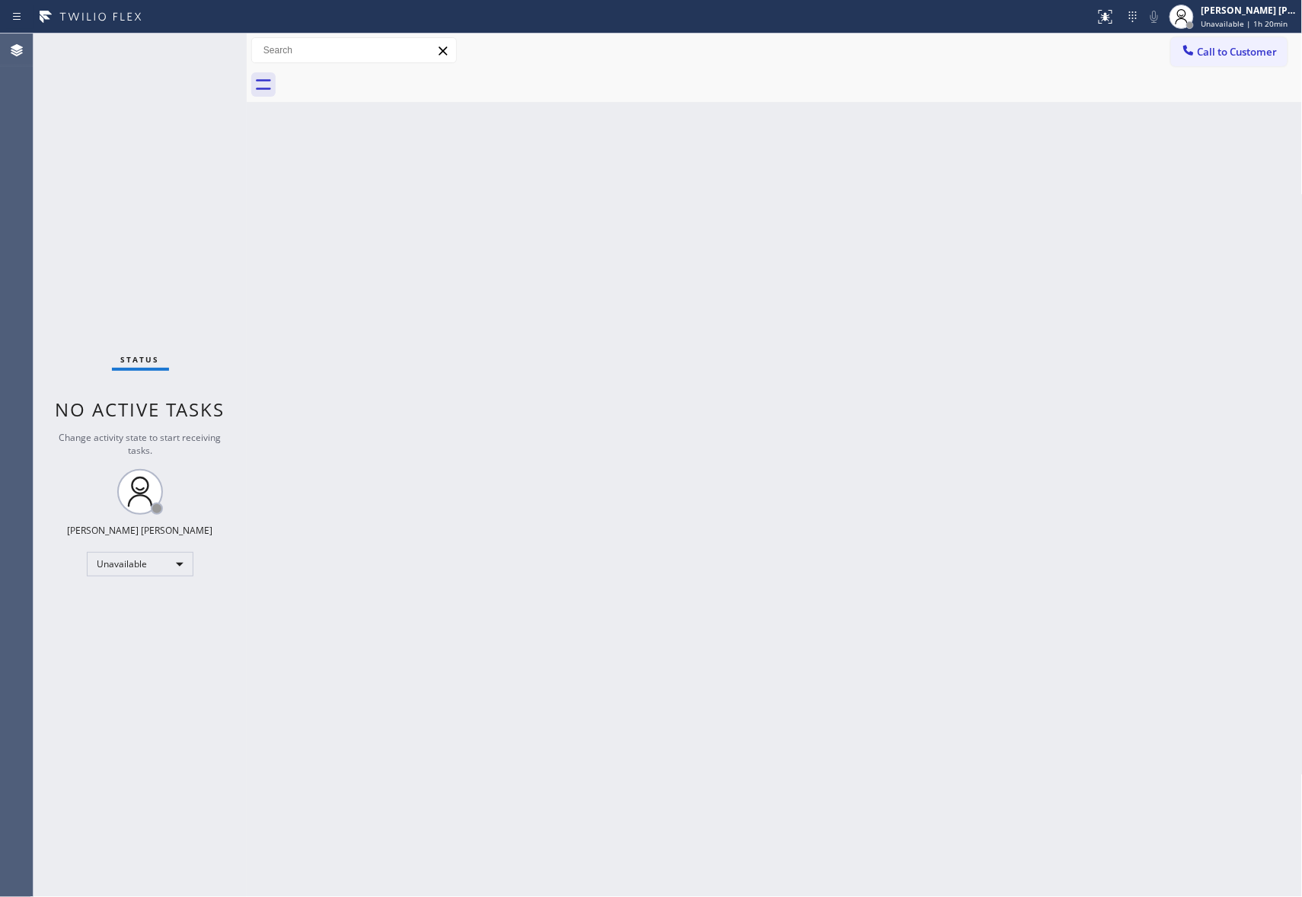
click at [379, 77] on div at bounding box center [791, 85] width 1023 height 34
click at [1241, 47] on span "Call to Customer" at bounding box center [1238, 52] width 80 height 14
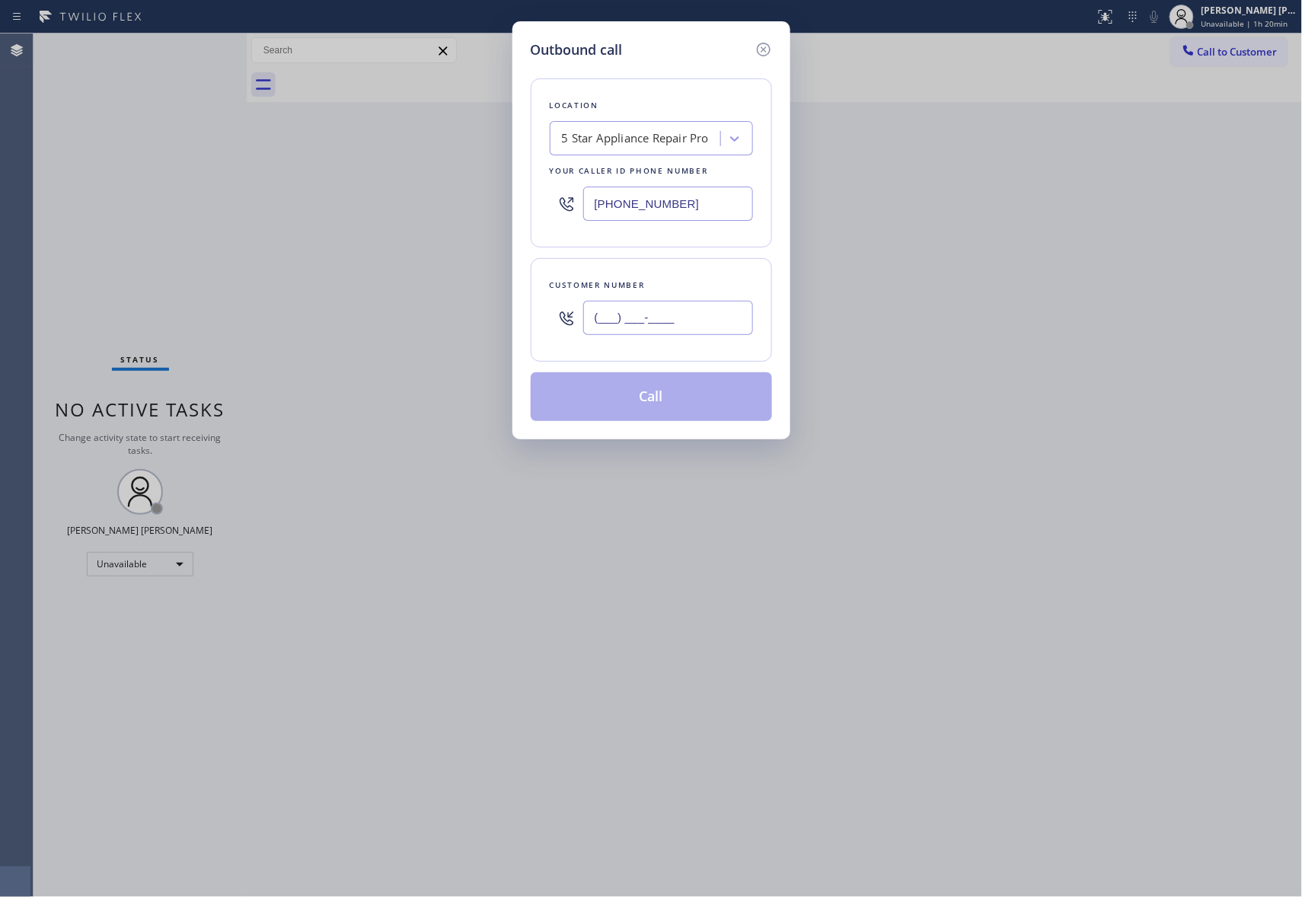
click at [673, 315] on input "(___) ___-____" at bounding box center [668, 318] width 170 height 34
paste input "408) 930-7542"
type input "[PHONE_NUMBER]"
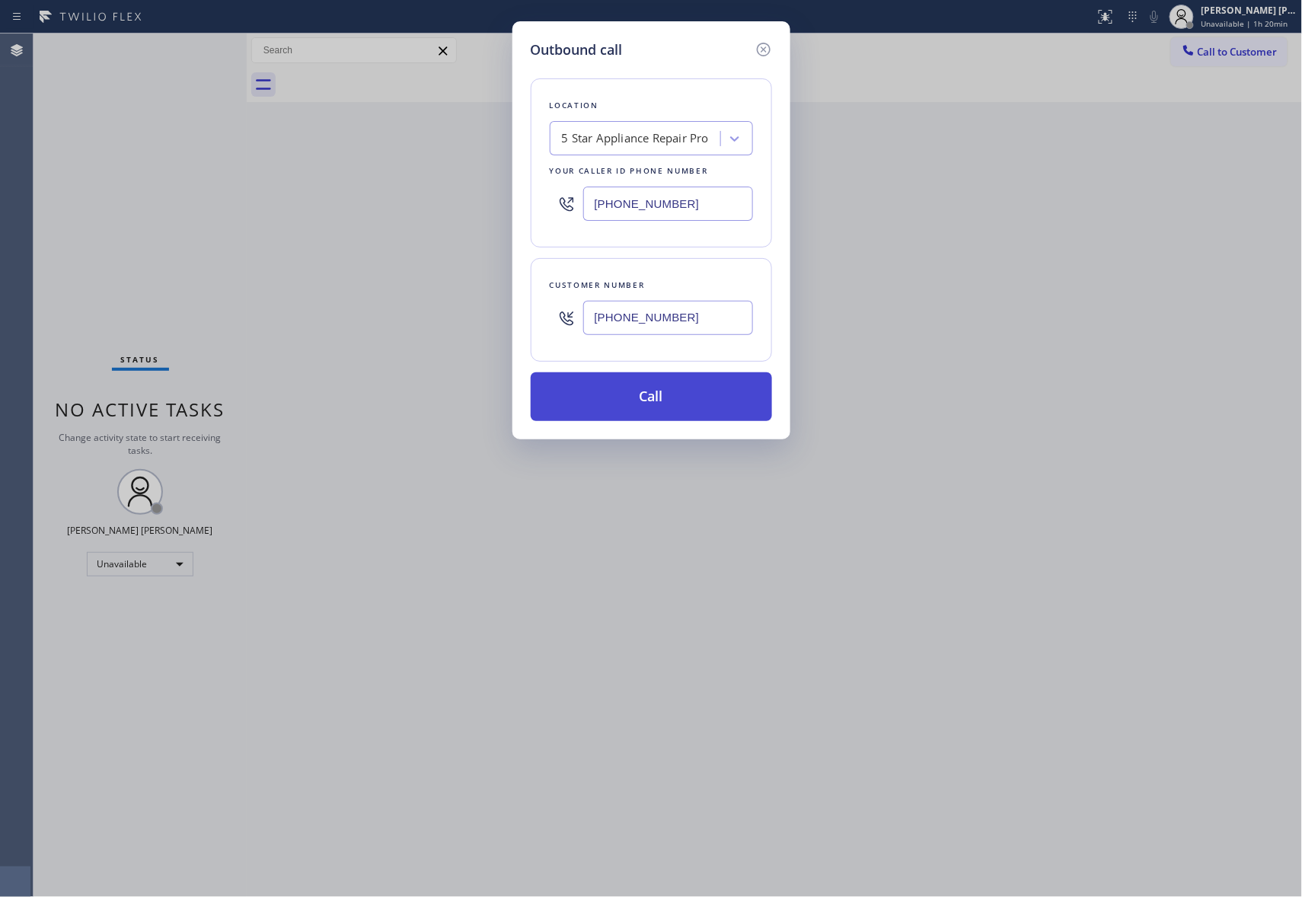
click at [670, 402] on button "Call" at bounding box center [651, 396] width 241 height 49
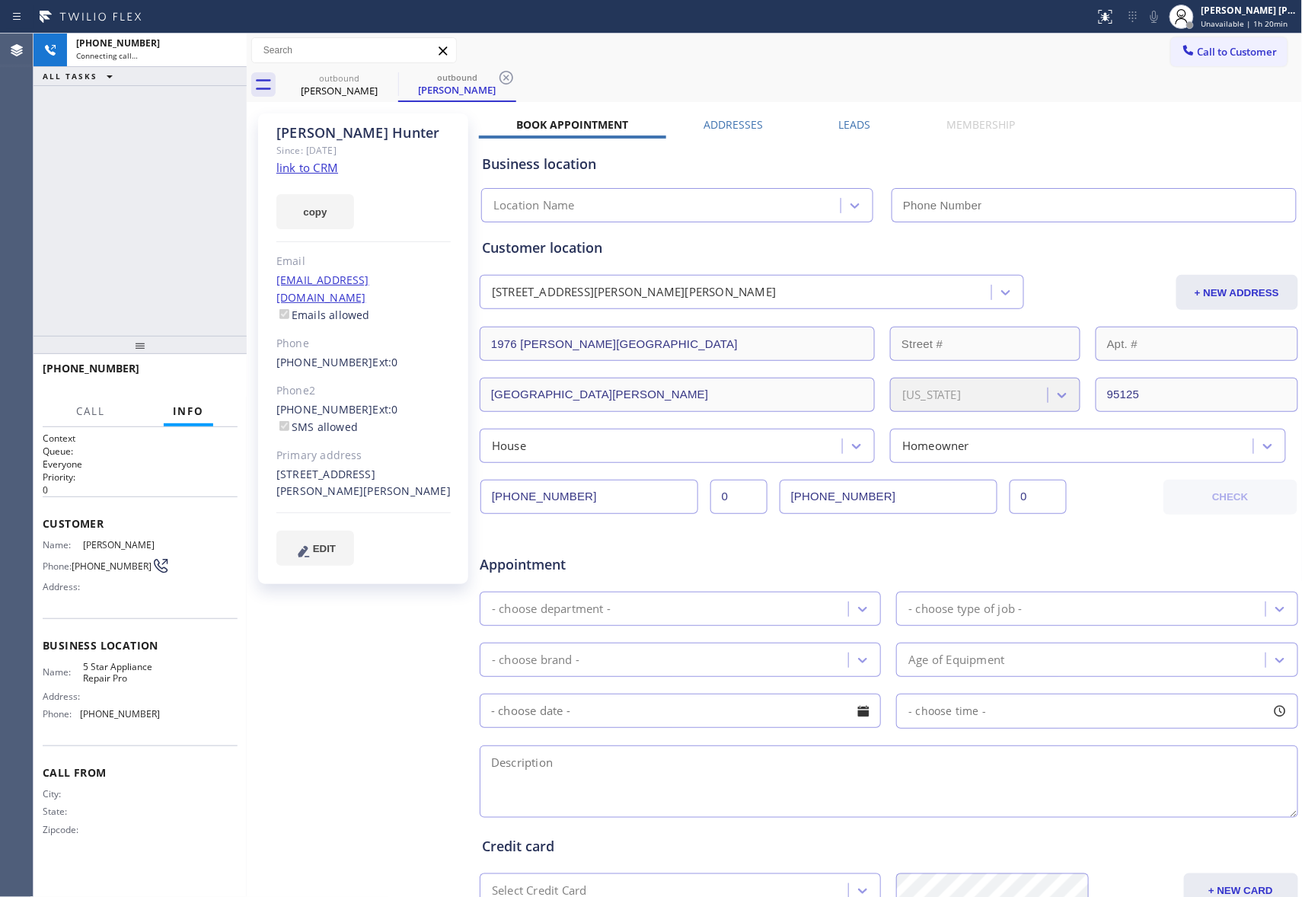
type input "[PHONE_NUMBER]"
click at [198, 379] on span "HANG UP" at bounding box center [202, 375] width 46 height 11
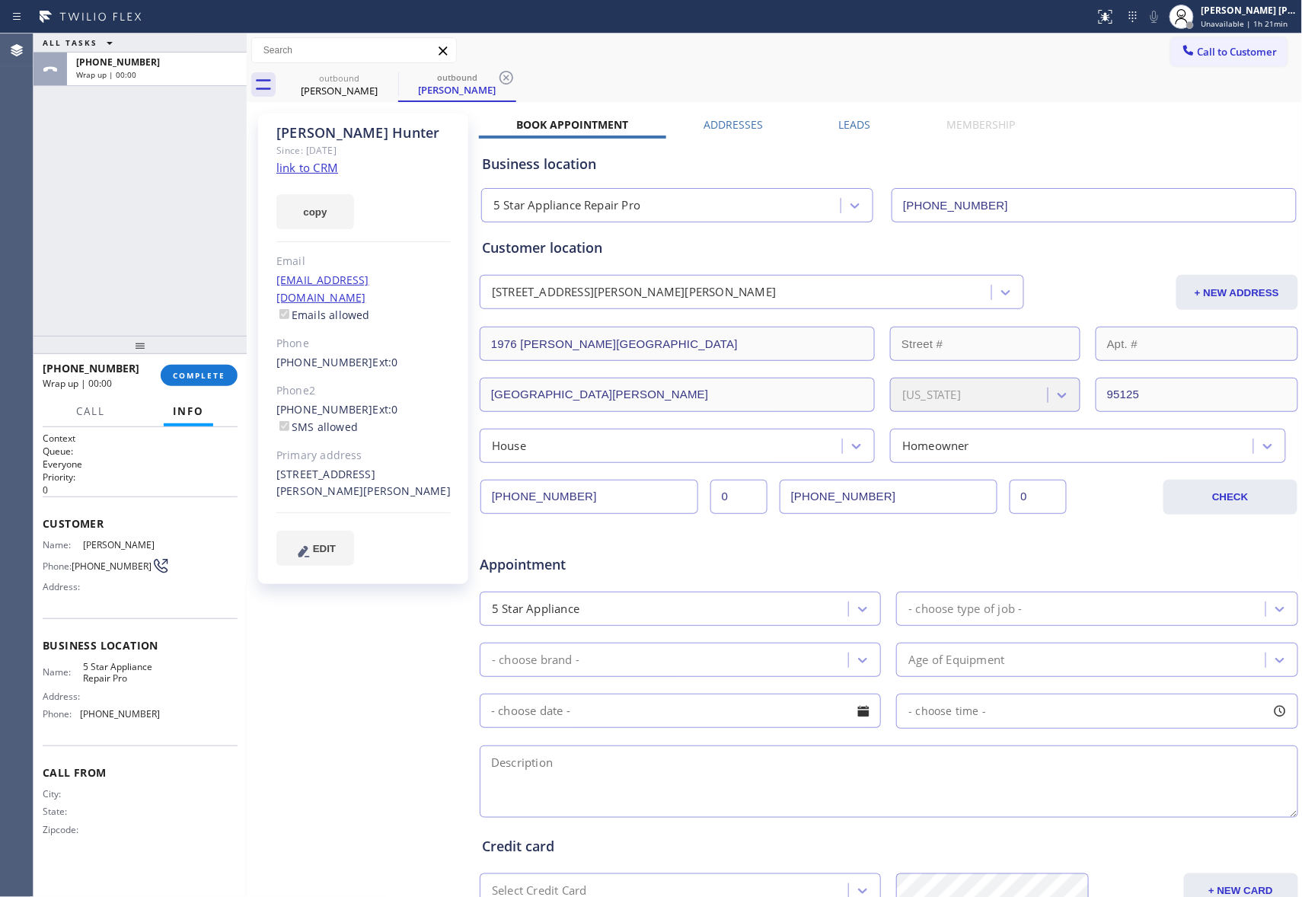
click at [849, 126] on label "Leads" at bounding box center [855, 124] width 32 height 14
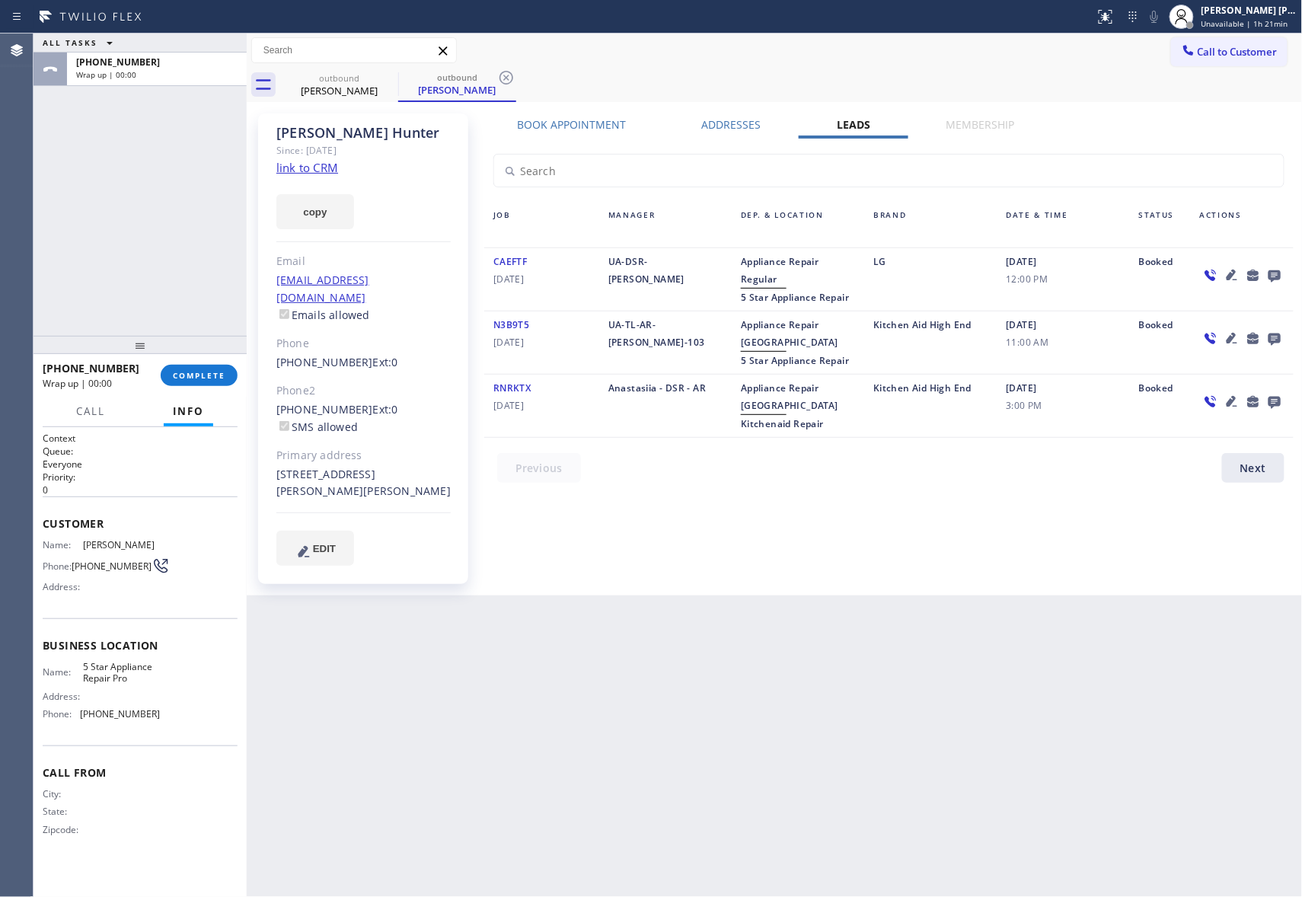
click at [1271, 271] on icon at bounding box center [1275, 276] width 12 height 12
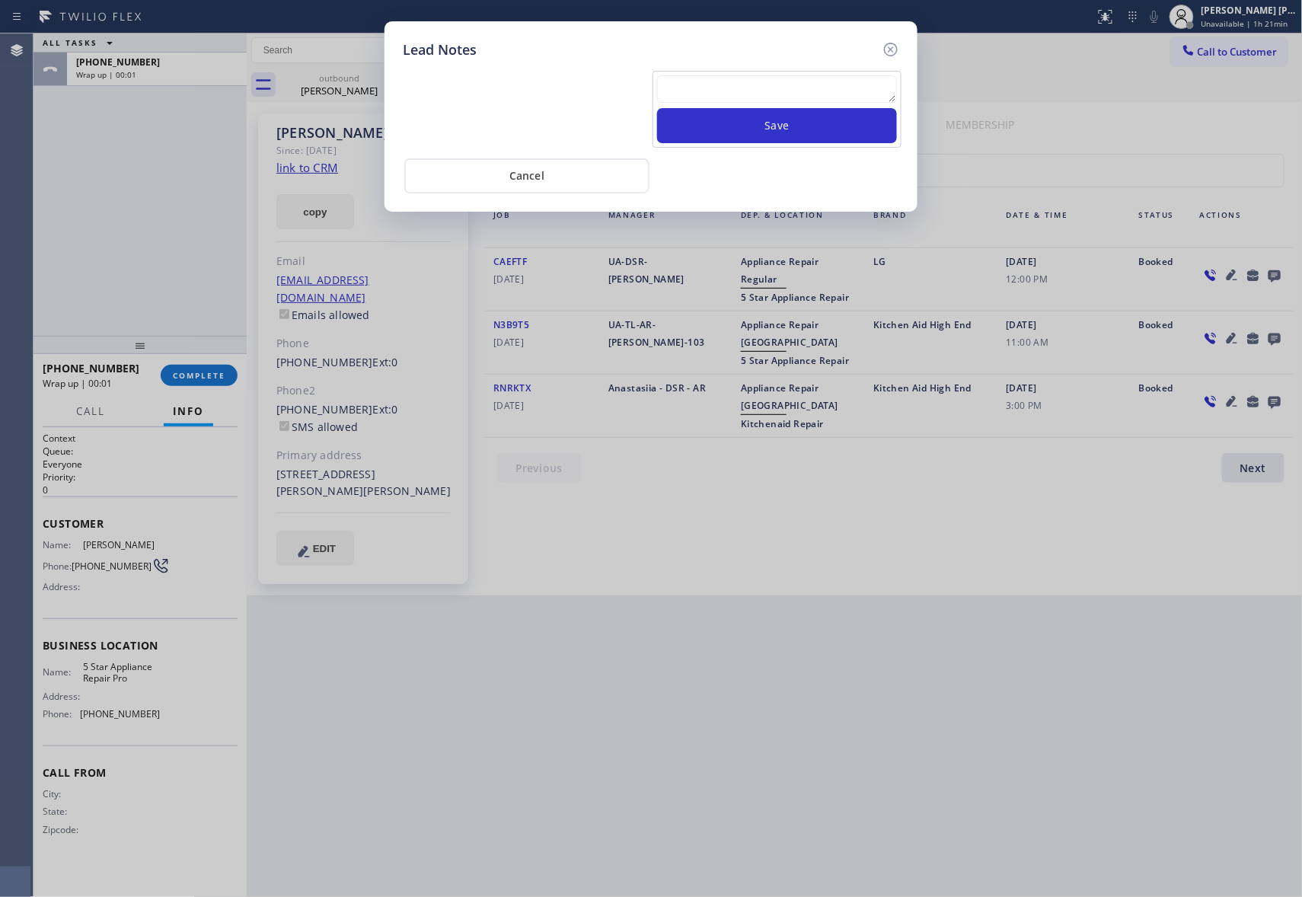
click at [751, 83] on textarea at bounding box center [777, 88] width 240 height 27
paste textarea "please transfer if cx calls back"
type textarea "please transfer if cx calls back"
click at [783, 129] on button "Save" at bounding box center [777, 125] width 240 height 35
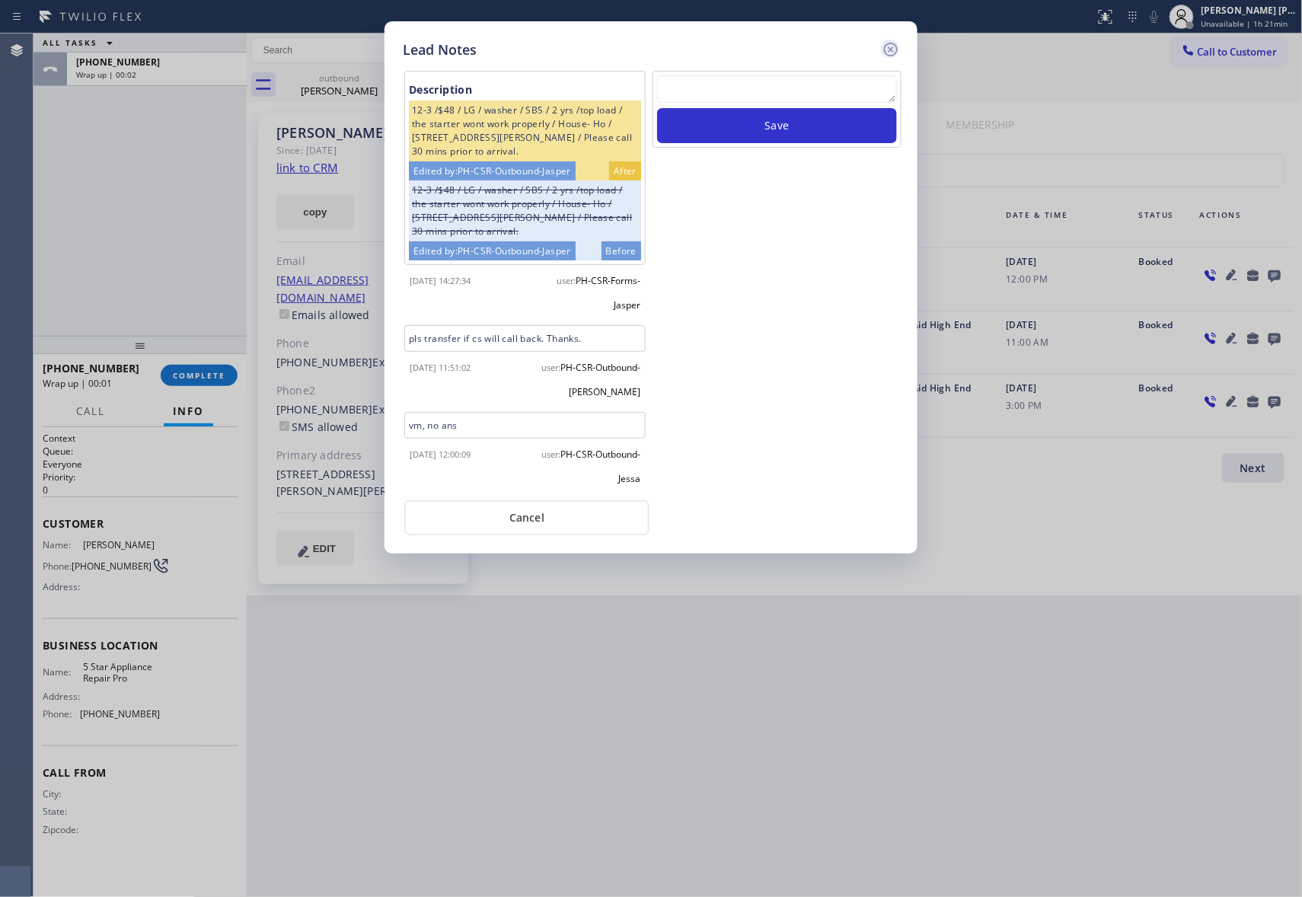
click at [900, 50] on div "Lead Notes Description 12-3 /$48 / LG / washer / SBS / 2 yrs /top load / the st…" at bounding box center [651, 287] width 533 height 532
click at [890, 50] on icon at bounding box center [891, 50] width 14 height 14
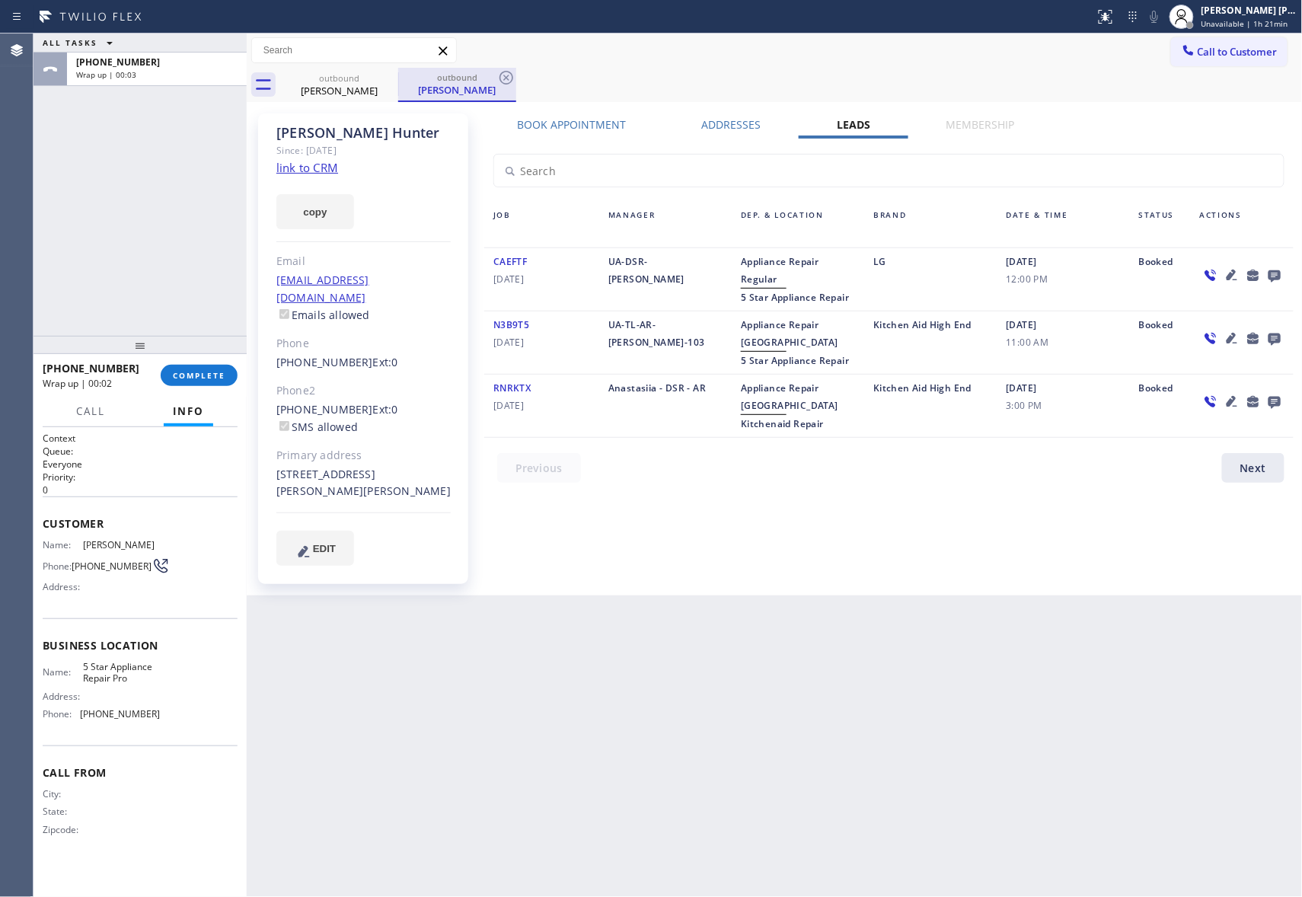
drag, startPoint x: 376, startPoint y: 82, endPoint x: 398, endPoint y: 73, distance: 23.2
click at [379, 80] on div "outbound [PERSON_NAME]" at bounding box center [339, 85] width 118 height 34
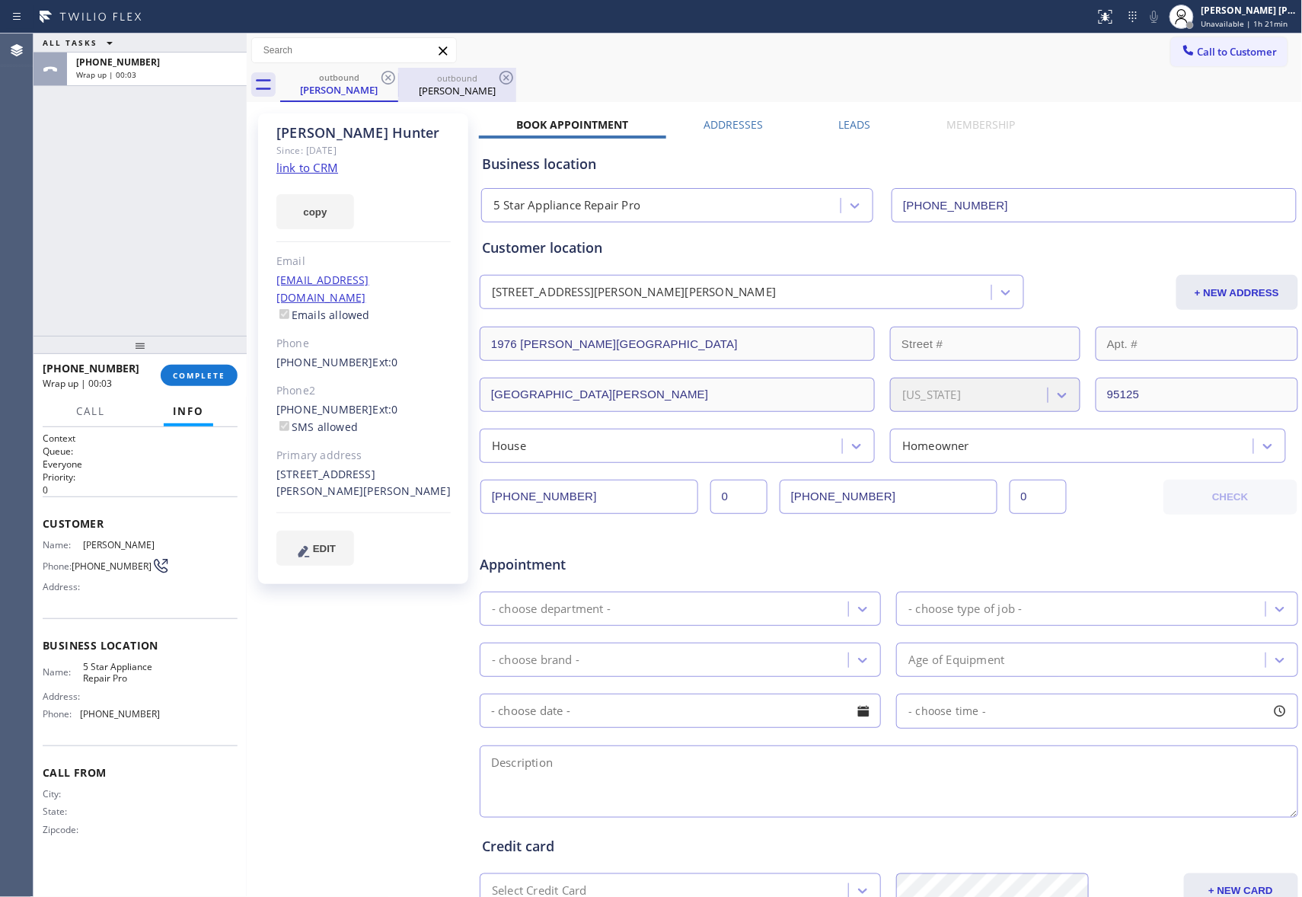
click at [398, 73] on div at bounding box center [398, 85] width 1 height 24
click at [394, 73] on icon at bounding box center [388, 78] width 18 height 18
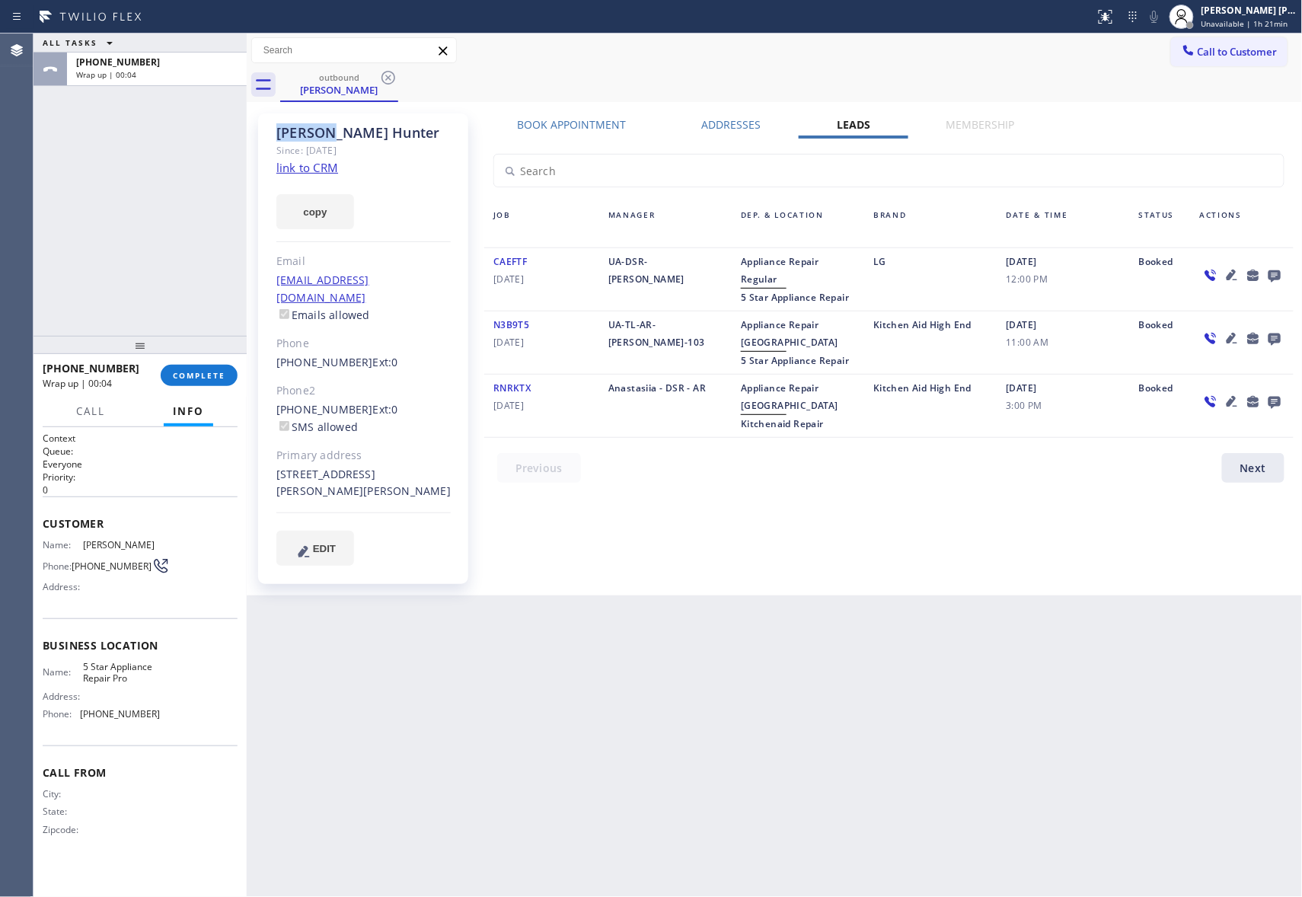
click at [394, 73] on icon at bounding box center [388, 78] width 18 height 18
click at [394, 73] on div "outbound [PERSON_NAME]" at bounding box center [791, 85] width 1023 height 34
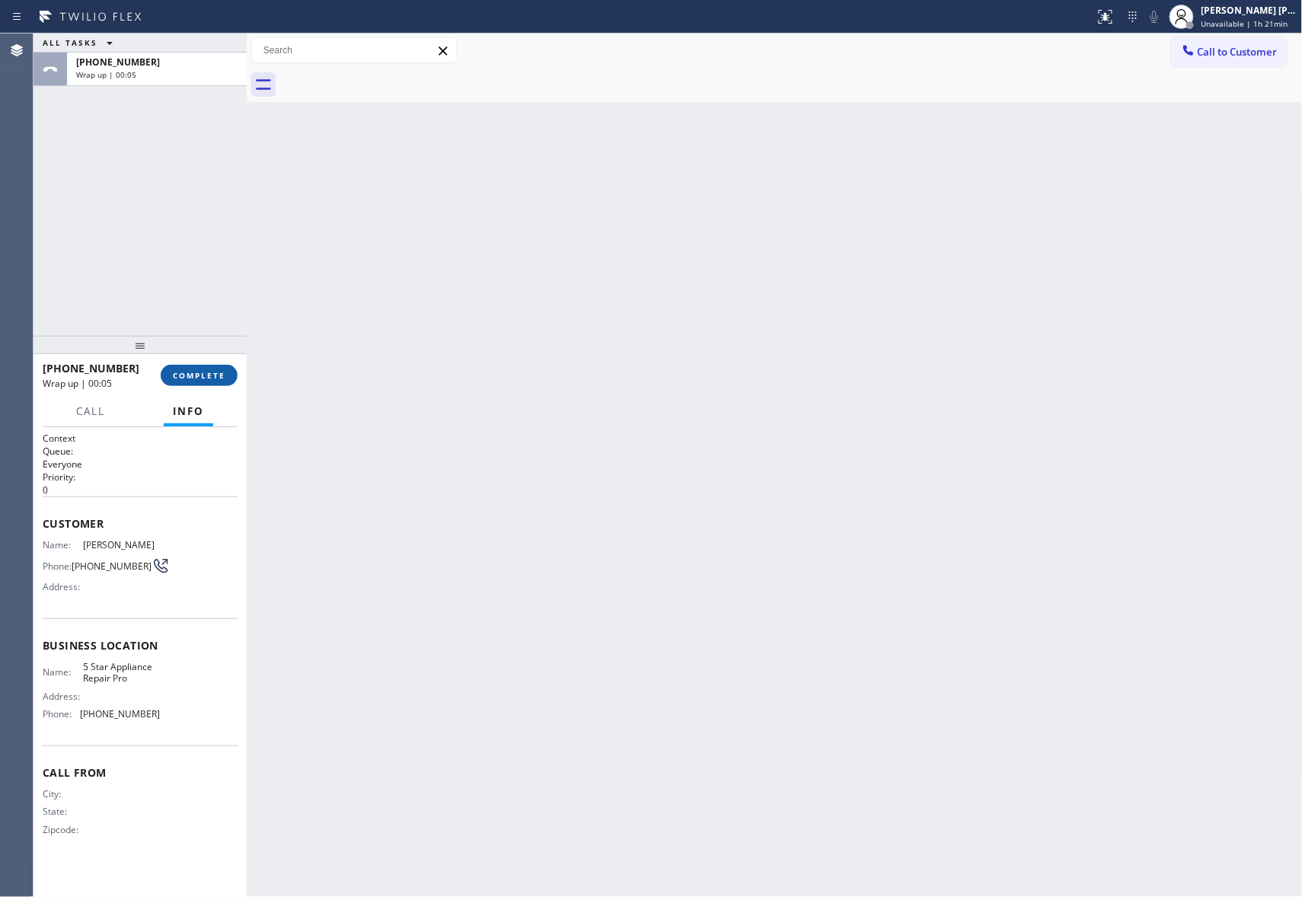
click at [202, 372] on span "COMPLETE" at bounding box center [199, 375] width 53 height 11
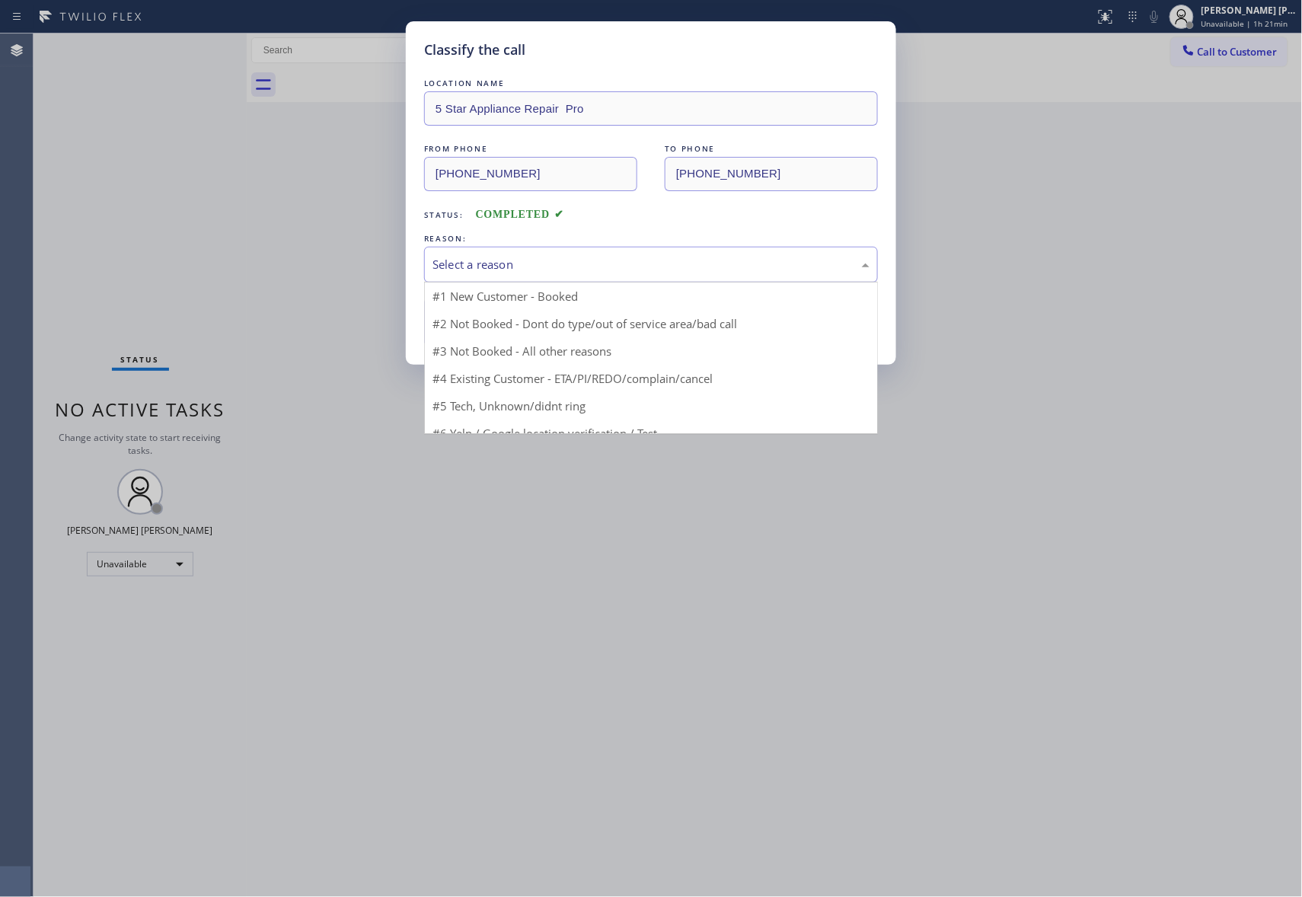
click at [475, 254] on div "Select a reason" at bounding box center [651, 265] width 454 height 36
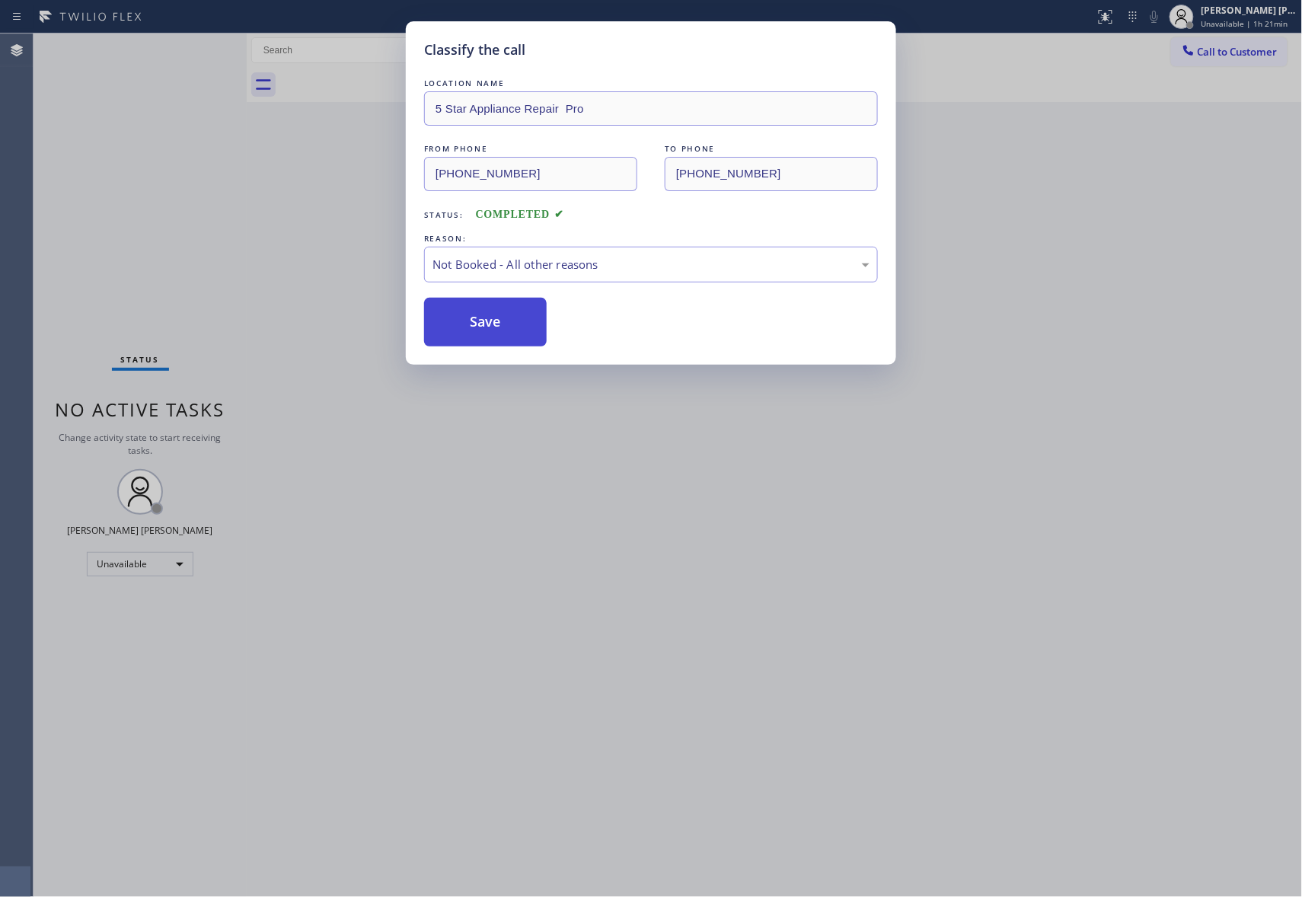
click at [471, 326] on button "Save" at bounding box center [485, 322] width 123 height 49
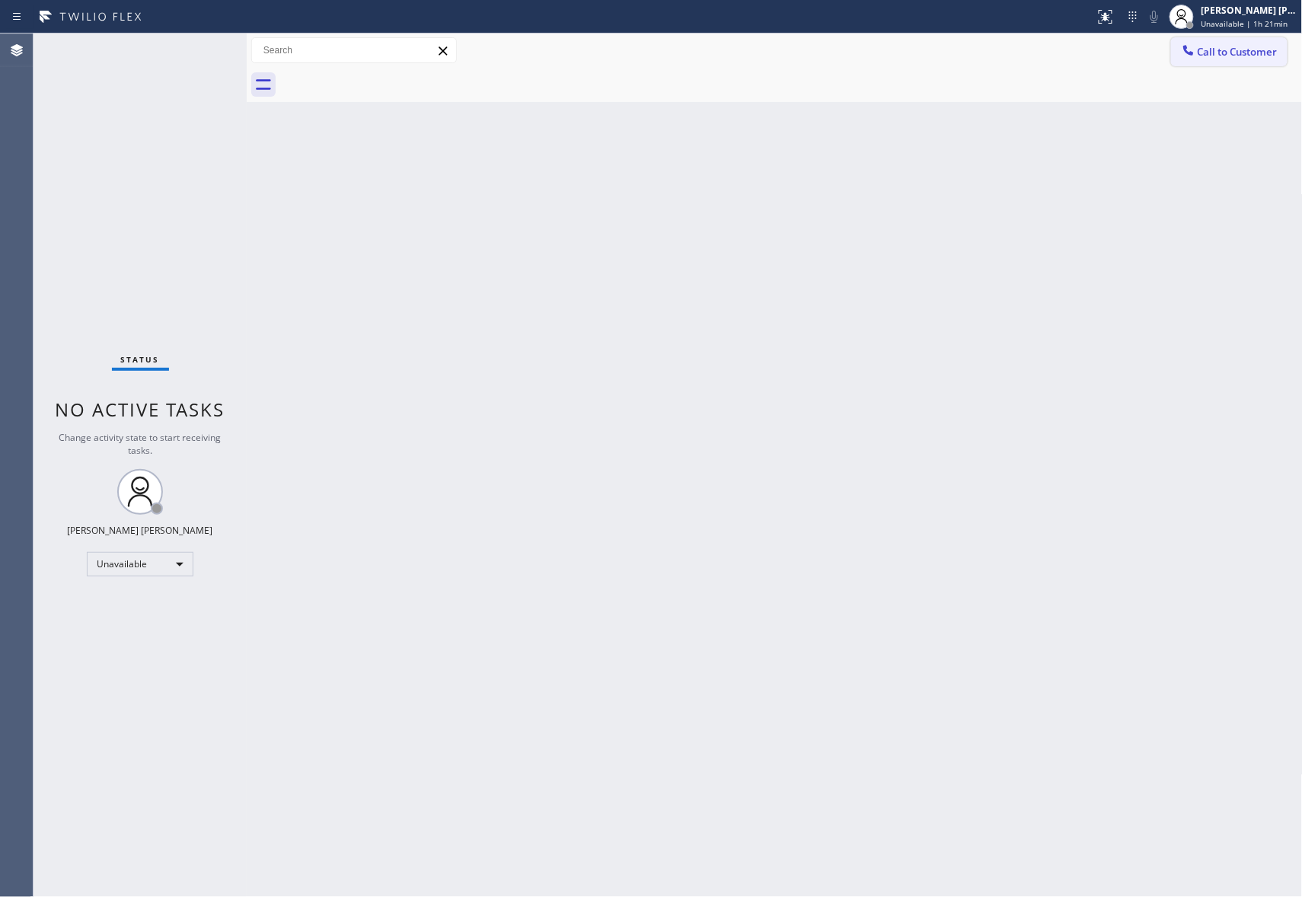
click at [1247, 58] on span "Call to Customer" at bounding box center [1238, 52] width 80 height 14
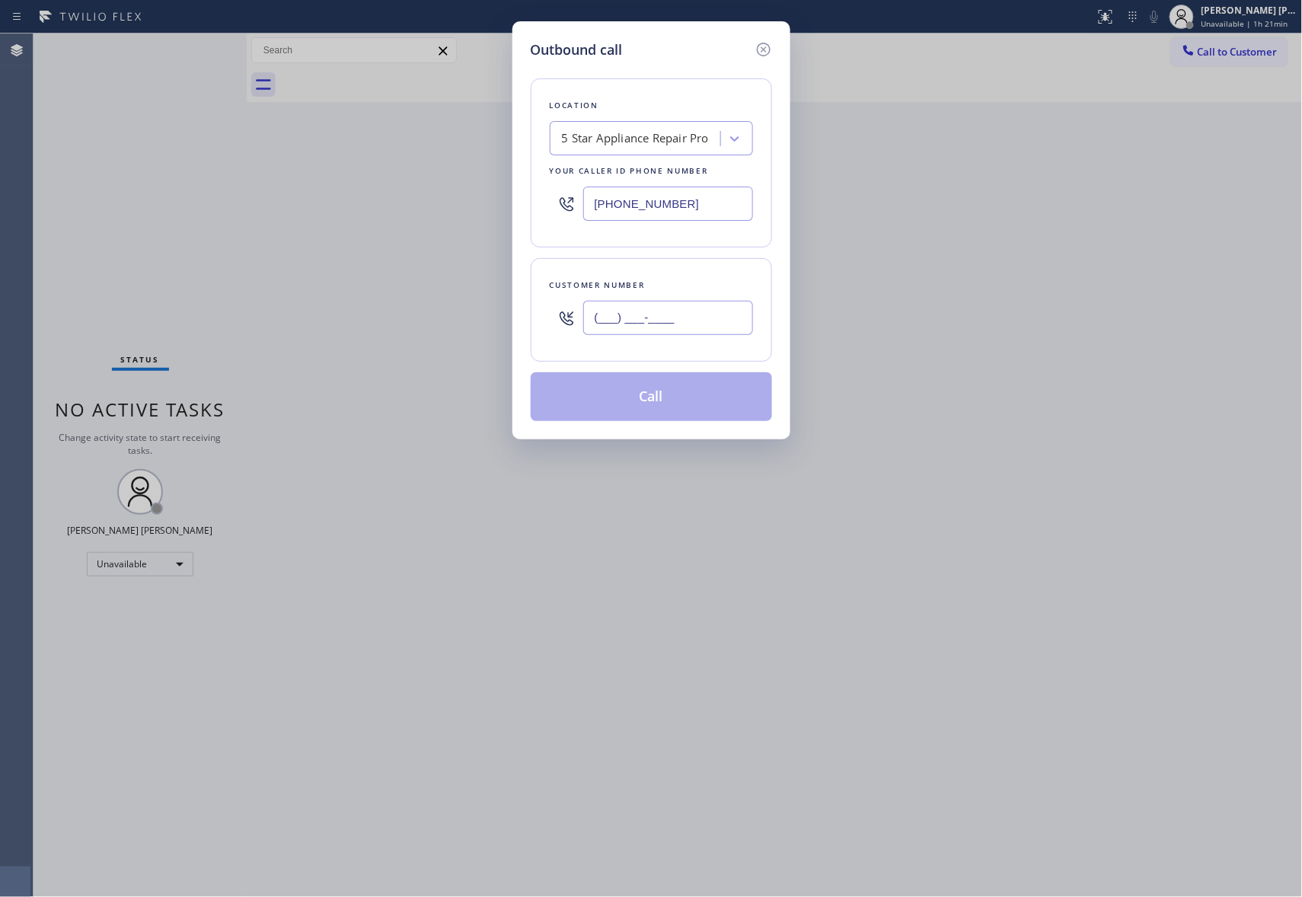
click at [695, 315] on input "(___) ___-____" at bounding box center [668, 318] width 170 height 34
paste input "773) 327-2547"
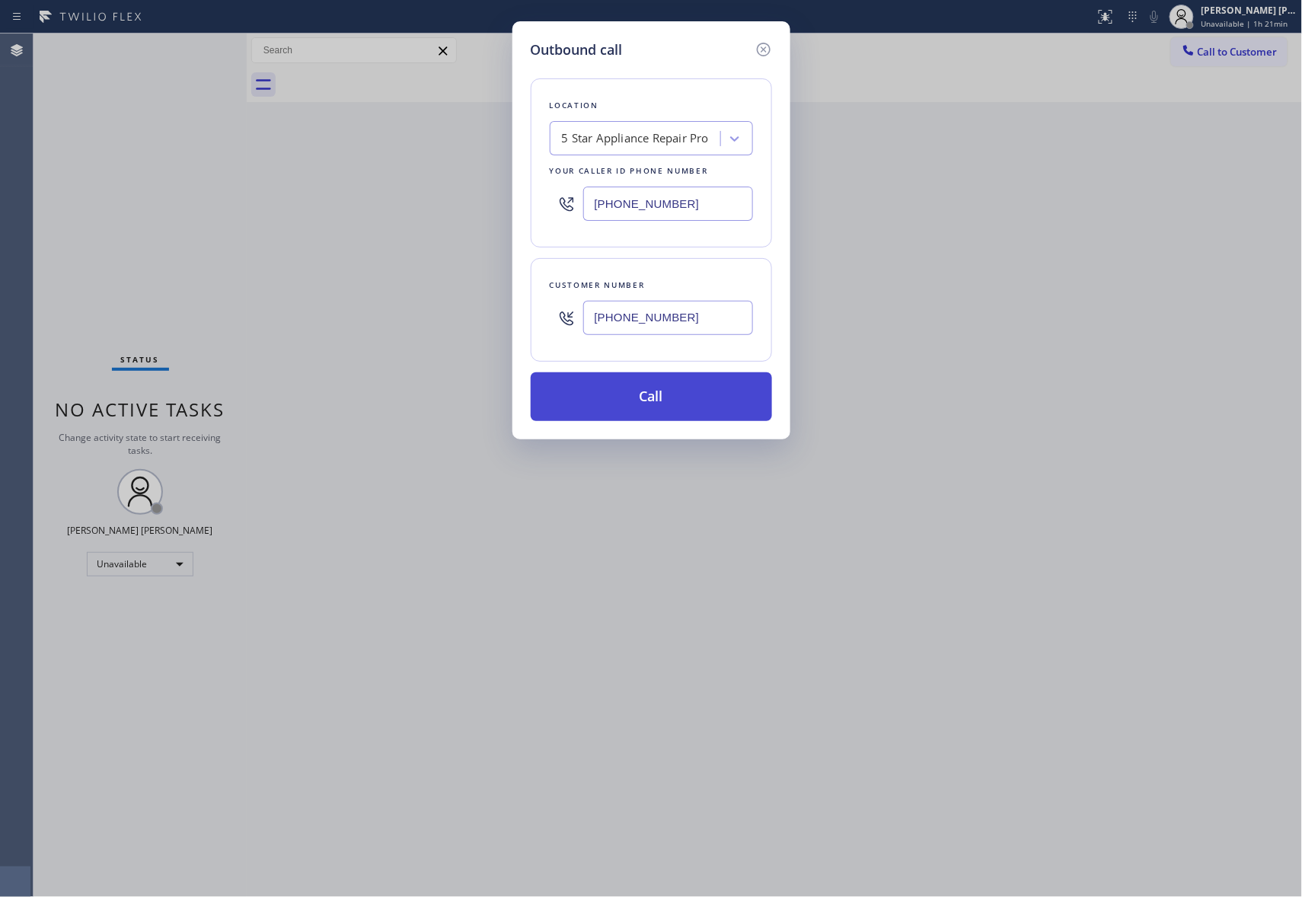
type input "[PHONE_NUMBER]"
click at [668, 406] on button "Call" at bounding box center [651, 396] width 241 height 49
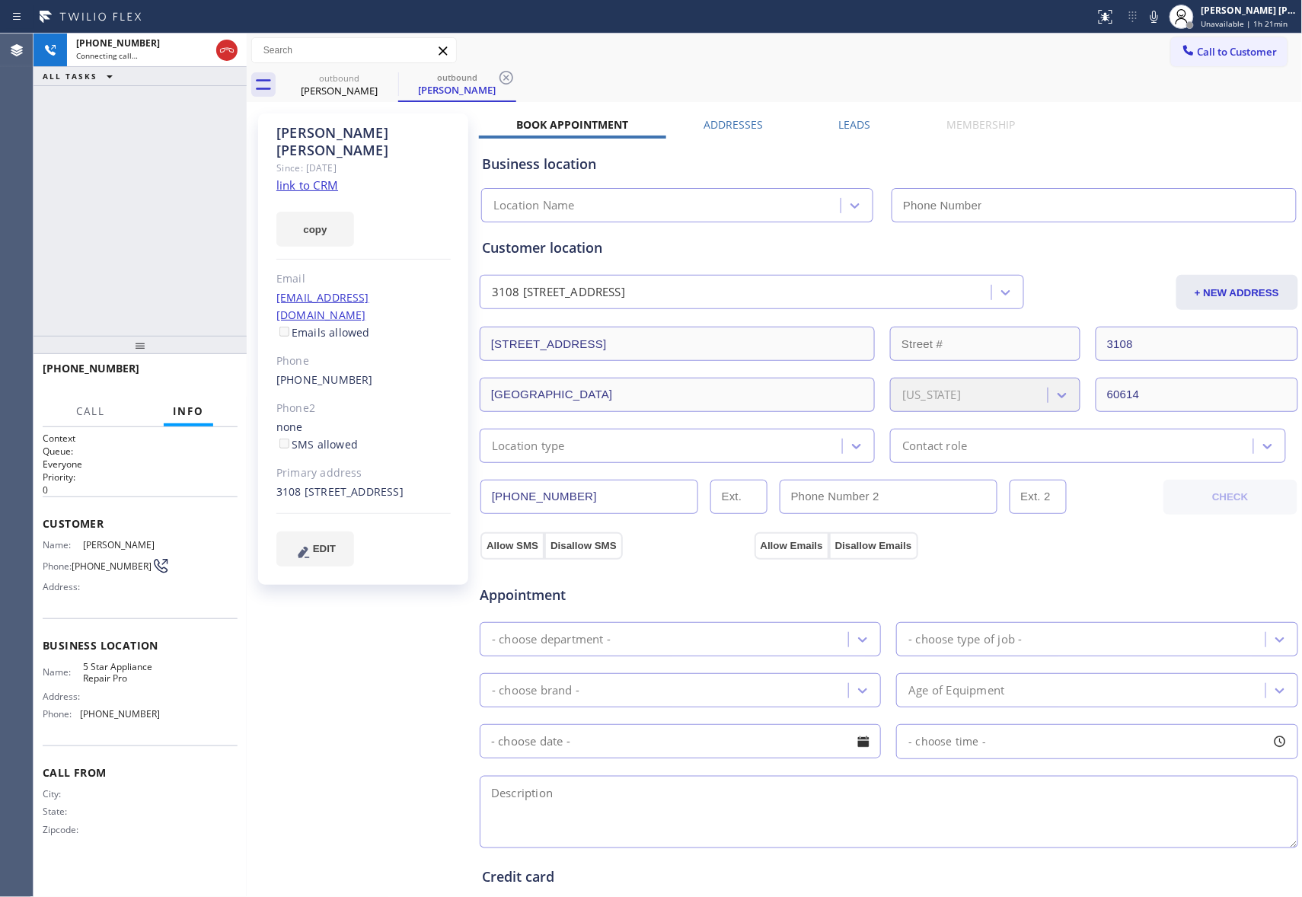
type input "[PHONE_NUMBER]"
drag, startPoint x: 205, startPoint y: 381, endPoint x: 235, endPoint y: 367, distance: 33.4
click at [205, 381] on button "HANG UP" at bounding box center [202, 375] width 71 height 21
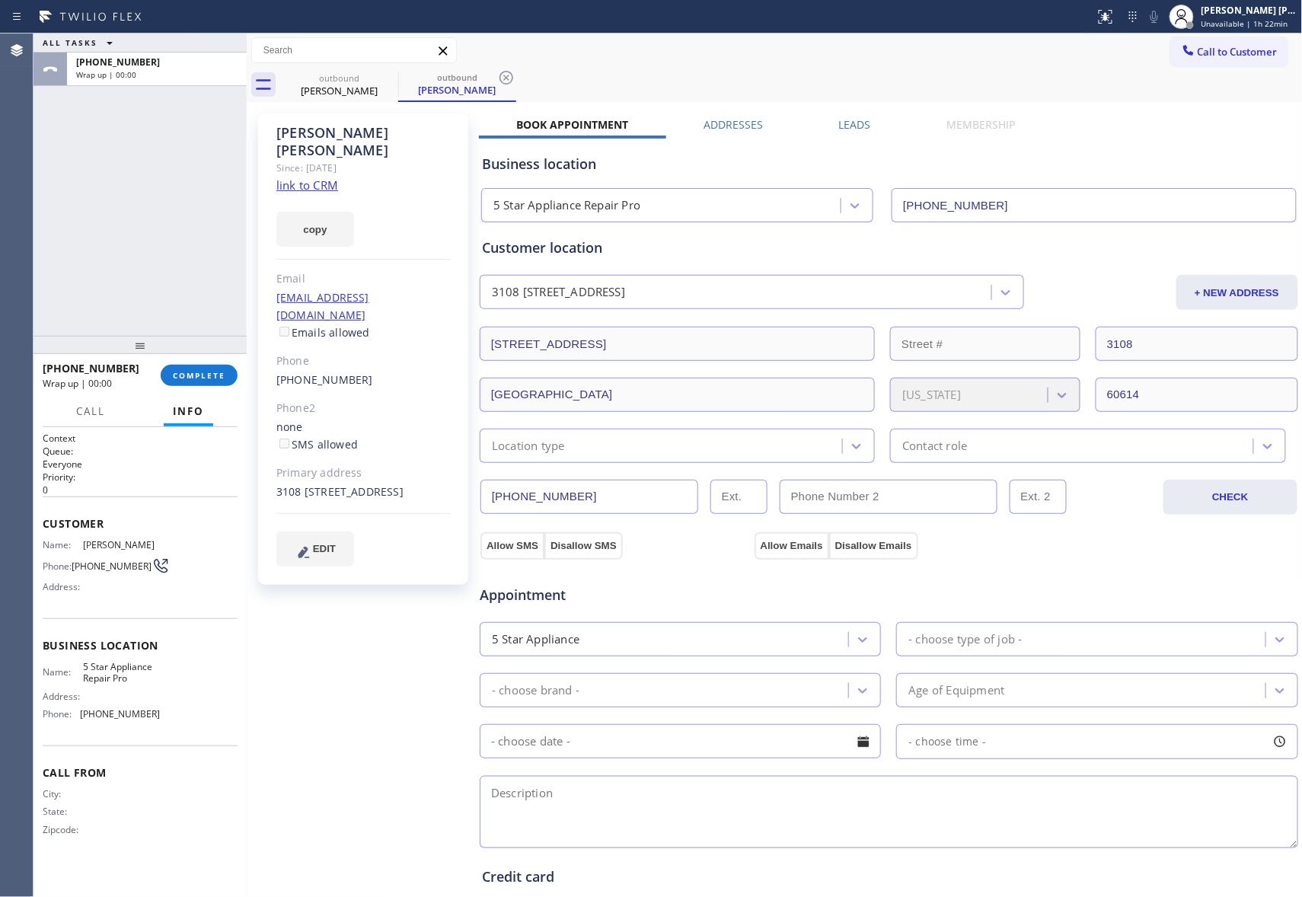
click at [863, 123] on label "Leads" at bounding box center [855, 124] width 32 height 14
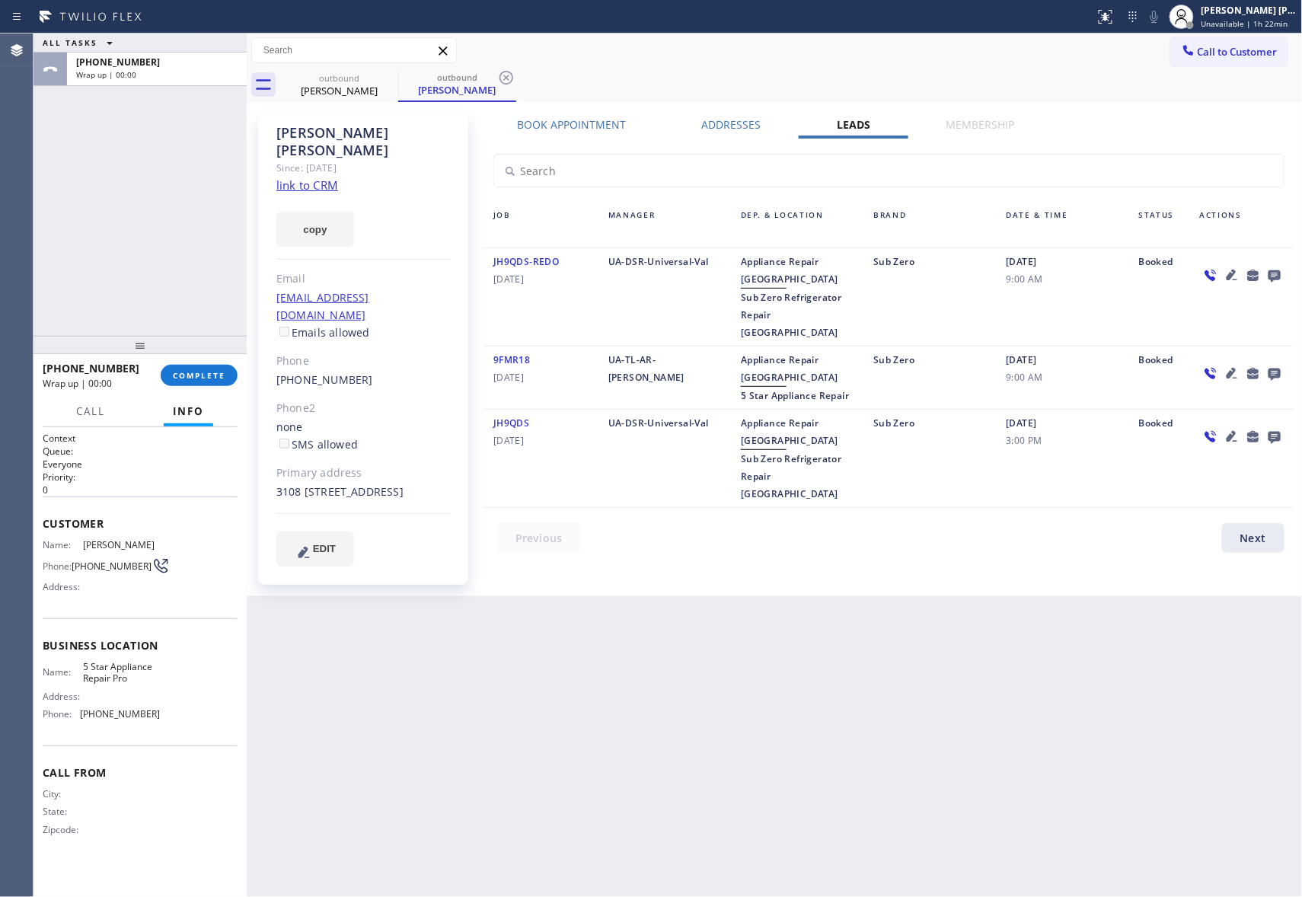
click at [1274, 269] on icon at bounding box center [1275, 275] width 18 height 19
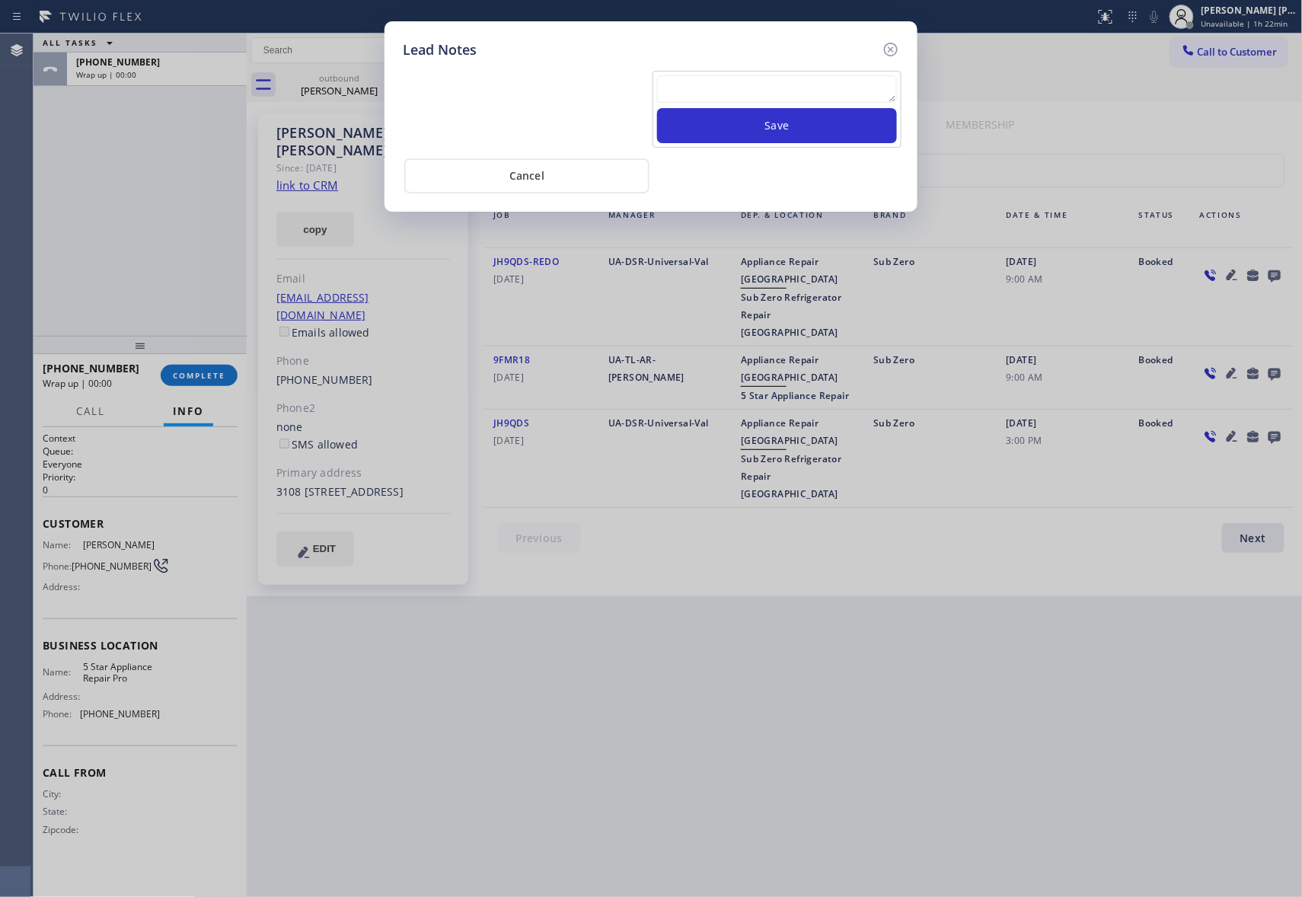
click at [803, 93] on textarea at bounding box center [777, 88] width 240 height 27
paste textarea "VM | please transfer if cx calls back"
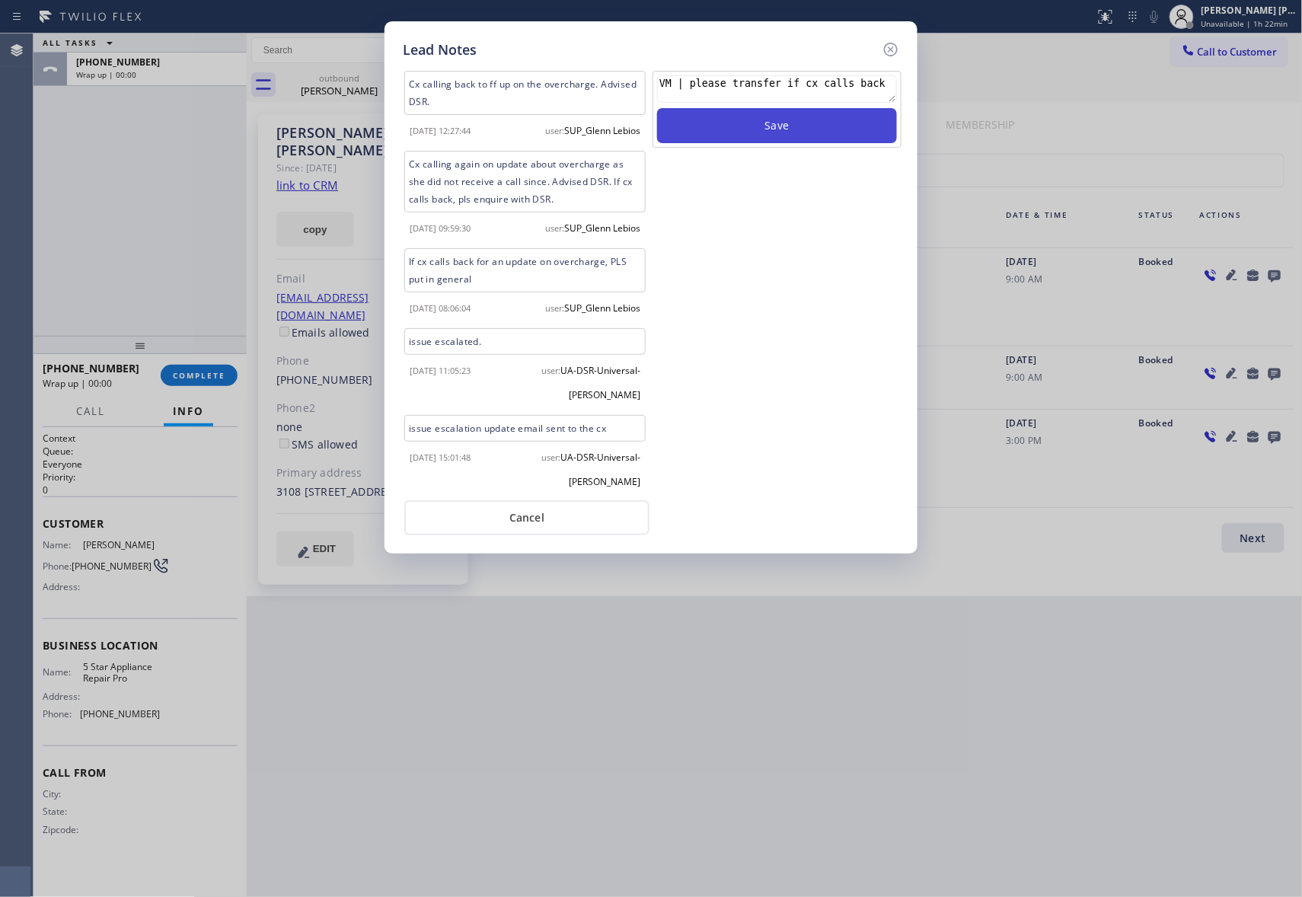
type textarea "VM | please transfer if cx calls back"
click at [814, 122] on button "Save" at bounding box center [777, 125] width 240 height 35
click at [900, 46] on icon at bounding box center [891, 49] width 18 height 18
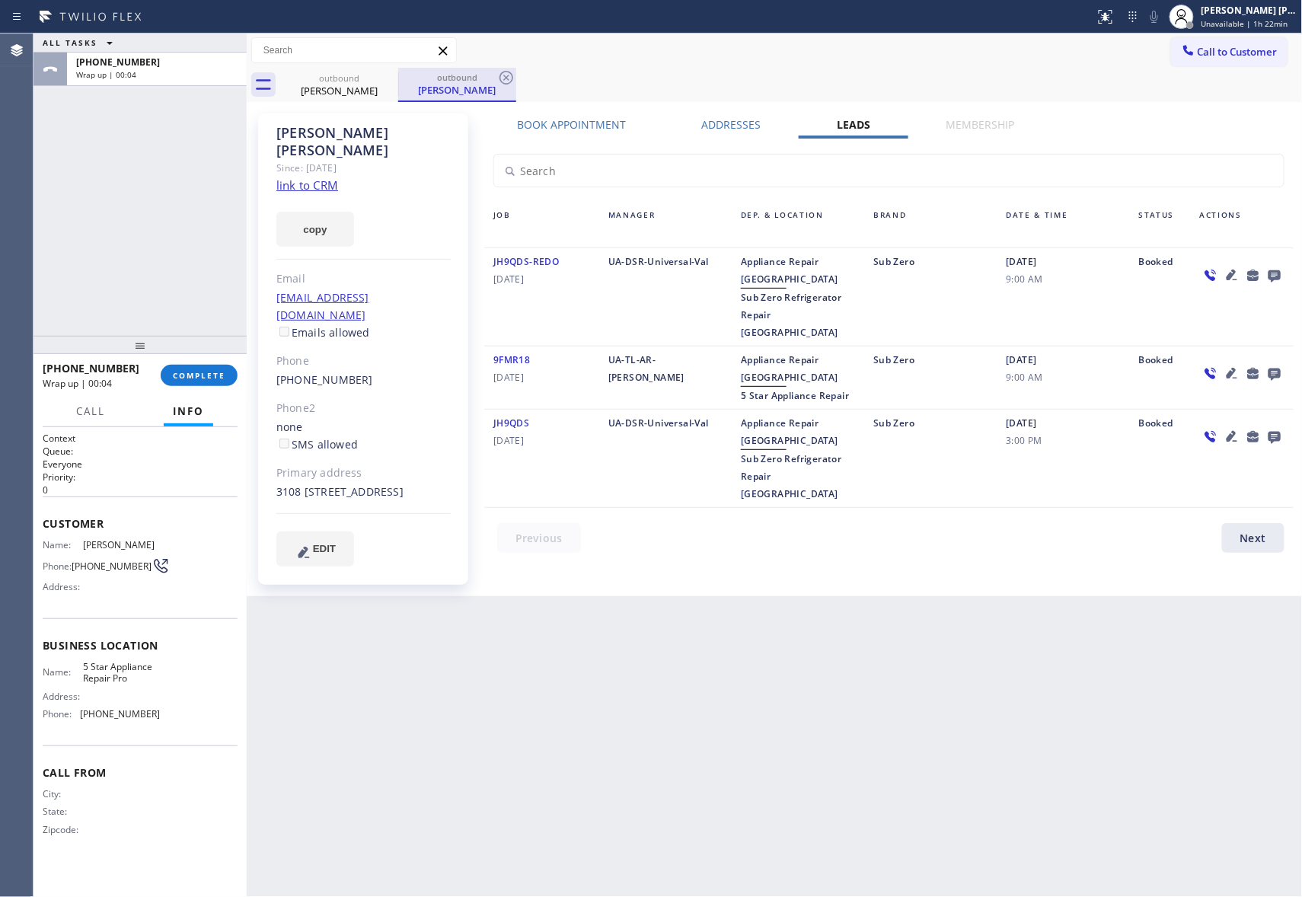
drag, startPoint x: 361, startPoint y: 88, endPoint x: 408, endPoint y: 77, distance: 48.6
click at [363, 88] on div "[PERSON_NAME]" at bounding box center [339, 91] width 115 height 14
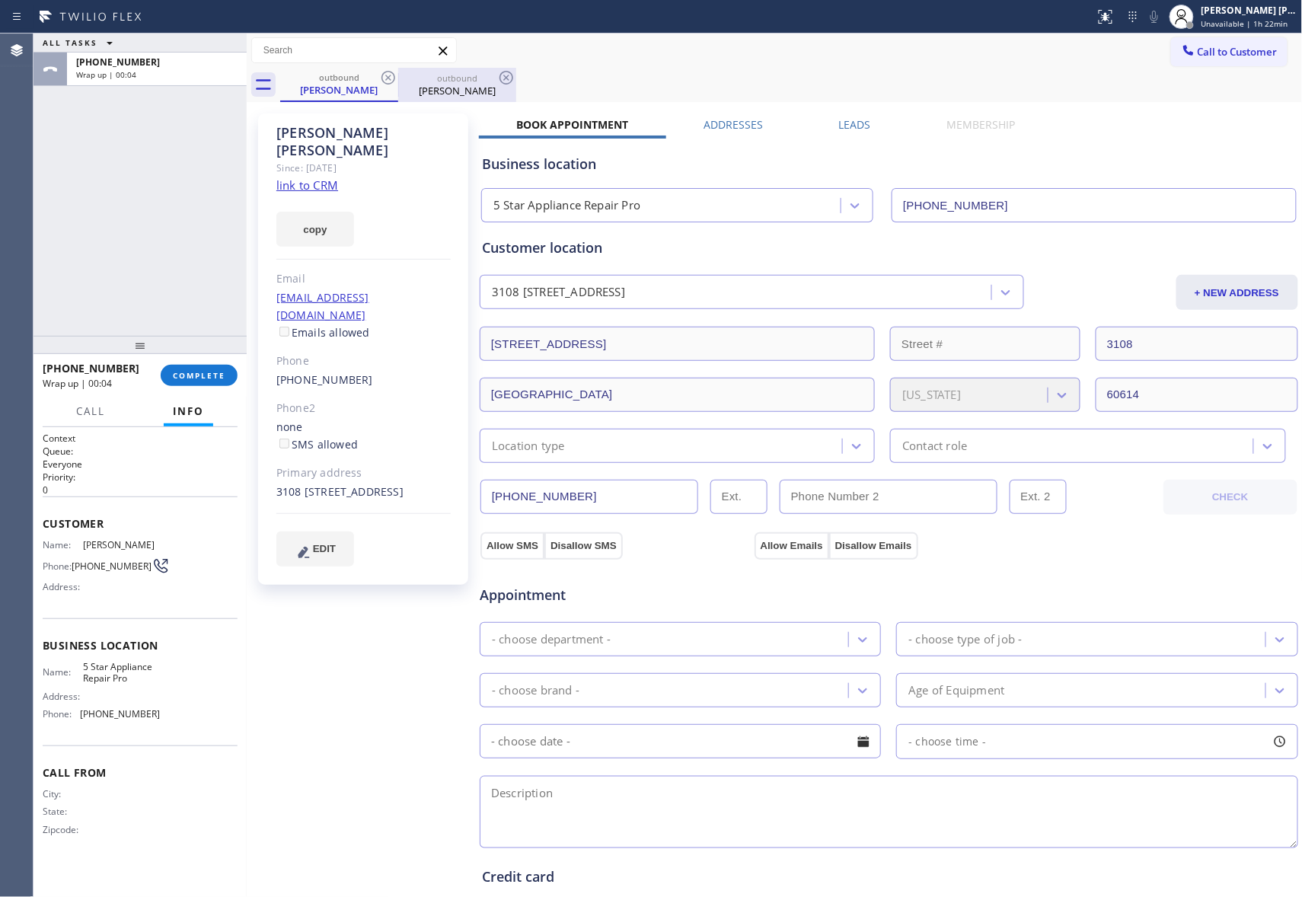
click at [408, 77] on div "outbound" at bounding box center [457, 77] width 115 height 11
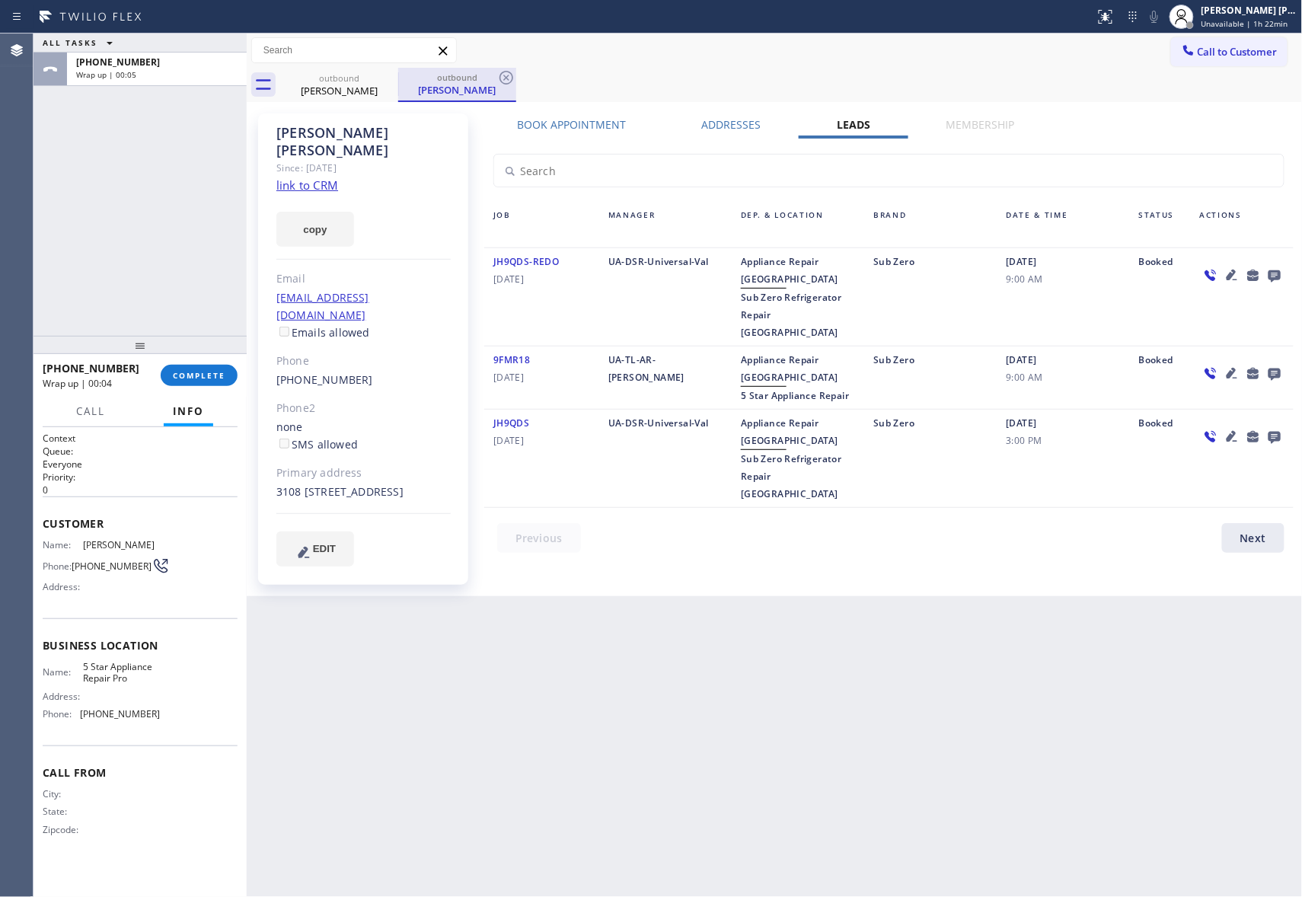
click at [404, 78] on div "outbound" at bounding box center [457, 77] width 115 height 11
click at [400, 78] on div "outbound" at bounding box center [457, 77] width 115 height 11
click at [393, 78] on icon at bounding box center [388, 78] width 18 height 18
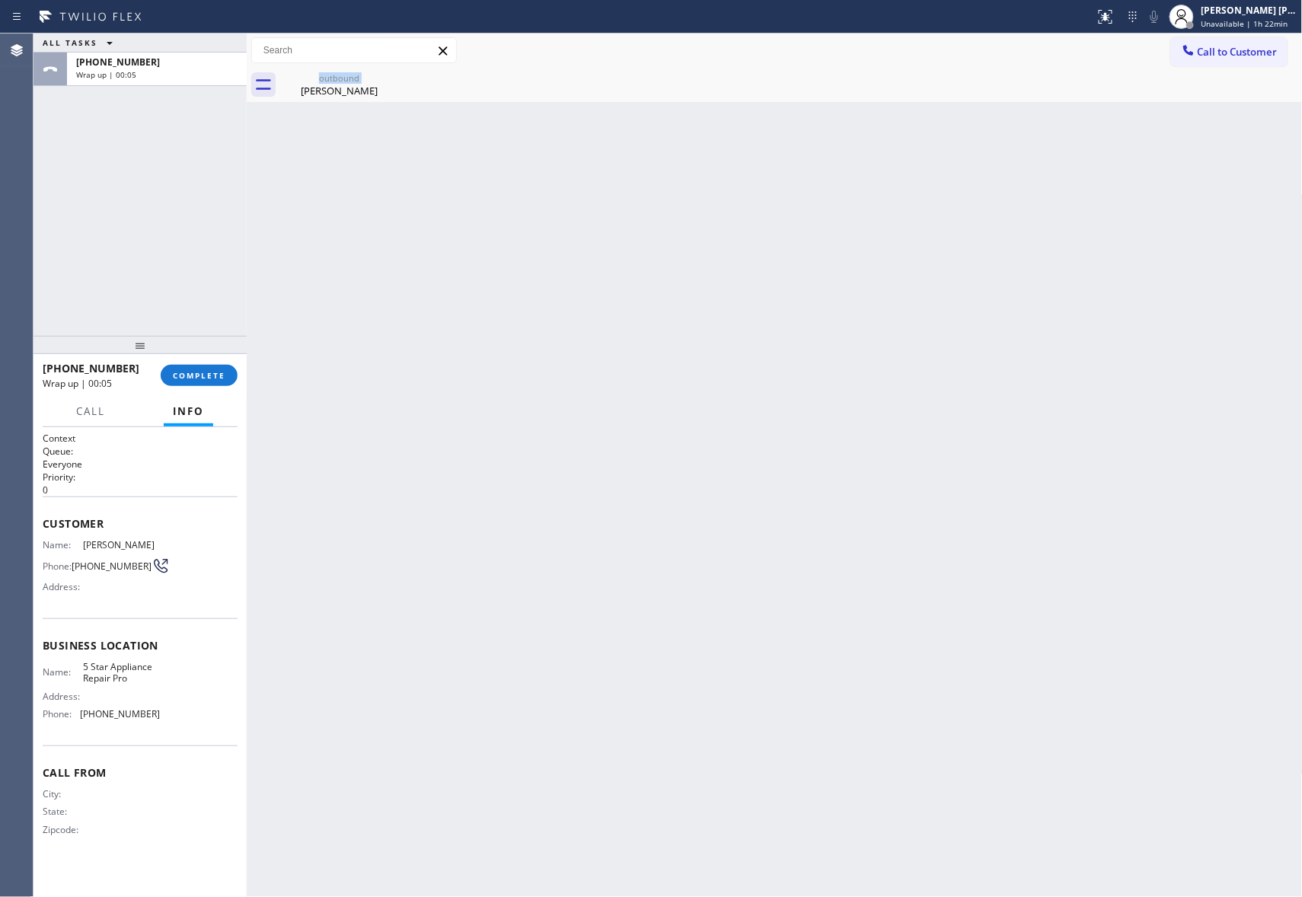
click at [393, 78] on div "outbound [PERSON_NAME]" at bounding box center [339, 85] width 118 height 34
click at [0, 0] on icon at bounding box center [0, 0] width 0 height 0
click at [209, 376] on span "COMPLETE" at bounding box center [199, 375] width 53 height 11
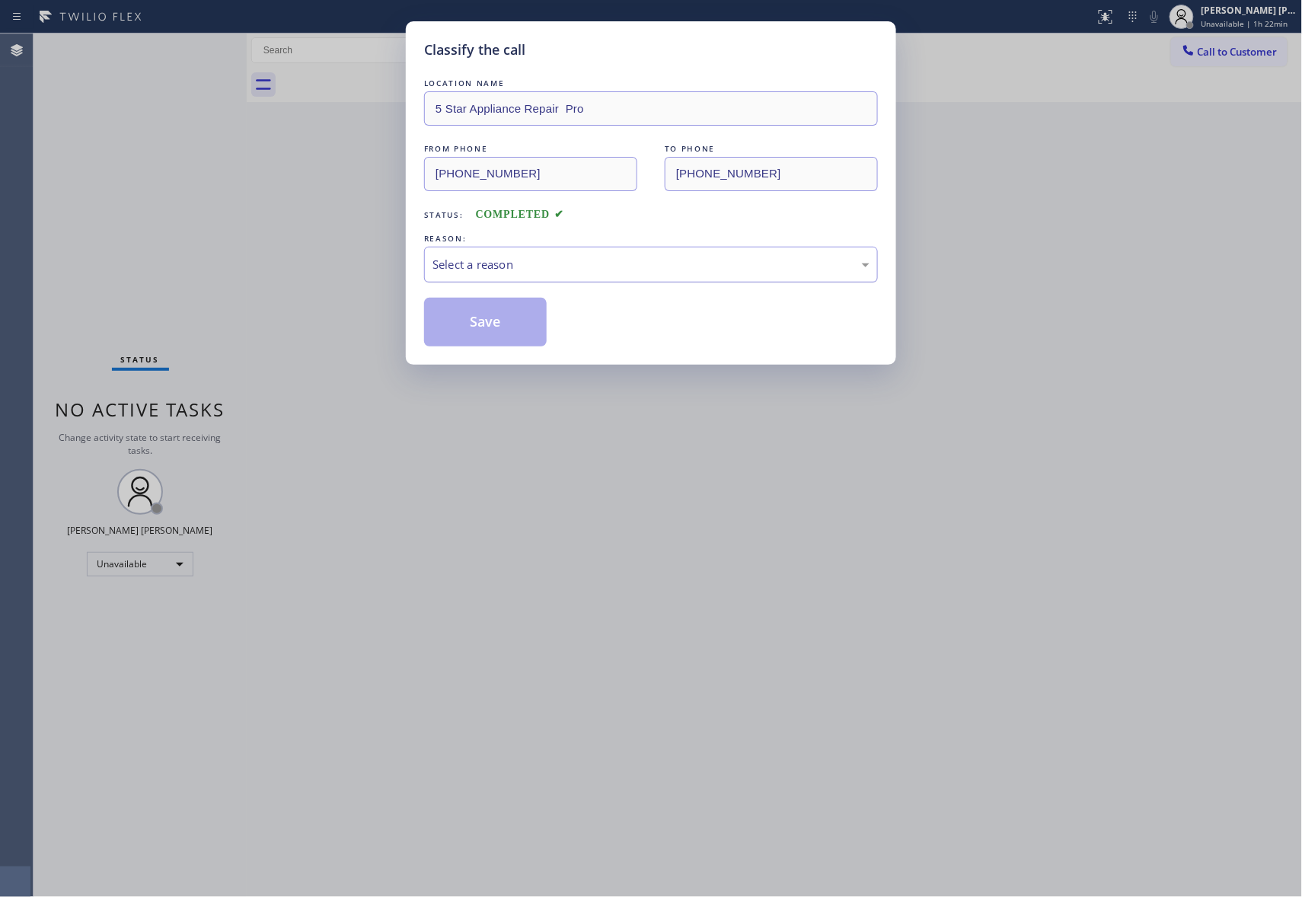
click at [586, 264] on div "Select a reason" at bounding box center [651, 265] width 437 height 18
click at [487, 315] on button "Save" at bounding box center [485, 322] width 123 height 49
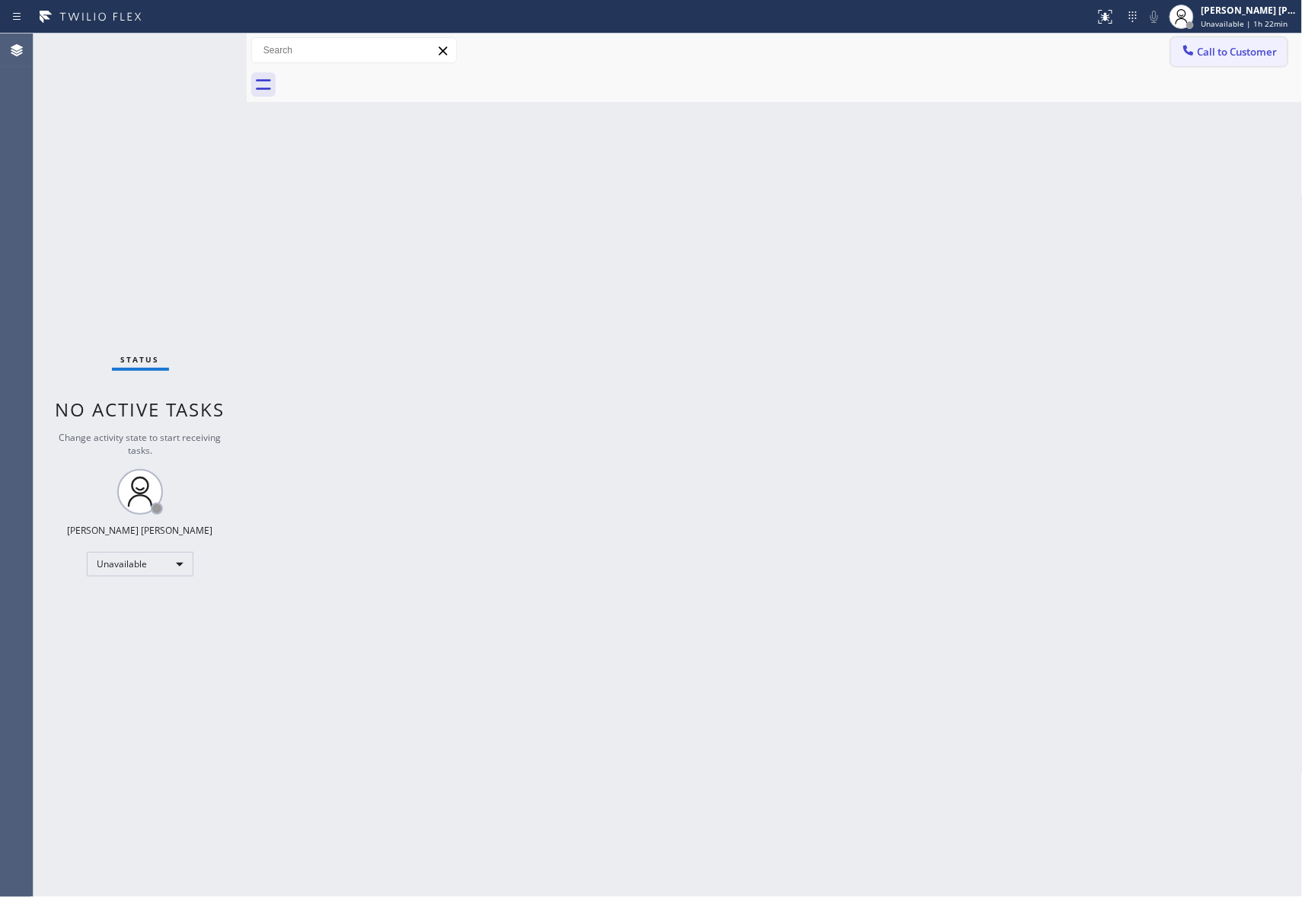
click at [1248, 43] on button "Call to Customer" at bounding box center [1229, 51] width 117 height 29
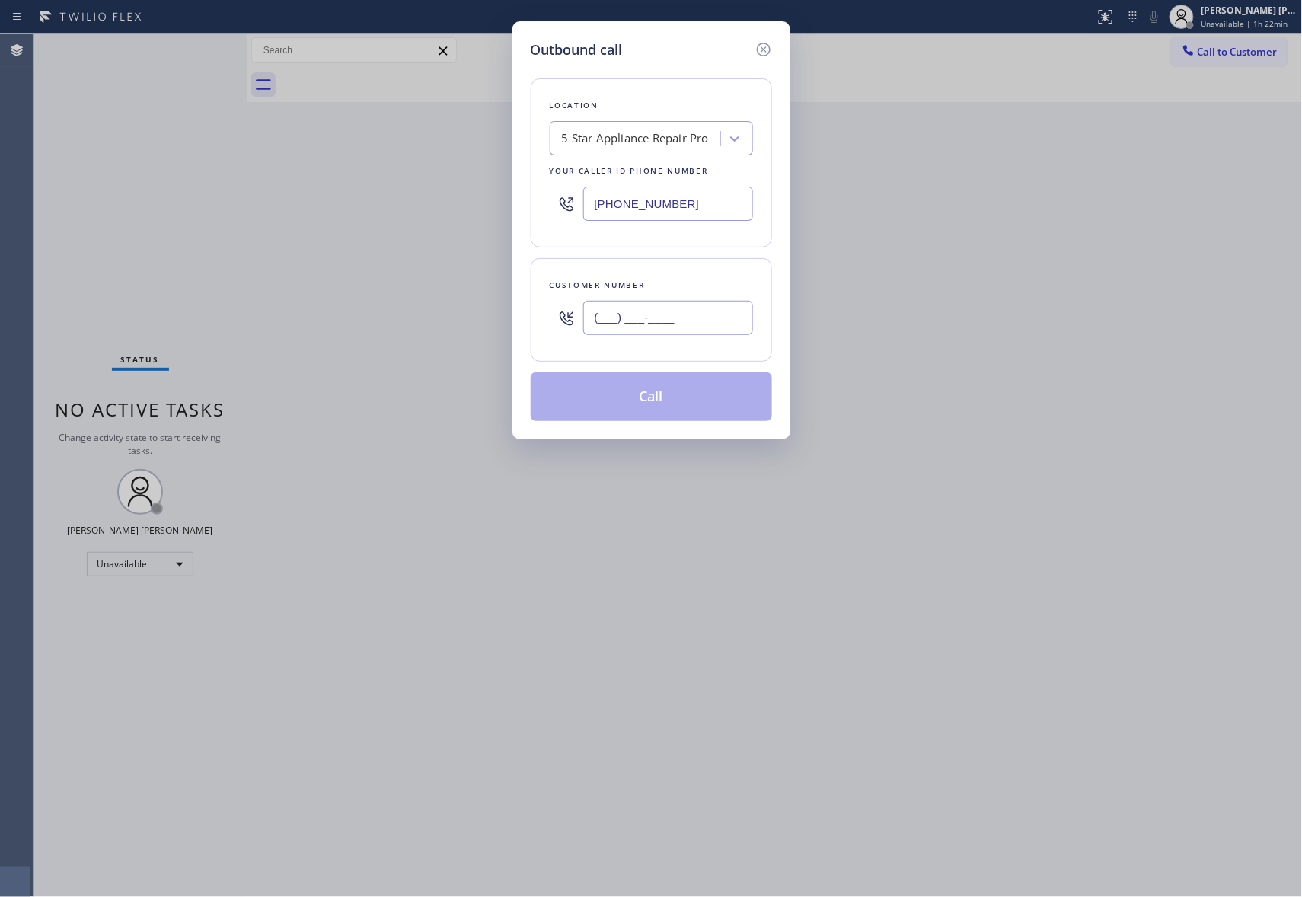
click at [660, 312] on input "(___) ___-____" at bounding box center [668, 318] width 170 height 34
paste input "text"
drag, startPoint x: 695, startPoint y: 323, endPoint x: 305, endPoint y: 254, distance: 396.7
click at [305, 254] on div "Outbound call Location 5 Star Appliance Repair Pro Your caller id phone number …" at bounding box center [651, 448] width 1302 height 897
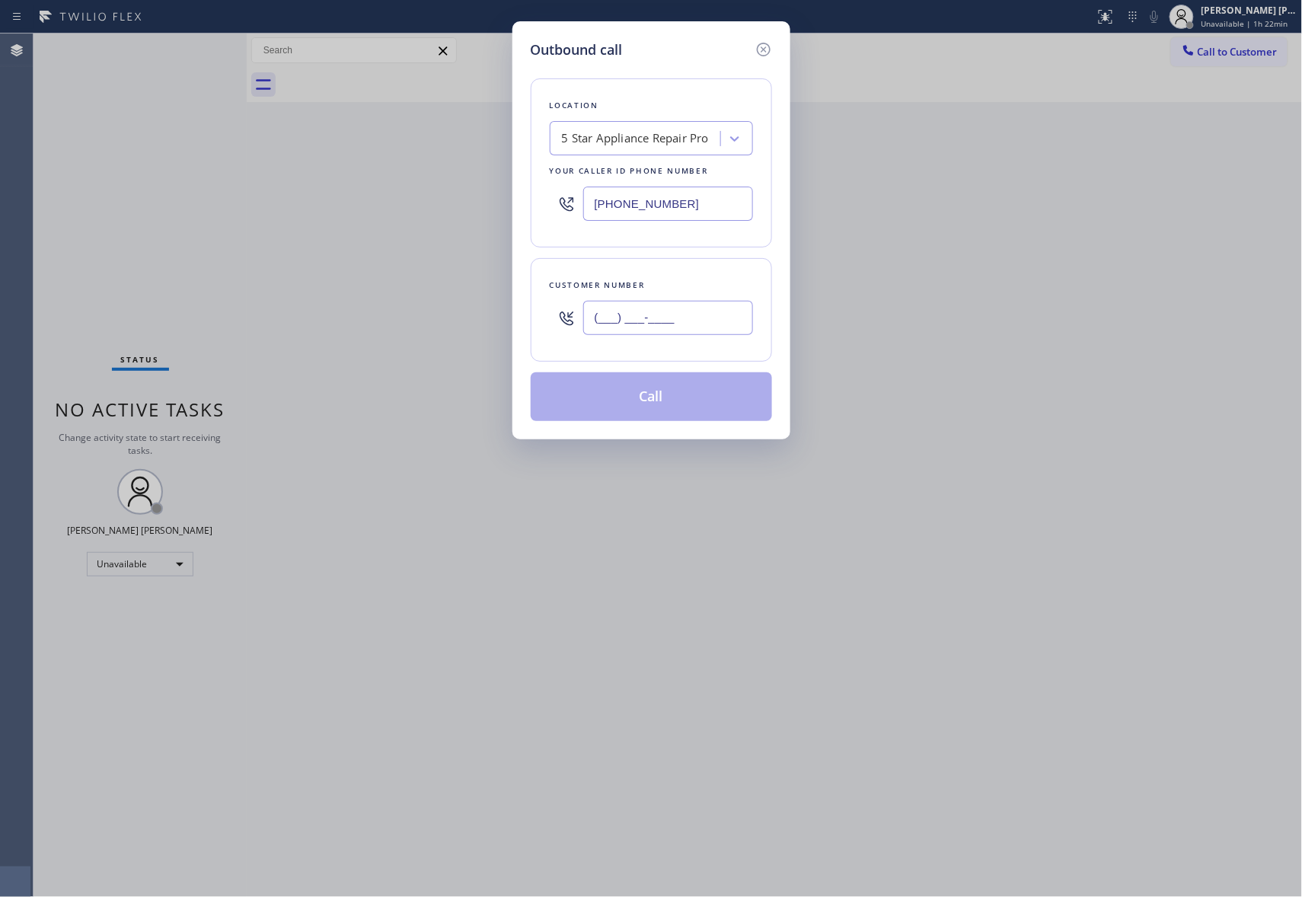
type input "(___) ___-____"
drag, startPoint x: 717, startPoint y: 328, endPoint x: 567, endPoint y: 324, distance: 150.1
click at [567, 324] on div "(___) ___-____" at bounding box center [651, 318] width 203 height 50
paste input "714) 824-7990"
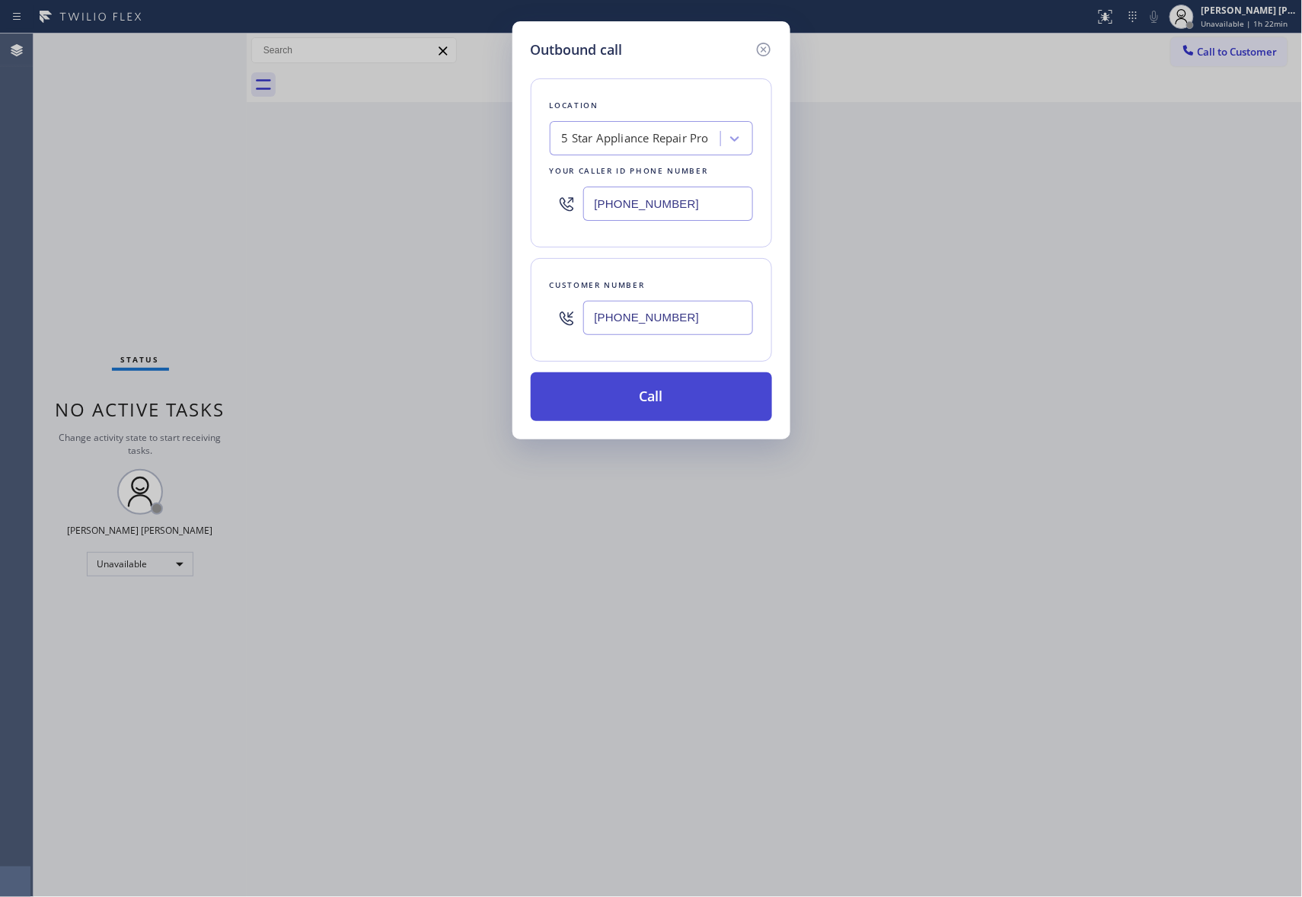
type input "[PHONE_NUMBER]"
click at [687, 396] on button "Call" at bounding box center [651, 396] width 241 height 49
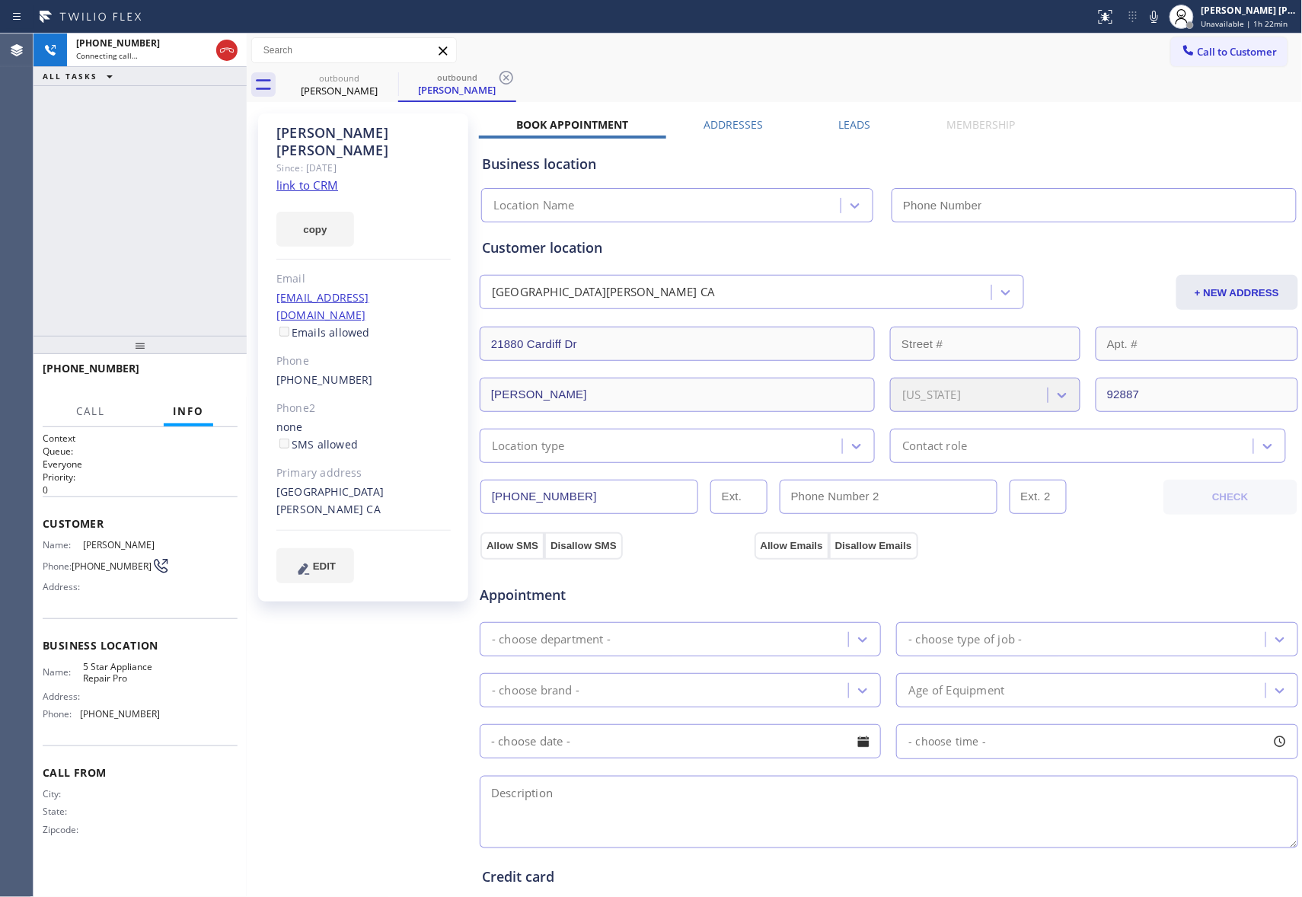
type input "[PHONE_NUMBER]"
drag, startPoint x: 211, startPoint y: 382, endPoint x: 433, endPoint y: 242, distance: 262.9
click at [211, 382] on button "HANG UP" at bounding box center [202, 375] width 71 height 21
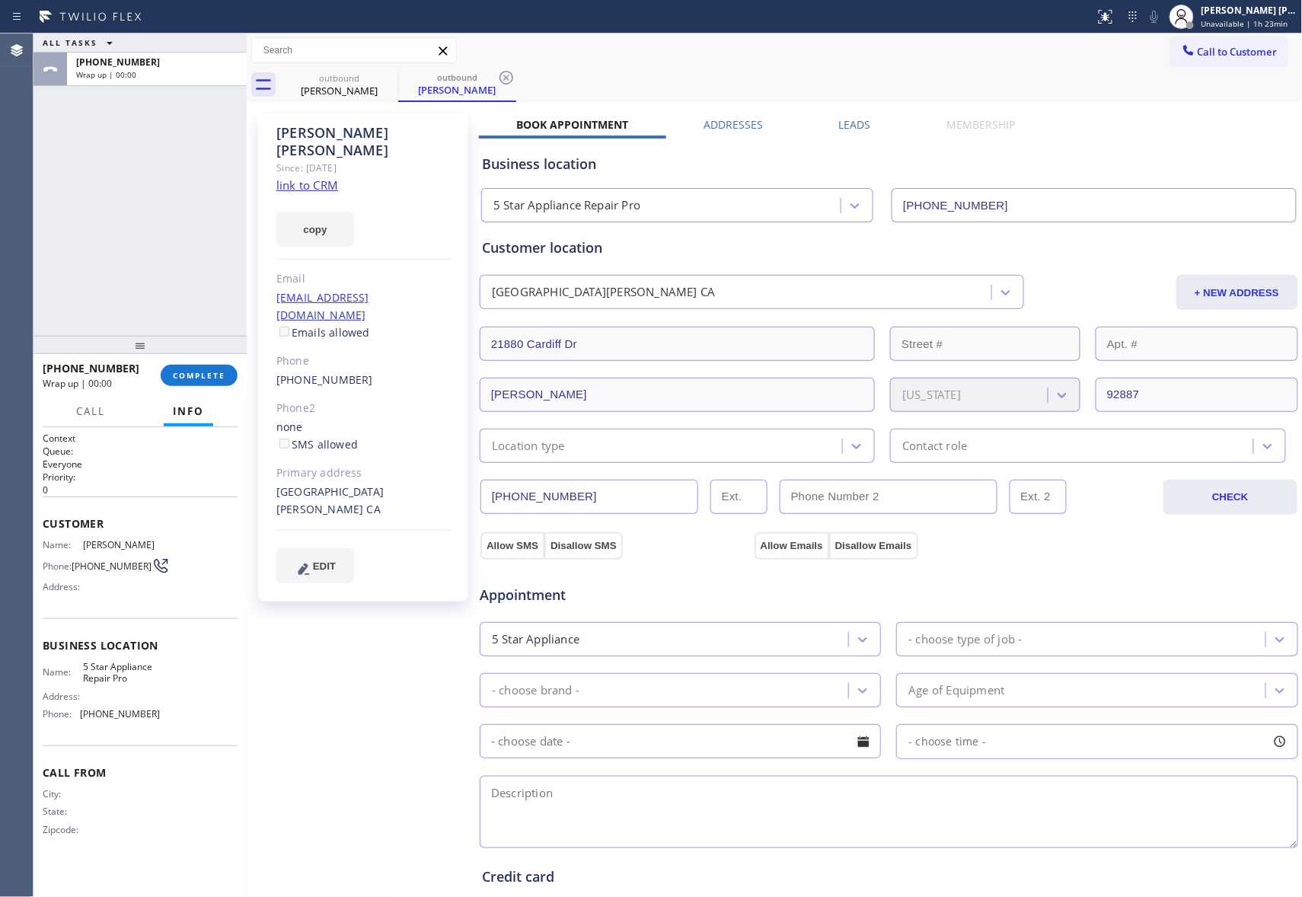
click at [853, 117] on label "Leads" at bounding box center [855, 124] width 32 height 14
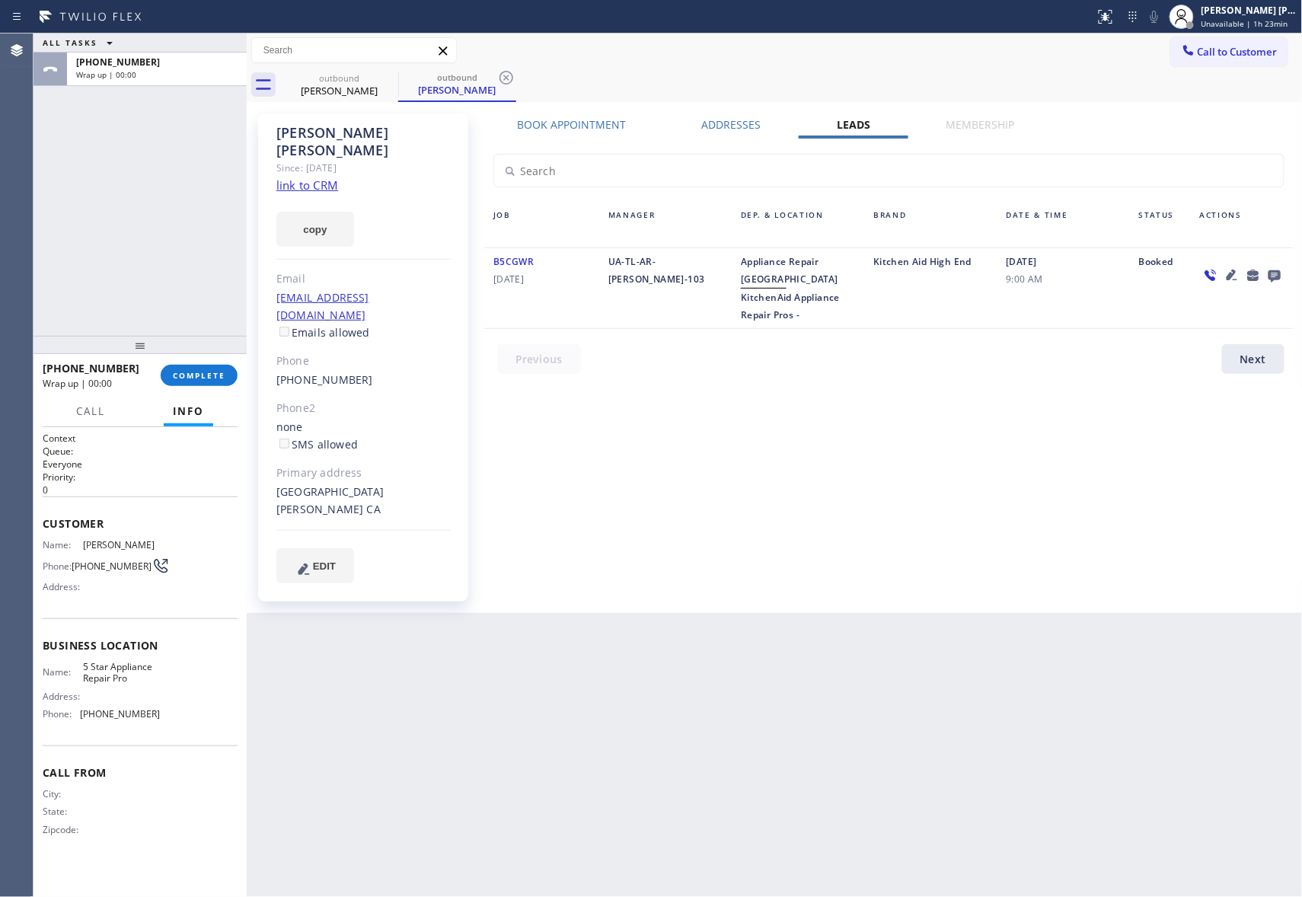
click at [1274, 266] on icon at bounding box center [1275, 275] width 18 height 19
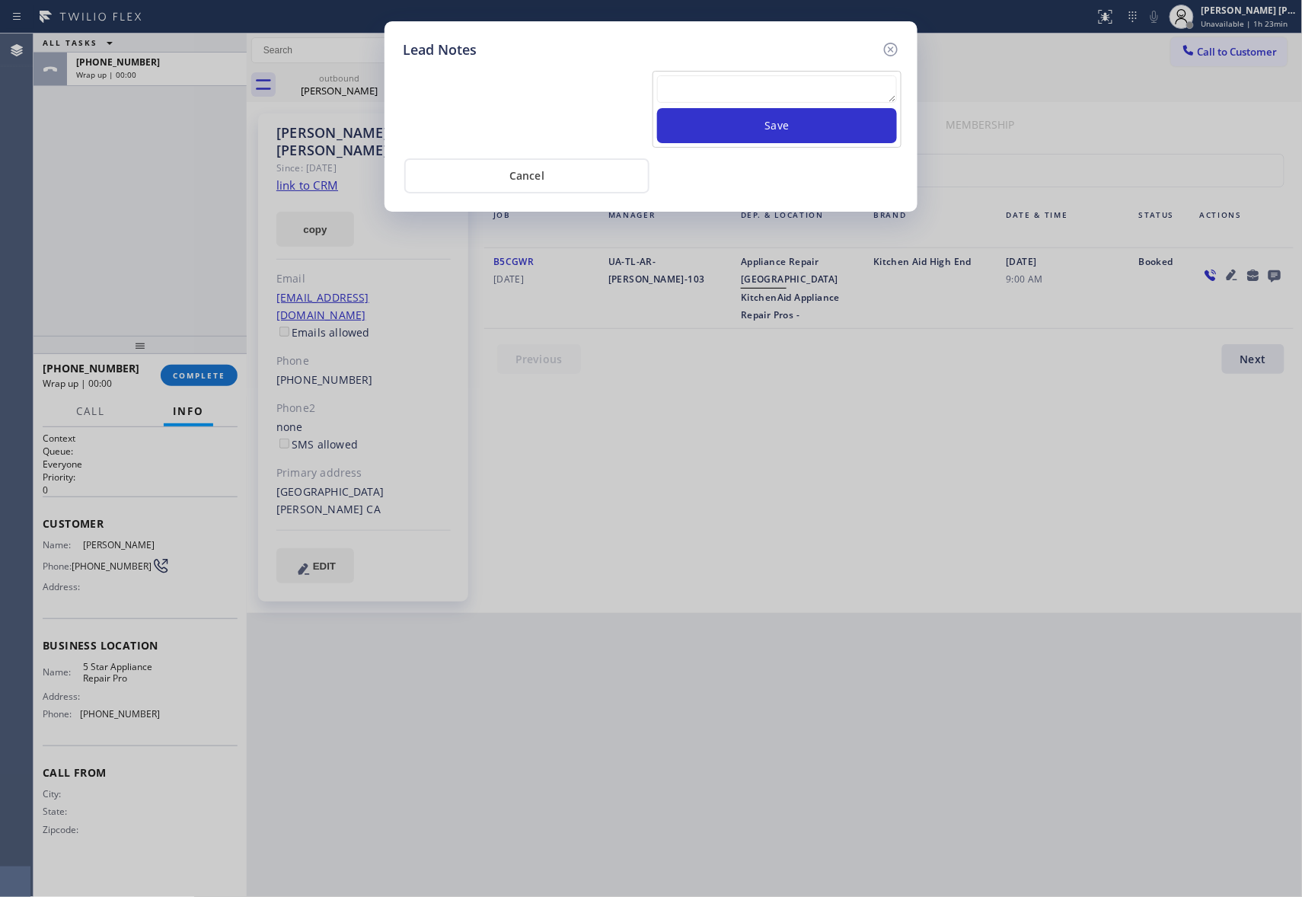
click at [787, 74] on div "Save" at bounding box center [777, 109] width 249 height 77
click at [788, 88] on textarea at bounding box center [777, 88] width 240 height 27
paste textarea "VM | please transfer if cx calls back"
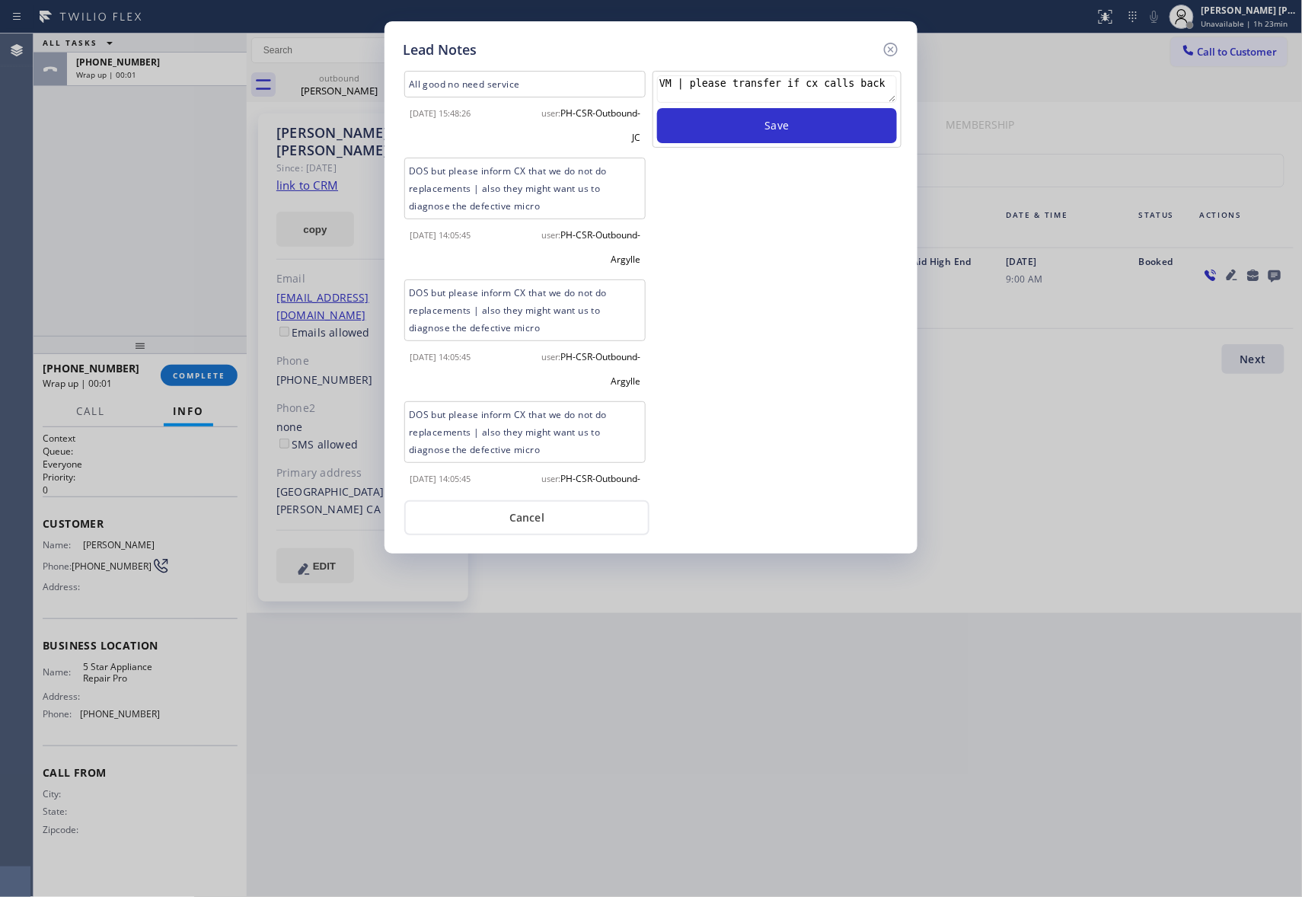
scroll to position [609, 0]
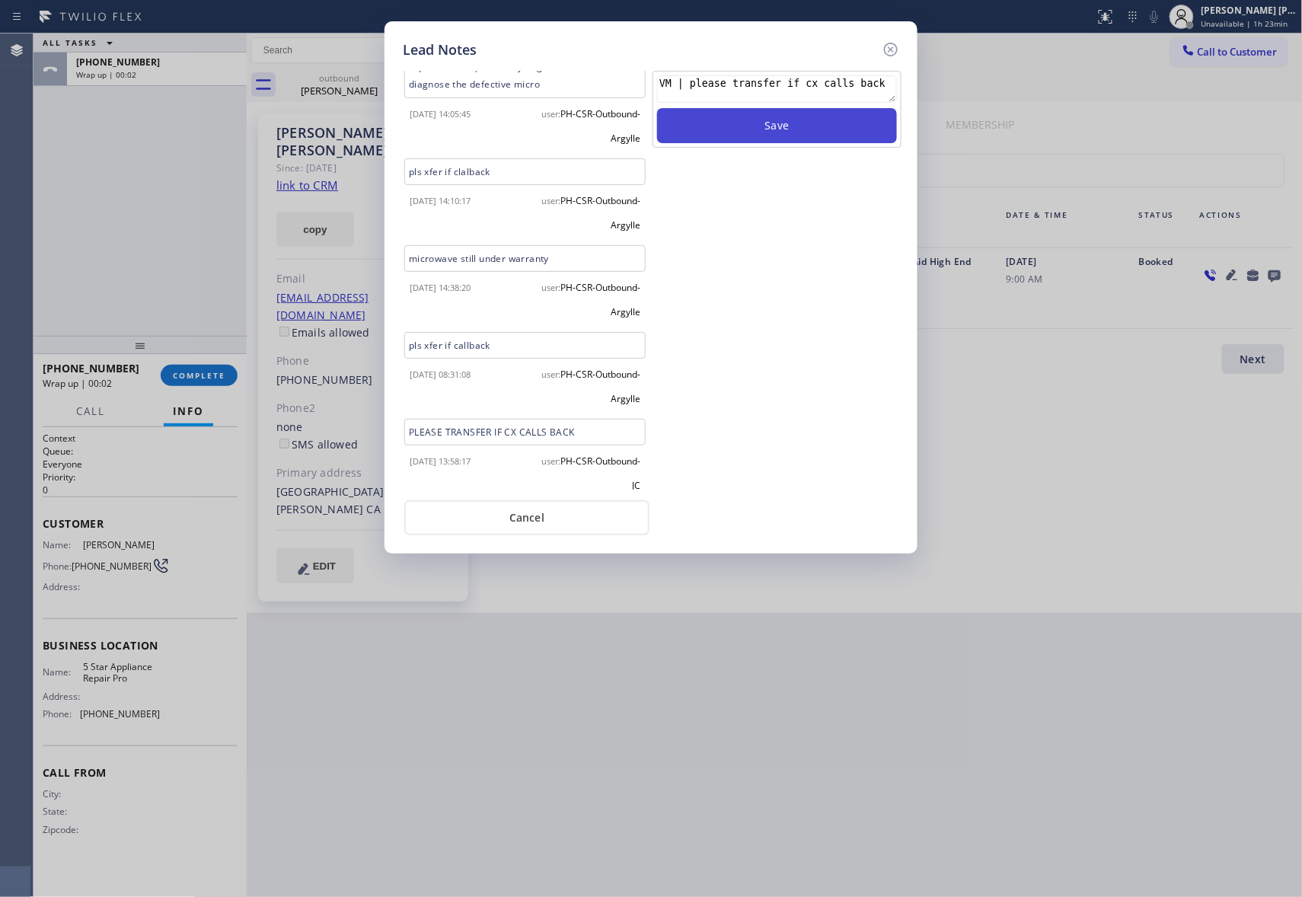
type textarea "VM | please transfer if cx calls back"
click at [778, 129] on button "Save" at bounding box center [777, 125] width 240 height 35
click at [893, 49] on icon at bounding box center [891, 49] width 18 height 18
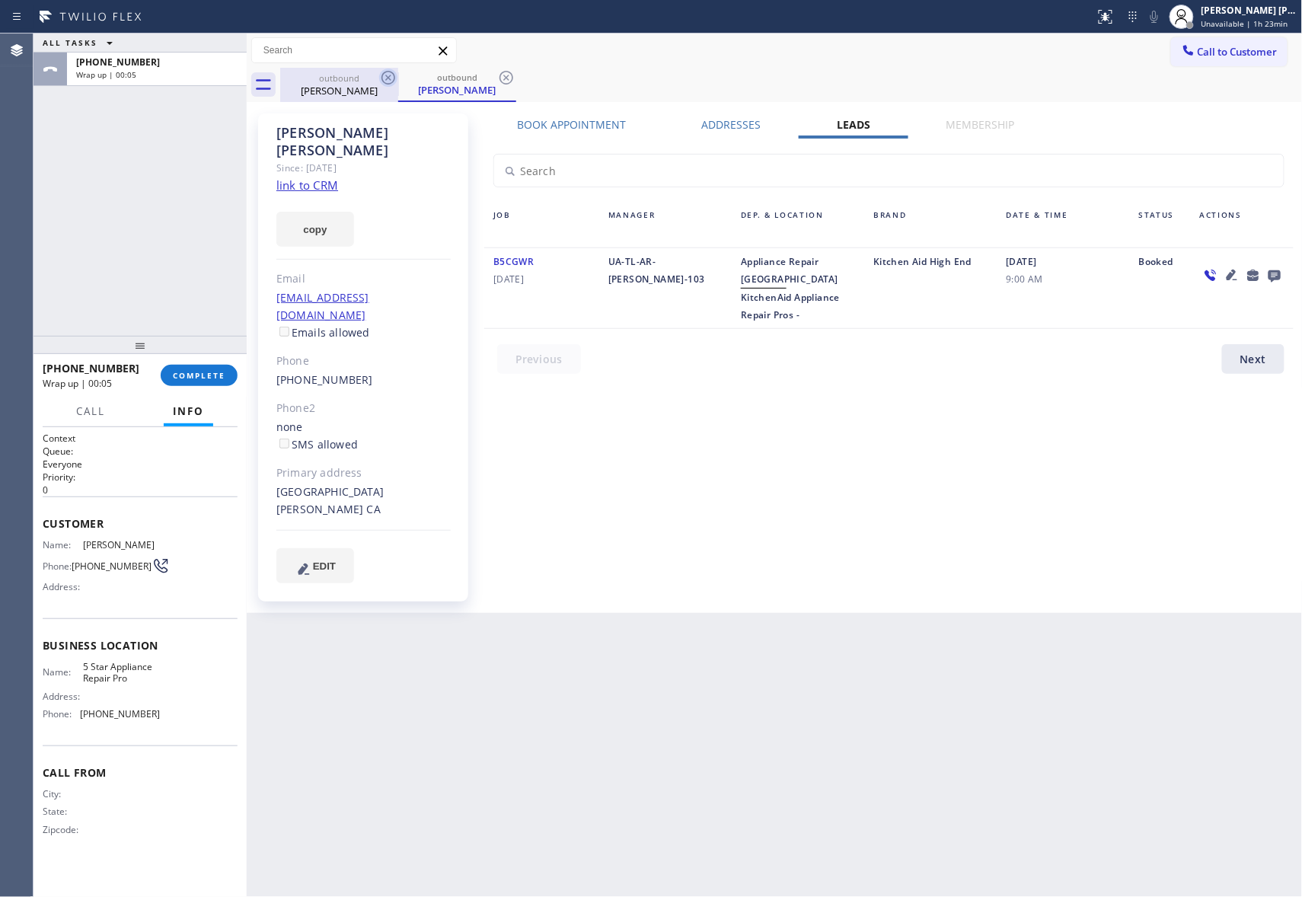
drag, startPoint x: 396, startPoint y: 74, endPoint x: 390, endPoint y: 80, distance: 8.6
click at [394, 74] on icon at bounding box center [388, 78] width 18 height 18
click at [390, 80] on icon at bounding box center [388, 78] width 18 height 18
click at [398, 80] on div "outbound [PERSON_NAME]" at bounding box center [457, 85] width 118 height 34
click at [390, 80] on icon at bounding box center [388, 78] width 18 height 18
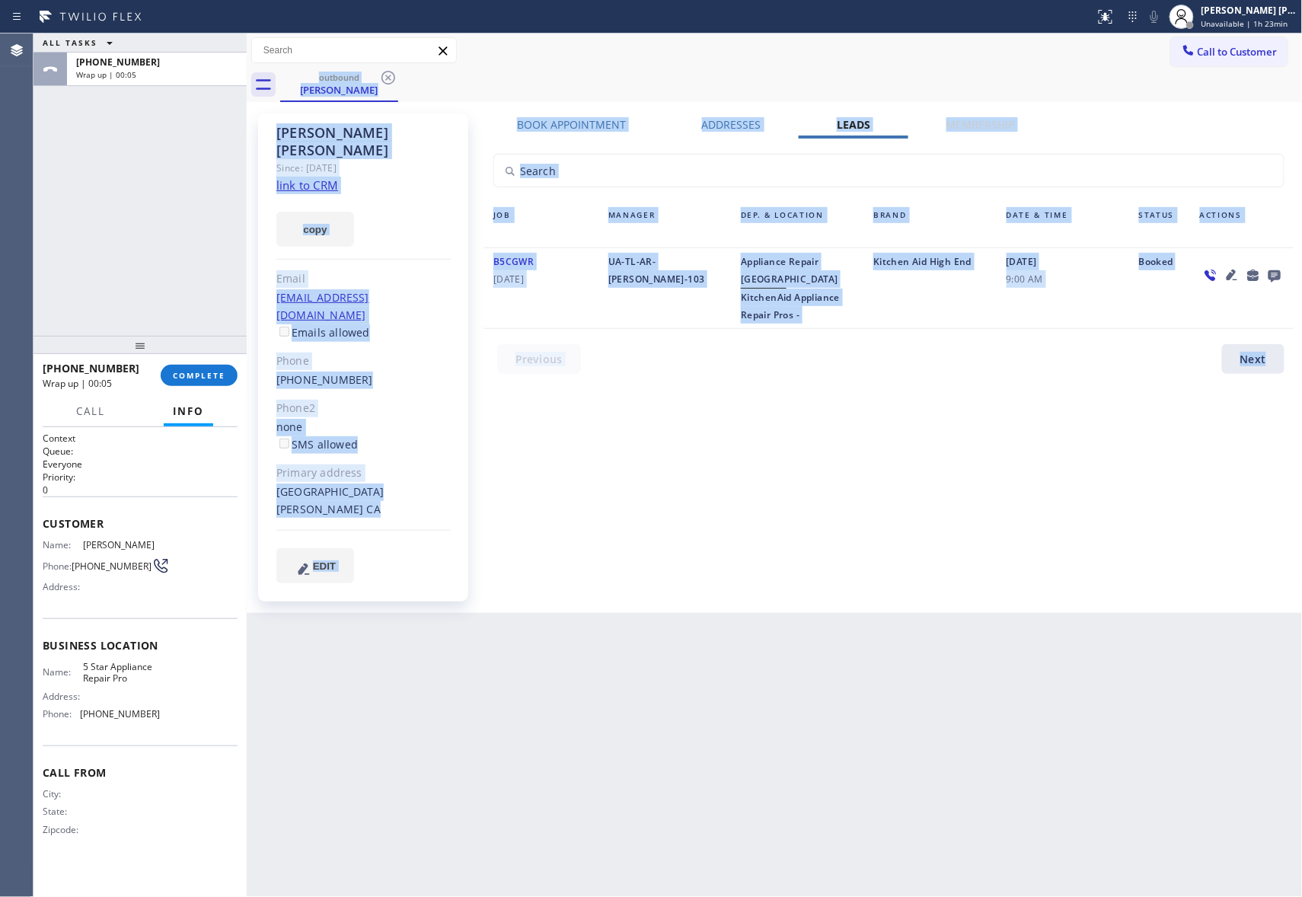
click at [390, 80] on div "outbound [PERSON_NAME]" at bounding box center [791, 85] width 1023 height 34
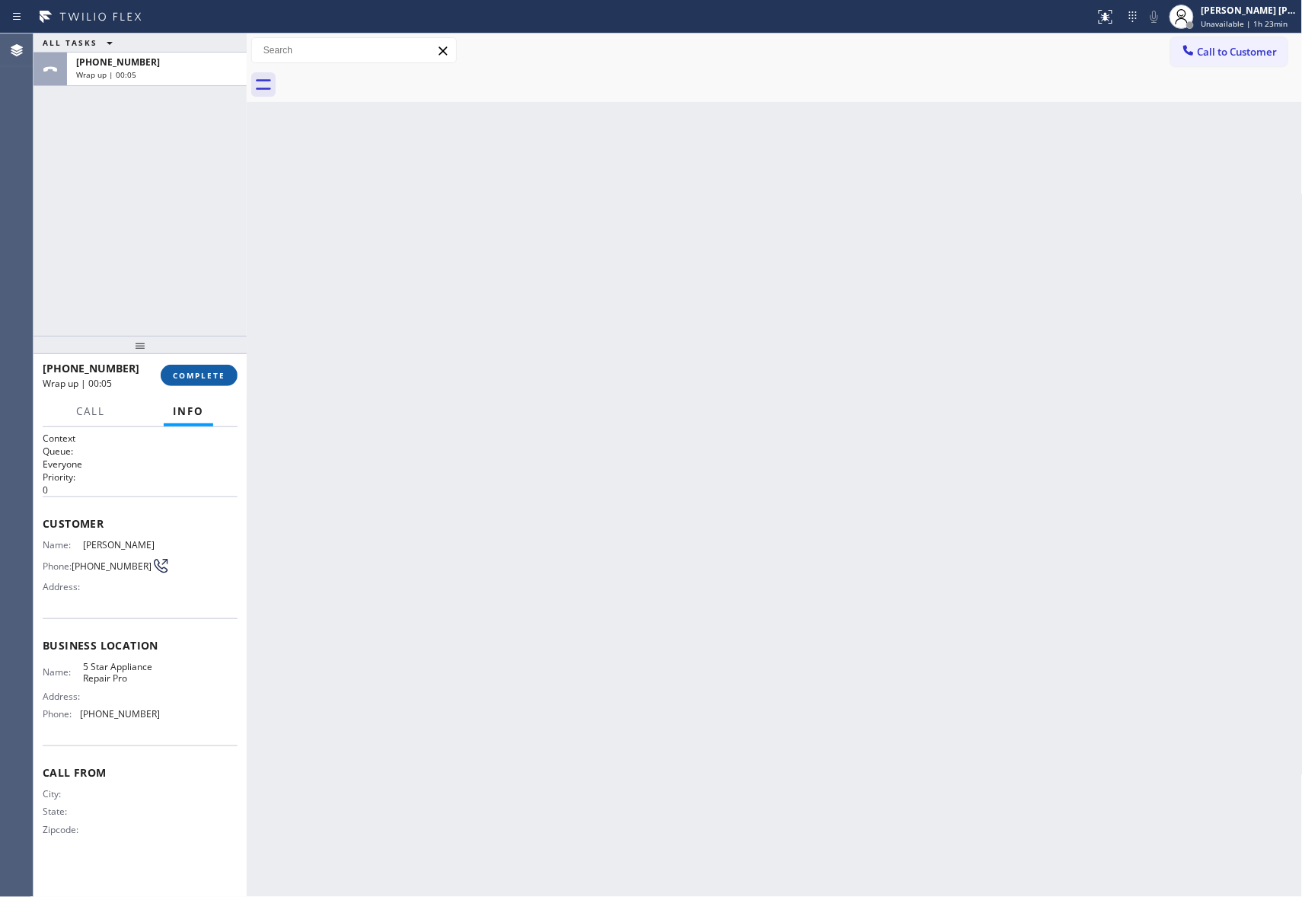
click at [187, 376] on span "COMPLETE" at bounding box center [199, 375] width 53 height 11
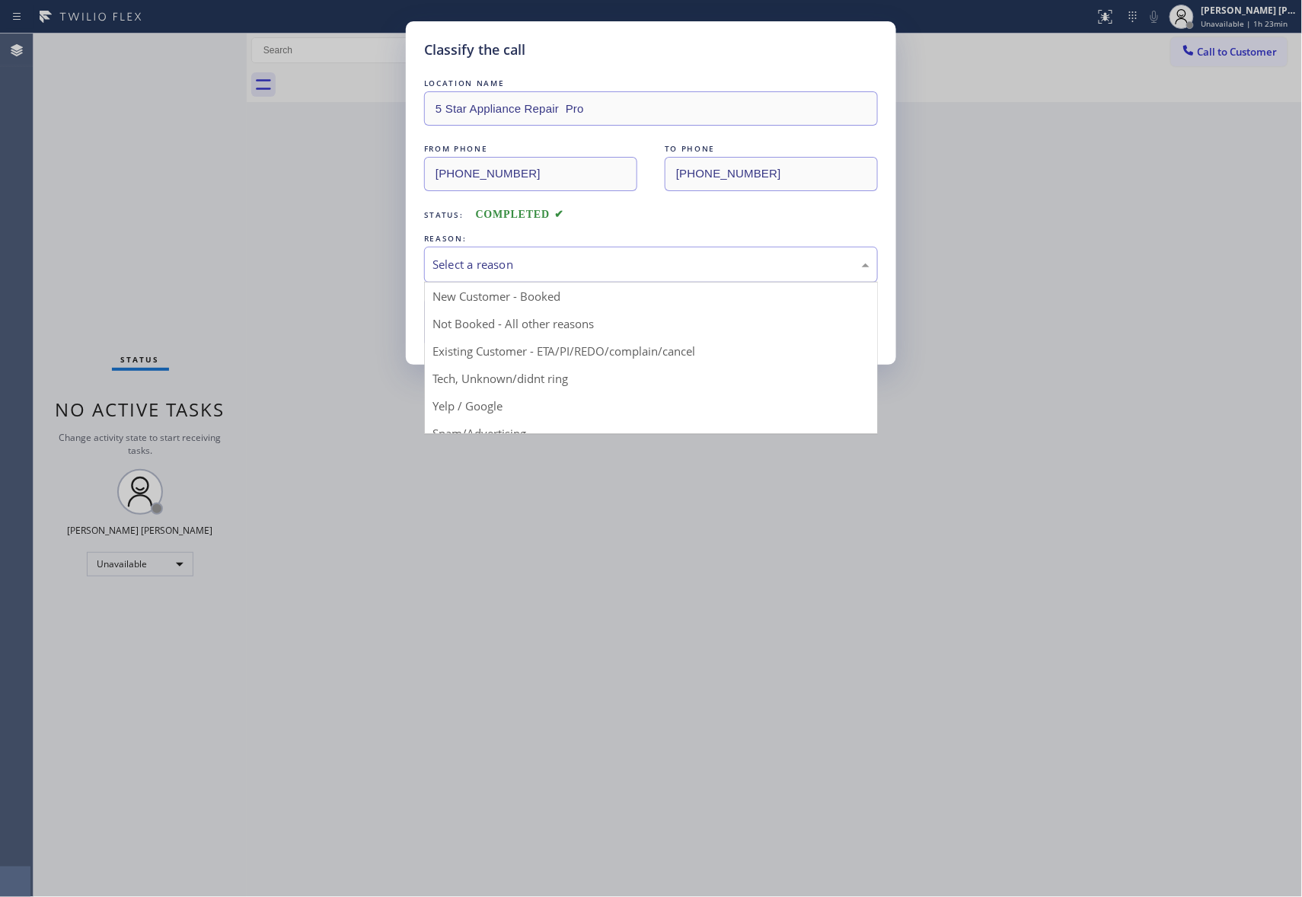
click at [643, 260] on div "Select a reason" at bounding box center [651, 265] width 437 height 18
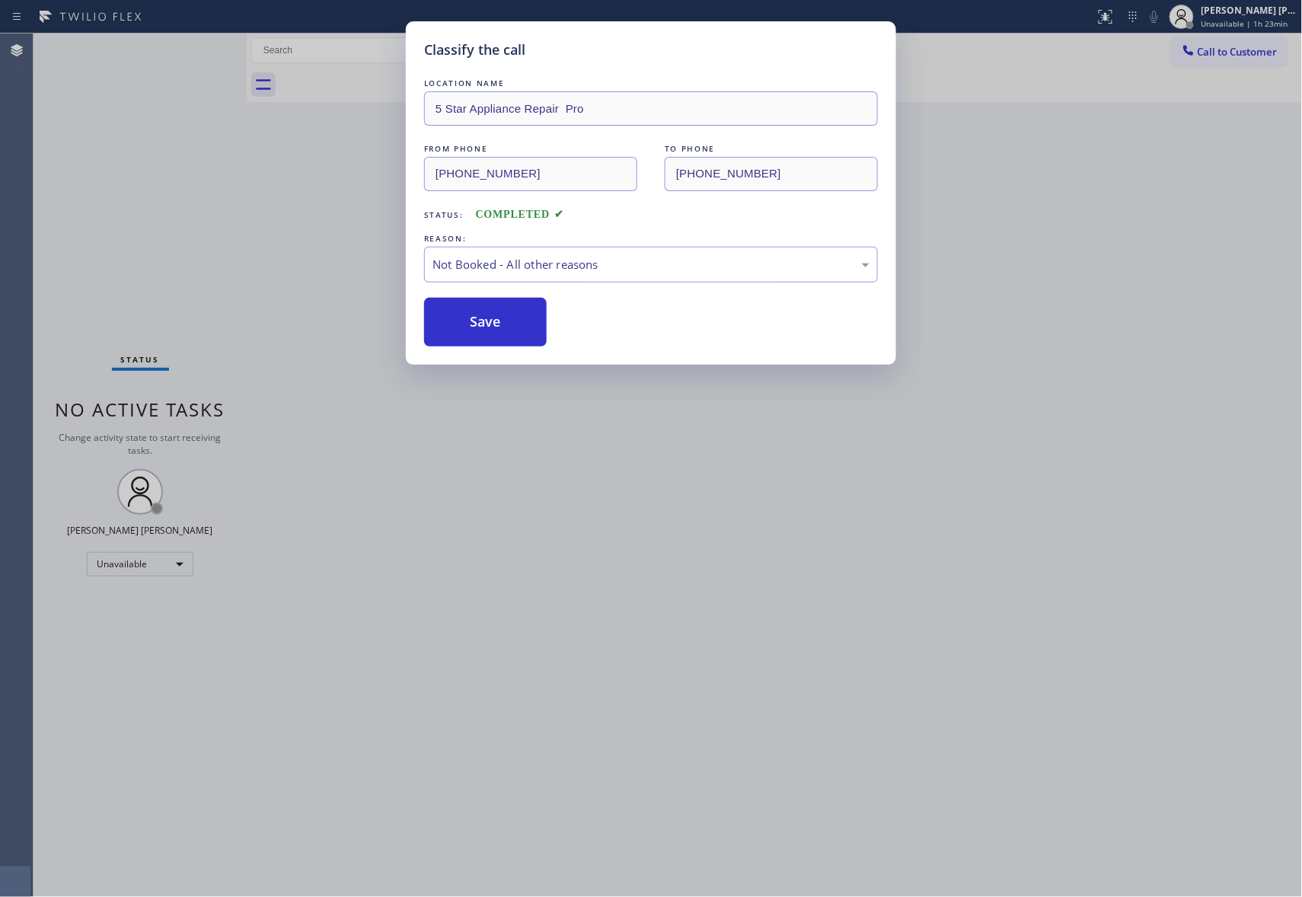
click at [485, 320] on button "Save" at bounding box center [485, 322] width 123 height 49
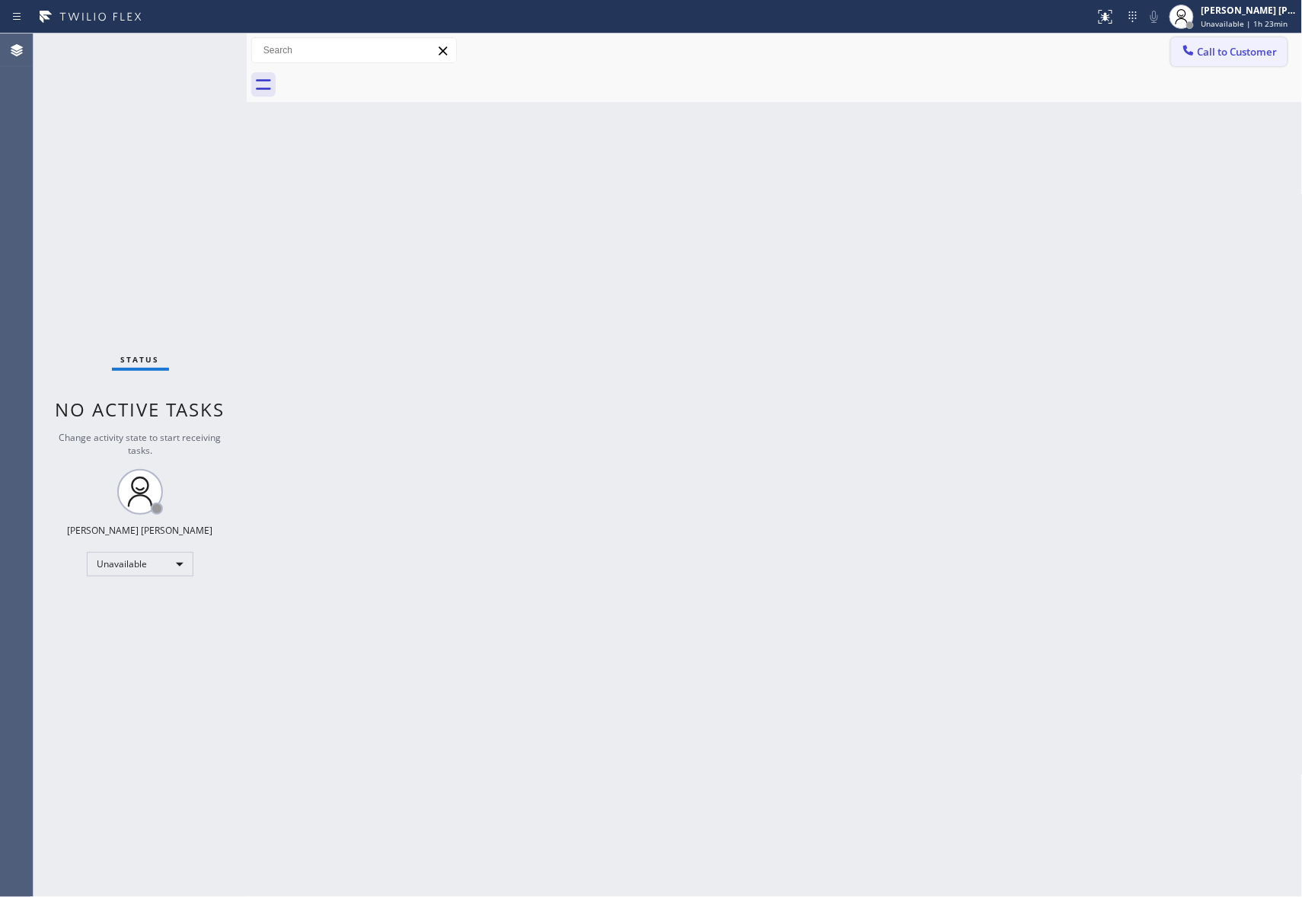
click at [1281, 53] on button "Call to Customer" at bounding box center [1229, 51] width 117 height 29
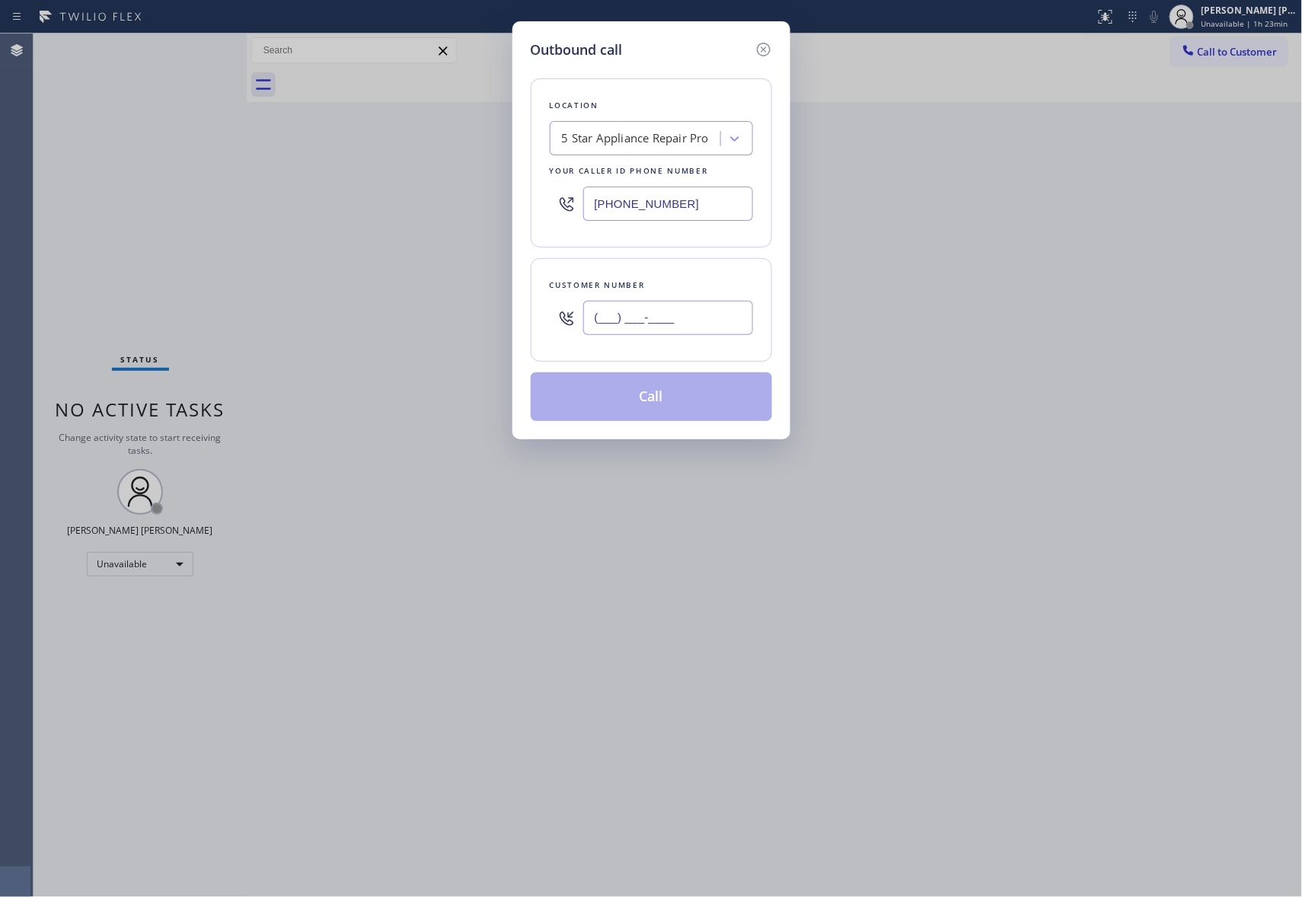
click at [689, 333] on input "(___) ___-____" at bounding box center [668, 318] width 170 height 34
paste input "415) 725-2430"
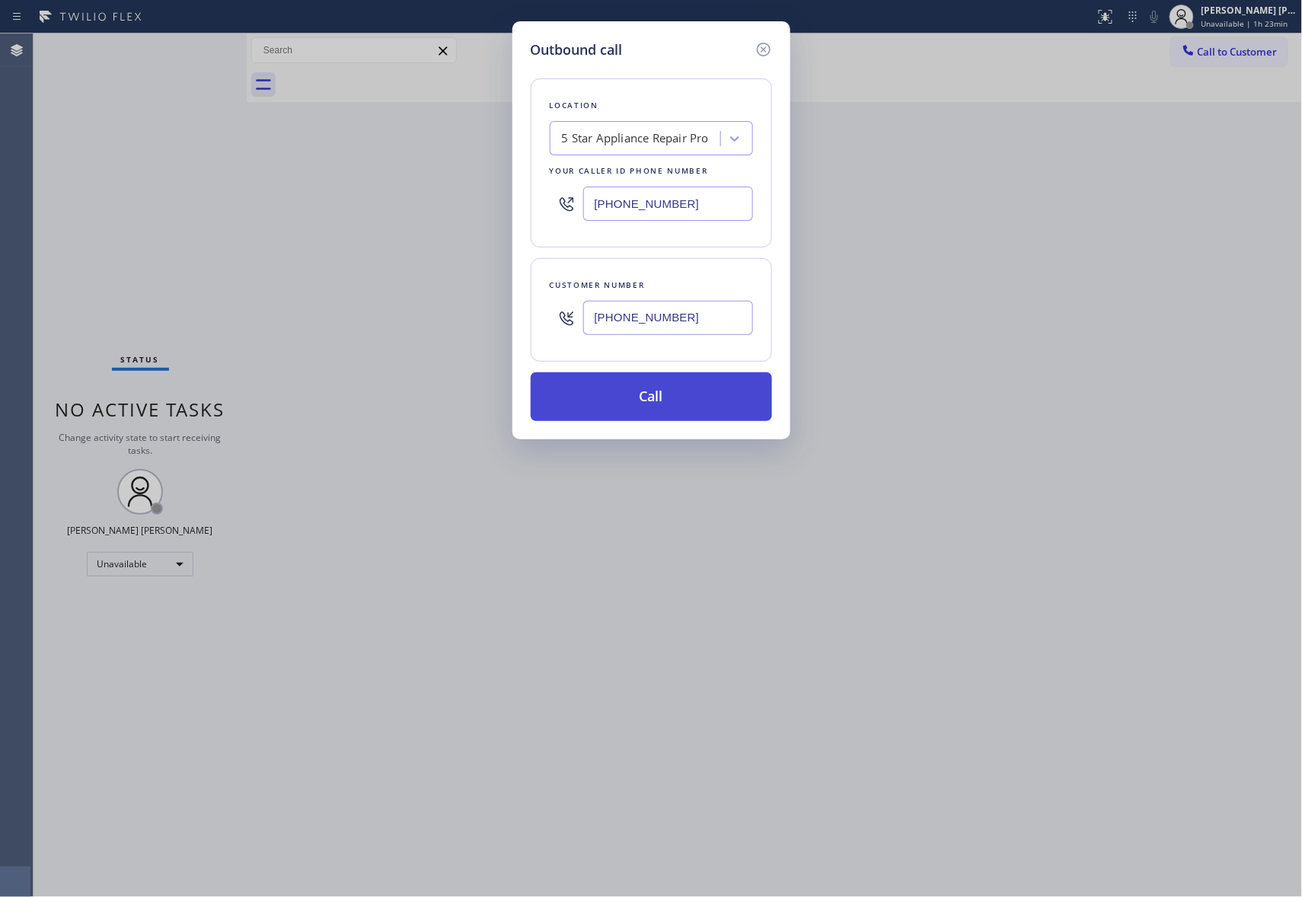
type input "[PHONE_NUMBER]"
drag, startPoint x: 658, startPoint y: 388, endPoint x: 428, endPoint y: 7, distance: 445.6
click at [658, 390] on button "Call" at bounding box center [651, 396] width 241 height 49
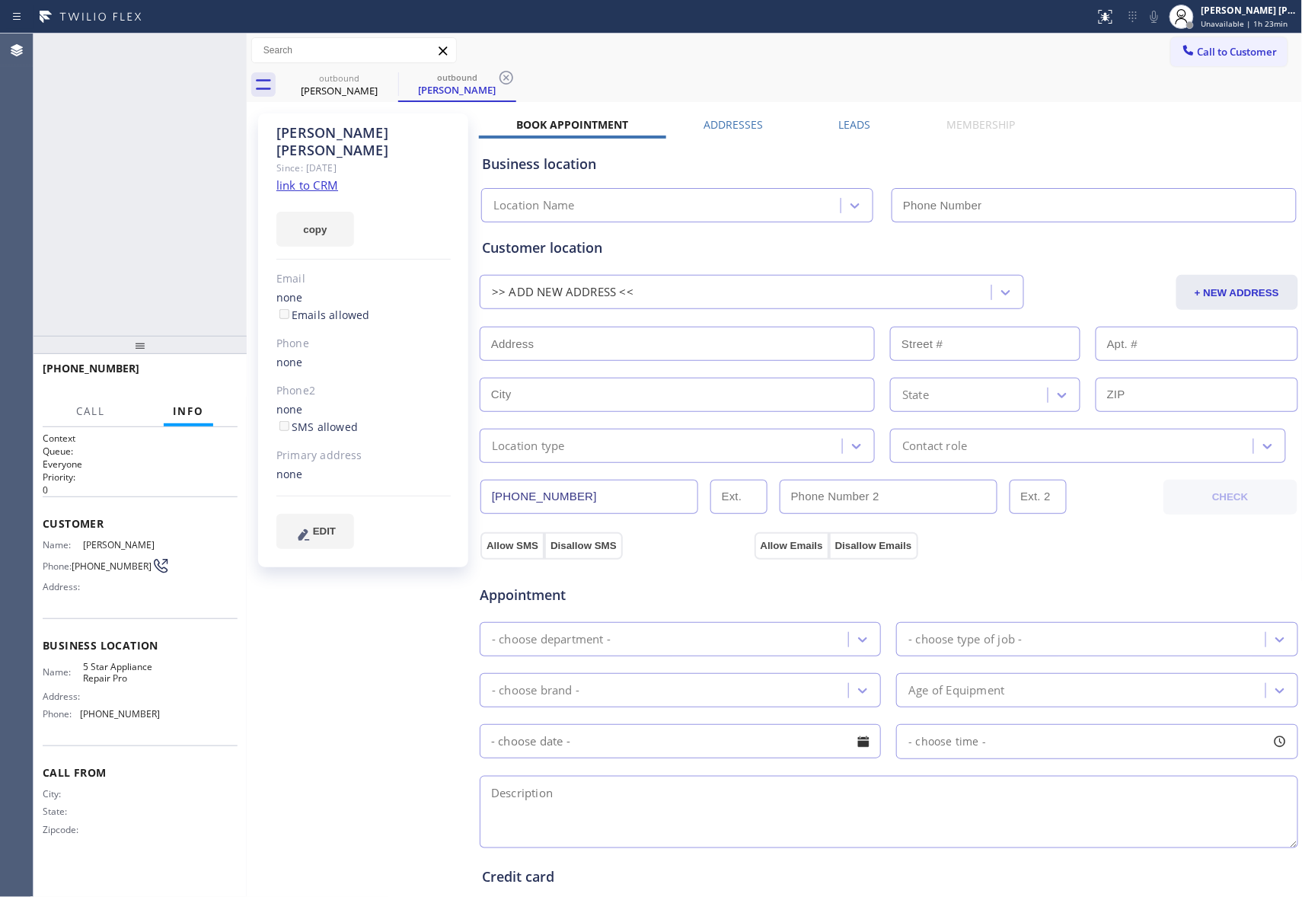
type input "[PHONE_NUMBER]"
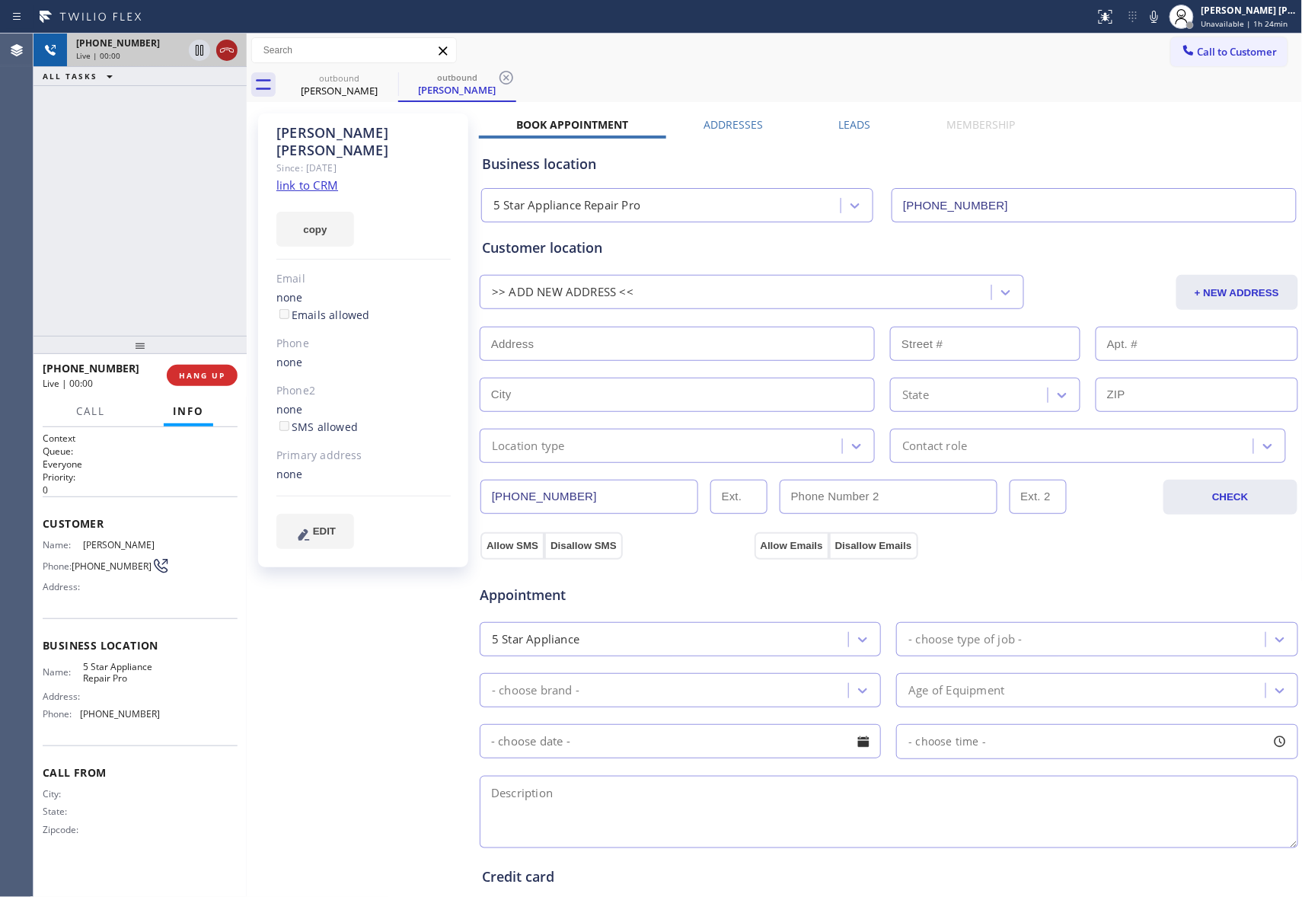
click at [226, 50] on icon at bounding box center [227, 50] width 18 height 18
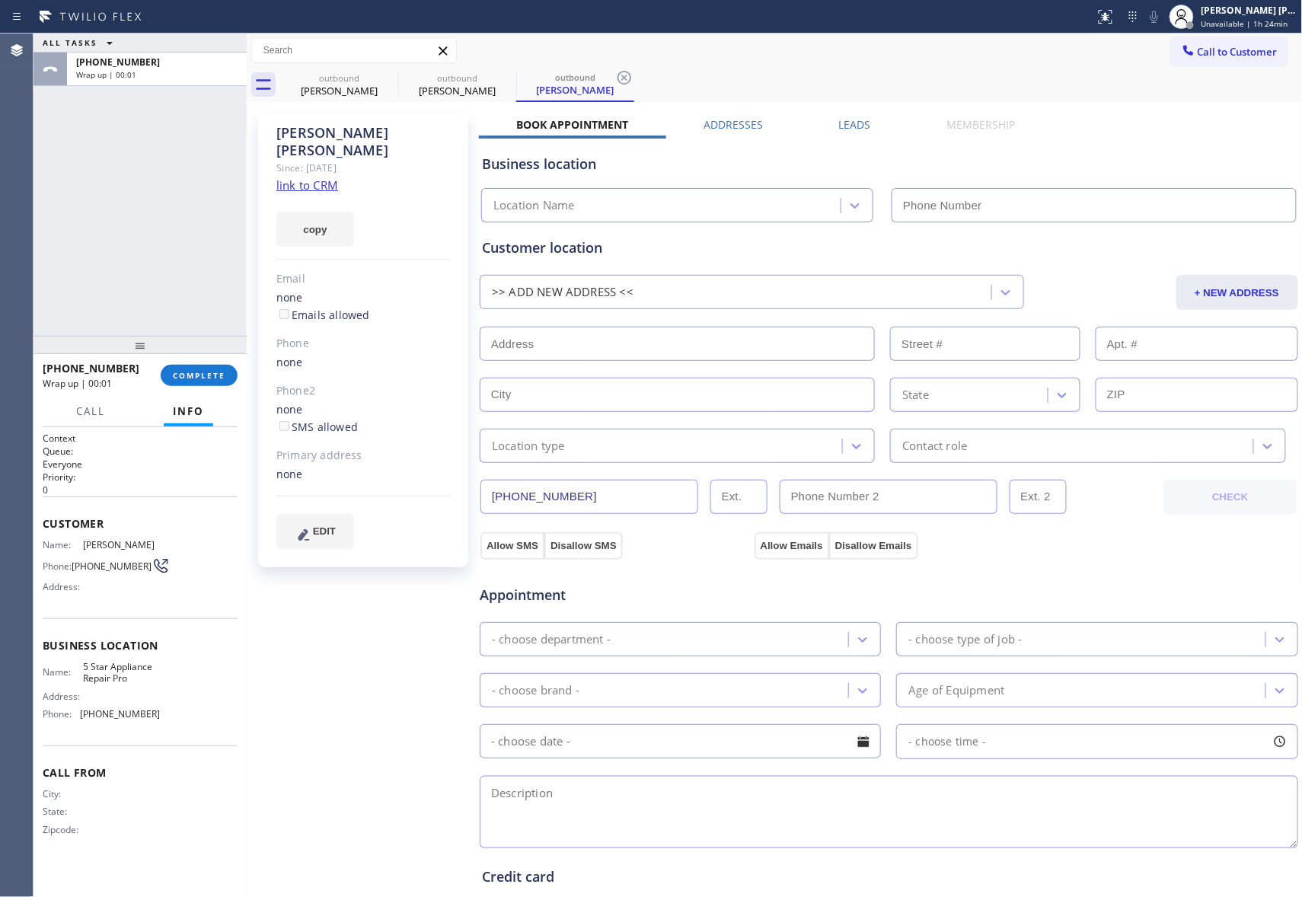
type input "[PHONE_NUMBER]"
click at [842, 123] on label "Leads" at bounding box center [855, 124] width 32 height 14
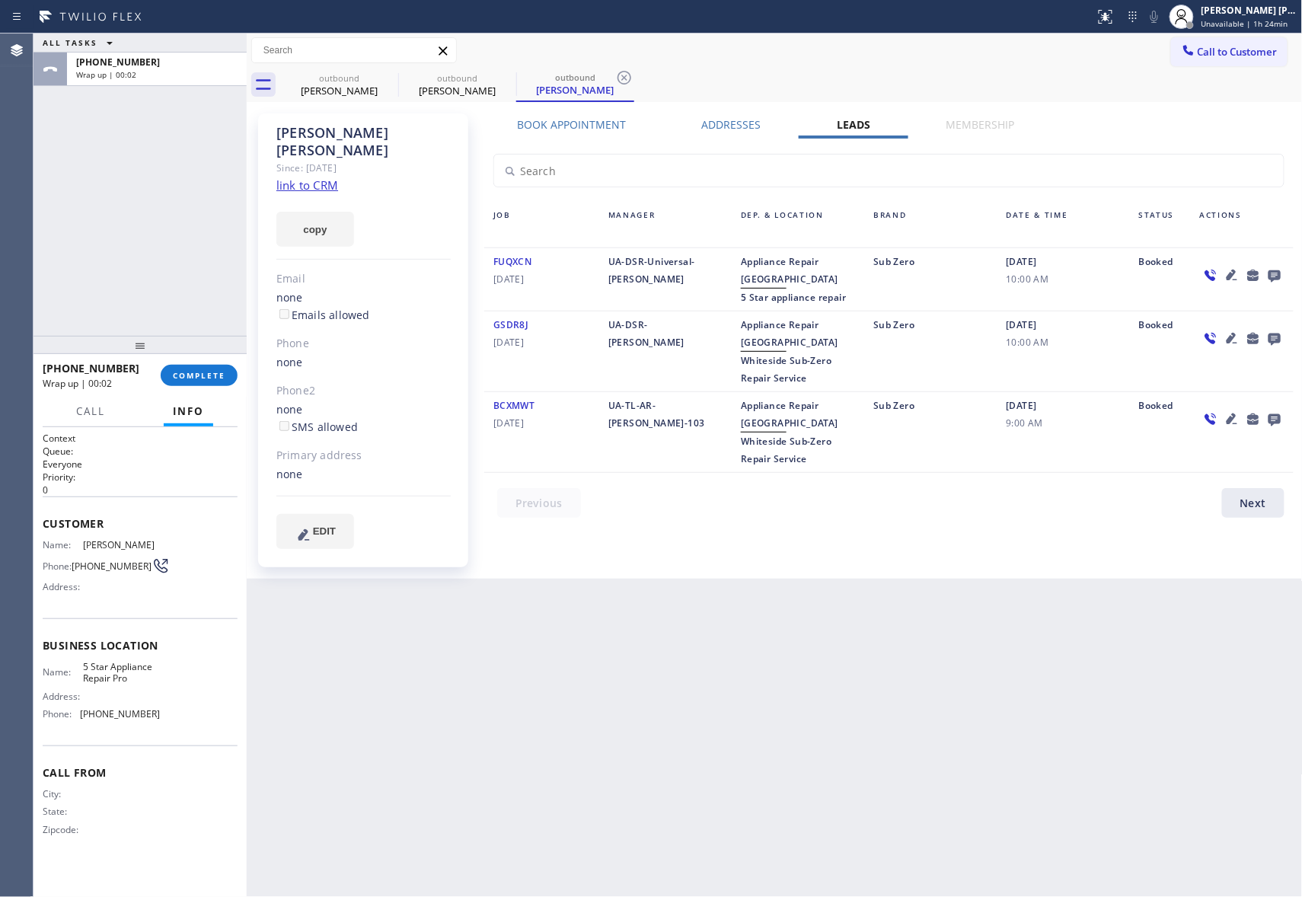
click at [1272, 275] on icon at bounding box center [1275, 275] width 18 height 19
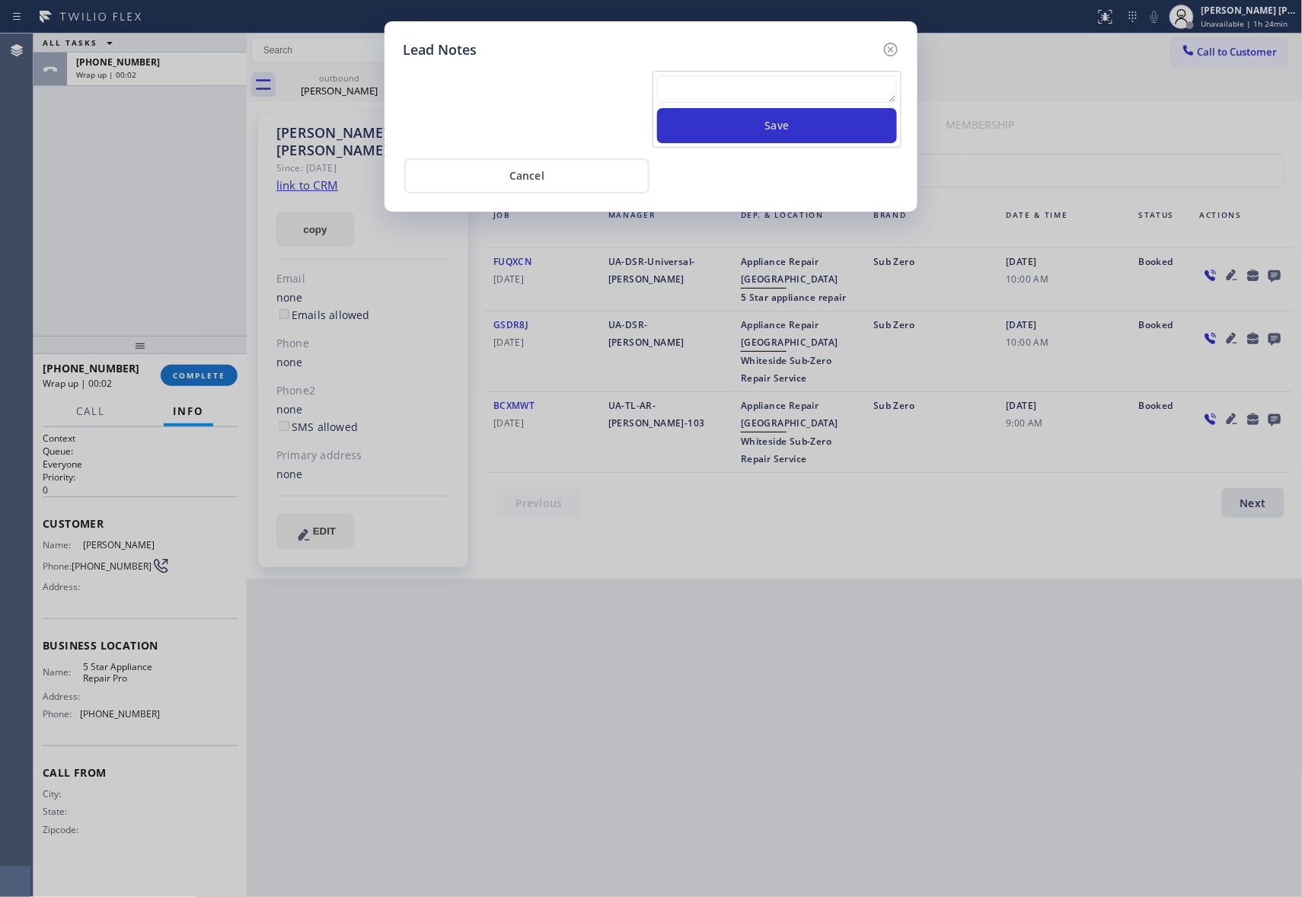
click at [781, 86] on textarea at bounding box center [777, 88] width 240 height 27
paste textarea "please transfer if cx calls back"
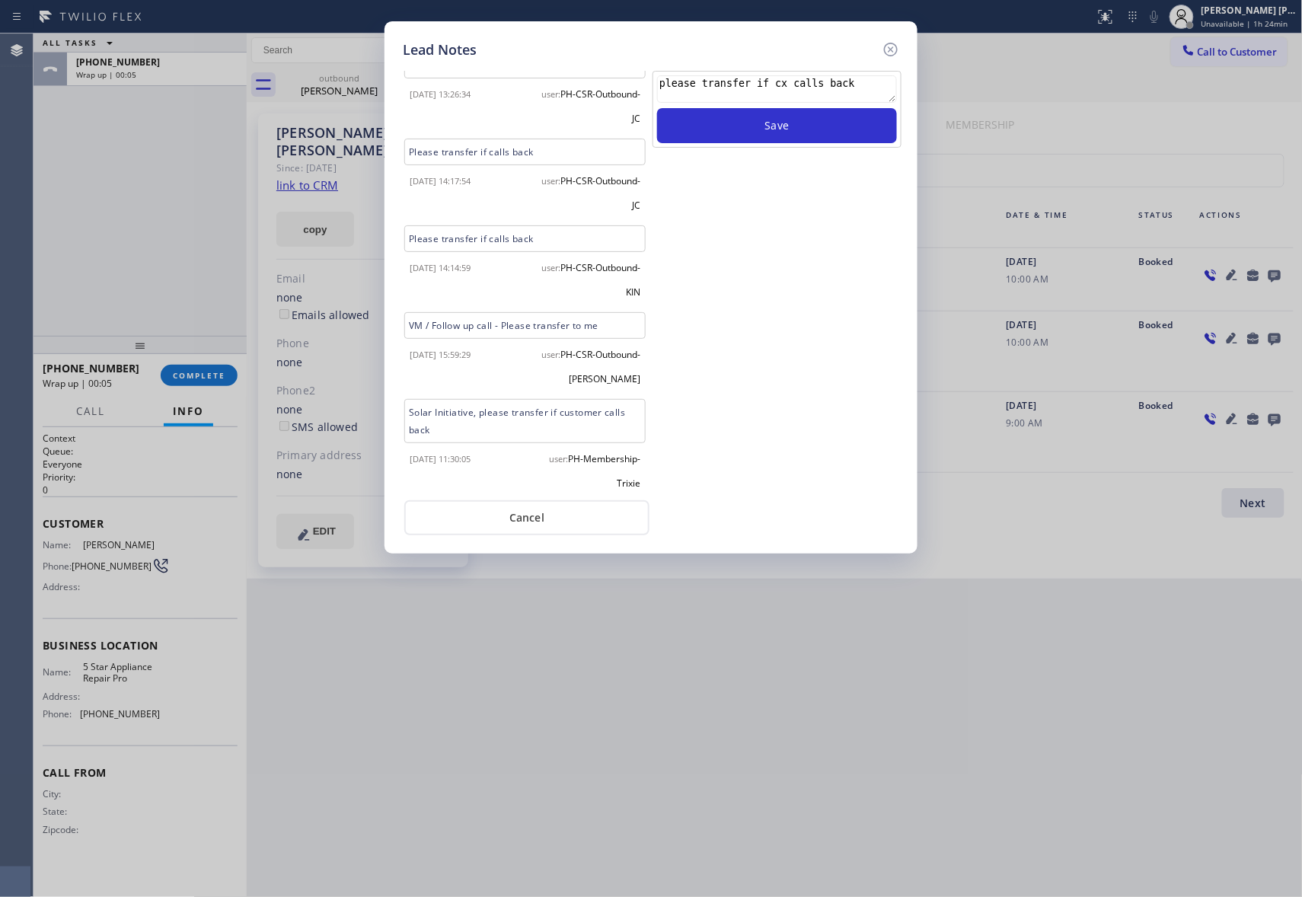
scroll to position [24, 0]
type textarea "please transfer if cx calls back"
click at [835, 129] on button "Save" at bounding box center [777, 125] width 240 height 35
click at [891, 46] on icon at bounding box center [891, 49] width 18 height 18
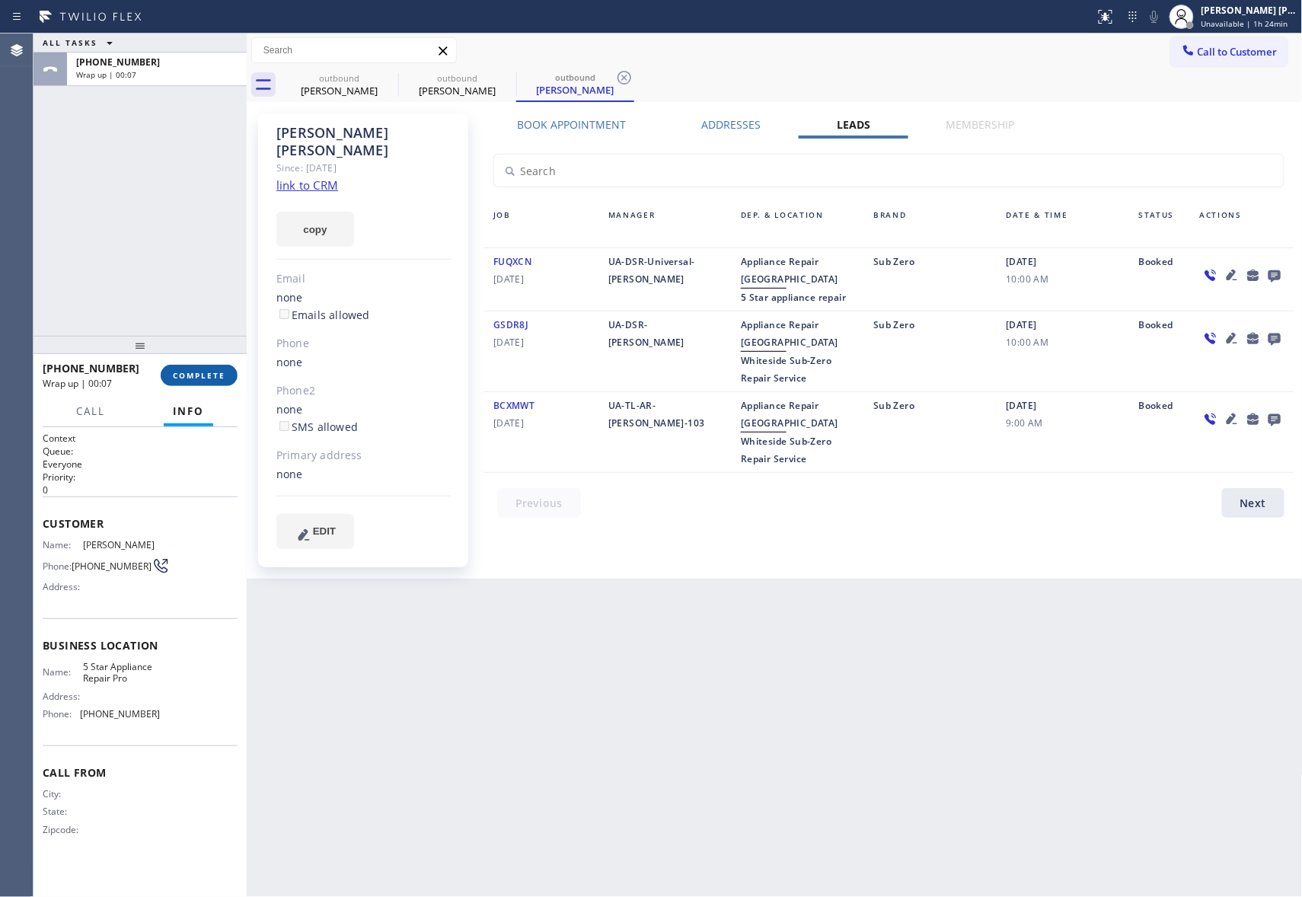
click at [204, 376] on span "COMPLETE" at bounding box center [199, 375] width 53 height 11
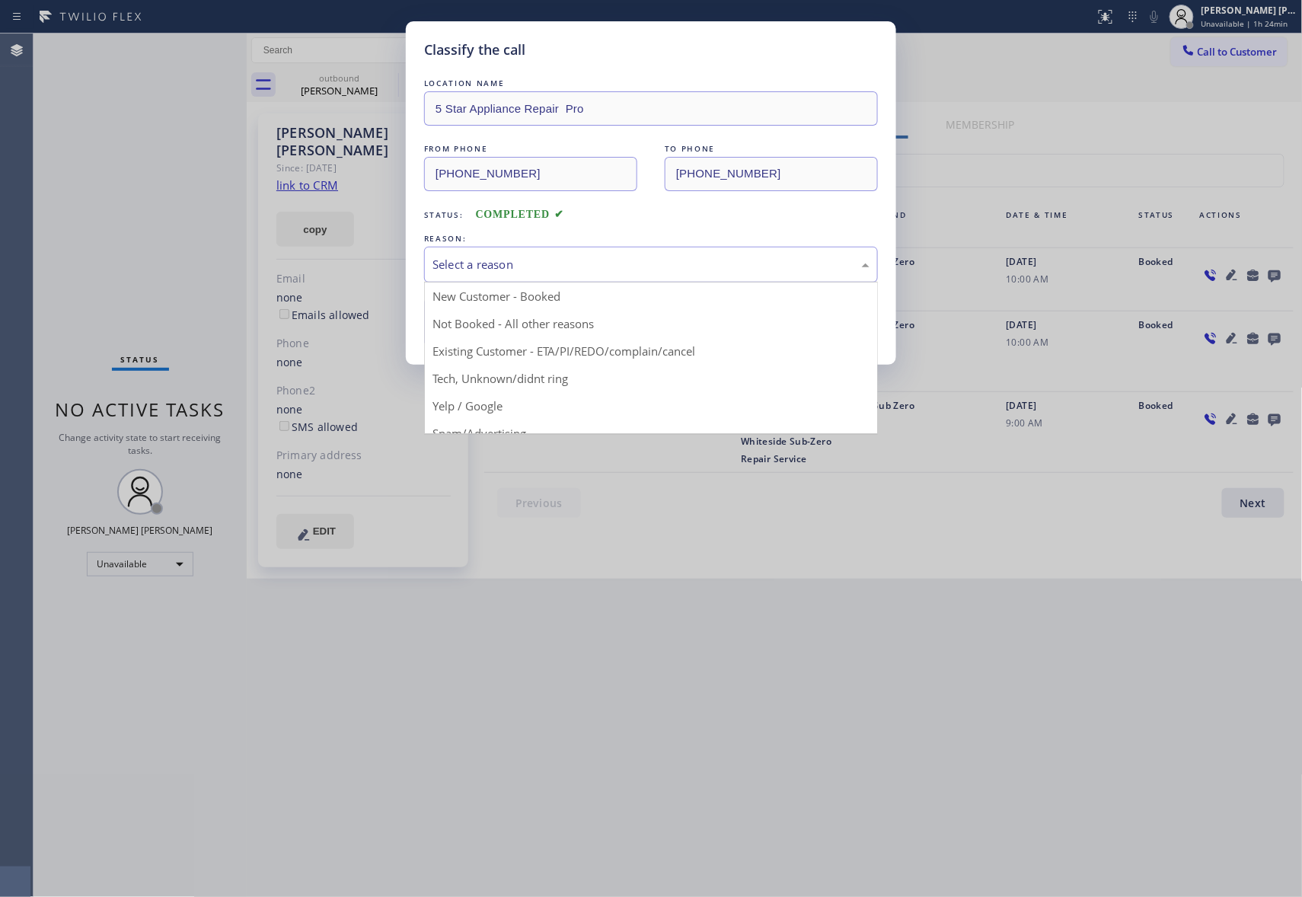
click at [611, 263] on div "Select a reason" at bounding box center [651, 265] width 437 height 18
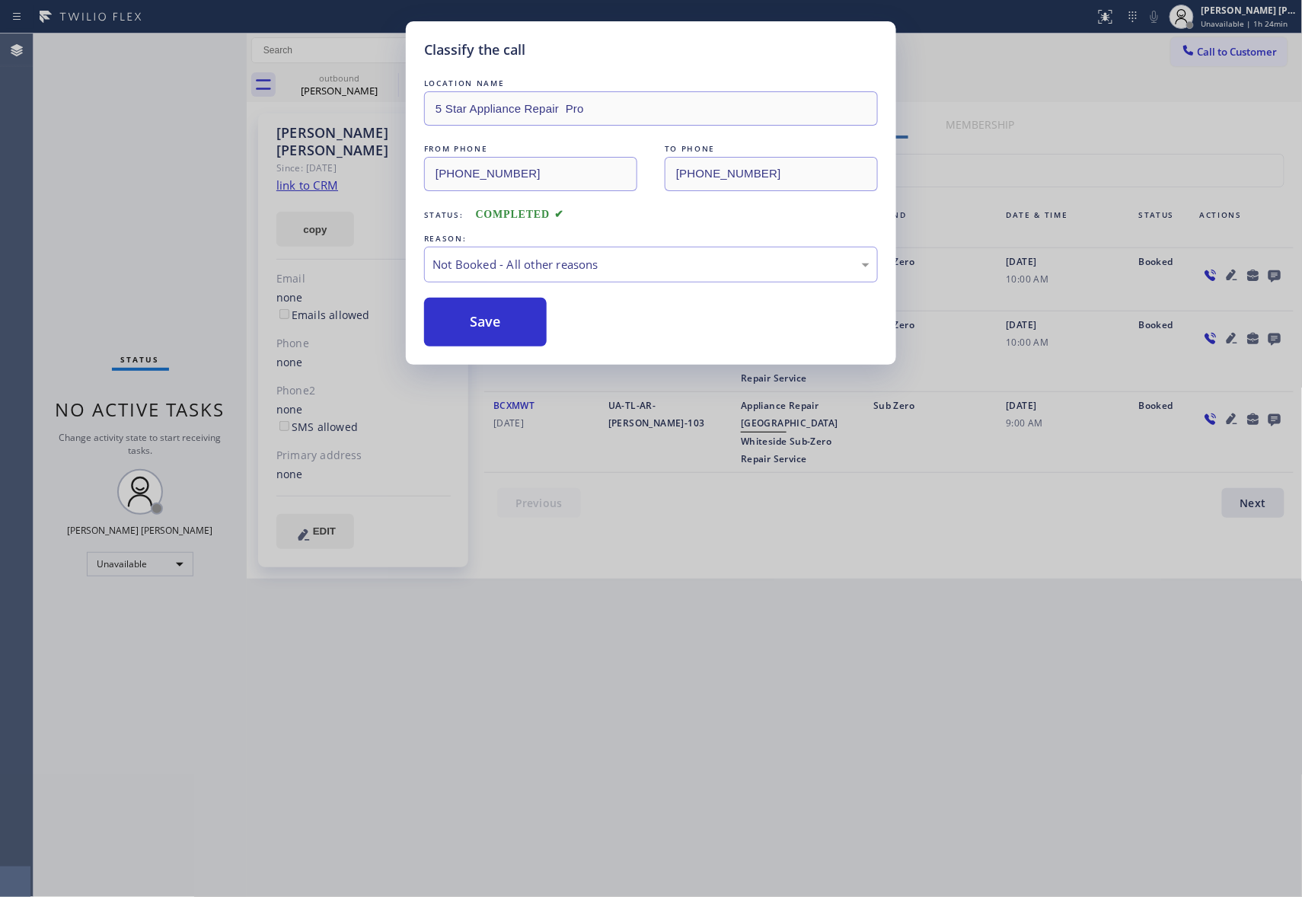
click at [468, 321] on button "Save" at bounding box center [485, 322] width 123 height 49
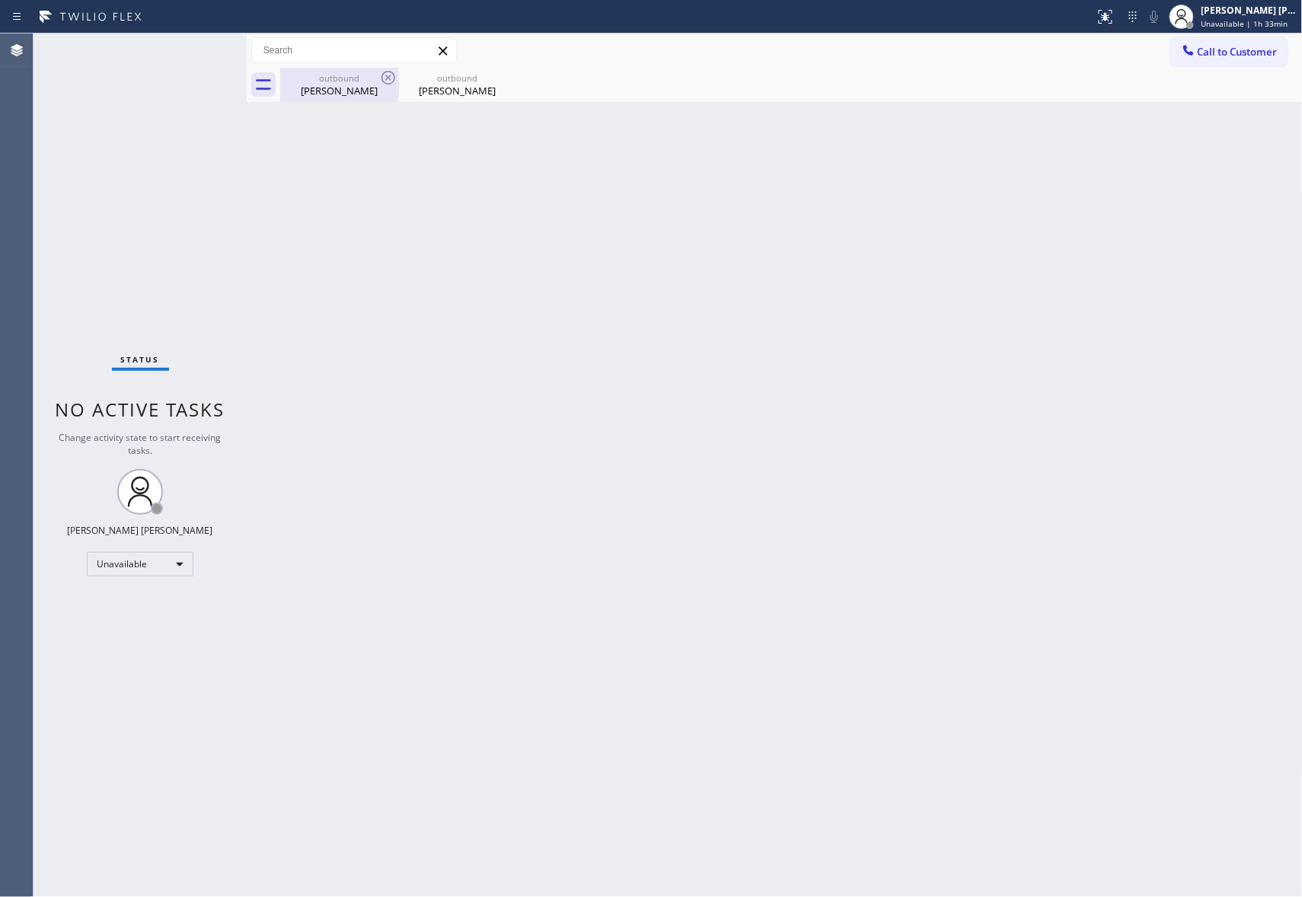
drag, startPoint x: 373, startPoint y: 90, endPoint x: 398, endPoint y: 72, distance: 30.5
click at [375, 90] on div "[PERSON_NAME]" at bounding box center [339, 91] width 115 height 14
click at [398, 73] on div at bounding box center [398, 85] width 1 height 24
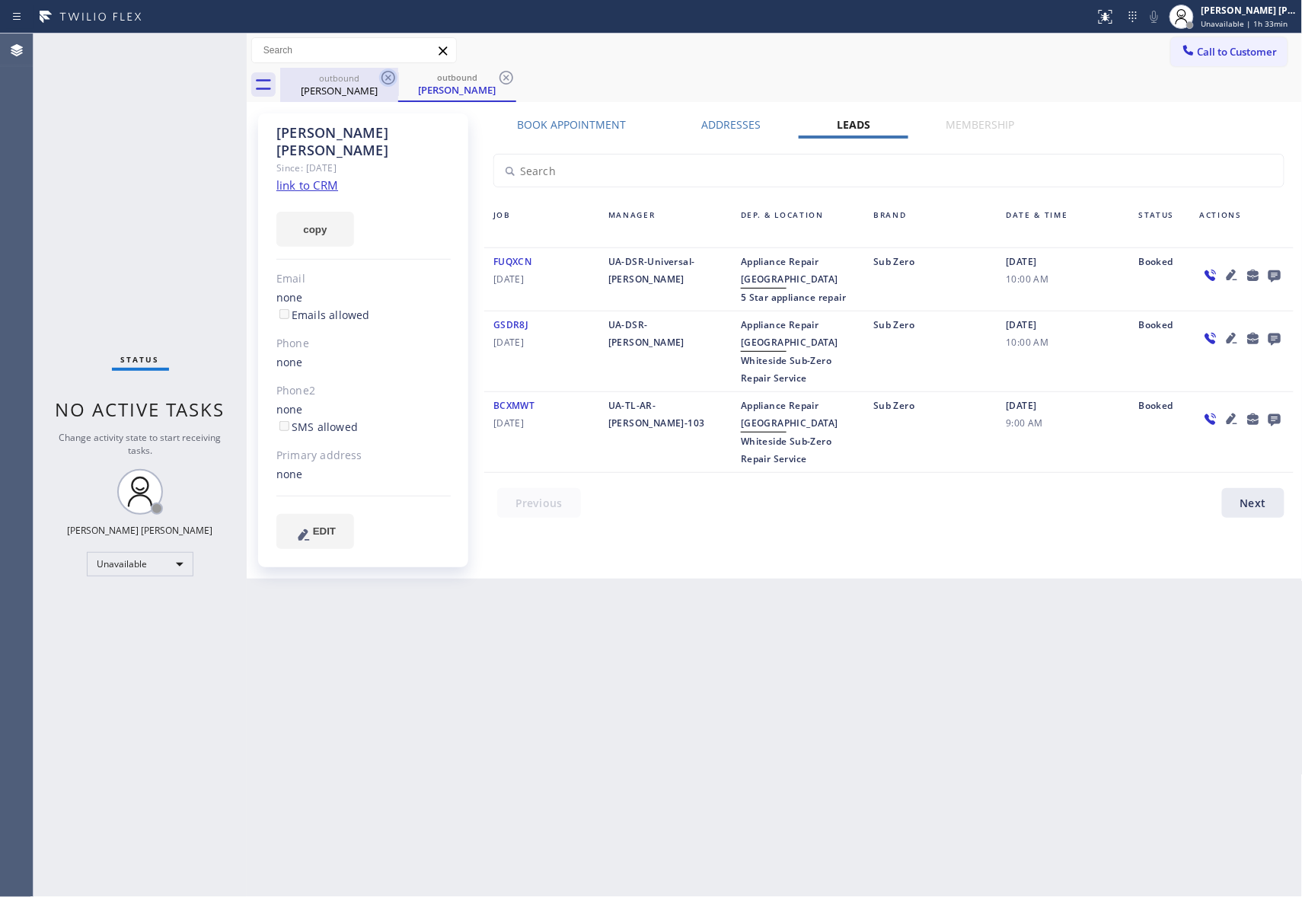
click at [388, 77] on icon at bounding box center [389, 78] width 14 height 14
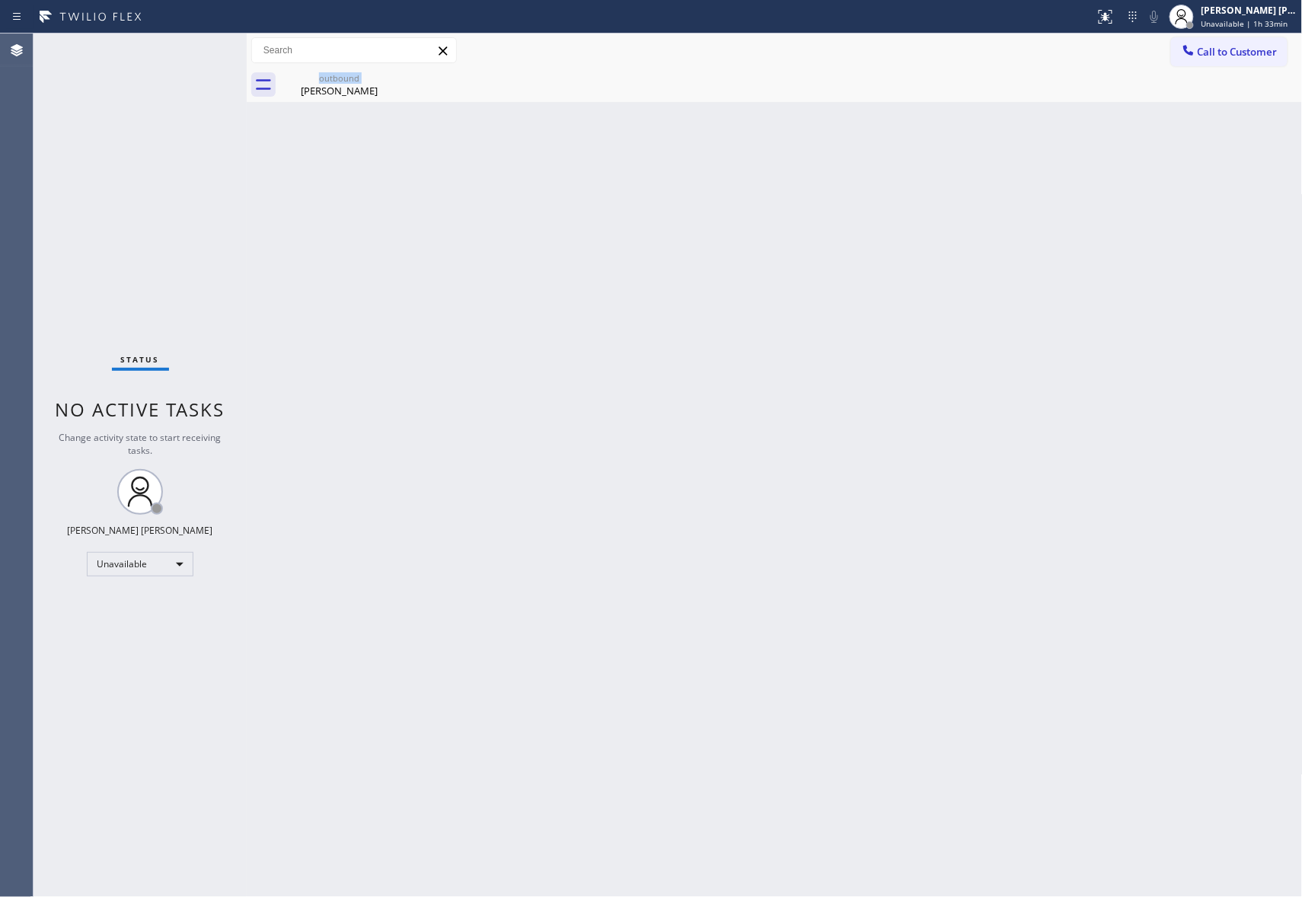
click at [388, 77] on div "outbound [PERSON_NAME]" at bounding box center [339, 85] width 118 height 34
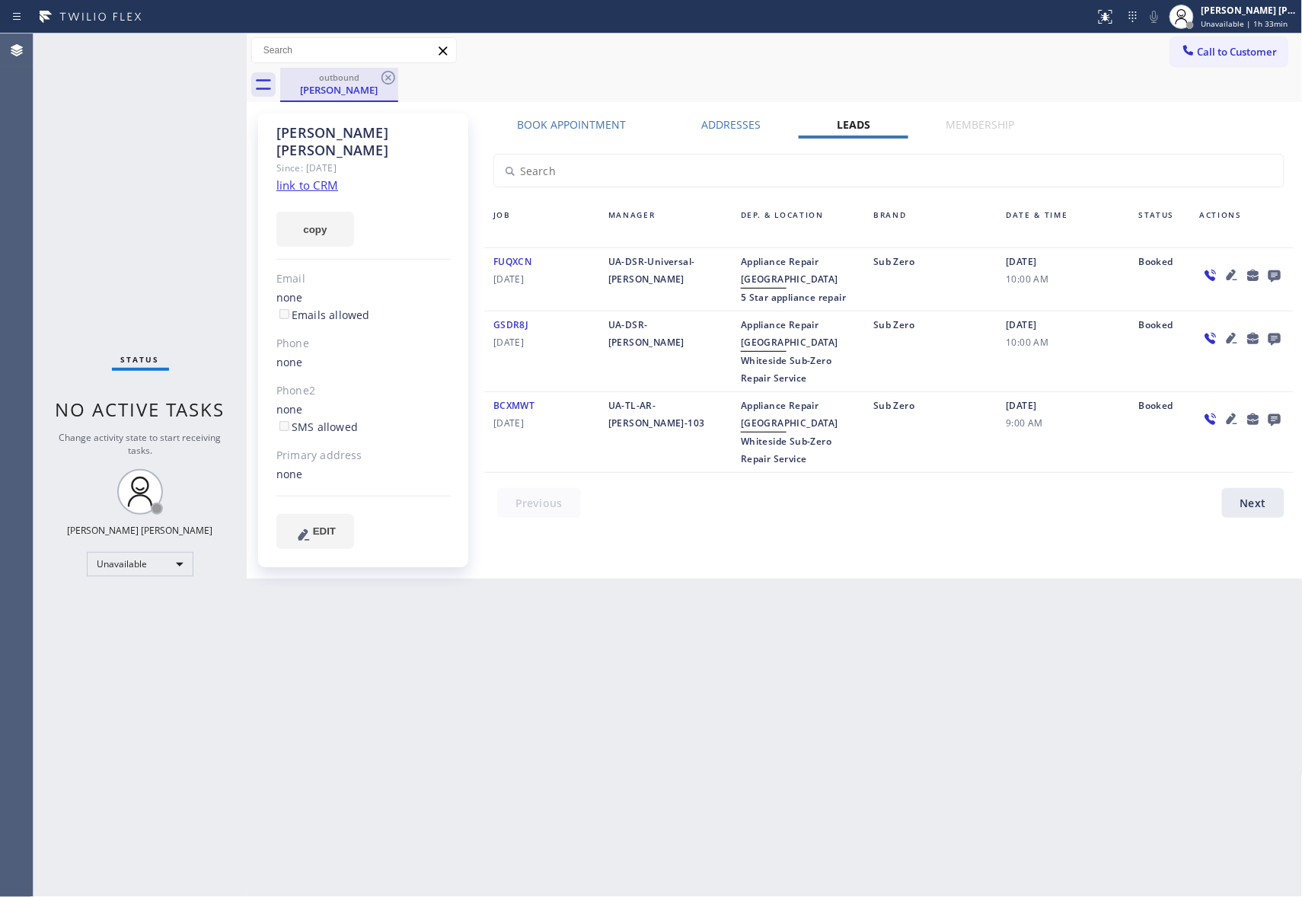
click at [366, 91] on div "[PERSON_NAME]" at bounding box center [339, 90] width 115 height 14
click at [397, 74] on icon at bounding box center [388, 78] width 18 height 18
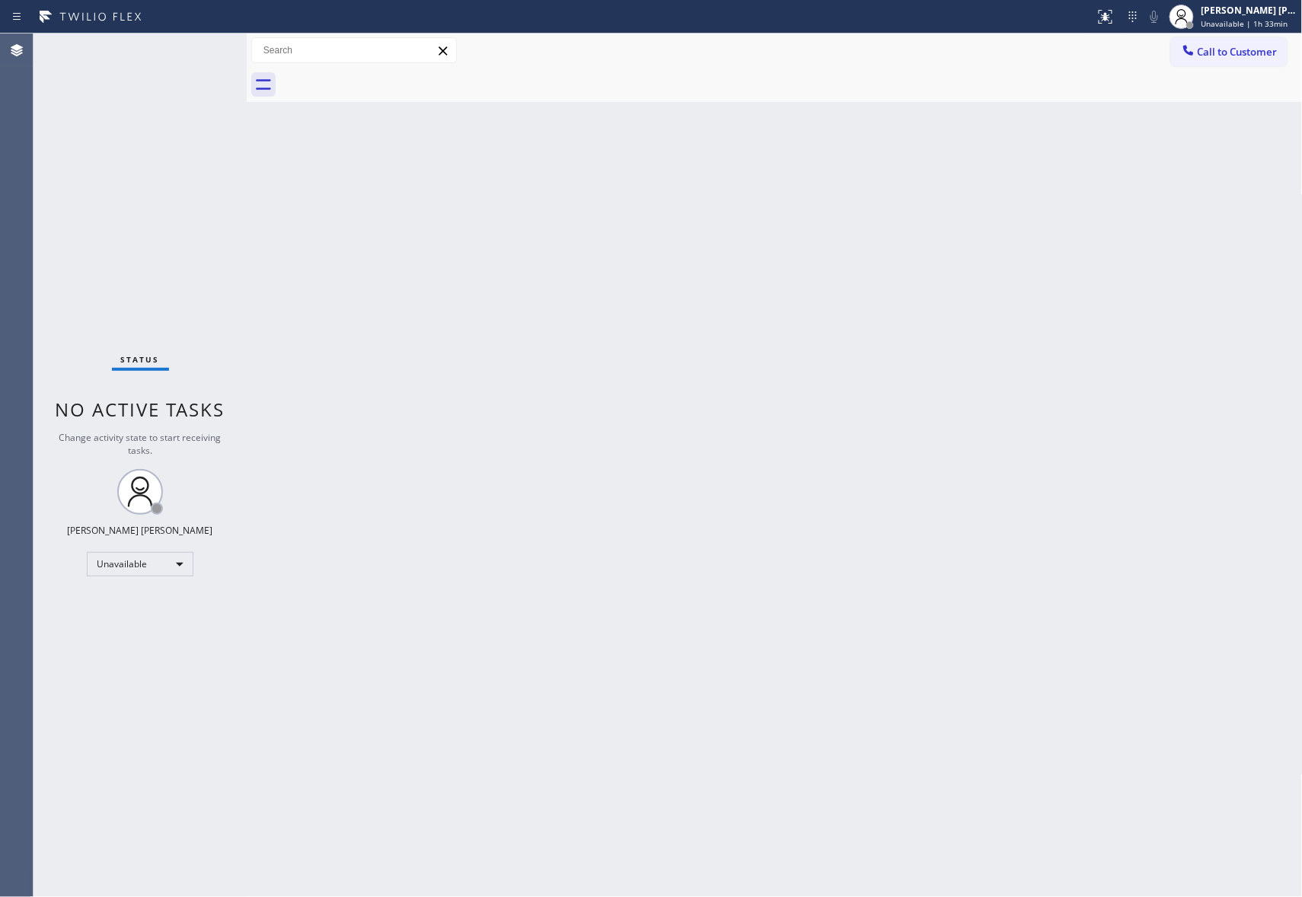
click at [392, 78] on div at bounding box center [791, 85] width 1023 height 34
click at [1256, 16] on div "[PERSON_NAME] [PERSON_NAME]" at bounding box center [1250, 10] width 96 height 13
click at [1240, 22] on span "Unavailable | 2h 14min" at bounding box center [1245, 23] width 87 height 11
click at [1201, 114] on button "Break" at bounding box center [1227, 120] width 152 height 20
